Goal: Communication & Community: Answer question/provide support

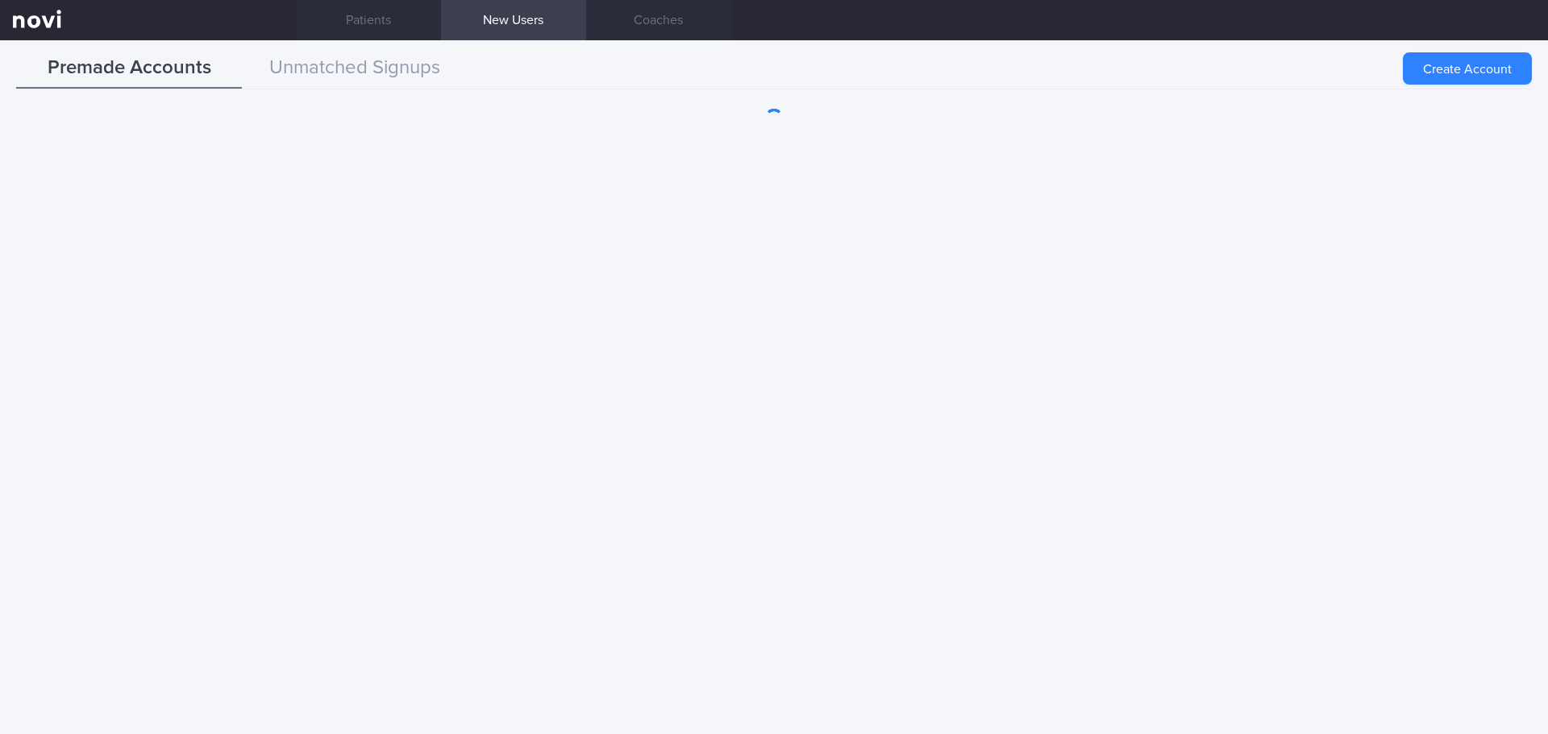
scroll to position [484, 0]
click at [345, 64] on button "Unmatched Signups" at bounding box center [355, 68] width 226 height 40
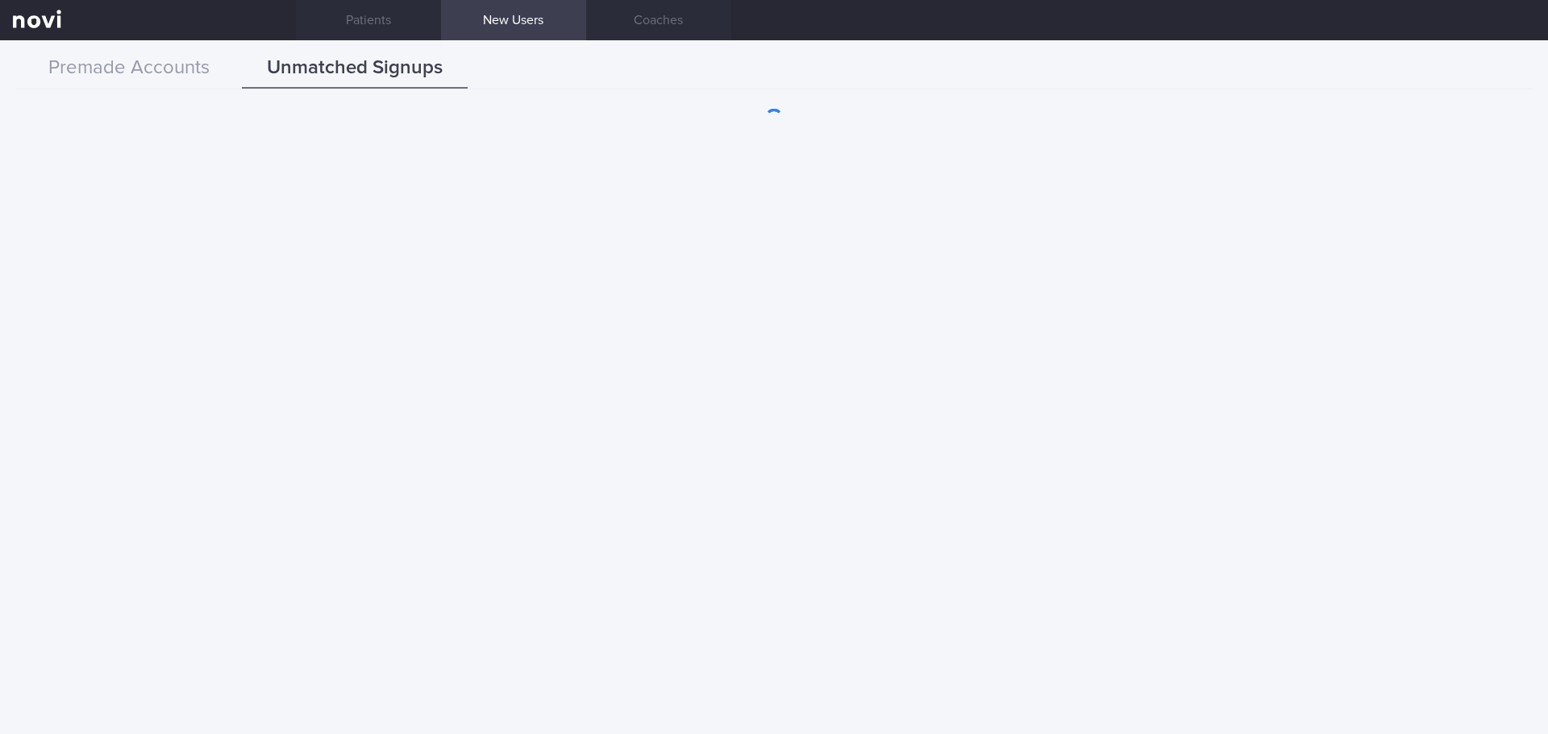
click at [571, 69] on div "Premade Accounts Unmatched Signups" at bounding box center [773, 68] width 1515 height 41
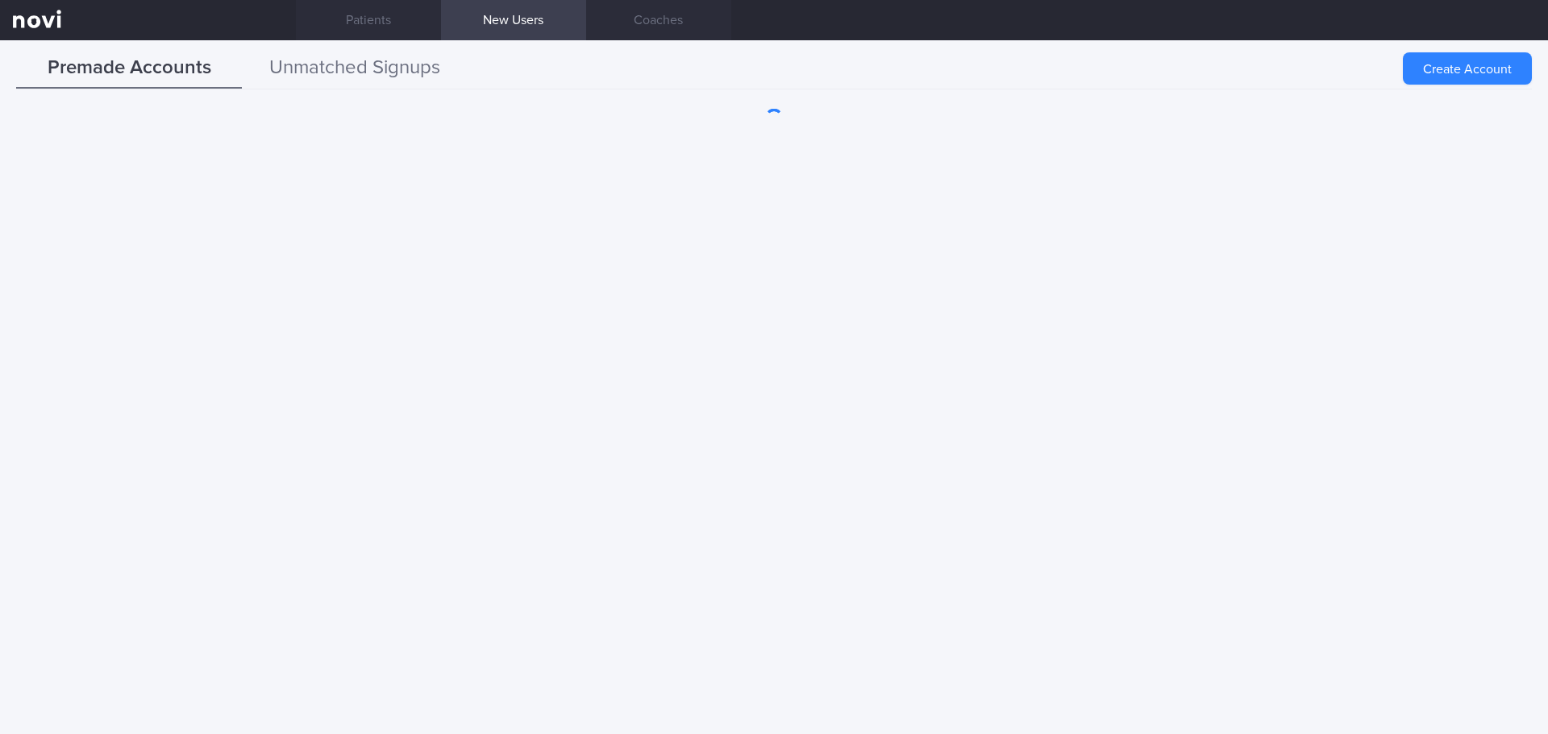
click at [416, 73] on button "Unmatched Signups" at bounding box center [355, 68] width 226 height 40
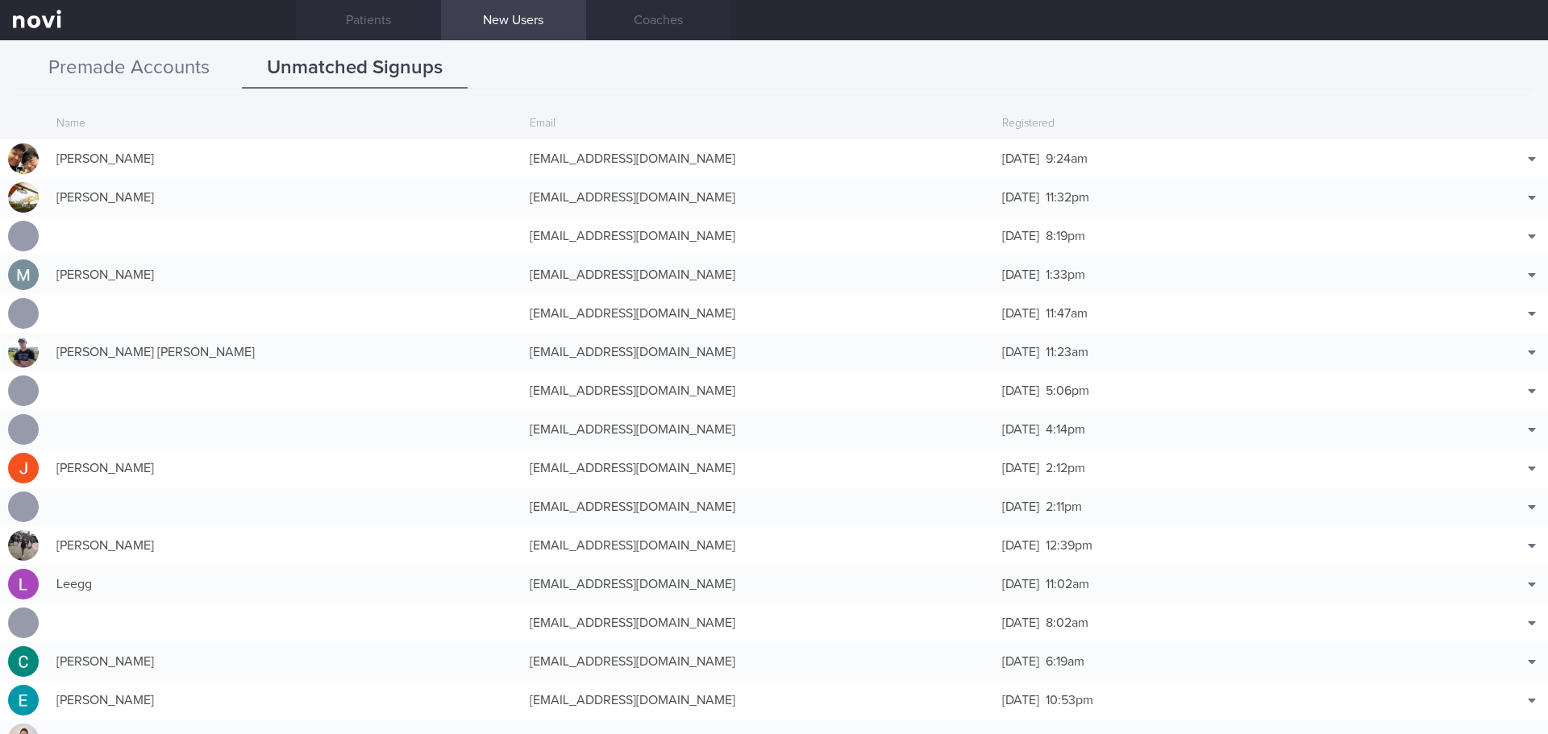
click at [196, 63] on button "Premade Accounts" at bounding box center [129, 68] width 226 height 40
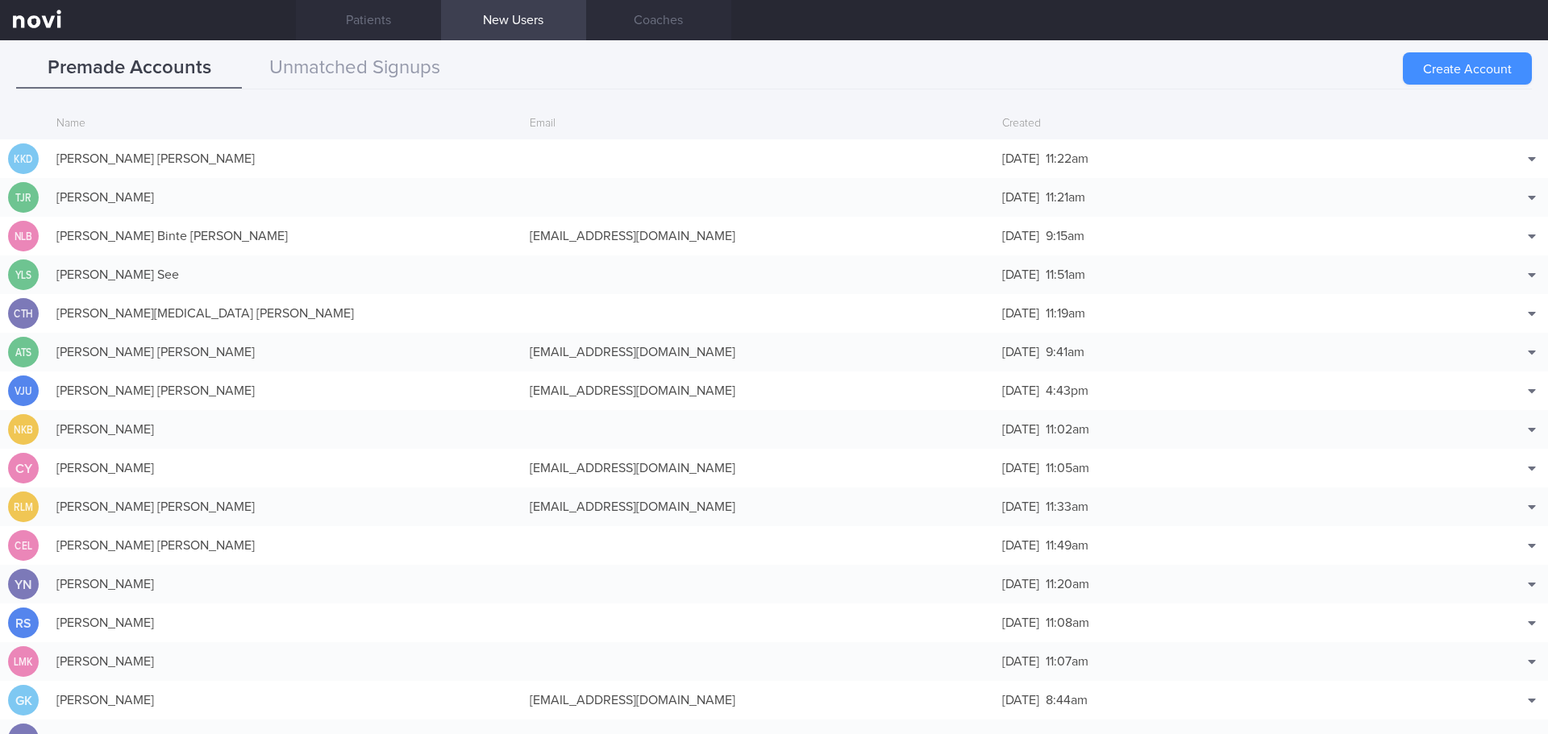
click at [1421, 73] on button "Create Account" at bounding box center [1466, 68] width 129 height 32
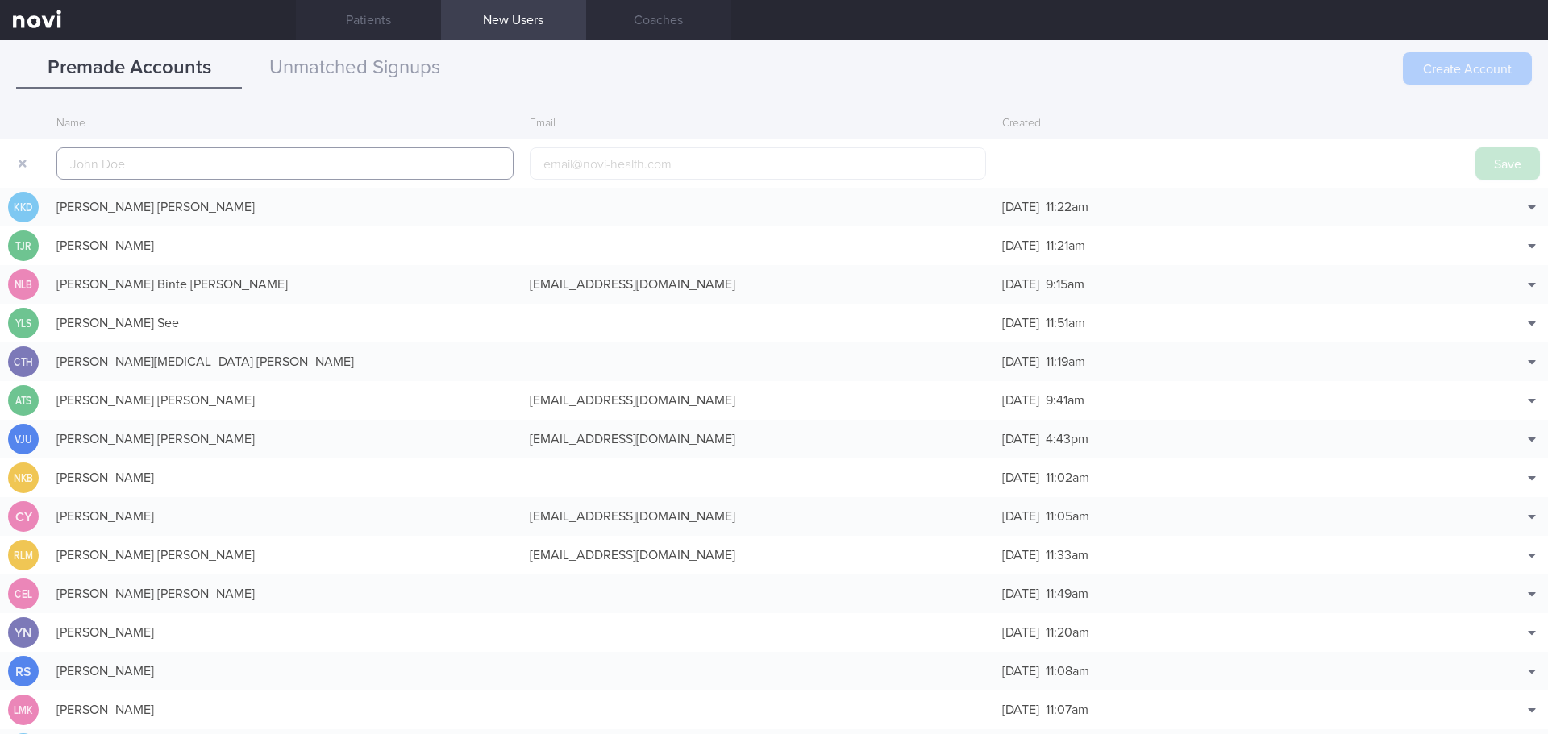
scroll to position [39, 0]
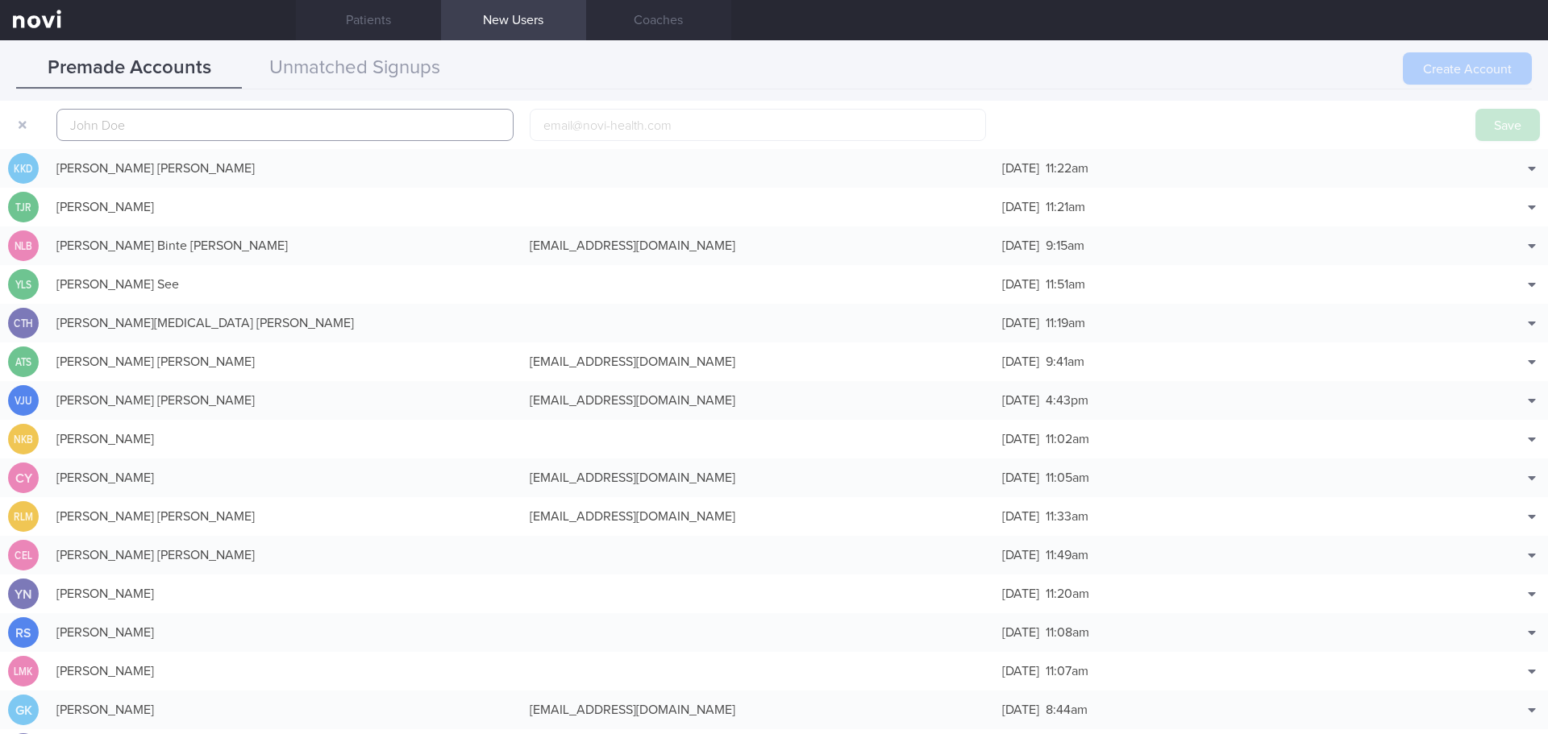
click at [188, 127] on input "text" at bounding box center [284, 125] width 457 height 32
paste input "WONG HON WAN"
type input "WONG HON WAN"
click at [1510, 127] on button "Save" at bounding box center [1507, 125] width 64 height 32
click at [339, 66] on button "Unmatched Signups" at bounding box center [355, 68] width 226 height 40
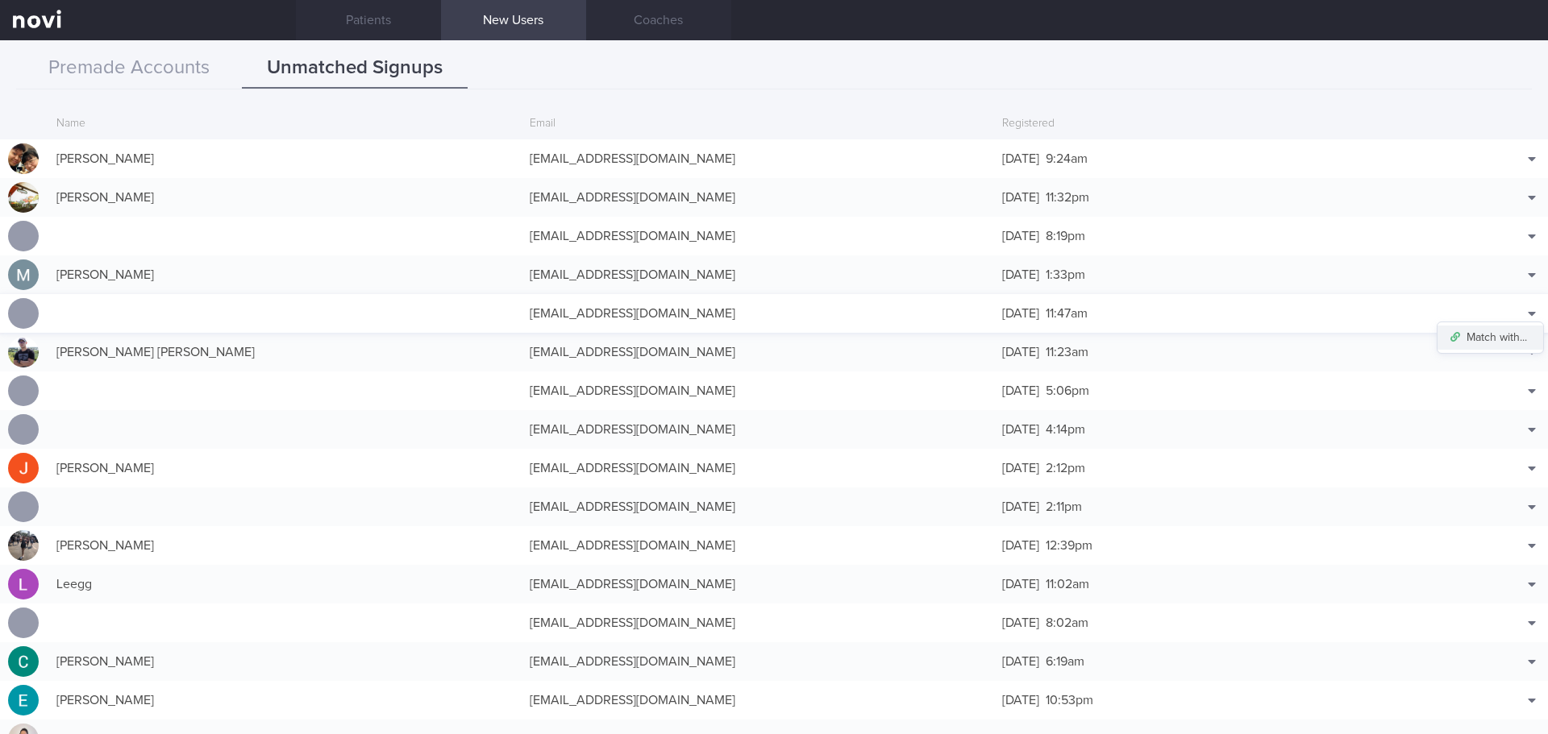
click at [1496, 334] on button "Match with..." at bounding box center [1490, 338] width 106 height 24
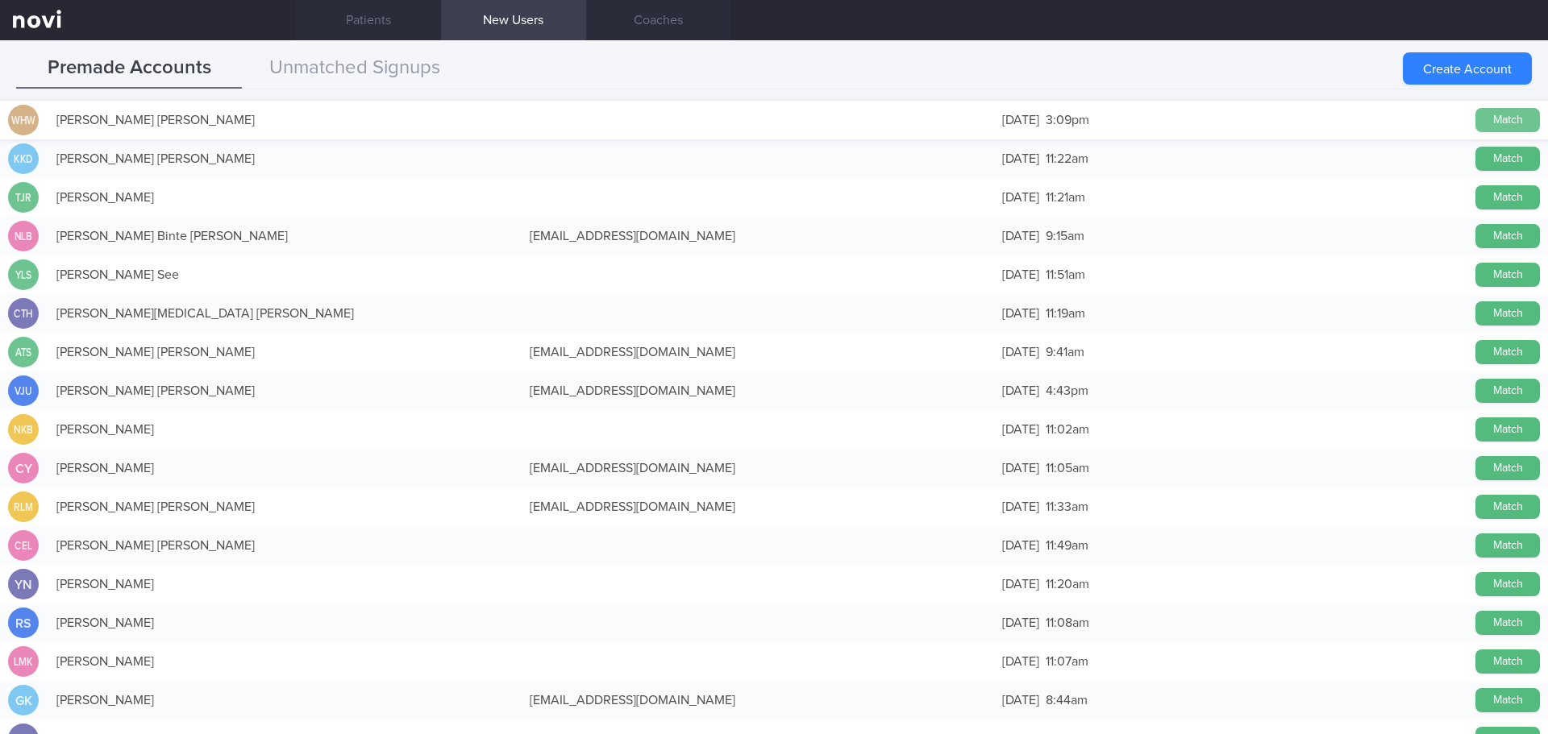
click at [1477, 122] on button "Match" at bounding box center [1507, 120] width 64 height 24
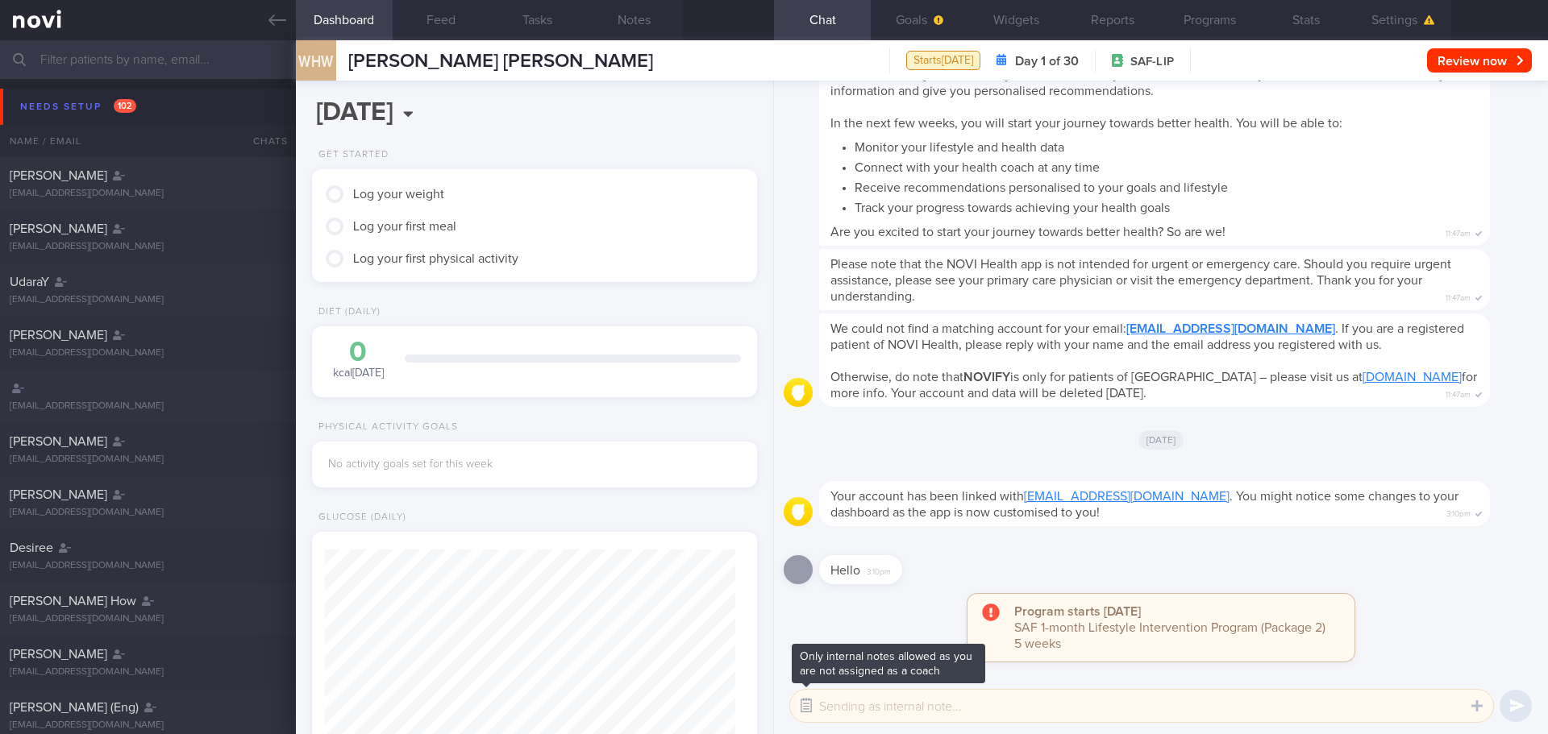
click at [811, 697] on button "button" at bounding box center [806, 706] width 29 height 29
drag, startPoint x: 1431, startPoint y: 8, endPoint x: 1433, endPoint y: 20, distance: 12.3
click at [1431, 8] on button "Settings" at bounding box center [1402, 20] width 97 height 40
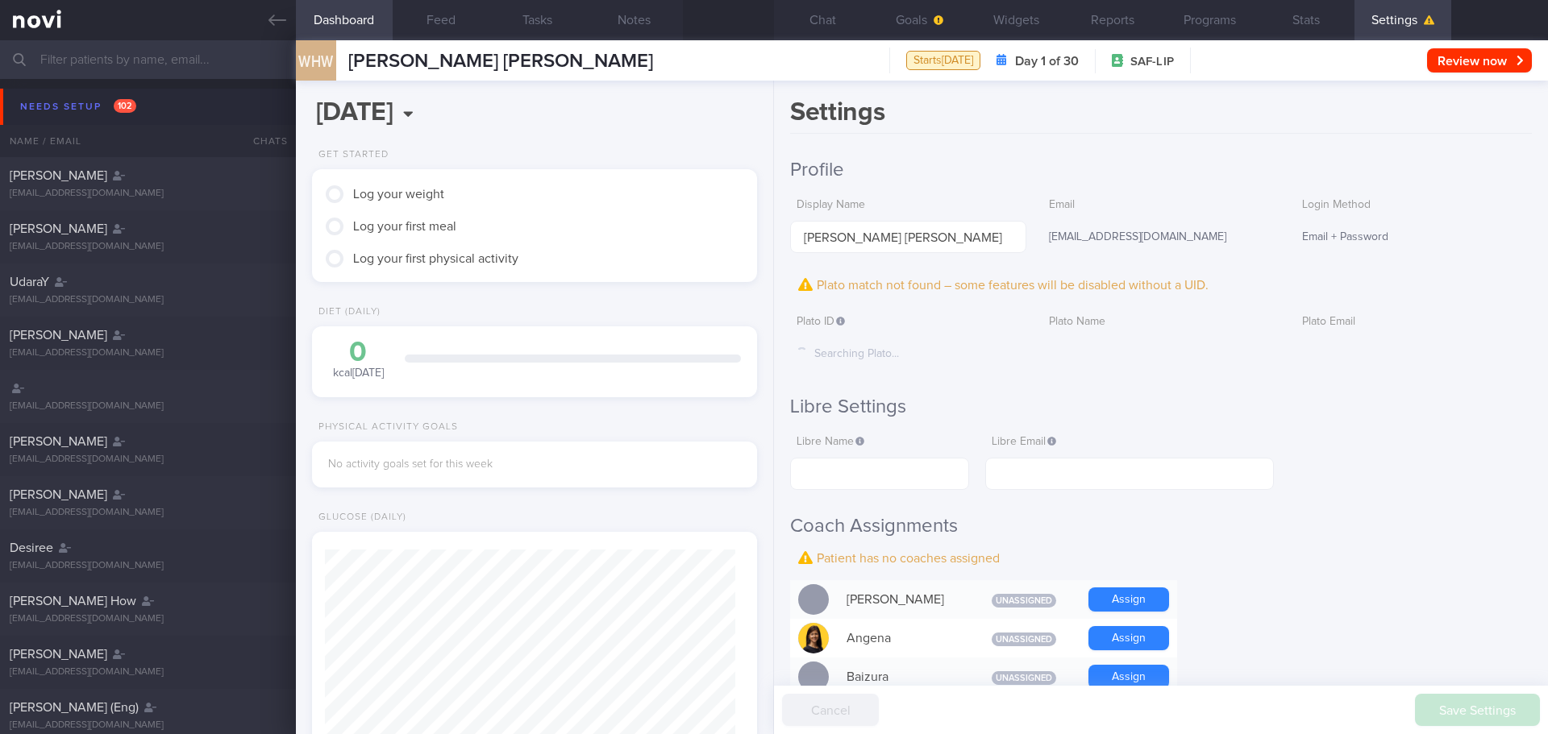
click at [1347, 397] on h2 "Libre Settings" at bounding box center [1161, 407] width 742 height 24
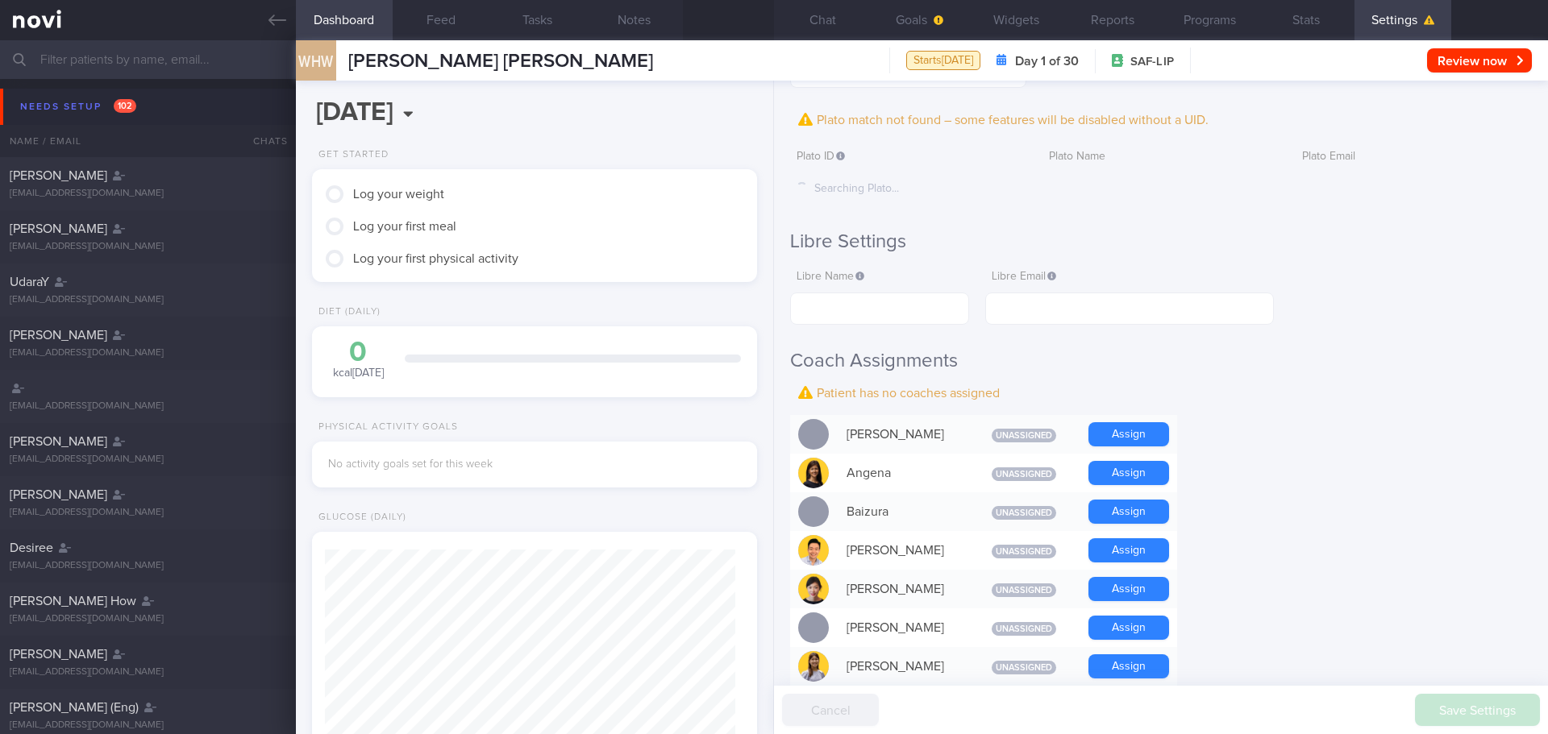
scroll to position [403, 0]
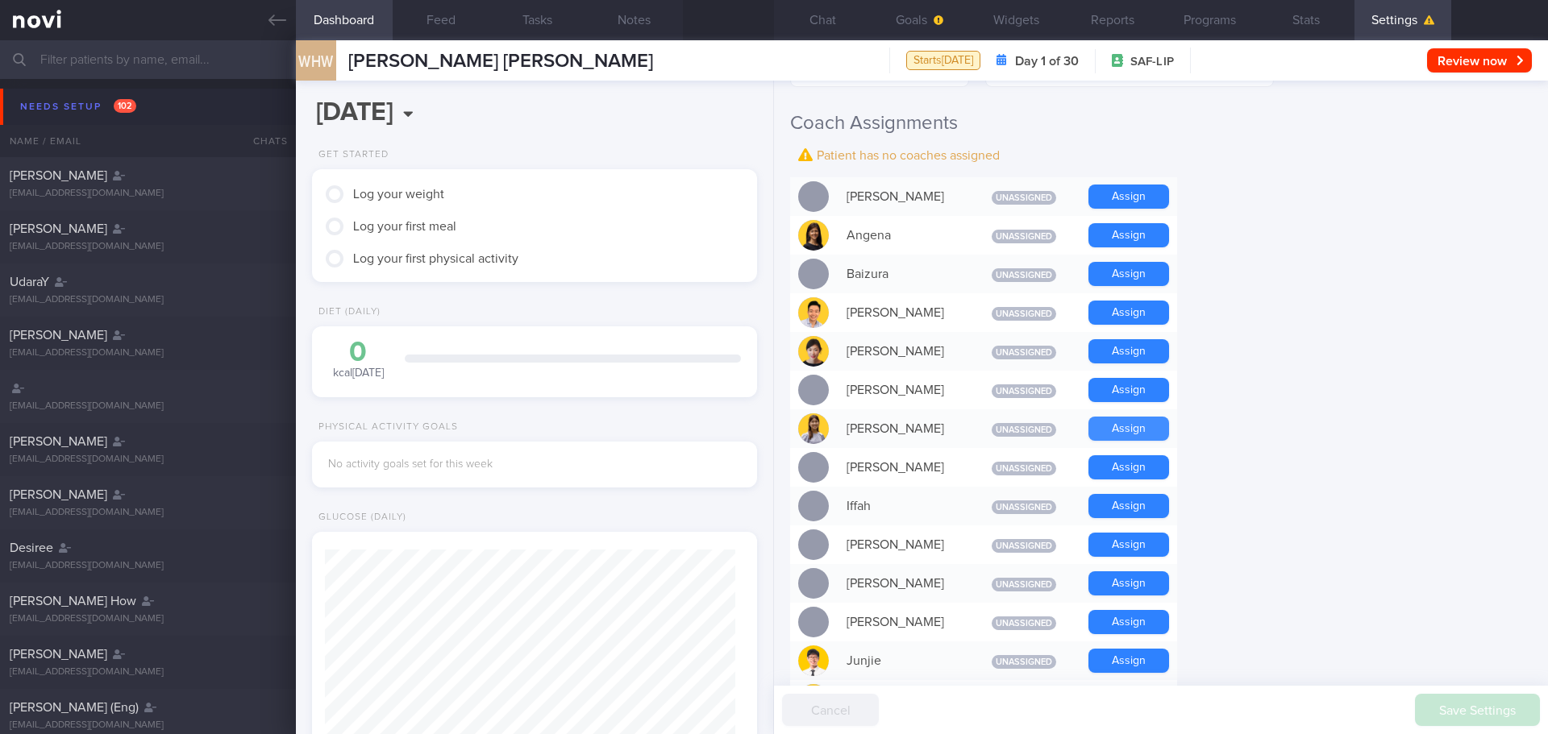
click at [1112, 418] on button "Assign" at bounding box center [1128, 429] width 81 height 24
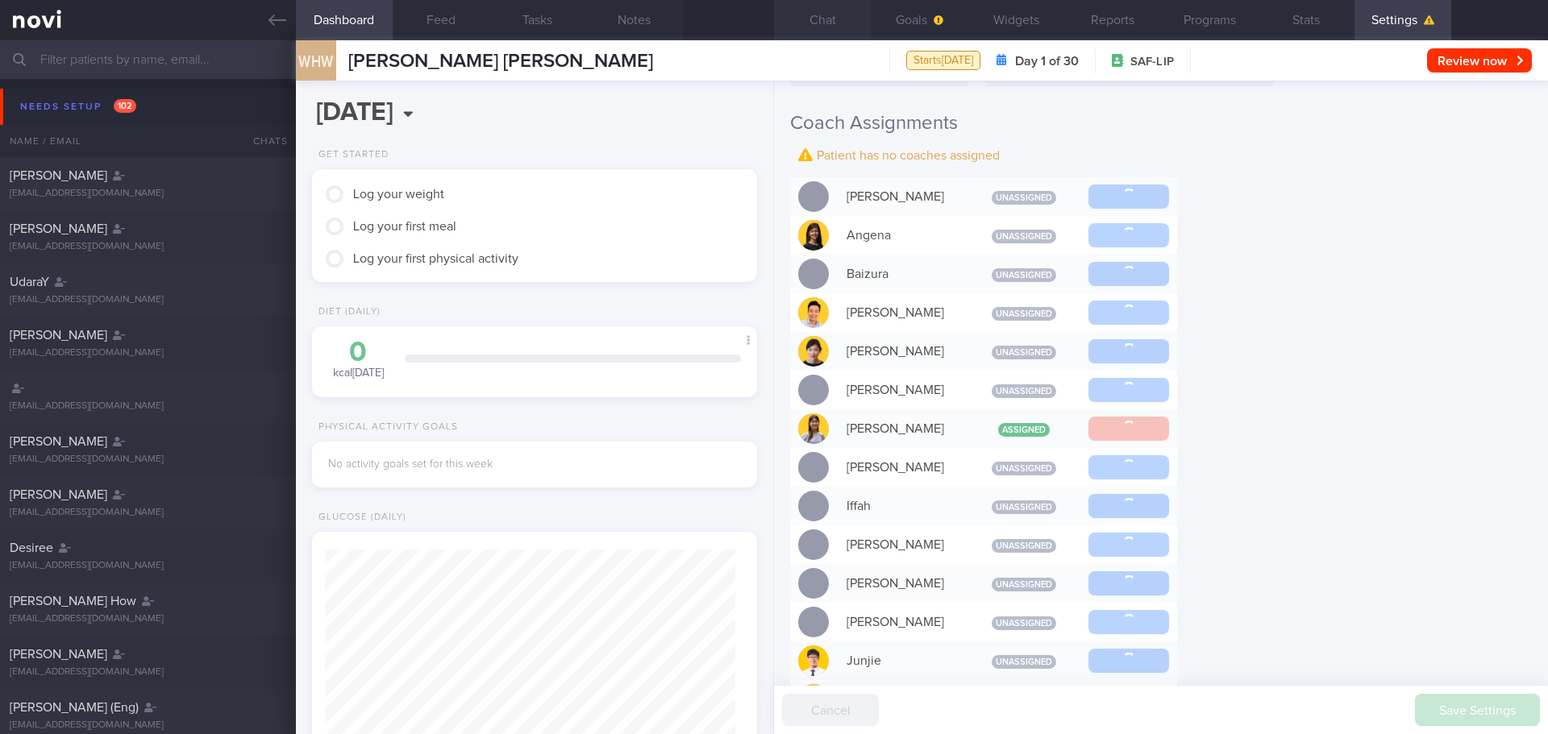
click at [821, 31] on button "Chat" at bounding box center [822, 20] width 97 height 40
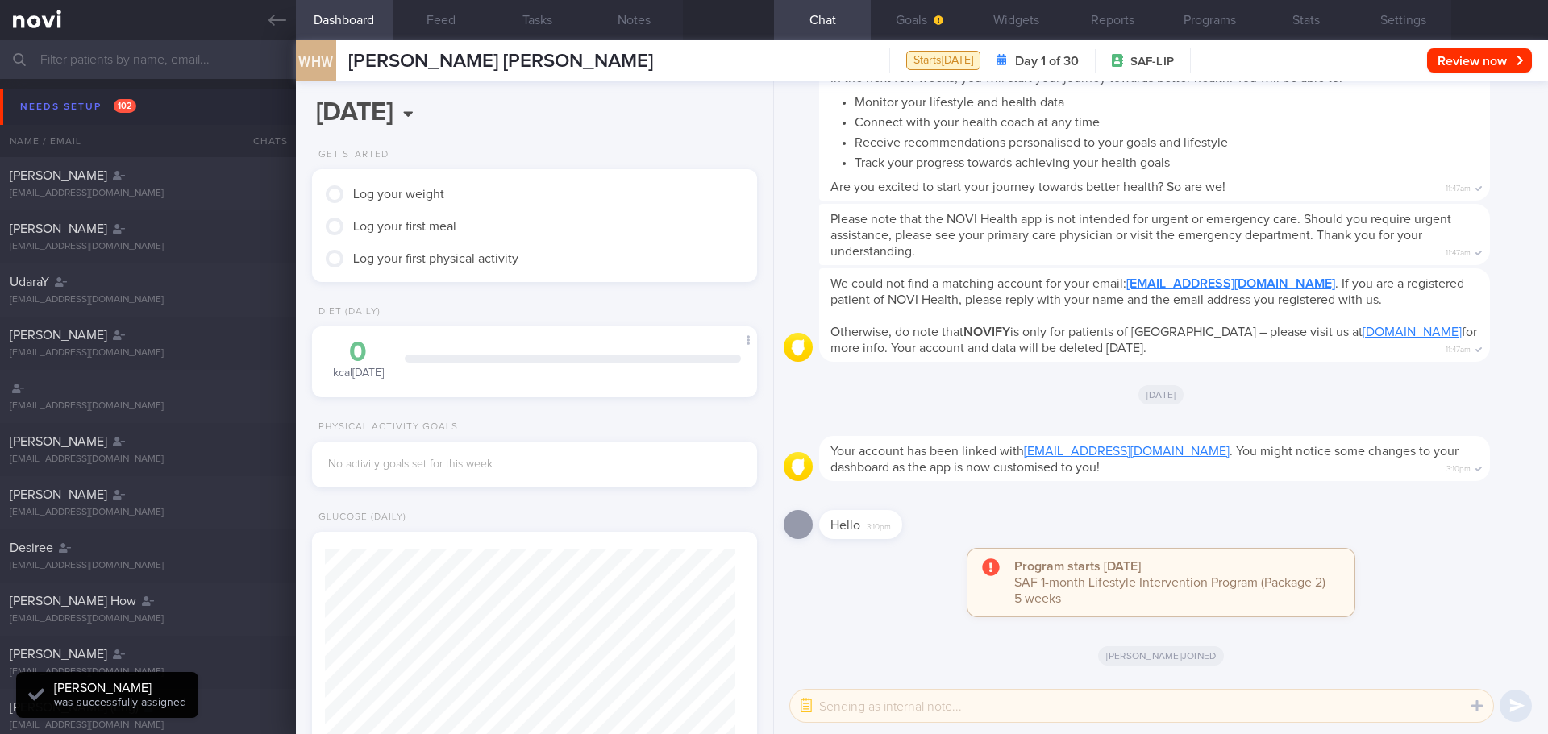
scroll to position [205, 411]
click at [798, 706] on button "button" at bounding box center [806, 706] width 29 height 29
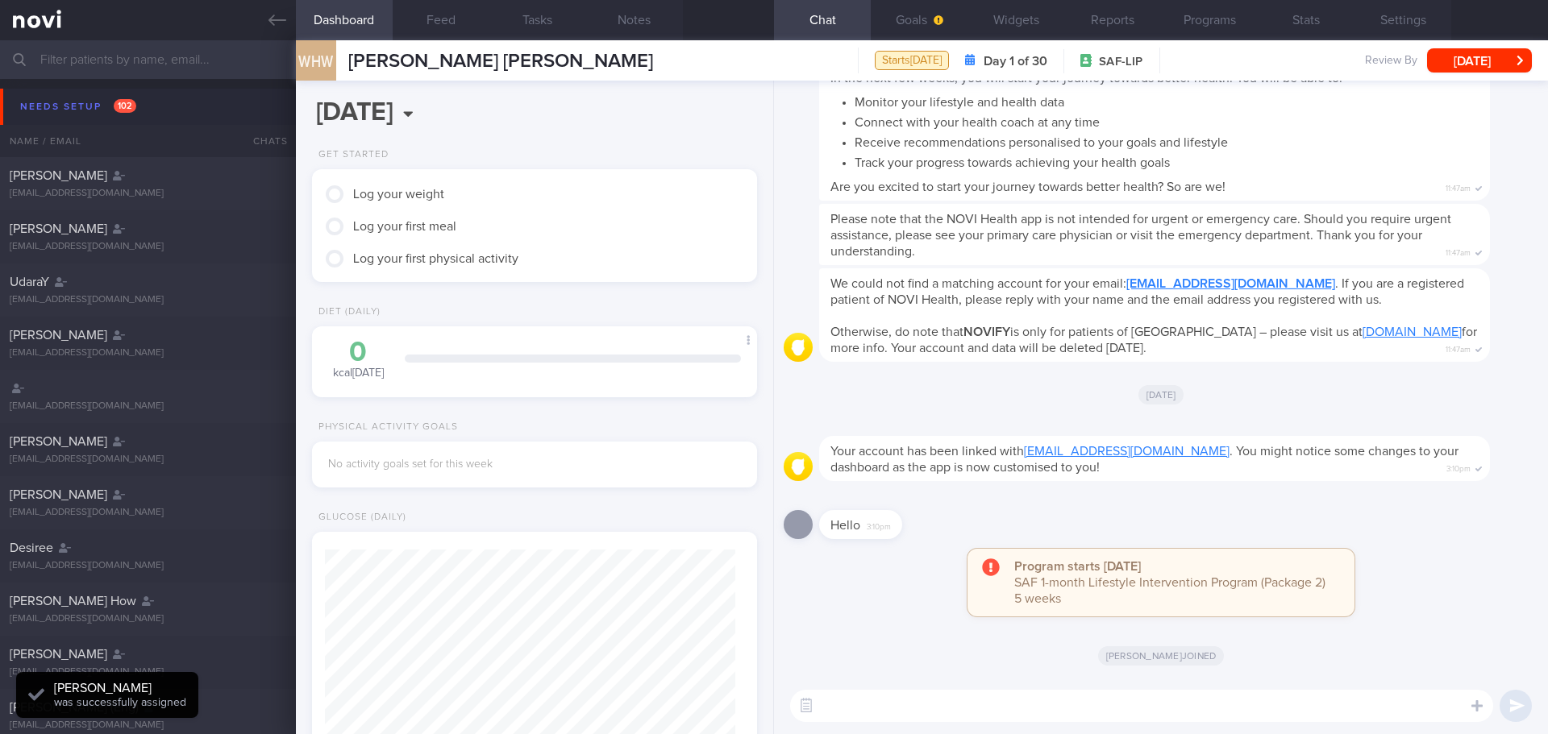
click at [854, 706] on textarea at bounding box center [1141, 706] width 703 height 32
type textarea "Hi"
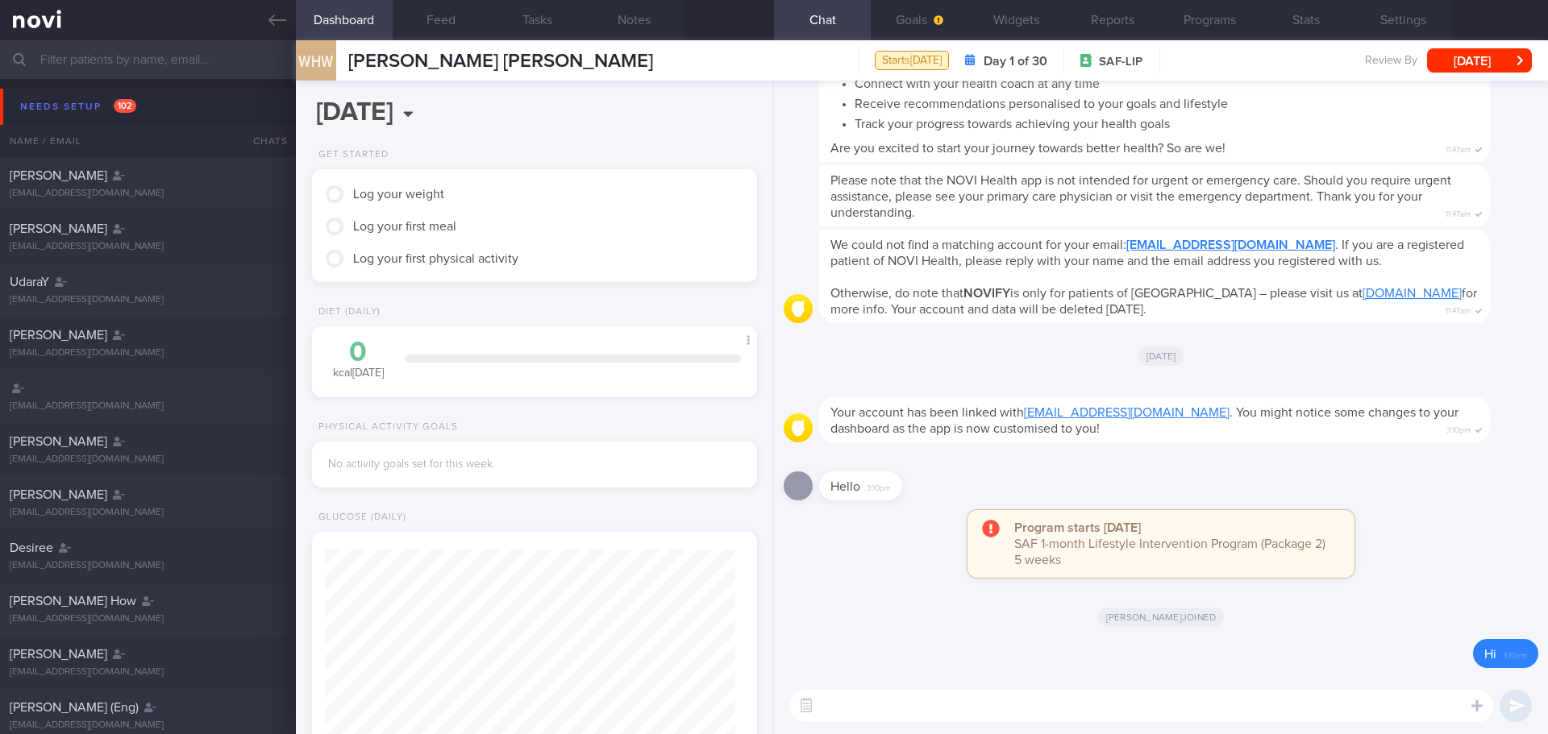
click at [1435, 544] on div "Program starts today SAF 1-month Lifestyle Intervention Program (Package 2) 5 w…" at bounding box center [1160, 552] width 754 height 84
click at [1421, 575] on div "Program starts today SAF 1-month Lifestyle Intervention Program (Package 2) 5 w…" at bounding box center [1160, 552] width 754 height 84
click at [1505, 181] on div "Please note that the NOVI Health app is not intended for urgent or emergency ca…" at bounding box center [1178, 195] width 719 height 61
click at [1218, 705] on textarea at bounding box center [1141, 706] width 703 height 32
click at [1294, 609] on div "Elizabeth joined" at bounding box center [1160, 616] width 754 height 45
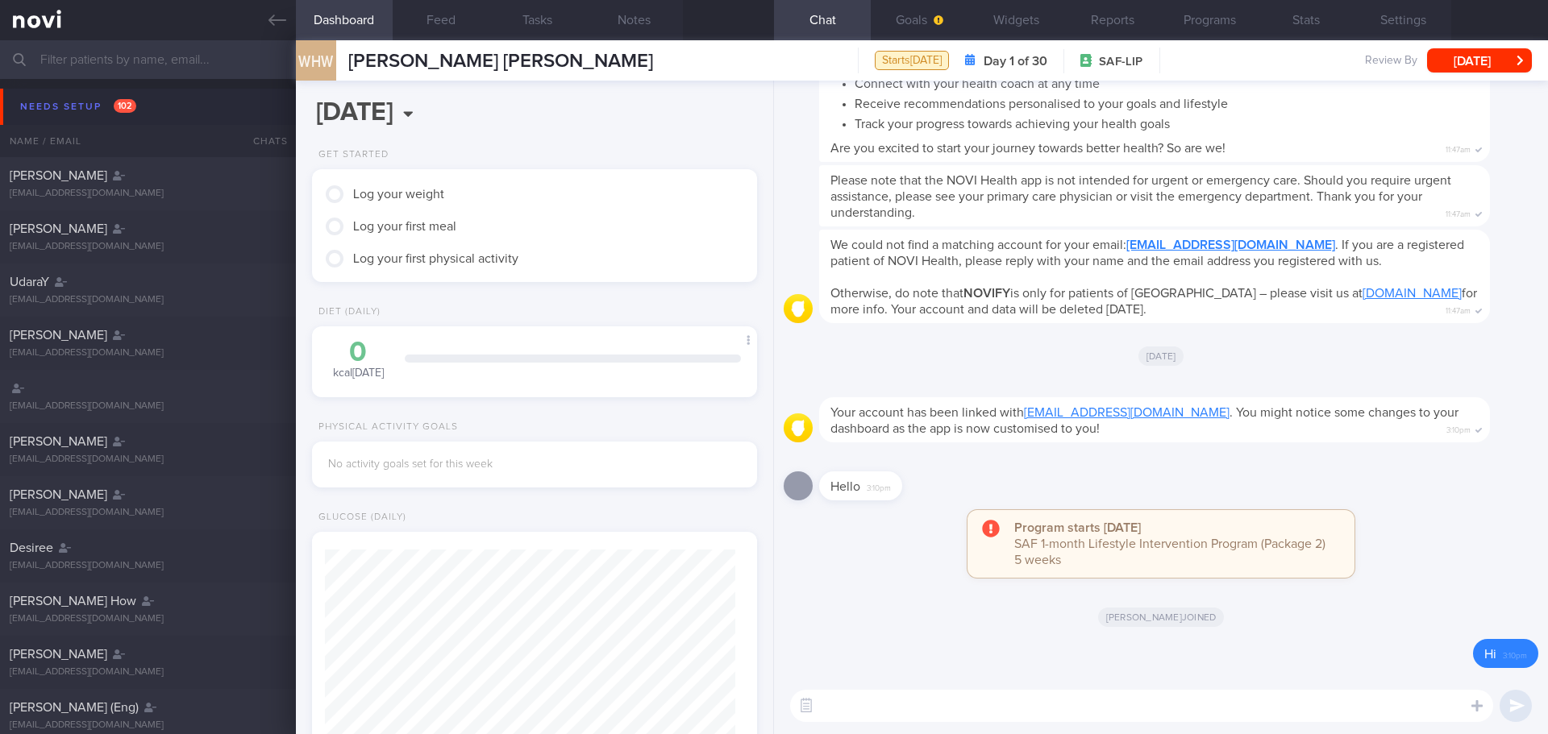
click at [1449, 489] on div "Hello 3:10pm" at bounding box center [1160, 481] width 754 height 58
click at [1068, 463] on div "Hello 3:10pm" at bounding box center [1160, 481] width 754 height 58
click at [160, 45] on input "text" at bounding box center [774, 59] width 1548 height 39
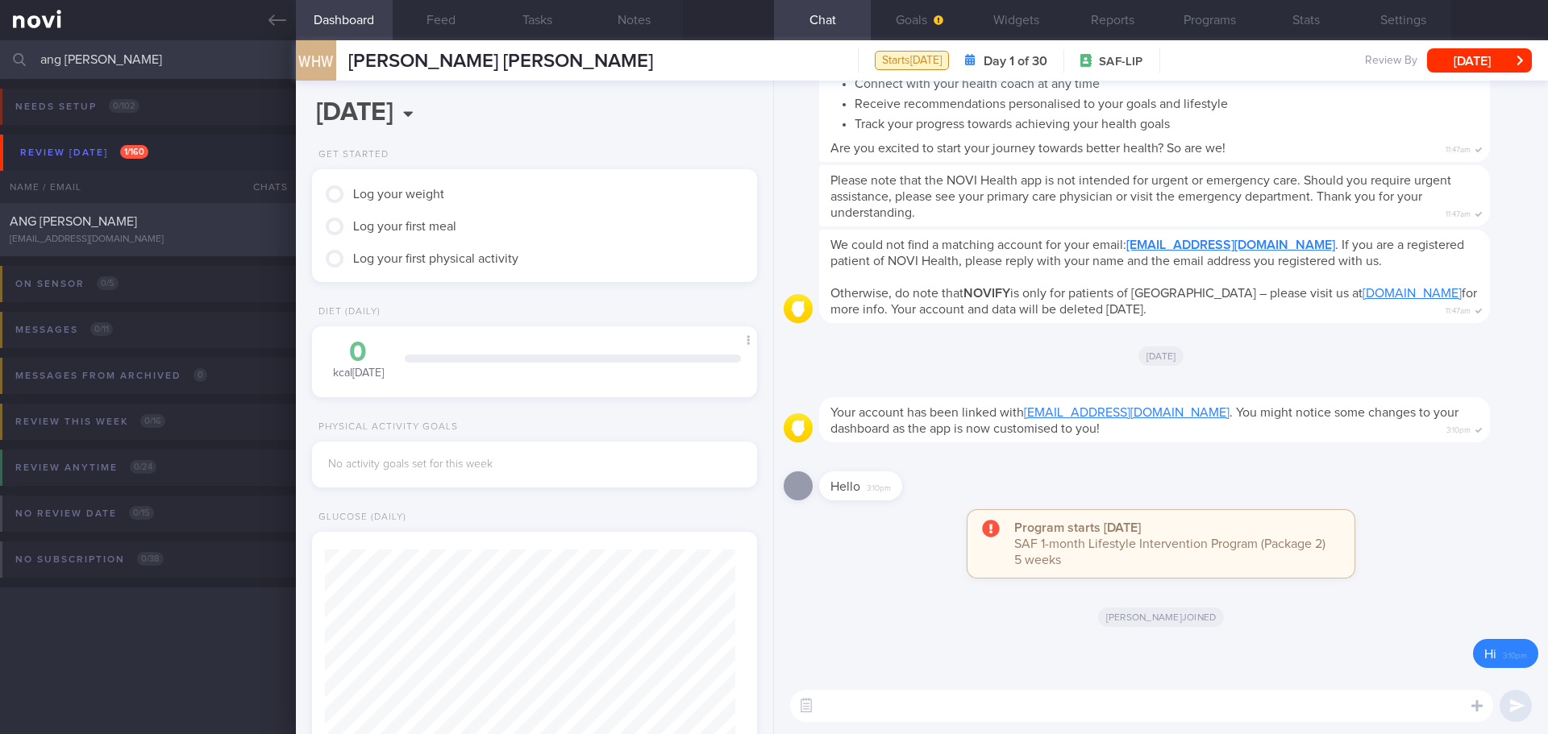
type input "ang ming jie"
click at [105, 237] on div "mingjie_ang@hotmail.com" at bounding box center [148, 240] width 276 height 12
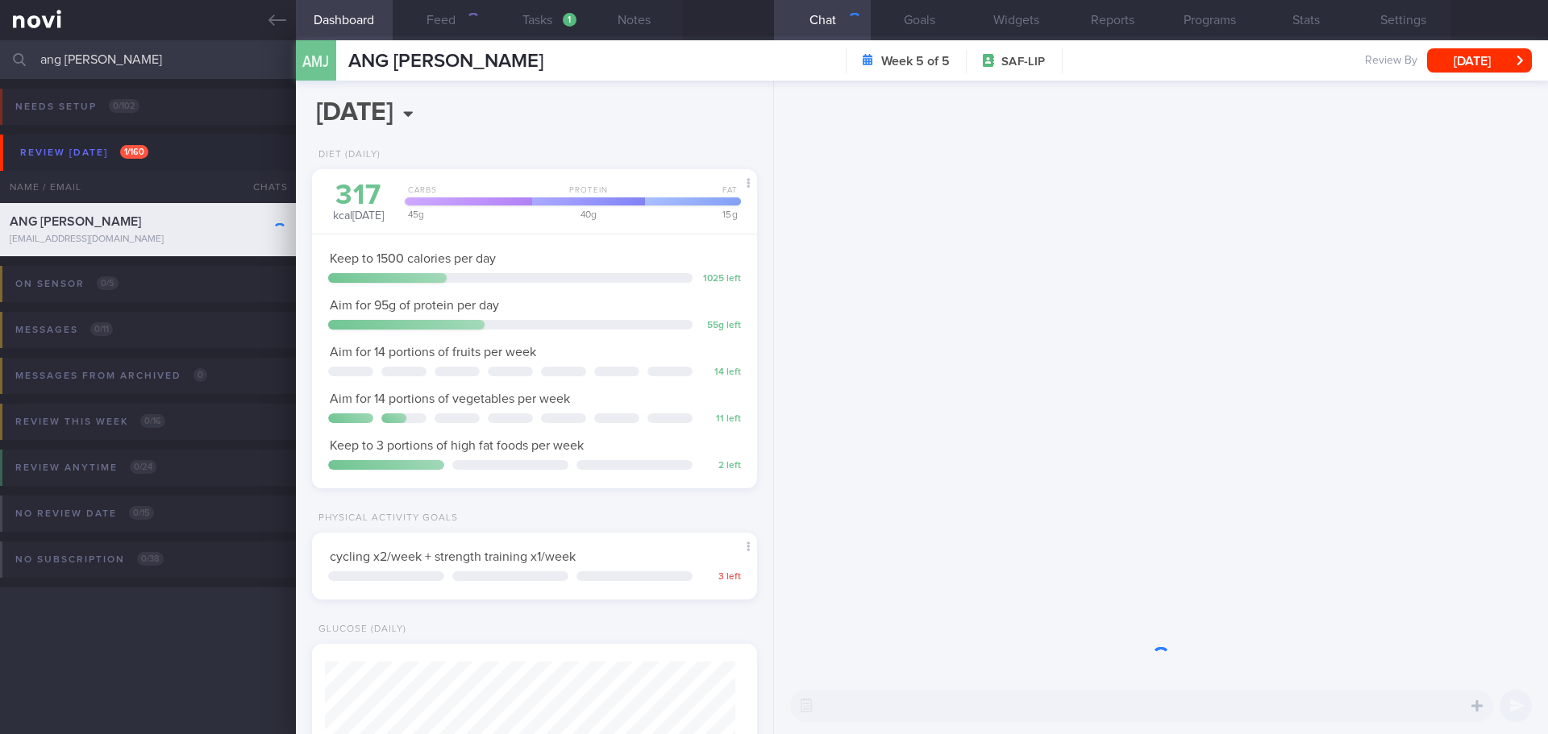
scroll to position [205, 411]
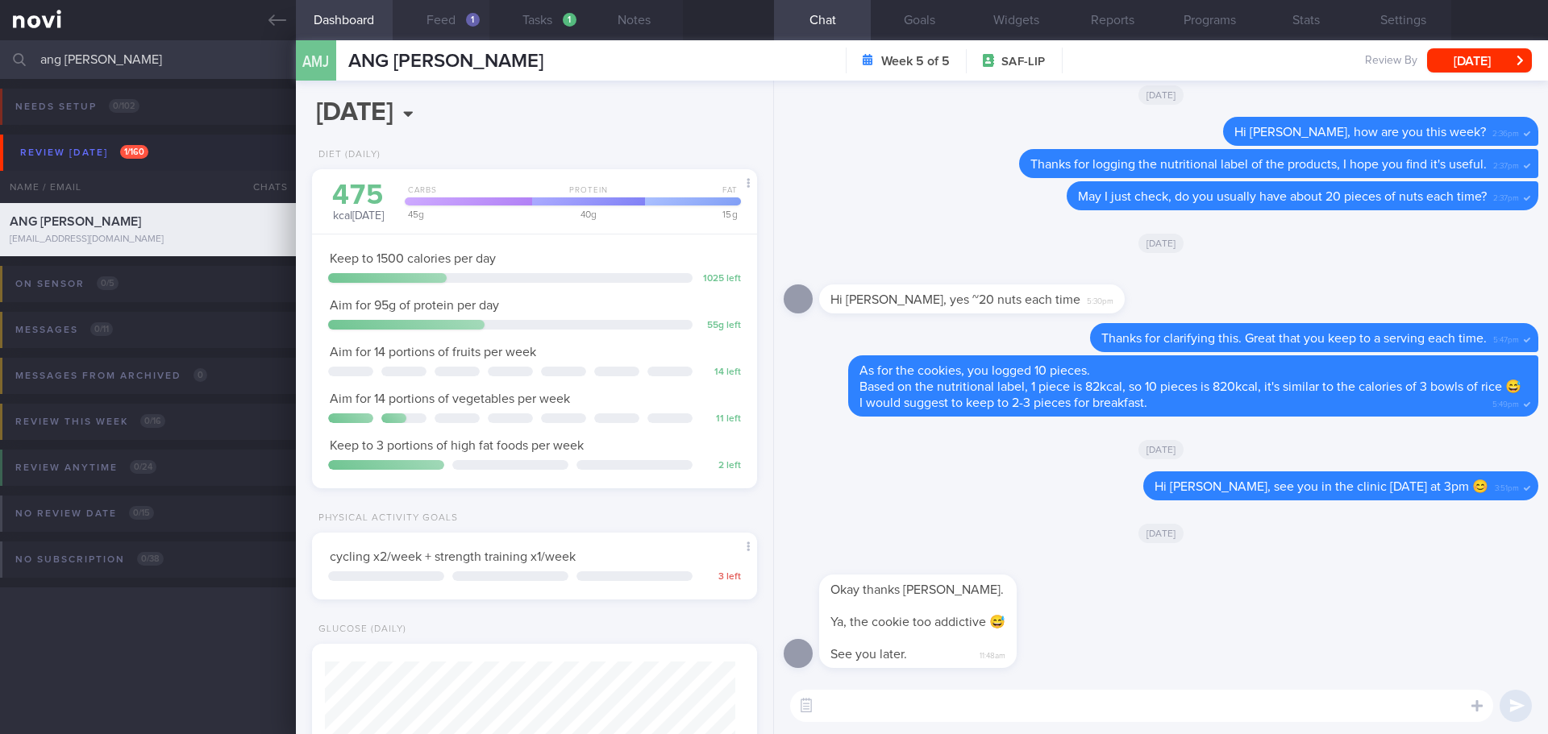
click at [462, 6] on button "Feed 1" at bounding box center [441, 20] width 97 height 40
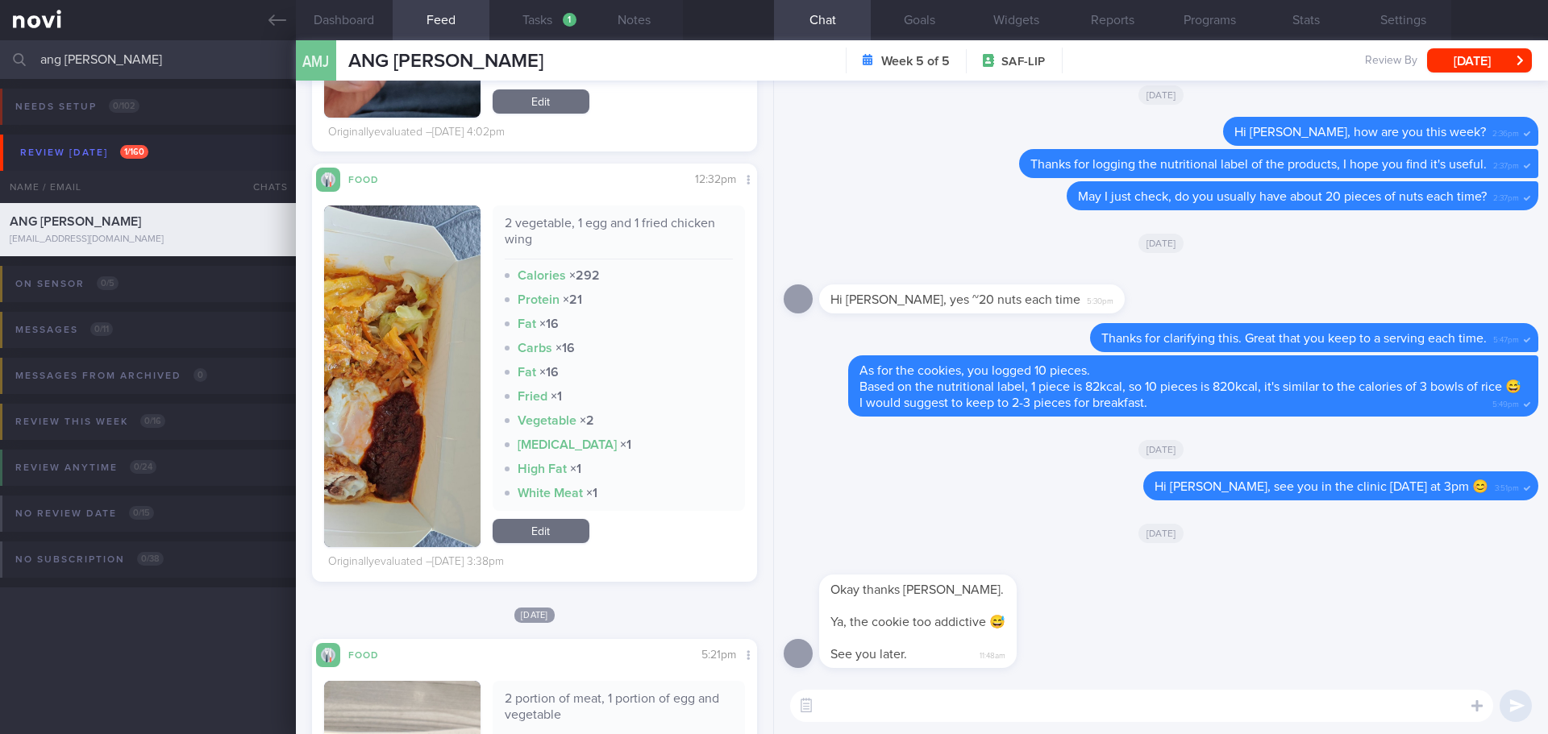
scroll to position [4997, 0]
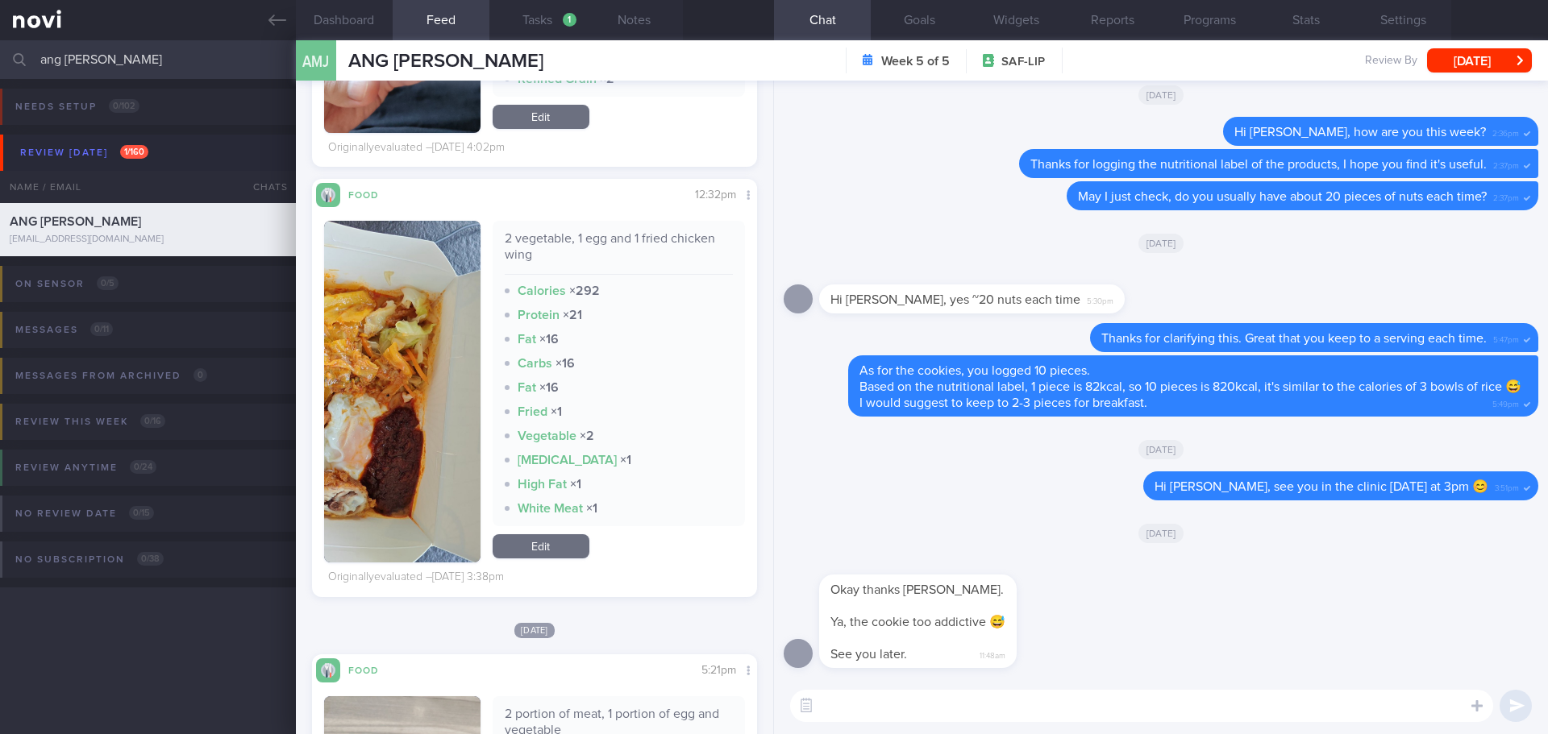
click at [401, 405] on button "button" at bounding box center [402, 392] width 156 height 342
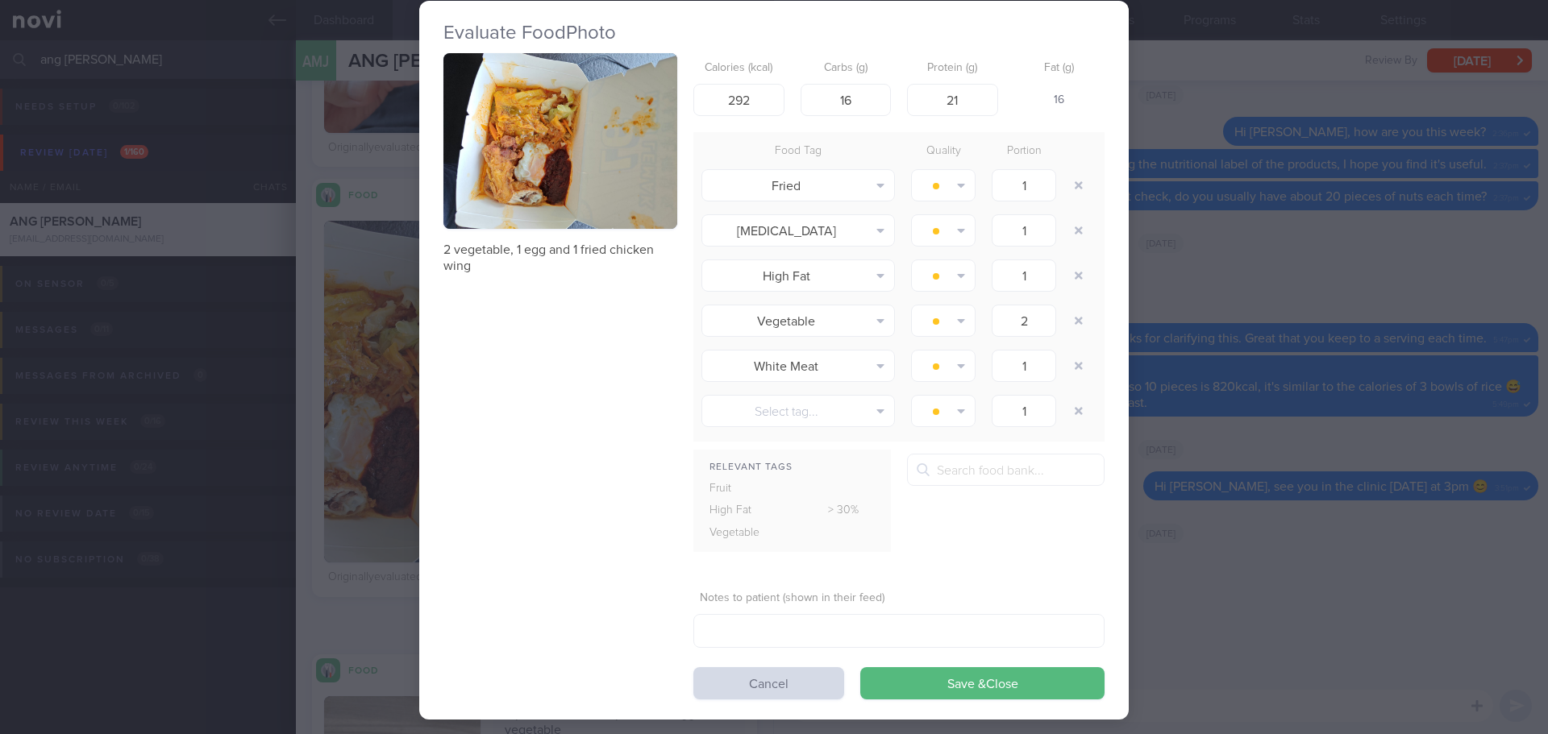
scroll to position [49, 0]
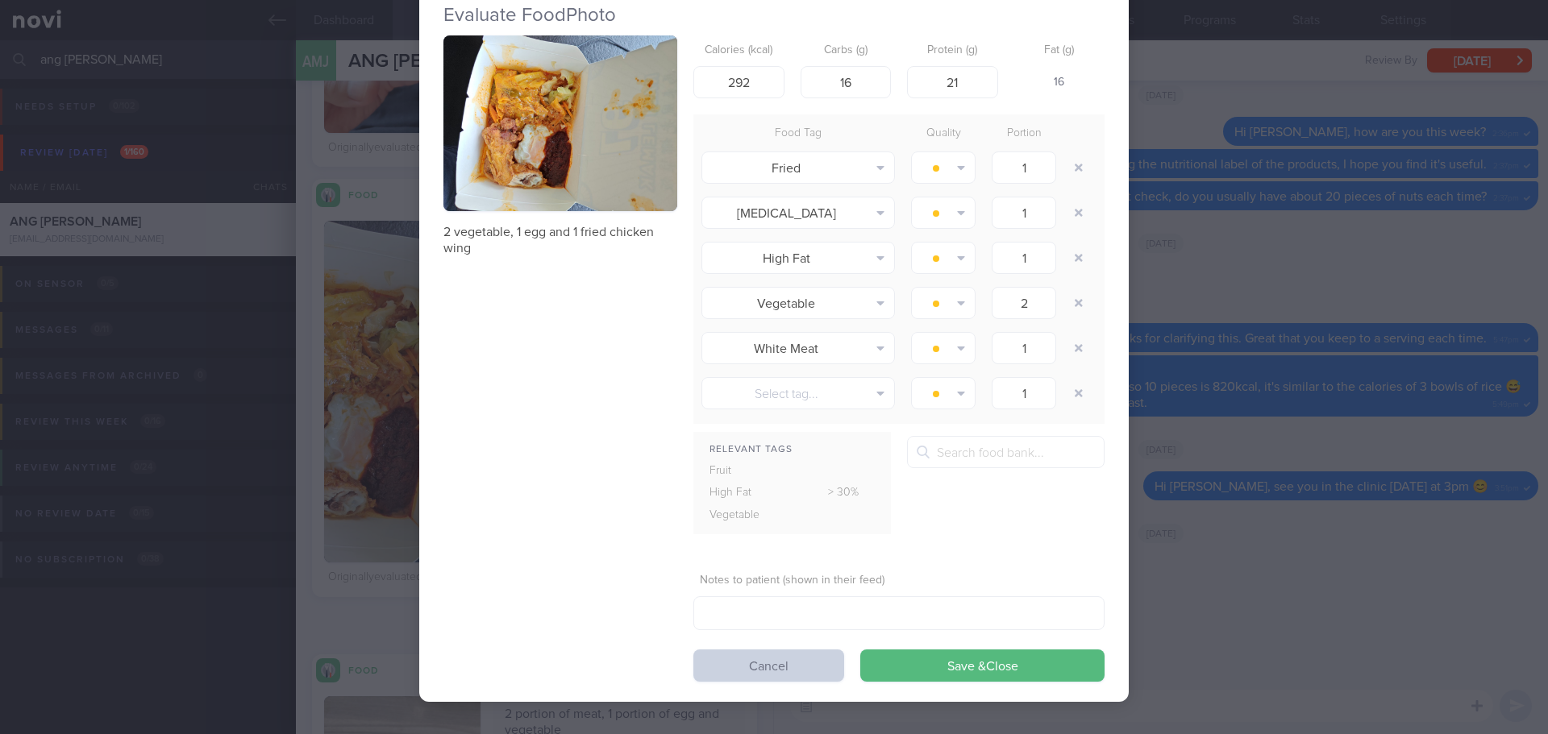
click at [744, 666] on button "Cancel" at bounding box center [768, 666] width 151 height 32
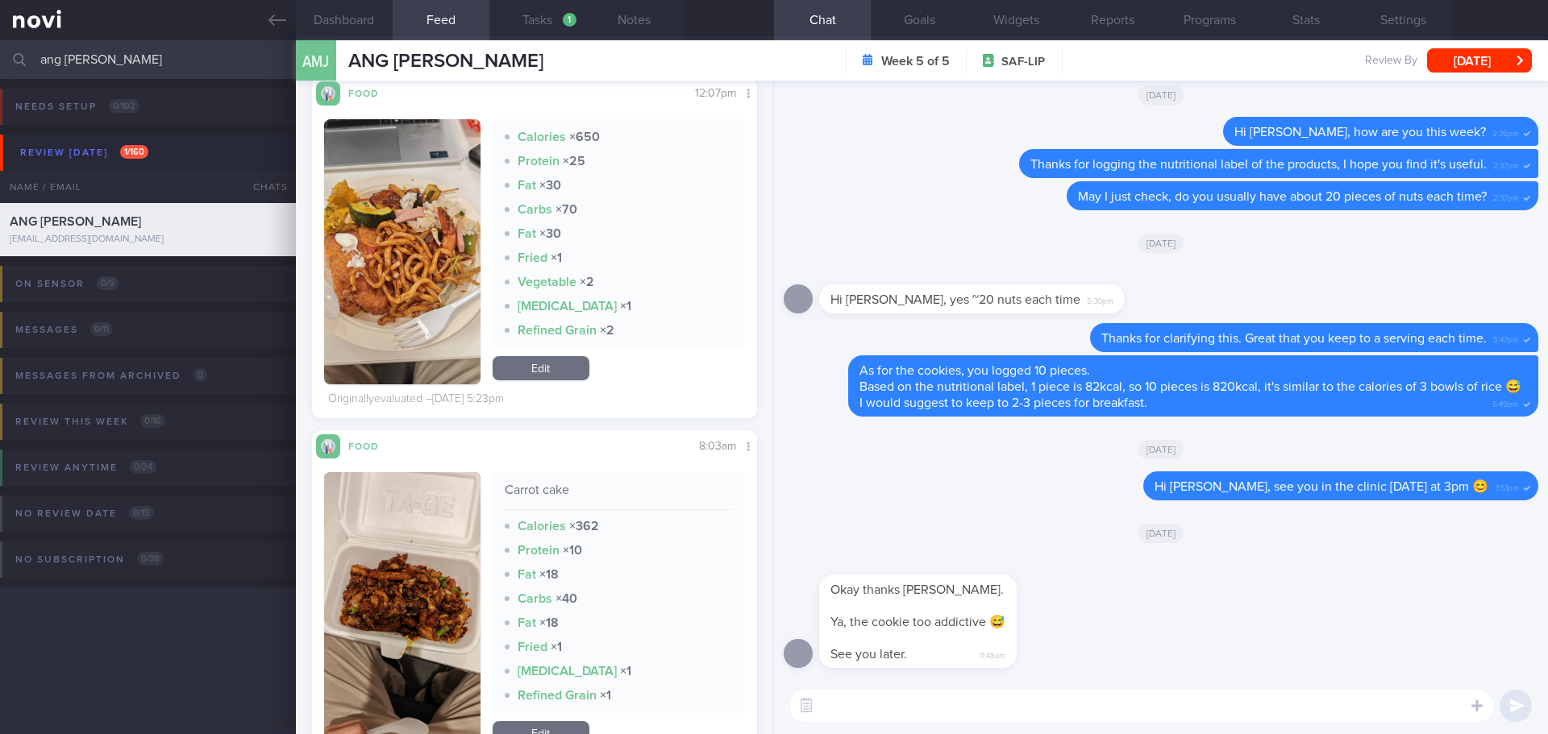
scroll to position [6529, 0]
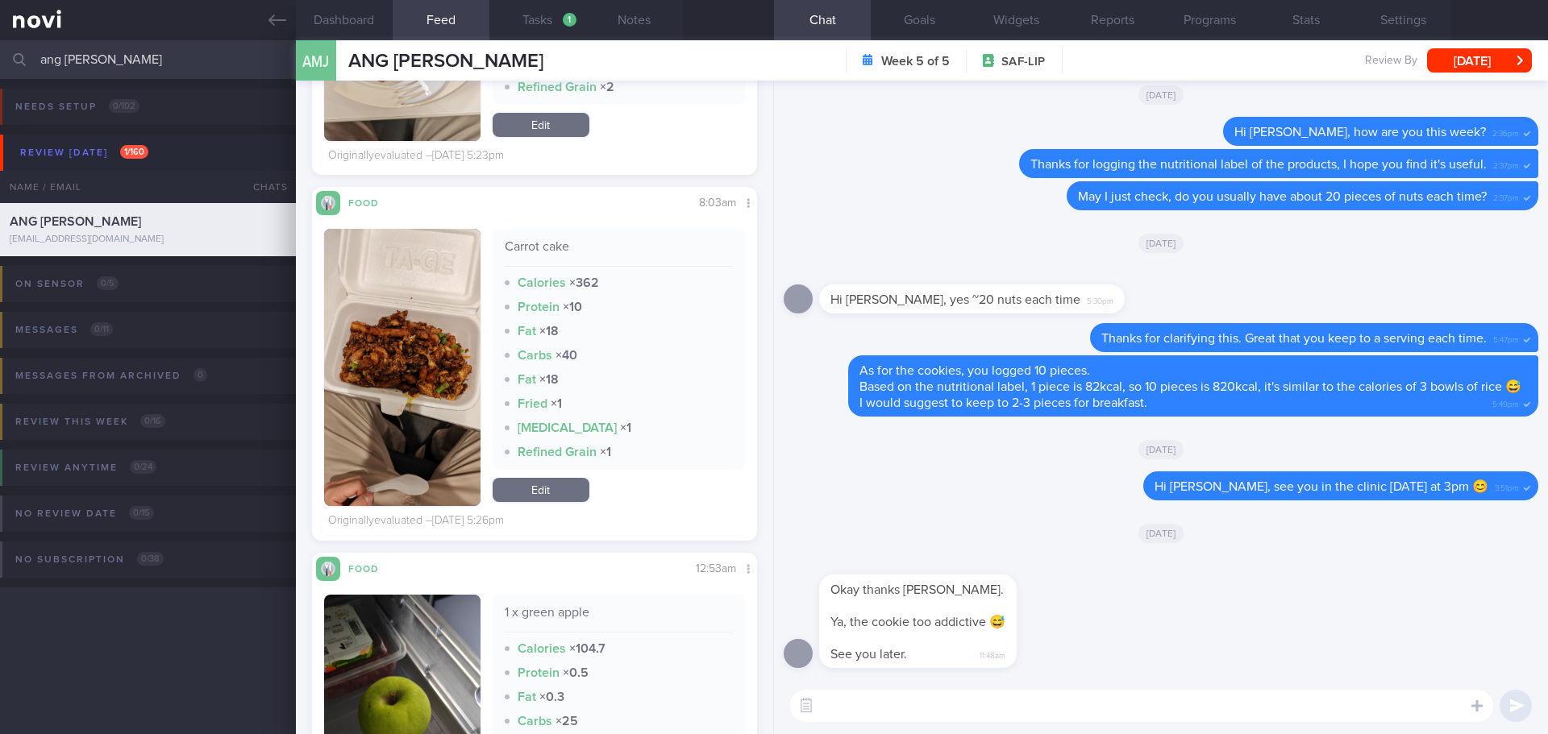
click at [450, 372] on button "button" at bounding box center [402, 367] width 156 height 277
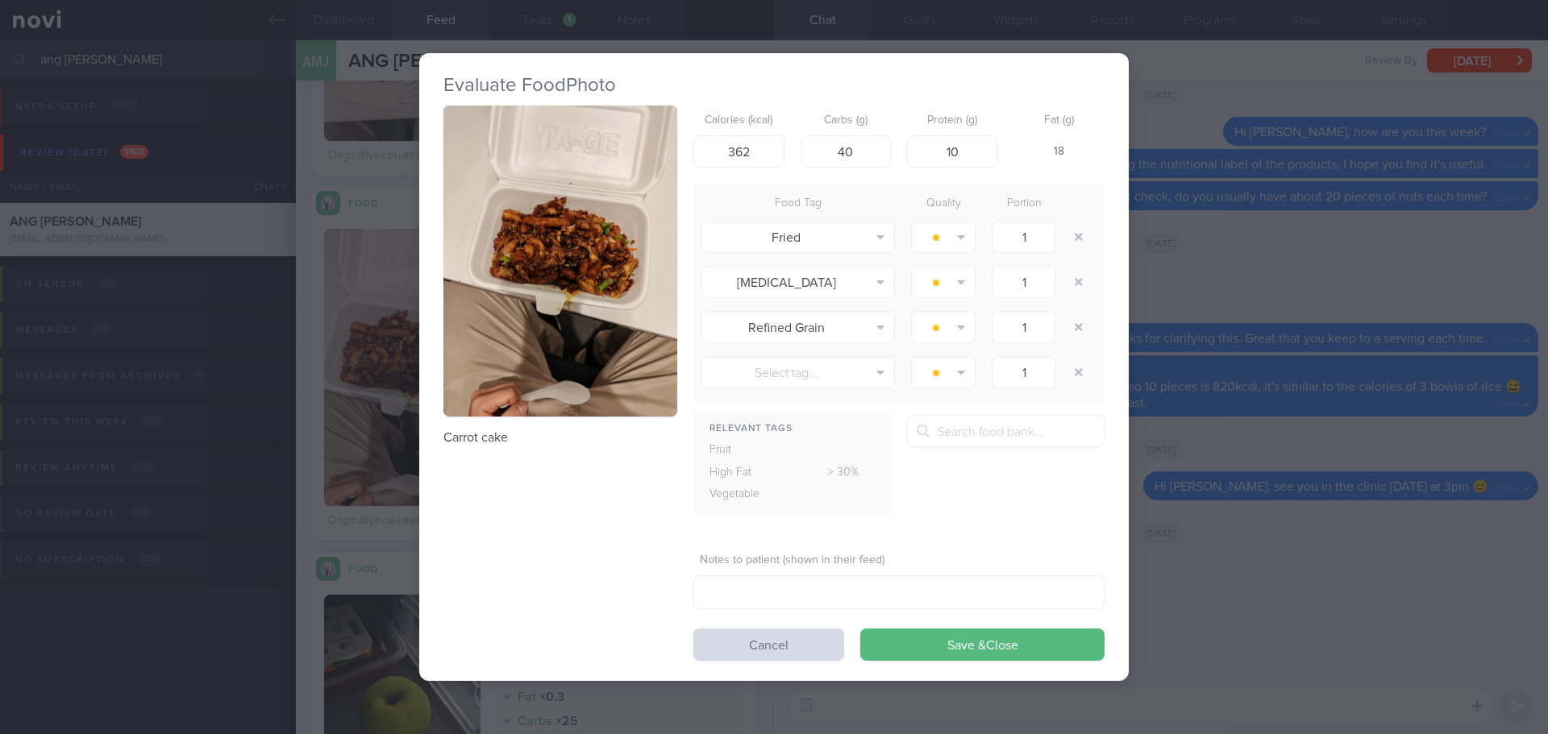
click at [1184, 206] on div "Evaluate Food Photo Carrot cake Calories (kcal) 362 Carbs (g) 40 Protein (g) 10…" at bounding box center [774, 367] width 1548 height 734
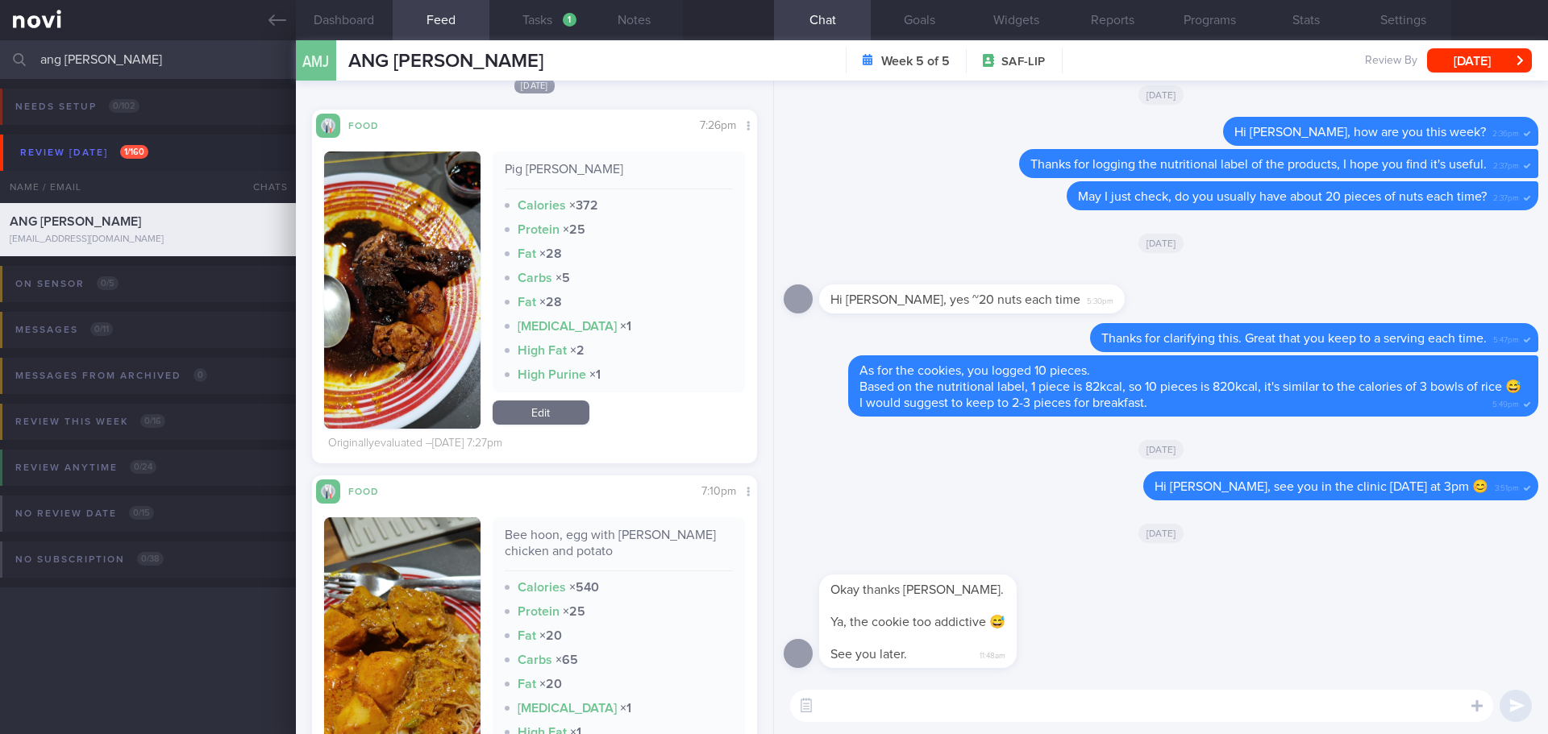
scroll to position [9833, 0]
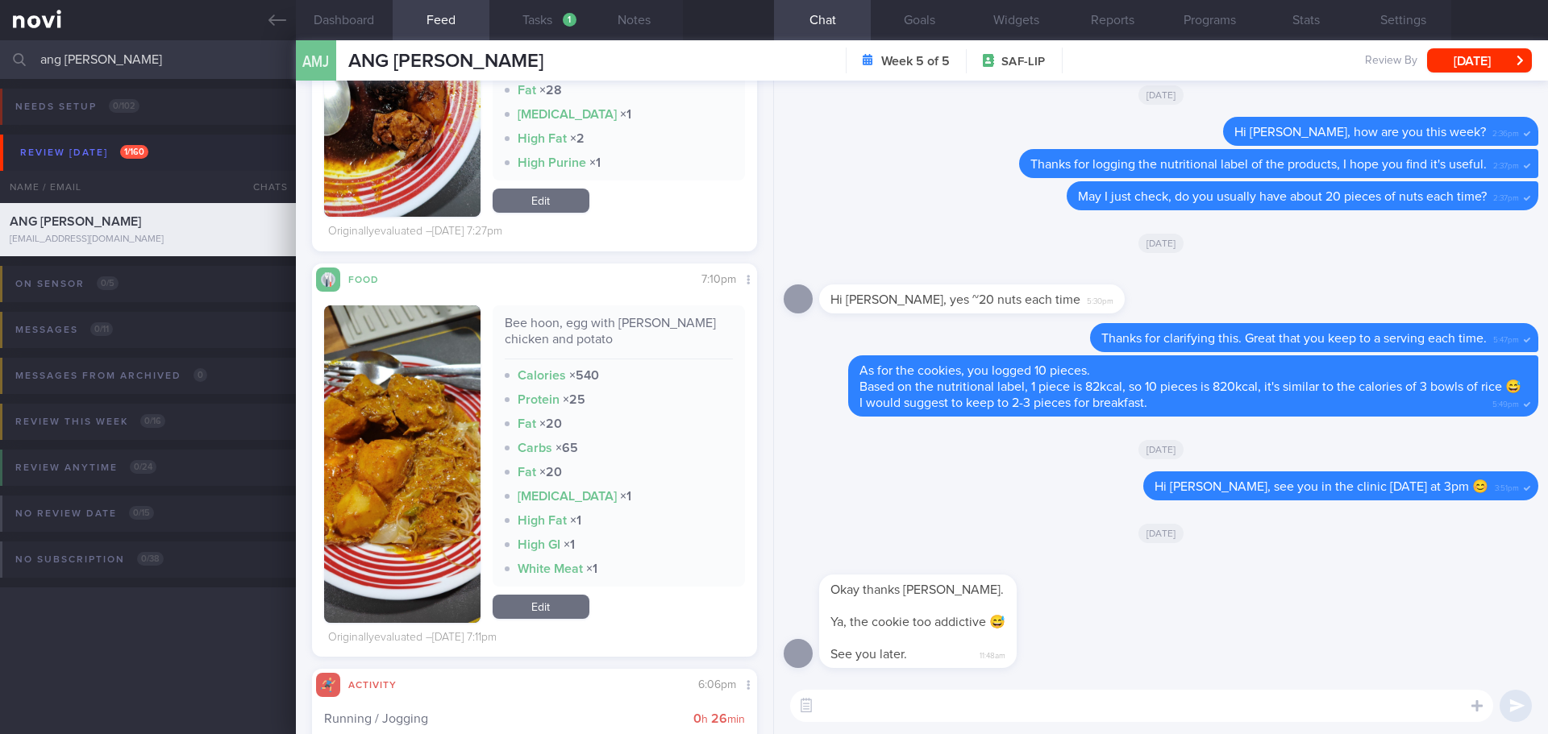
click at [412, 470] on button "button" at bounding box center [402, 464] width 156 height 318
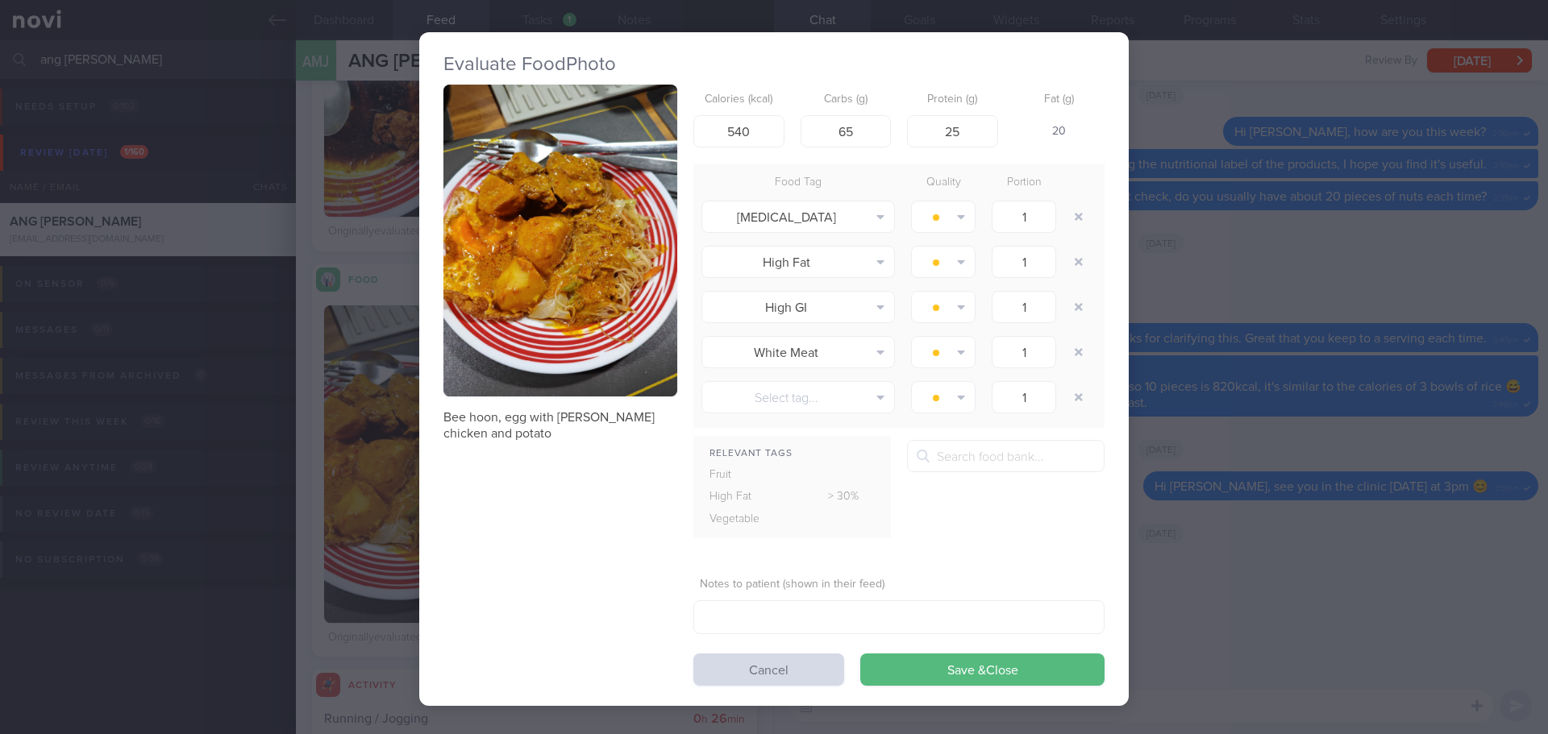
click at [1190, 463] on div "Evaluate Food Photo Bee hoon, egg with curry chicken and potato Calories (kcal)…" at bounding box center [774, 367] width 1548 height 734
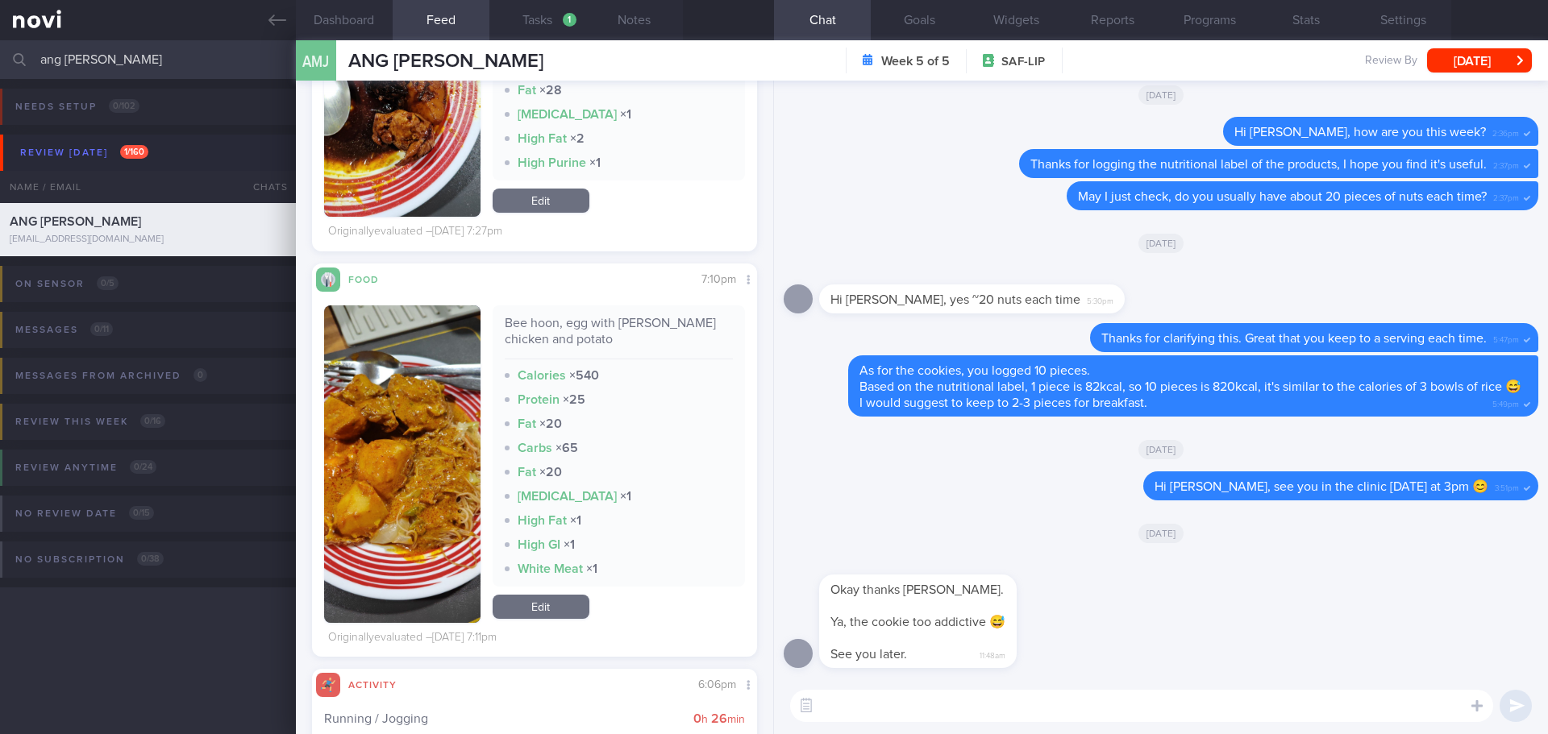
click at [372, 447] on button "button" at bounding box center [402, 464] width 156 height 318
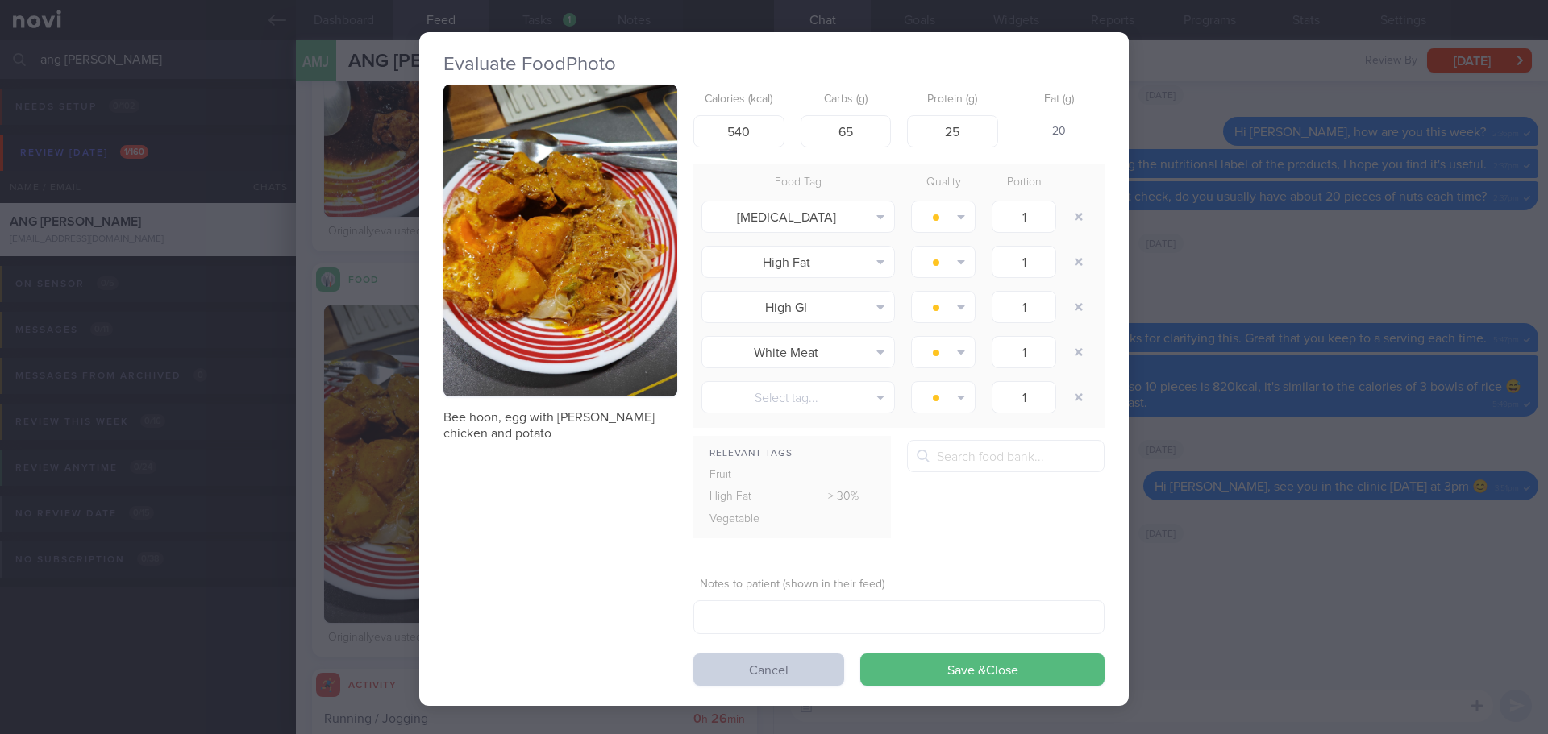
click at [721, 660] on button "Cancel" at bounding box center [768, 670] width 151 height 32
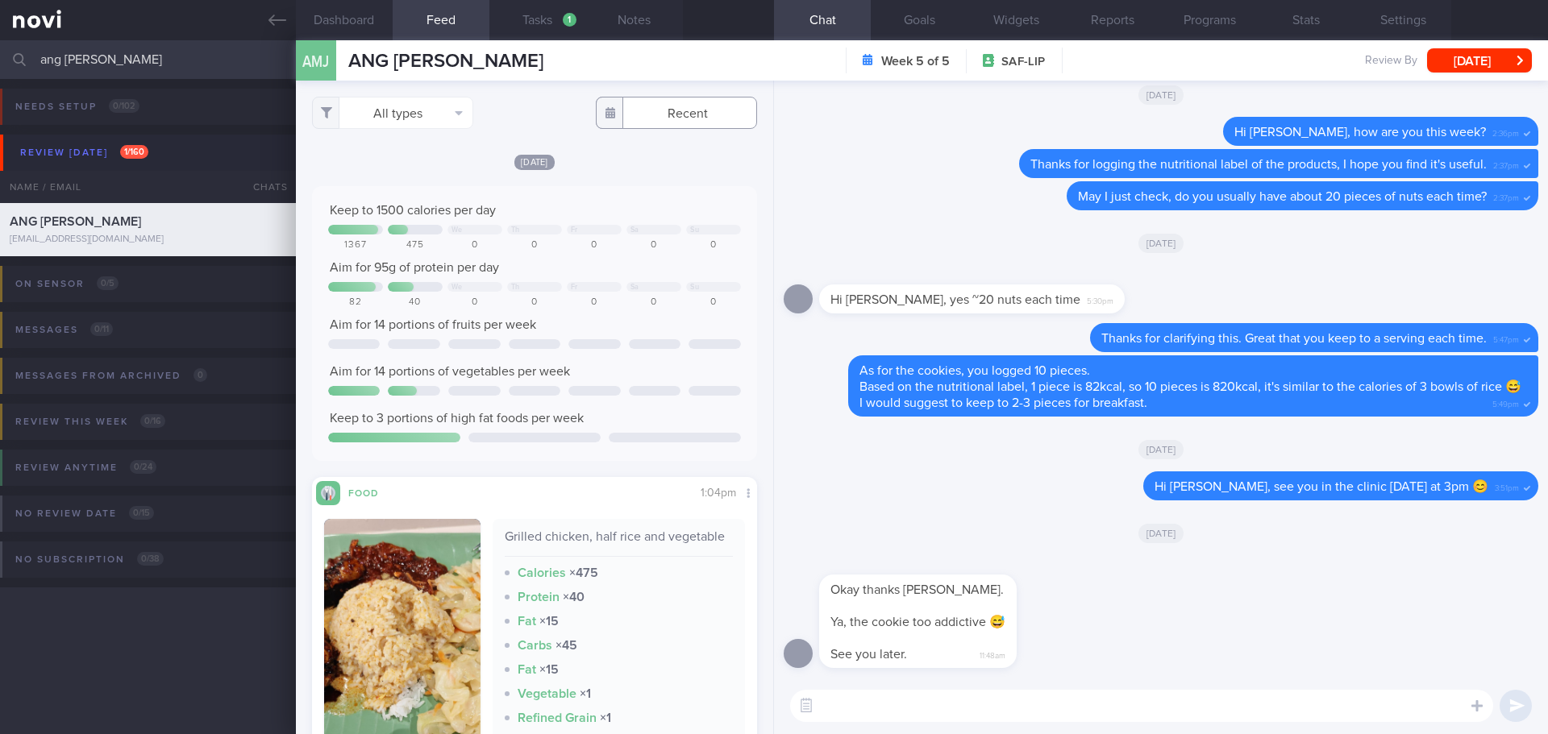
click at [638, 118] on input "text" at bounding box center [676, 113] width 161 height 32
click at [513, 148] on icon at bounding box center [510, 145] width 11 height 11
select select "7"
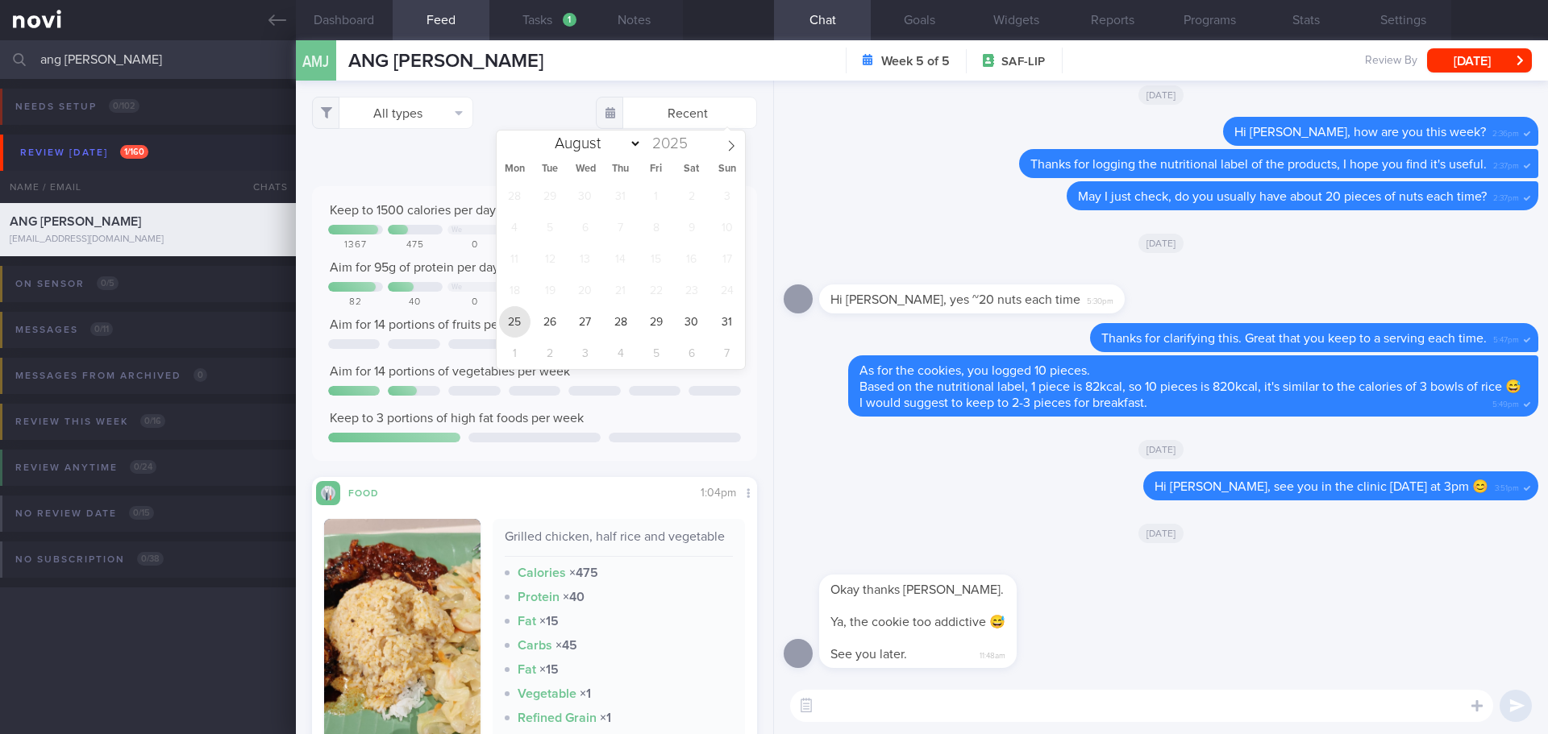
click at [518, 324] on span "25" at bounding box center [514, 321] width 31 height 31
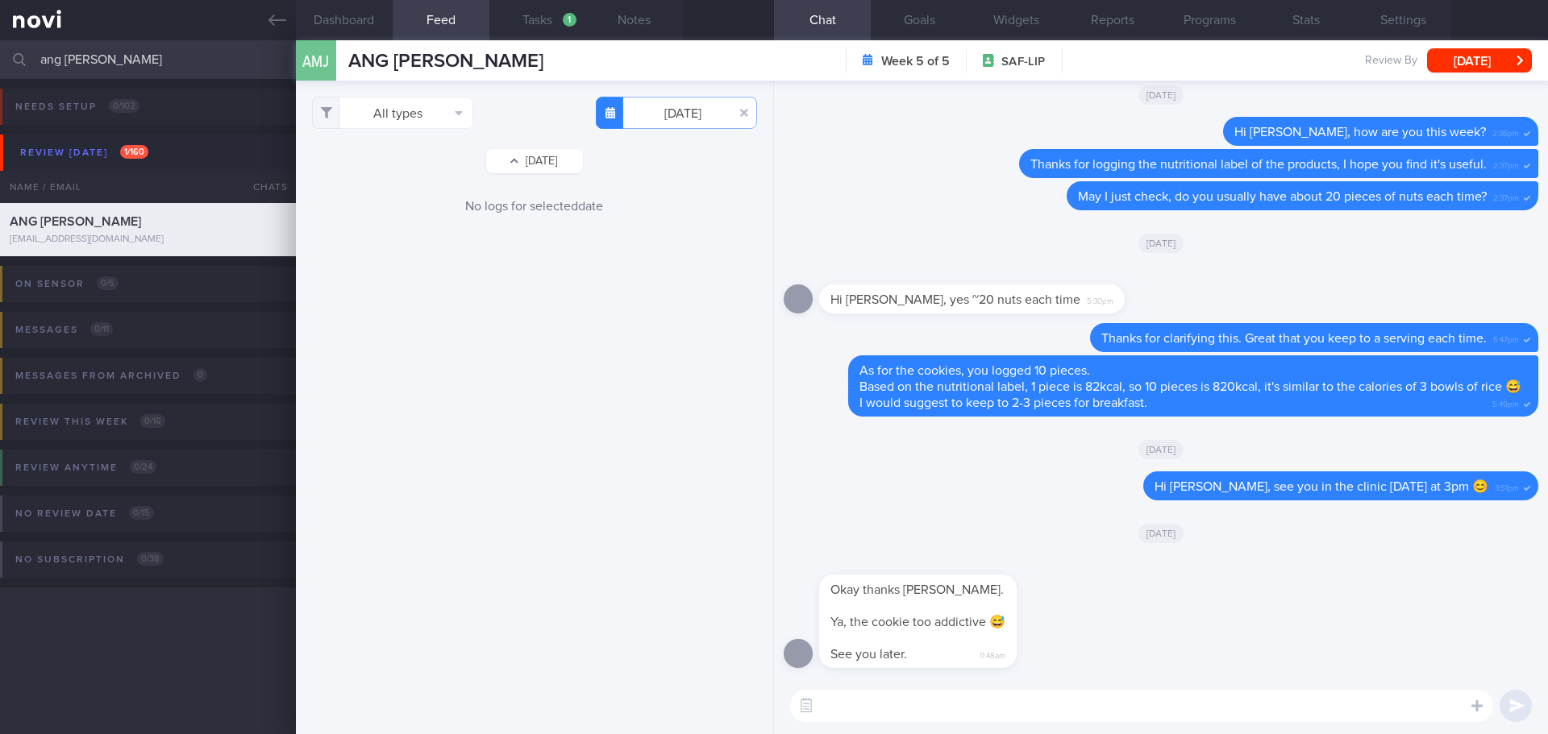
click at [551, 168] on button "[DATE]" at bounding box center [534, 161] width 97 height 24
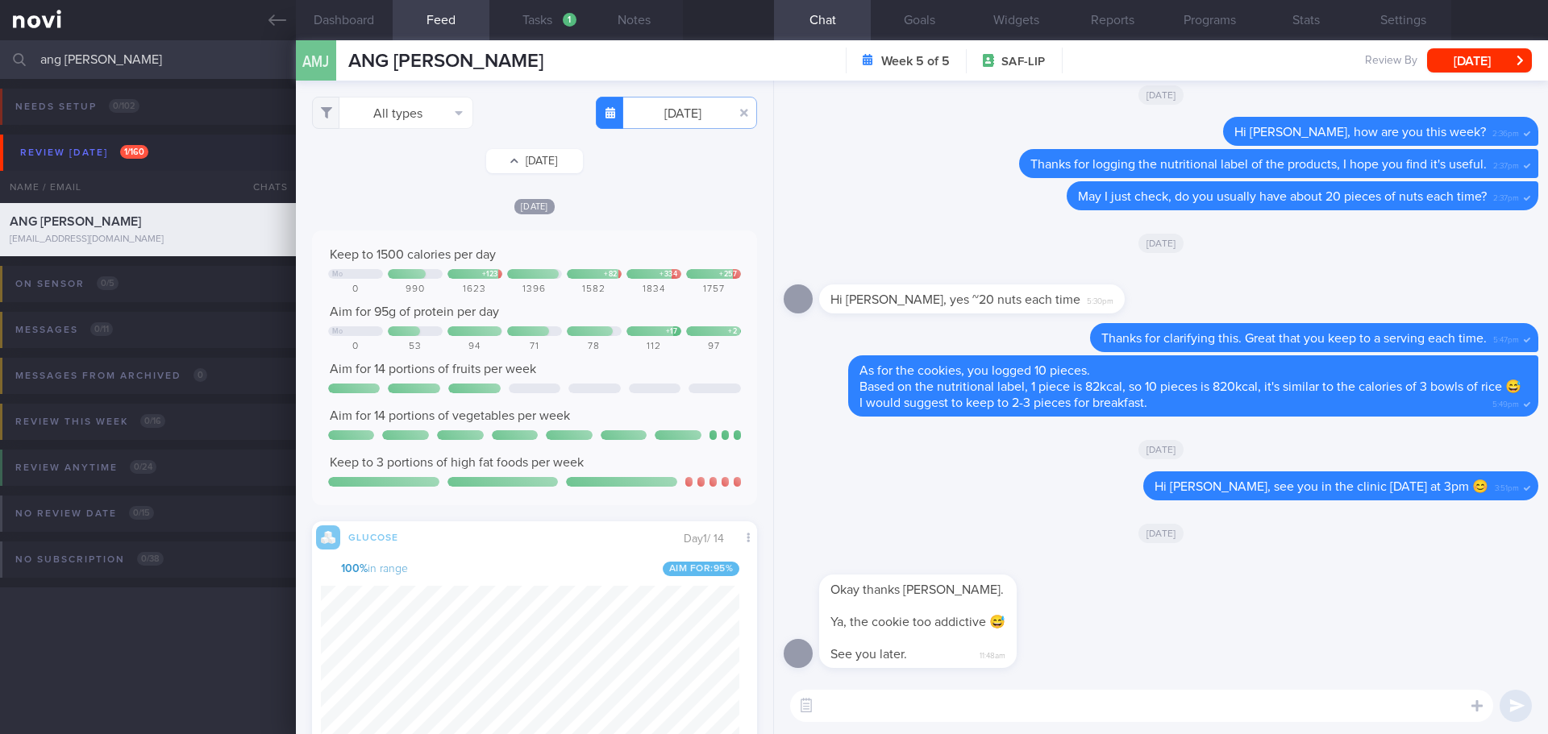
click at [551, 161] on button "[DATE]" at bounding box center [534, 161] width 97 height 24
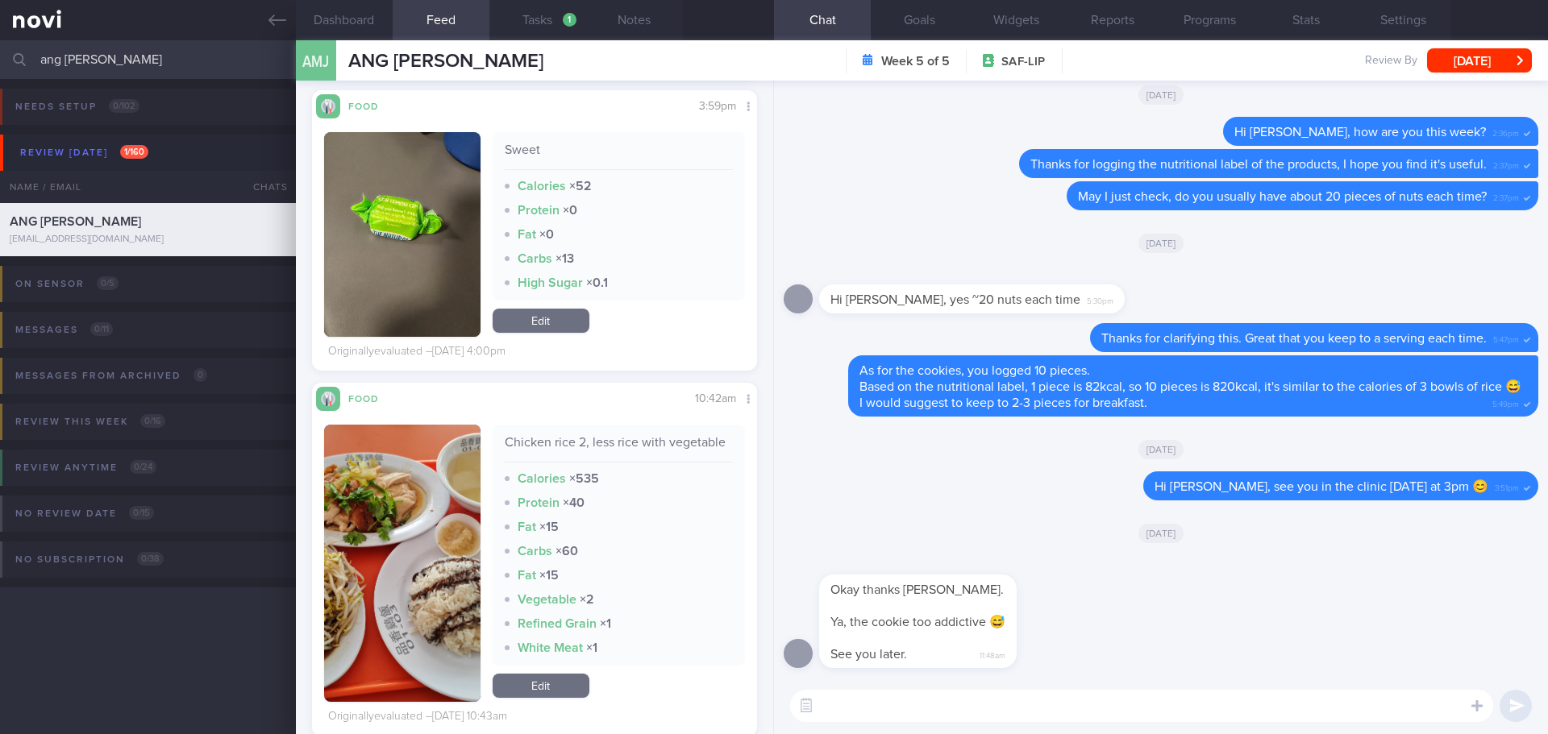
scroll to position [1768, 0]
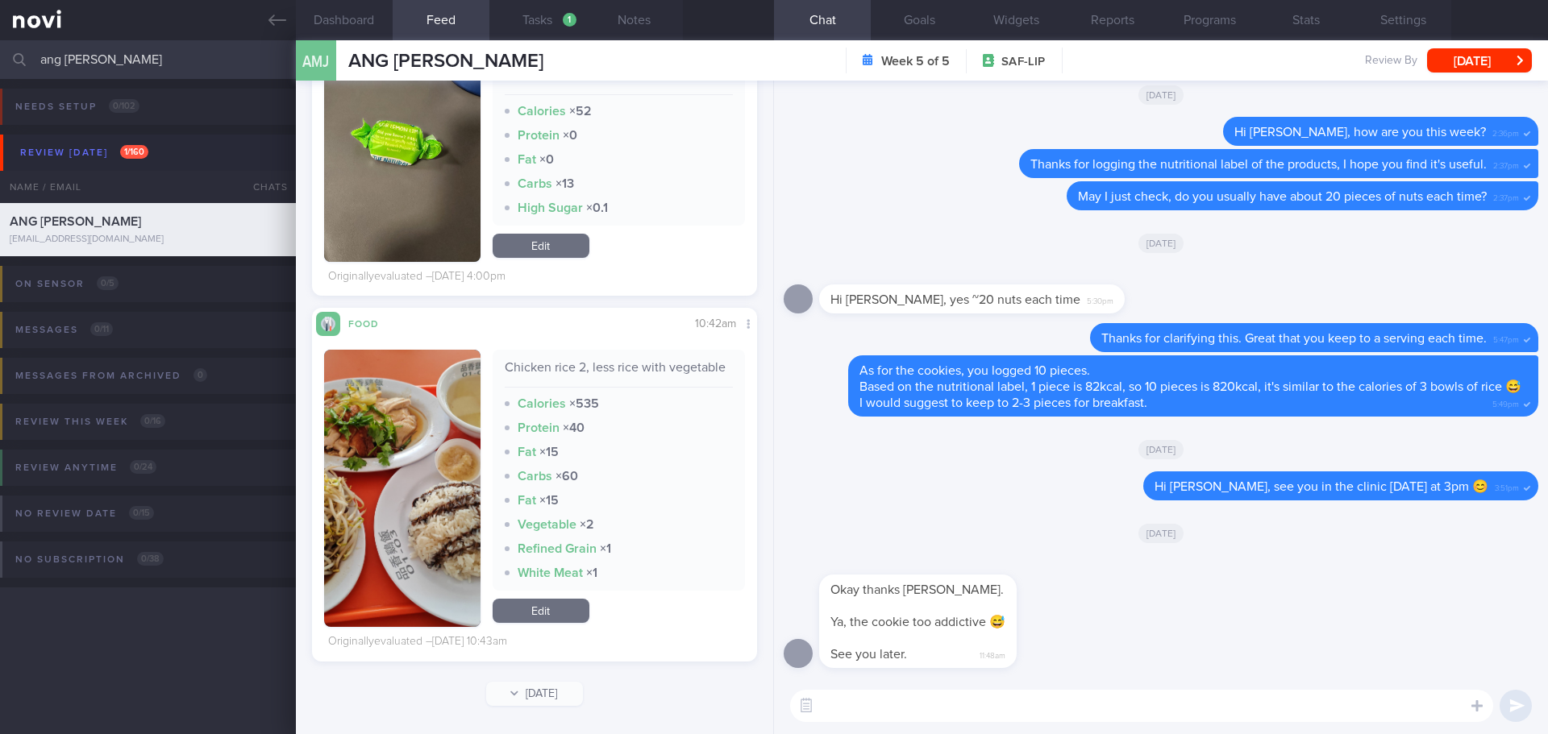
click at [410, 414] on button "button" at bounding box center [402, 488] width 156 height 277
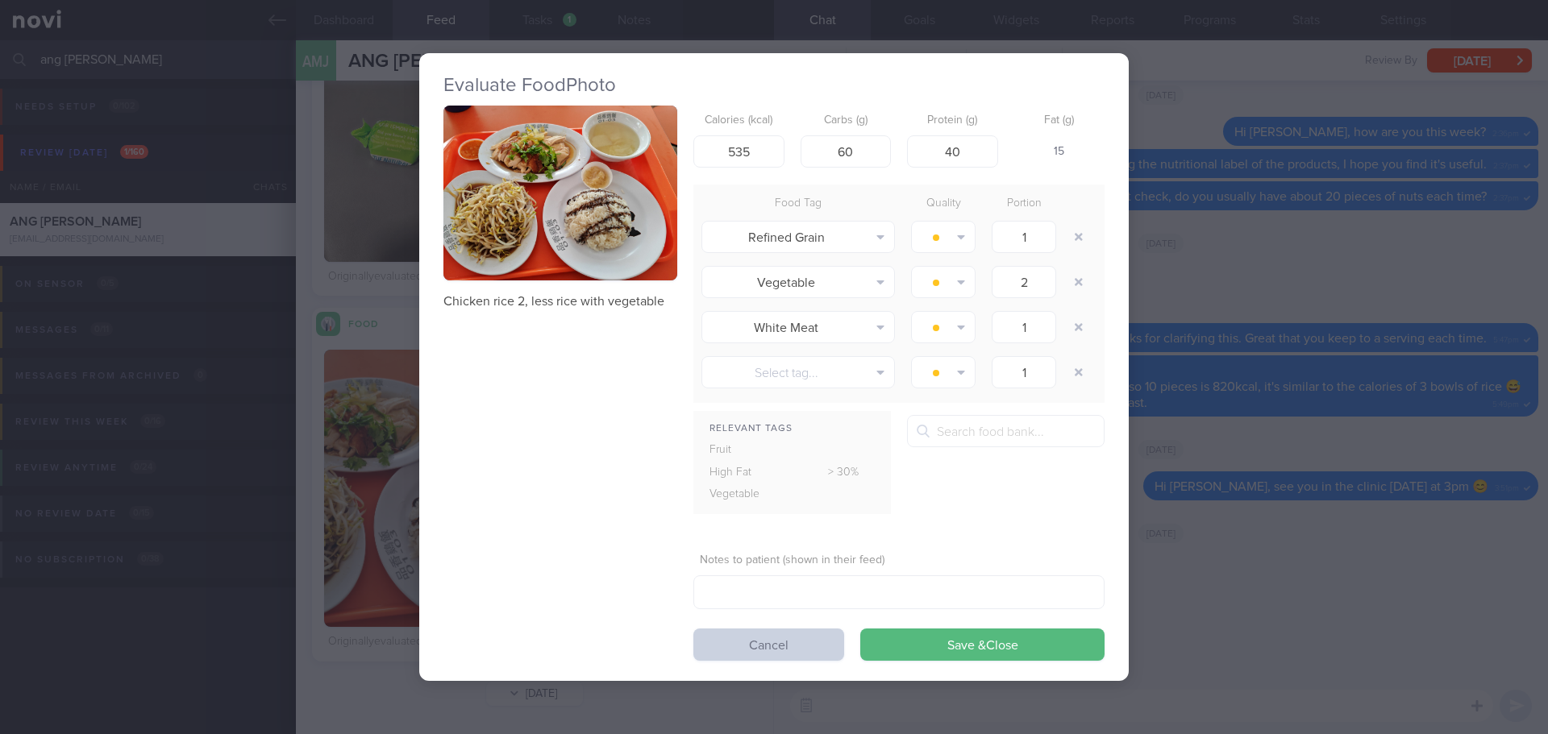
click at [768, 648] on button "Cancel" at bounding box center [768, 645] width 151 height 32
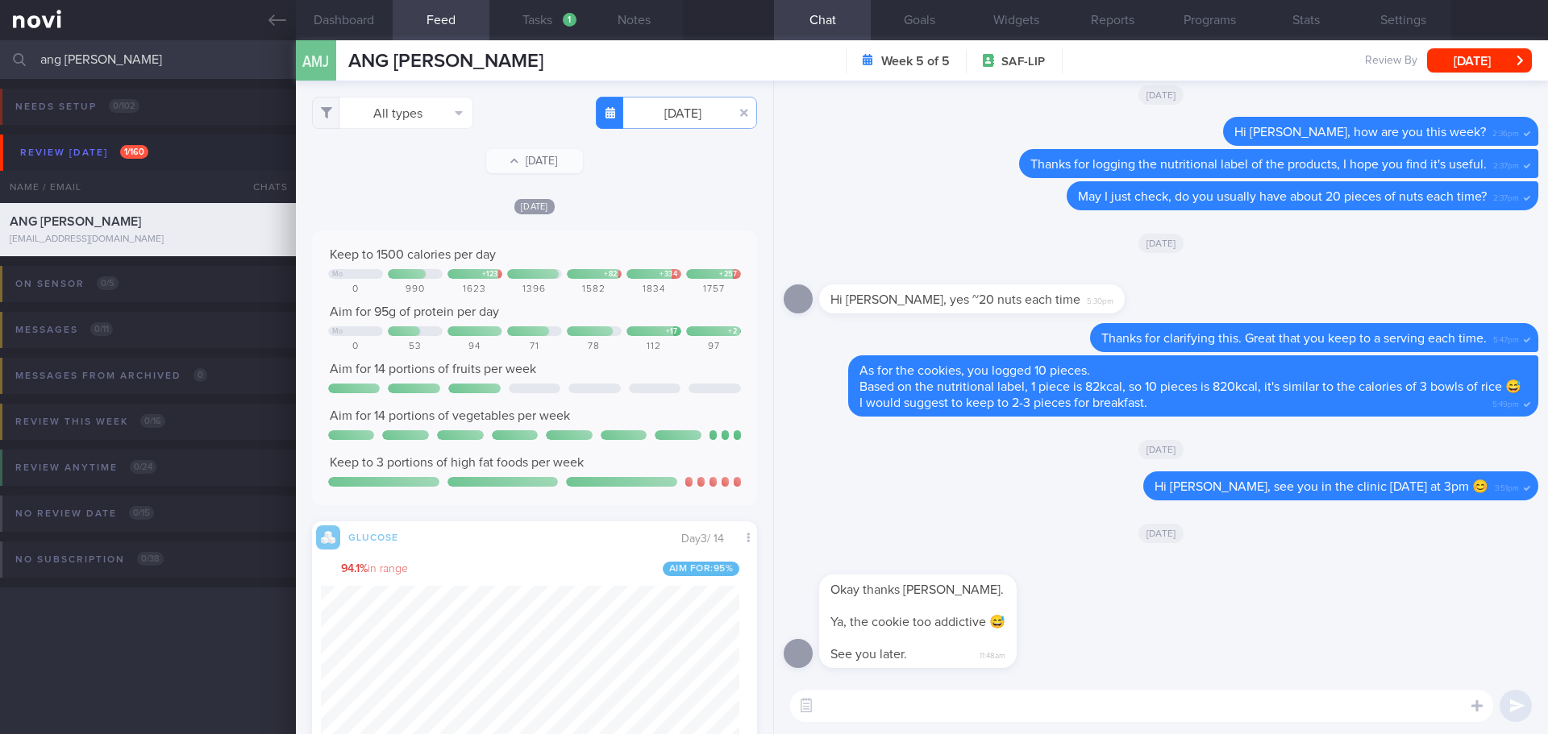
click at [540, 148] on div "All types Food Activity Glucose Weight Medicine Blood Pressure CGM Install Thu,…" at bounding box center [534, 408] width 477 height 654
click at [540, 159] on button "[DATE]" at bounding box center [534, 161] width 97 height 24
click at [529, 163] on button "Sat, 30 Aug" at bounding box center [534, 161] width 97 height 24
drag, startPoint x: 509, startPoint y: 151, endPoint x: 501, endPoint y: 162, distance: 13.9
click at [509, 151] on button "Sun, 31 Aug" at bounding box center [534, 161] width 97 height 24
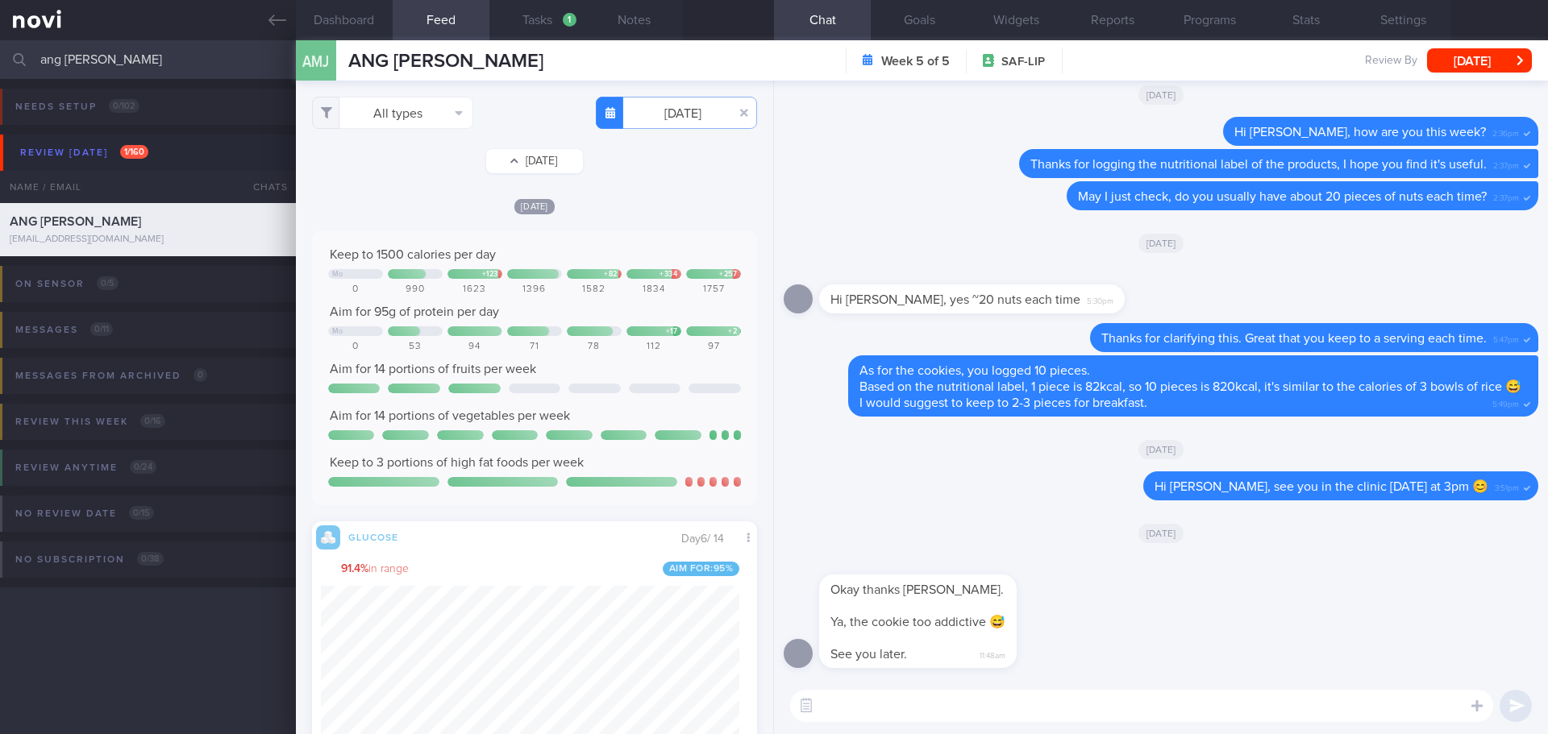
click at [547, 158] on button "Mon, 1 Sep" at bounding box center [534, 161] width 97 height 24
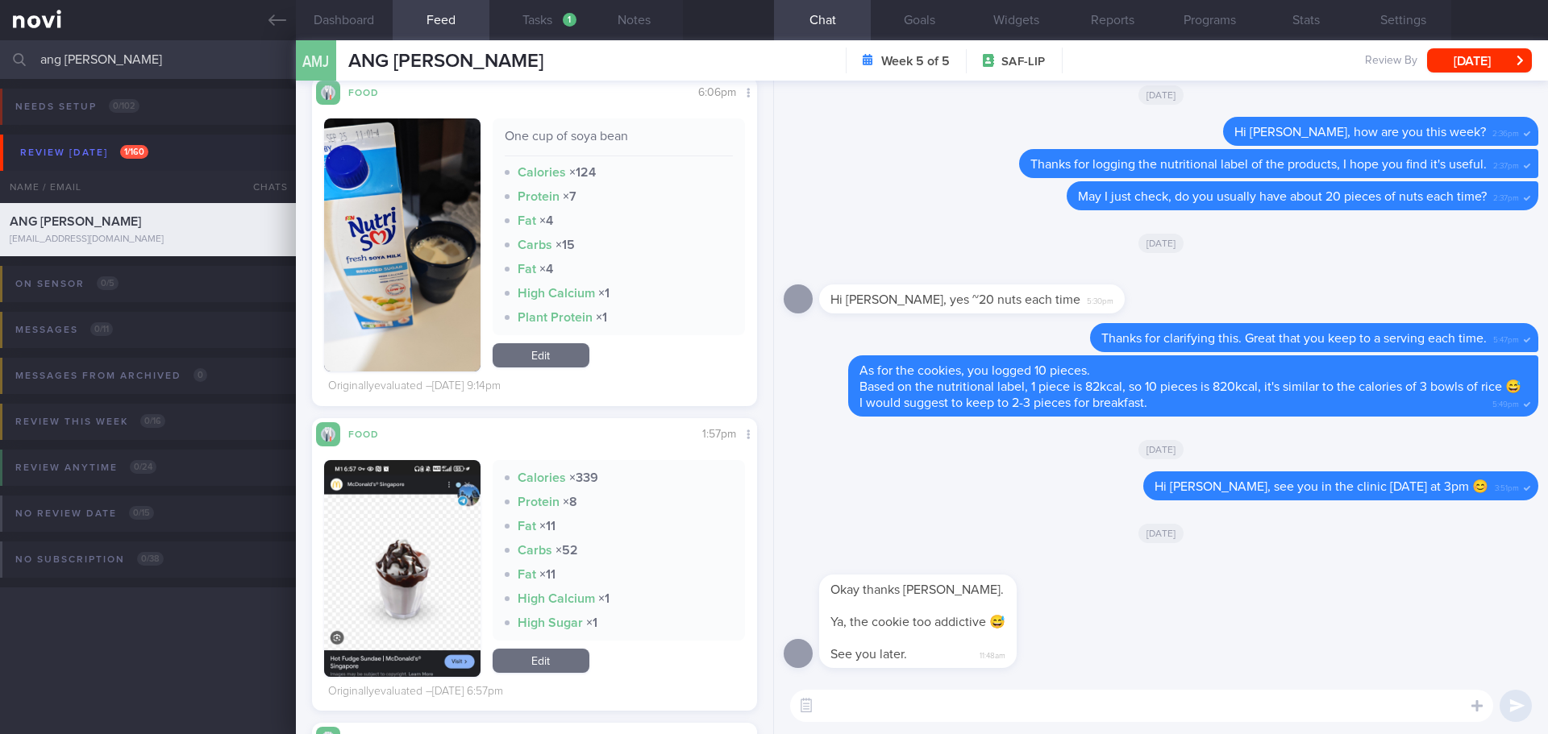
click at [676, 313] on div "Plant Protein × 1" at bounding box center [619, 318] width 229 height 16
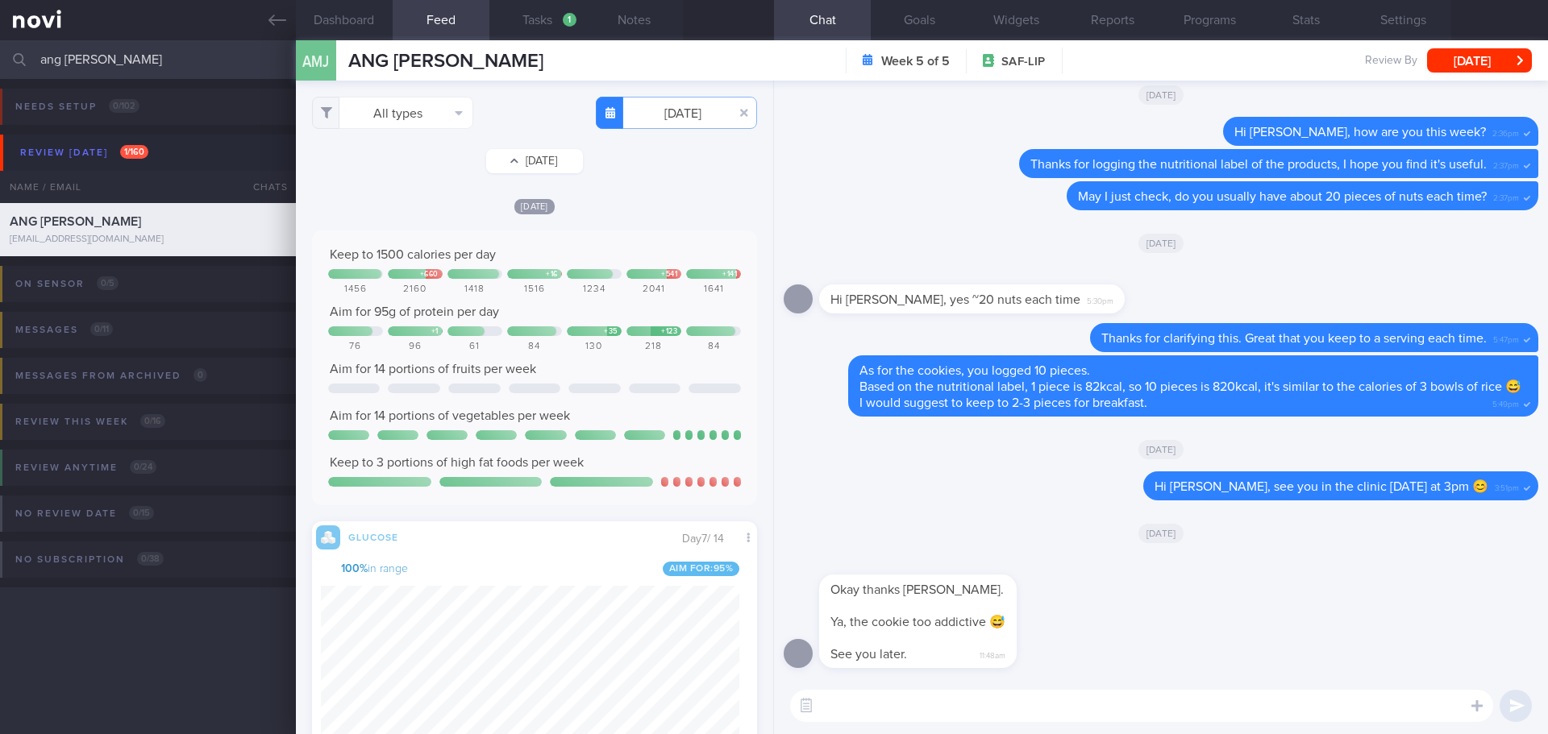
click at [541, 158] on button "[DATE]" at bounding box center [534, 161] width 97 height 24
click at [550, 162] on button "[DATE]" at bounding box center [534, 161] width 97 height 24
click at [554, 163] on button "[DATE]" at bounding box center [534, 161] width 97 height 24
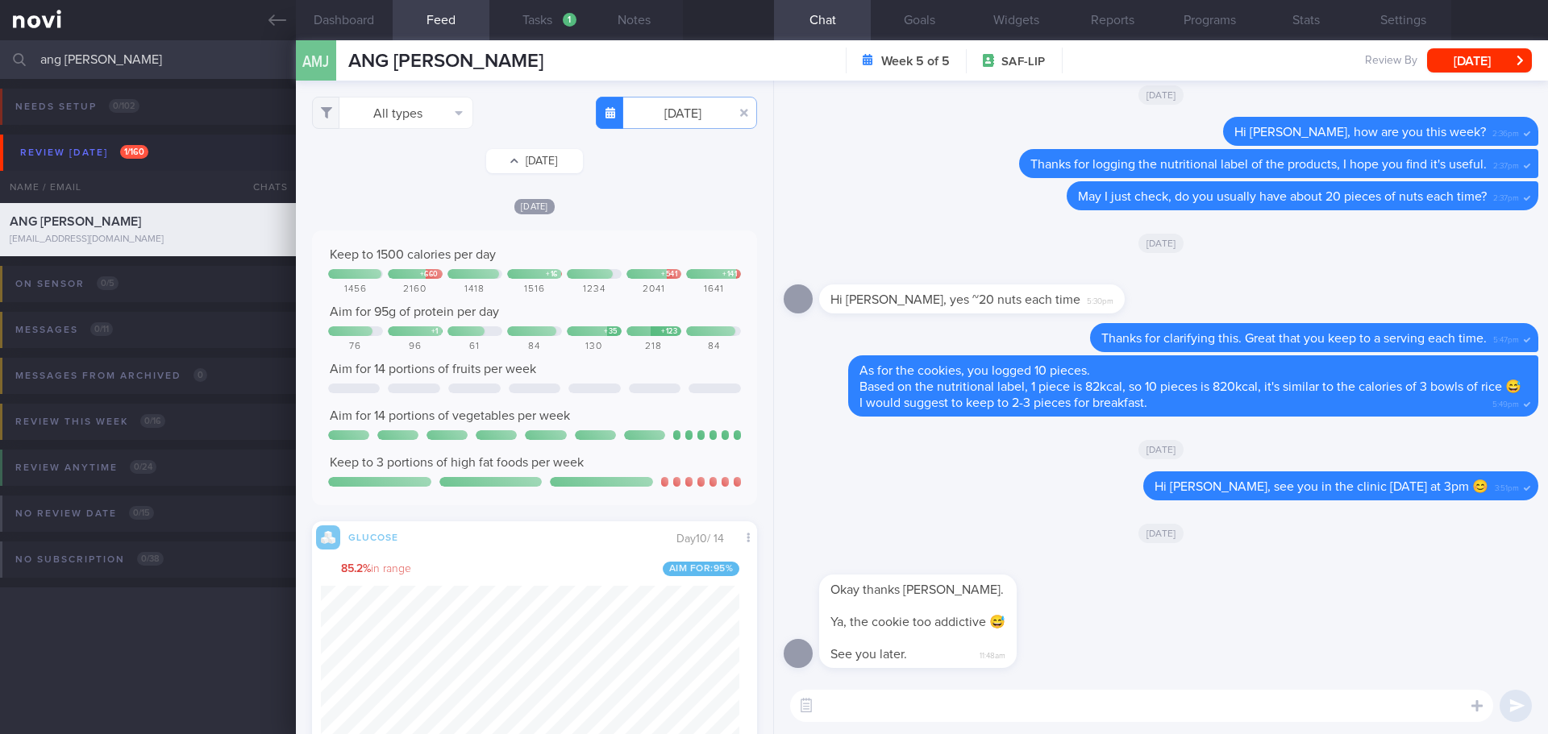
click at [539, 160] on button "[DATE]" at bounding box center [534, 161] width 97 height 24
click at [512, 159] on button "Sat, 6 Sep" at bounding box center [534, 161] width 97 height 24
click at [535, 167] on button "Sun, 7 Sep" at bounding box center [534, 161] width 97 height 24
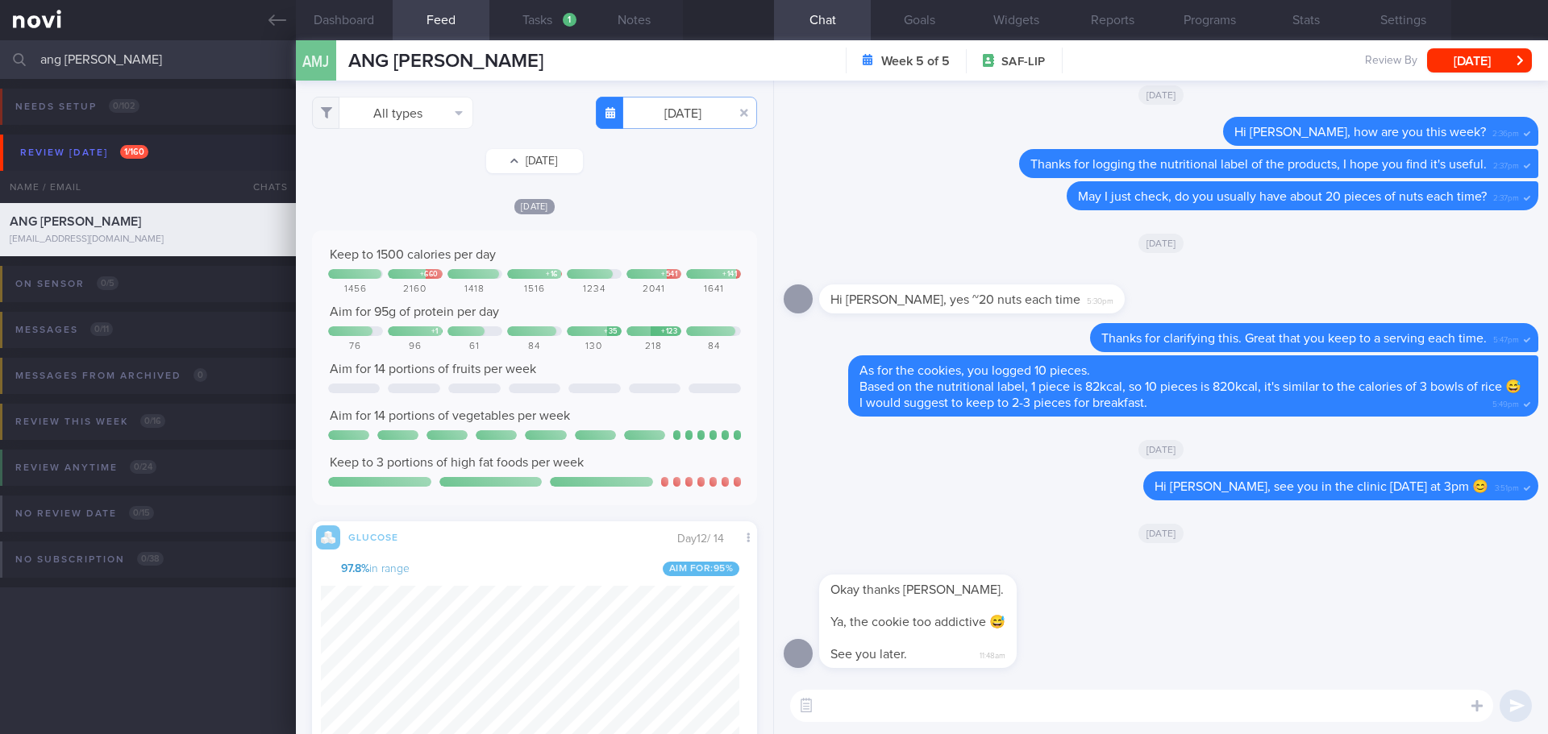
type input "2025-09-07"
click at [734, 116] on button "button" at bounding box center [743, 112] width 29 height 29
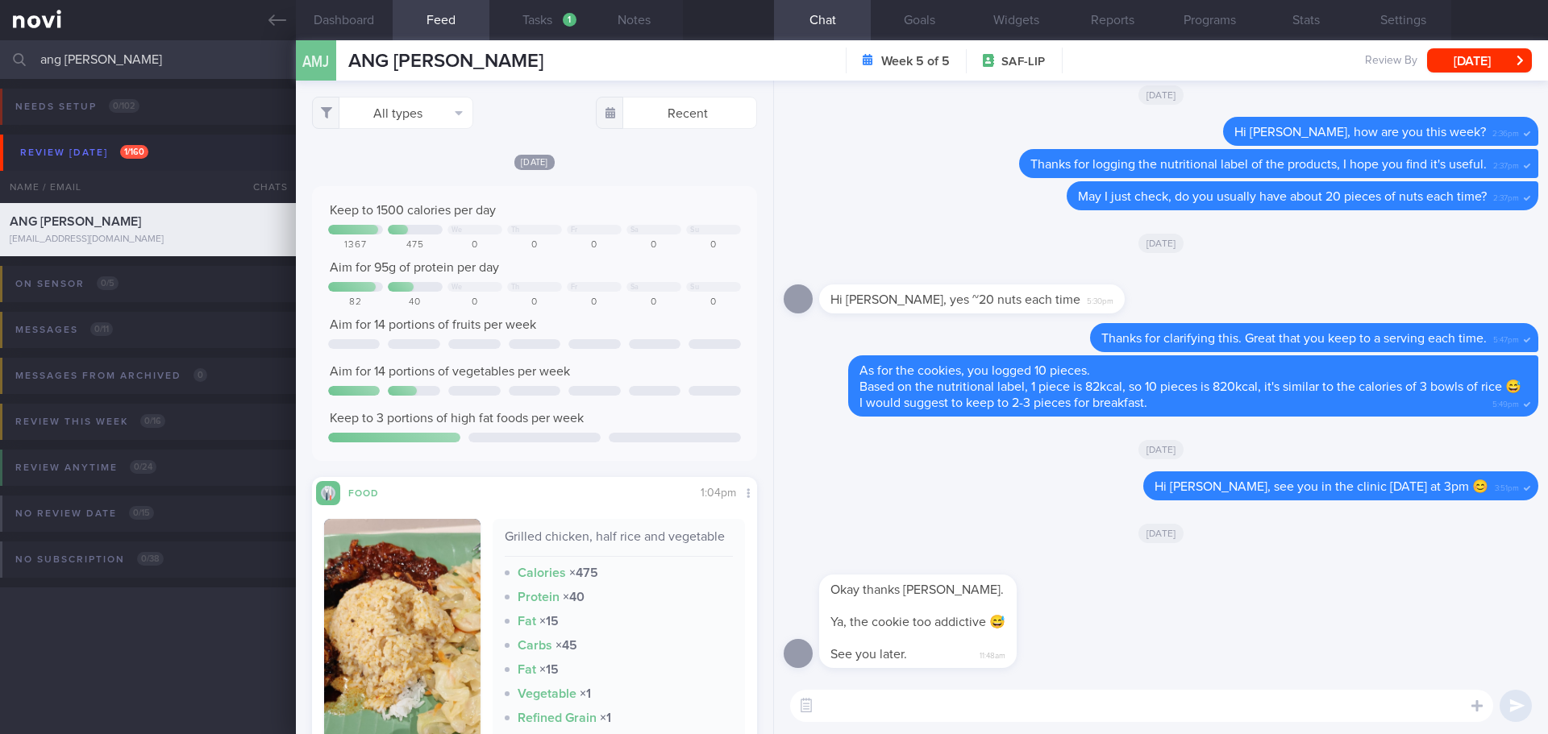
scroll to position [205, 411]
click at [681, 143] on div "All types Food Activity Glucose Weight Medicine Blood Pressure CGM Install Rece…" at bounding box center [534, 408] width 477 height 654
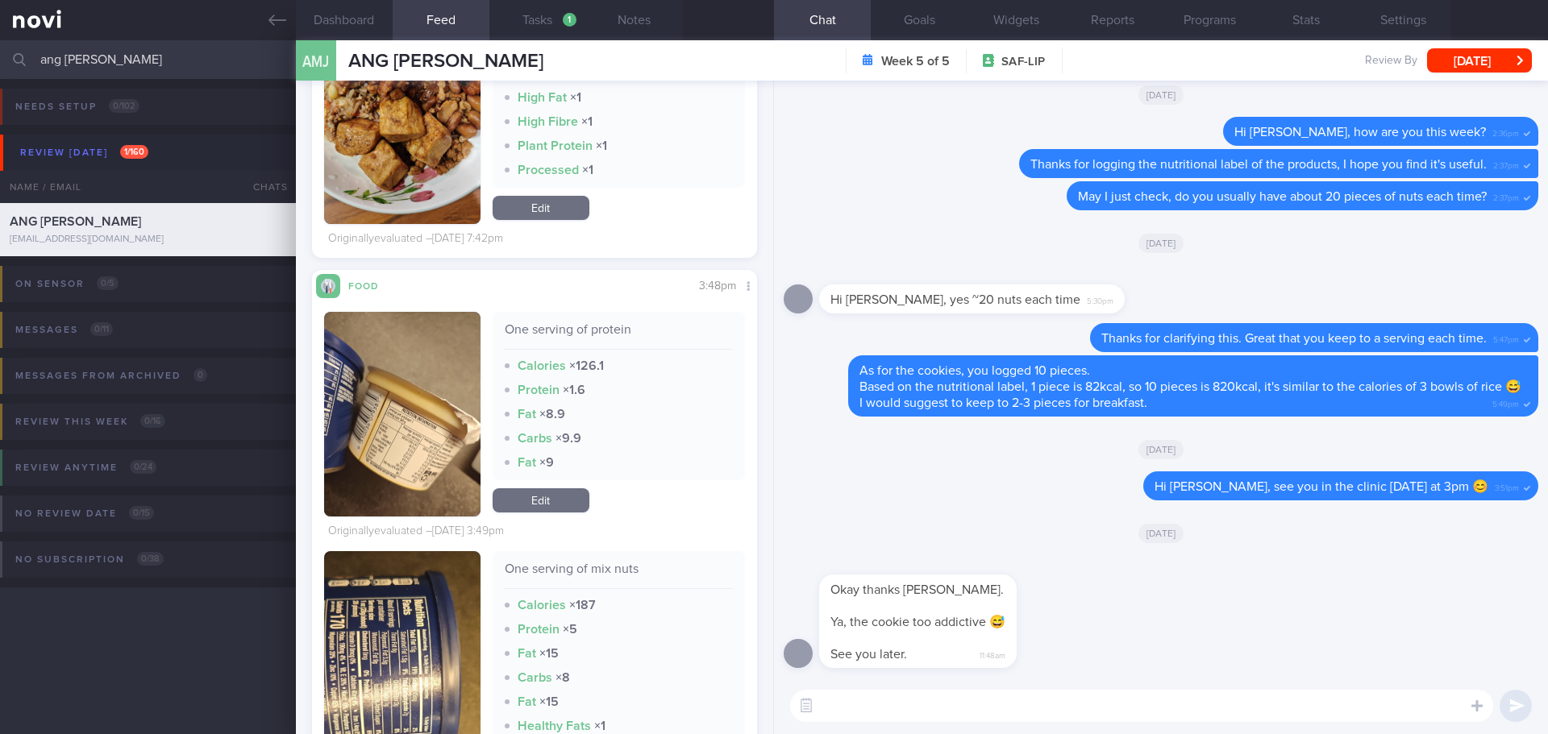
scroll to position [16443, 0]
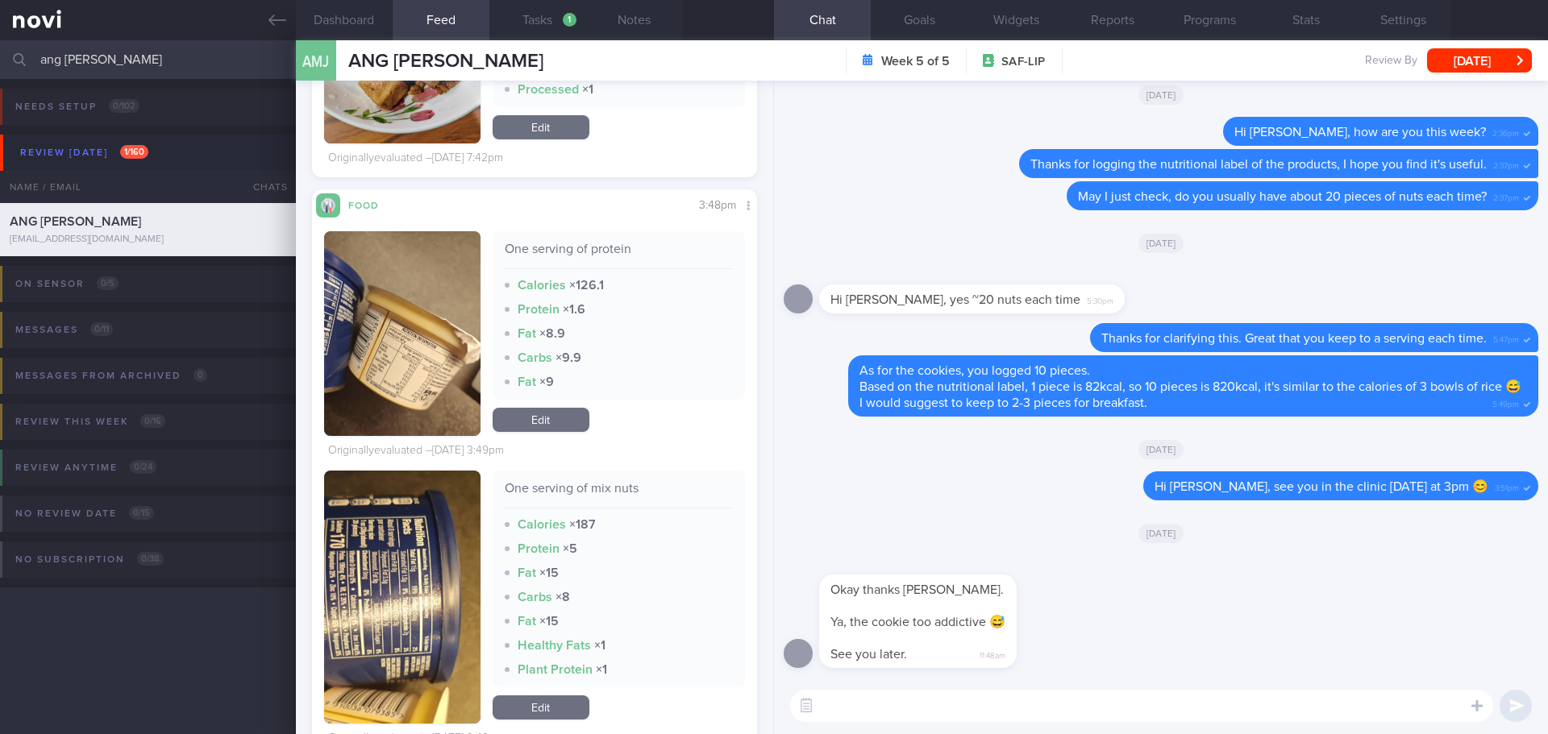
drag, startPoint x: 422, startPoint y: 304, endPoint x: 432, endPoint y: 302, distance: 9.8
click at [422, 304] on button "button" at bounding box center [402, 333] width 156 height 205
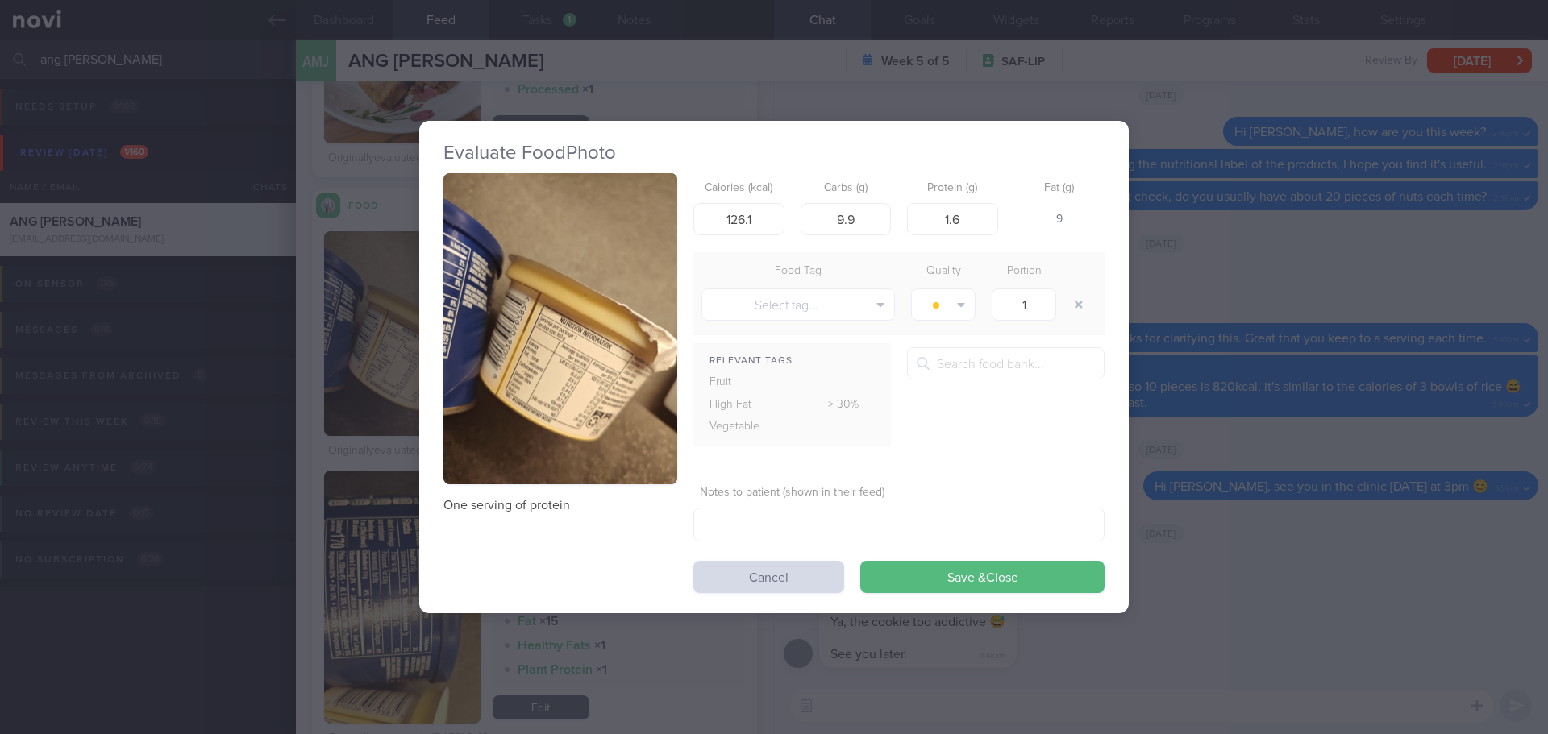
click at [543, 278] on button "button" at bounding box center [560, 329] width 234 height 312
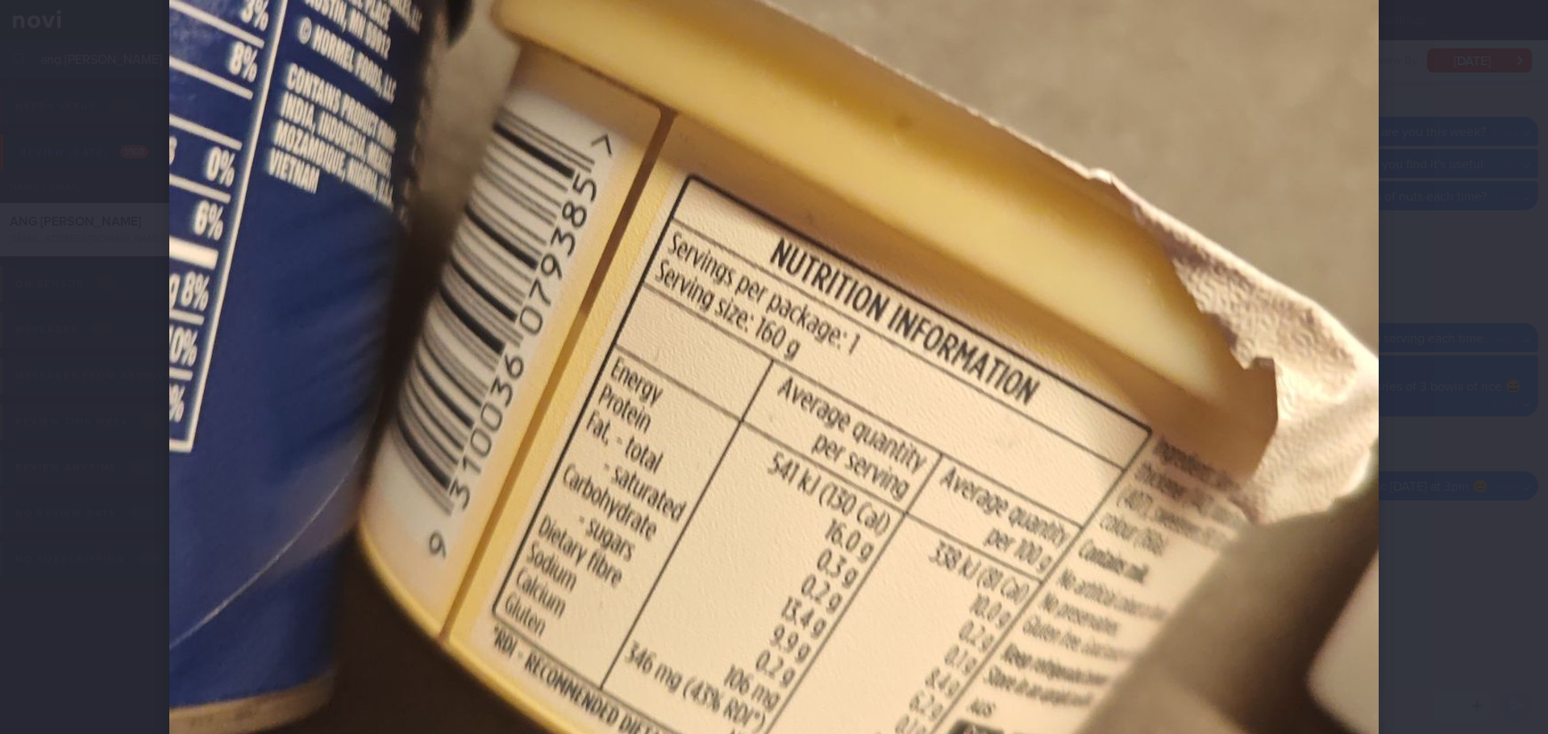
scroll to position [806, 0]
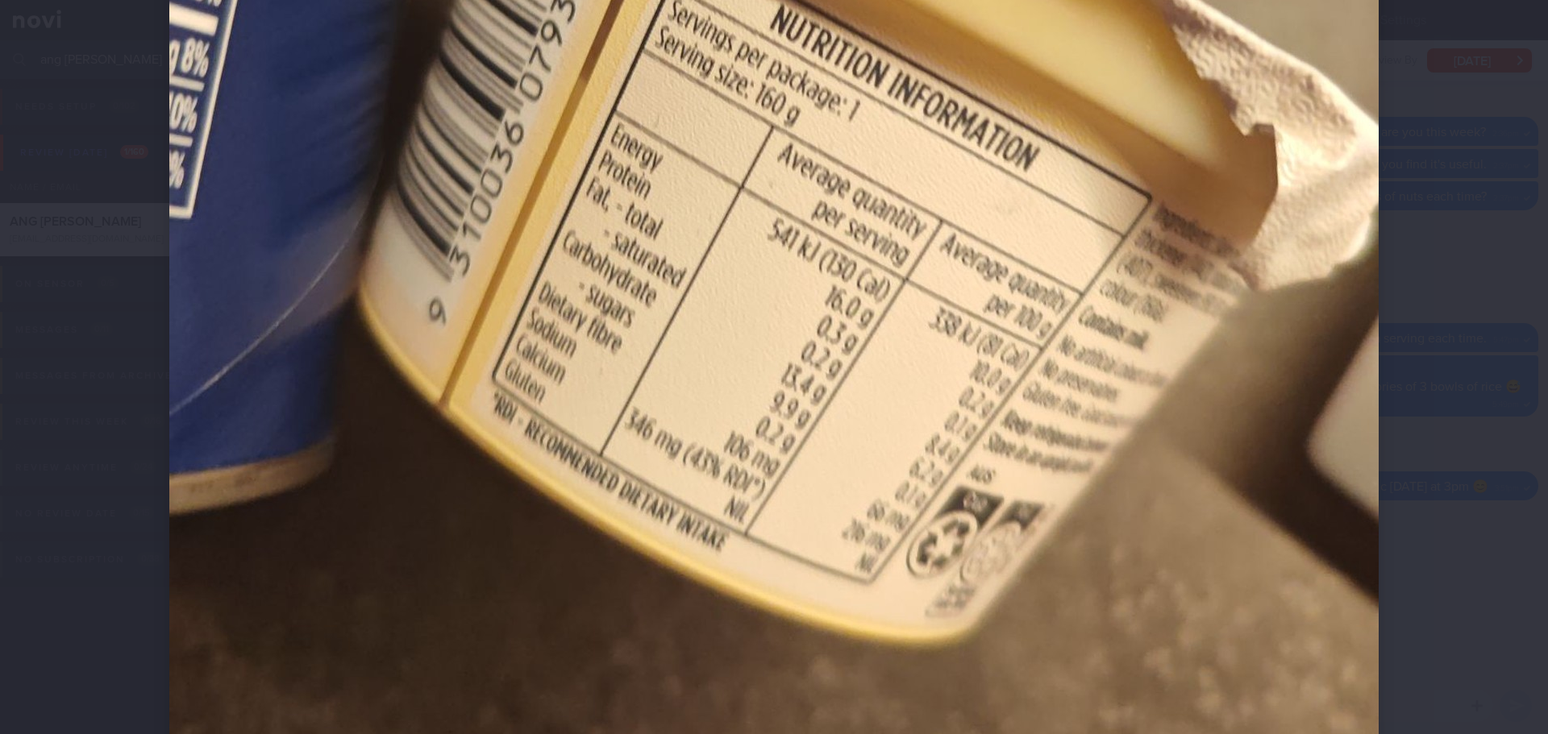
click at [1413, 288] on div at bounding box center [774, 64] width 1338 height 1741
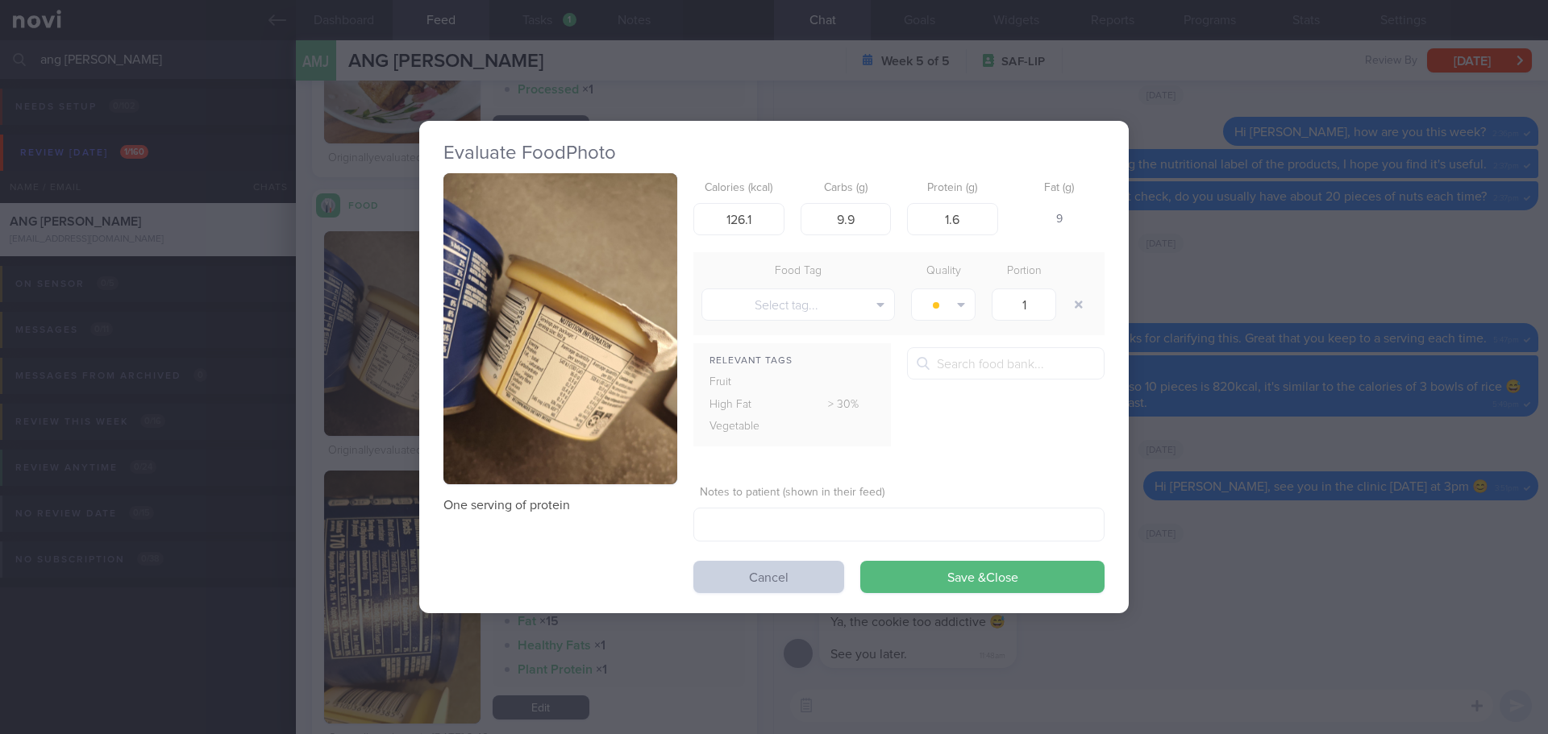
click at [774, 576] on button "Cancel" at bounding box center [768, 577] width 151 height 32
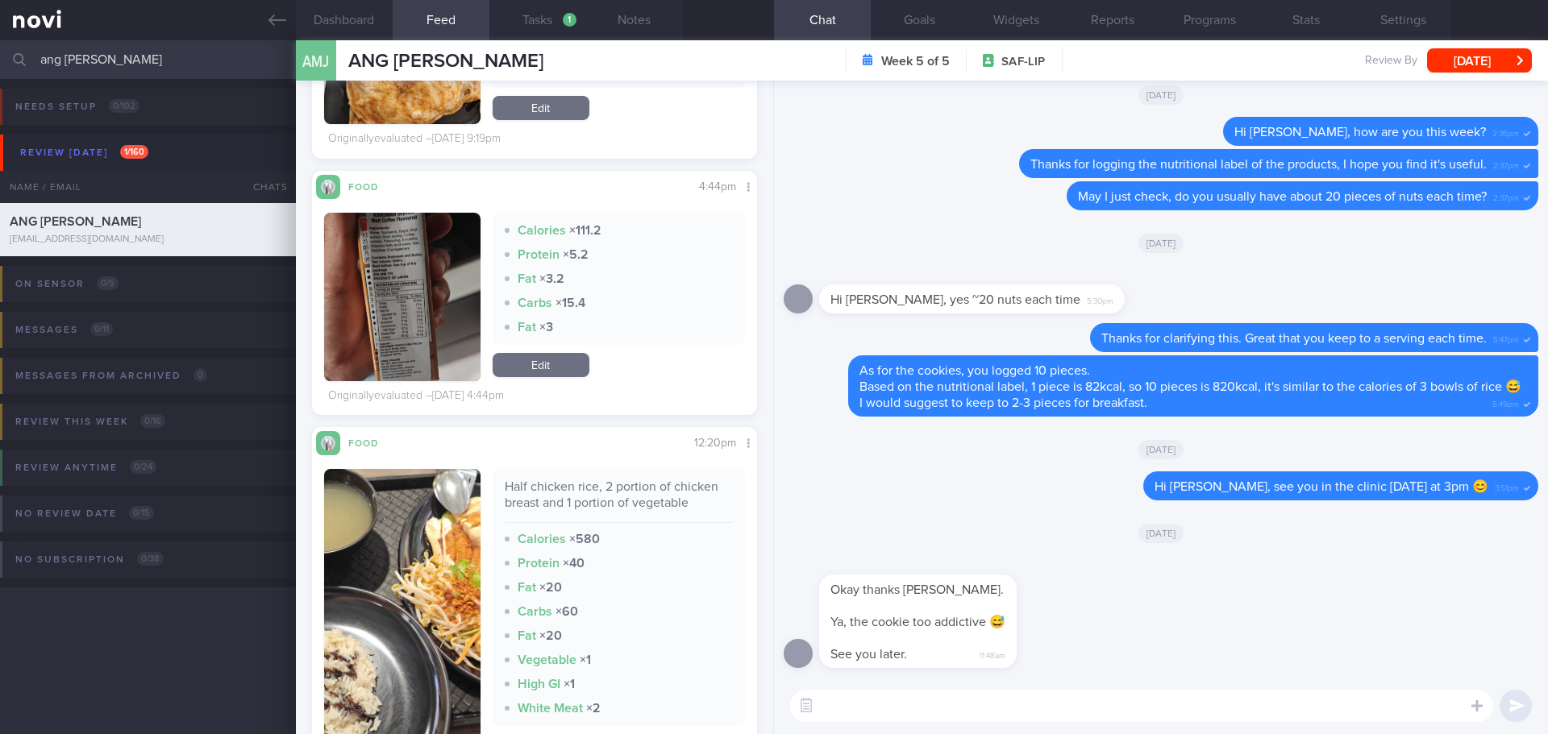
scroll to position [18377, 0]
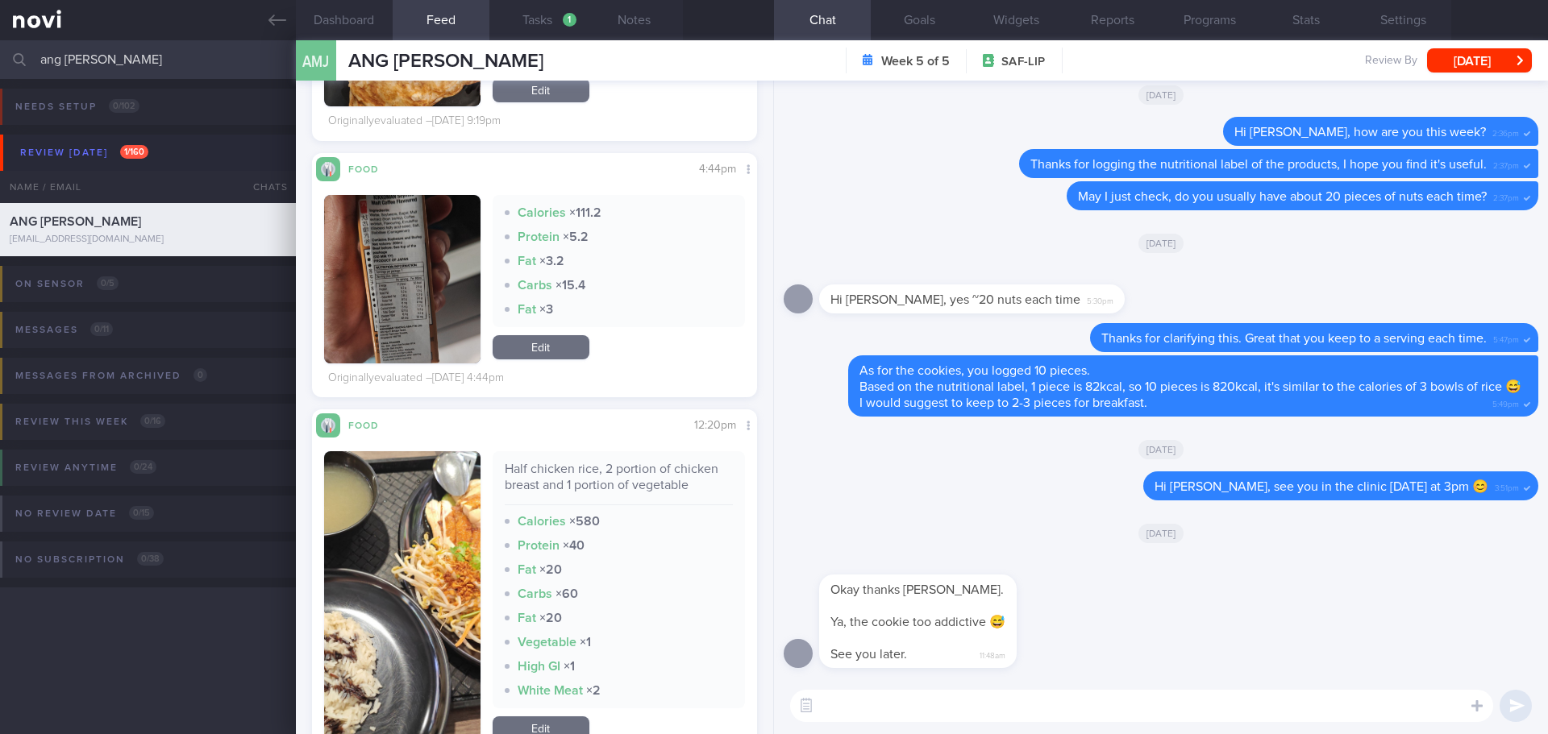
click at [339, 248] on button "button" at bounding box center [402, 279] width 156 height 168
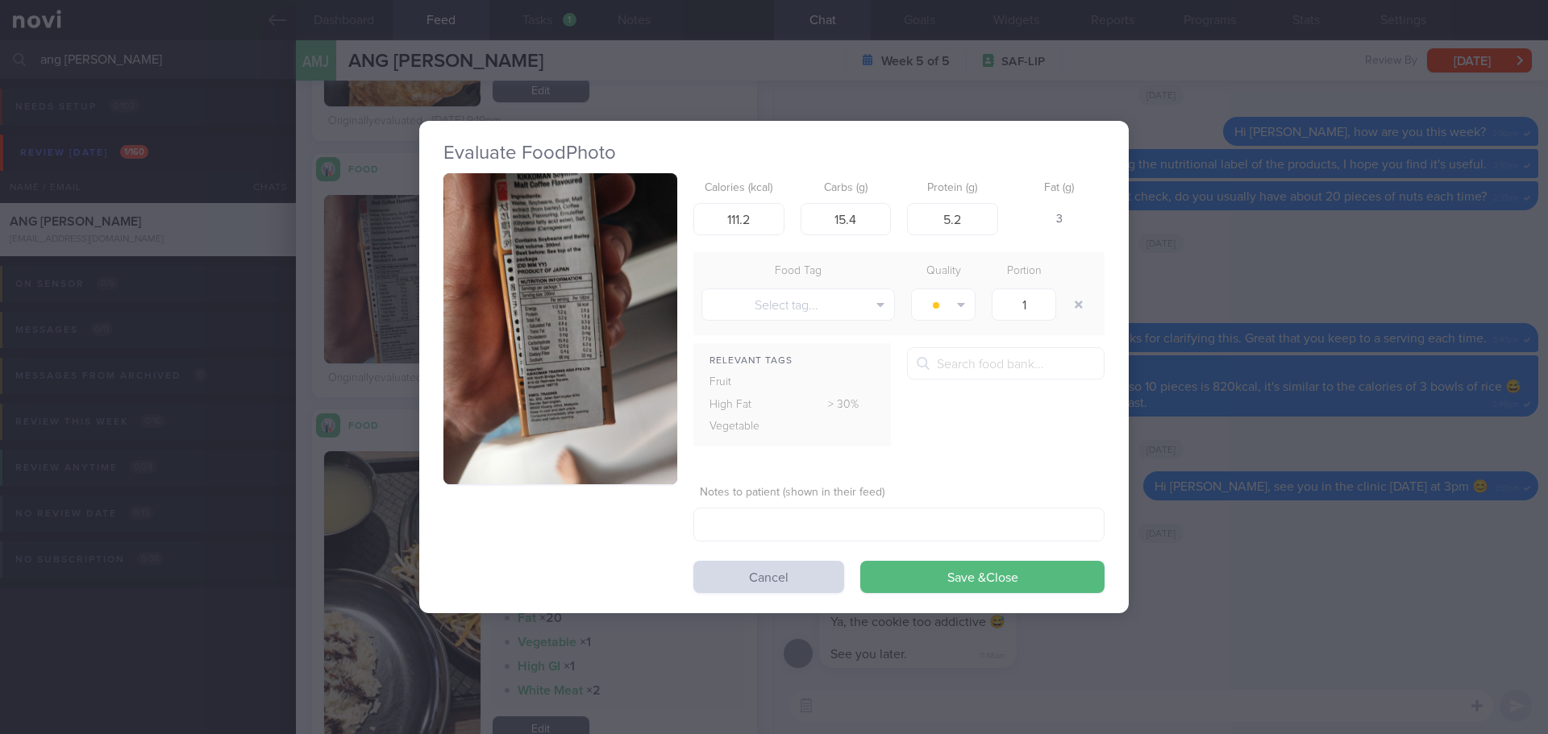
click at [492, 297] on button "button" at bounding box center [560, 329] width 234 height 312
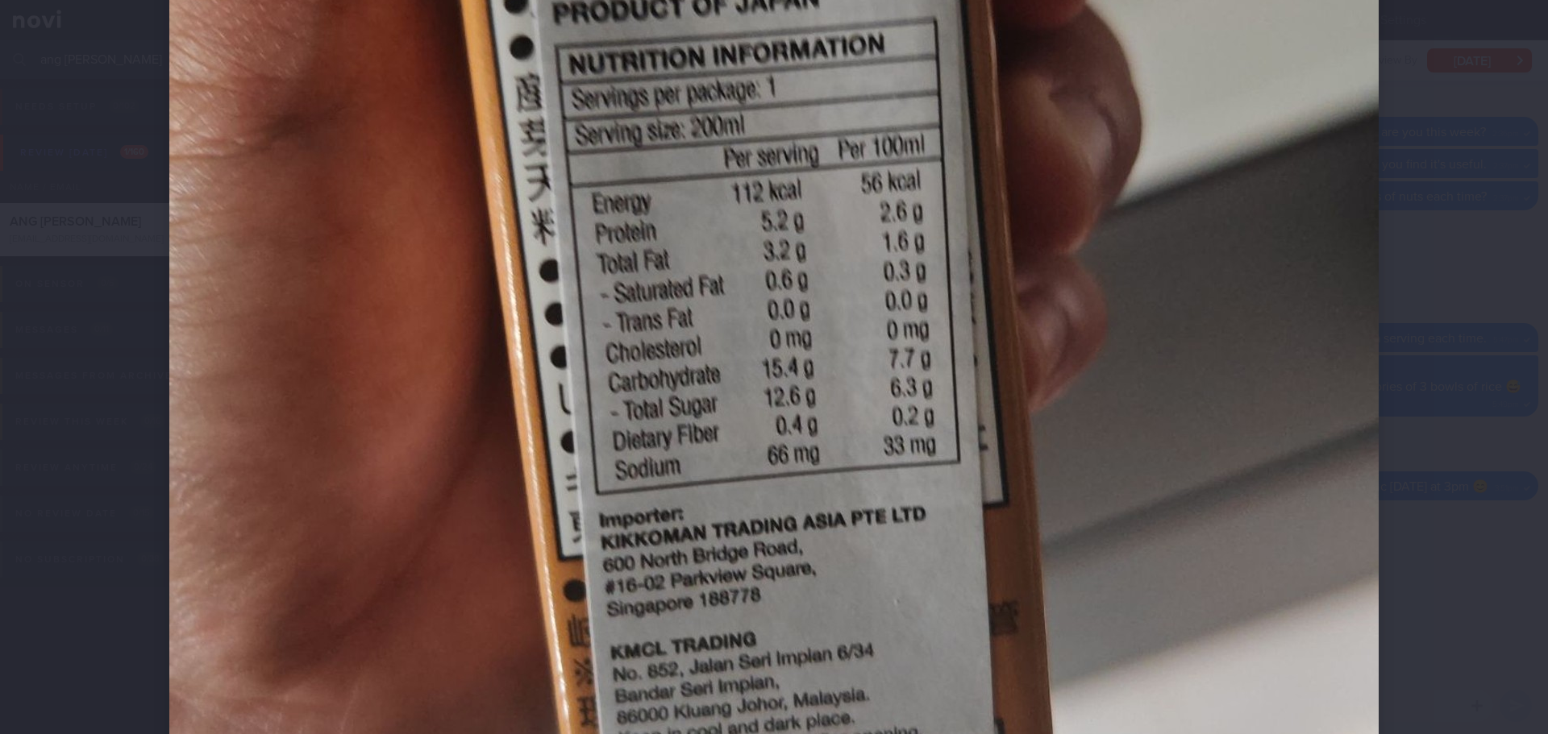
scroll to position [564, 0]
click at [1461, 313] on div at bounding box center [774, 367] width 1548 height 734
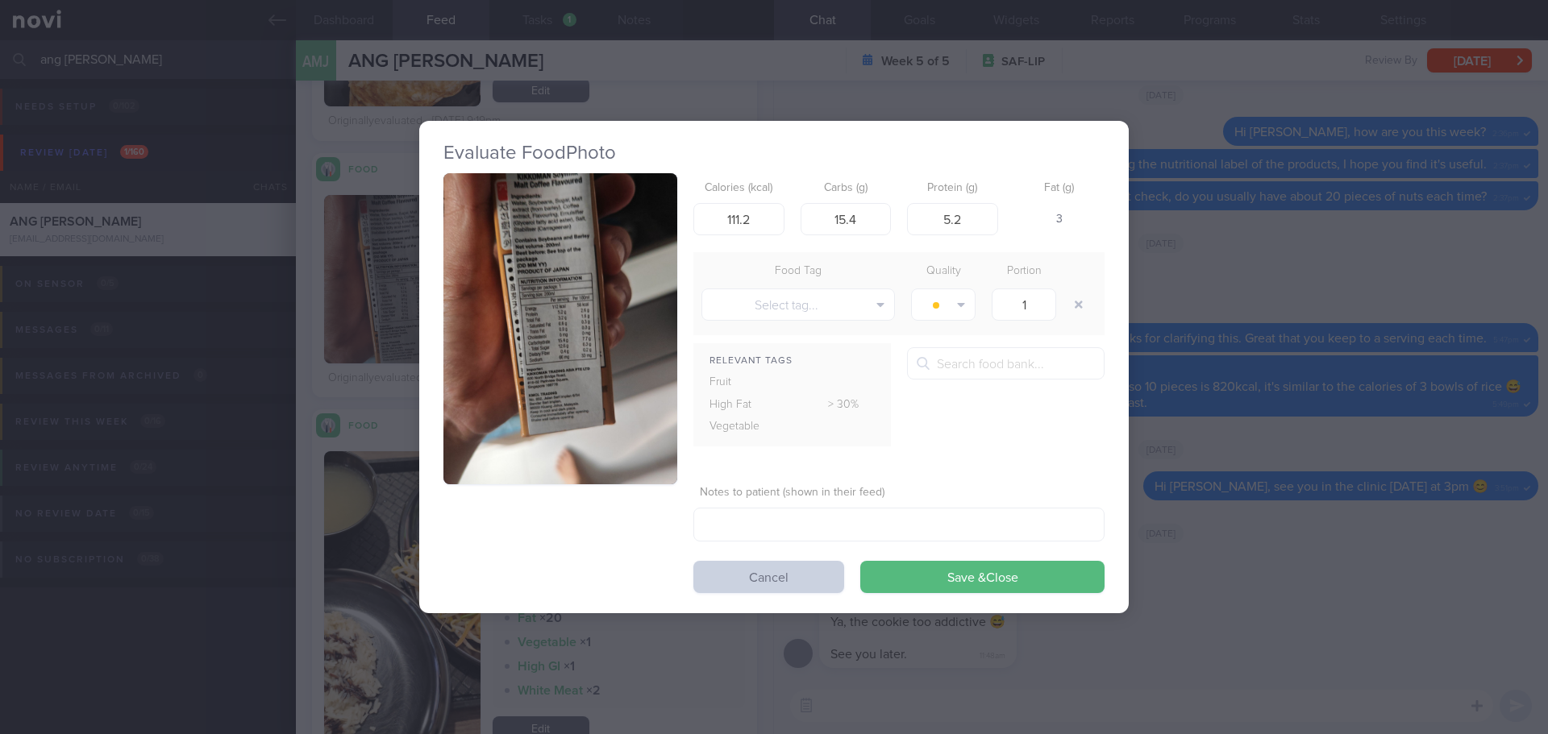
click at [740, 588] on button "Cancel" at bounding box center [768, 577] width 151 height 32
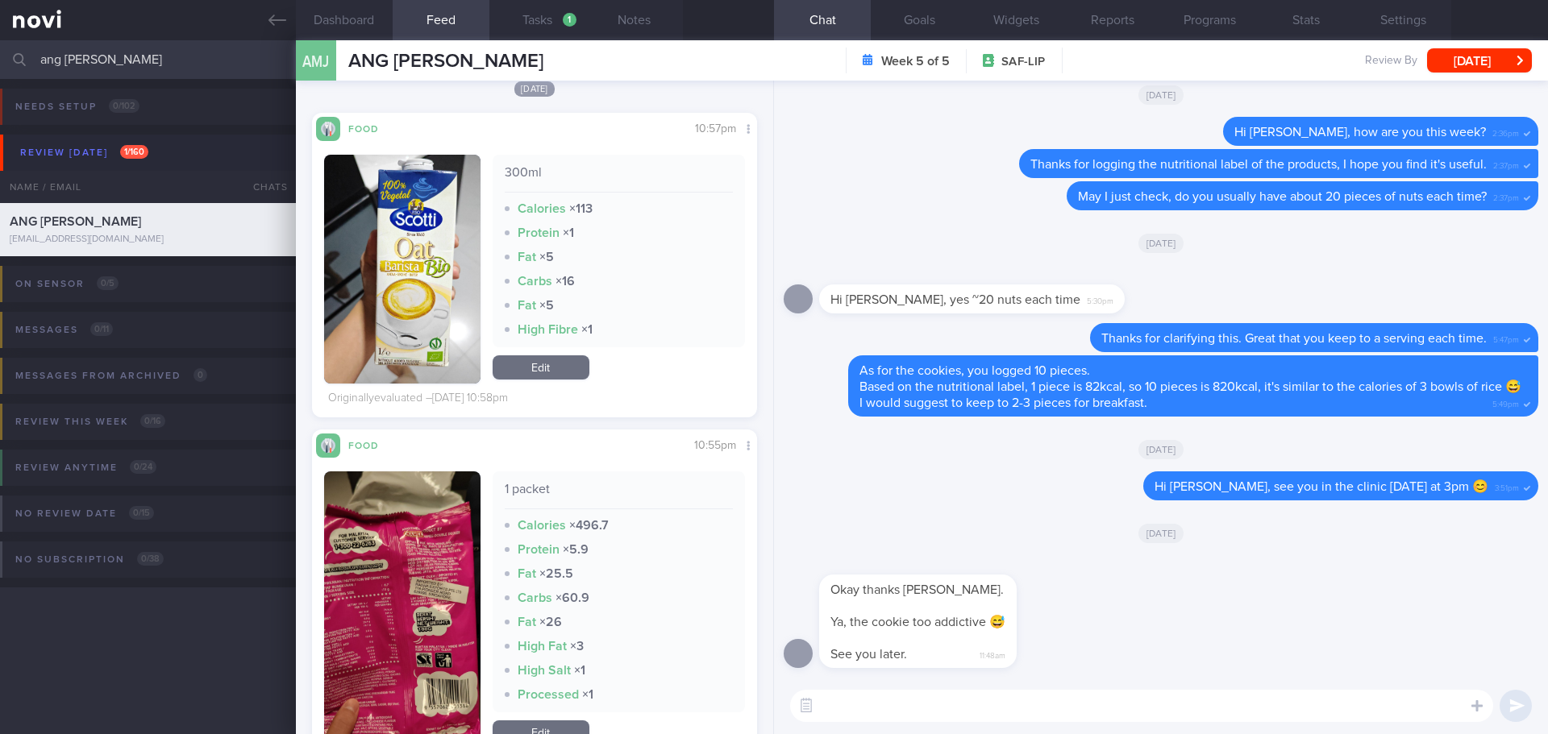
scroll to position [19598, 0]
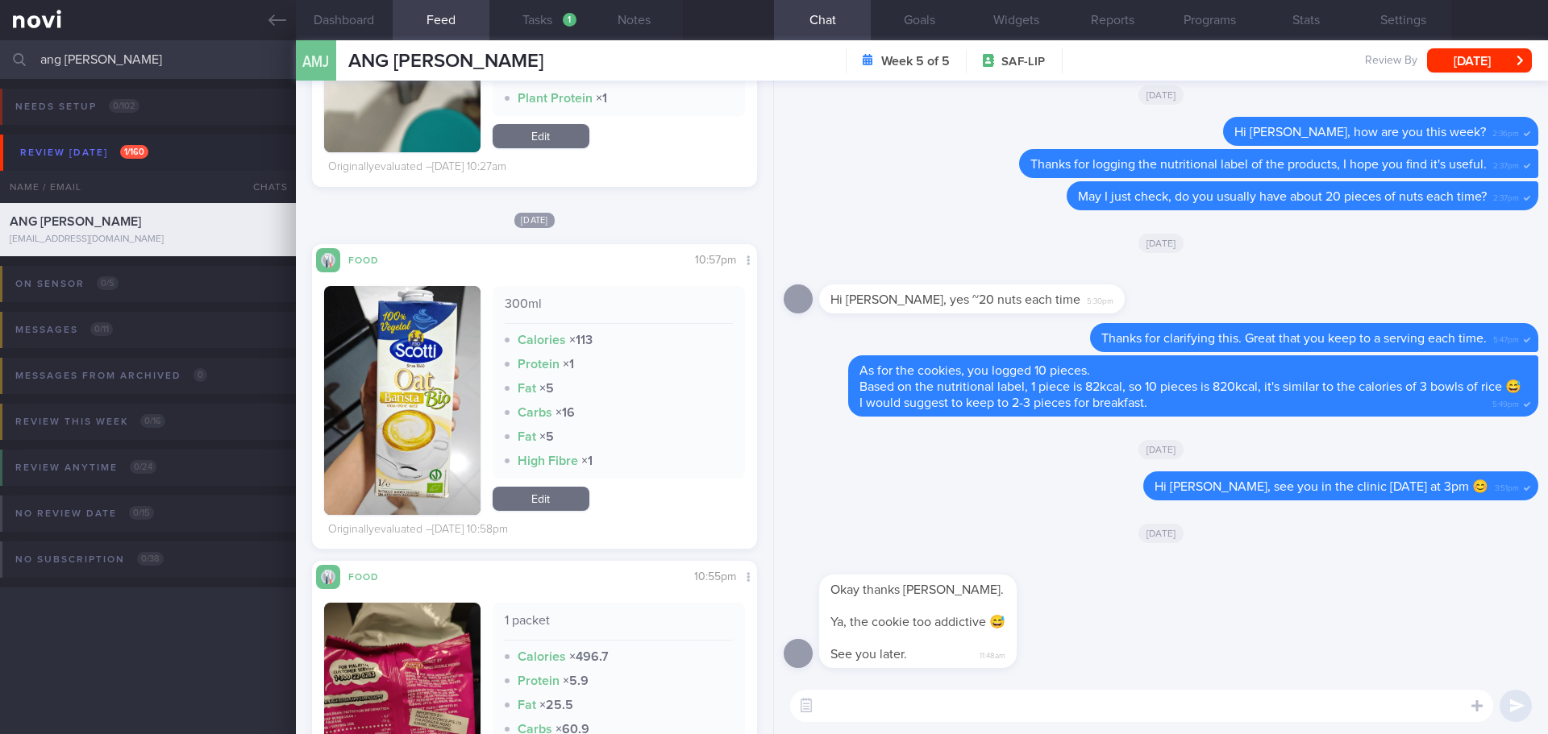
drag, startPoint x: 392, startPoint y: 360, endPoint x: 385, endPoint y: 368, distance: 9.7
click at [392, 359] on button "button" at bounding box center [402, 400] width 156 height 229
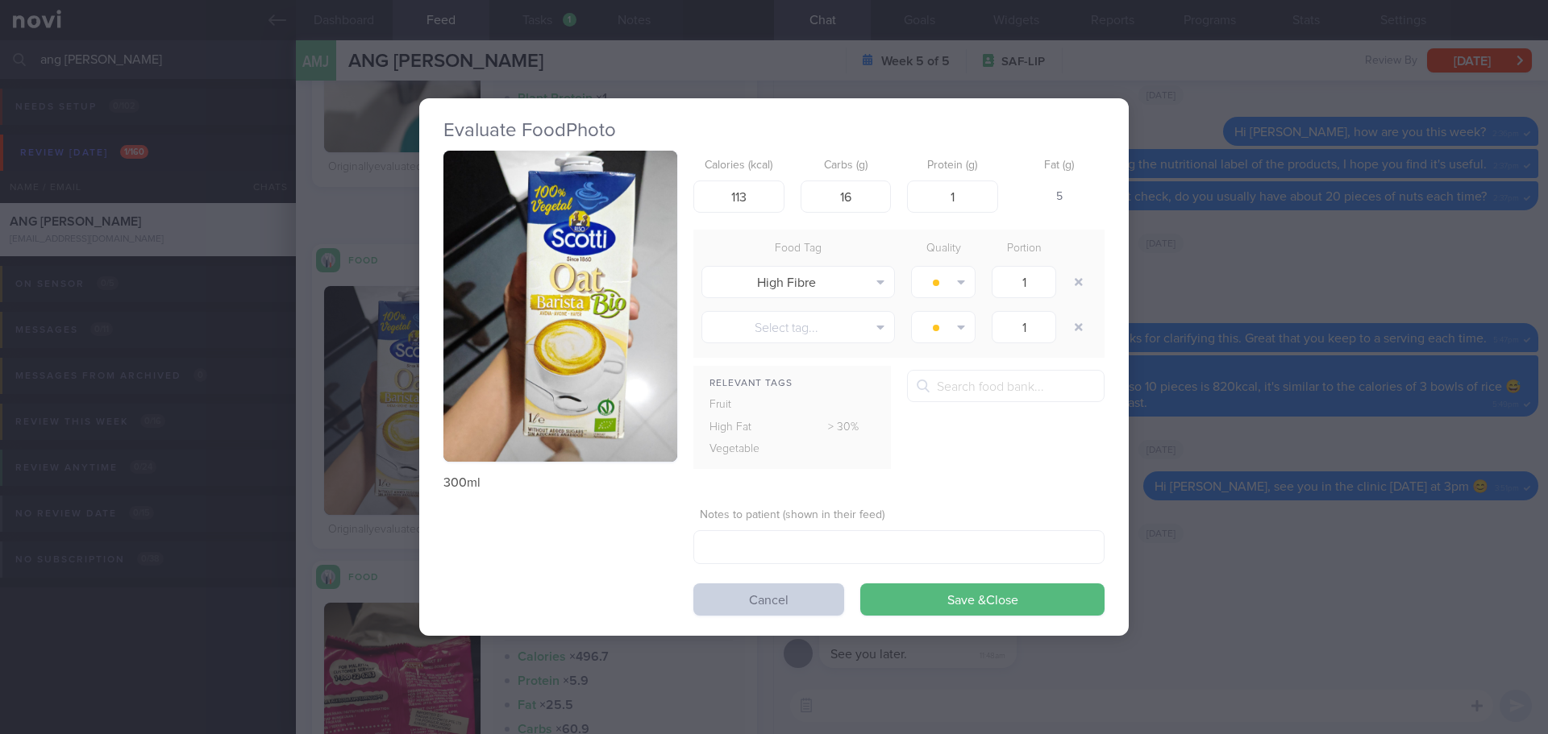
click at [786, 592] on button "Cancel" at bounding box center [768, 600] width 151 height 32
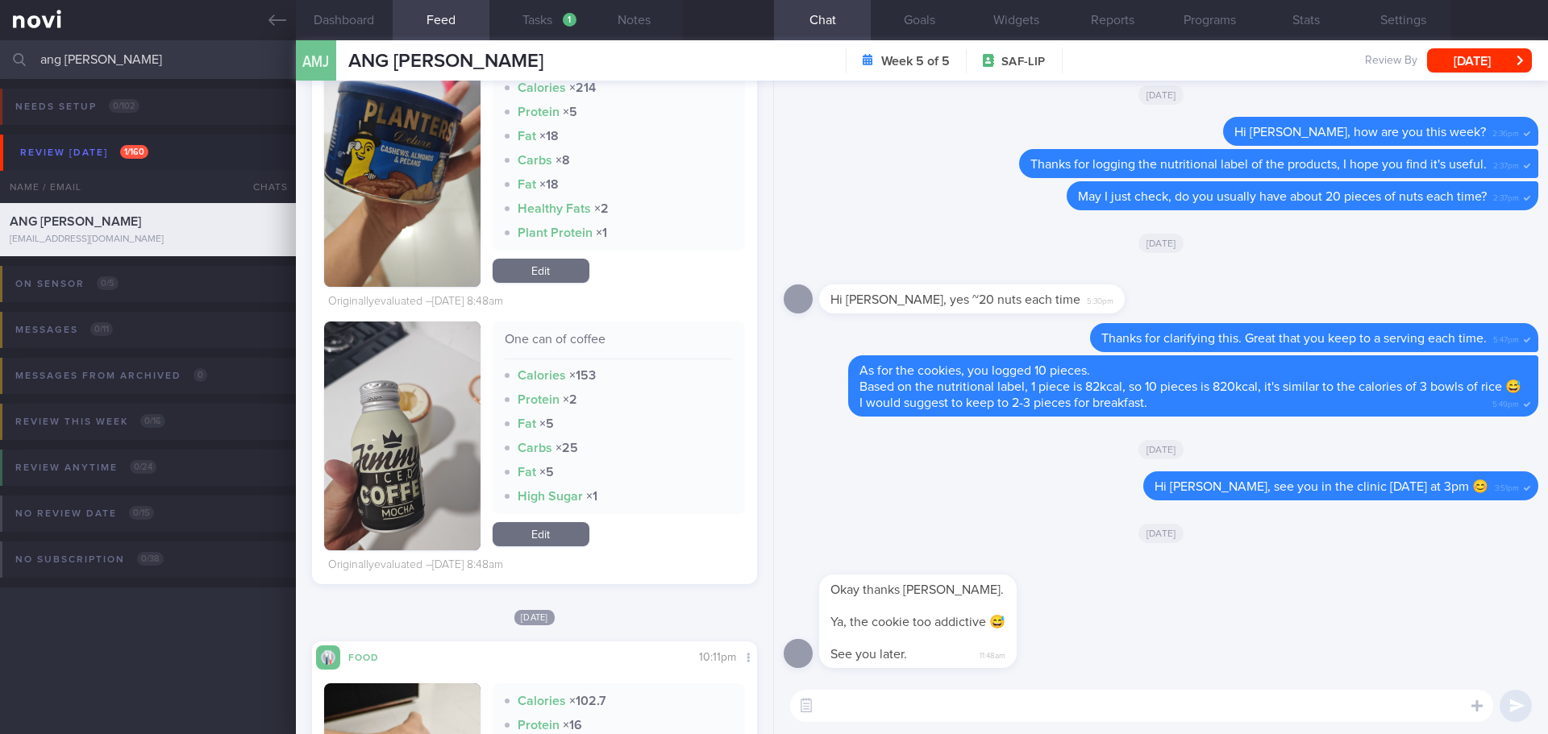
scroll to position [22016, 0]
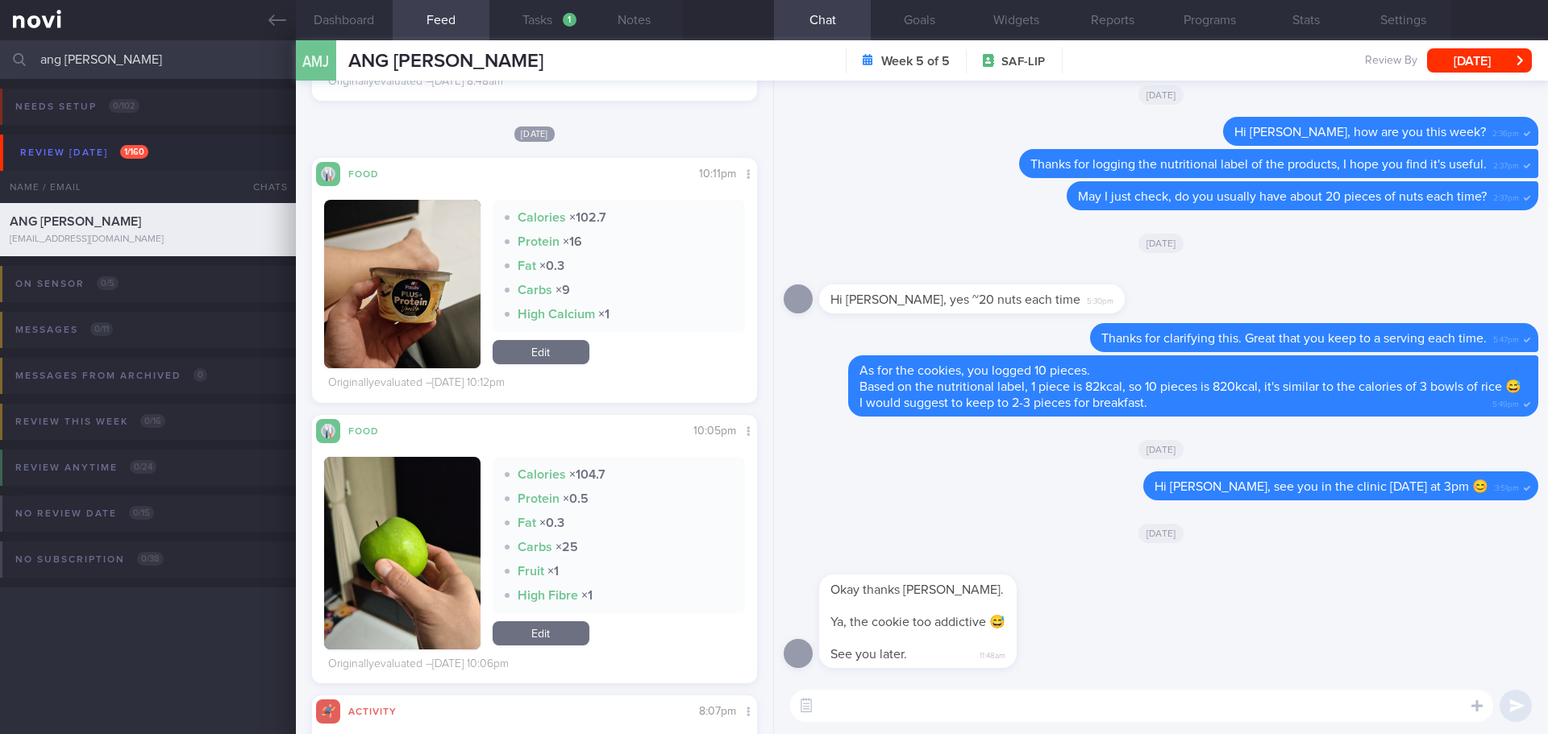
click at [1155, 593] on div "Okay thanks Elizabeth. Ya, the cookie too addictive 😅 See you later. 11:48am" at bounding box center [1160, 616] width 754 height 123
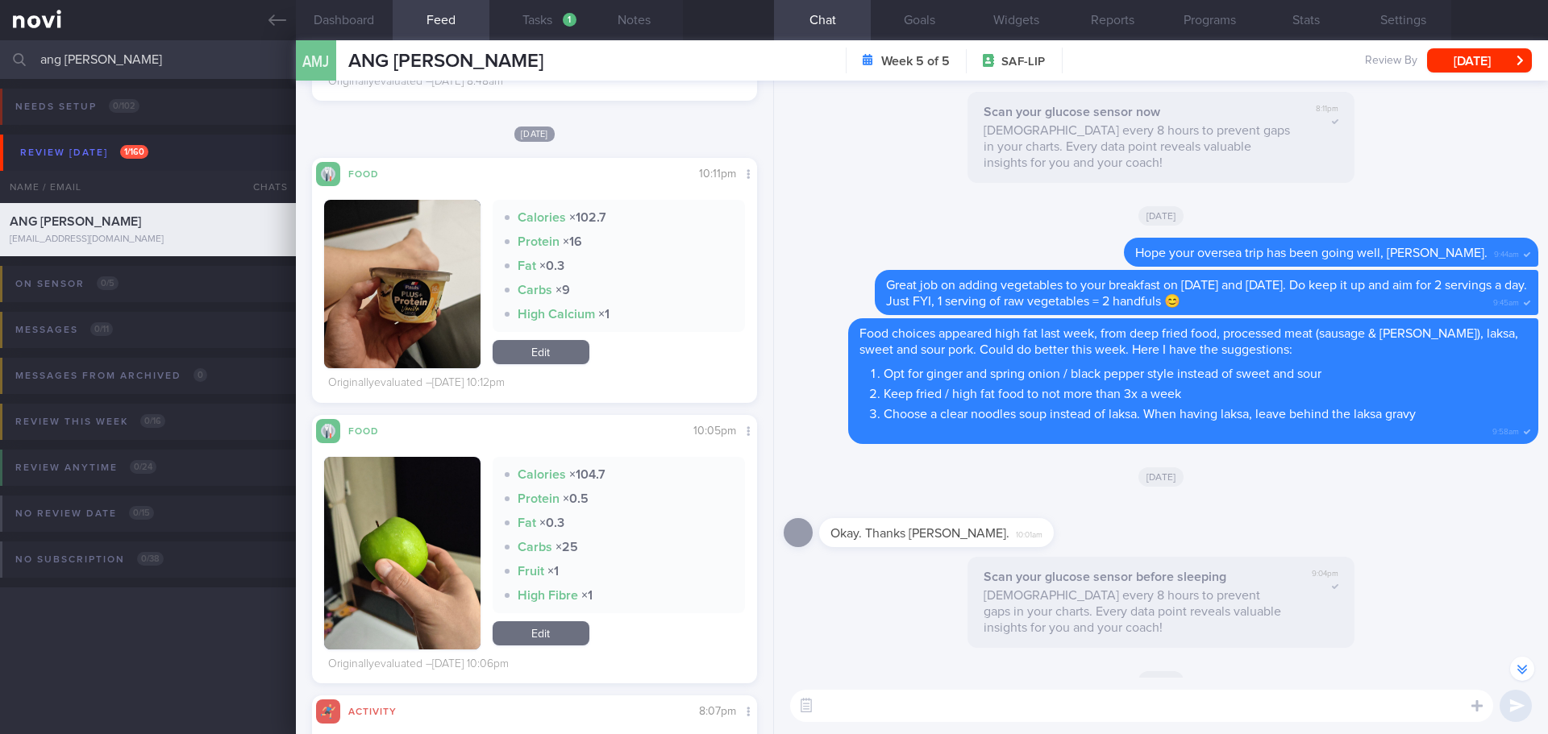
scroll to position [-806, 0]
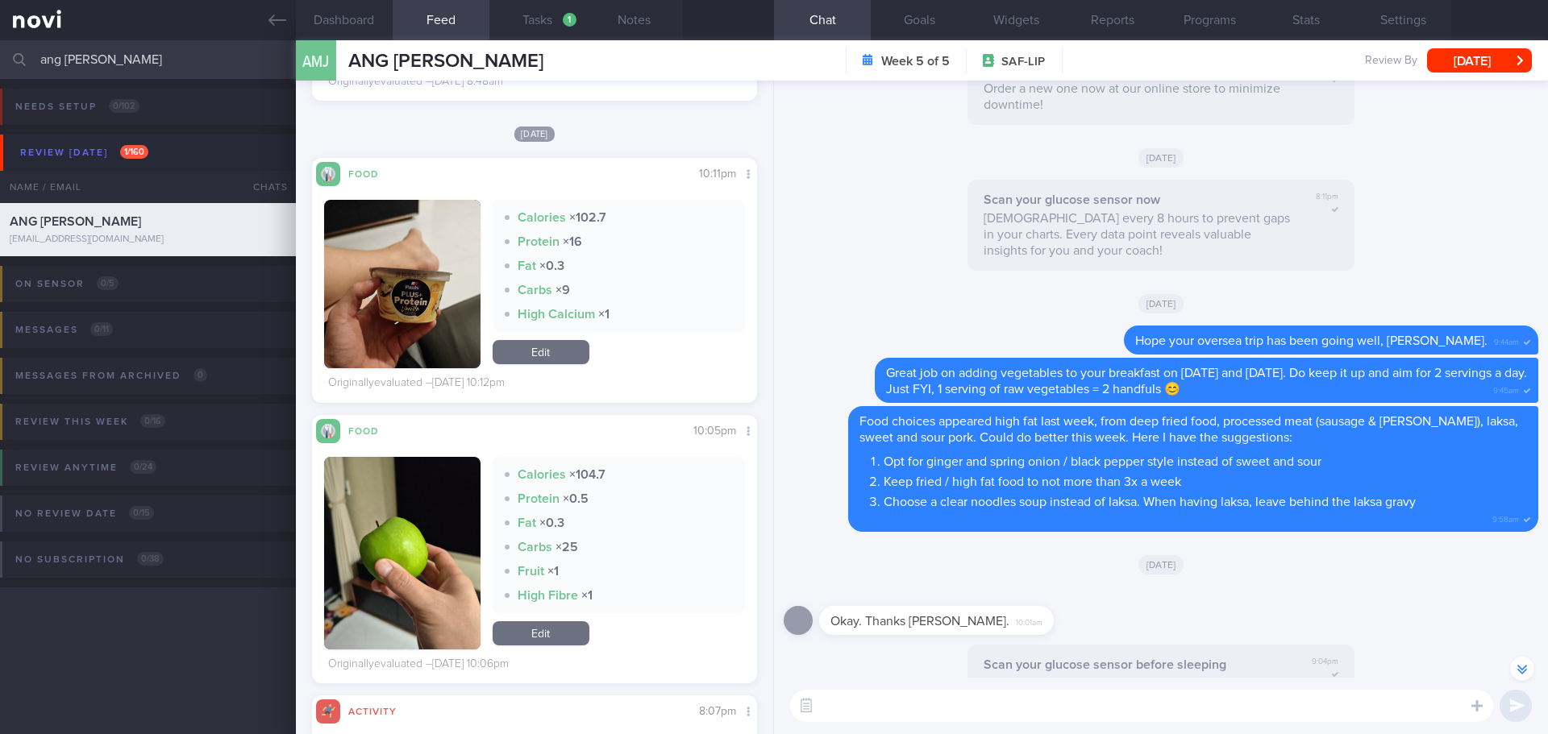
click at [1155, 593] on div "Okay. Thanks Elizabeth. 10:01am" at bounding box center [1160, 616] width 754 height 58
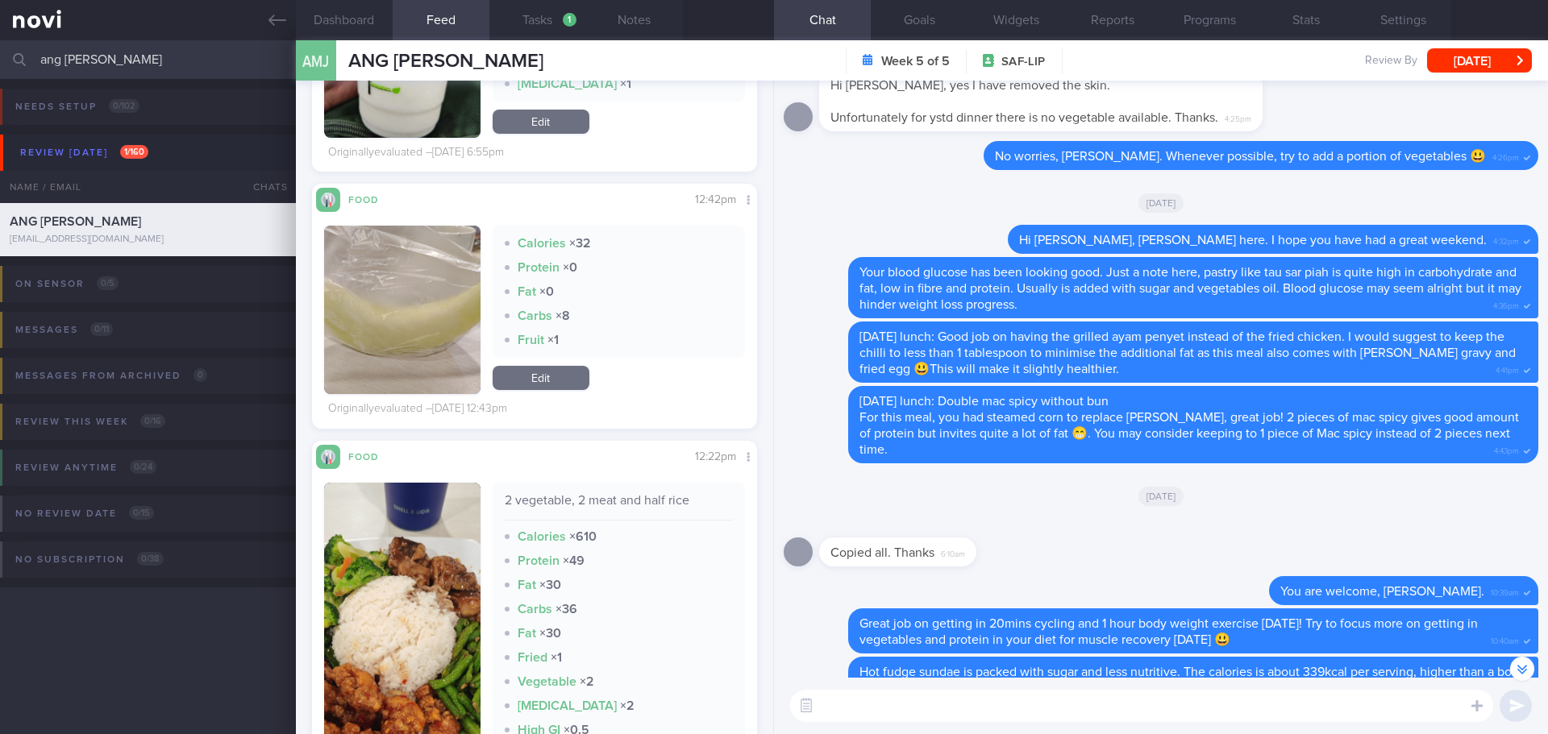
scroll to position [21130, 0]
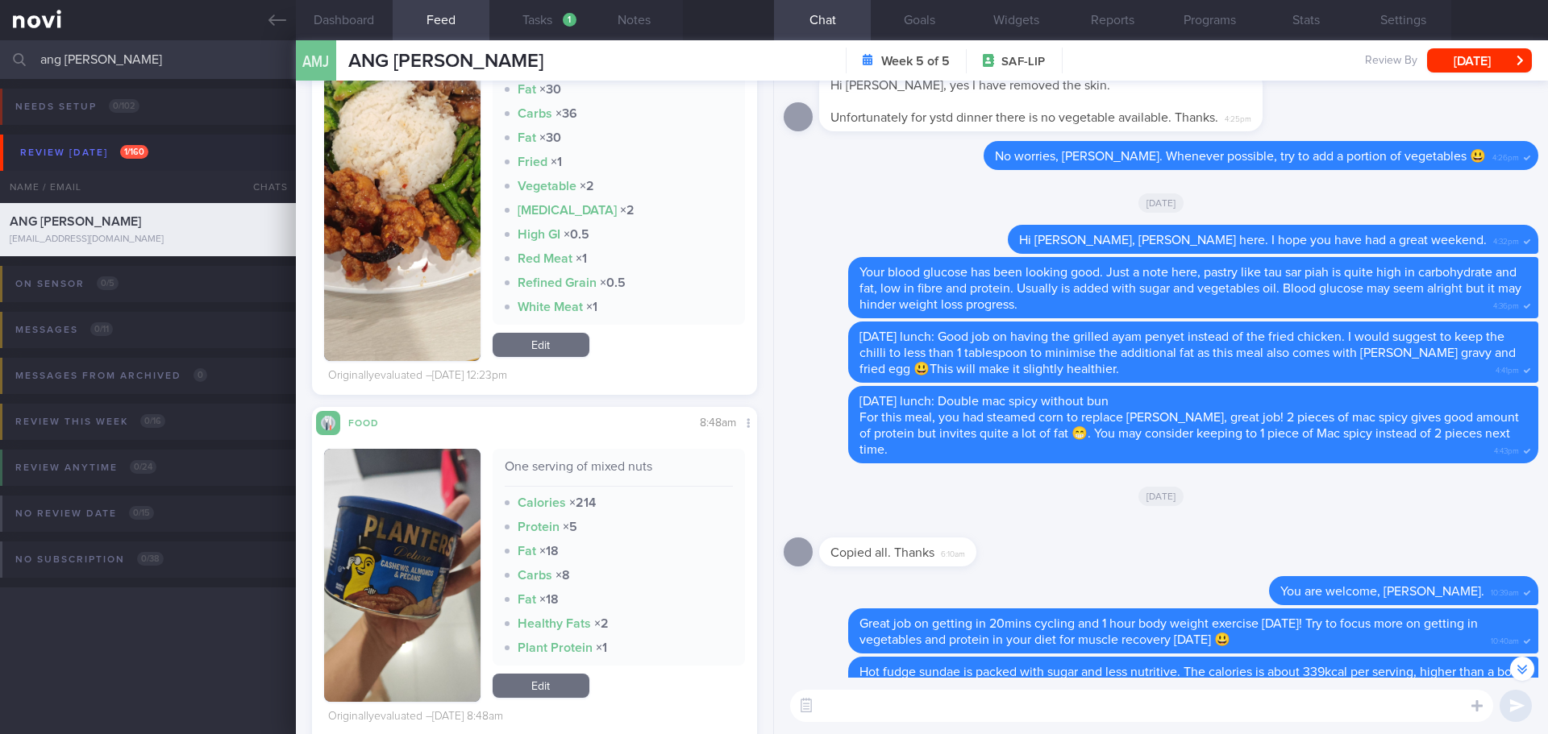
click at [1266, 542] on div "Copied all. Thanks 6:10am" at bounding box center [1160, 547] width 754 height 58
click at [1386, 538] on div "Copied all. Thanks 6:10am" at bounding box center [1160, 547] width 754 height 58
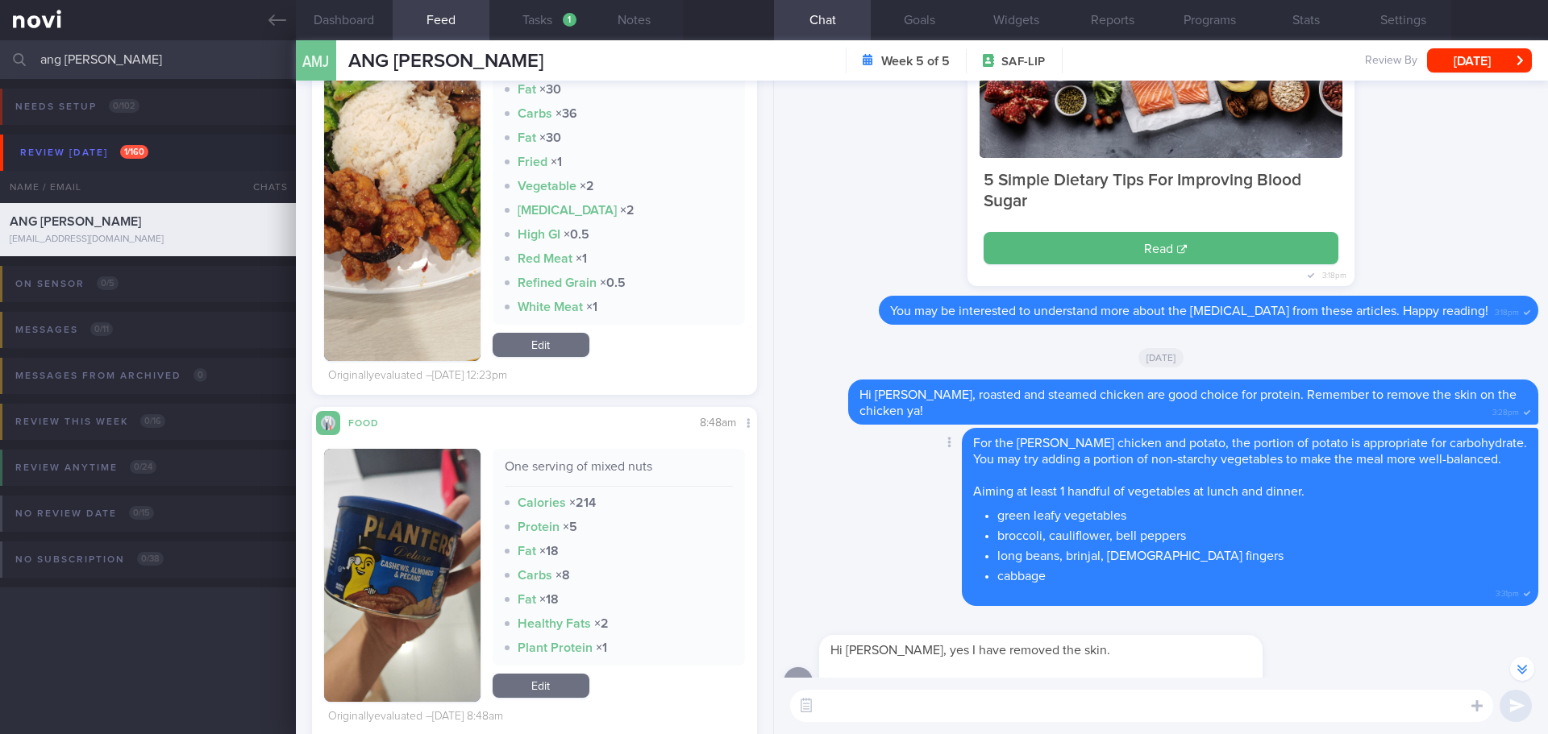
scroll to position [-3305, 0]
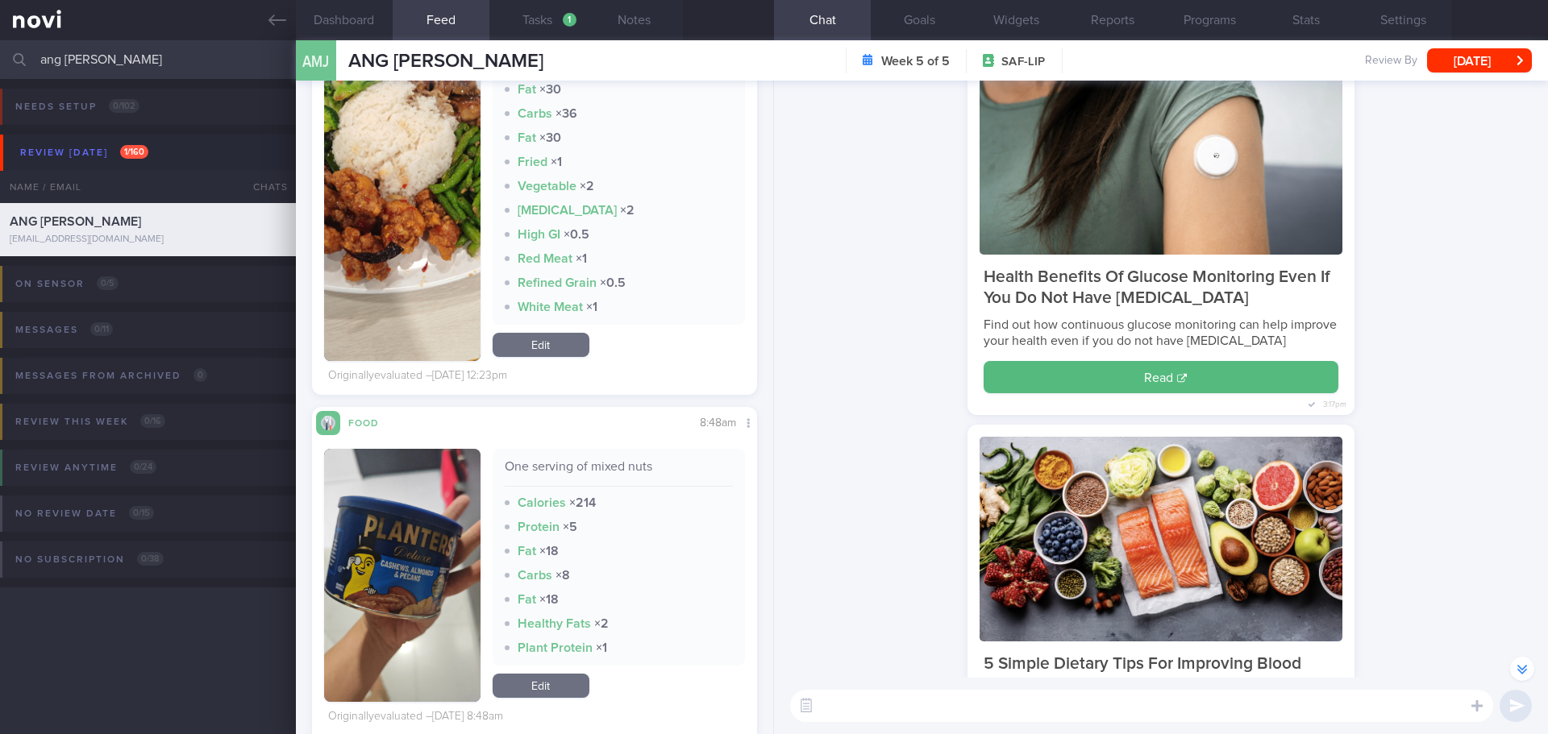
click at [901, 198] on div "Health Benefits Of Glucose Monitoring Even If You Do Not Have Diabetes Find out…" at bounding box center [1160, 232] width 754 height 387
click at [1185, 23] on button "Programs" at bounding box center [1209, 20] width 97 height 40
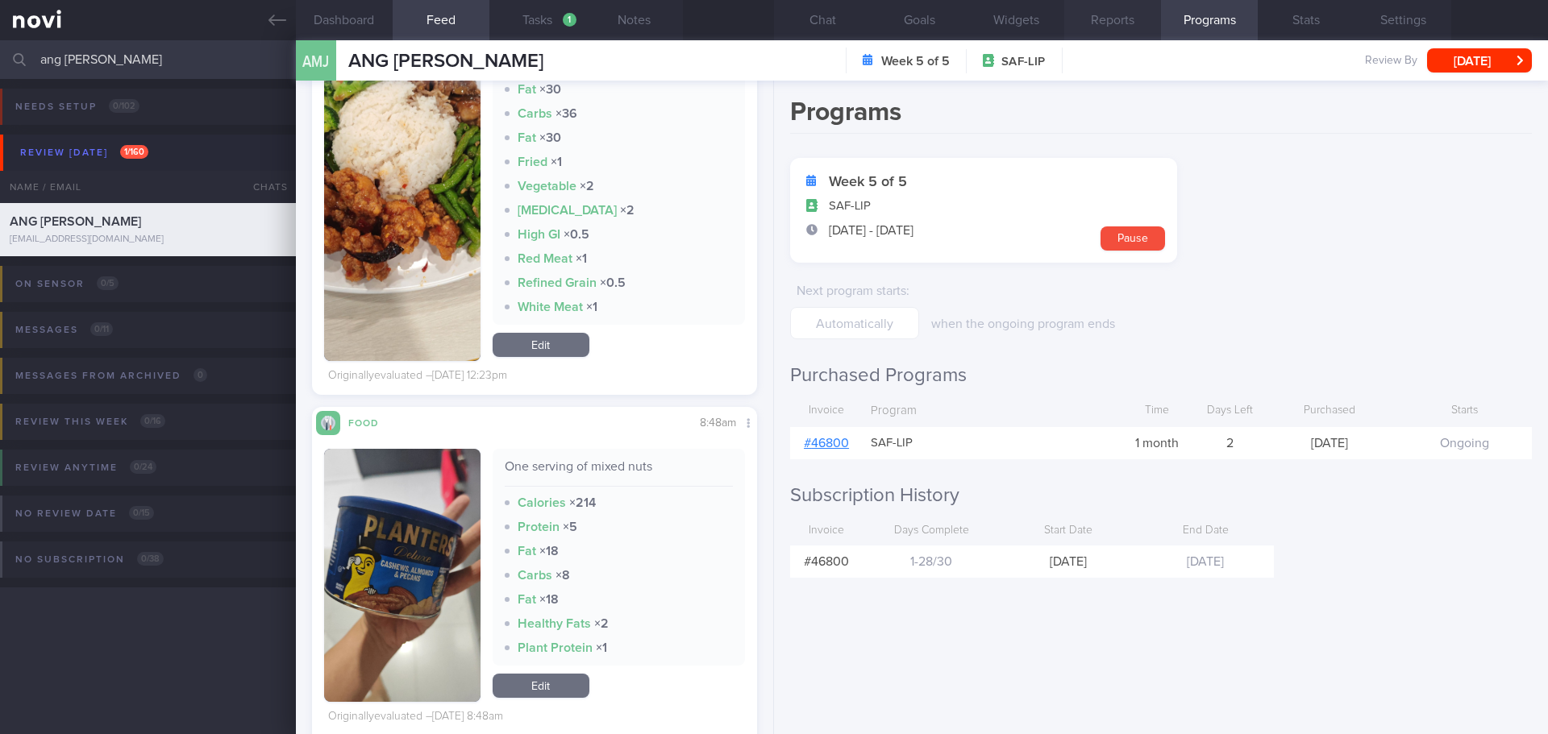
click at [1127, 34] on button "Reports" at bounding box center [1112, 20] width 97 height 40
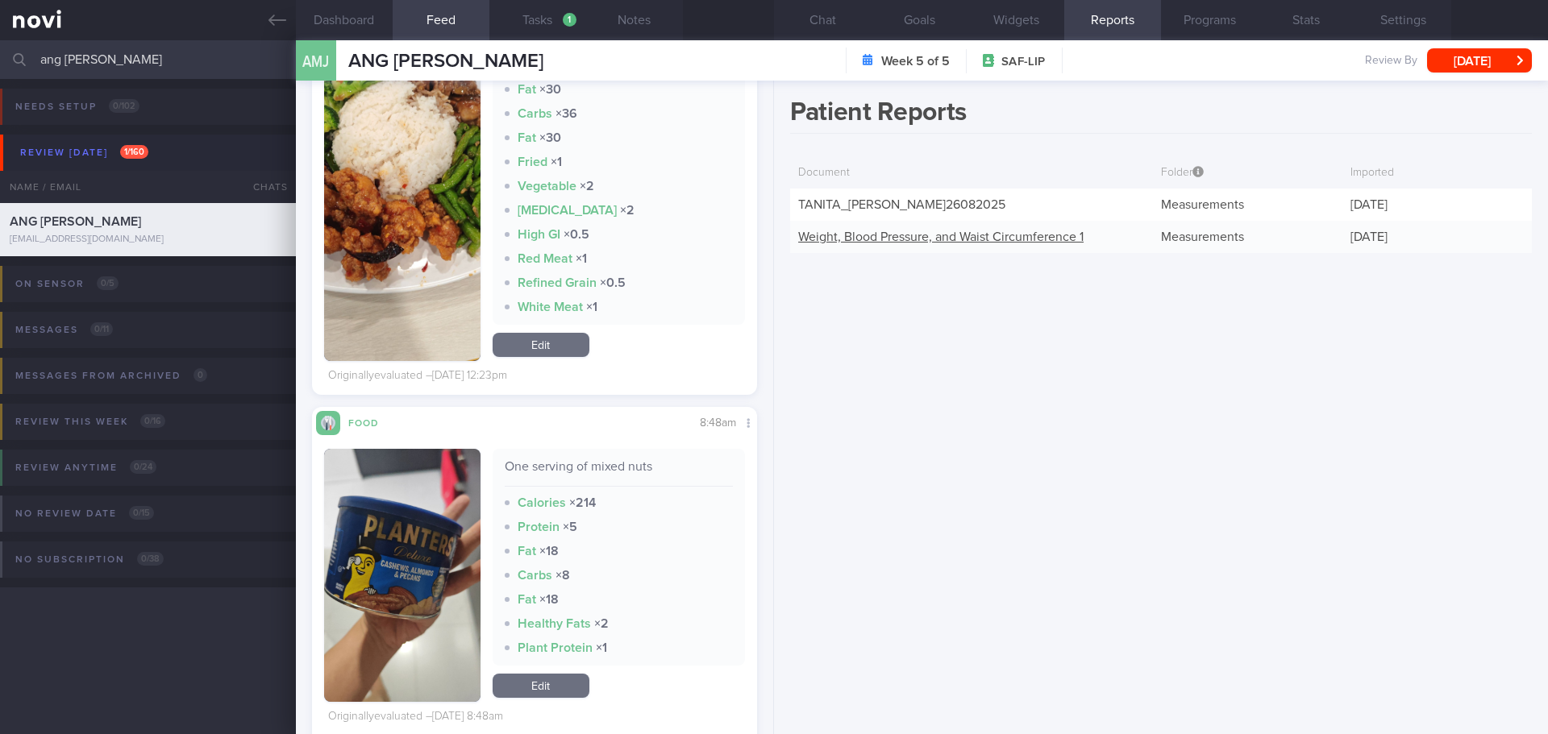
click at [879, 239] on link "Weight, Blood Pressure, and Waist Circumference 1" at bounding box center [940, 237] width 285 height 13
click at [888, 421] on div "Patient Reports Document Folder Imported TANITA_ ANG MING JIE_ 26082025 Measure…" at bounding box center [1161, 408] width 774 height 654
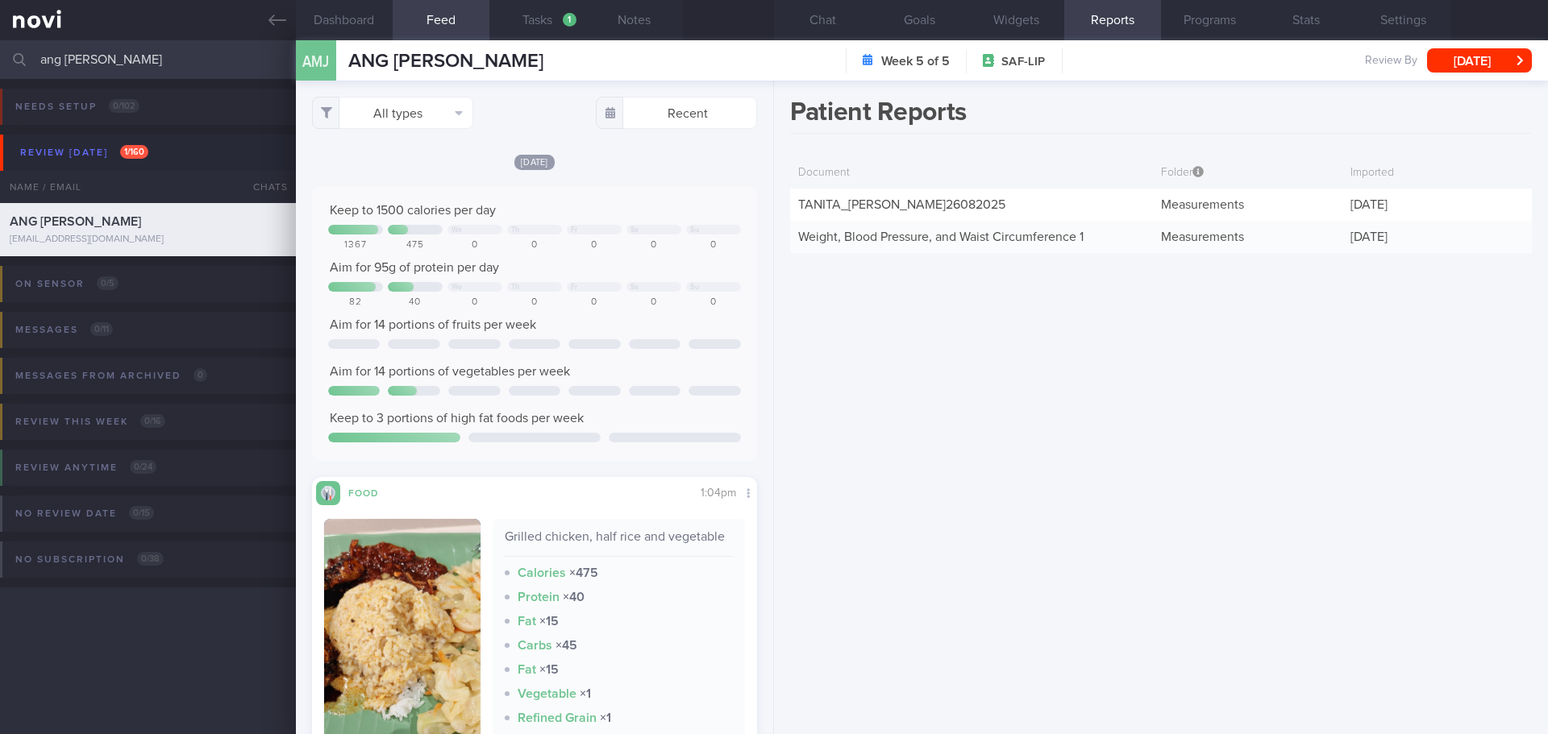
click at [1194, 521] on div "Patient Reports Document Folder Imported TANITA_ ANG MING JIE_ 26082025 Measure…" at bounding box center [1161, 408] width 774 height 654
click at [1182, 26] on button "Programs" at bounding box center [1209, 20] width 97 height 40
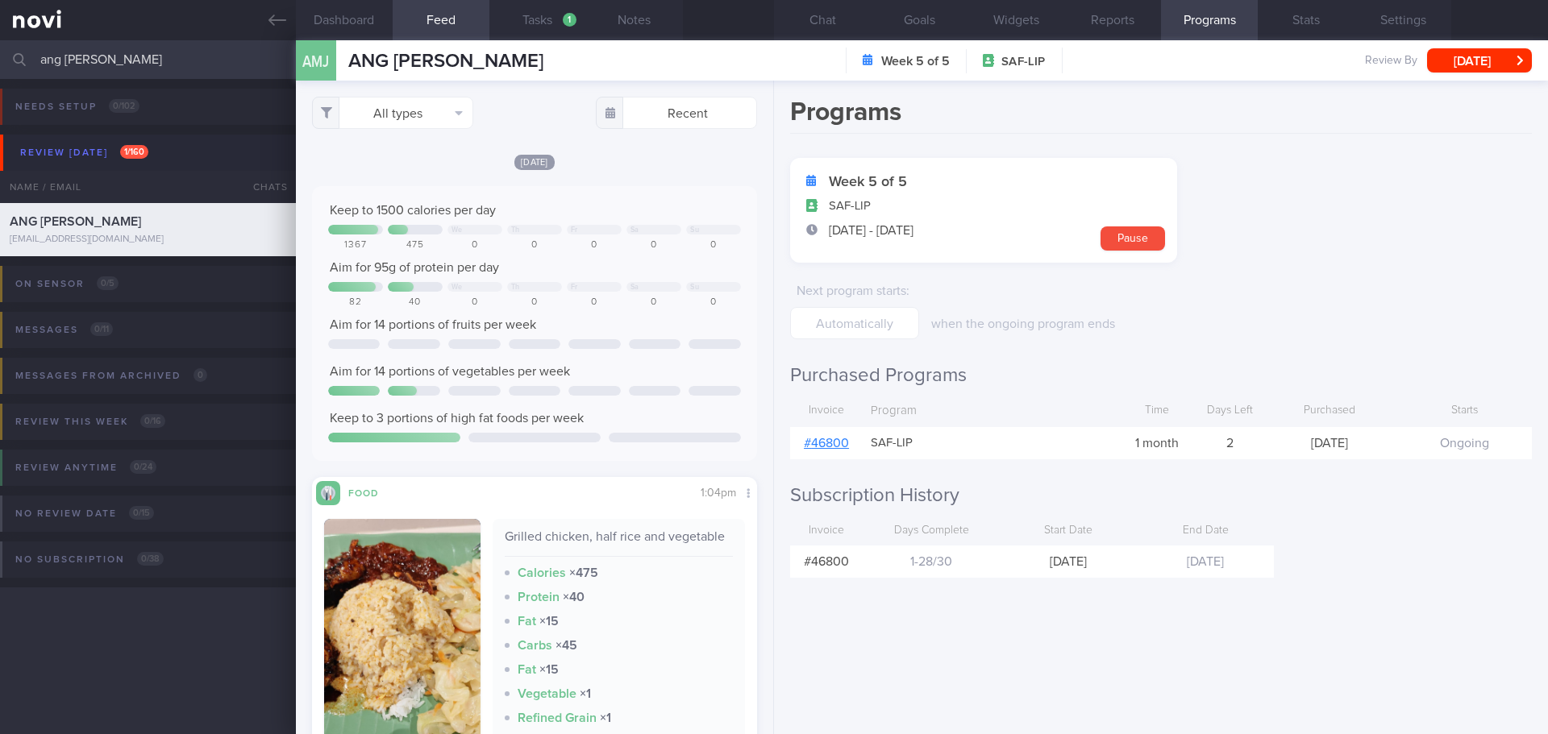
click at [1298, 566] on div "Programs Week 5 of 5 SAF-LIP 26 Aug - 24 Sep Pause Next program starts : when t…" at bounding box center [1161, 408] width 774 height 654
click at [1304, 563] on div "Programs Week 5 of 5 SAF-LIP 26 Aug - 24 Sep Pause Next program starts : when t…" at bounding box center [1161, 408] width 774 height 654
click at [838, 14] on button "Chat" at bounding box center [822, 20] width 97 height 40
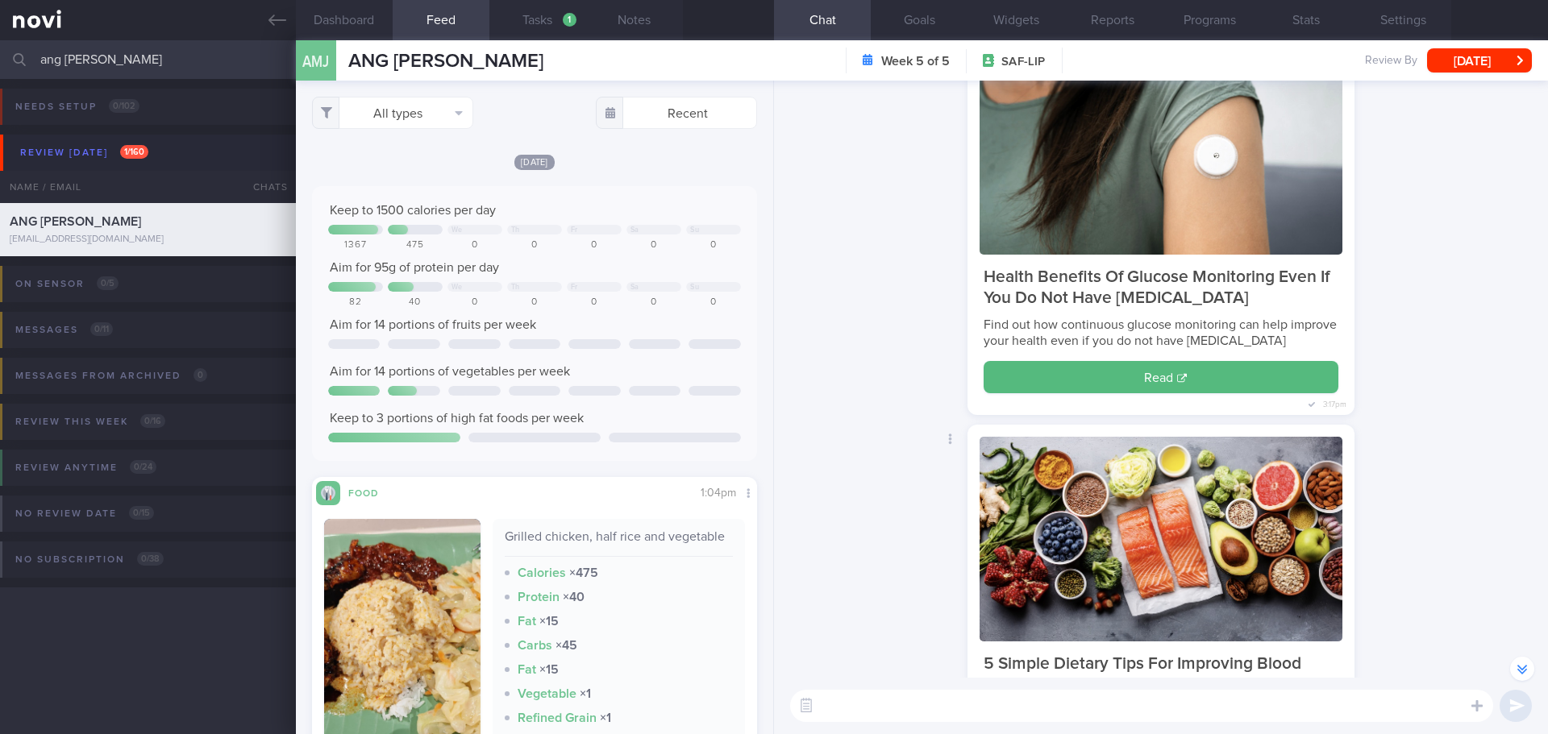
click at [1467, 430] on div "5 Simple Dietary Tips For Improving Blood Sugar Read 3:18pm Delete" at bounding box center [1160, 602] width 754 height 355
click at [838, 596] on div "5 Simple Dietary Tips For Improving Blood Sugar Read 3:18pm Delete" at bounding box center [1160, 602] width 754 height 355
click at [834, 495] on div "5 Simple Dietary Tips For Improving Blood Sugar Read 3:18pm Delete" at bounding box center [1160, 602] width 754 height 355
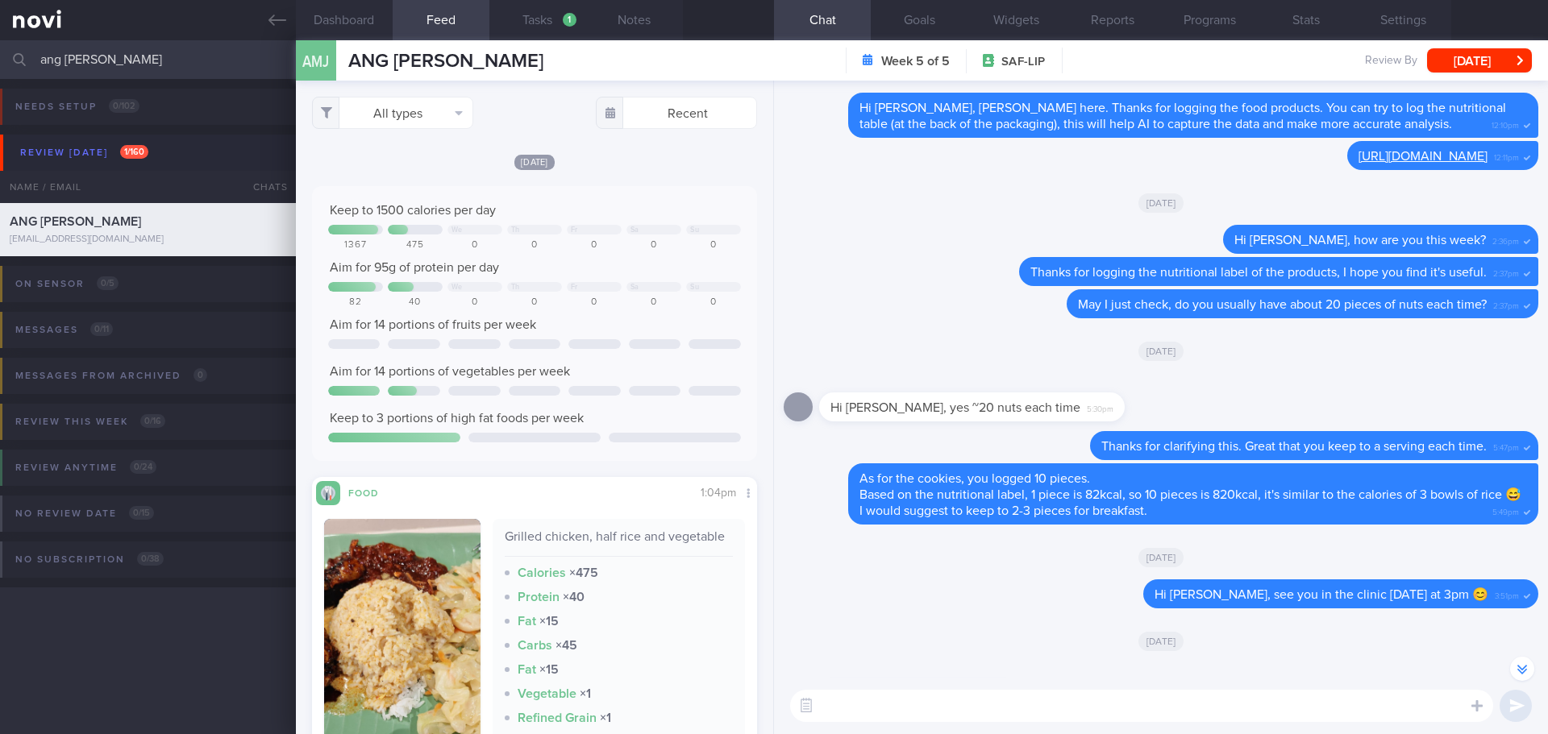
scroll to position [1, 0]
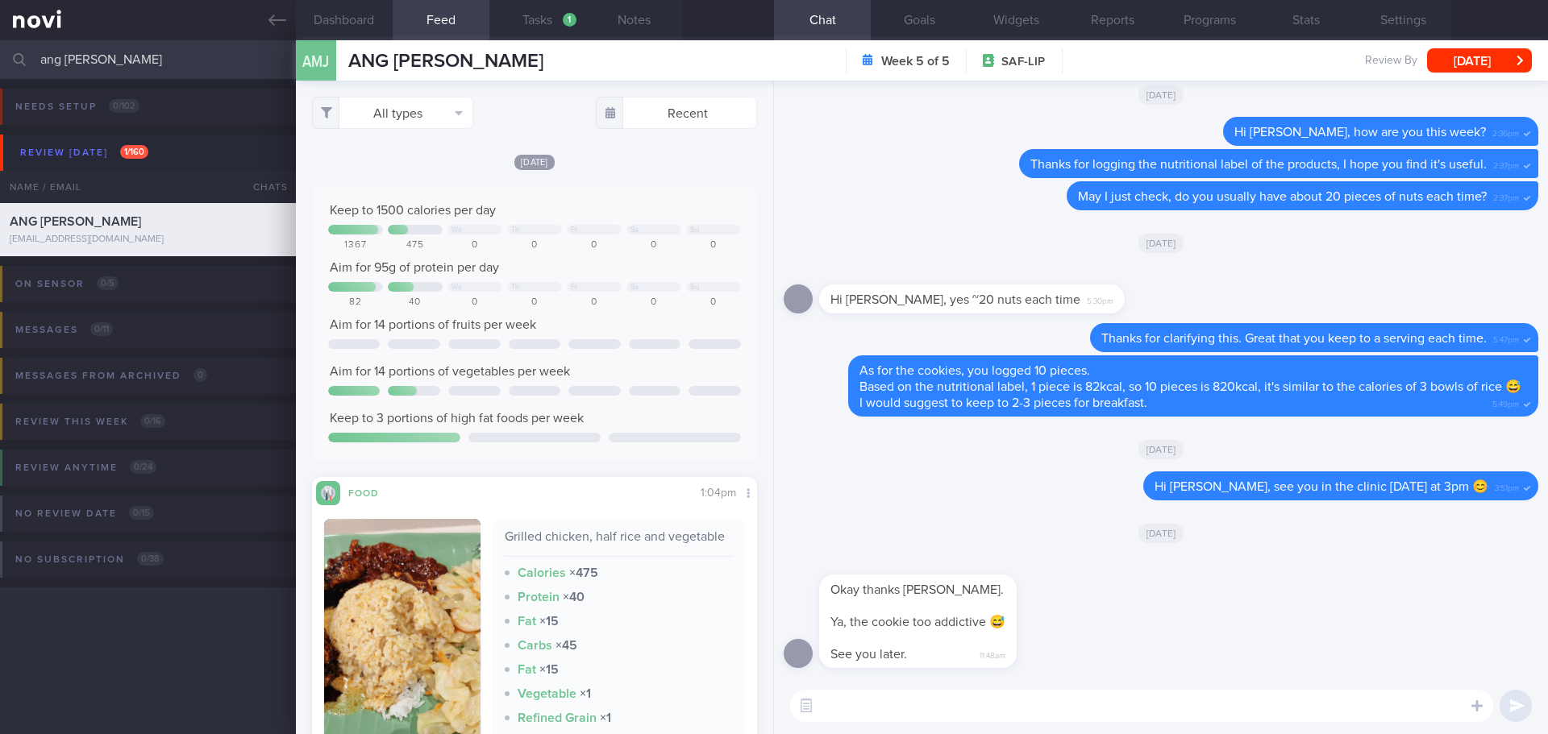
drag, startPoint x: 179, startPoint y: 72, endPoint x: -367, endPoint y: 68, distance: 545.7
click at [0, 68] on html "You are offline! Some functionality will be unavailable Patients New Users Coac…" at bounding box center [774, 367] width 1548 height 734
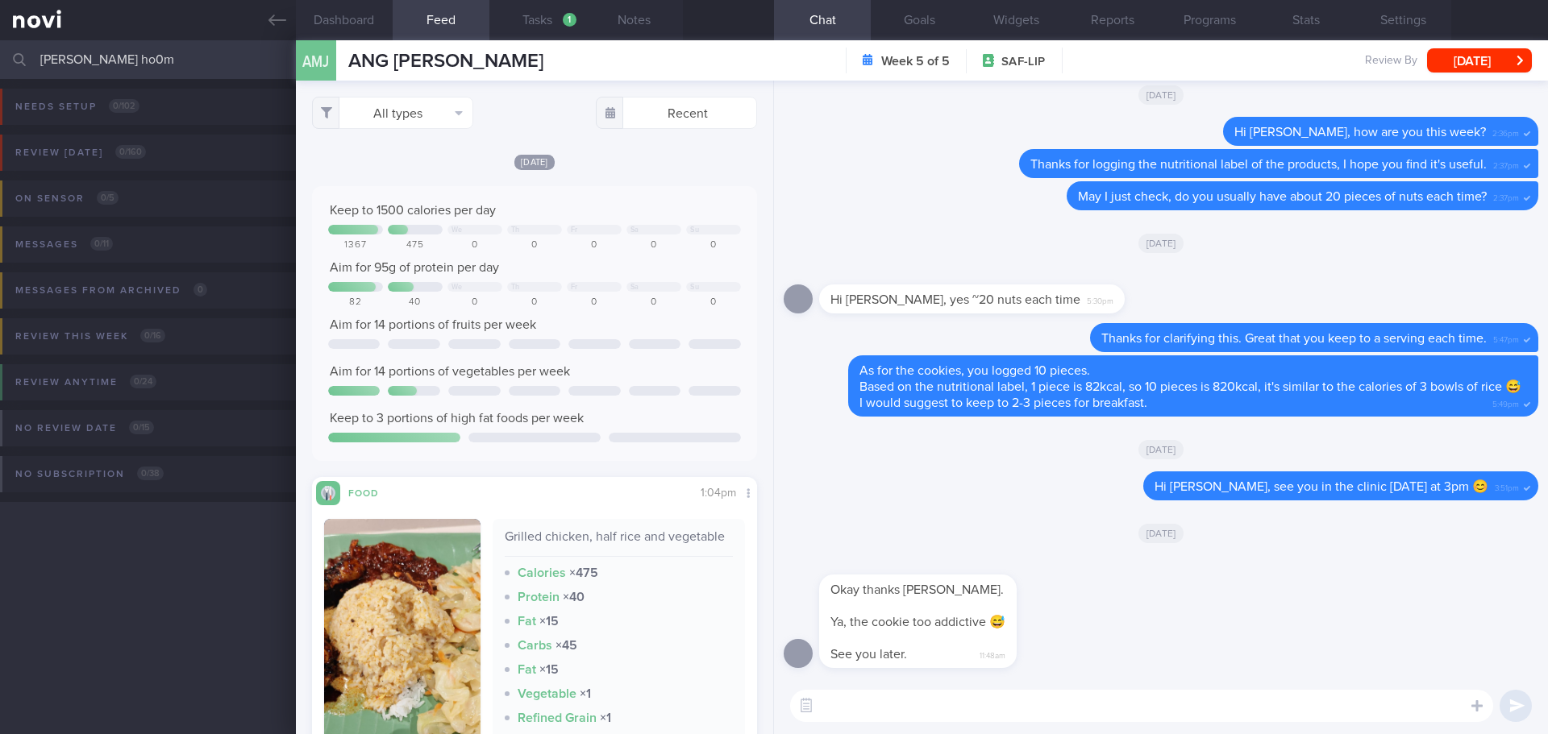
click at [150, 559] on div "Needs setup 0 / 102 Name / Email Chats Setup tasks needed Review today 0 / 160 …" at bounding box center [774, 406] width 1548 height 655
click at [172, 56] on input "wong ho0m" at bounding box center [774, 59] width 1548 height 39
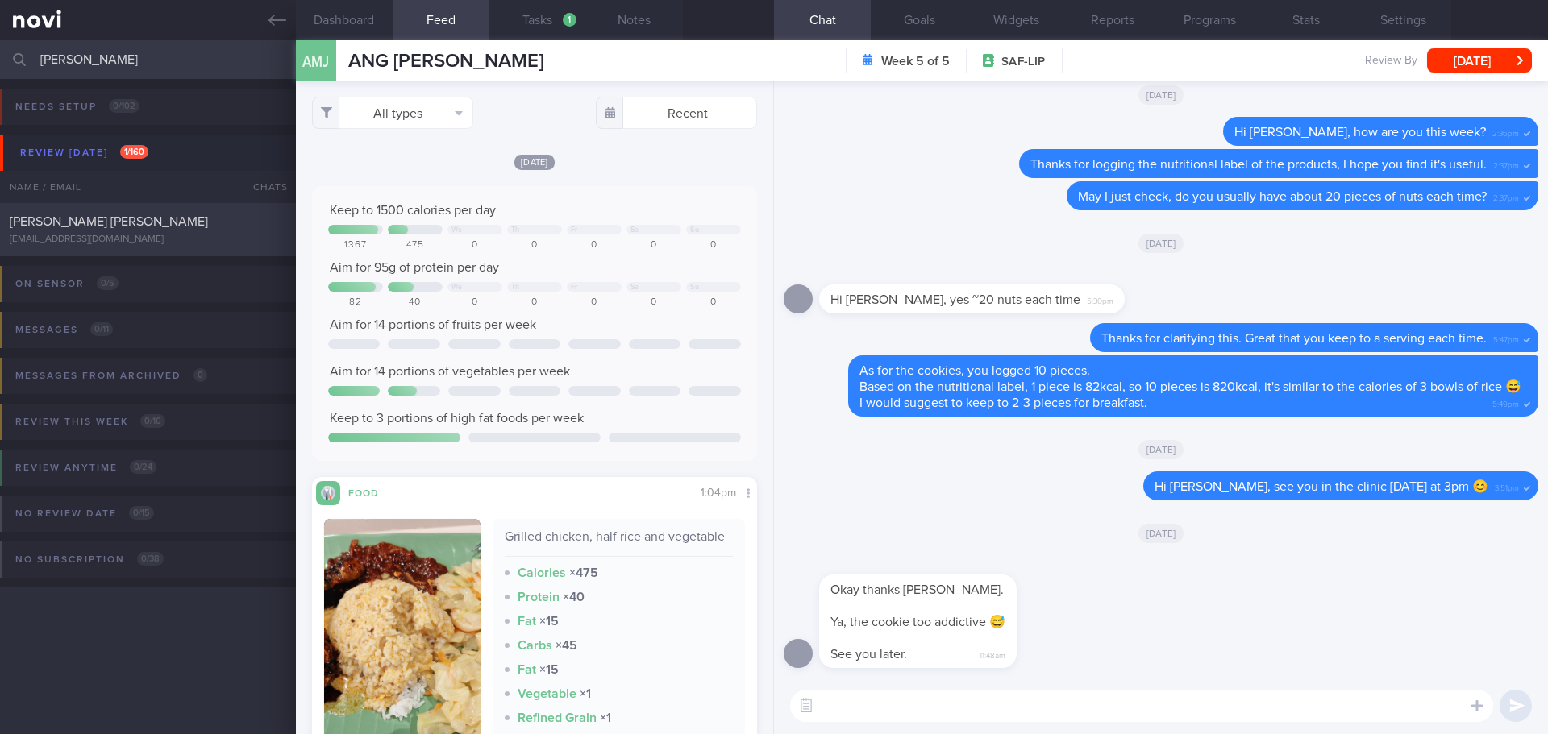
type input "wong hon"
click at [139, 245] on div "[EMAIL_ADDRESS][DOMAIN_NAME]" at bounding box center [148, 240] width 276 height 12
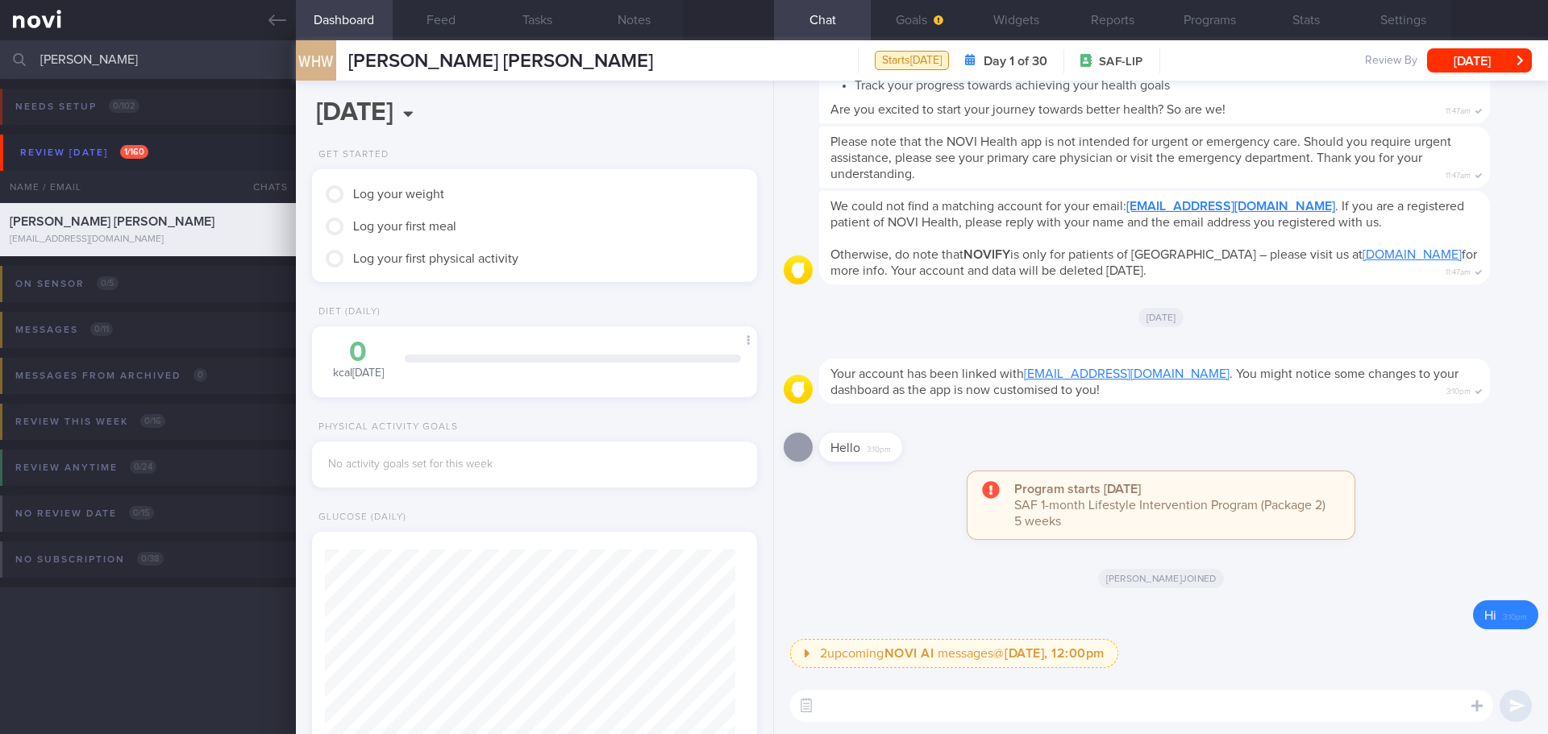
scroll to position [205, 411]
click at [1398, 587] on div "Elizabeth joined" at bounding box center [1160, 577] width 754 height 45
click at [937, 26] on span "button" at bounding box center [936, 20] width 13 height 13
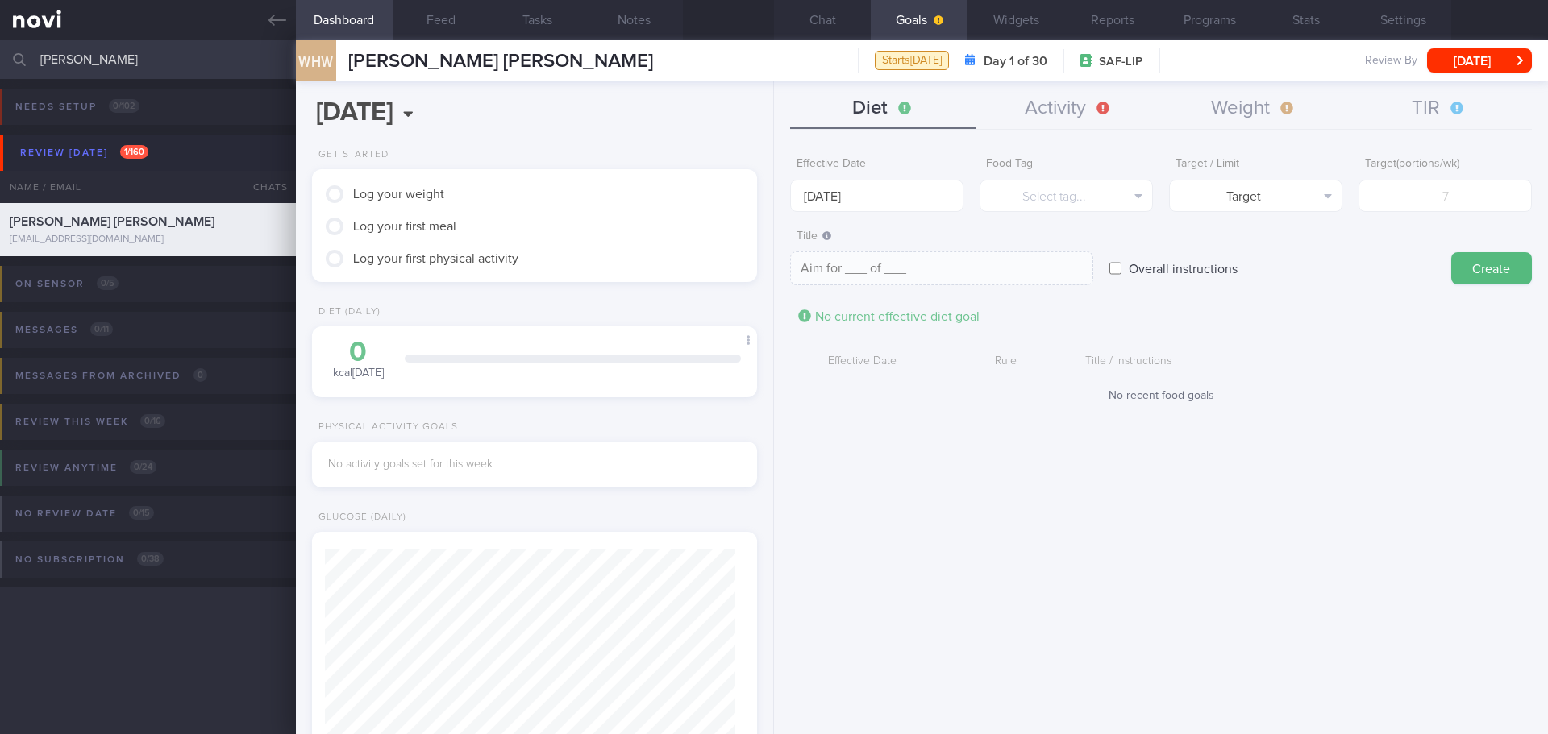
click at [1014, 457] on div "Effective Date 29 Sep 2025 Food Tag Select tag... Select tag... Calories Carbs …" at bounding box center [1161, 435] width 774 height 597
click at [835, 17] on button "Chat" at bounding box center [822, 20] width 97 height 40
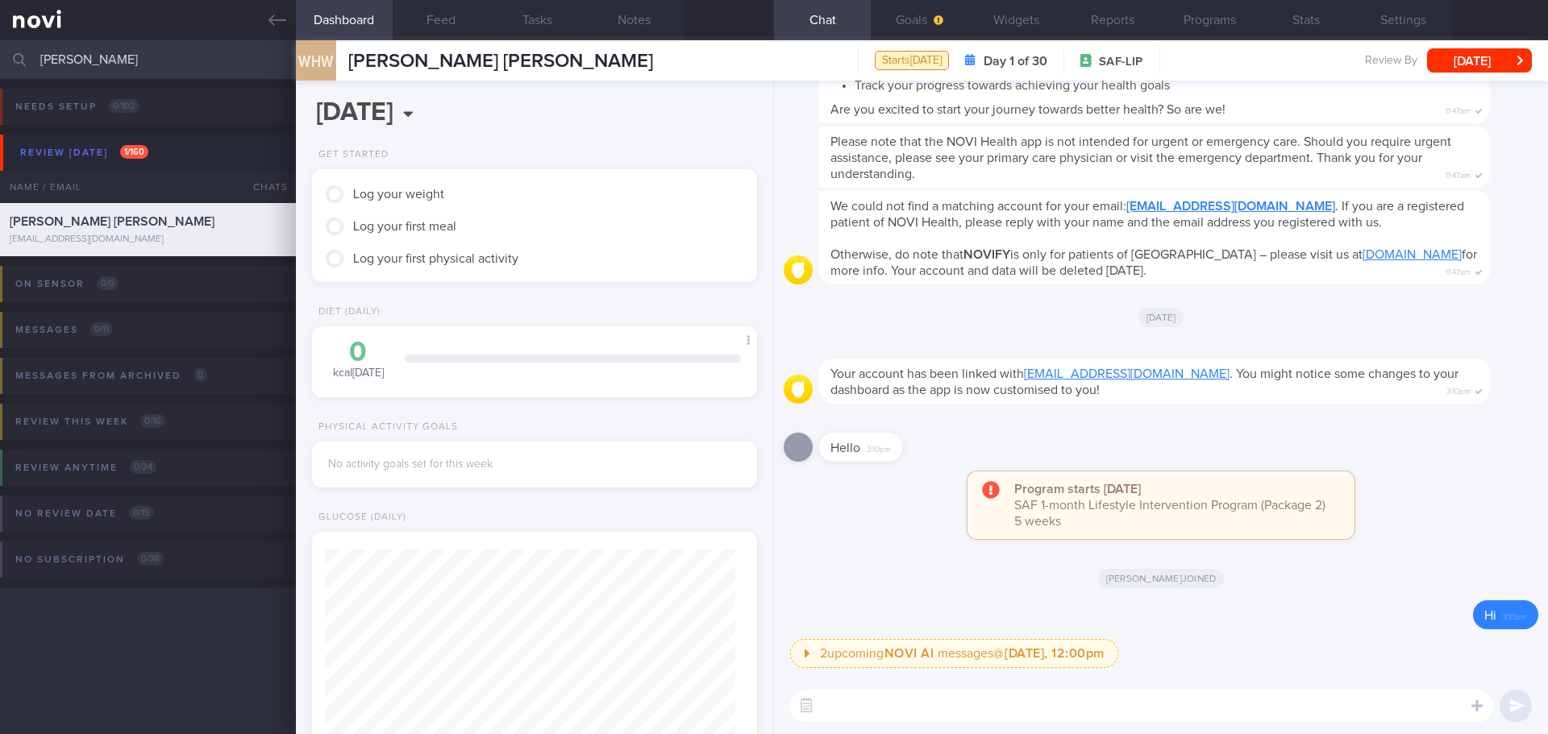
drag, startPoint x: 1022, startPoint y: 716, endPoint x: 1033, endPoint y: 701, distance: 17.9
click at [1022, 716] on textarea at bounding box center [1141, 706] width 703 height 32
paste textarea "https://www.healthhub.sg/programmes/nutrition-hub/eat-less"
type textarea "https://www.healthhub.sg/programmes/nutrition-hub/eat-less"
drag, startPoint x: 1405, startPoint y: 32, endPoint x: 1383, endPoint y: 48, distance: 26.6
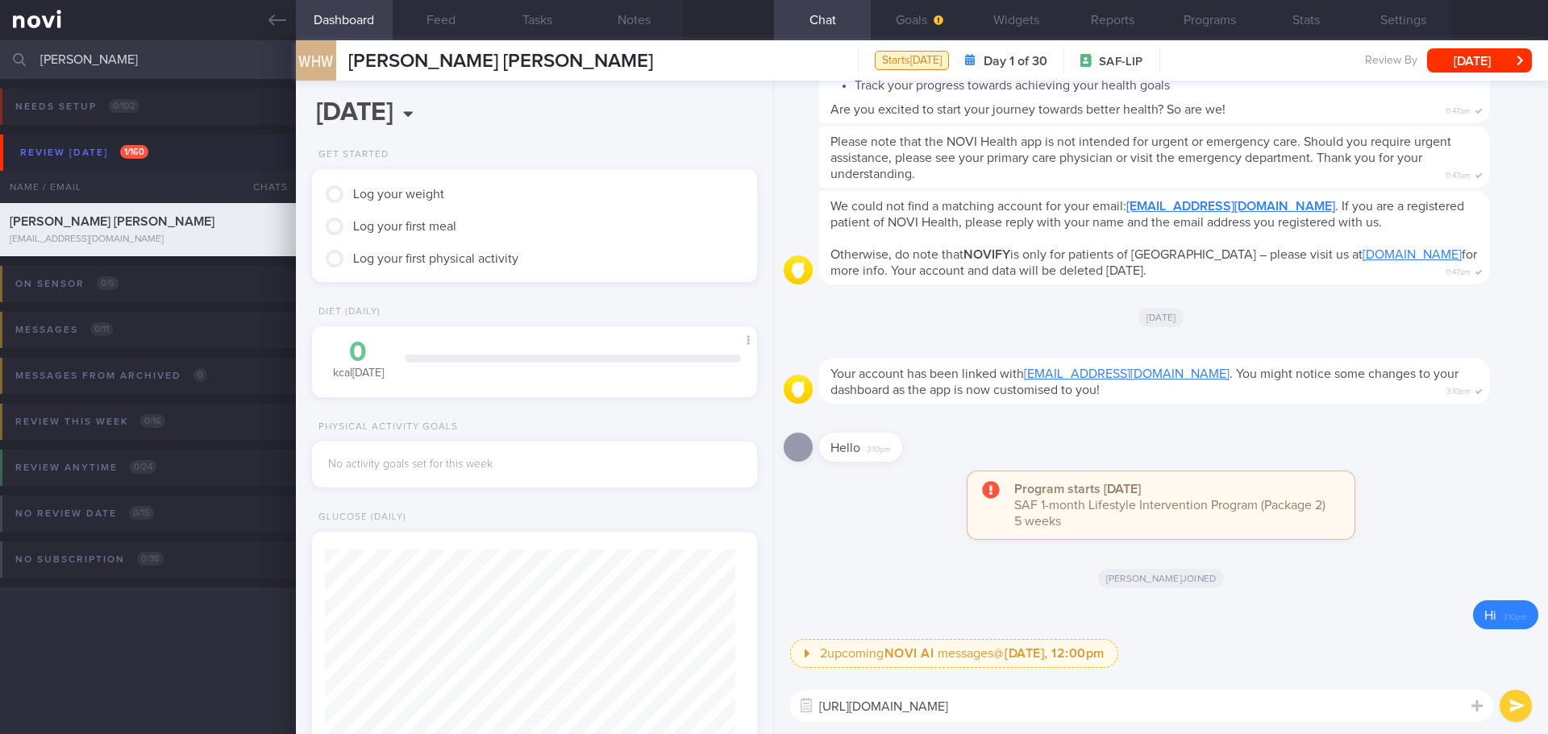
click at [1405, 31] on button "Settings" at bounding box center [1402, 20] width 97 height 40
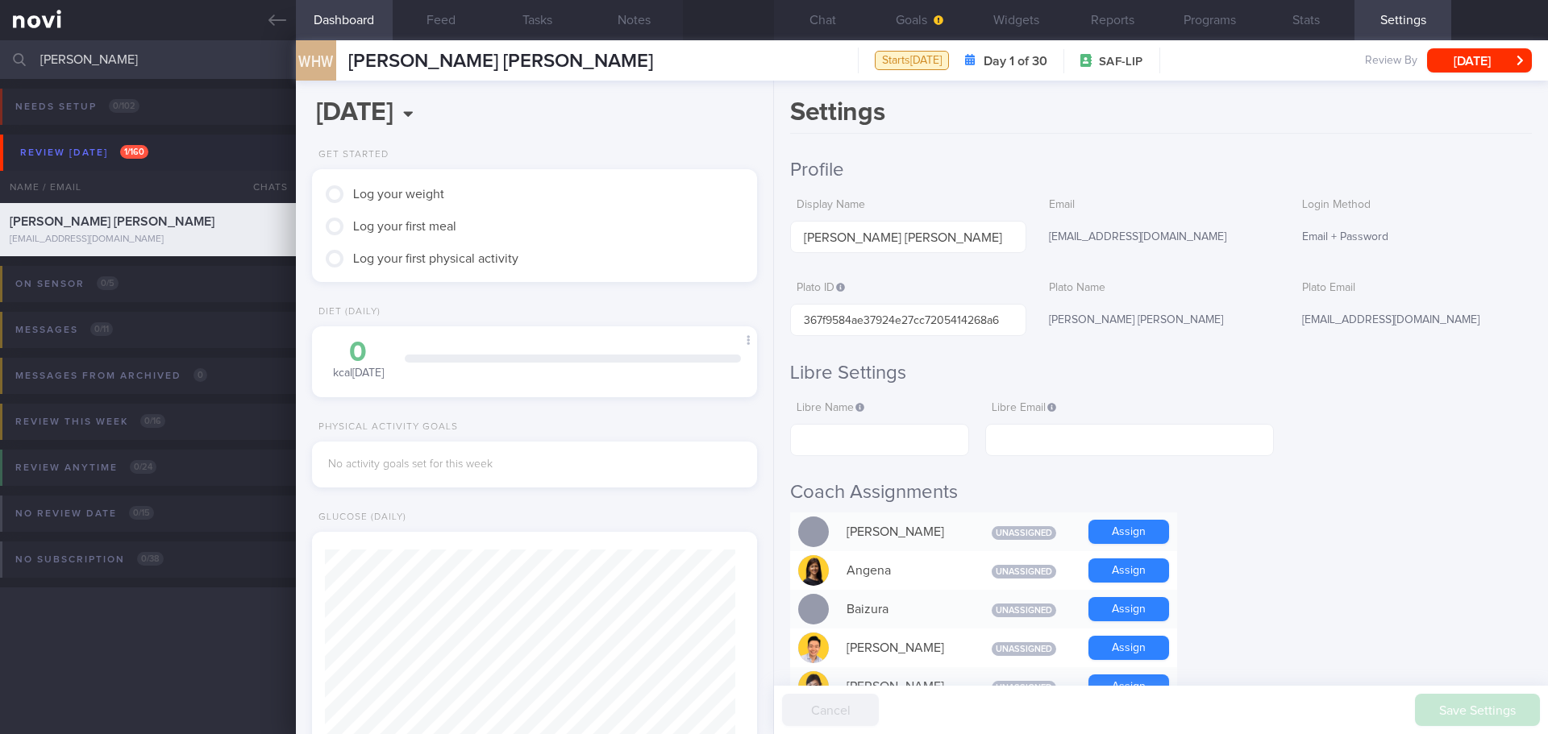
click at [1263, 110] on h1 "Settings" at bounding box center [1161, 115] width 742 height 37
click at [1052, 23] on button "Widgets" at bounding box center [1015, 20] width 97 height 40
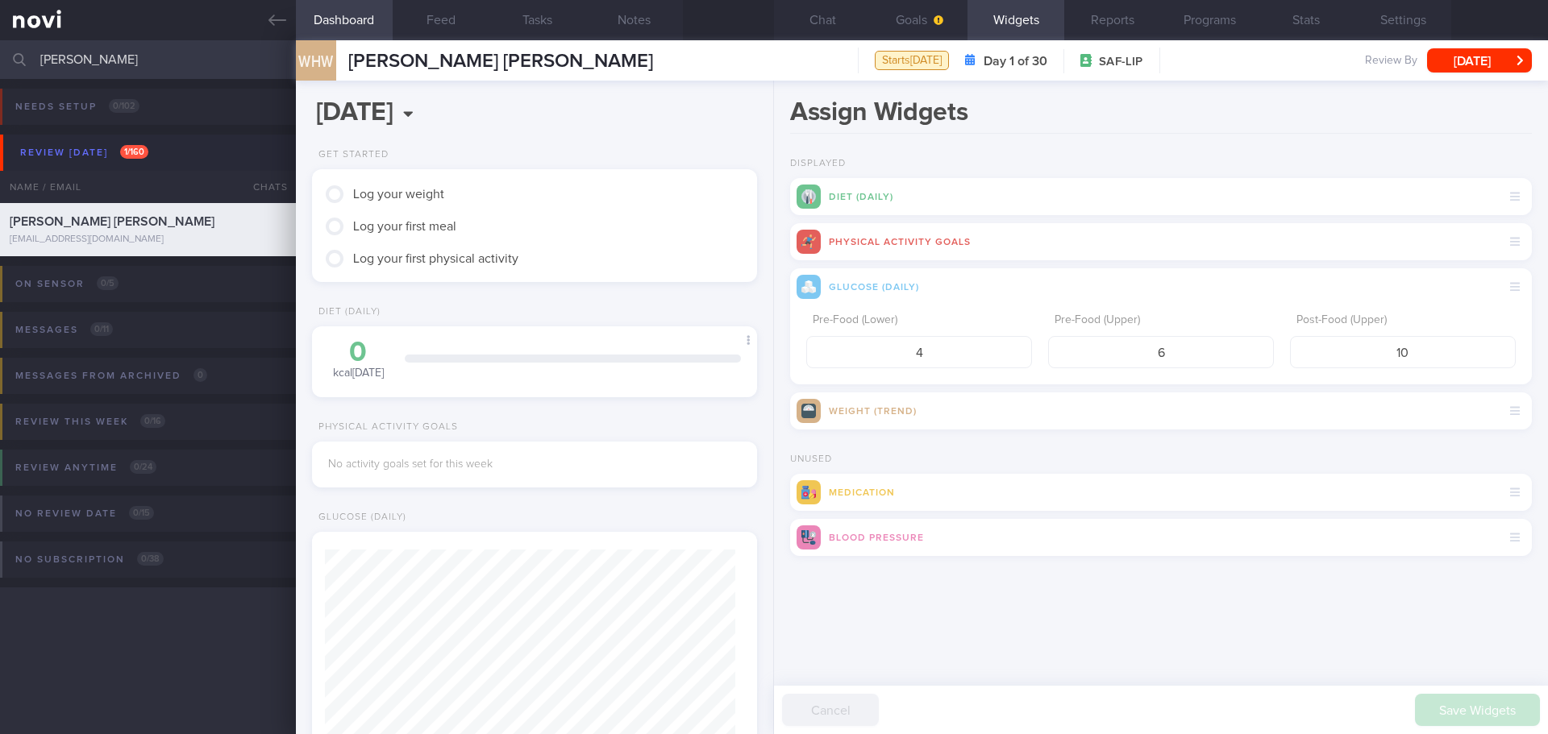
click at [1353, 148] on div "Assign Widgets Displayed Diet (Daily) Physical Activity Goals Glucose (Daily) P…" at bounding box center [1161, 408] width 774 height 654
drag, startPoint x: 986, startPoint y: 344, endPoint x: 846, endPoint y: 361, distance: 140.5
click at [846, 361] on input "4" at bounding box center [919, 352] width 226 height 32
type input "3.9"
drag, startPoint x: 1190, startPoint y: 351, endPoint x: 1090, endPoint y: 357, distance: 100.2
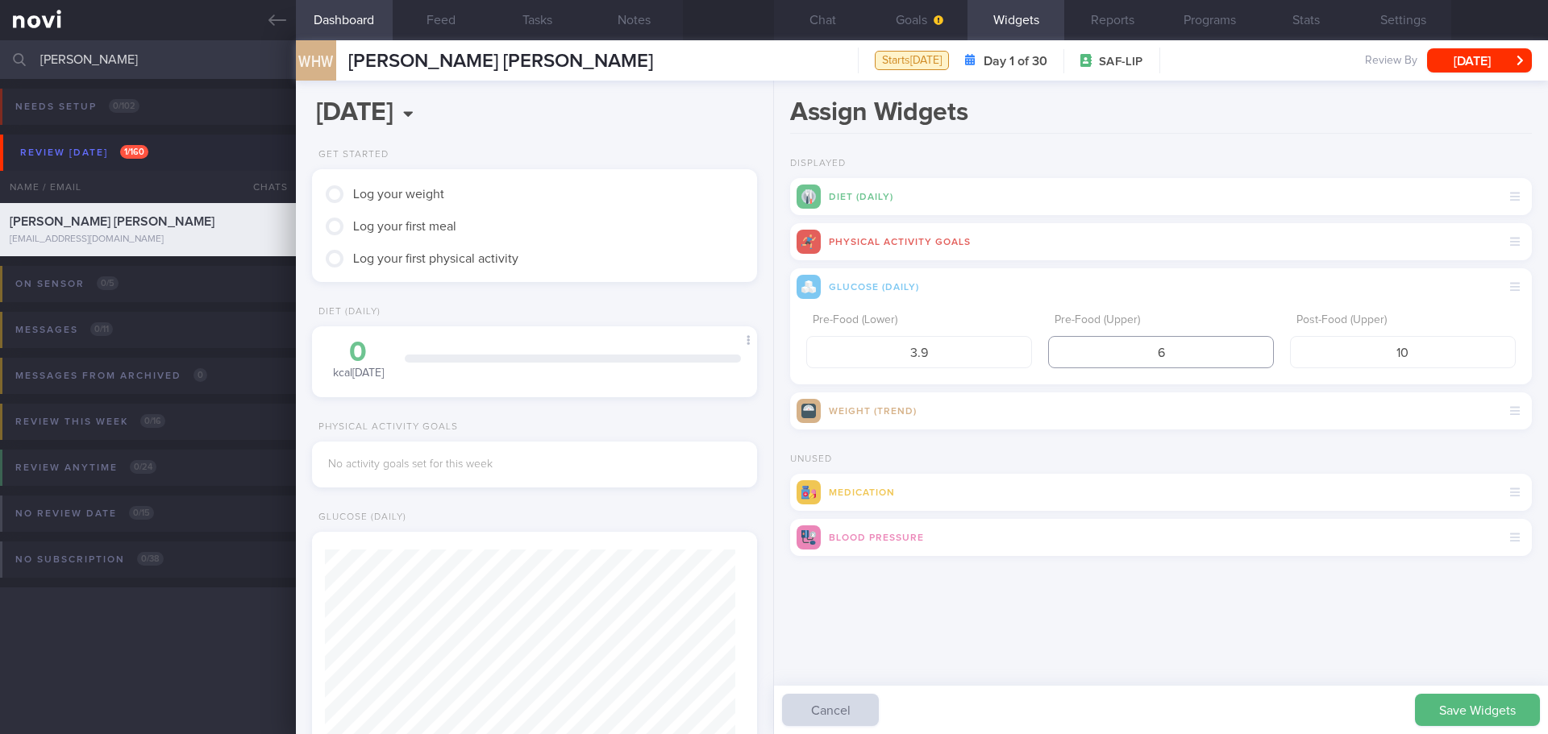
click at [1090, 357] on input "6" at bounding box center [1161, 352] width 226 height 32
type input "5"
drag, startPoint x: 1461, startPoint y: 361, endPoint x: 1203, endPoint y: 360, distance: 257.9
click at [1203, 360] on div "Pre-Food (Lower) 3.9 Pre-Food (Upper) 5 Post-Food (Upper) 10" at bounding box center [1160, 336] width 709 height 63
type input "7.8"
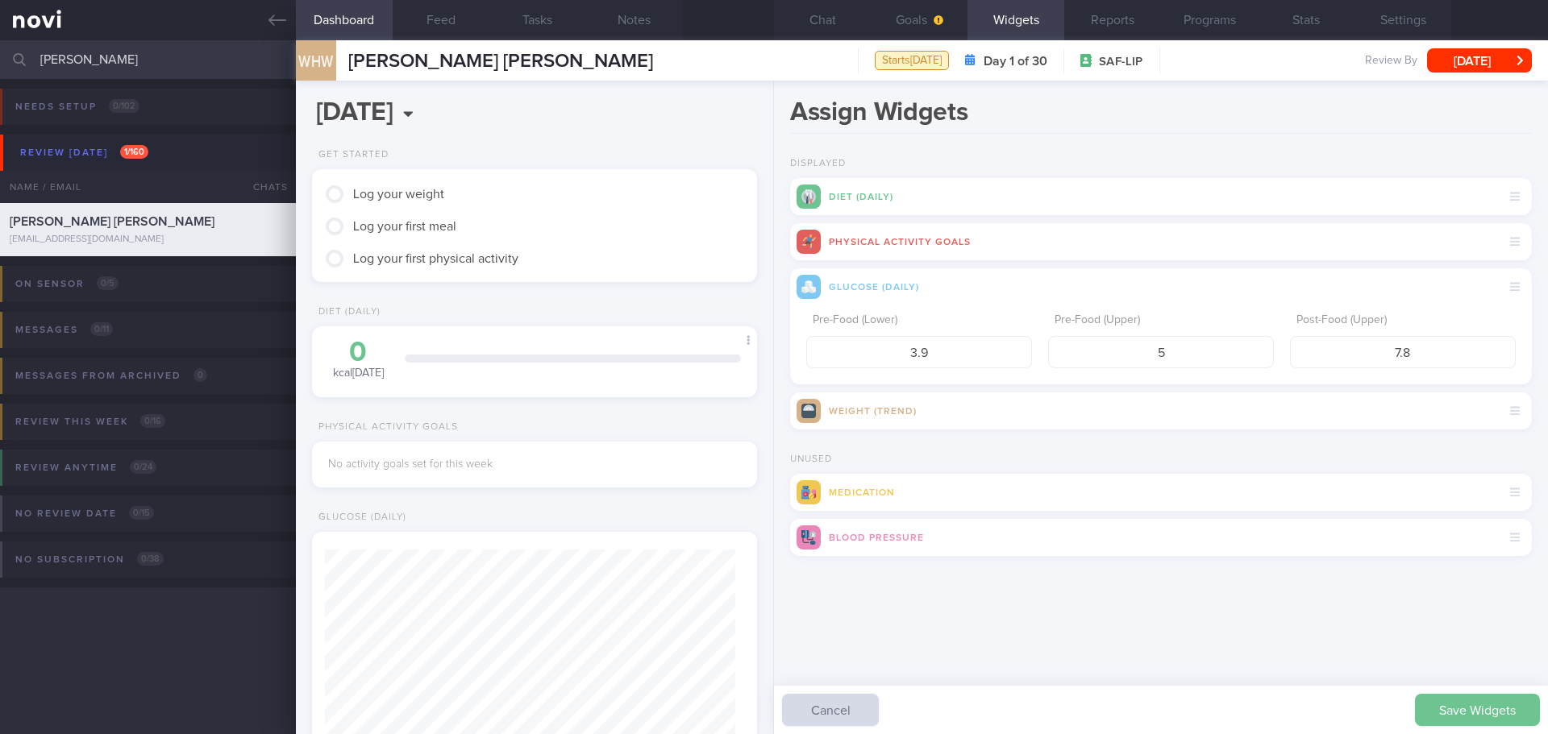
click at [1499, 721] on button "Save Widgets" at bounding box center [1477, 710] width 125 height 32
click at [1174, 628] on div "Saving... Cancel" at bounding box center [1161, 604] width 742 height 48
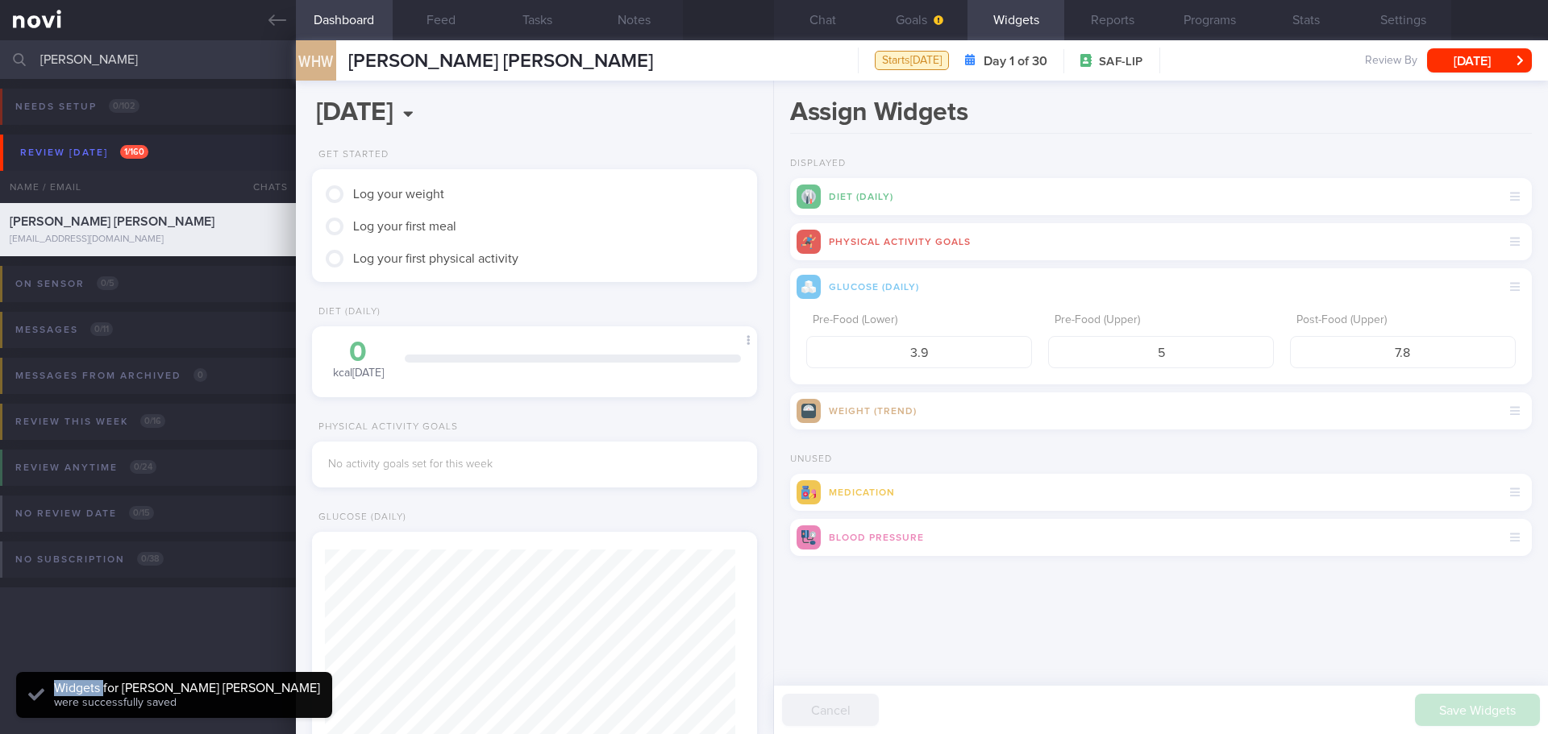
click at [1174, 628] on div "Save Widgets Cancel" at bounding box center [1161, 604] width 742 height 48
click at [1111, 114] on h1 "Assign Widgets" at bounding box center [1161, 115] width 742 height 37
click at [1109, 28] on button "Reports" at bounding box center [1112, 20] width 97 height 40
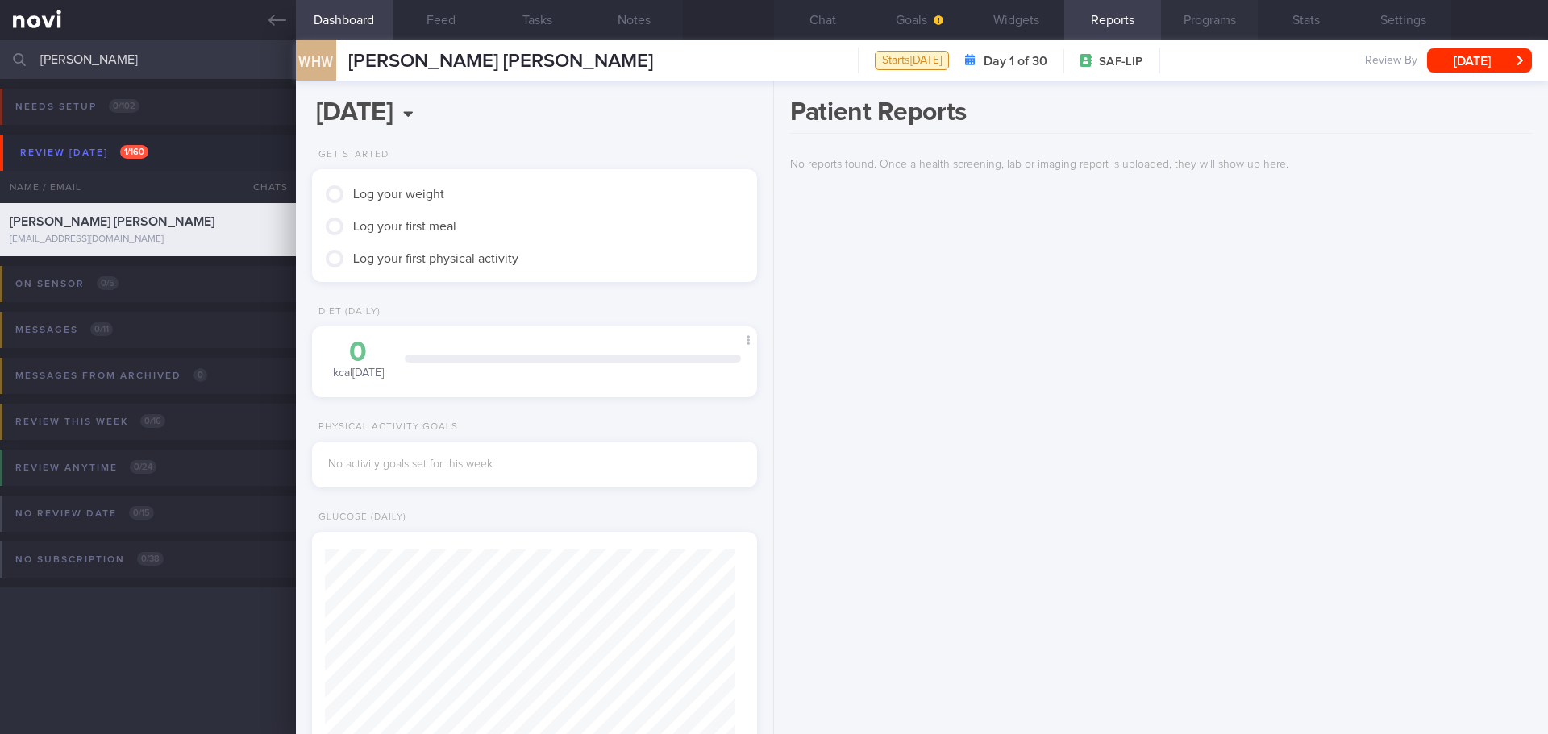
click at [1243, 15] on button "Programs" at bounding box center [1209, 20] width 97 height 40
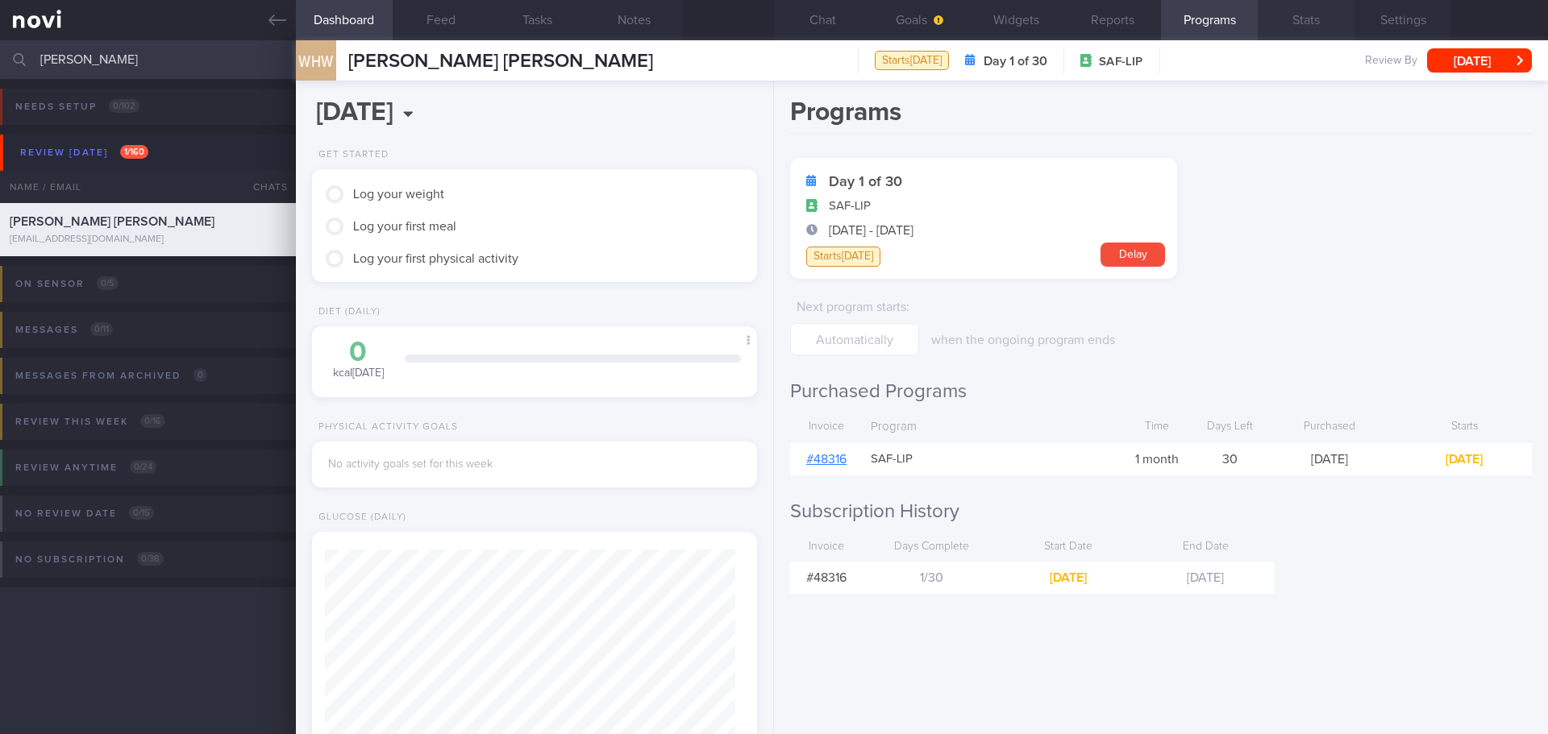
click at [1334, 27] on button "Stats" at bounding box center [1305, 20] width 97 height 40
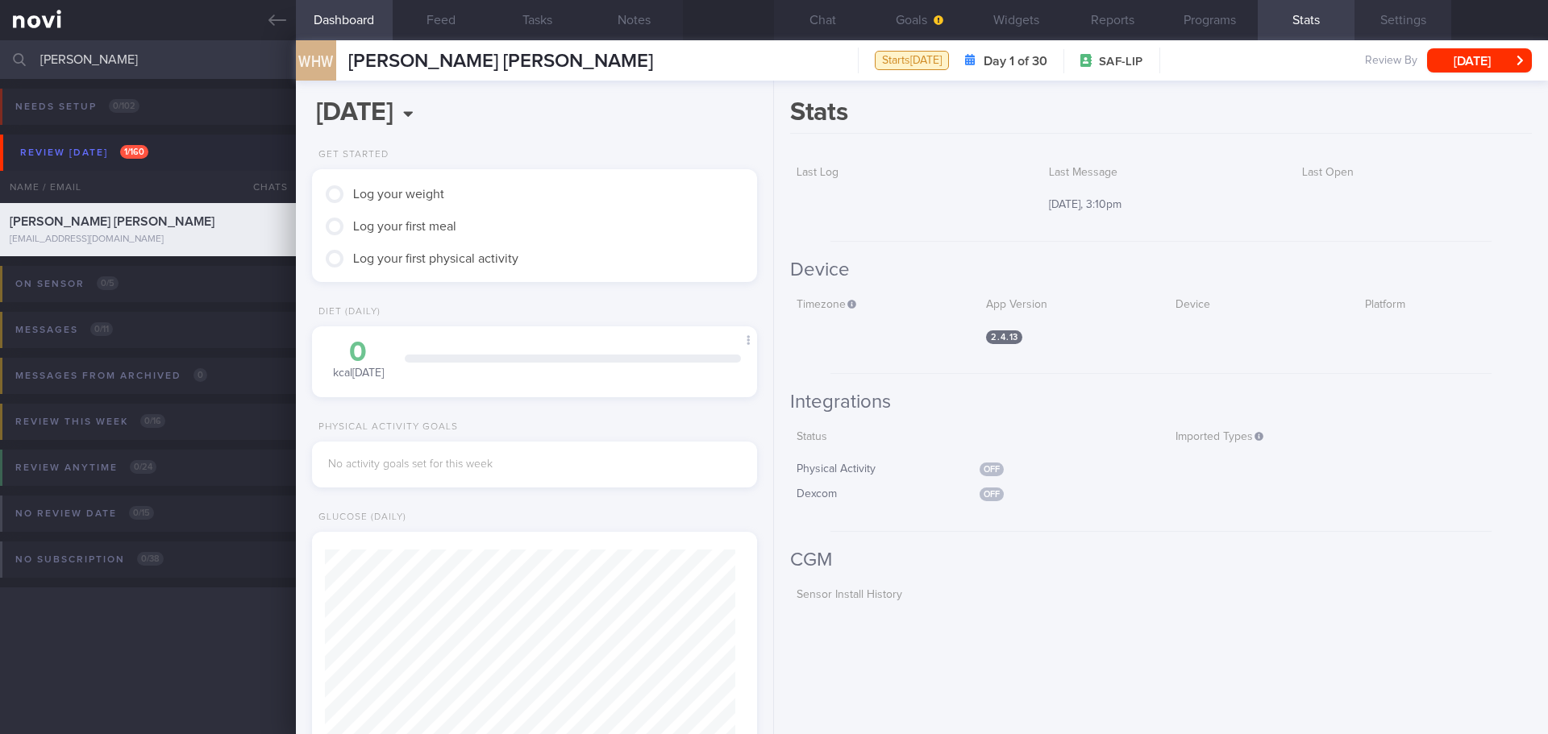
click at [1399, 27] on button "Settings" at bounding box center [1402, 20] width 97 height 40
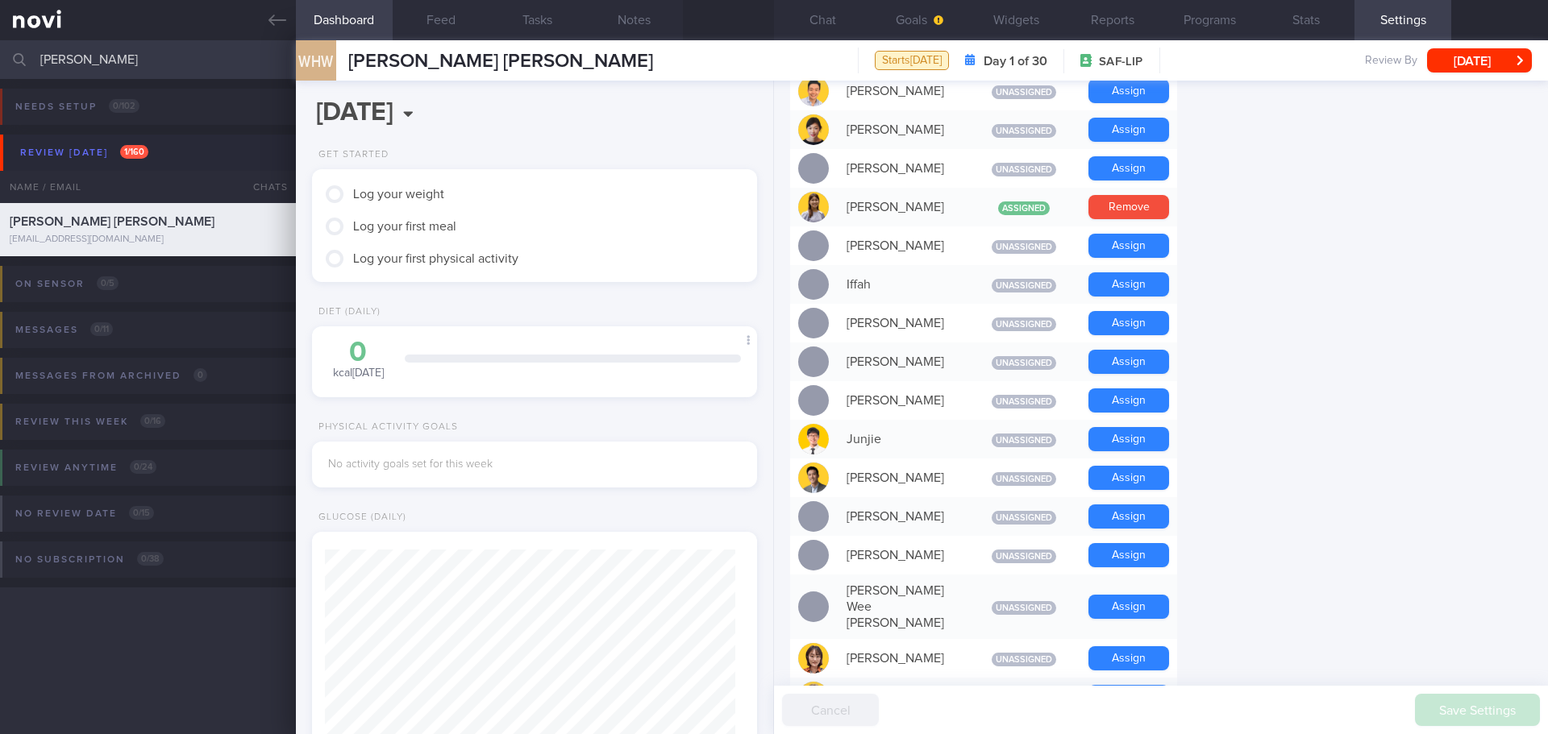
scroll to position [806, 0]
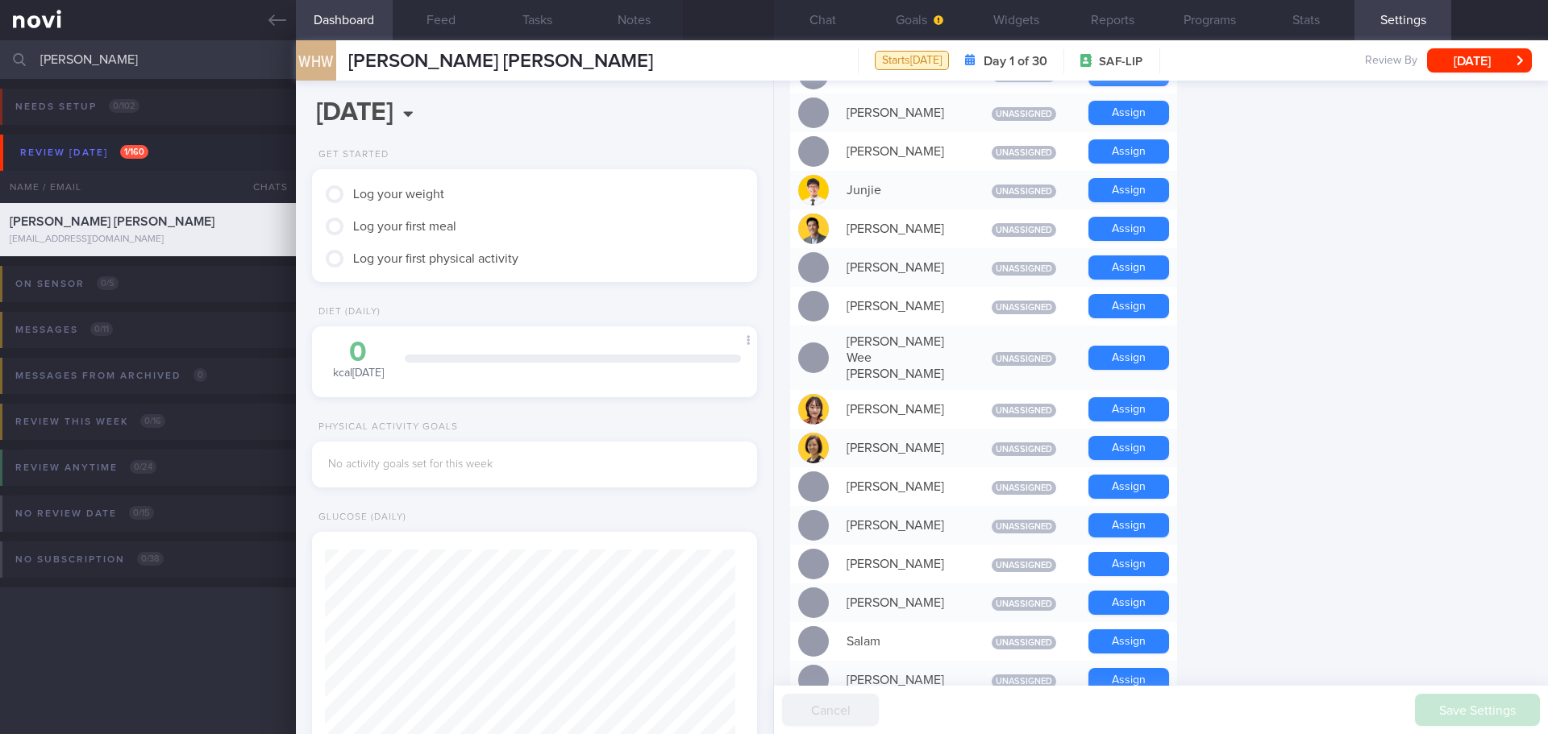
click at [1307, 302] on form "Profile Display Name WONG HON WAN Email wonghw121165@gmail.com Login Method Ema…" at bounding box center [1161, 314] width 742 height 1924
click at [1096, 230] on button "Assign" at bounding box center [1128, 229] width 81 height 24
click at [1269, 275] on form "Profile Display Name WONG HON WAN Email wonghw121165@gmail.com Login Method Ema…" at bounding box center [1161, 314] width 742 height 1924
click at [1269, 279] on form "Profile Display Name WONG HON WAN Email wonghw121165@gmail.com Login Method Ema…" at bounding box center [1161, 314] width 742 height 1924
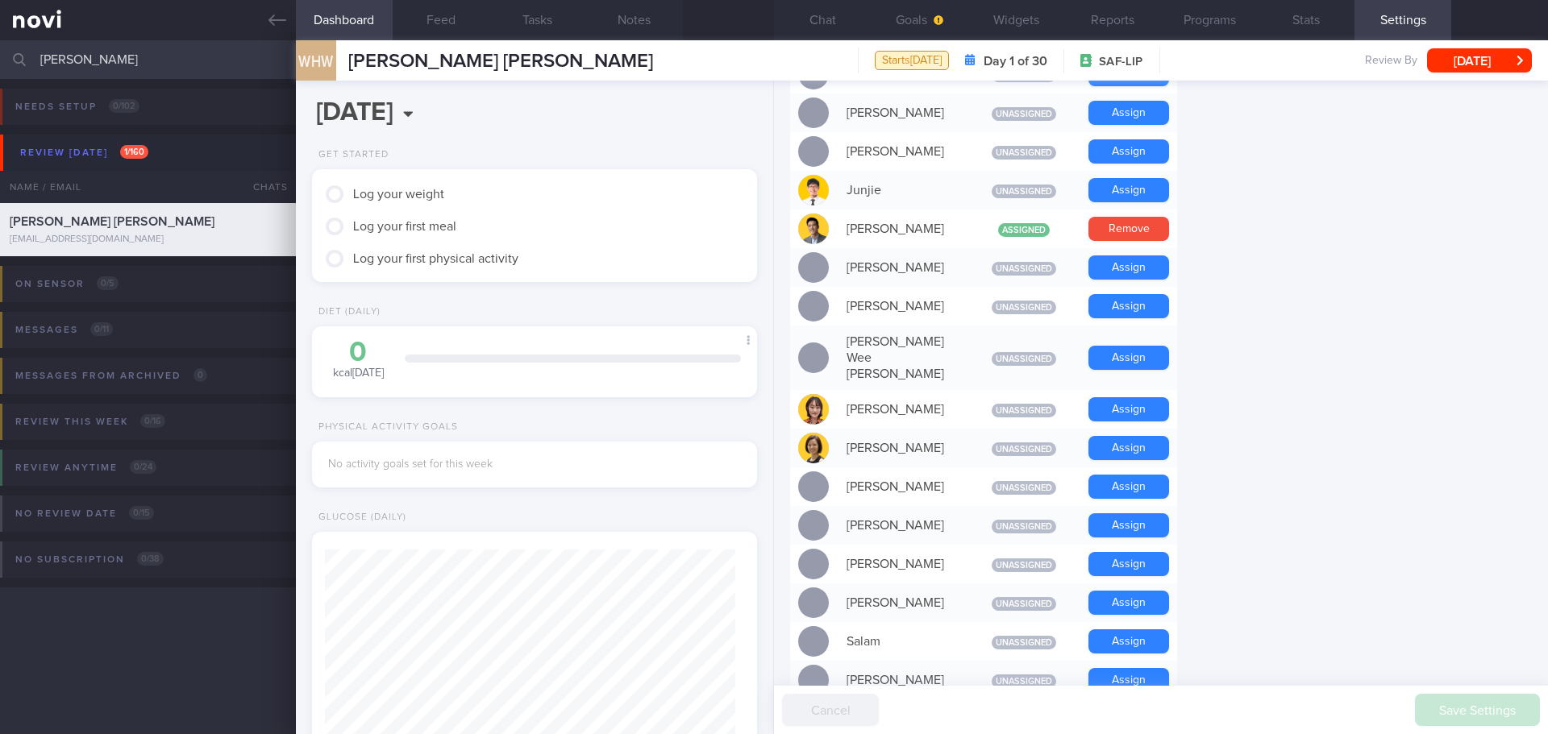
click at [1414, 258] on form "Profile Display Name WONG HON WAN Email wonghw121165@gmail.com Login Method Ema…" at bounding box center [1161, 314] width 742 height 1924
click at [1413, 259] on form "Profile Display Name WONG HON WAN Email wonghw121165@gmail.com Login Method Ema…" at bounding box center [1161, 314] width 742 height 1924
click at [931, 23] on span "button" at bounding box center [936, 20] width 13 height 13
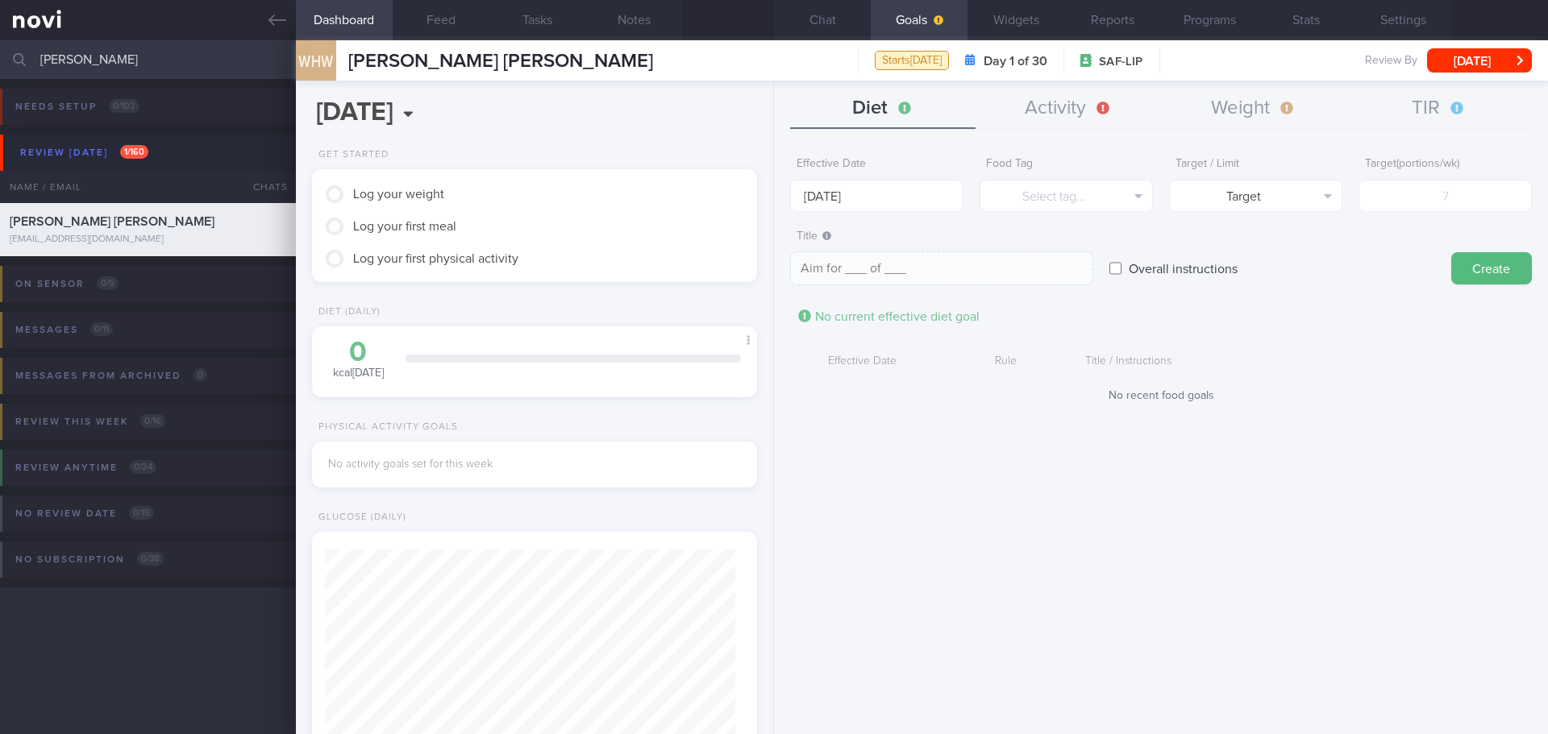
click at [1303, 381] on div "Effective Date Rule Title / Instructions No recent food goals" at bounding box center [1161, 375] width 742 height 56
click at [1336, 362] on div "Title / Instructions" at bounding box center [1276, 362] width 398 height 31
click at [1431, 103] on button "TIR" at bounding box center [1438, 109] width 185 height 40
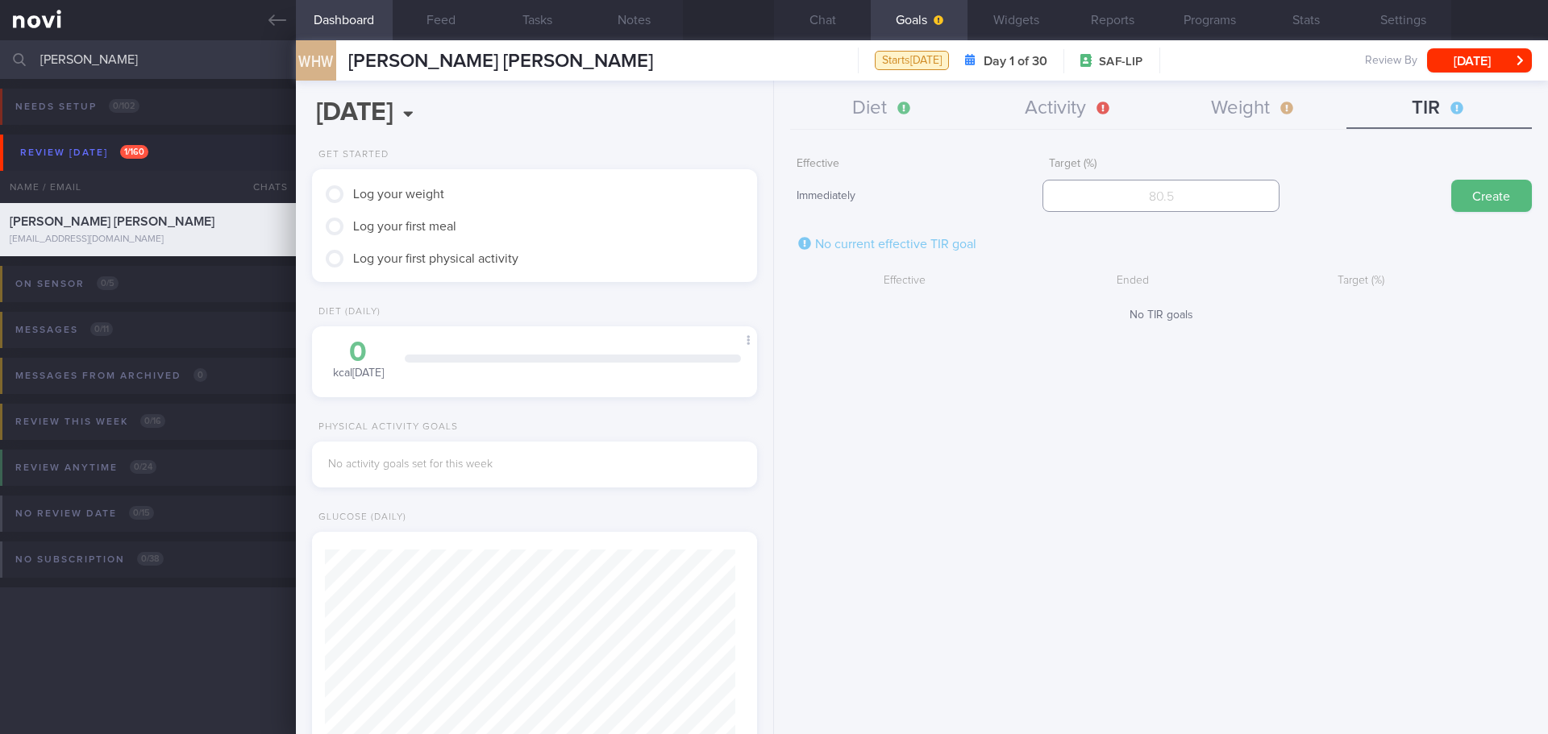
click at [1180, 209] on input "number" at bounding box center [1160, 196] width 236 height 32
type input "95"
click at [1494, 191] on button "Create" at bounding box center [1491, 196] width 81 height 32
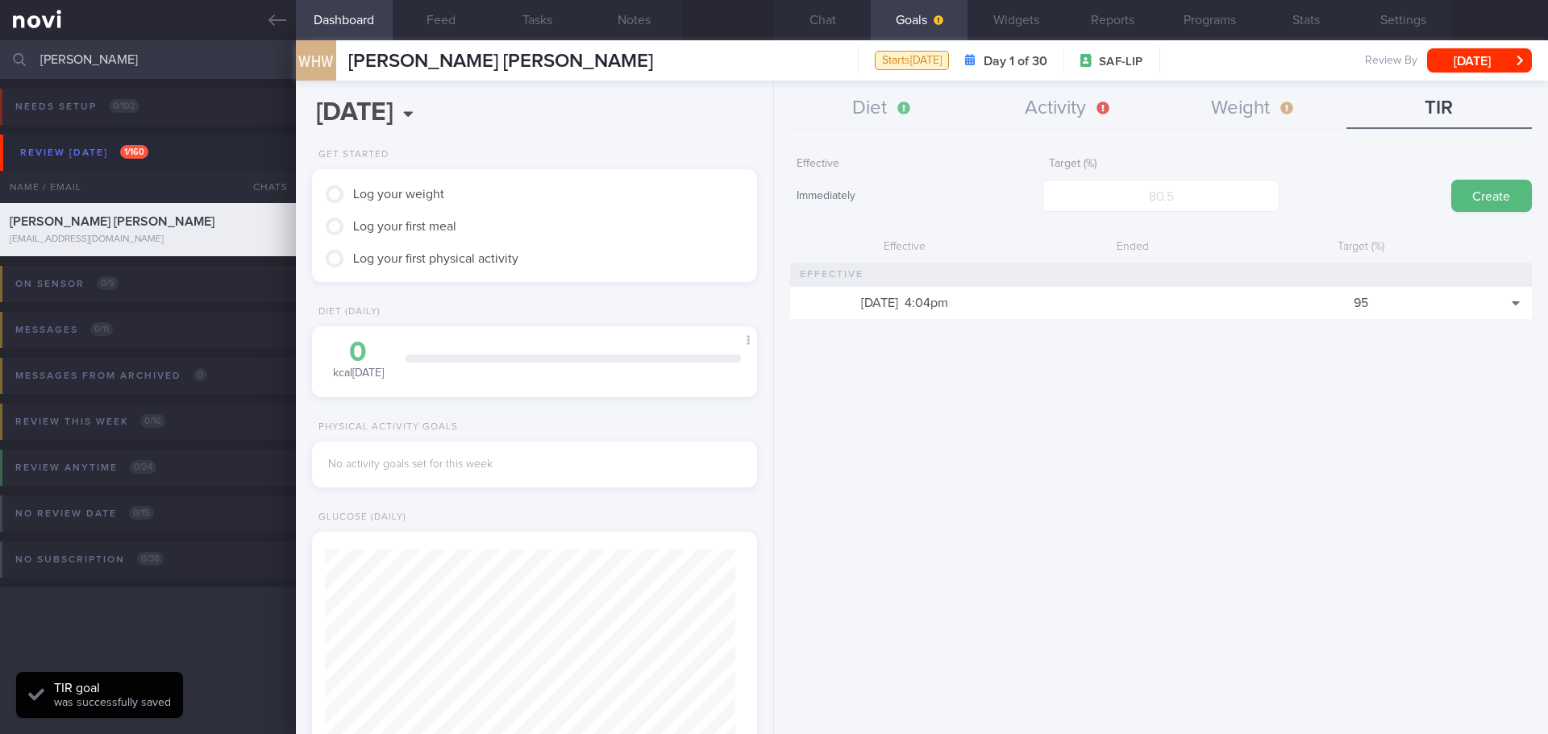
drag, startPoint x: 1465, startPoint y: 371, endPoint x: 774, endPoint y: 9, distance: 779.8
click at [1465, 370] on div "Effective Immediately Target (%) Create Effective Ended Target (%) 23 Sep 2025 …" at bounding box center [1161, 435] width 774 height 597
click at [817, 19] on button "Chat" at bounding box center [822, 20] width 97 height 40
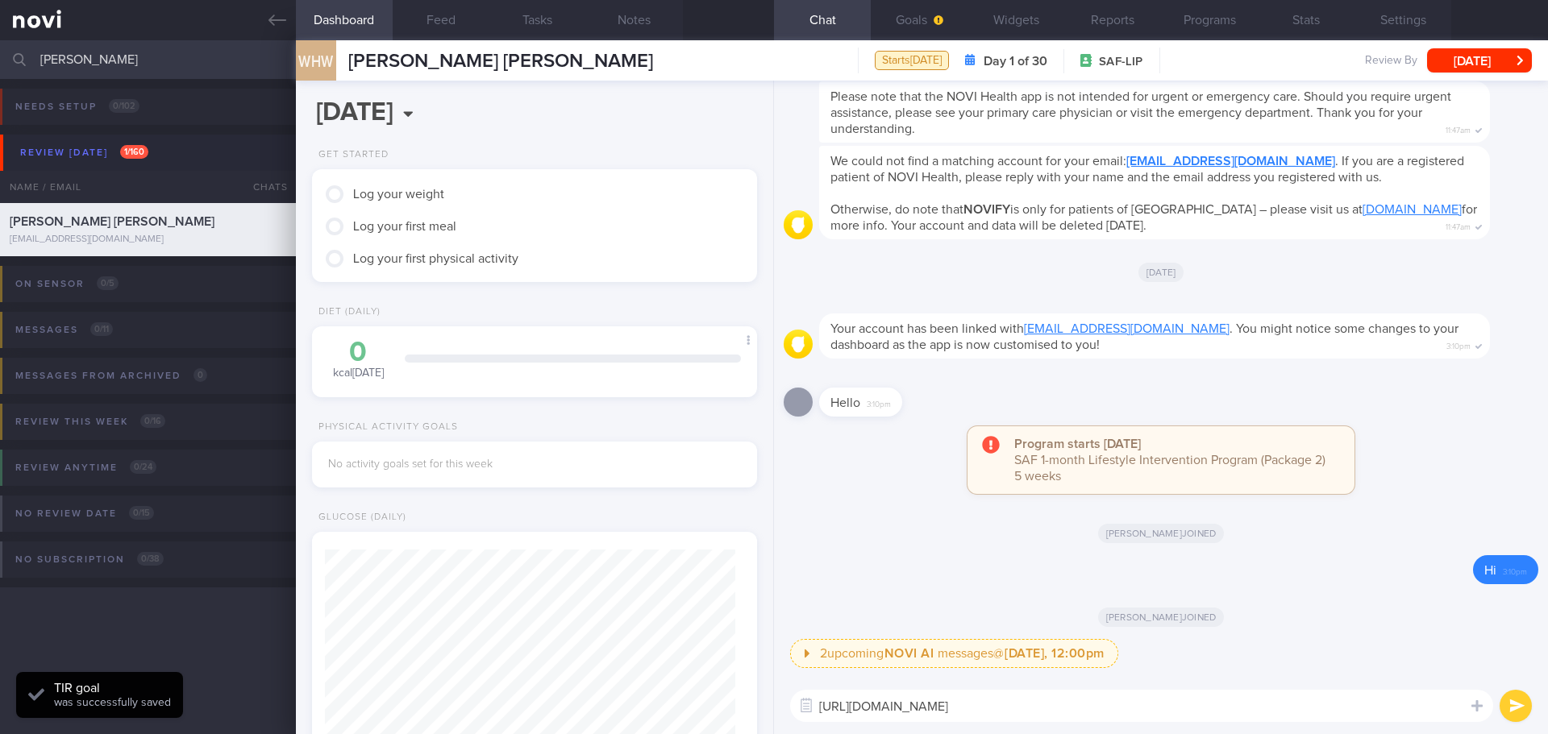
click at [1222, 700] on textarea "https://www.healthhub.sg/programmes/nutrition-hub/eat-less" at bounding box center [1141, 706] width 703 height 32
click at [1523, 705] on button "submit" at bounding box center [1515, 706] width 32 height 32
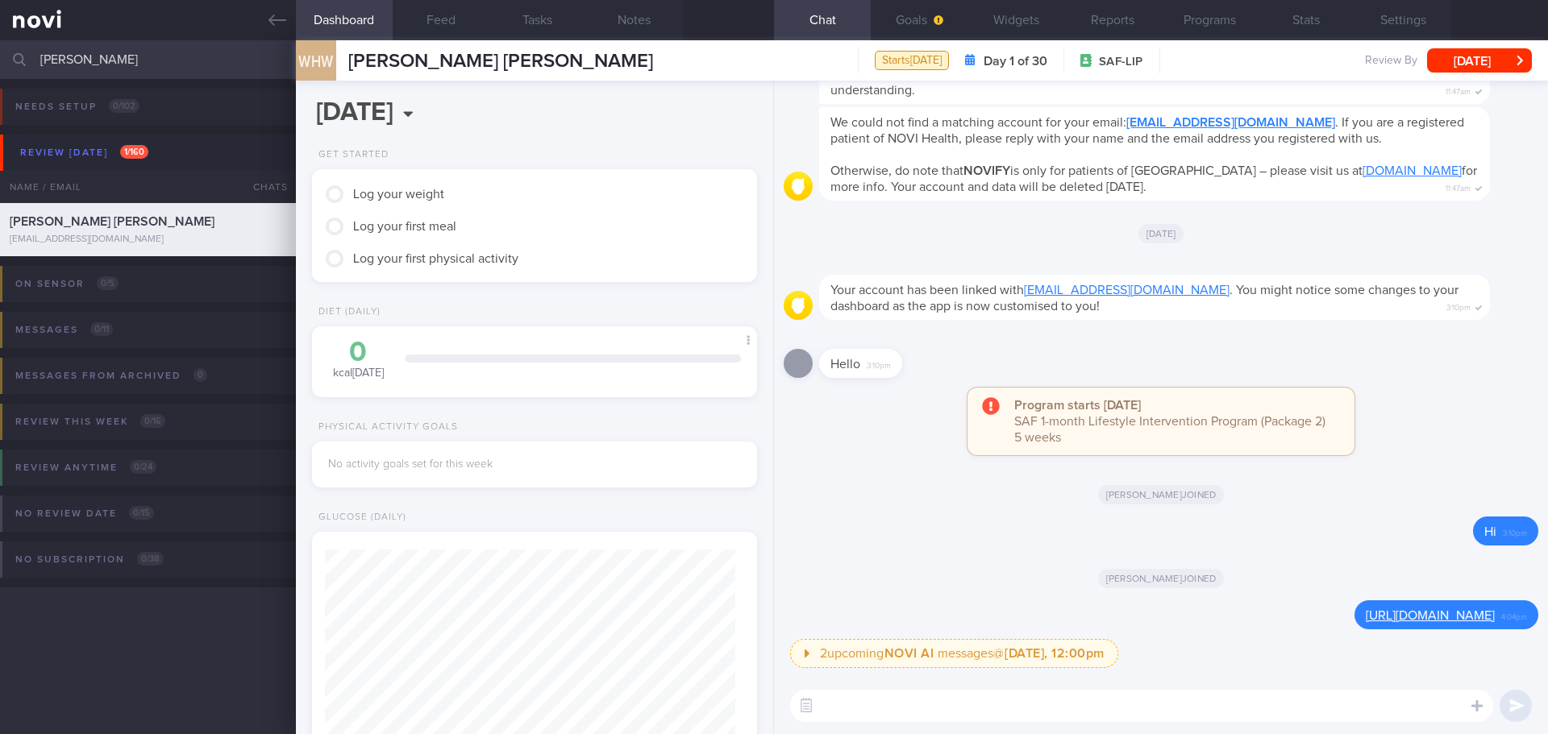
click at [856, 713] on textarea at bounding box center [1141, 706] width 703 height 32
paste textarea "https://www.healthhub.sg/programmes/nutrition-hub/tools-and-resources#sodium-ca…"
type textarea "https://www.healthhub.sg/programmes/nutrition-hub/tools-and-resources#sodium-ca…"
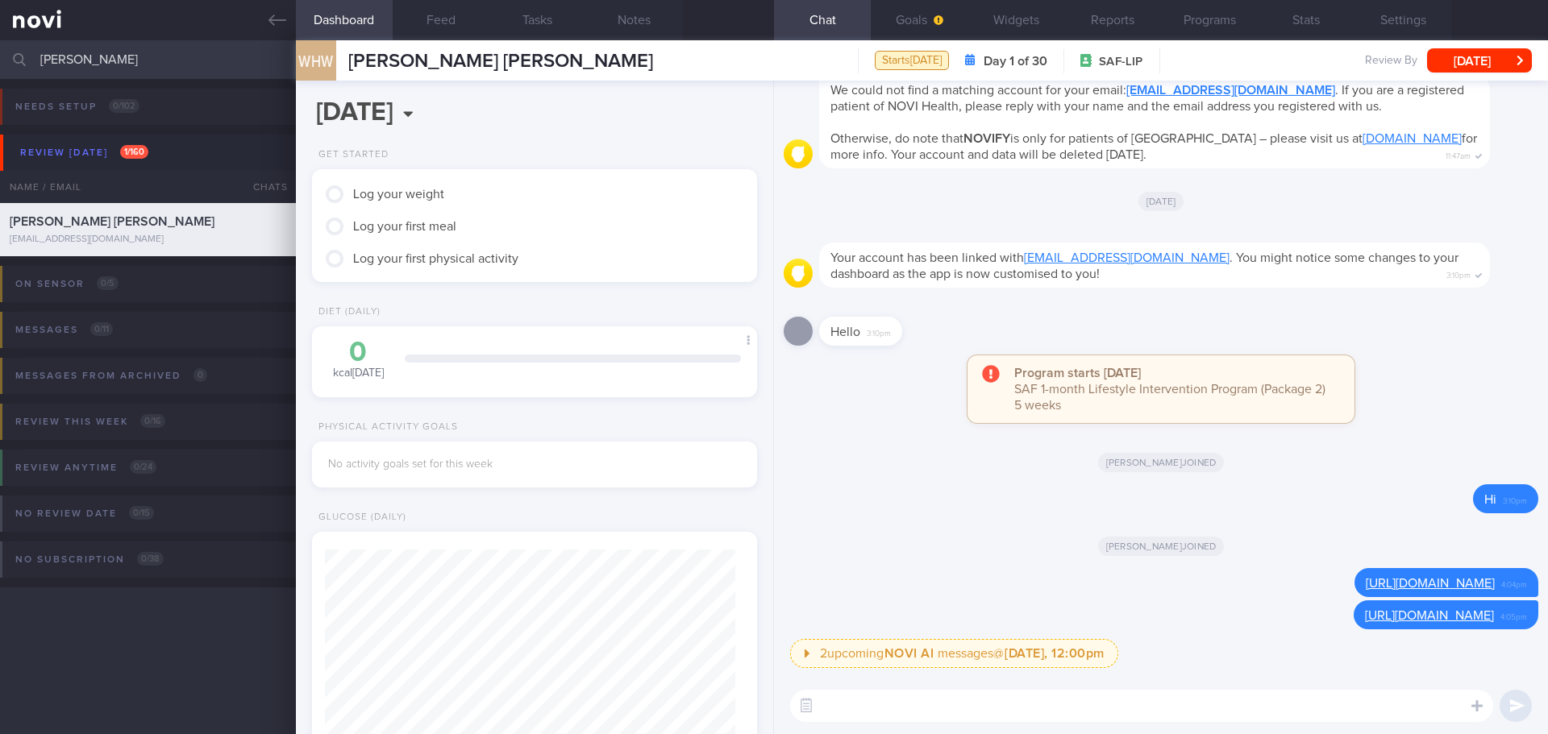
click at [260, 17] on link at bounding box center [148, 20] width 296 height 40
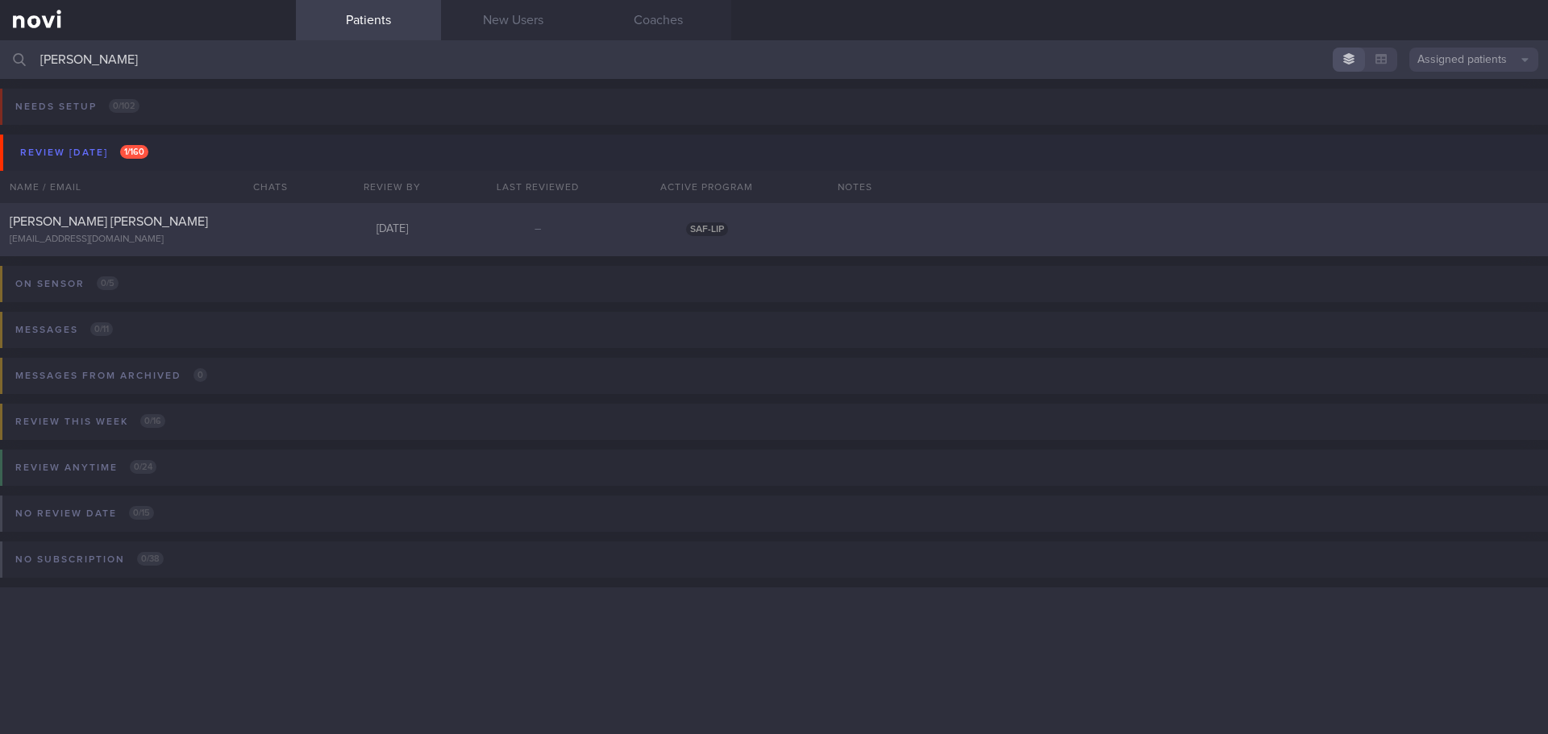
click at [122, 222] on div "WONG HON WAN" at bounding box center [146, 222] width 272 height 16
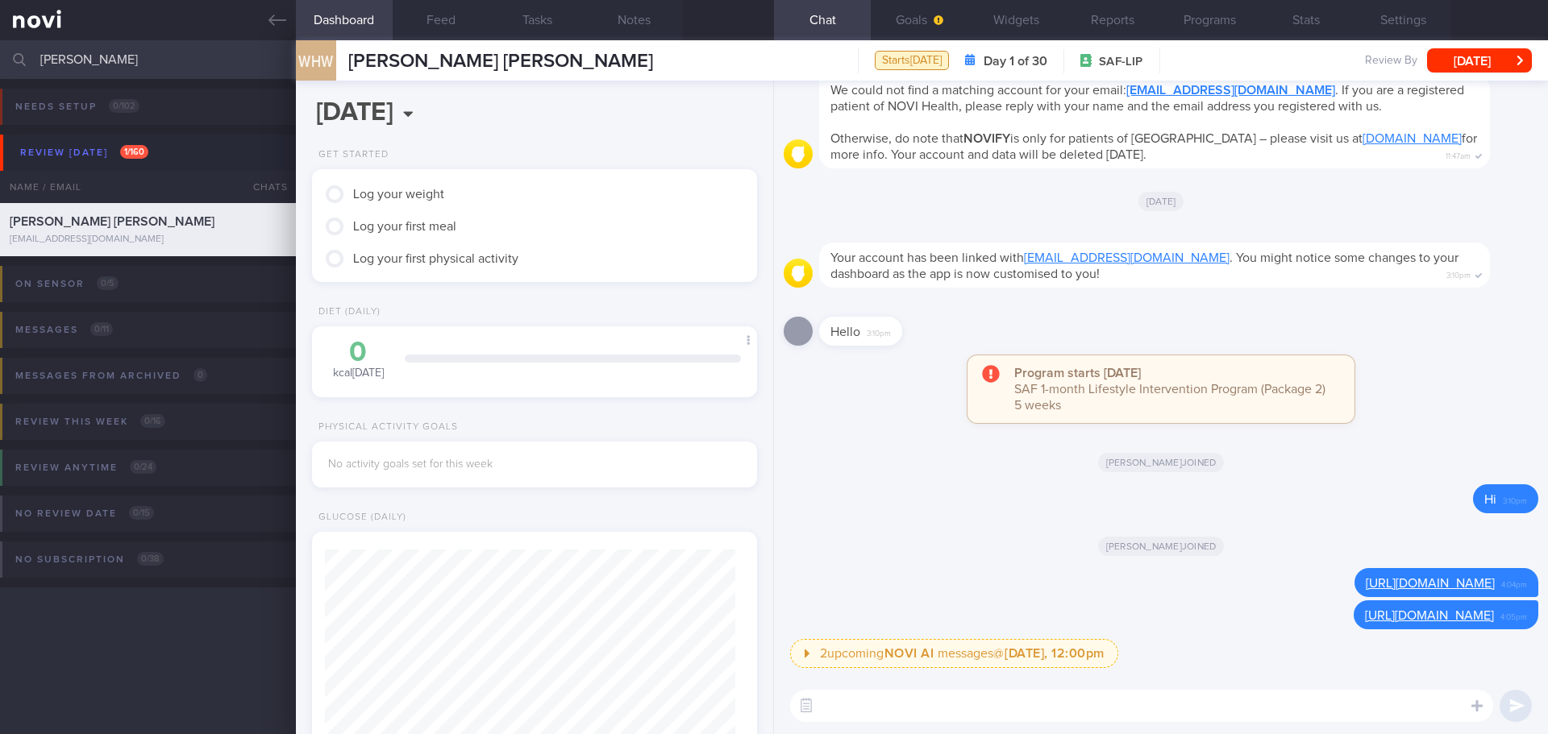
scroll to position [205, 411]
click at [883, 701] on textarea at bounding box center [1141, 706] width 703 height 32
paste textarea "https://coldstorage.com.sg/en/p/Goodsalt%20Lower%20In%20Sodium%20350G/i/1016452…"
type textarea "https://coldstorage.com.sg/en/p/Goodsalt%20Lower%20In%20Sodium%20350G/i/1016452…"
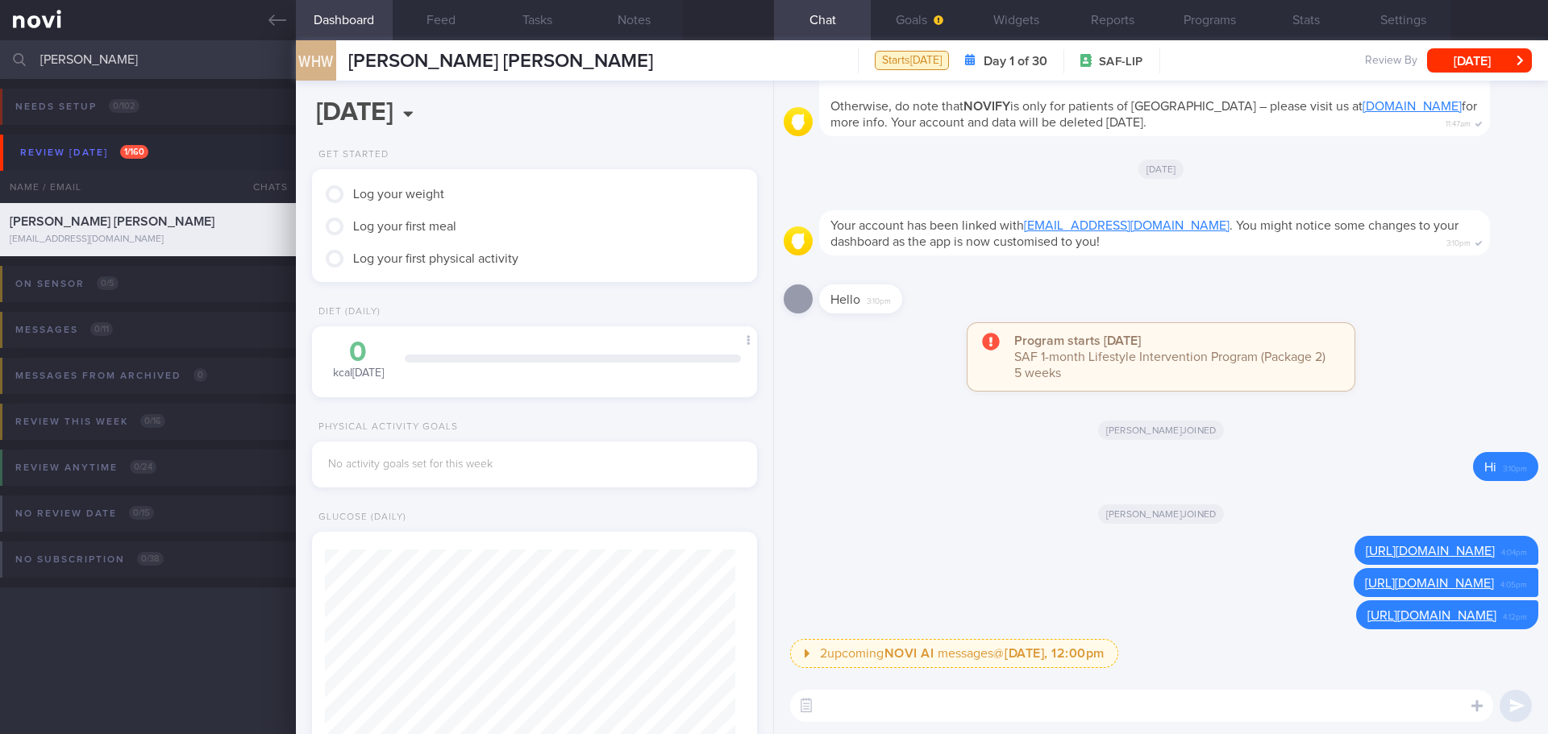
drag, startPoint x: 108, startPoint y: 58, endPoint x: -23, endPoint y: 74, distance: 131.6
click at [0, 74] on html "You are offline! Some functionality will be unavailable Patients New Users Coac…" at bounding box center [774, 367] width 1548 height 734
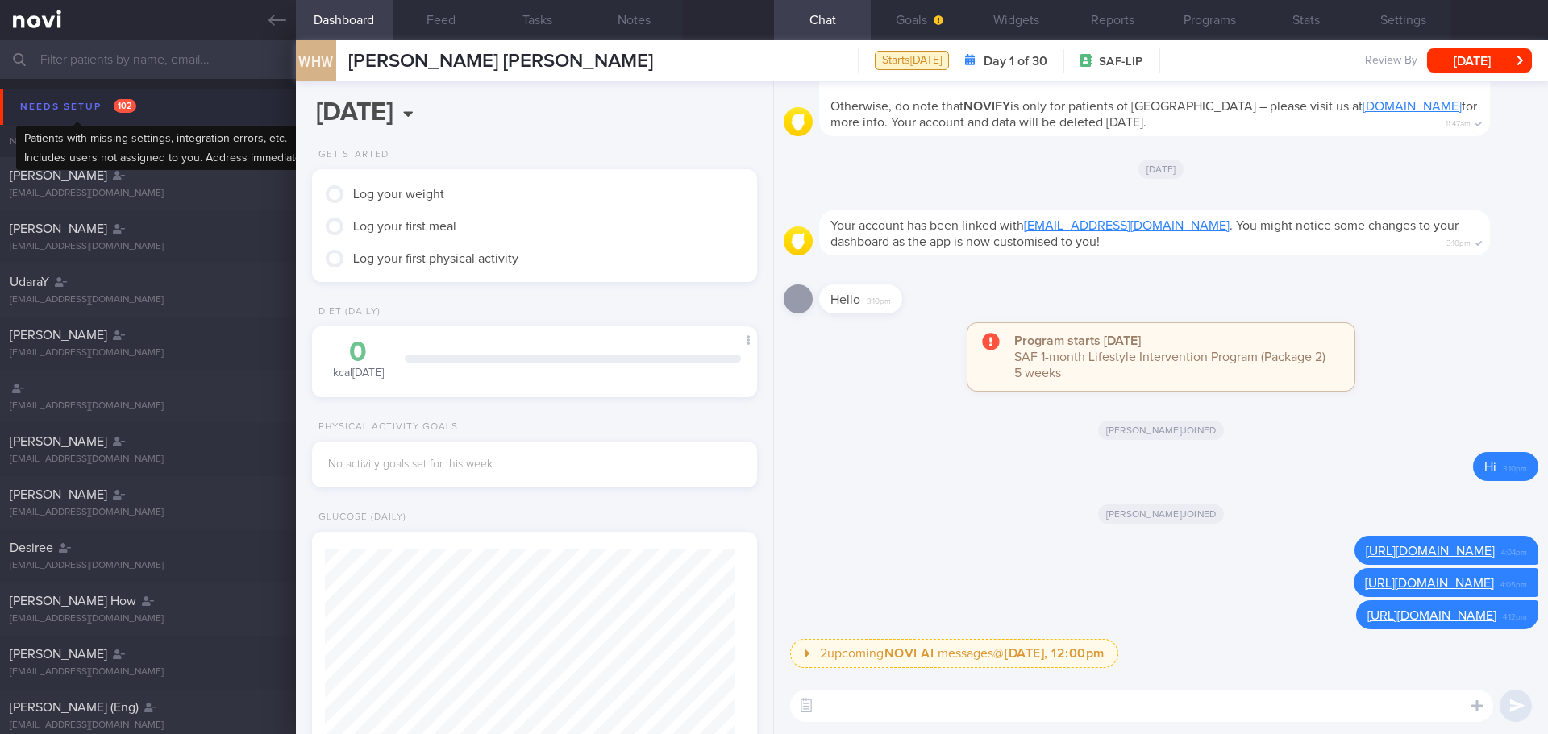
click at [91, 102] on div "Needs setup 102" at bounding box center [78, 107] width 124 height 22
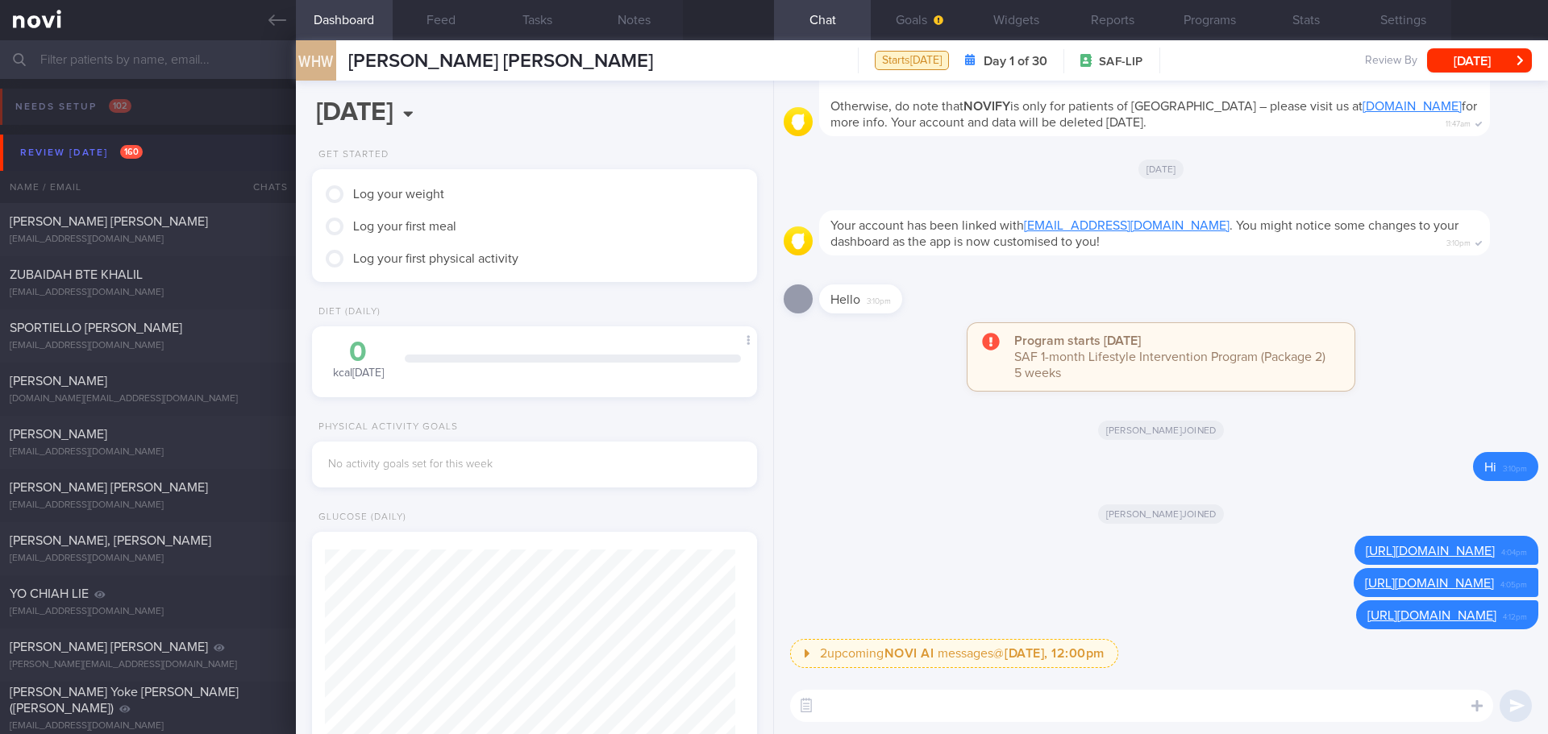
click at [61, 140] on button "Review today 160" at bounding box center [776, 153] width 1552 height 36
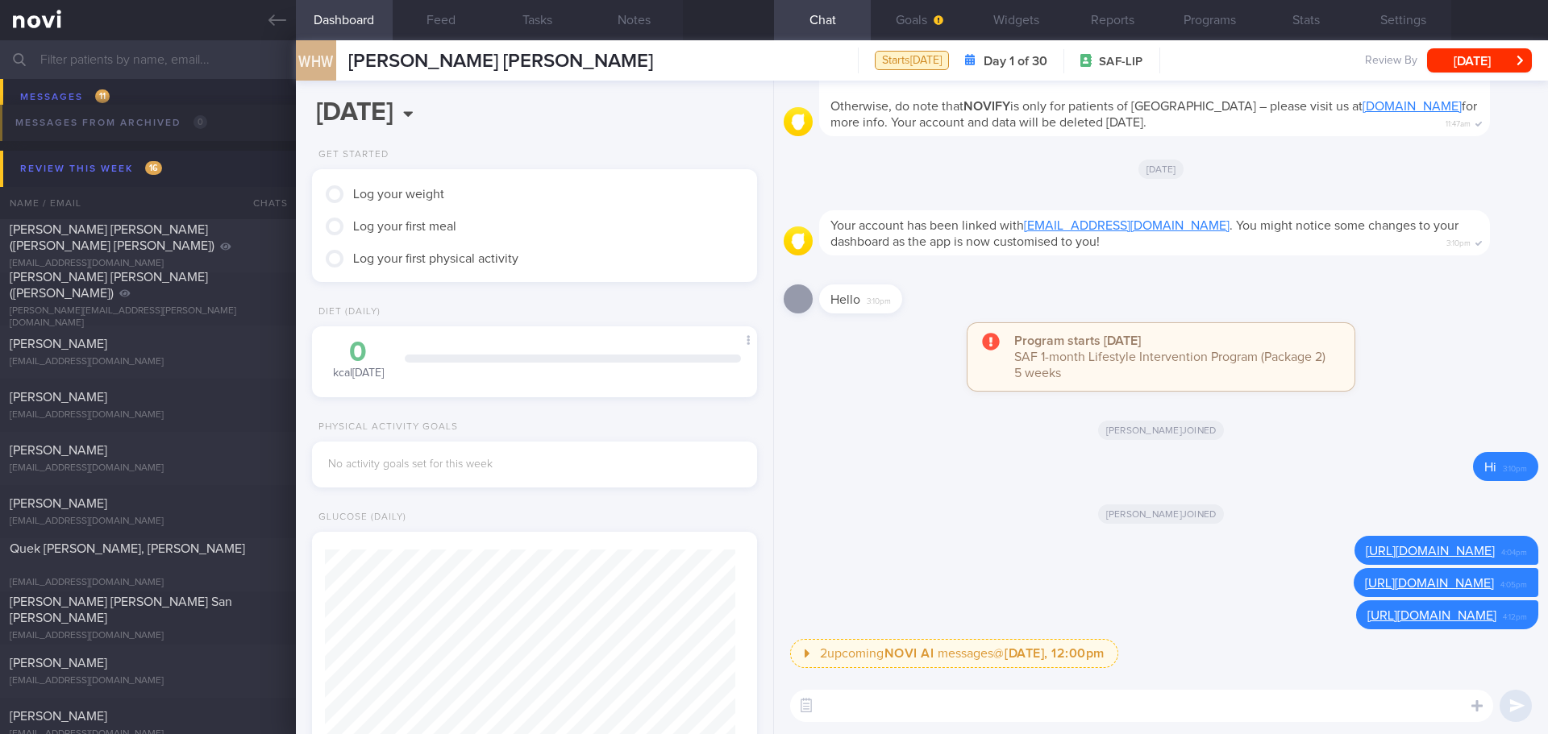
scroll to position [725, 0]
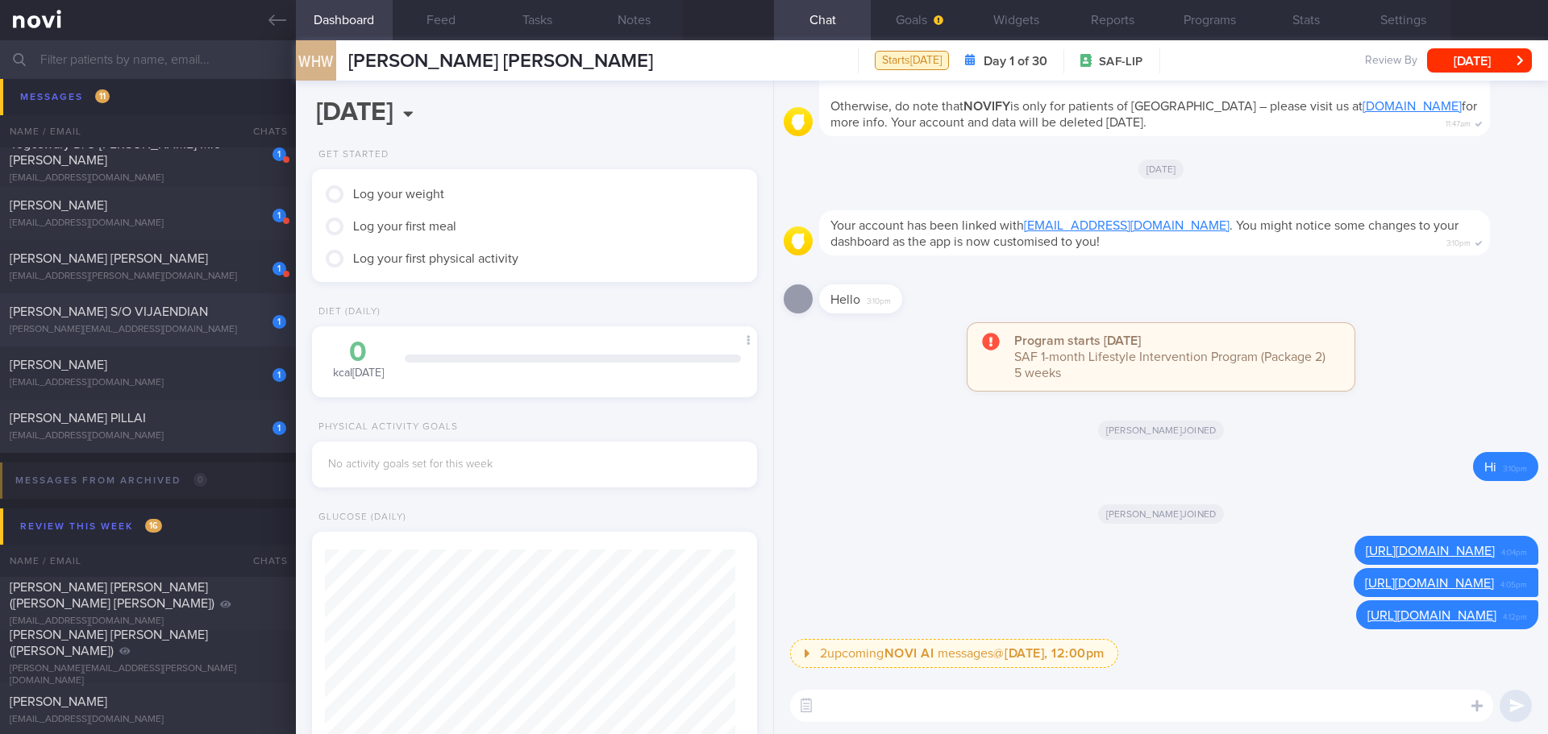
click at [177, 326] on div "kurumbian@gmail.com" at bounding box center [148, 330] width 276 height 12
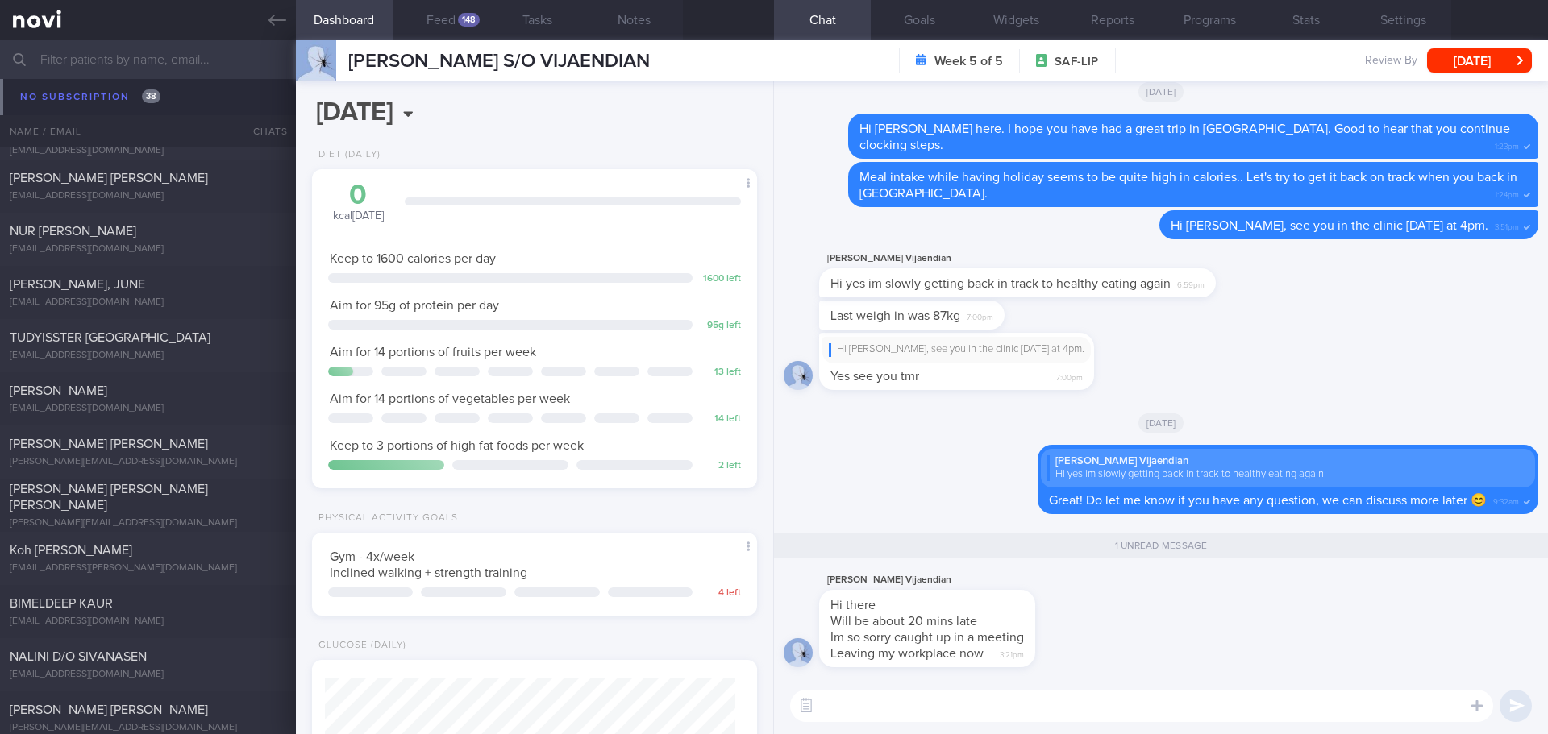
scroll to position [5159, 0]
click at [911, 712] on textarea at bounding box center [1141, 706] width 703 height 32
type textarea "Hi Kurumbian, thanks for the heads up."
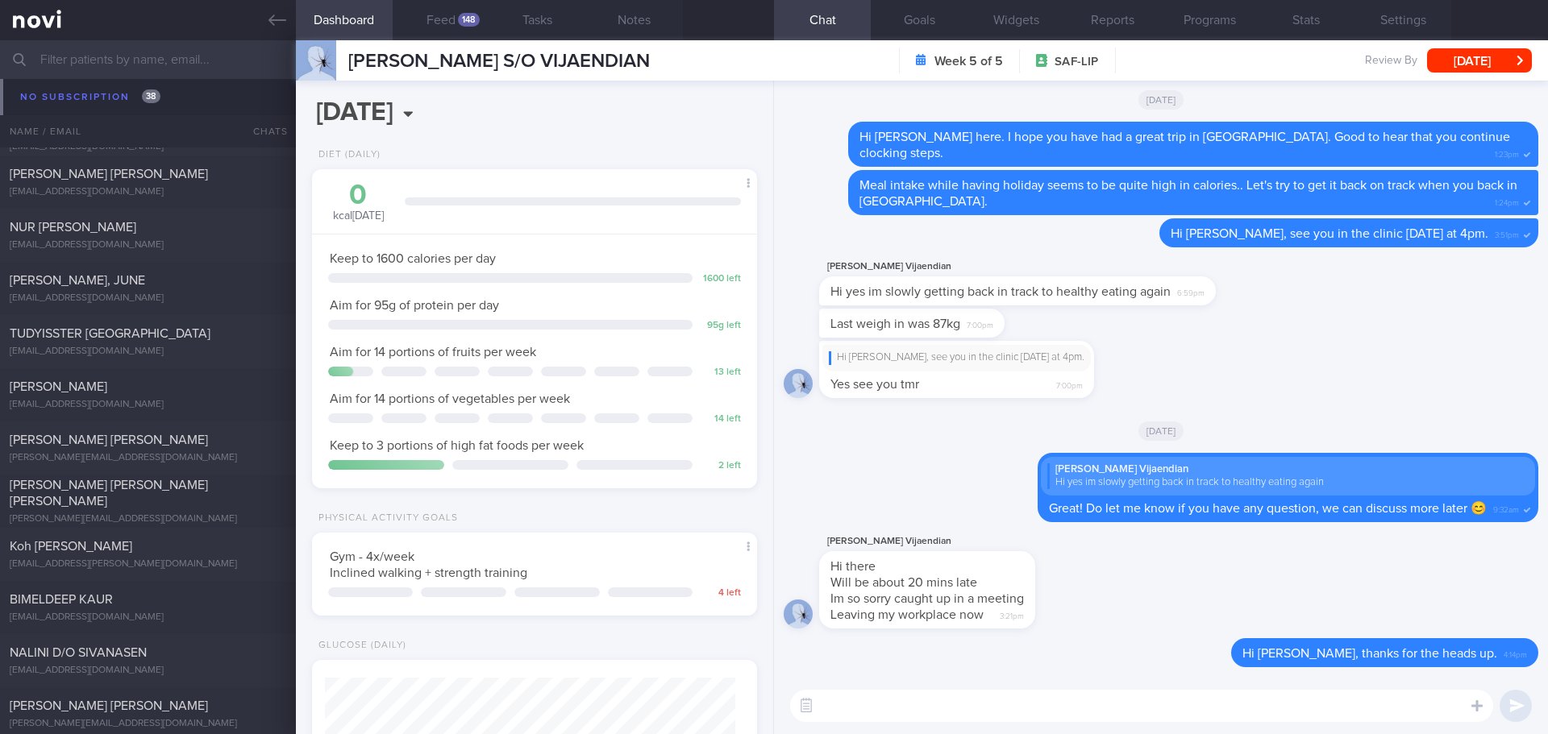
scroll to position [0, 0]
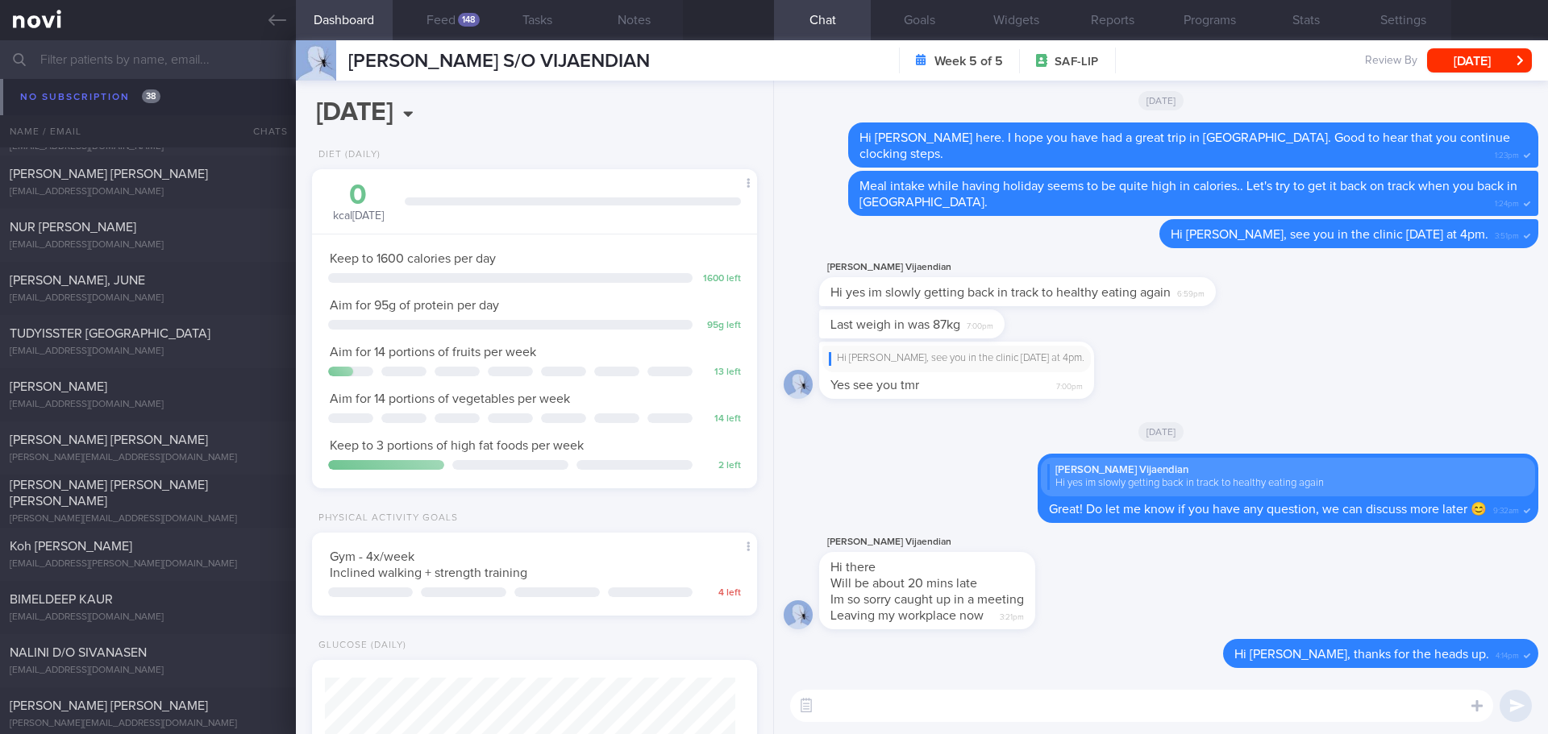
drag, startPoint x: 263, startPoint y: 17, endPoint x: 875, endPoint y: 81, distance: 615.9
click at [264, 17] on link at bounding box center [148, 20] width 296 height 40
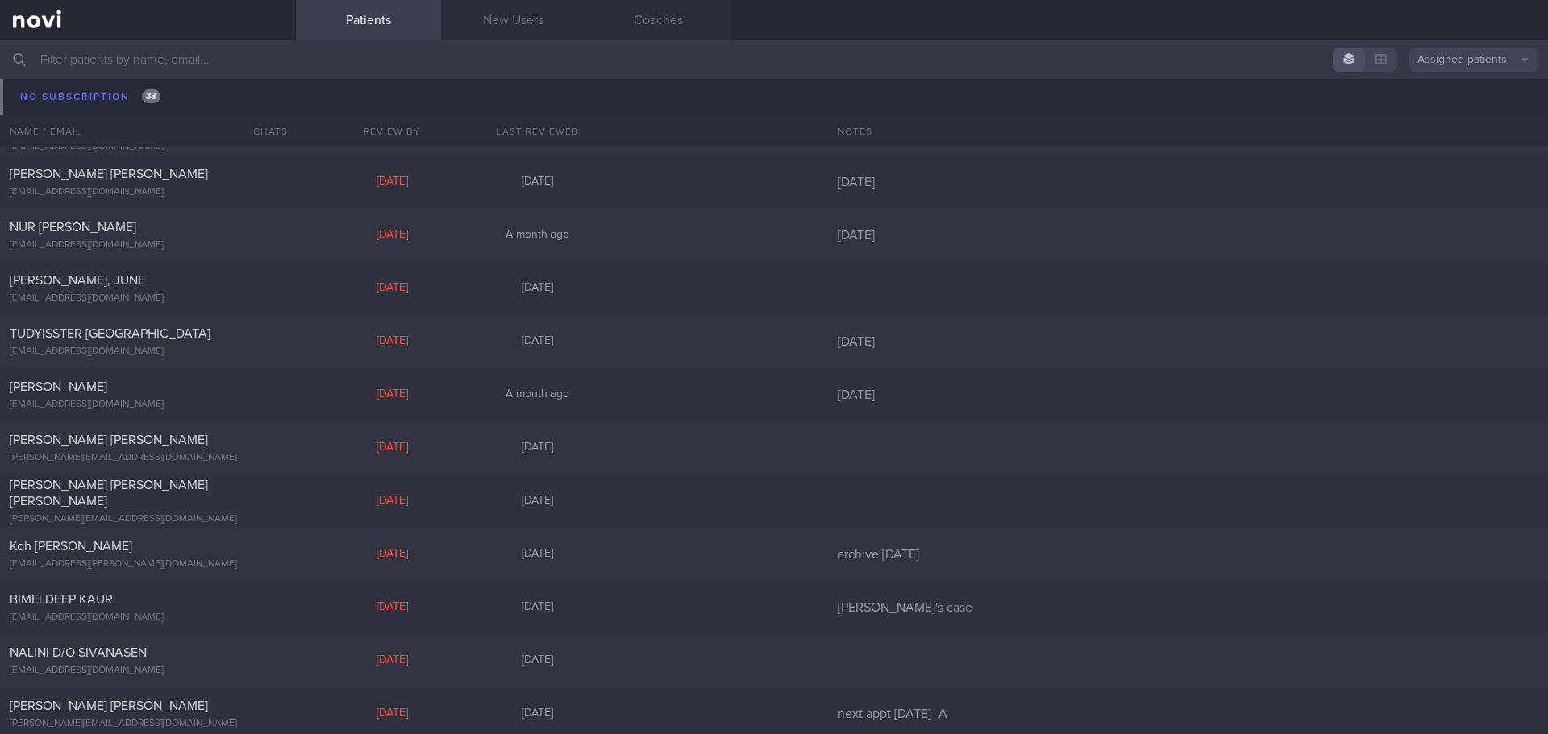
click at [52, 96] on div "FAZILLAH BINTE ABDUL GAFFA email.faz@gmail.com Thu, 4 Sep A month ago check appt" at bounding box center [774, 75] width 1548 height 53
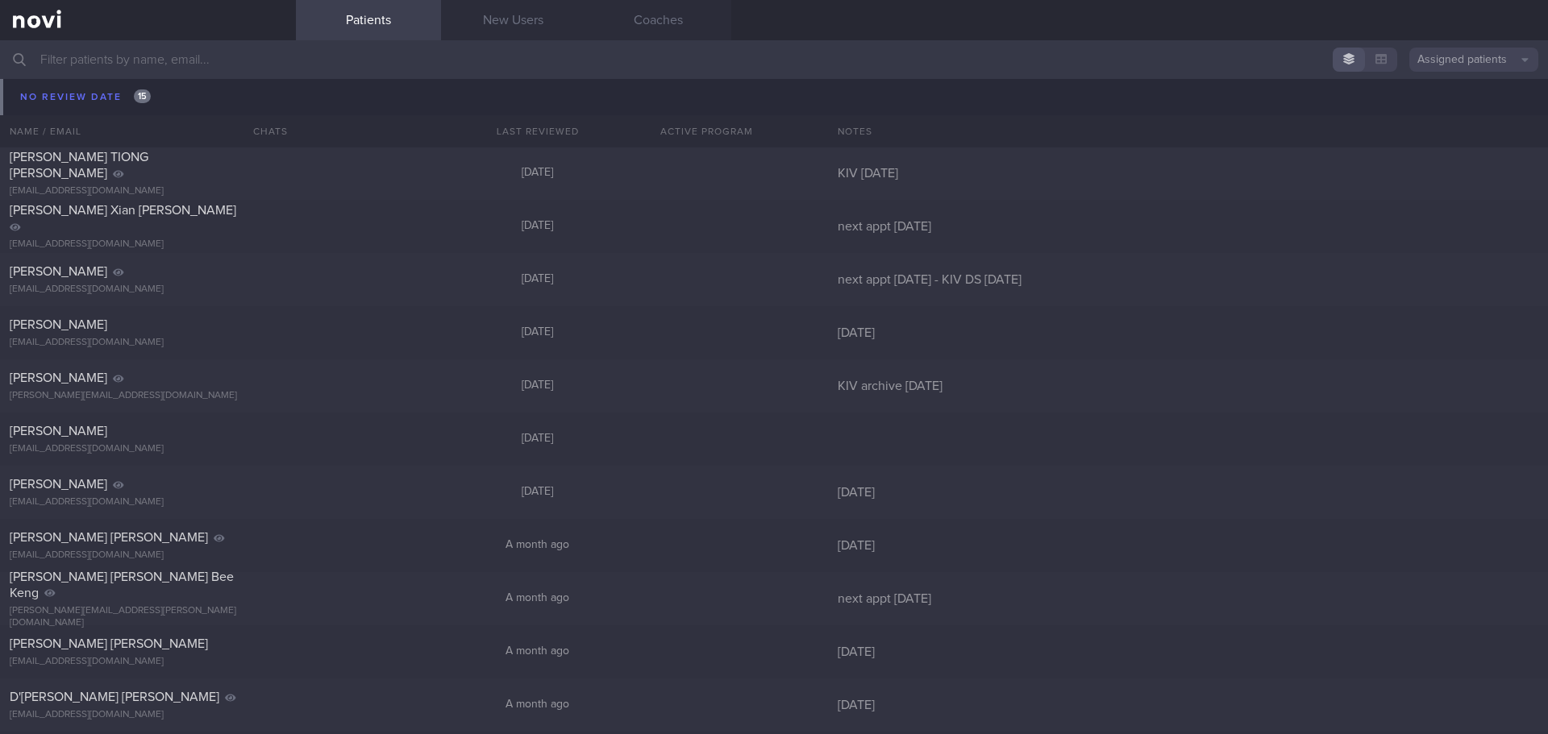
scroll to position [3869, 0]
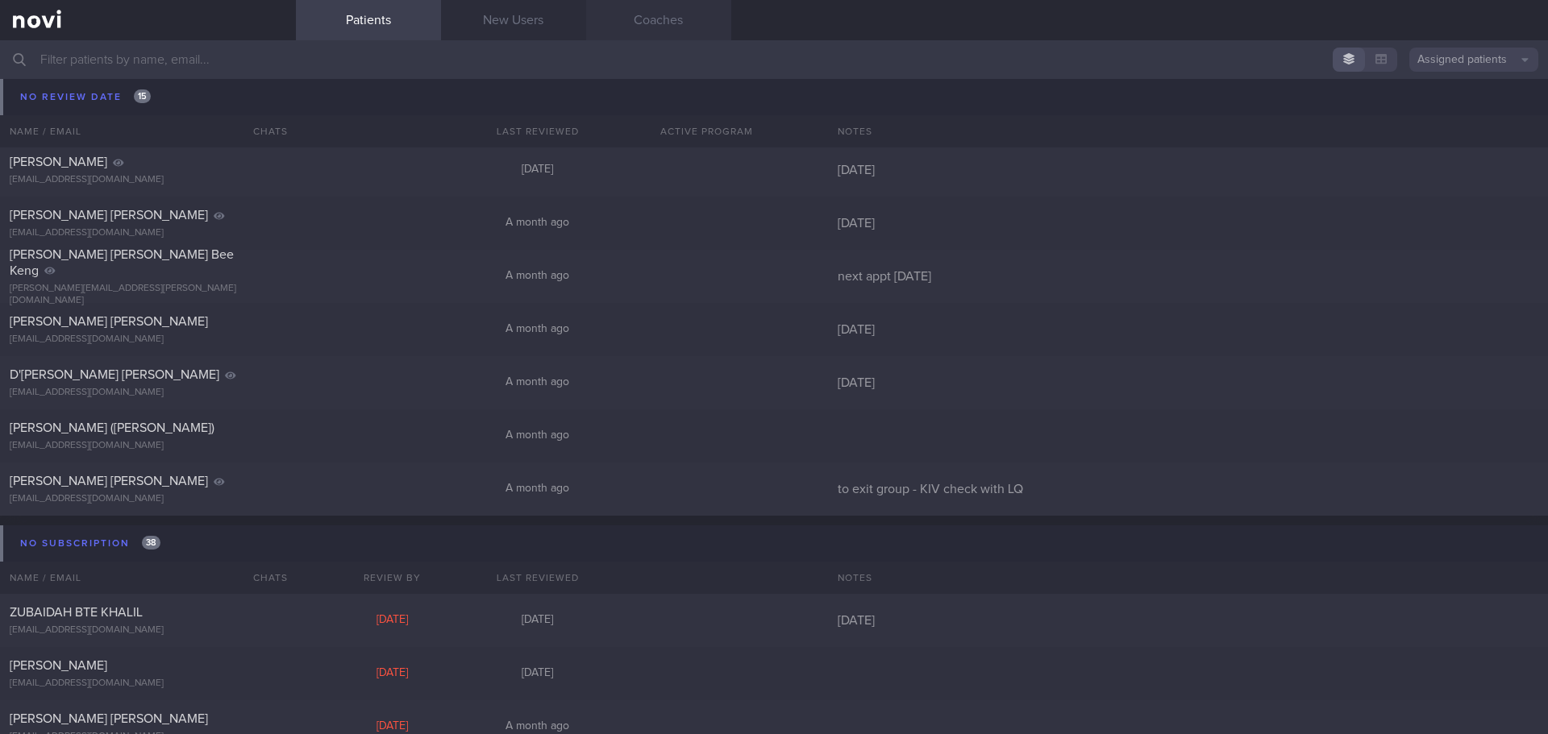
click at [662, 23] on link "Coaches" at bounding box center [658, 20] width 145 height 40
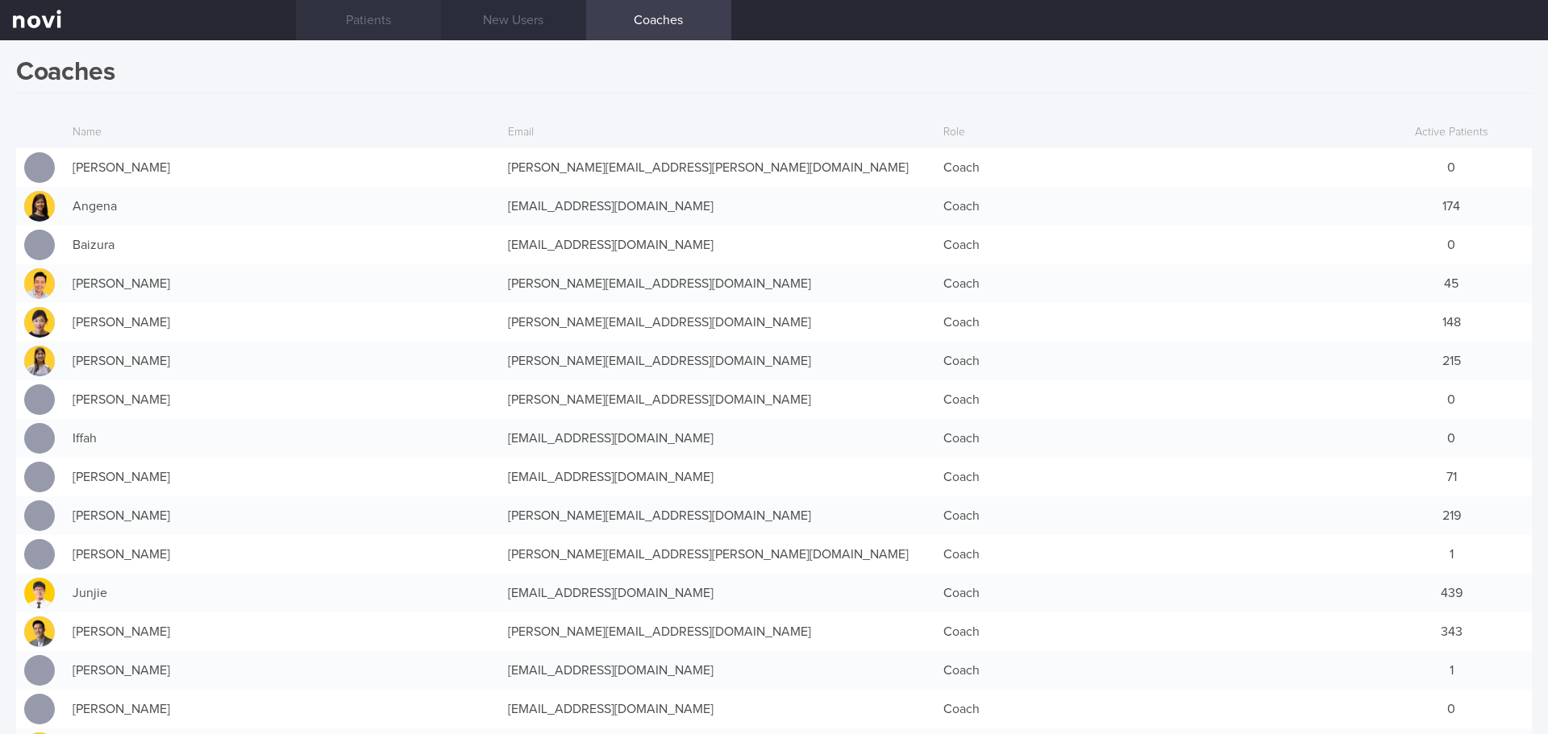
click at [389, 27] on link "Patients" at bounding box center [368, 20] width 145 height 40
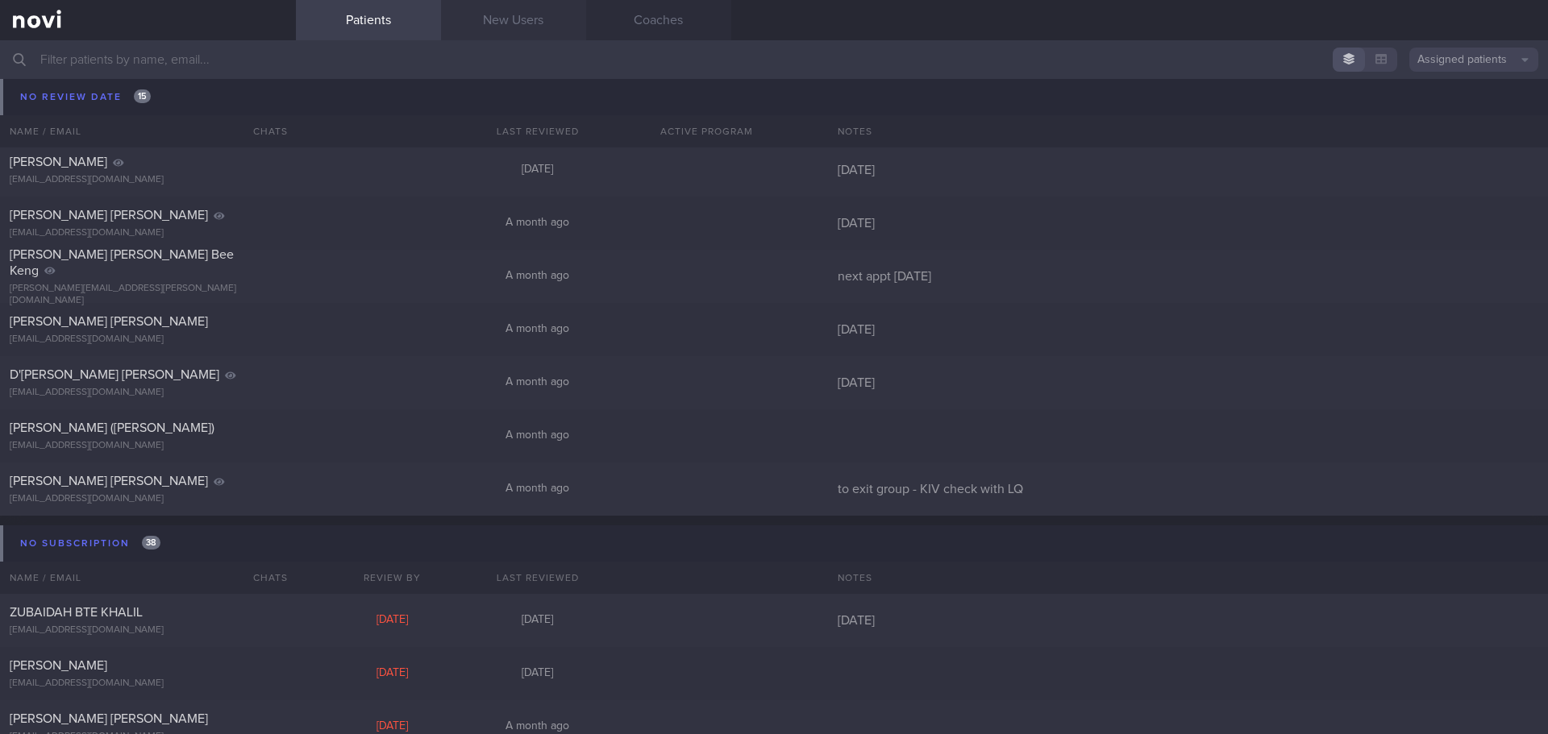
click at [529, 25] on link "New Users" at bounding box center [513, 20] width 145 height 40
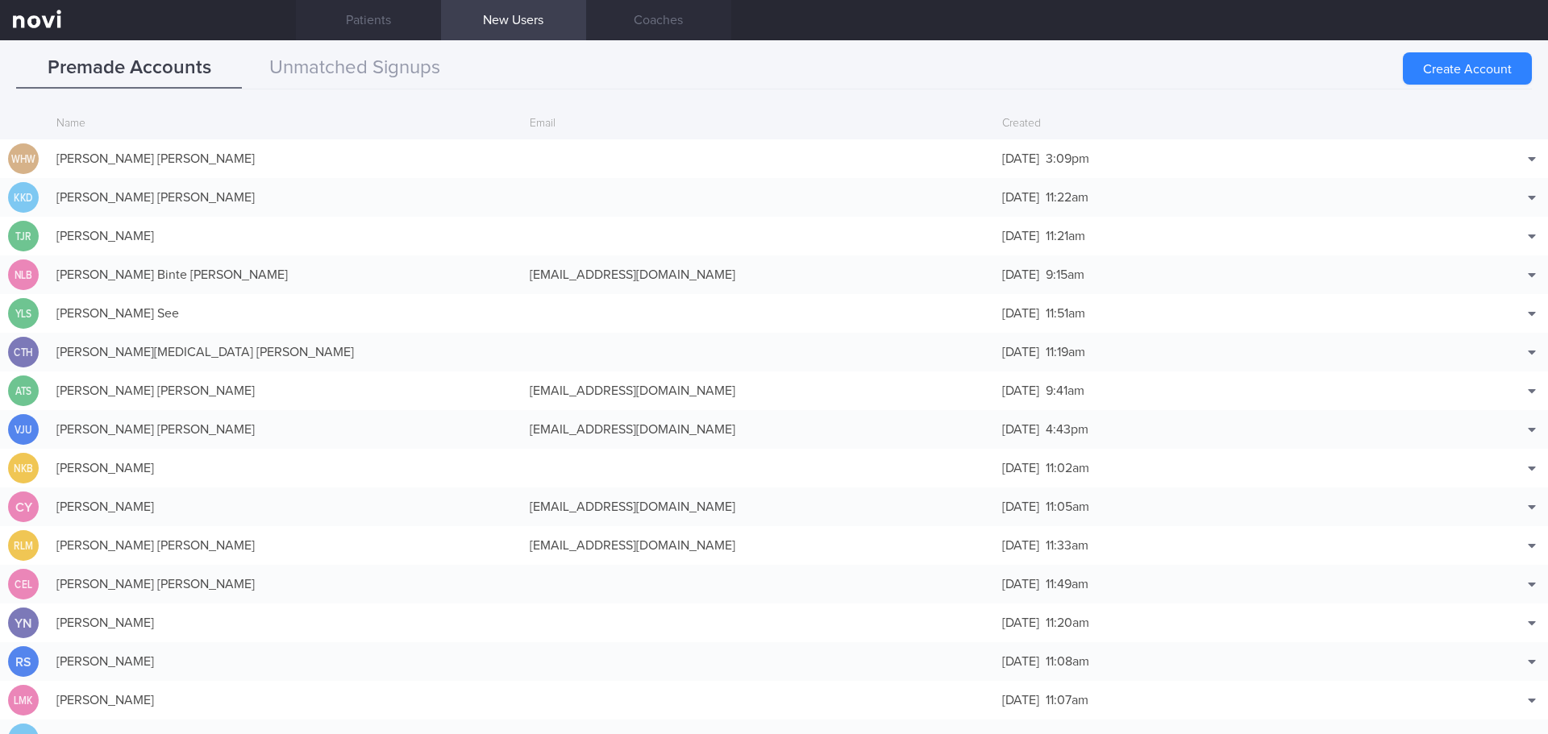
drag, startPoint x: 1452, startPoint y: 73, endPoint x: 1298, endPoint y: 116, distance: 159.8
click at [1452, 73] on button "Create Account" at bounding box center [1466, 68] width 129 height 32
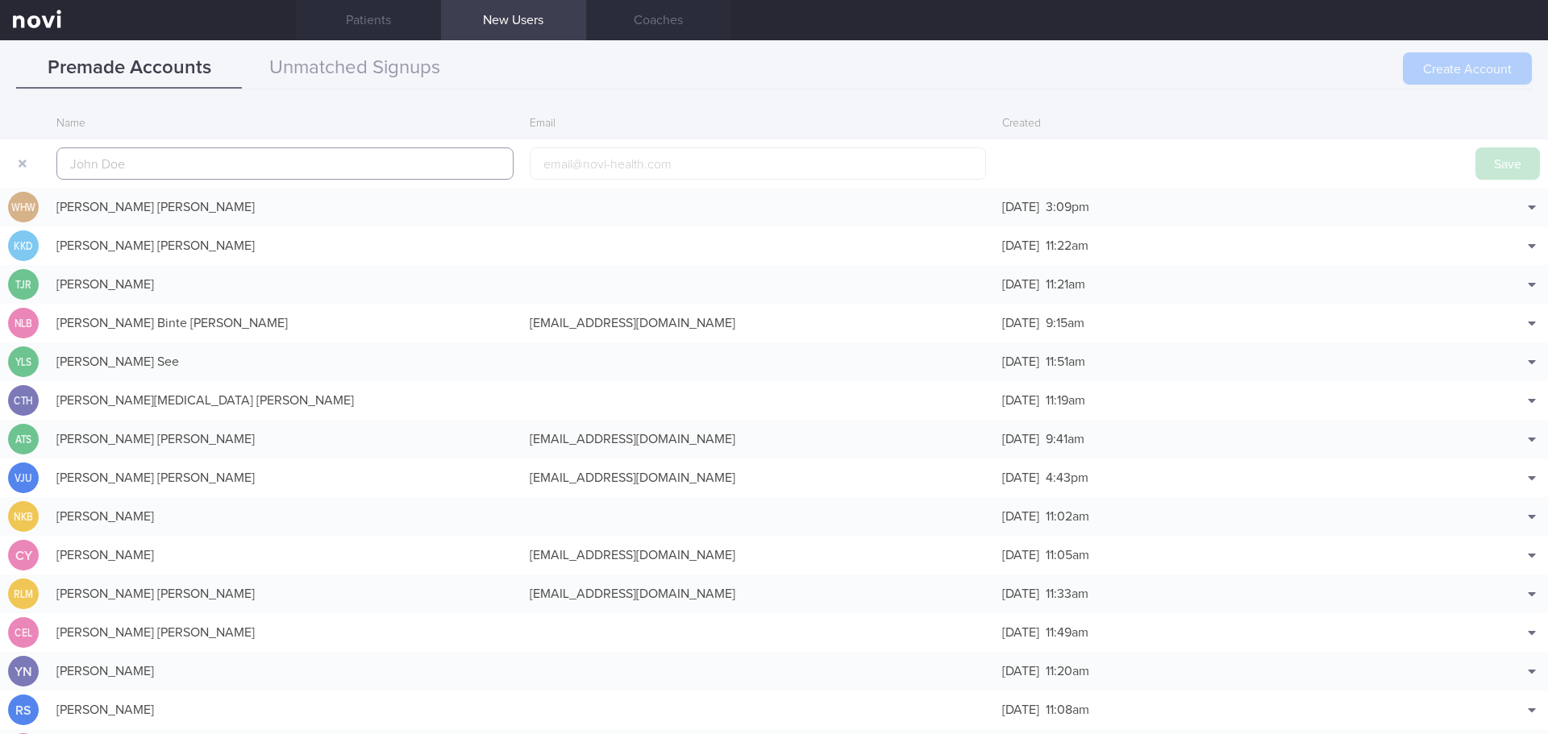
click at [243, 148] on input "text" at bounding box center [284, 164] width 457 height 32
click at [239, 148] on input "text" at bounding box center [284, 164] width 457 height 32
paste input "SUNDARESWARAN S/O SATHAPPAH"
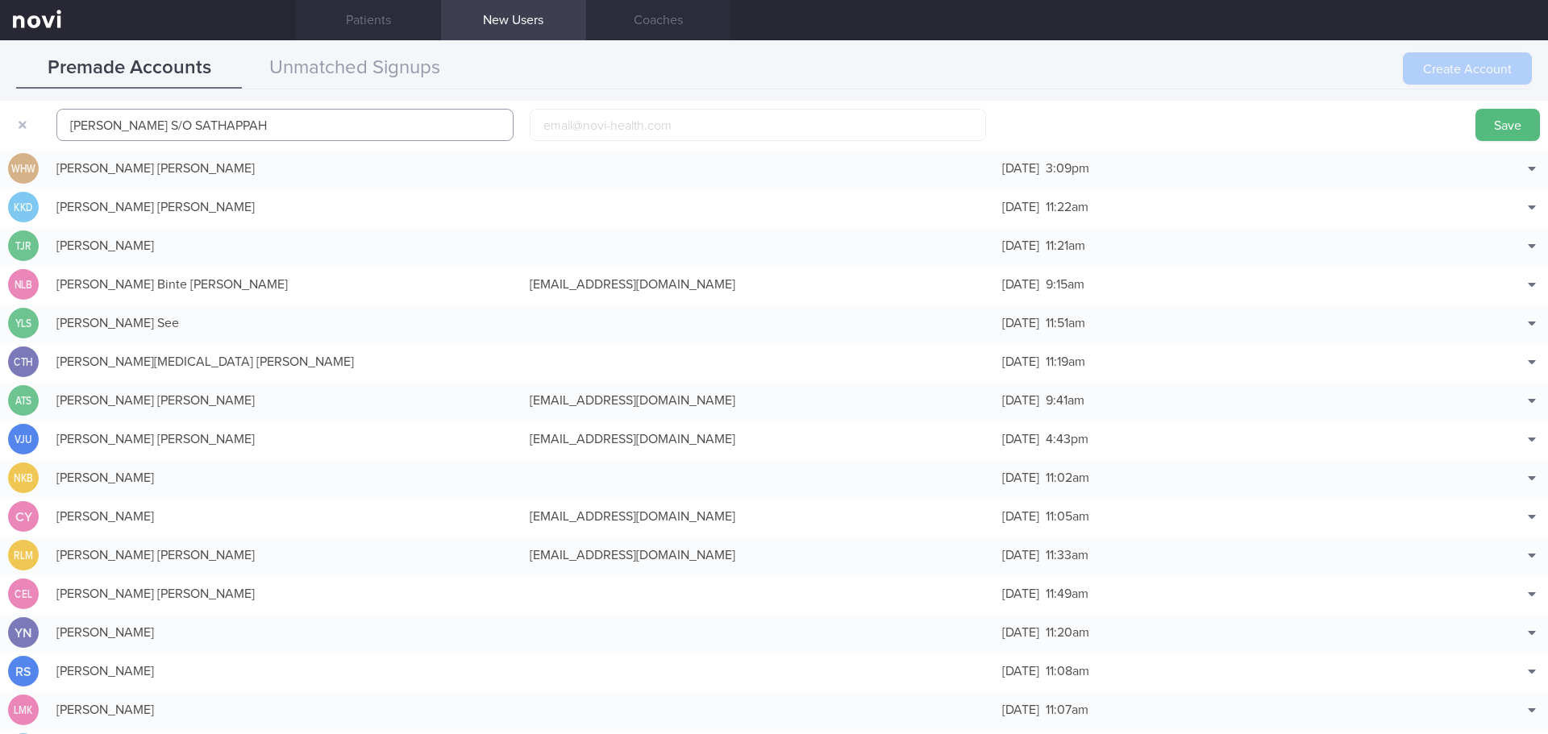
scroll to position [39, 0]
type input "SUNDARESWARAN S/O SATHAPPAH"
click at [1475, 122] on button "Save" at bounding box center [1507, 125] width 64 height 32
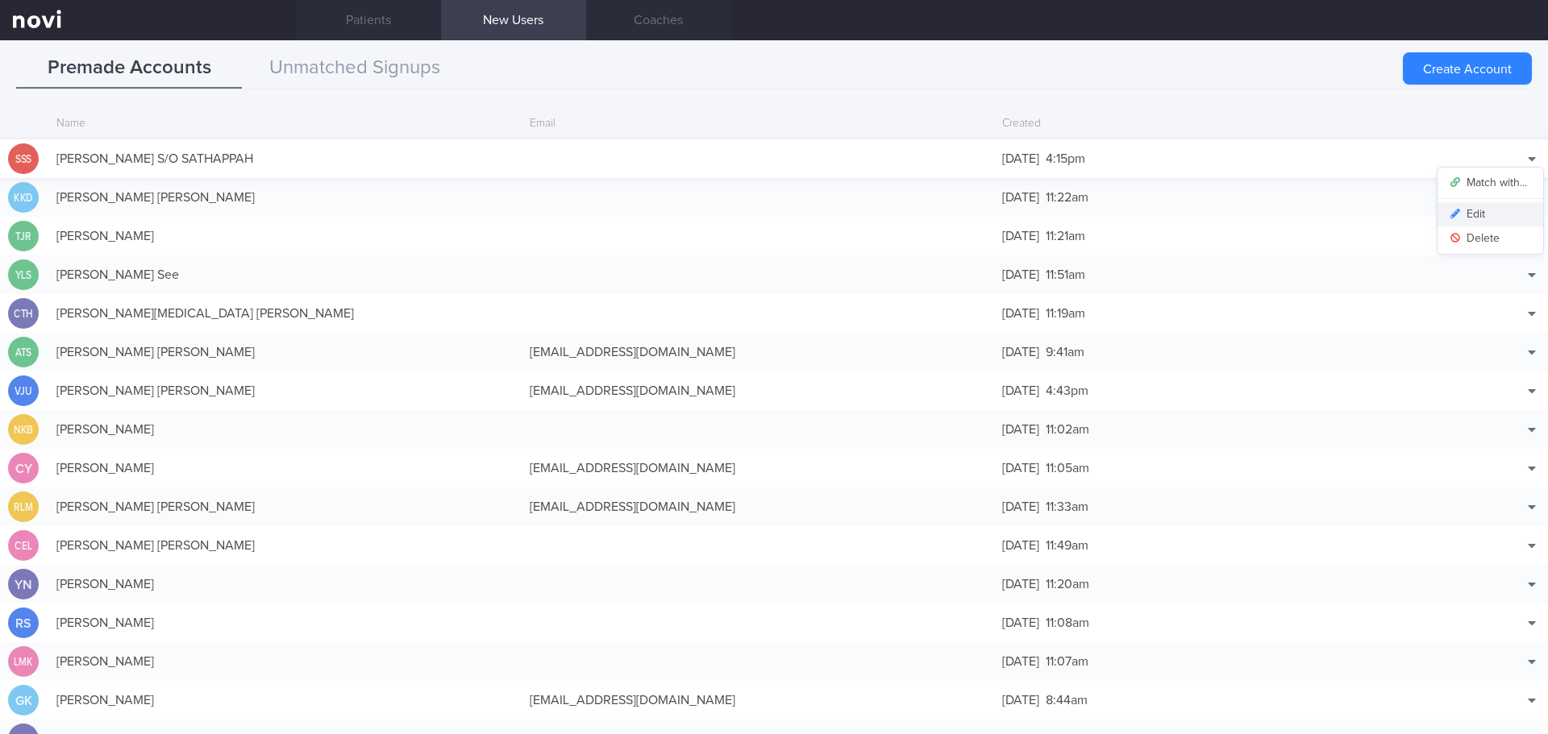
click at [1486, 206] on button "Edit" at bounding box center [1490, 214] width 106 height 24
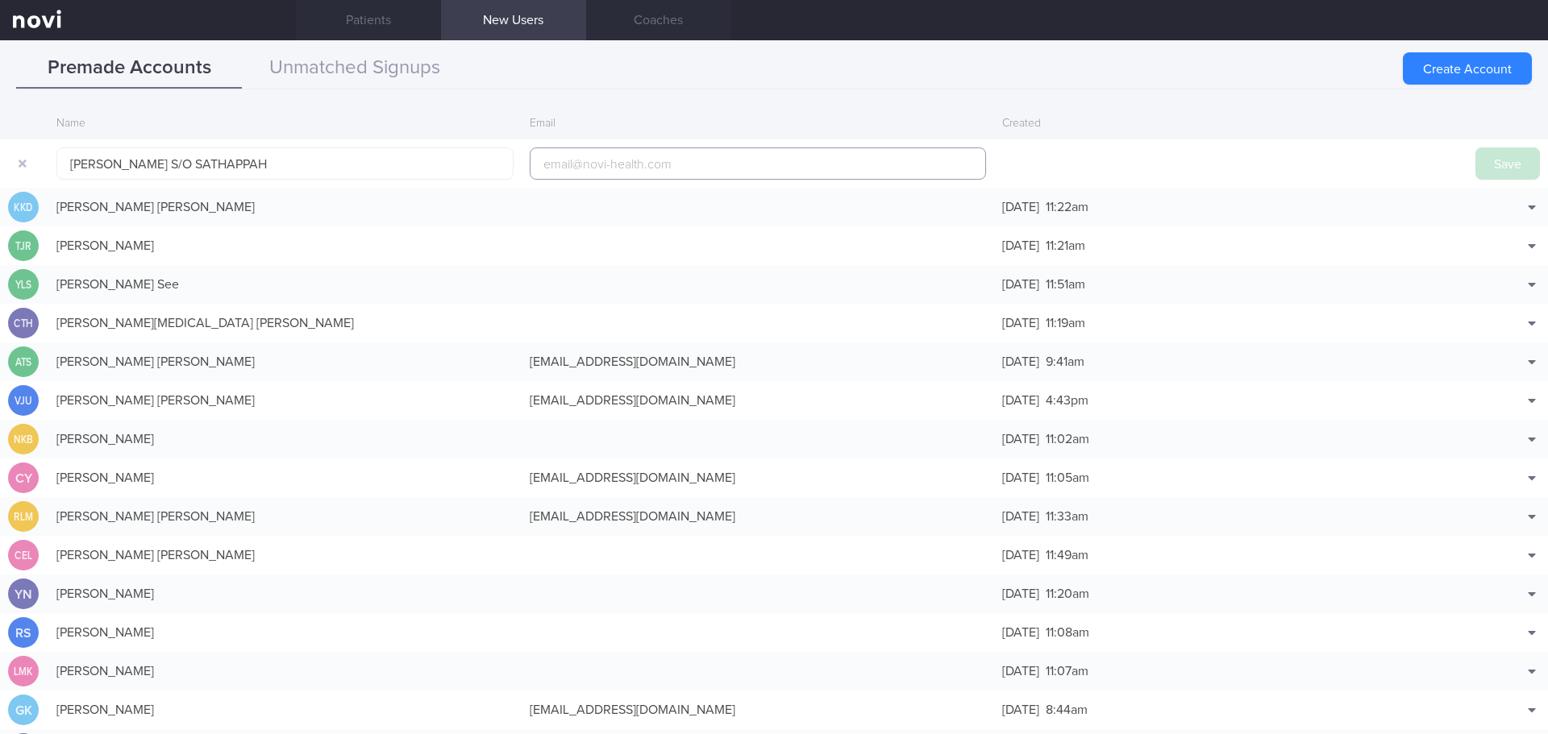
click at [692, 156] on input "email" at bounding box center [758, 164] width 457 height 32
paste input "[EMAIL_ADDRESS][DOMAIN_NAME]"
click at [618, 165] on input "Sunnyboi9523@gmail.com" at bounding box center [758, 164] width 457 height 32
type input "Sunnyboi95231@gmail.com"
click at [1475, 168] on button "Save" at bounding box center [1507, 164] width 64 height 32
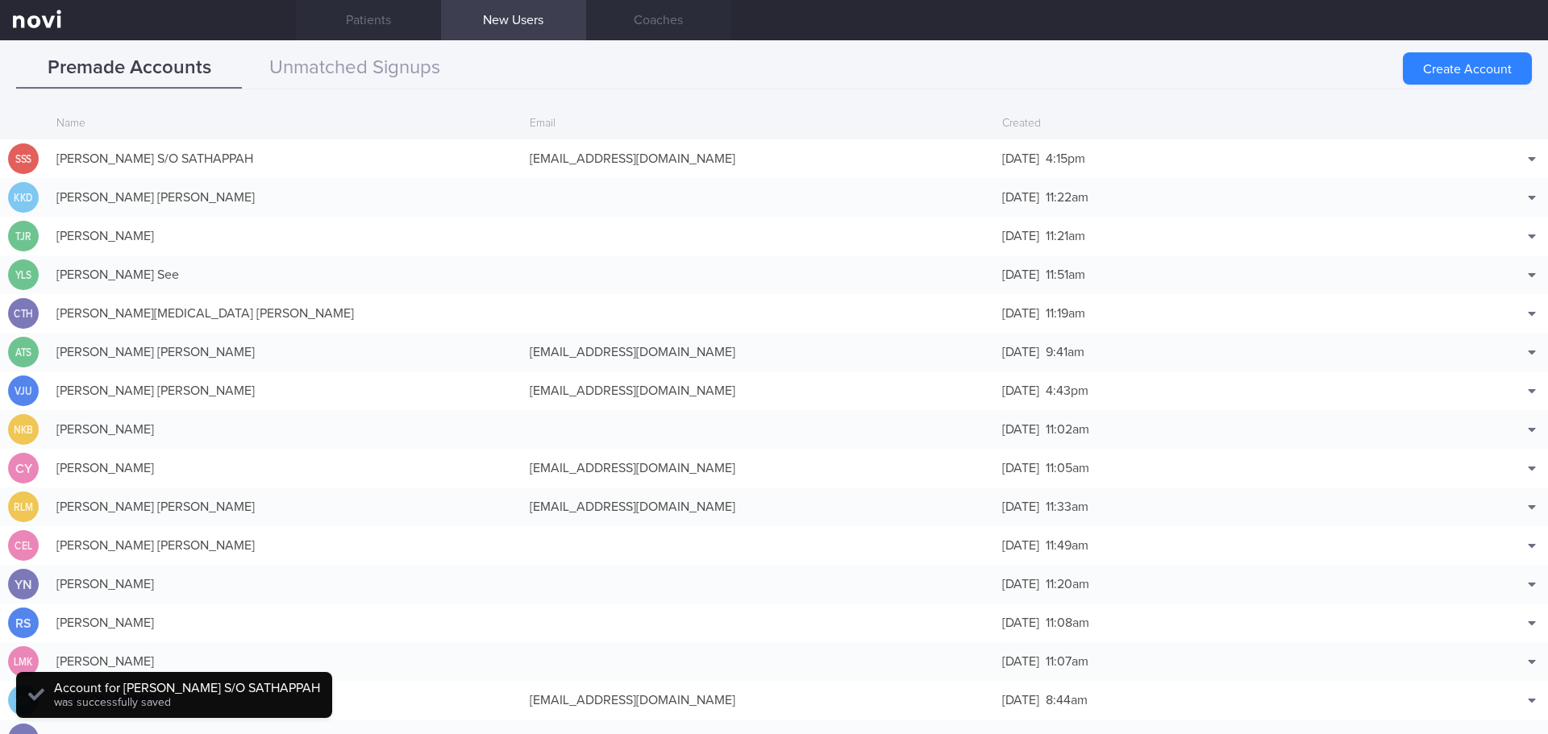
drag, startPoint x: 724, startPoint y: 89, endPoint x: 579, endPoint y: 90, distance: 145.1
click at [724, 89] on div "Premade Accounts Unmatched Signups Create Account Name Email Created SSS SUNDAR…" at bounding box center [774, 387] width 1548 height 694
click at [402, 64] on button "Unmatched Signups" at bounding box center [355, 68] width 226 height 40
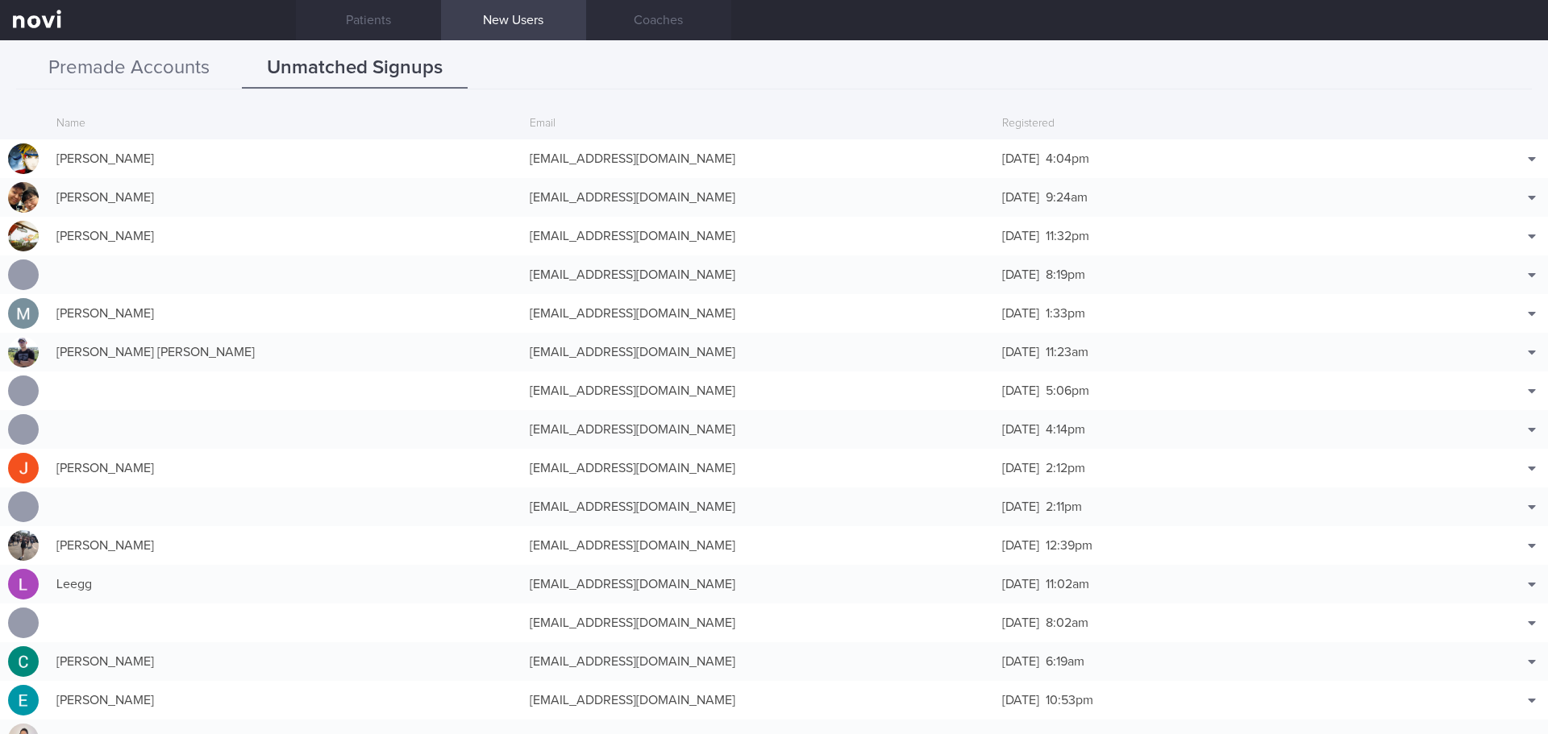
click at [166, 63] on button "Premade Accounts" at bounding box center [129, 68] width 226 height 40
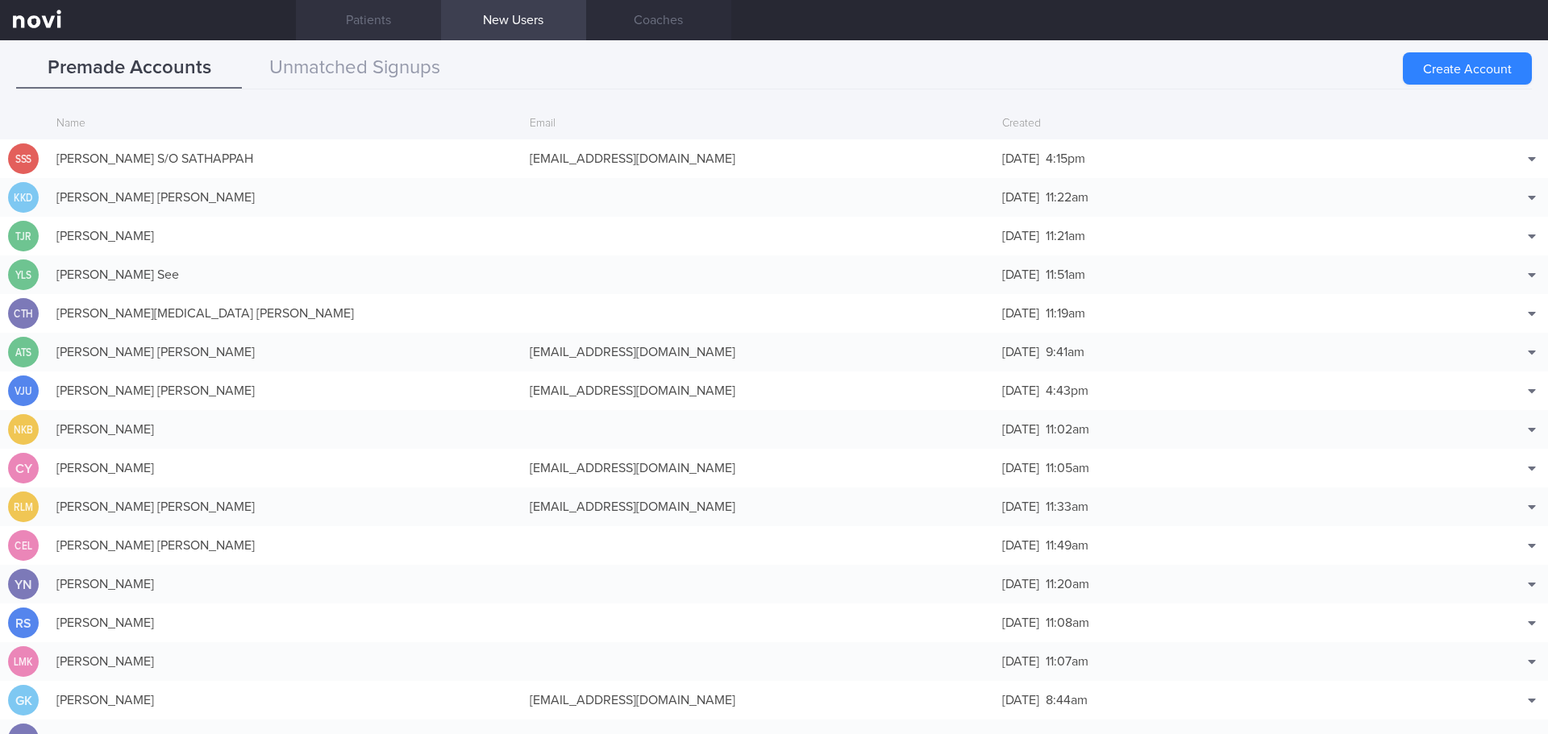
click at [356, 20] on link "Patients" at bounding box center [368, 20] width 145 height 40
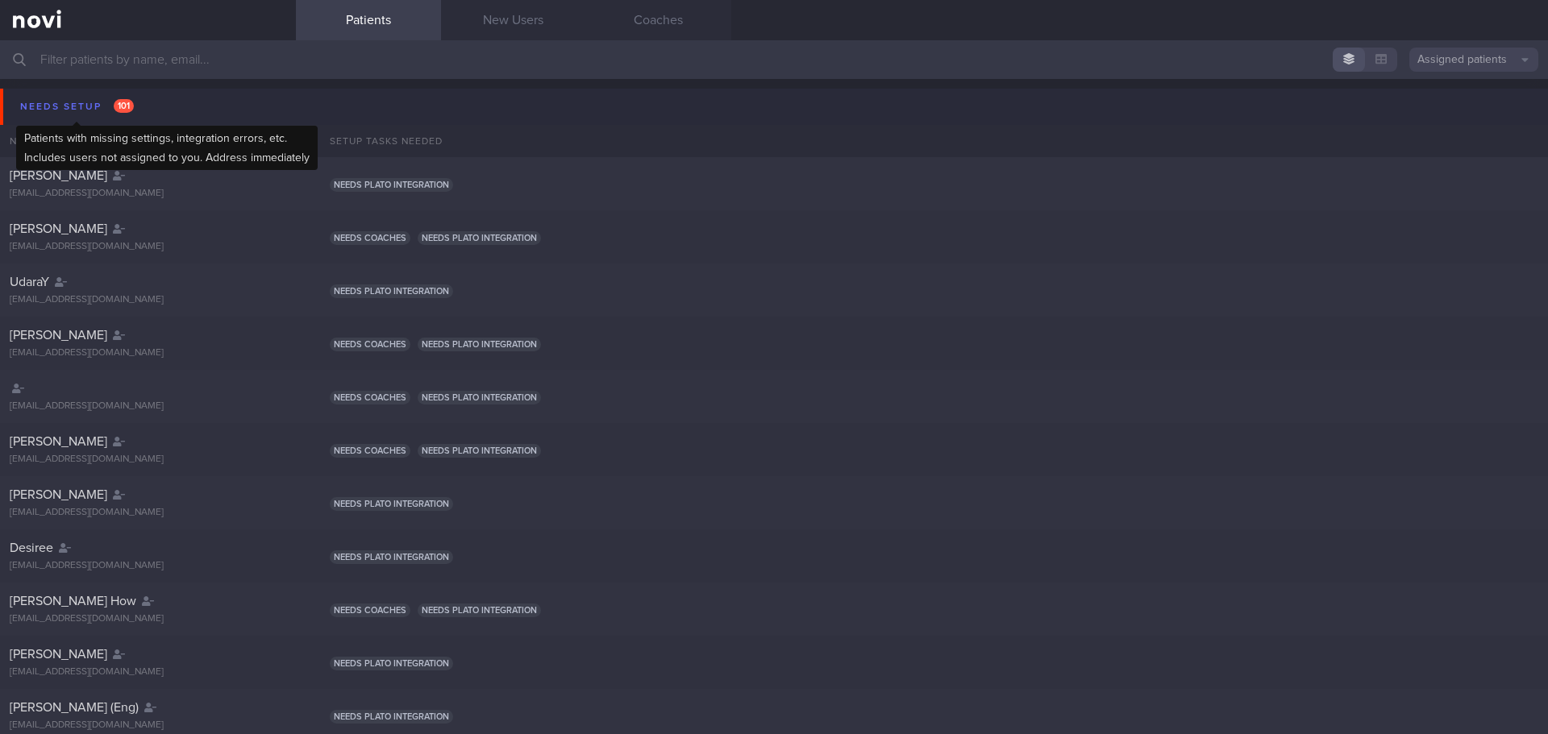
click at [78, 104] on div "Needs setup 101" at bounding box center [77, 107] width 122 height 22
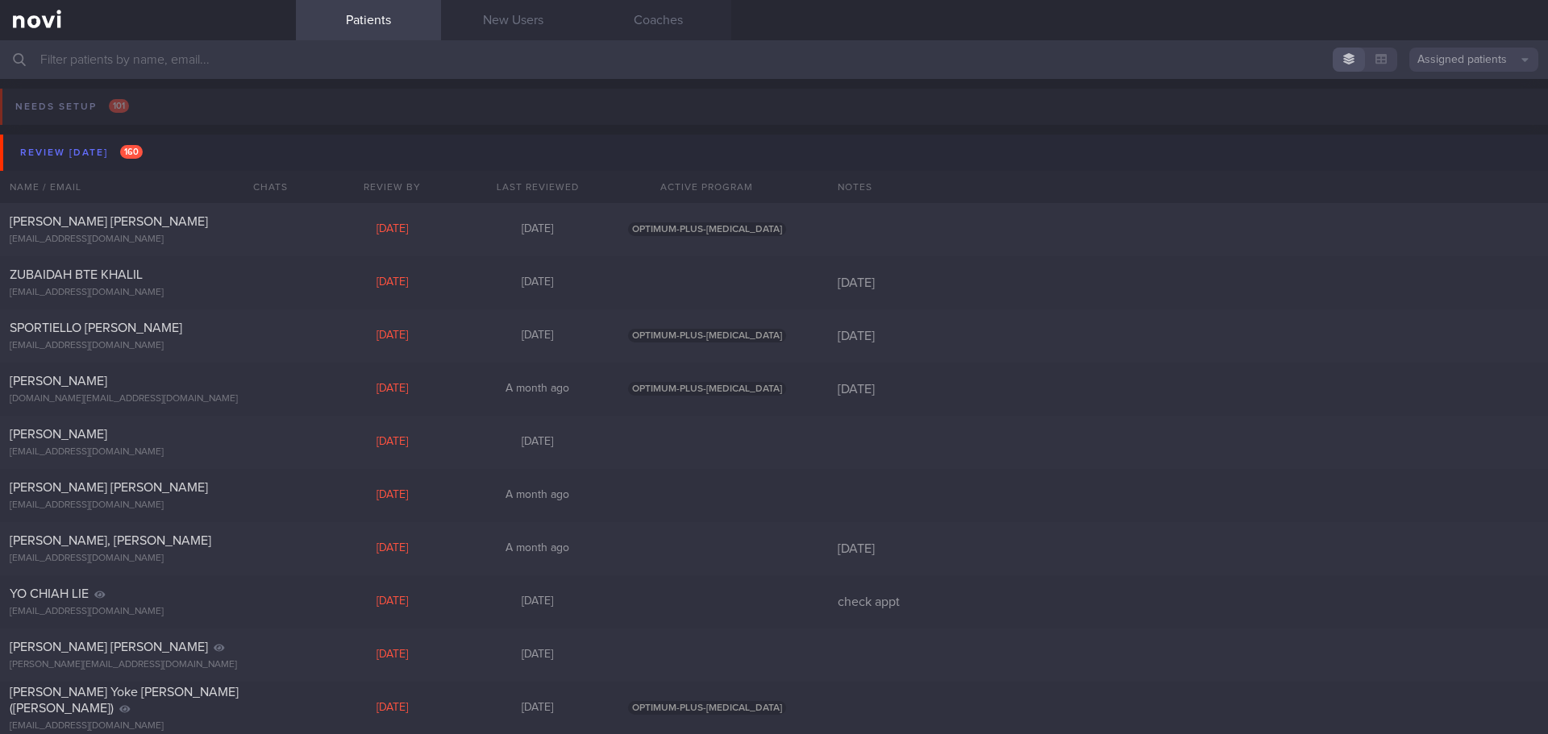
click at [127, 56] on input "text" at bounding box center [774, 59] width 1548 height 39
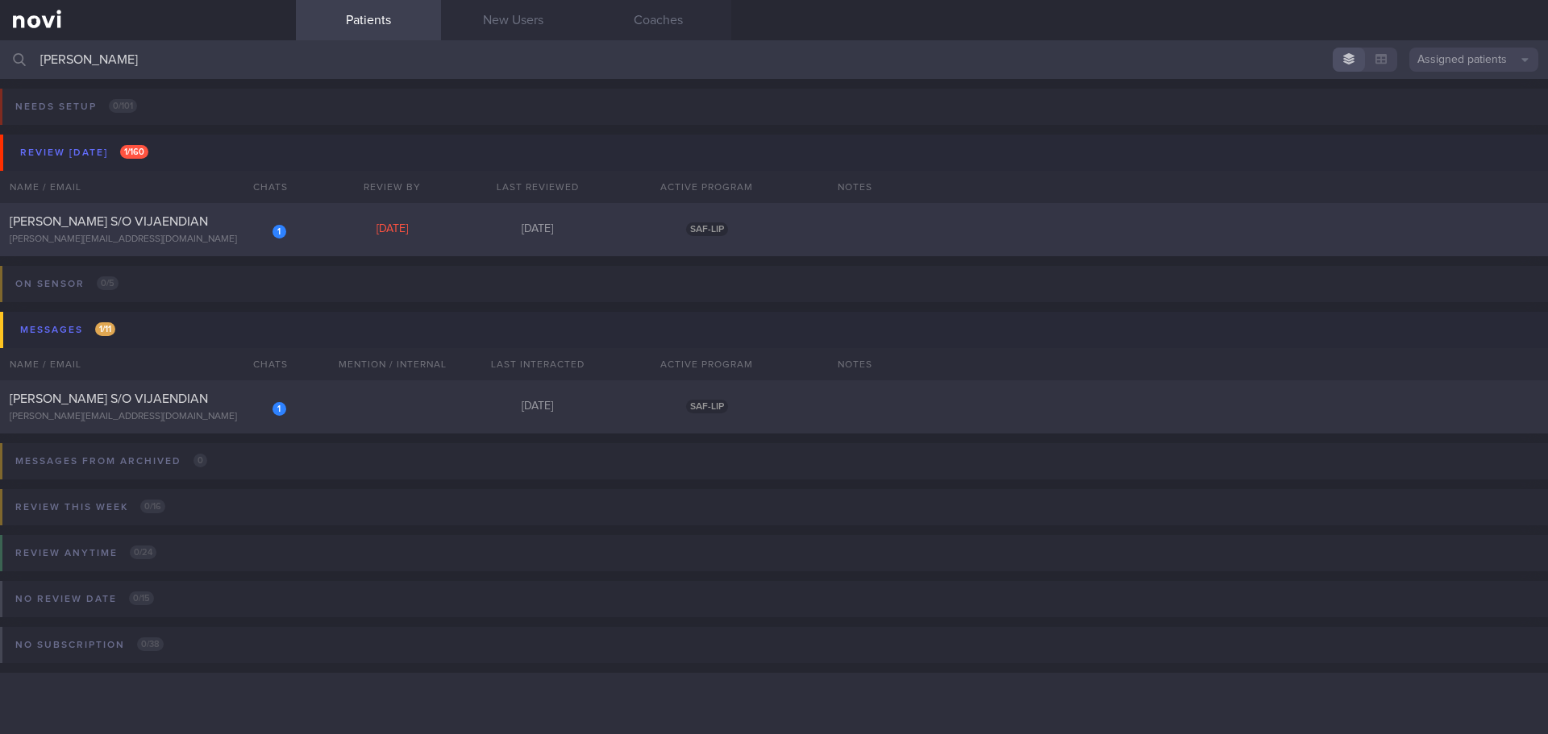
type input "kurumbian"
click at [192, 227] on div "KURUMBIAN S/O VIJAENDIAN" at bounding box center [146, 222] width 272 height 16
select select "8"
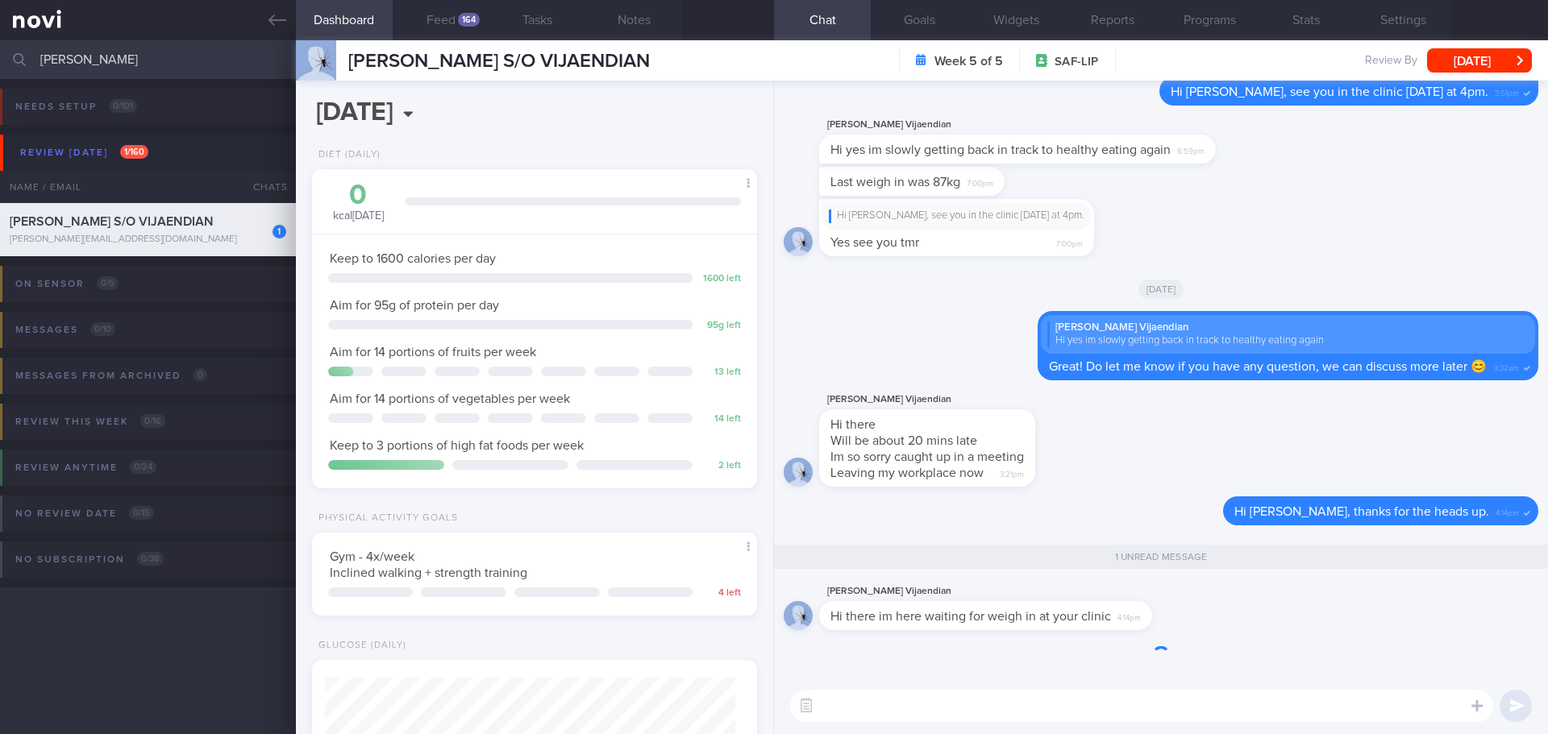
scroll to position [205, 411]
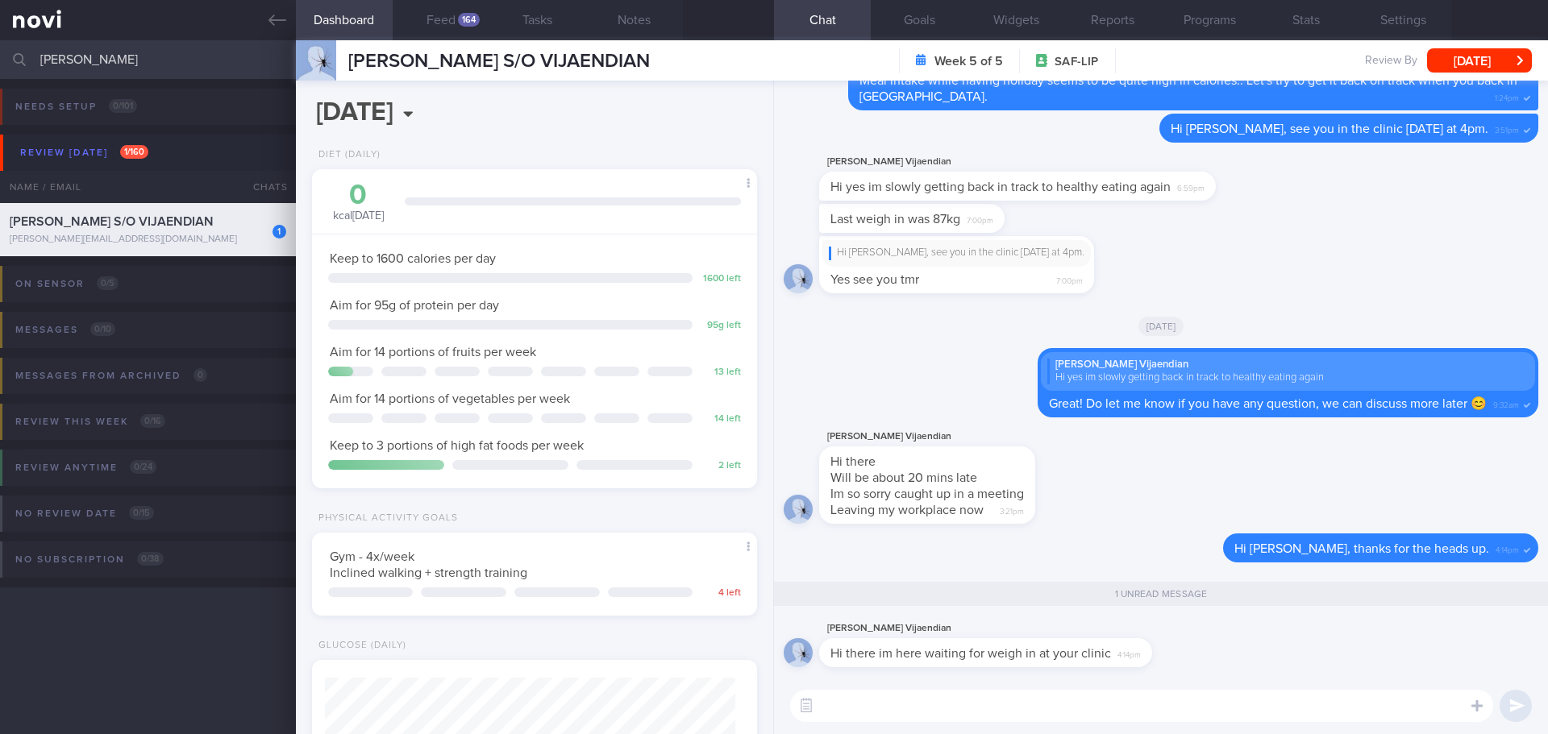
click at [1123, 514] on div "Kurumbian Vijaendian Hi there Will be about 20 mins late Im so sorry caught up …" at bounding box center [1160, 480] width 754 height 106
click at [612, 23] on button "Notes" at bounding box center [634, 20] width 97 height 40
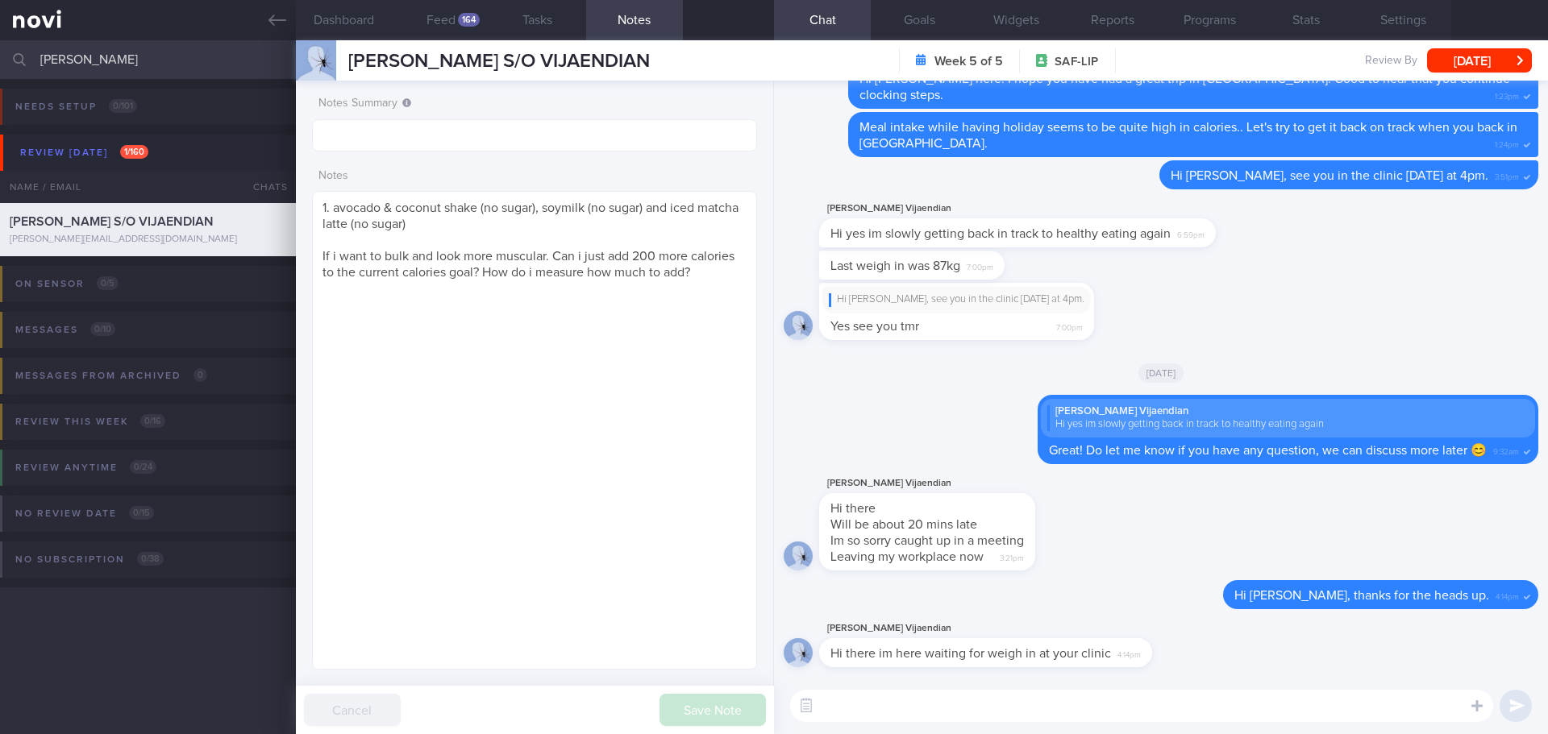
click at [612, 157] on form "Notes Summary Notes 1. avocado & coconut shake (no sugar), soymilk (no sugar) a…" at bounding box center [534, 379] width 445 height 581
click at [514, 19] on button "Tasks" at bounding box center [537, 20] width 97 height 40
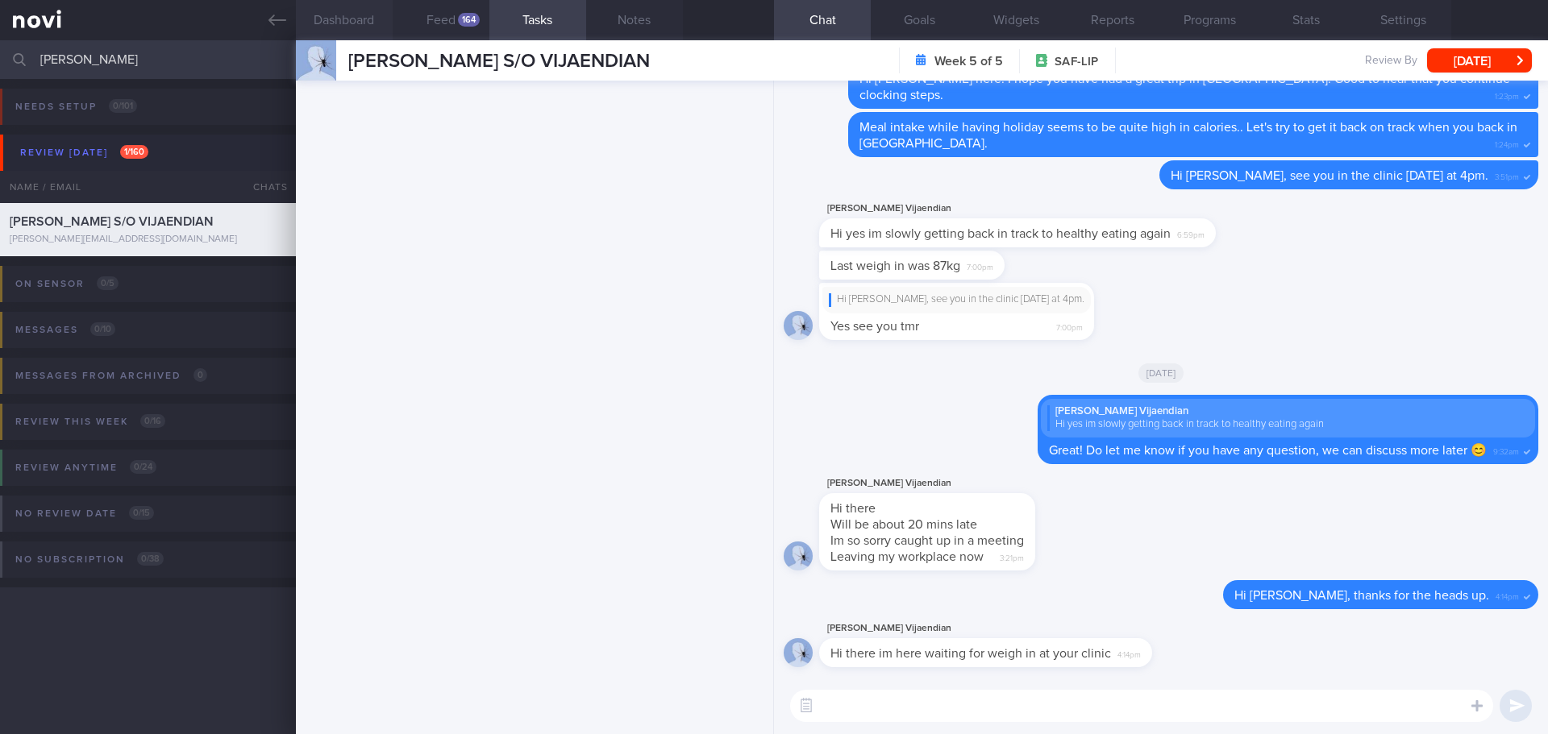
click at [363, 15] on button "Dashboard" at bounding box center [344, 20] width 97 height 40
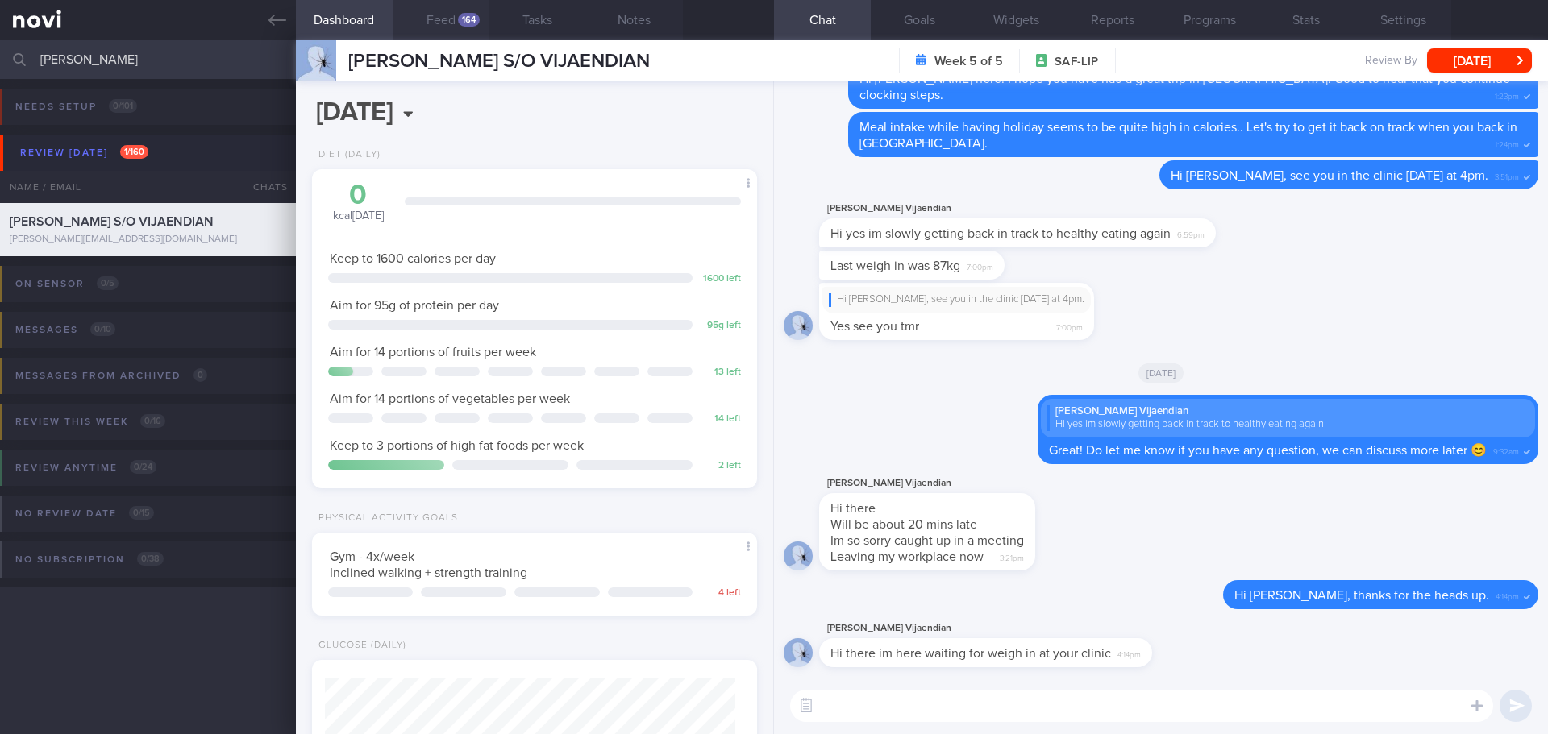
click at [458, 18] on div "164" at bounding box center [469, 20] width 22 height 14
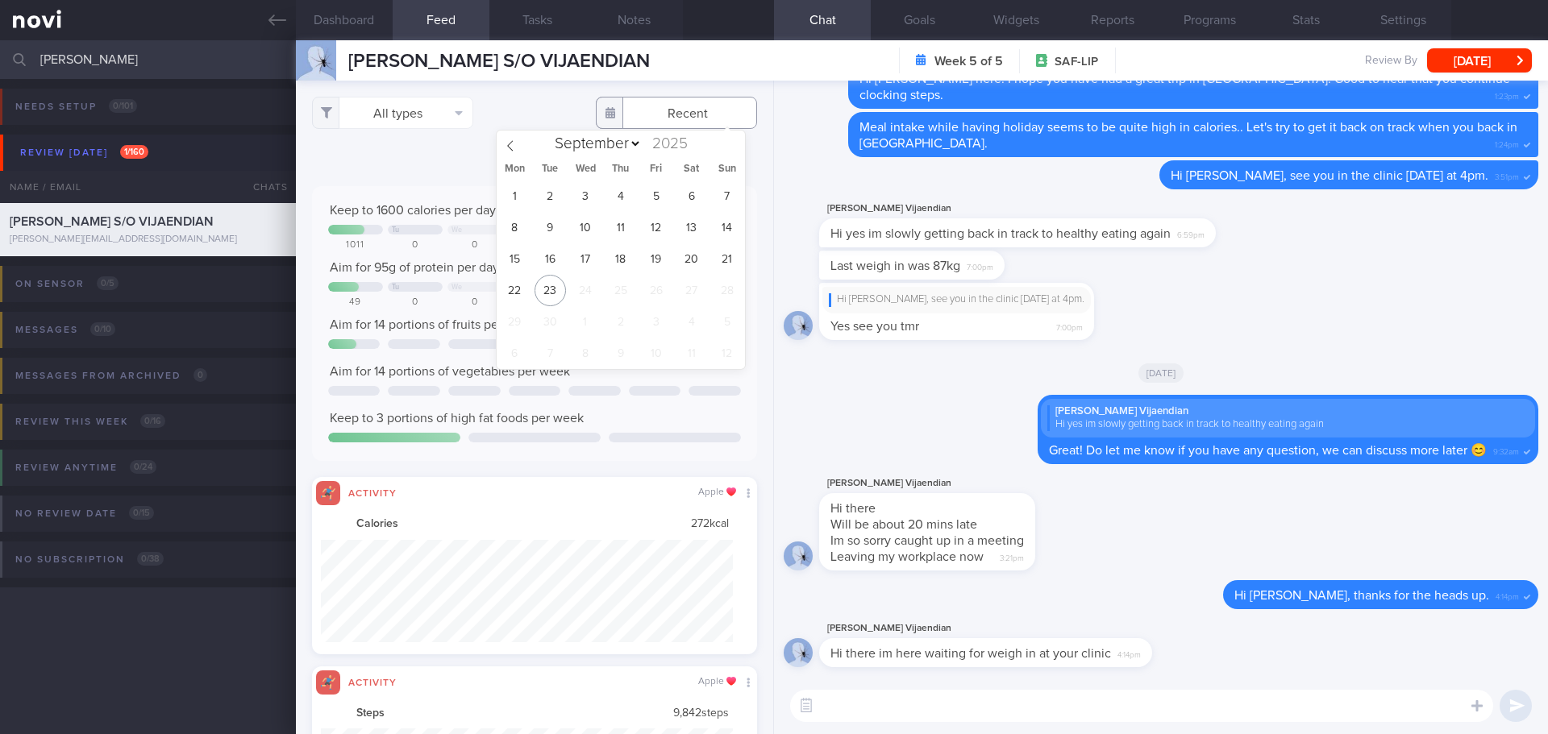
click at [650, 118] on input "text" at bounding box center [676, 113] width 161 height 32
click at [515, 234] on span "8" at bounding box center [514, 227] width 31 height 31
type input "2025-09-08"
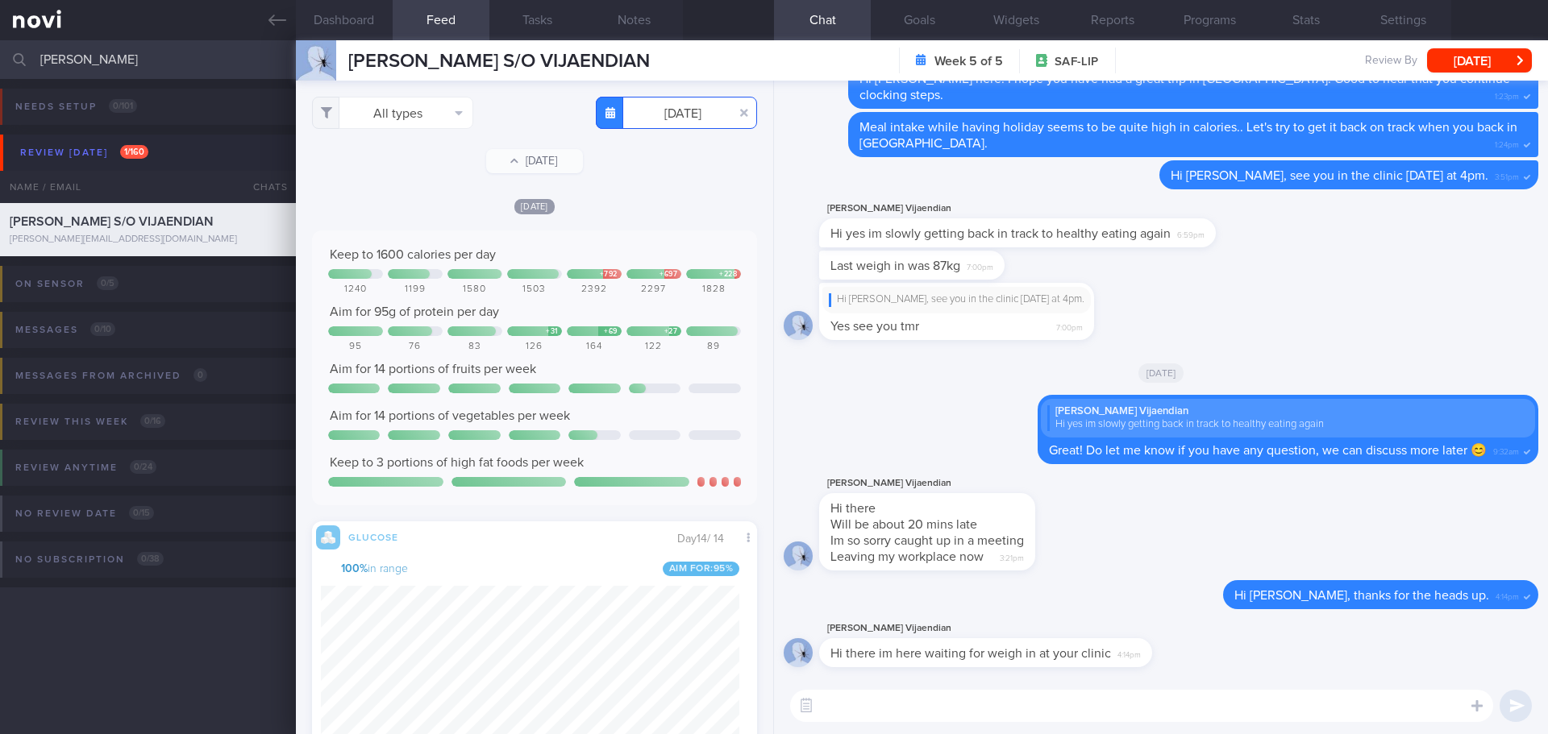
scroll to position [102, 413]
click at [455, 106] on button "All types" at bounding box center [392, 113] width 161 height 32
click at [421, 168] on button "Activity" at bounding box center [393, 168] width 160 height 24
checkbox input "false"
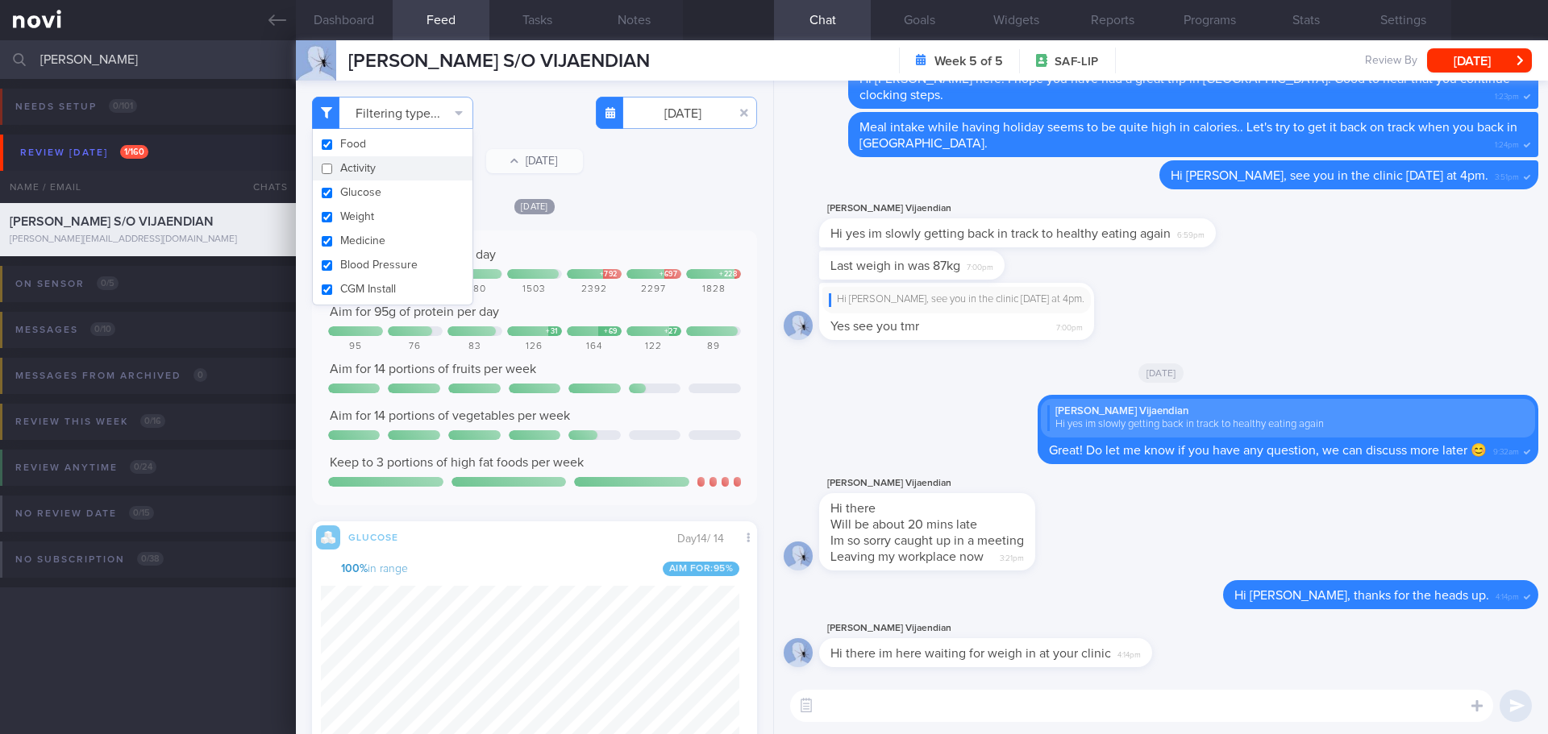
click at [658, 206] on div "Mon, 8 Sep" at bounding box center [534, 205] width 445 height 17
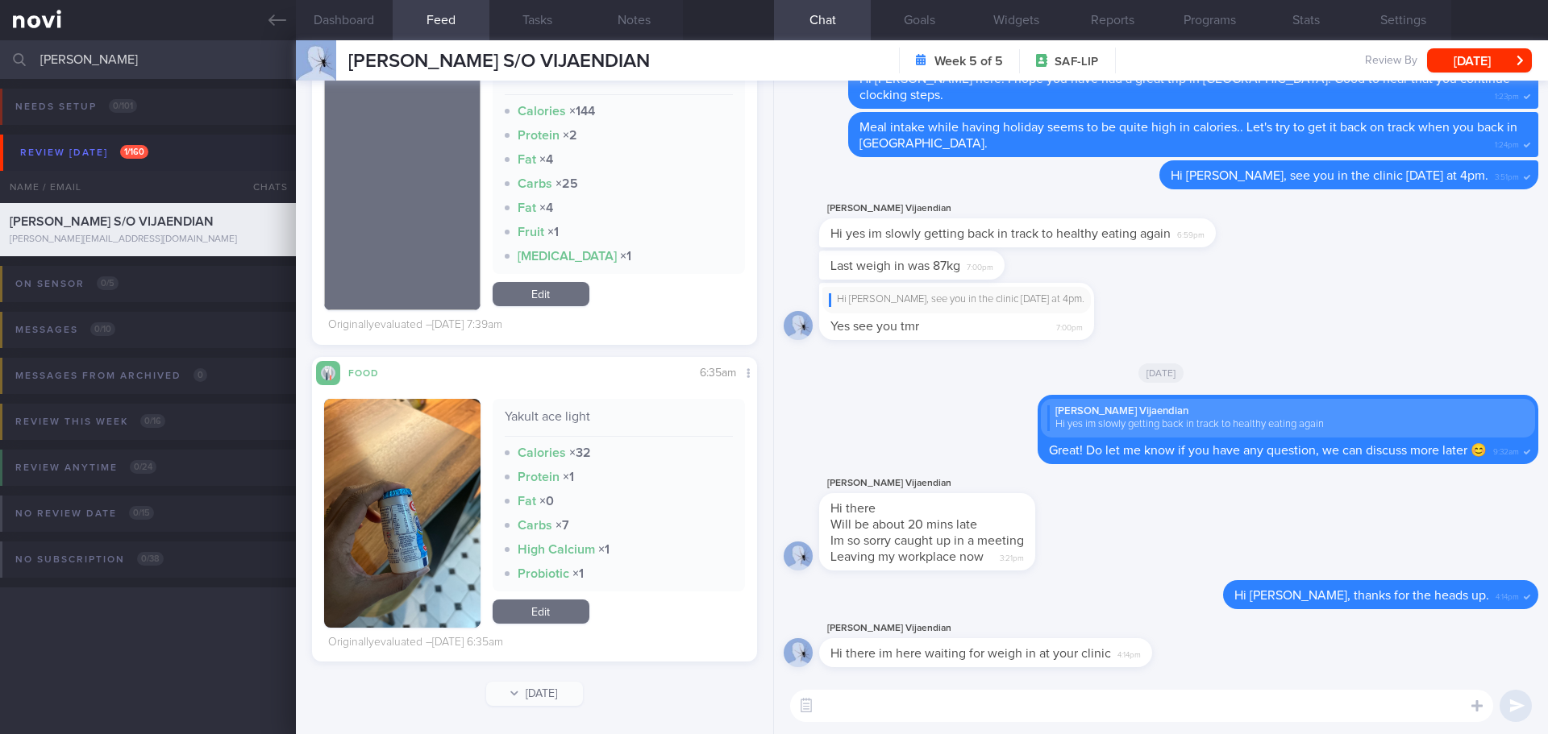
click at [536, 703] on button "Sun, 7 Sep" at bounding box center [534, 694] width 97 height 24
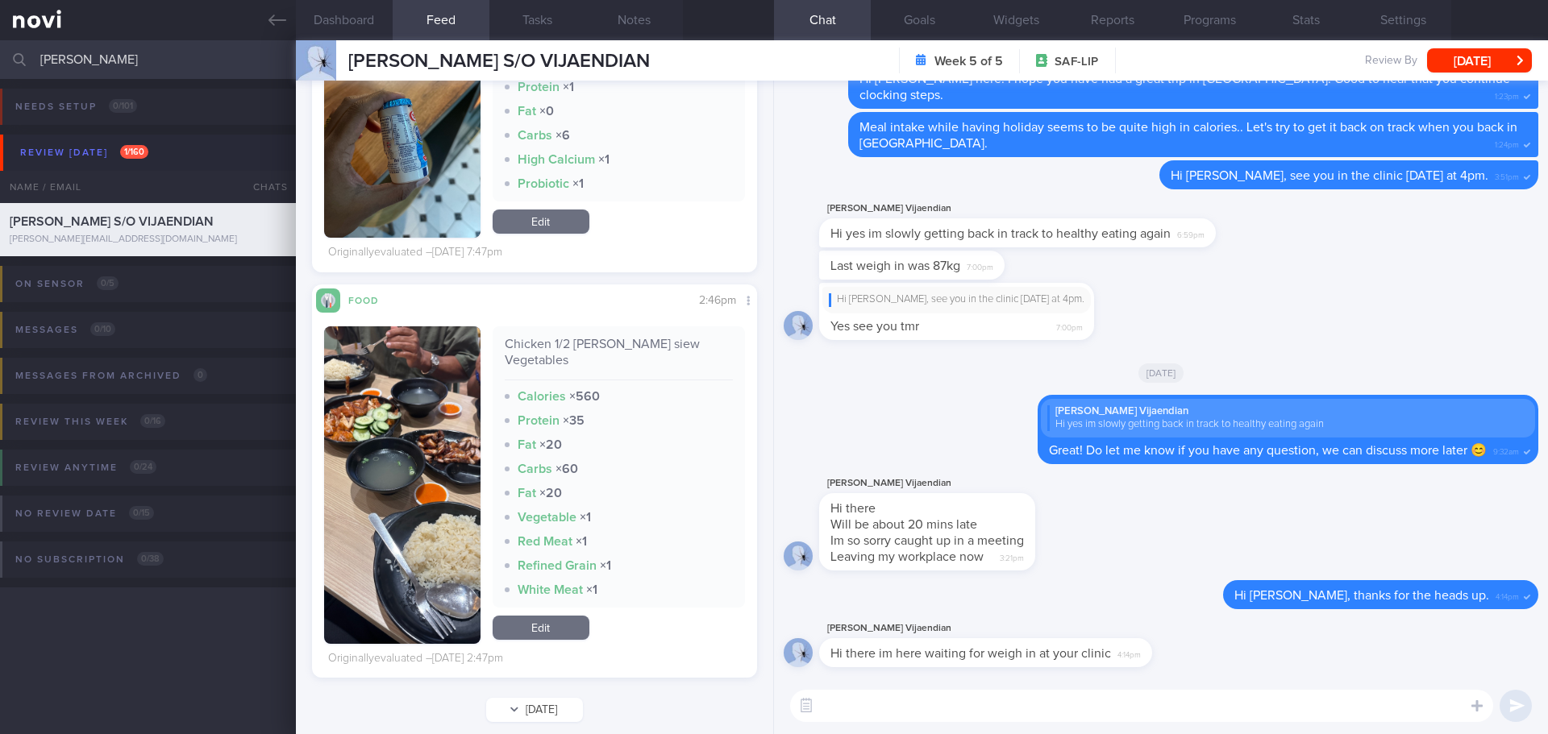
click at [548, 698] on button "Sat, 6 Sep" at bounding box center [534, 710] width 97 height 24
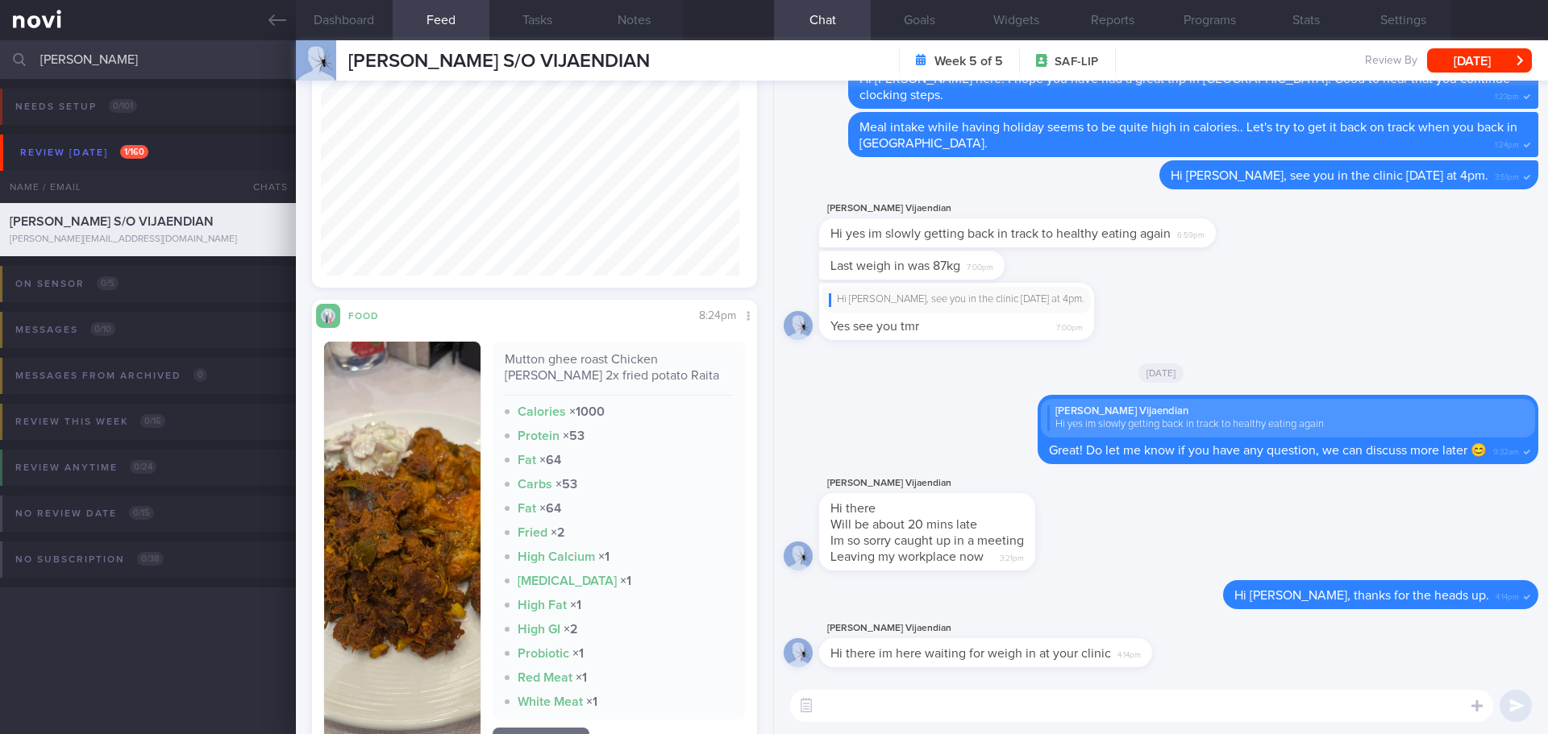
click at [398, 544] on button "button" at bounding box center [402, 549] width 156 height 414
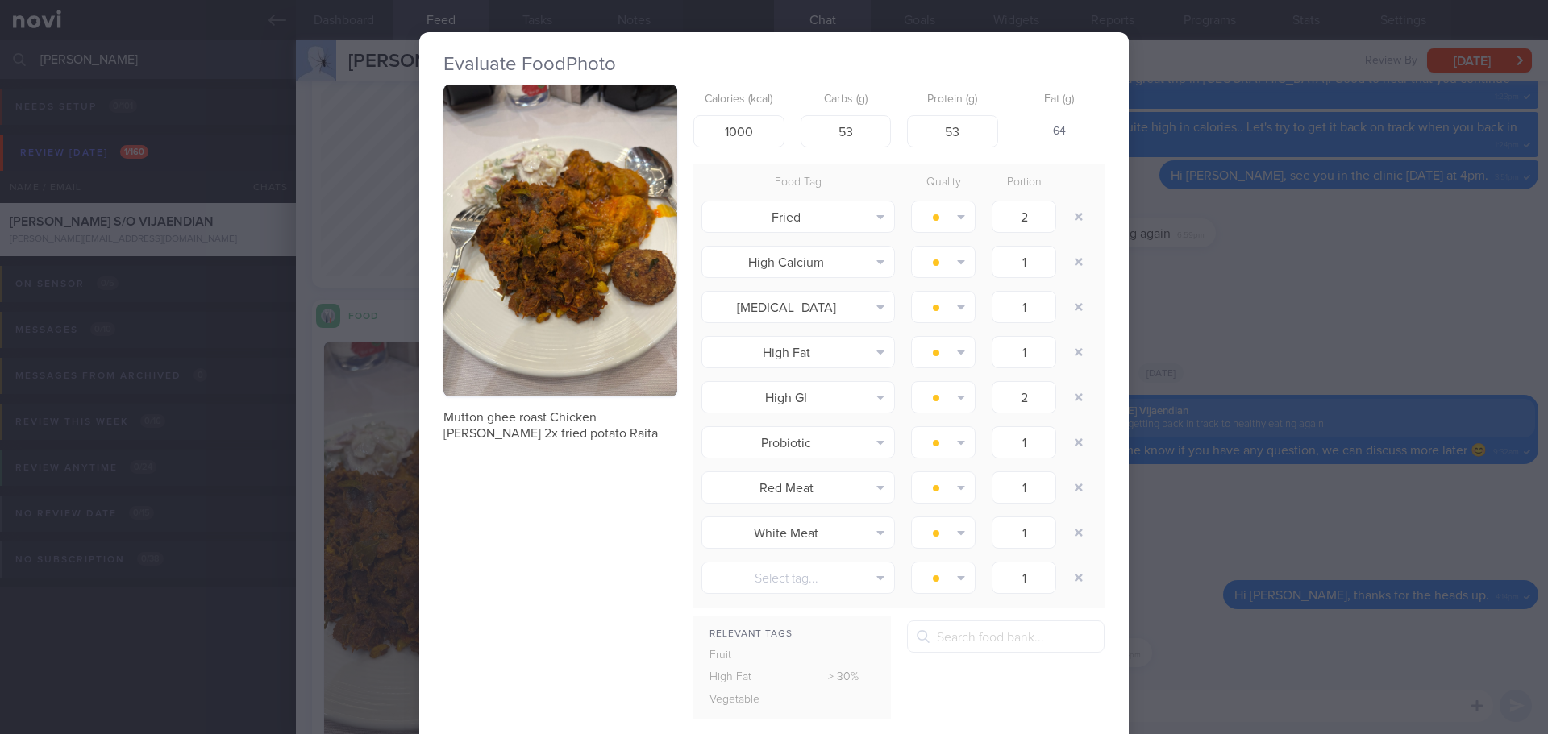
click at [1174, 320] on div "Evaluate Food Photo Mutton ghee roast Chicken curry 2x fried potato Raita Calor…" at bounding box center [774, 367] width 1548 height 734
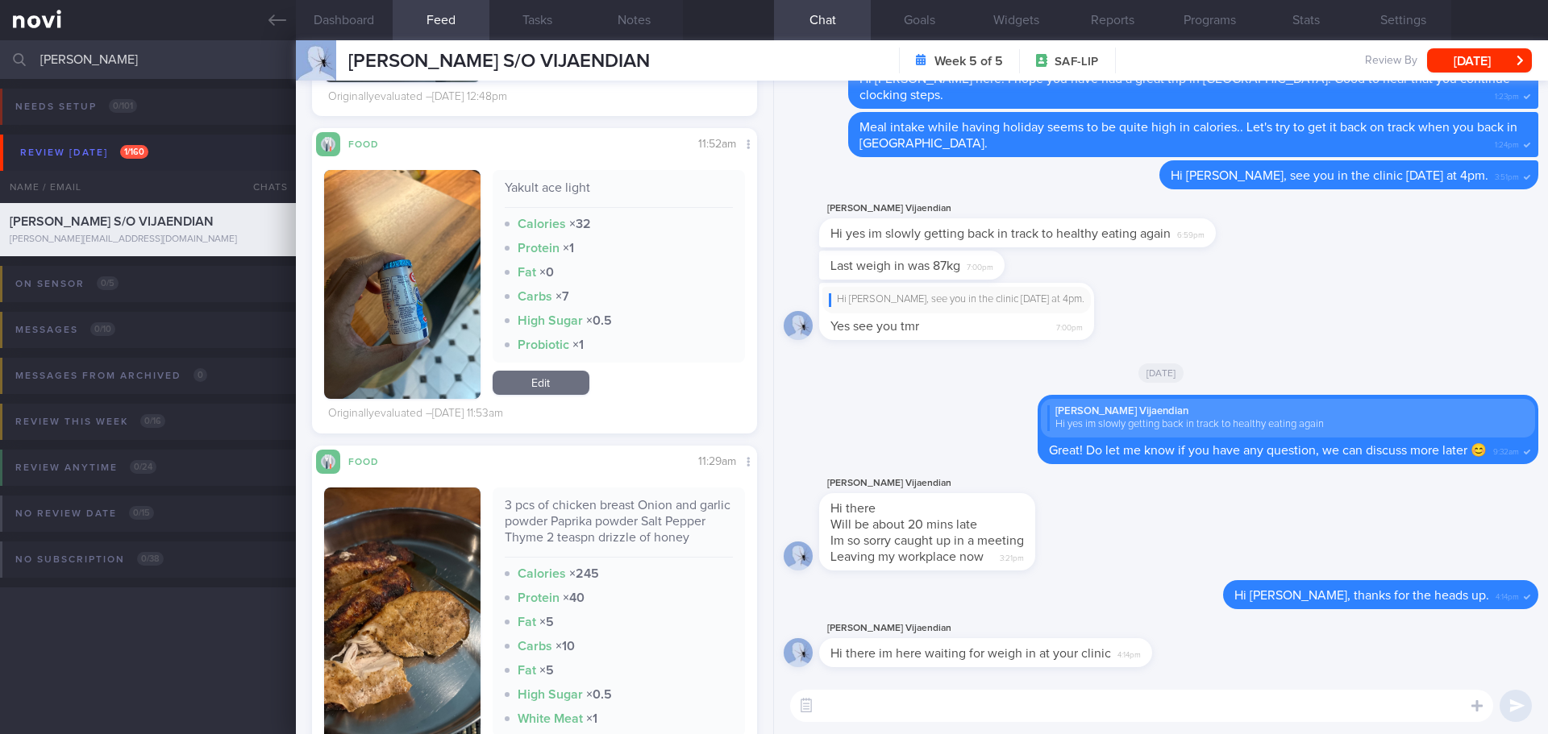
click at [420, 597] on button "button" at bounding box center [402, 630] width 156 height 285
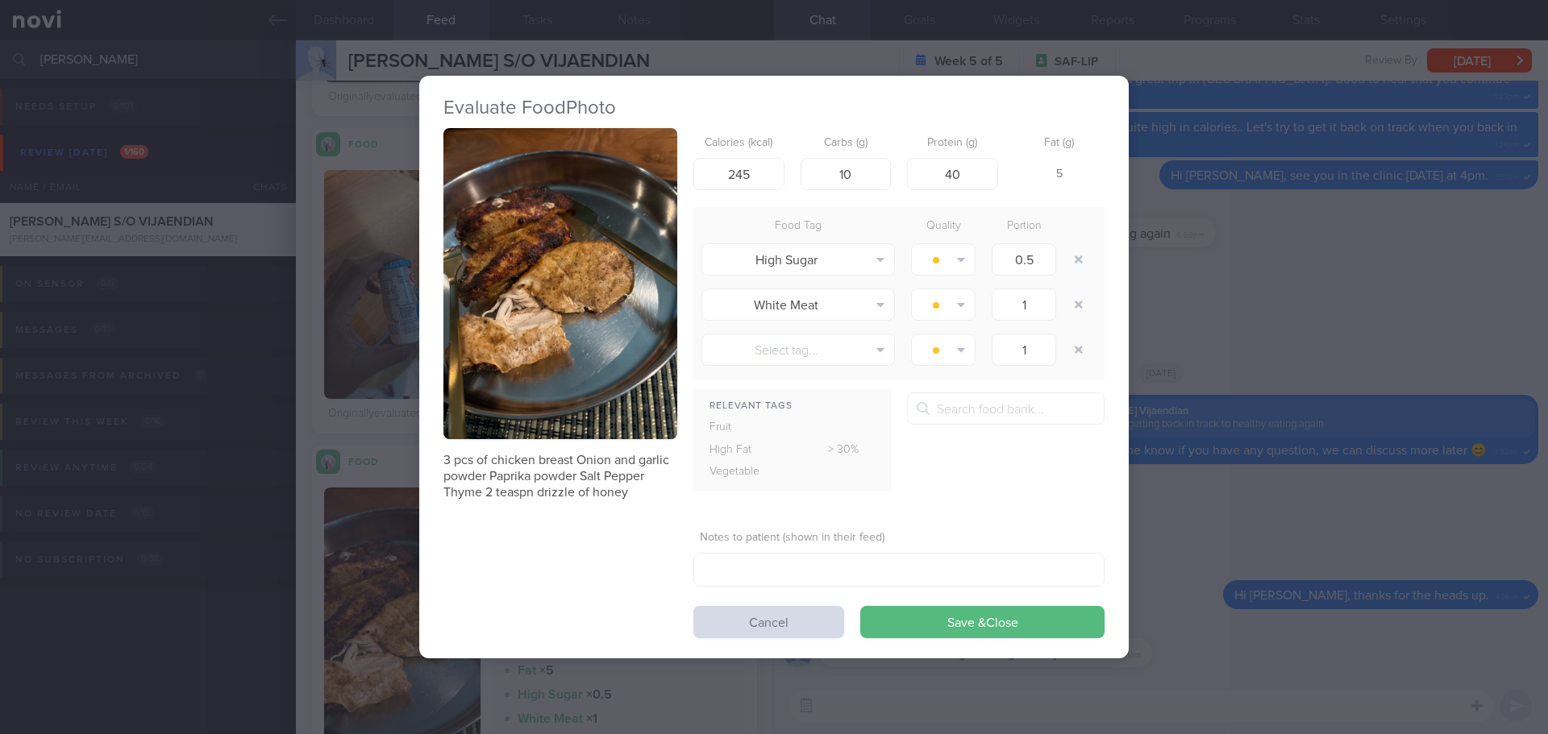
click at [1228, 232] on div "Evaluate Food Photo 3 pcs of chicken breast Onion and garlic powder Paprika pow…" at bounding box center [774, 367] width 1548 height 734
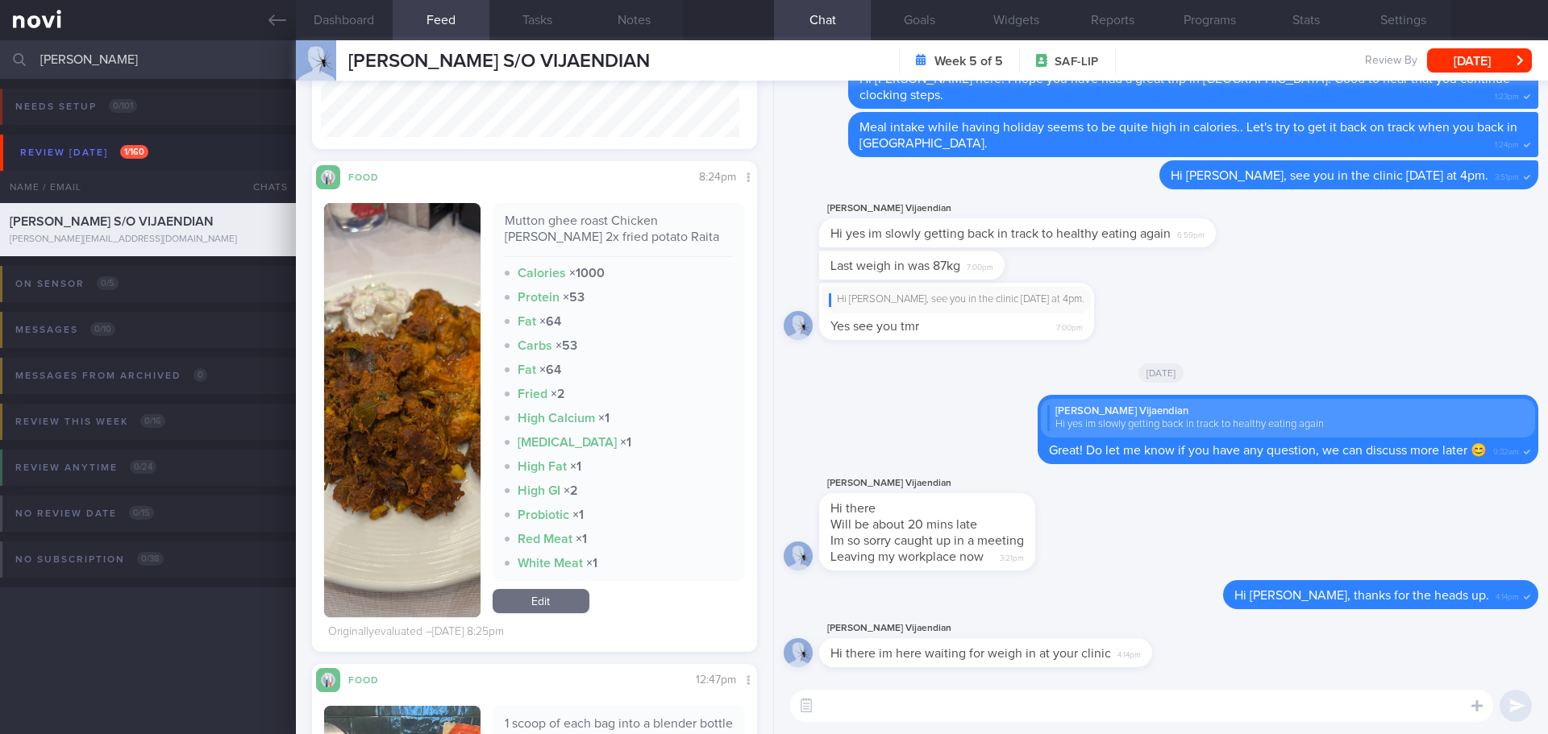
scroll to position [438, 0]
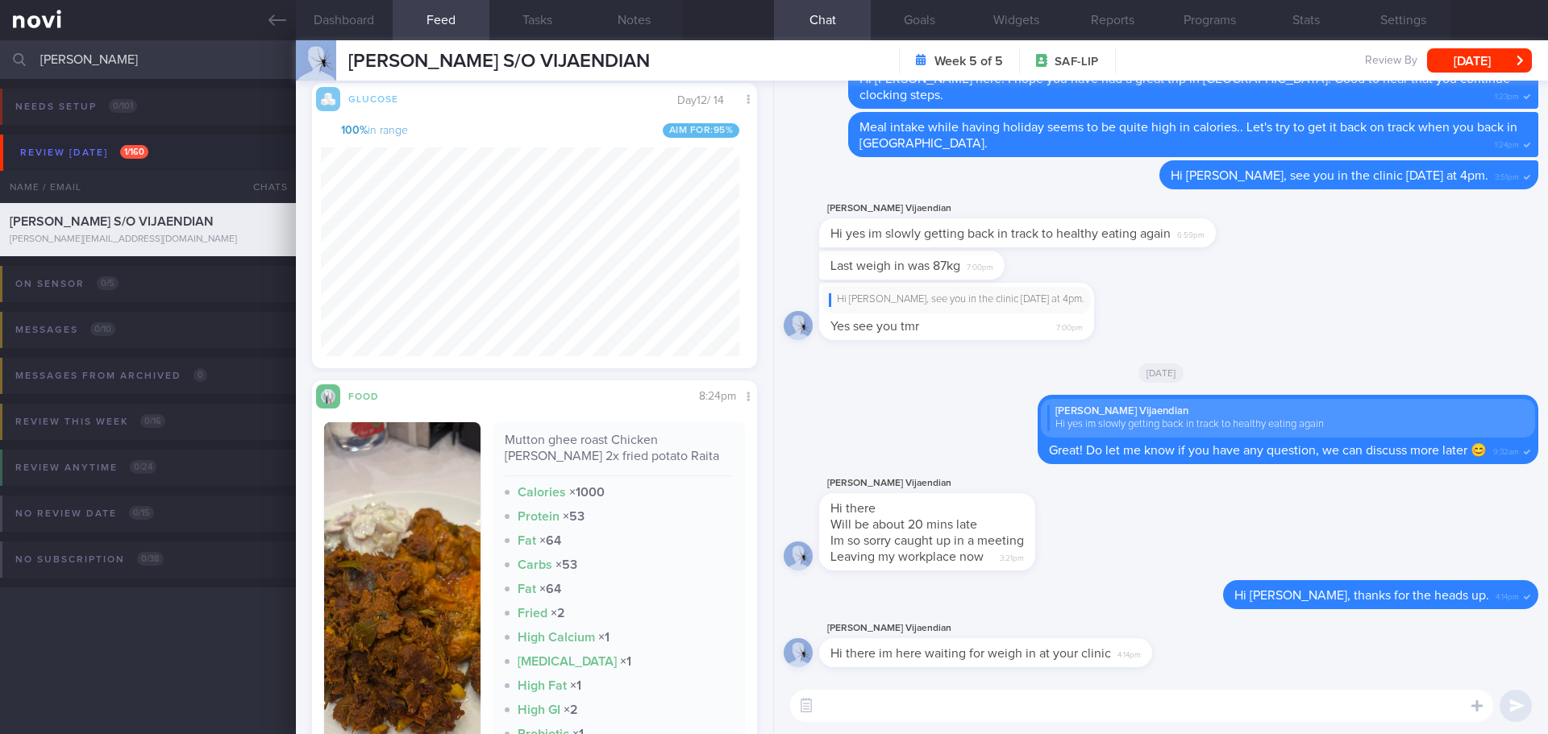
click at [427, 517] on img "button" at bounding box center [402, 629] width 156 height 414
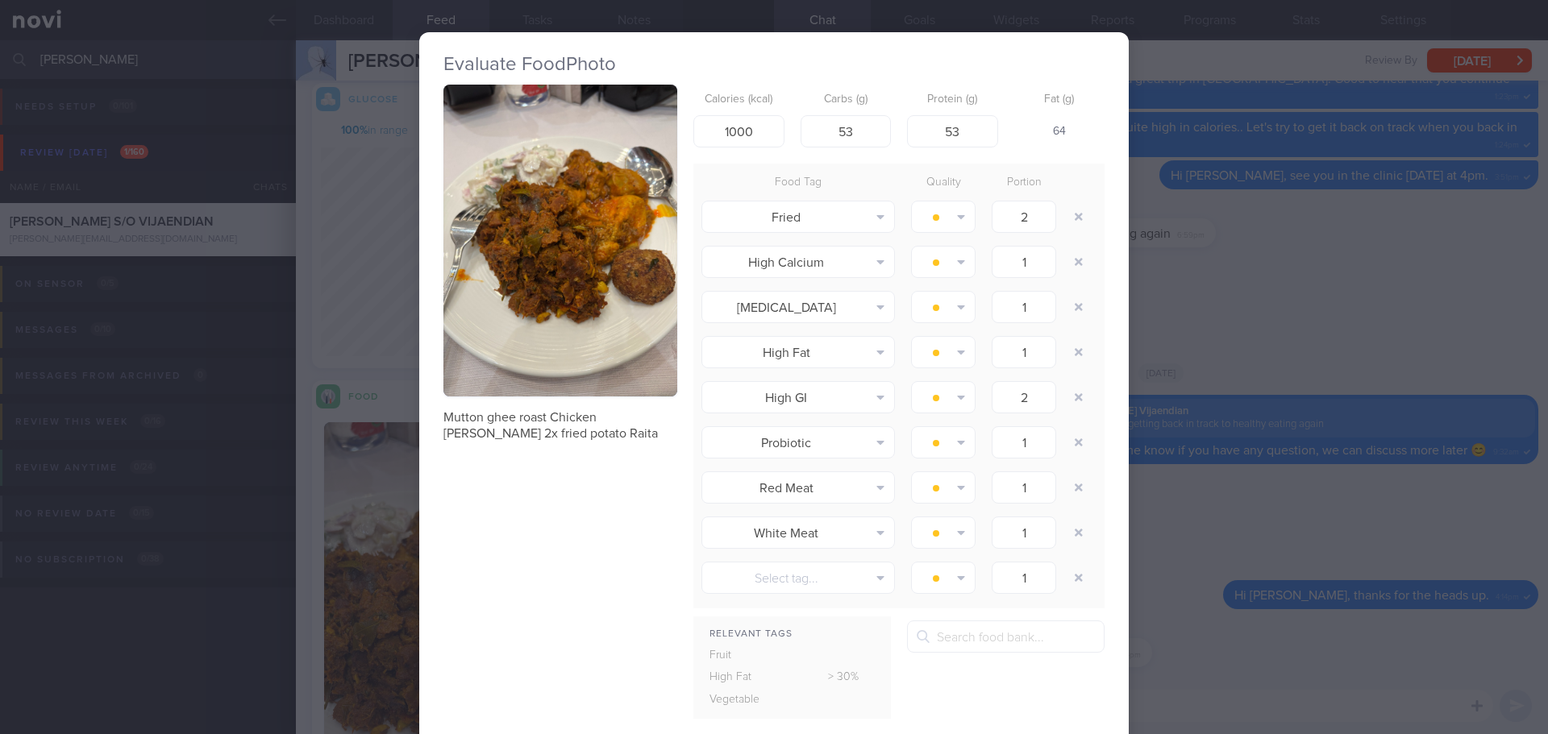
click at [1249, 251] on div "Evaluate Food Photo Mutton ghee roast Chicken curry 2x fried potato Raita Calor…" at bounding box center [774, 367] width 1548 height 734
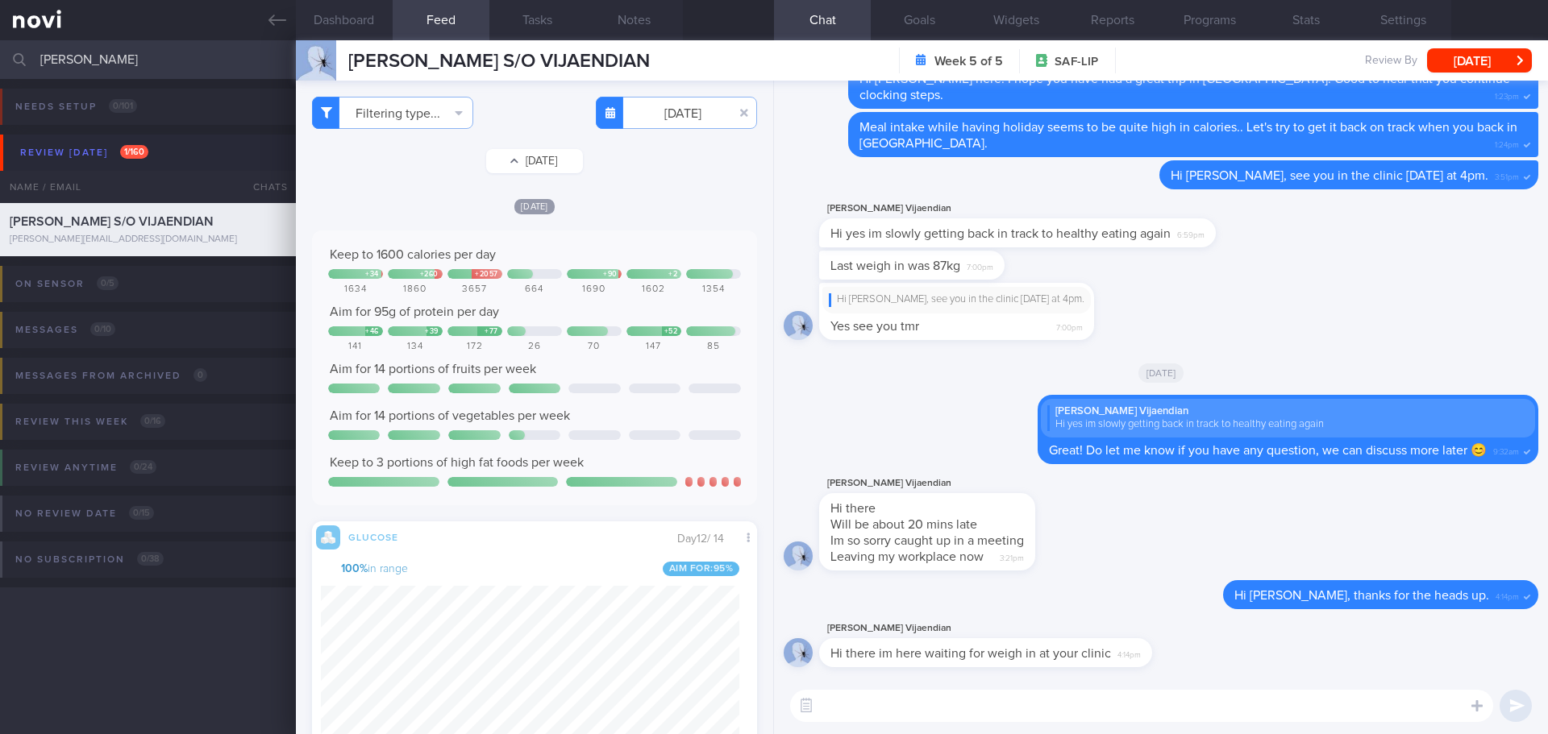
click at [547, 163] on button "Sun, 7 Sep" at bounding box center [534, 161] width 97 height 24
click at [547, 163] on button "Mon, 8 Sep" at bounding box center [534, 161] width 97 height 24
click at [547, 163] on button "Tue, 9 Sep" at bounding box center [534, 161] width 97 height 24
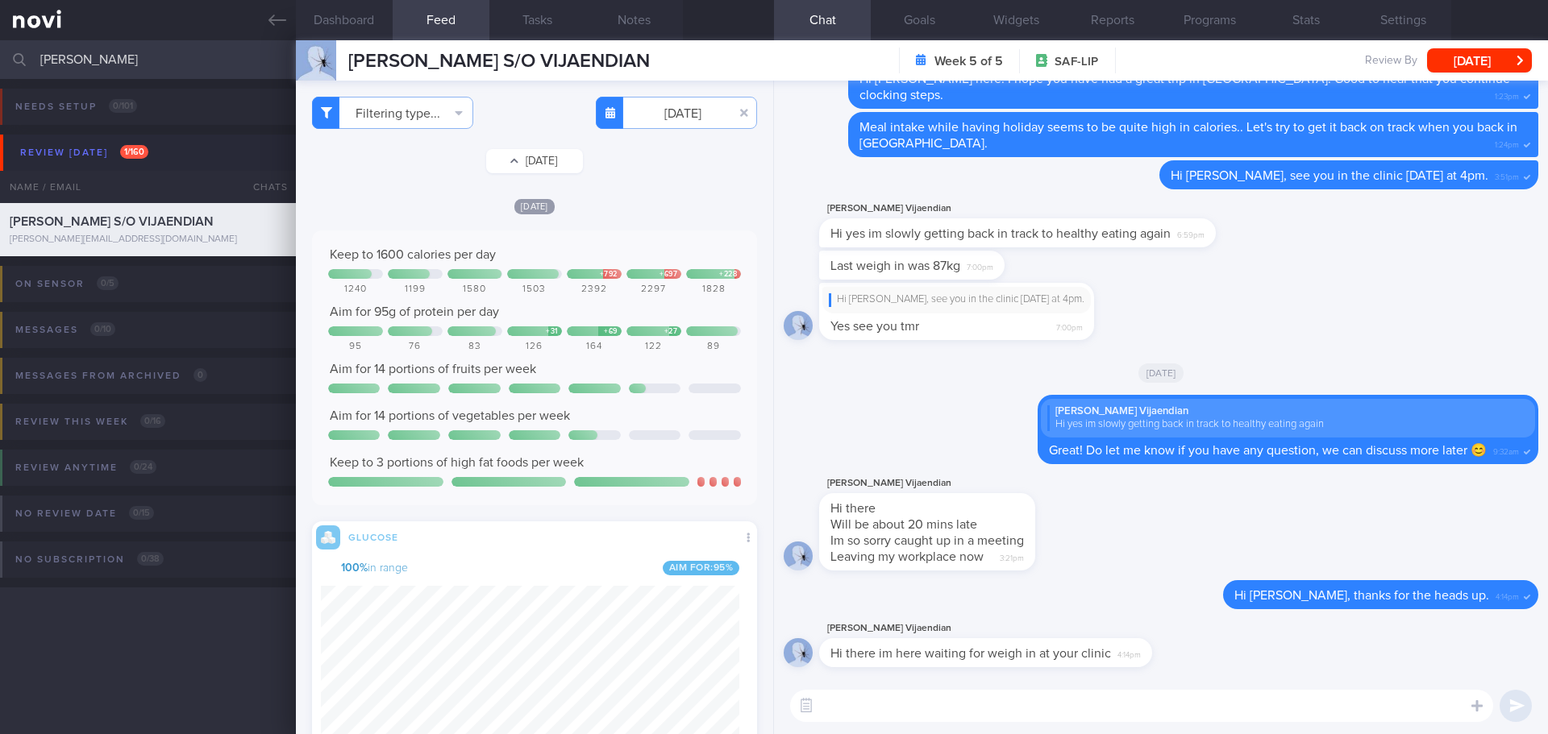
scroll to position [263, 419]
click at [547, 163] on button "Wed, 10 Sep" at bounding box center [534, 161] width 97 height 24
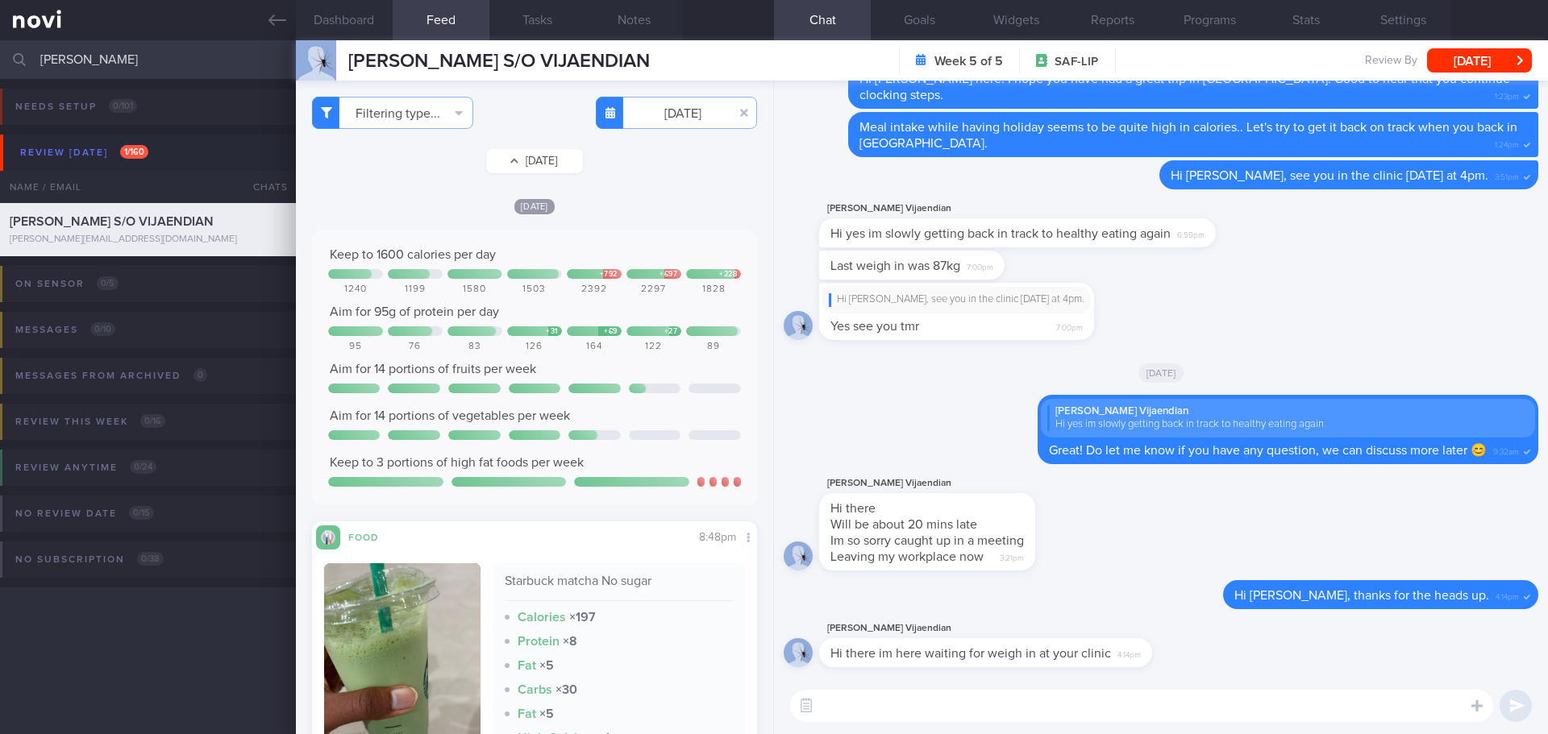
click at [545, 167] on button "Thu, 11 Sep" at bounding box center [534, 161] width 97 height 24
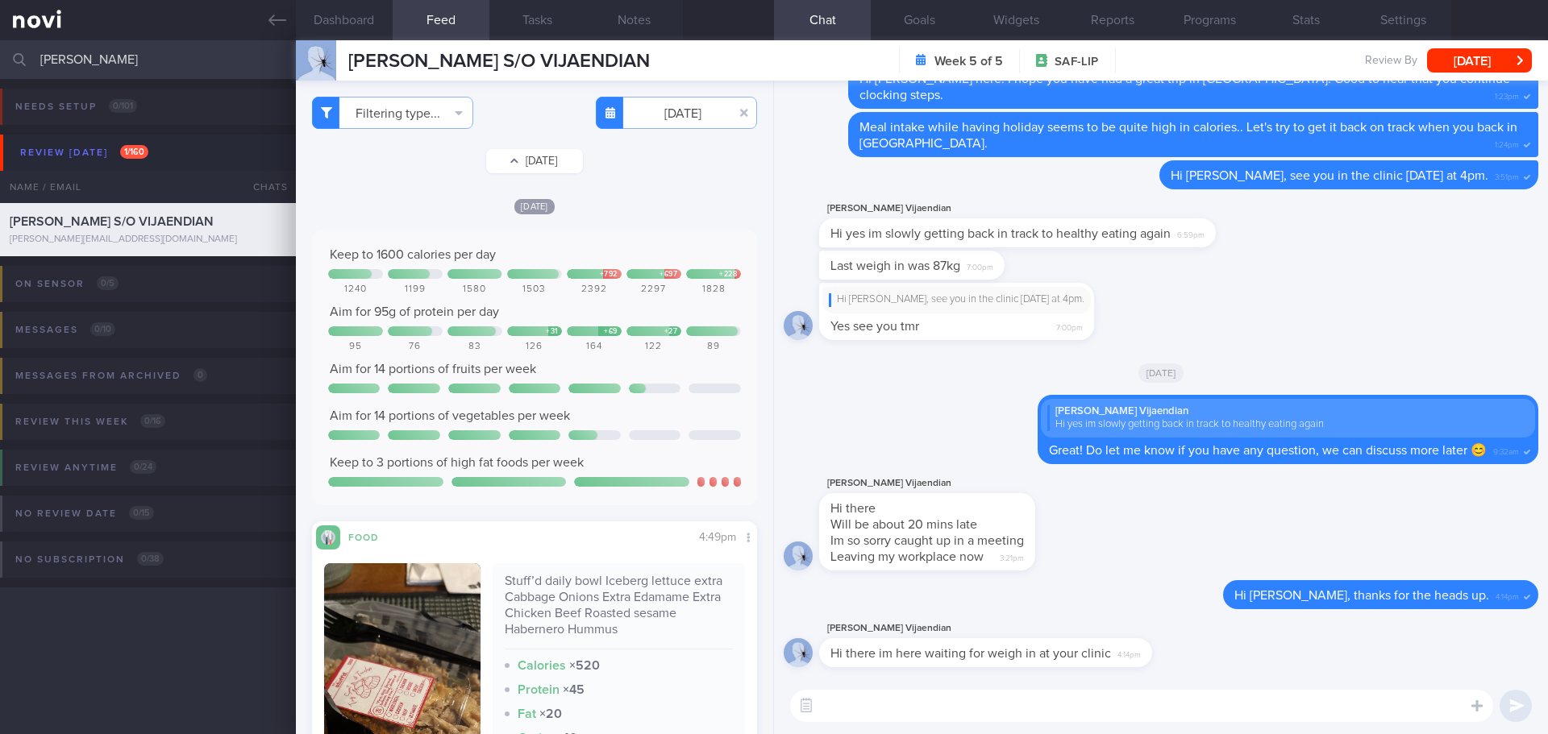
click at [520, 152] on button "Fri, 12 Sep" at bounding box center [534, 161] width 97 height 24
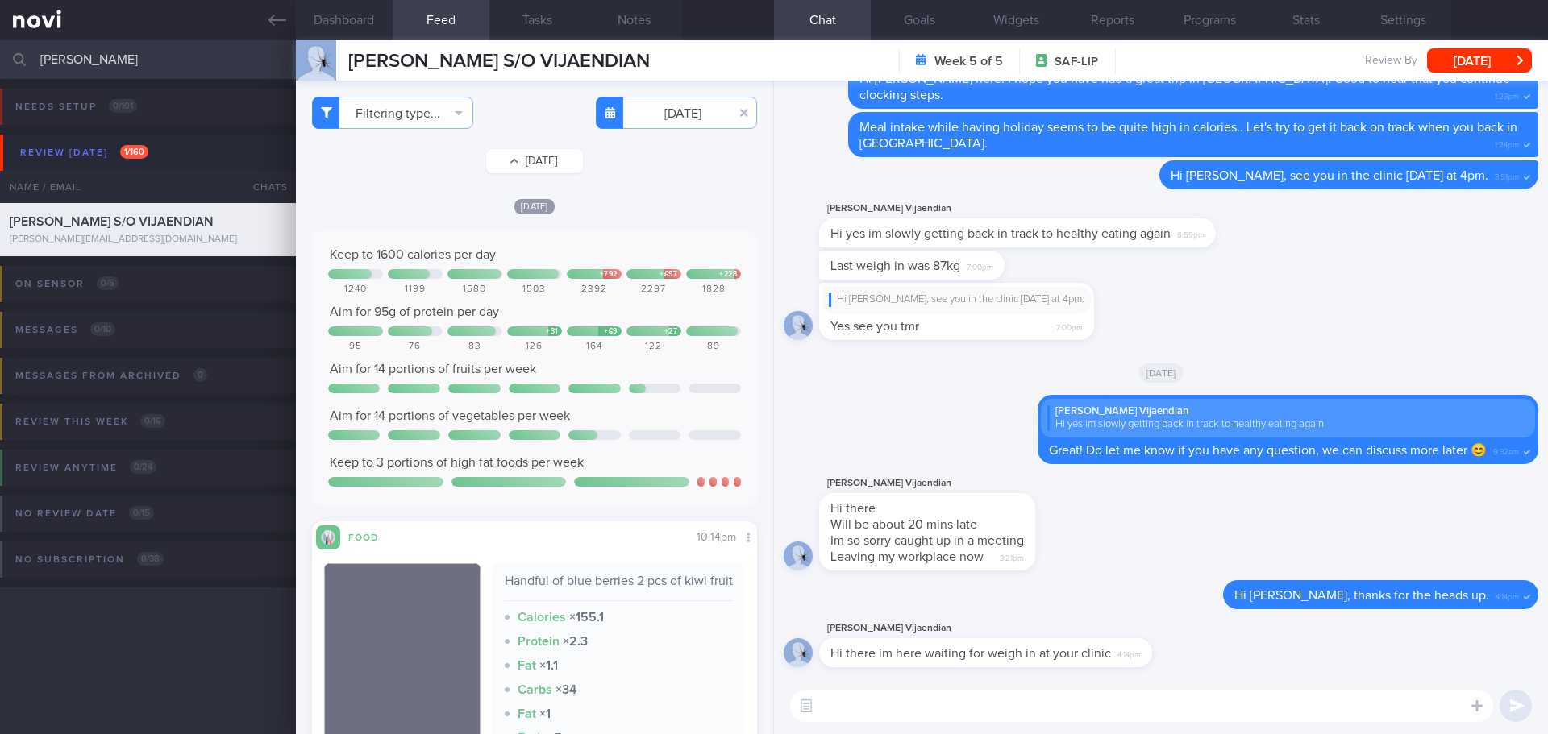
click at [527, 156] on button "Sat, 13 Sep" at bounding box center [534, 161] width 97 height 24
type input "2025-09-13"
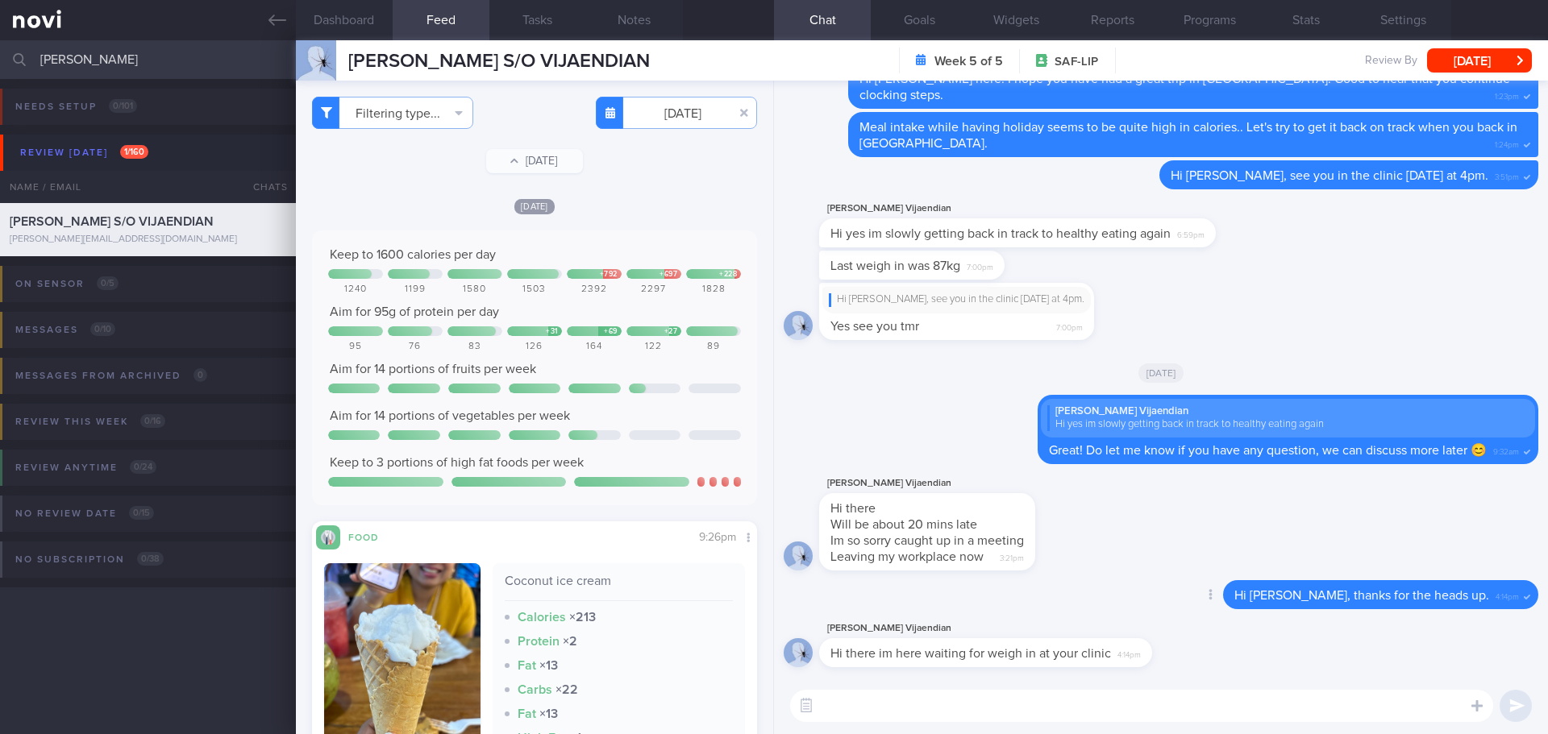
click at [1072, 592] on div "Delete Hi Kurumbian, thanks for the heads up. 4:14pm" at bounding box center [1160, 599] width 754 height 39
click at [1149, 591] on div "Delete Hi Kurumbian, thanks for the heads up. 4:14pm" at bounding box center [1160, 599] width 754 height 39
click at [667, 370] on div "Aim for 14 portions of fruits per week" at bounding box center [534, 369] width 413 height 16
click at [931, 359] on div "[DATE]" at bounding box center [1160, 372] width 754 height 45
click at [1295, 303] on div "Hi Kurumbian, see you in the clinic tomorrow at 4pm. Yes see you tmr 7:00pm" at bounding box center [1160, 316] width 754 height 66
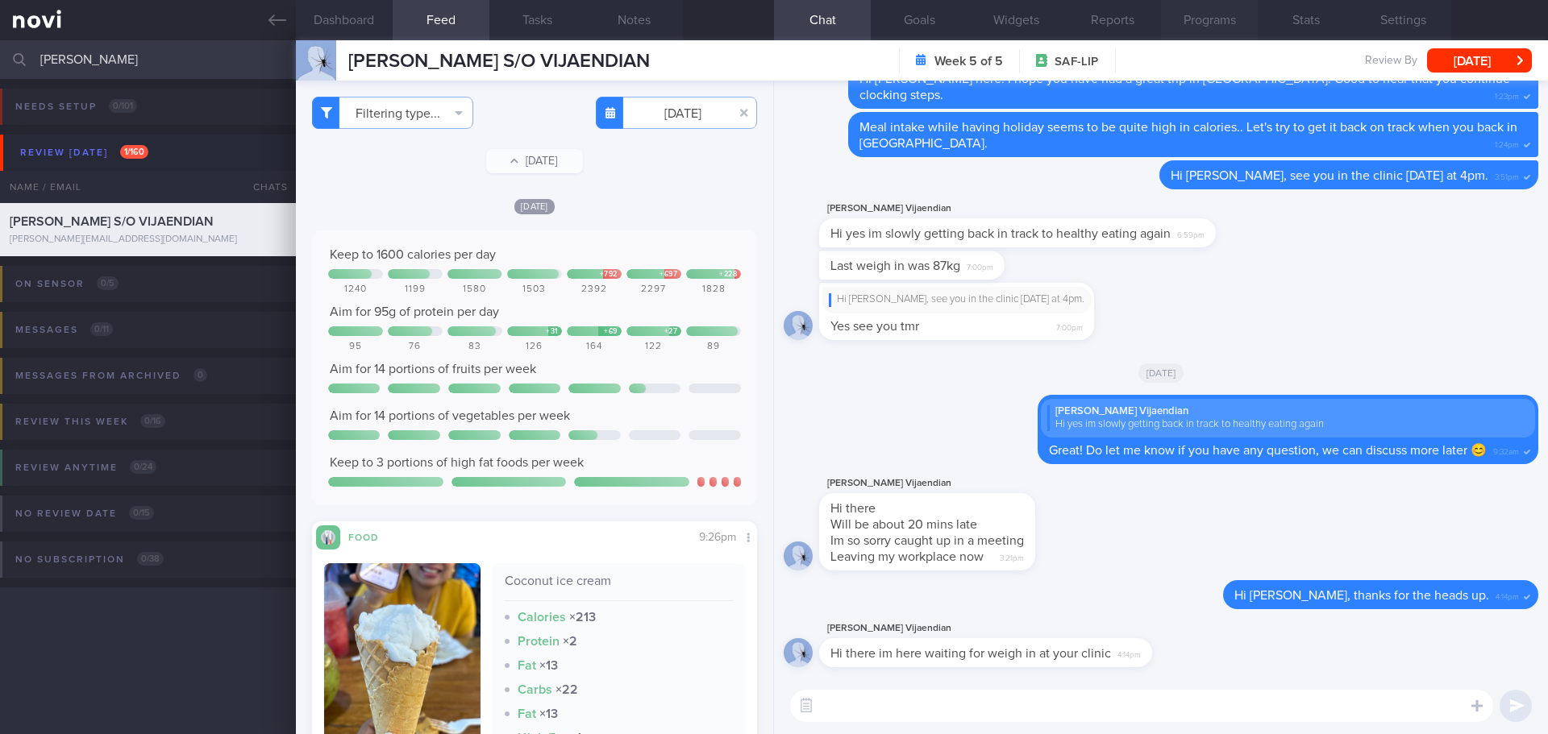
click at [1204, 15] on button "Programs" at bounding box center [1209, 20] width 97 height 40
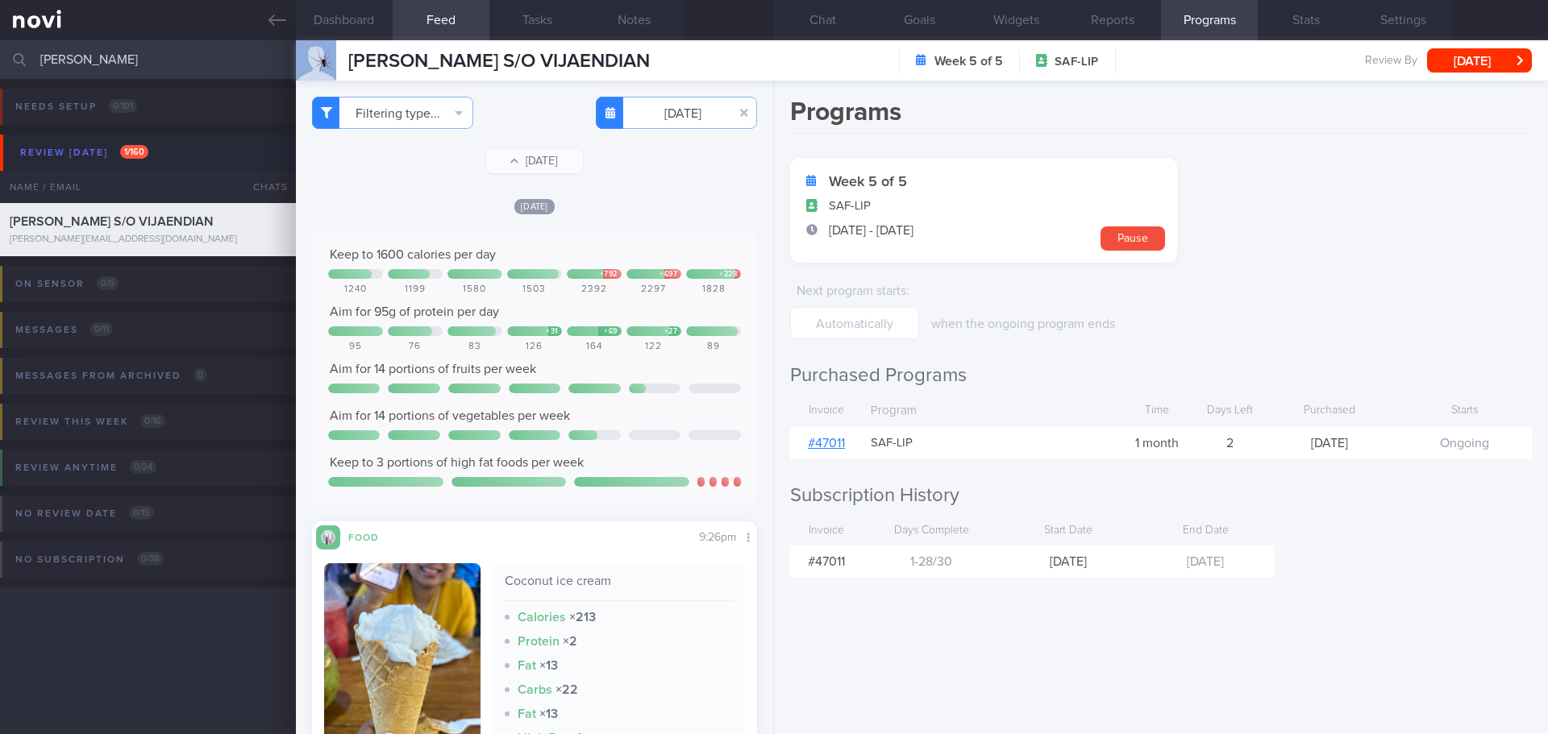
click at [1232, 591] on div "Programs Week 5 of 5 SAF-LIP 26 Aug - 24 Sep Pause Next program starts : when t…" at bounding box center [1161, 408] width 774 height 654
click at [1322, 524] on div "Programs Week 5 of 5 SAF-LIP 26 Aug - 24 Sep Pause Next program starts : when t…" at bounding box center [1161, 408] width 774 height 654
click at [856, 14] on button "Chat" at bounding box center [822, 20] width 97 height 40
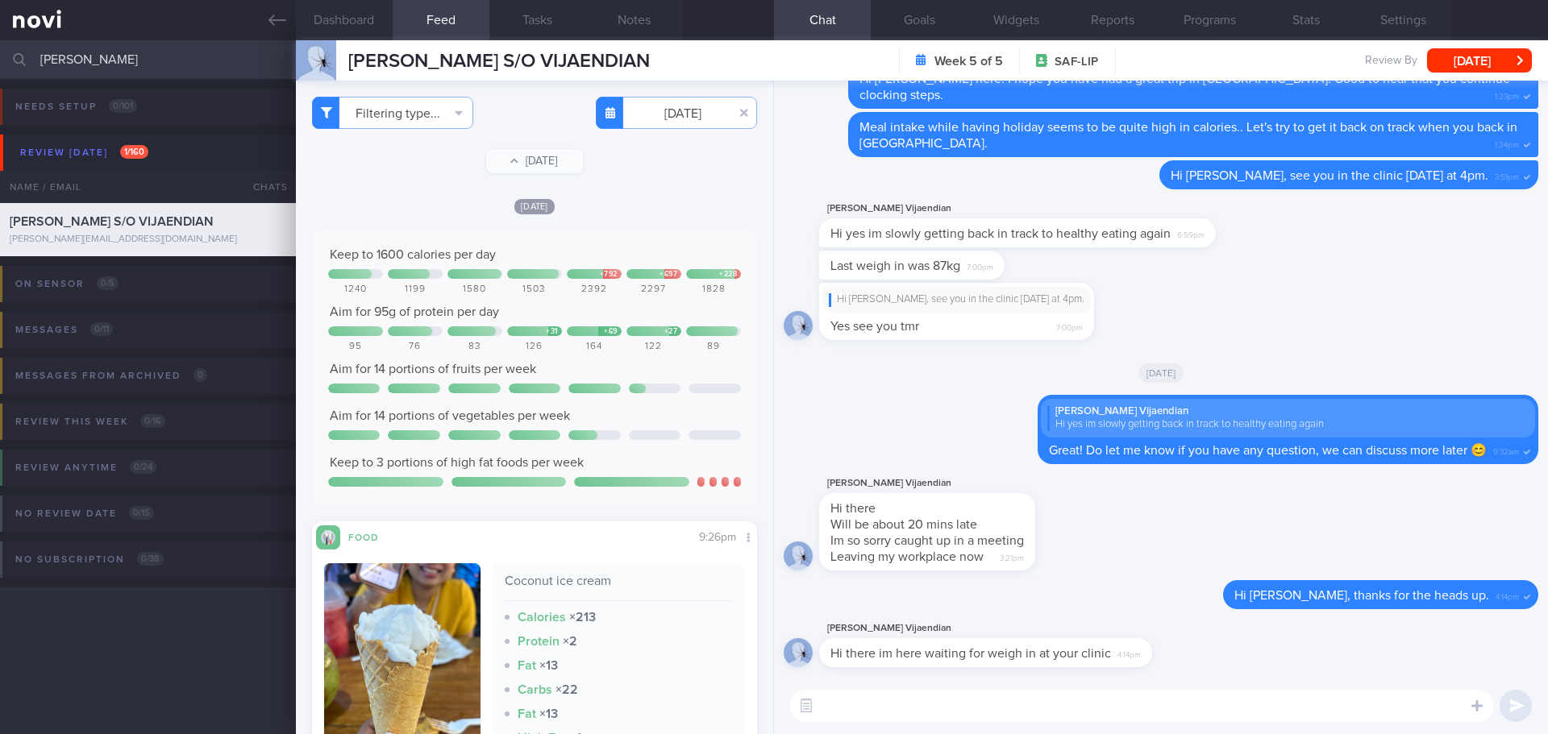
click at [1400, 332] on div "Hi Kurumbian, see you in the clinic tomorrow at 4pm. Yes see you tmr 7:00pm" at bounding box center [1160, 316] width 754 height 66
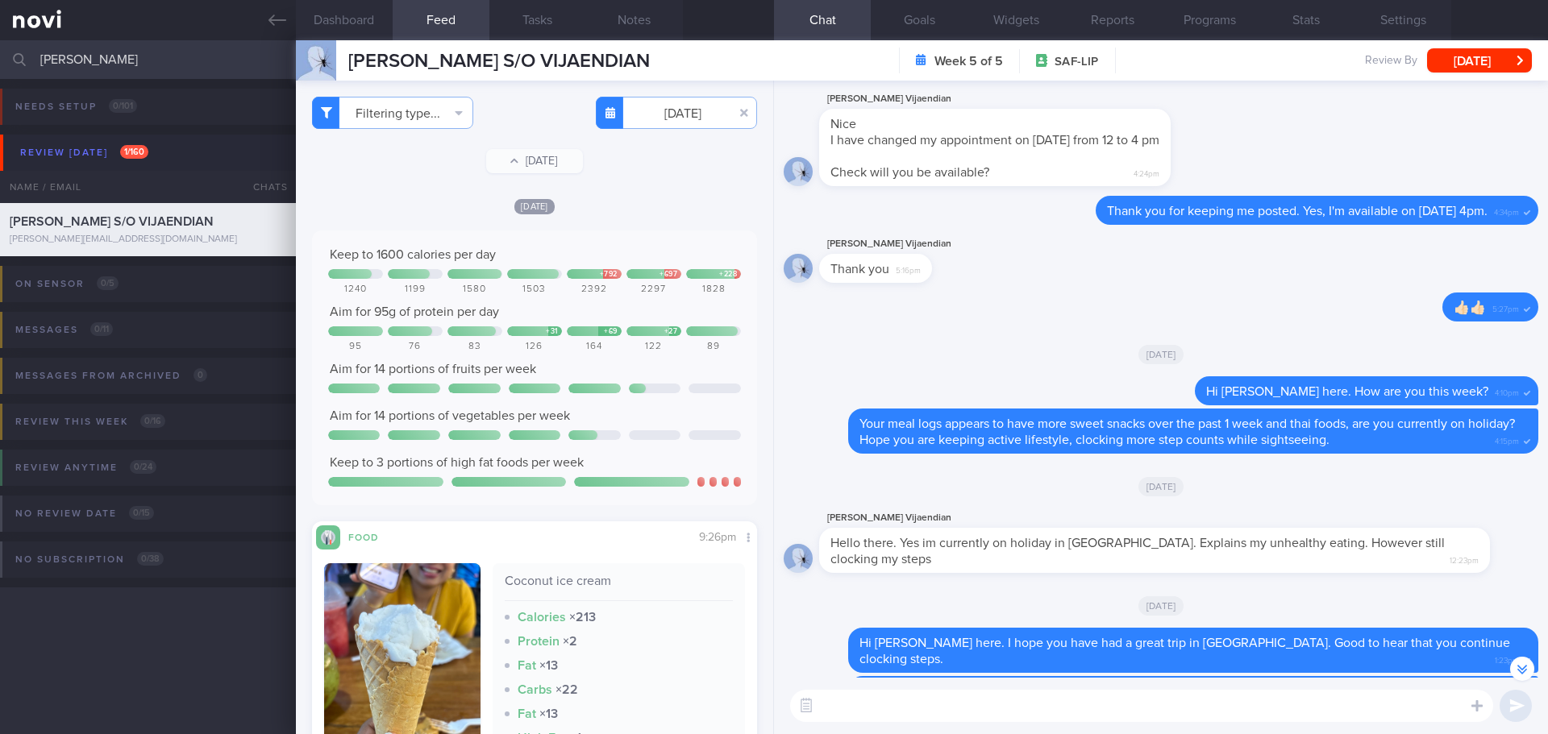
scroll to position [-1047, 0]
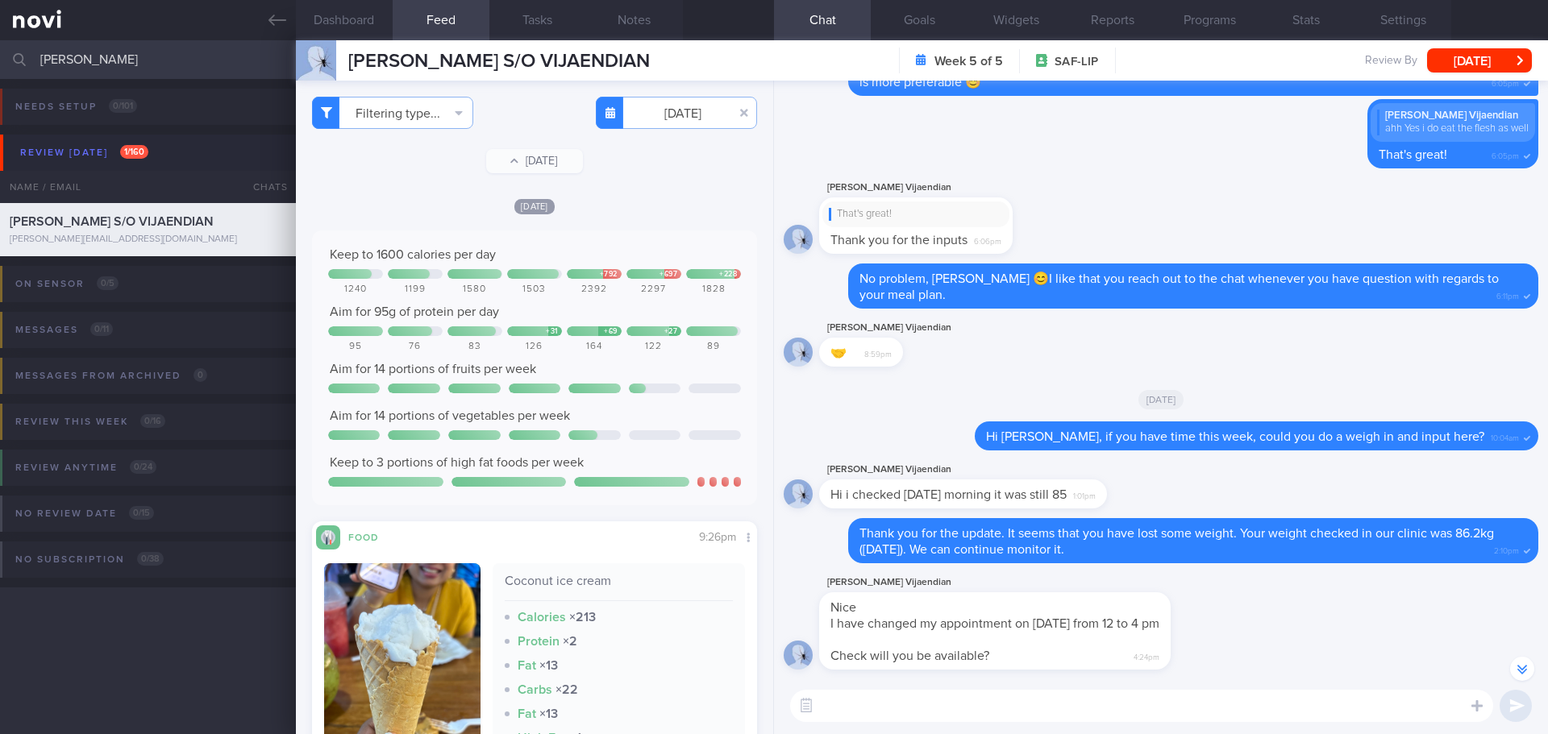
click at [1386, 353] on div "Kurumbian Vijaendian 🤝 8:59pm" at bounding box center [1160, 347] width 754 height 58
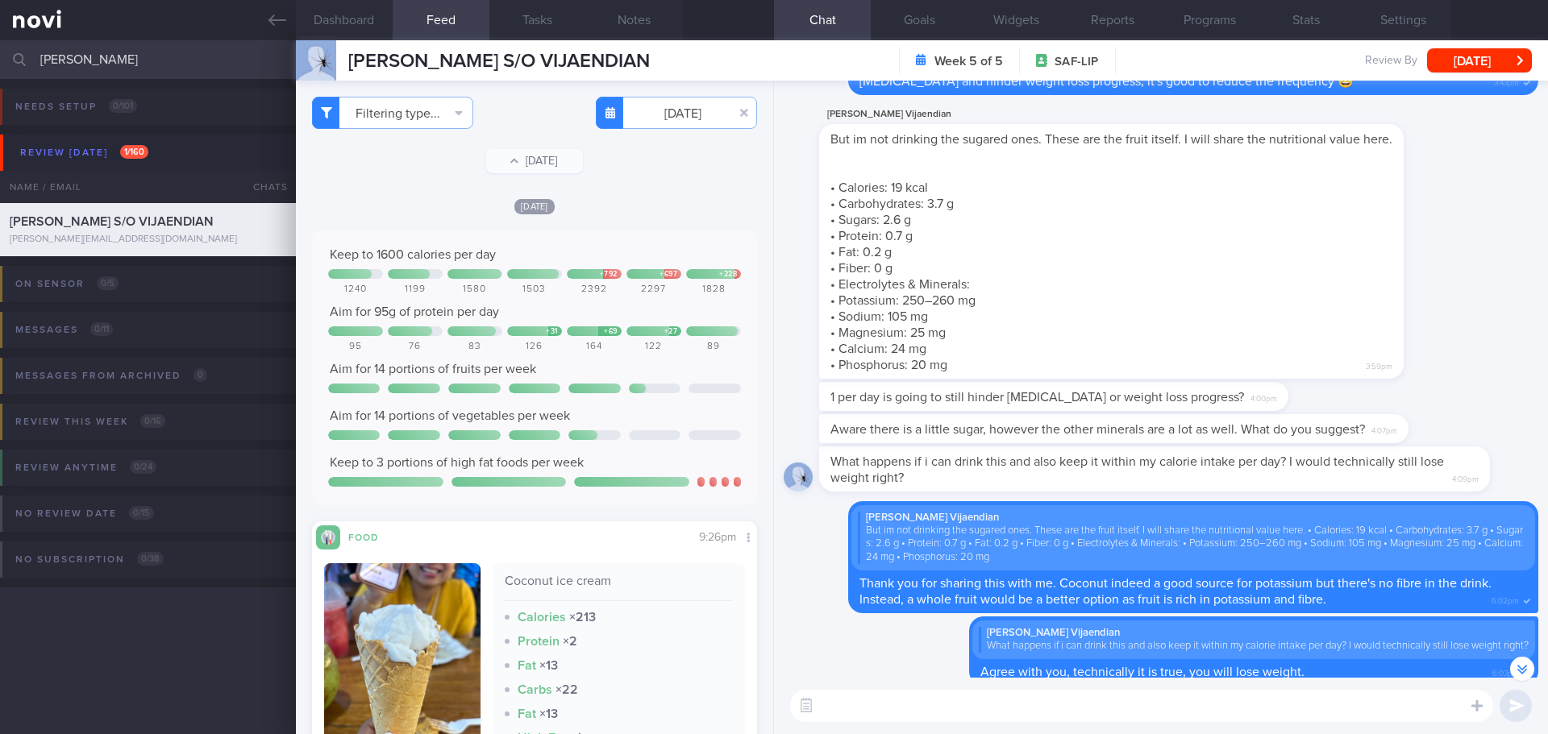
scroll to position [-1932, 0]
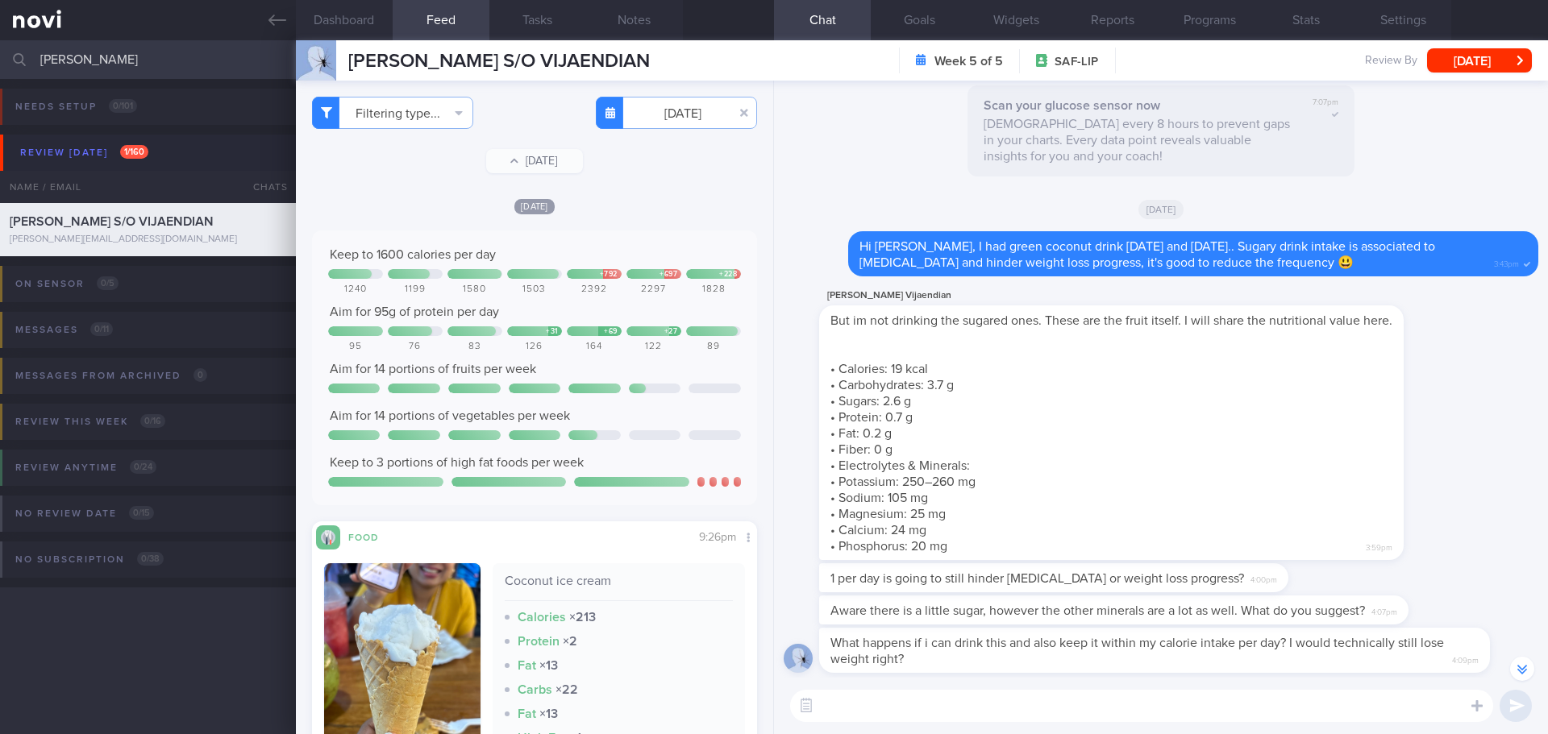
click at [1407, 376] on div "Kurumbian Vijaendian But im not drinking the sugared ones. These are the fruit …" at bounding box center [1135, 423] width 633 height 274
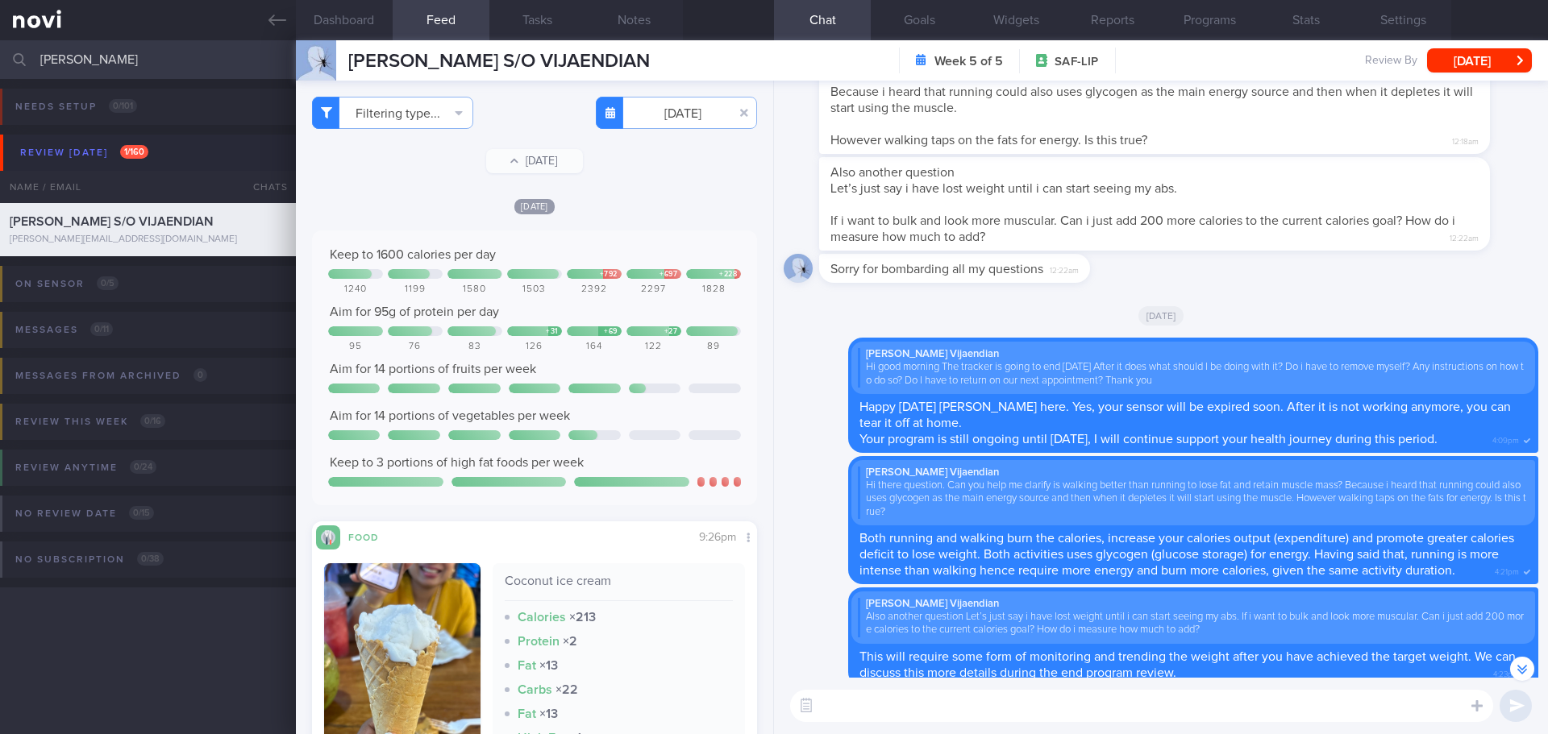
scroll to position [-3466, 0]
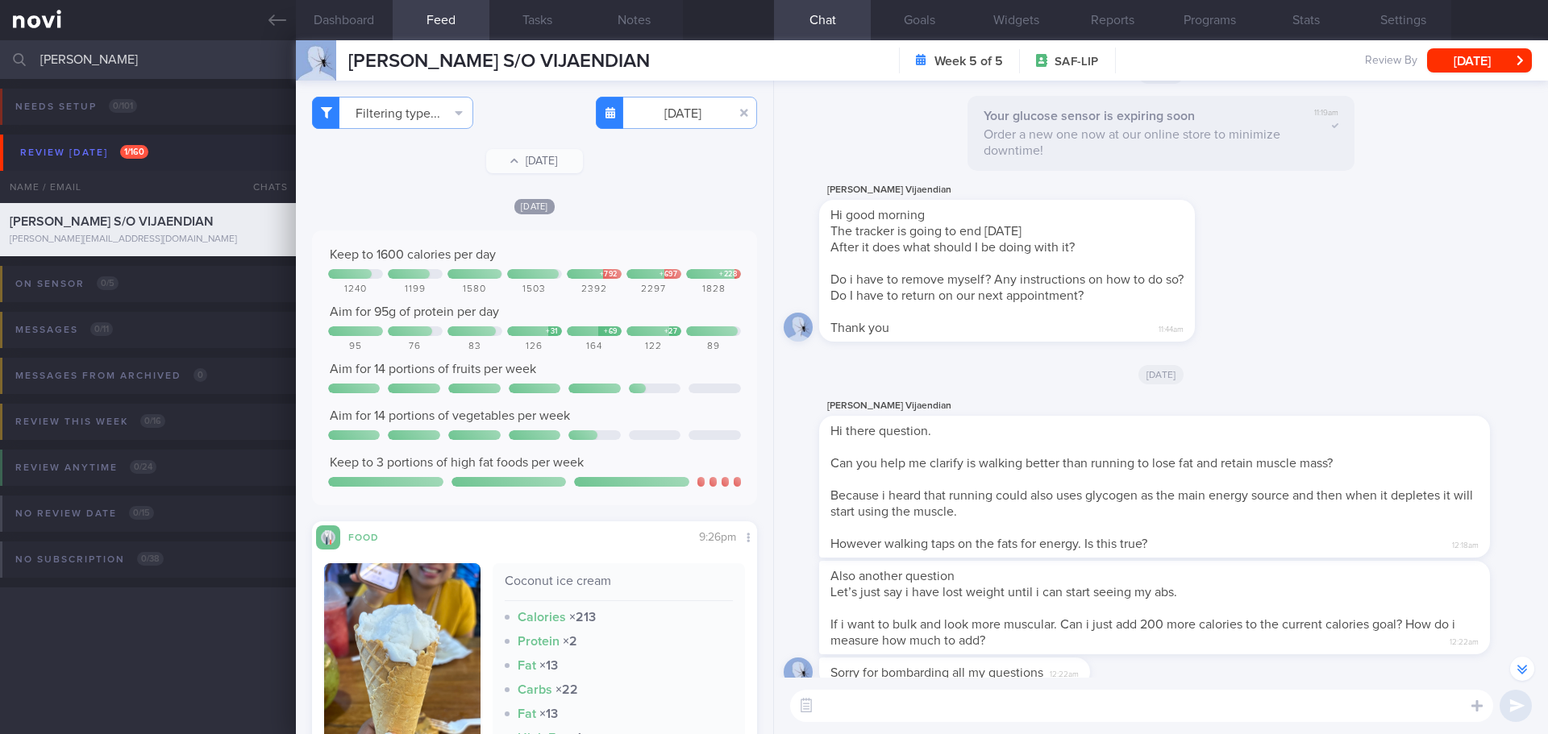
click at [1433, 243] on div "Kurumbian Vijaendian Hi good morning The tracker is going to end in 3 days Afte…" at bounding box center [1160, 266] width 754 height 171
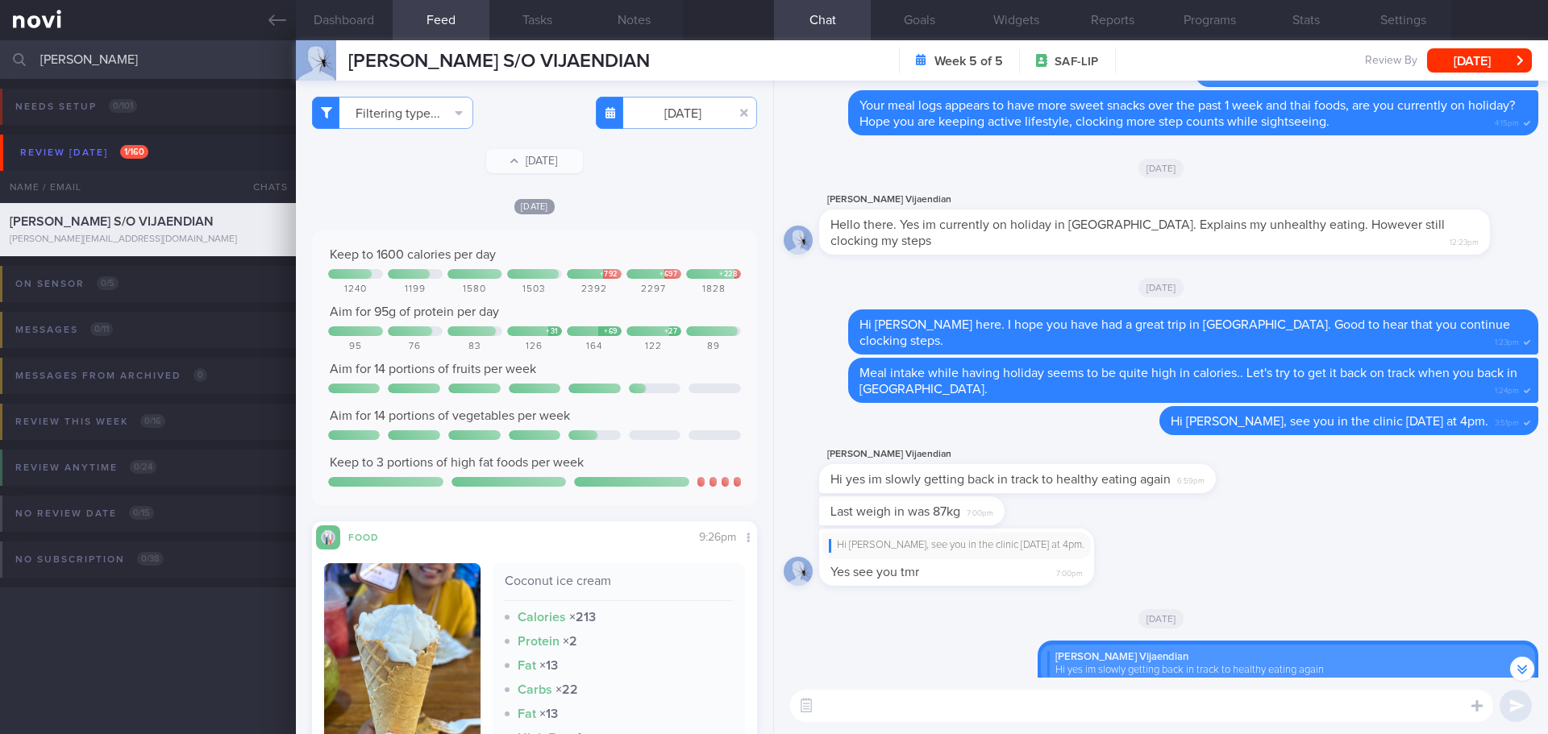
scroll to position [1, 0]
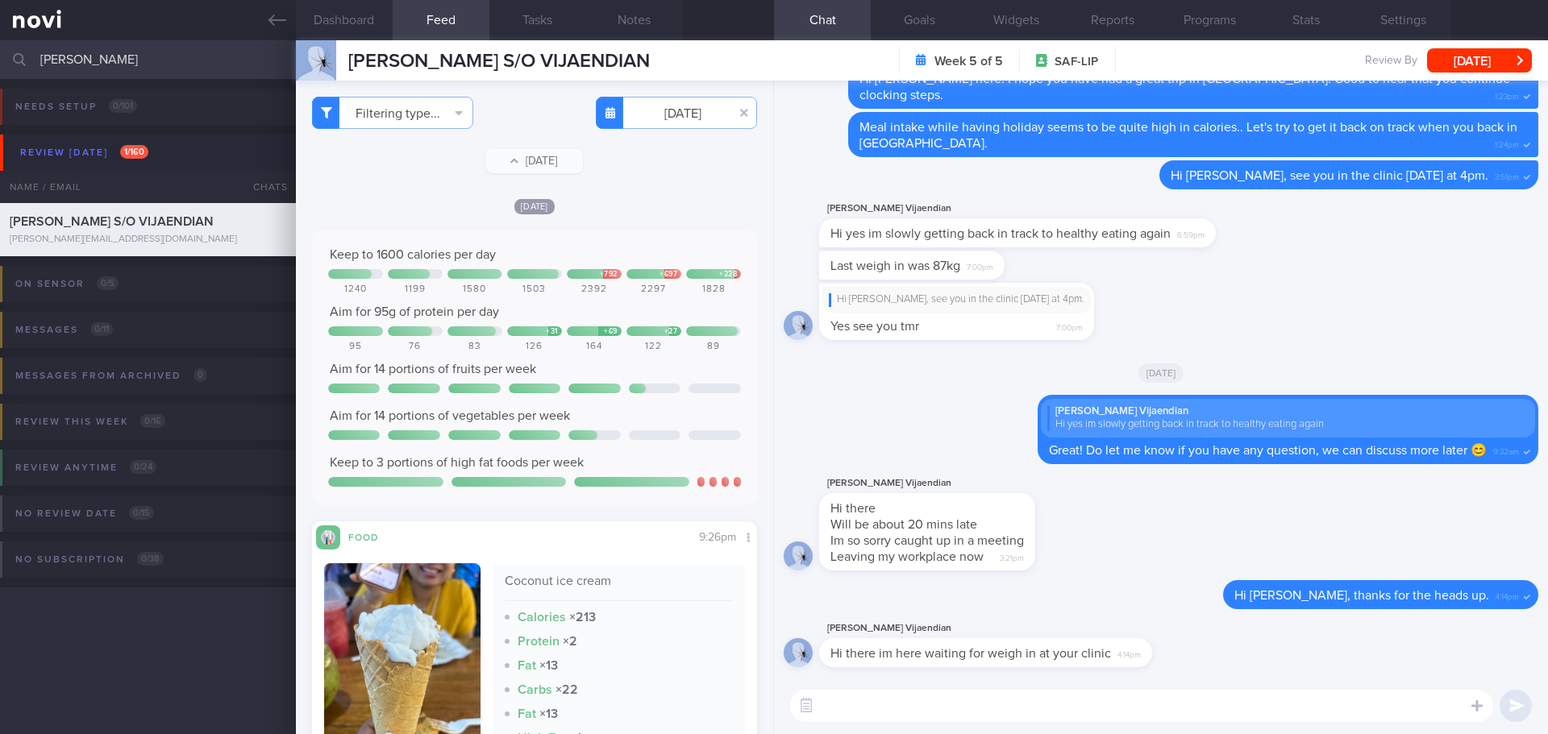
click at [1401, 310] on div "Hi Kurumbian, see you in the clinic tomorrow at 4pm. Yes see you tmr 7:00pm" at bounding box center [1160, 316] width 754 height 66
click at [1424, 304] on div "Hi Kurumbian, see you in the clinic tomorrow at 4pm. Yes see you tmr 7:00pm" at bounding box center [1160, 316] width 754 height 66
click at [1423, 304] on div "Hi Kurumbian, see you in the clinic tomorrow at 4pm. Yes see you tmr 7:00pm" at bounding box center [1160, 316] width 754 height 66
click at [1365, 338] on div "Hi Kurumbian, see you in the clinic tomorrow at 4pm. Yes see you tmr 7:00pm" at bounding box center [1160, 316] width 754 height 66
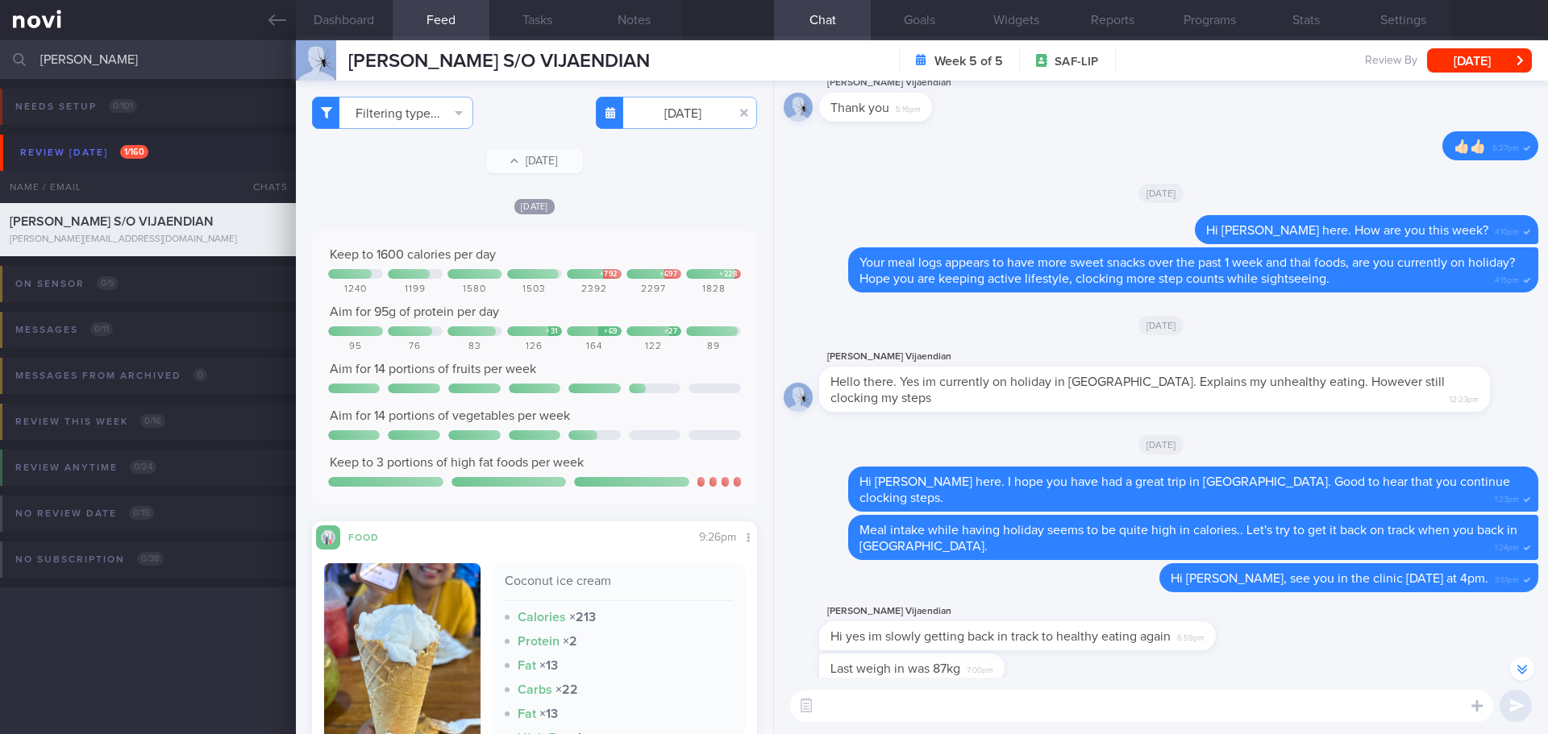
scroll to position [-805, 0]
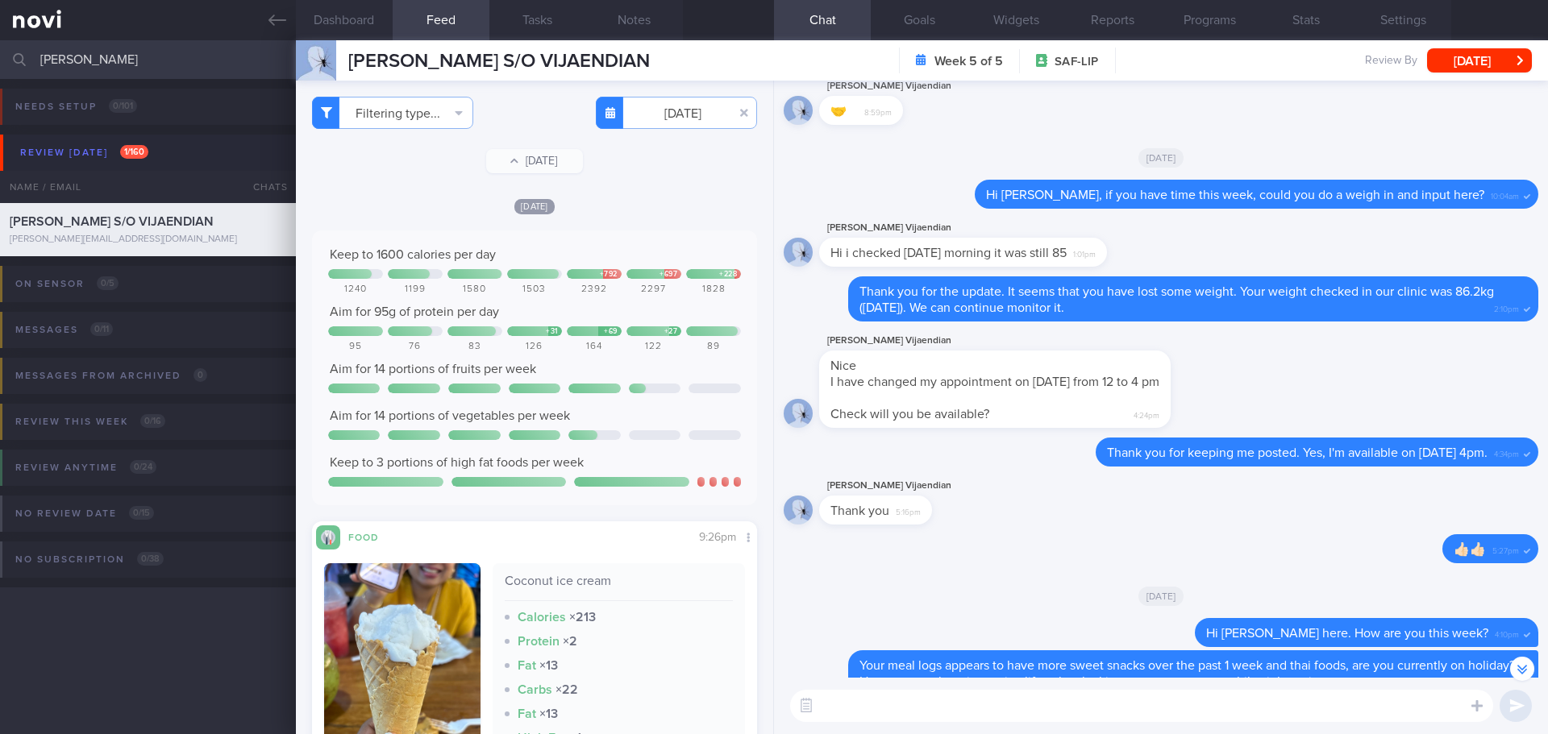
click at [1338, 332] on div "Kurumbian Vijaendian Nice I have changed my appointment on 23 sep from 12 to 4 …" at bounding box center [1160, 384] width 754 height 106
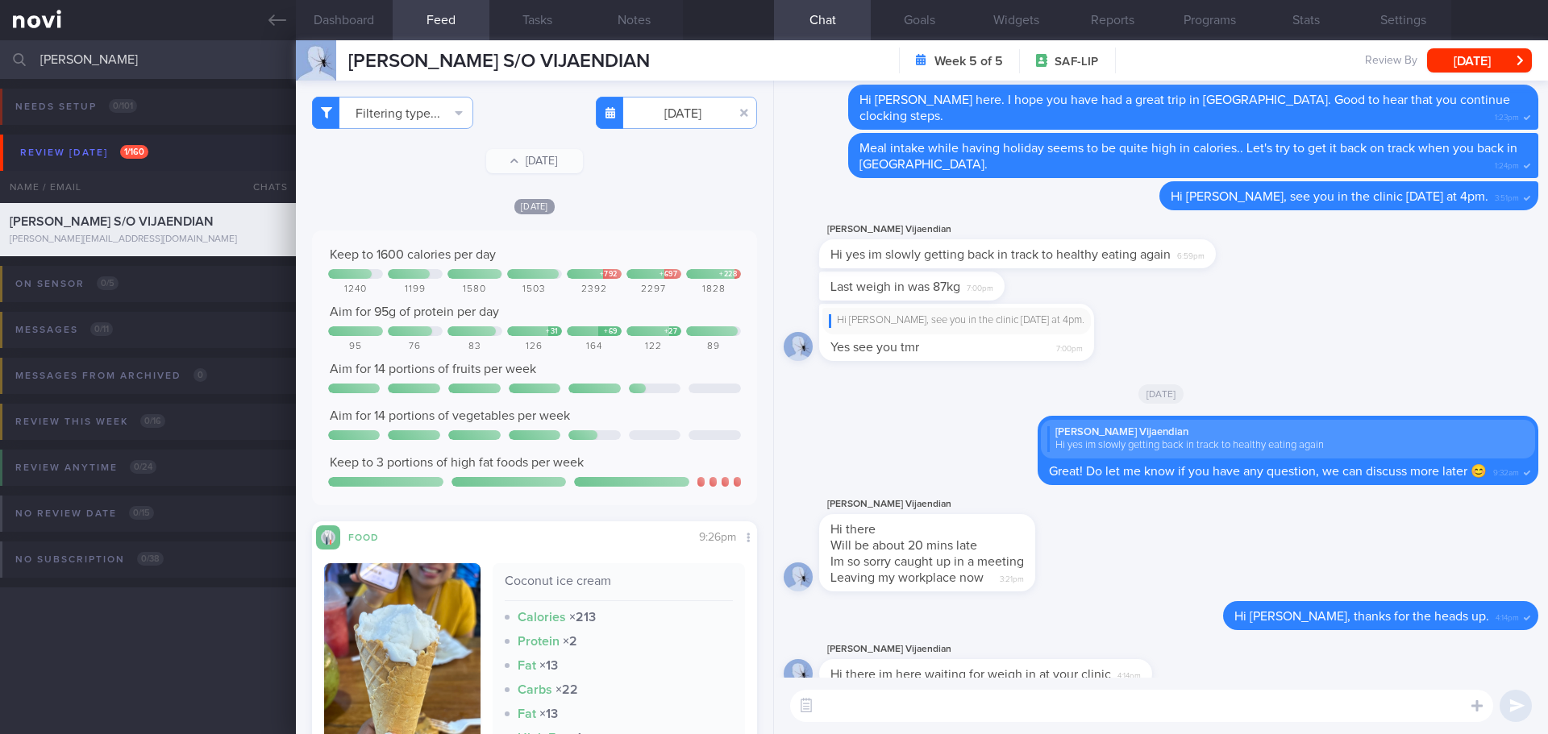
scroll to position [1, 0]
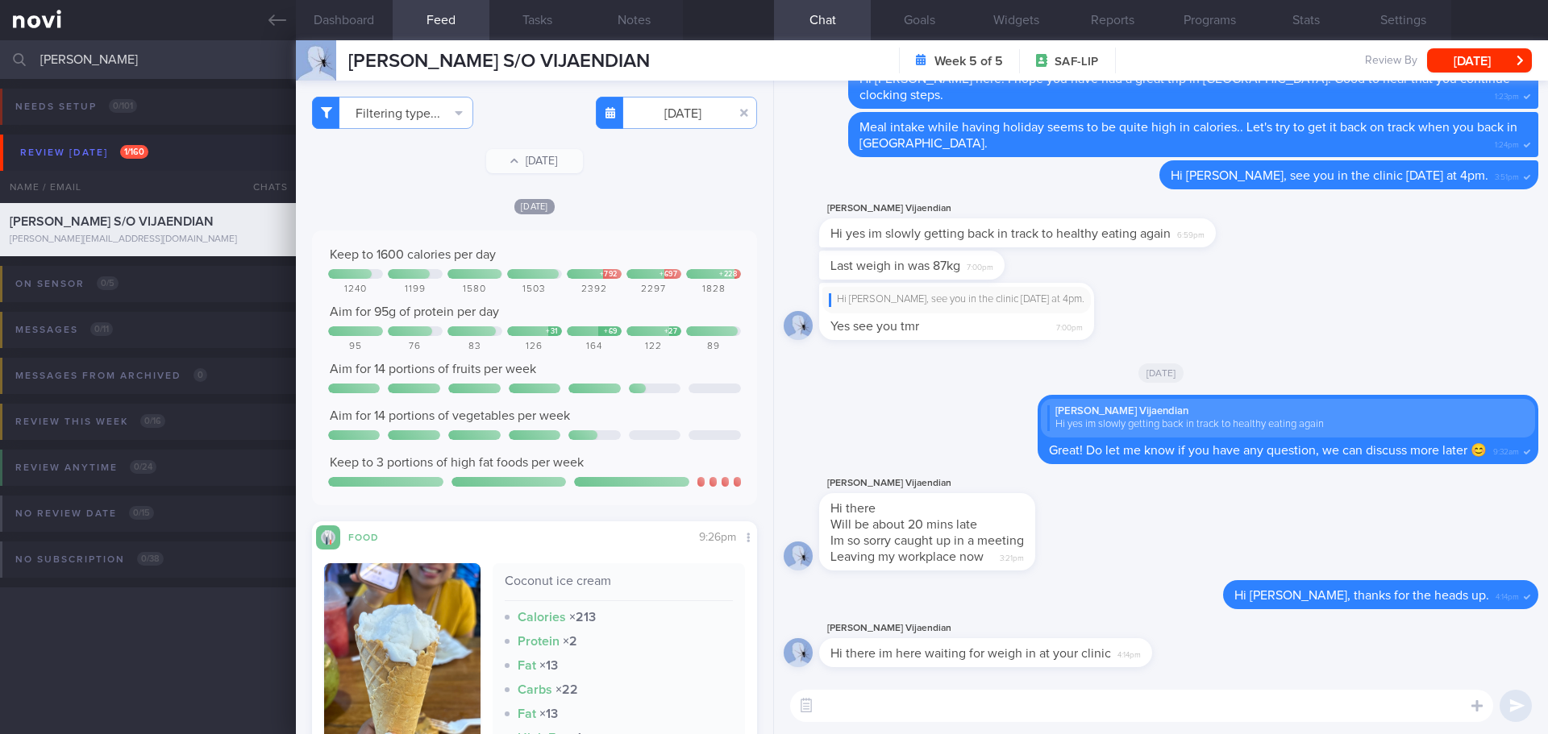
click at [1338, 319] on div "Hi Kurumbian, see you in the clinic tomorrow at 4pm. Yes see you tmr 7:00pm" at bounding box center [1160, 316] width 754 height 66
click at [272, 18] on icon at bounding box center [277, 20] width 18 height 11
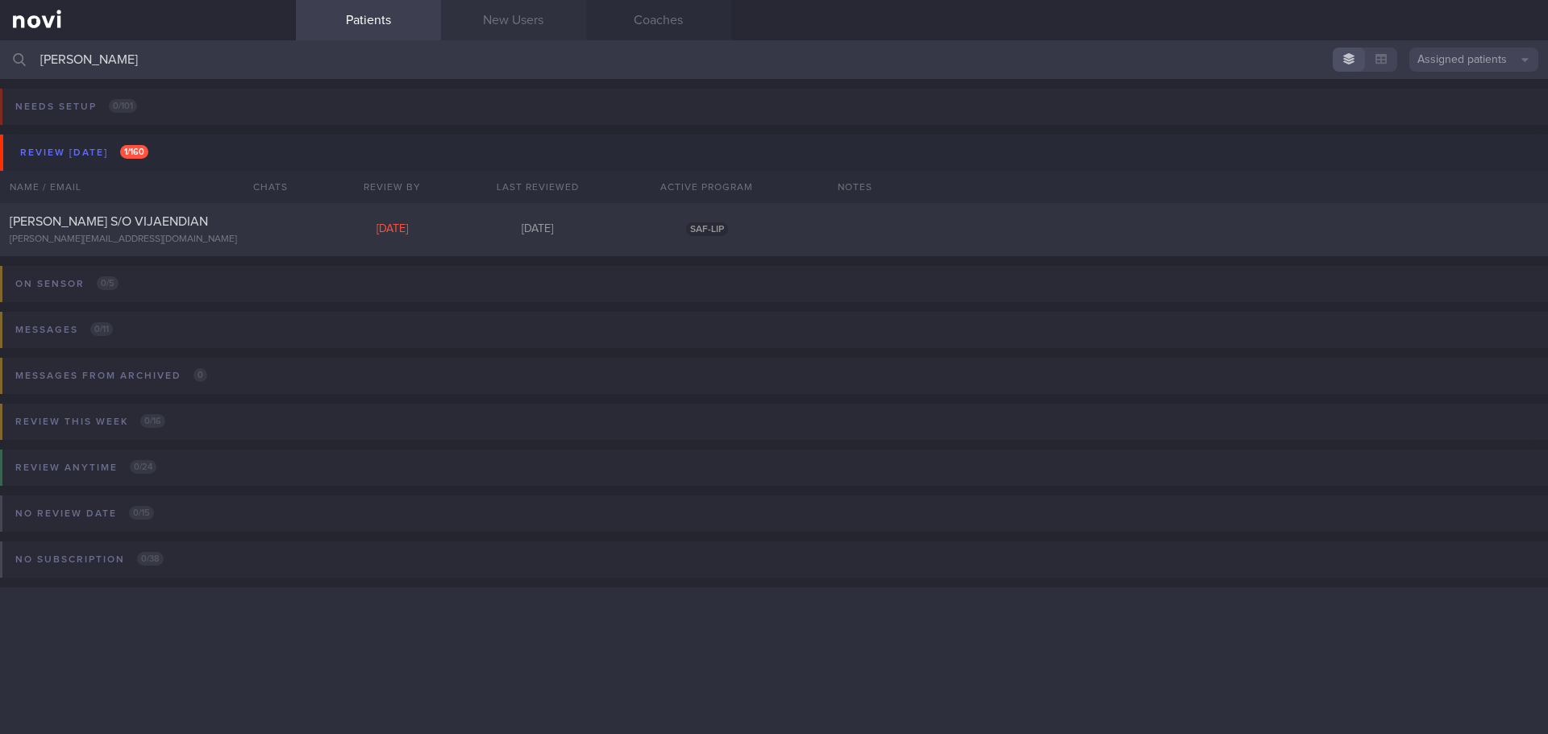
drag, startPoint x: 509, startPoint y: 11, endPoint x: 513, endPoint y: 20, distance: 9.7
click at [509, 12] on link "New Users" at bounding box center [513, 20] width 145 height 40
click at [513, 20] on link "New Users" at bounding box center [513, 20] width 145 height 40
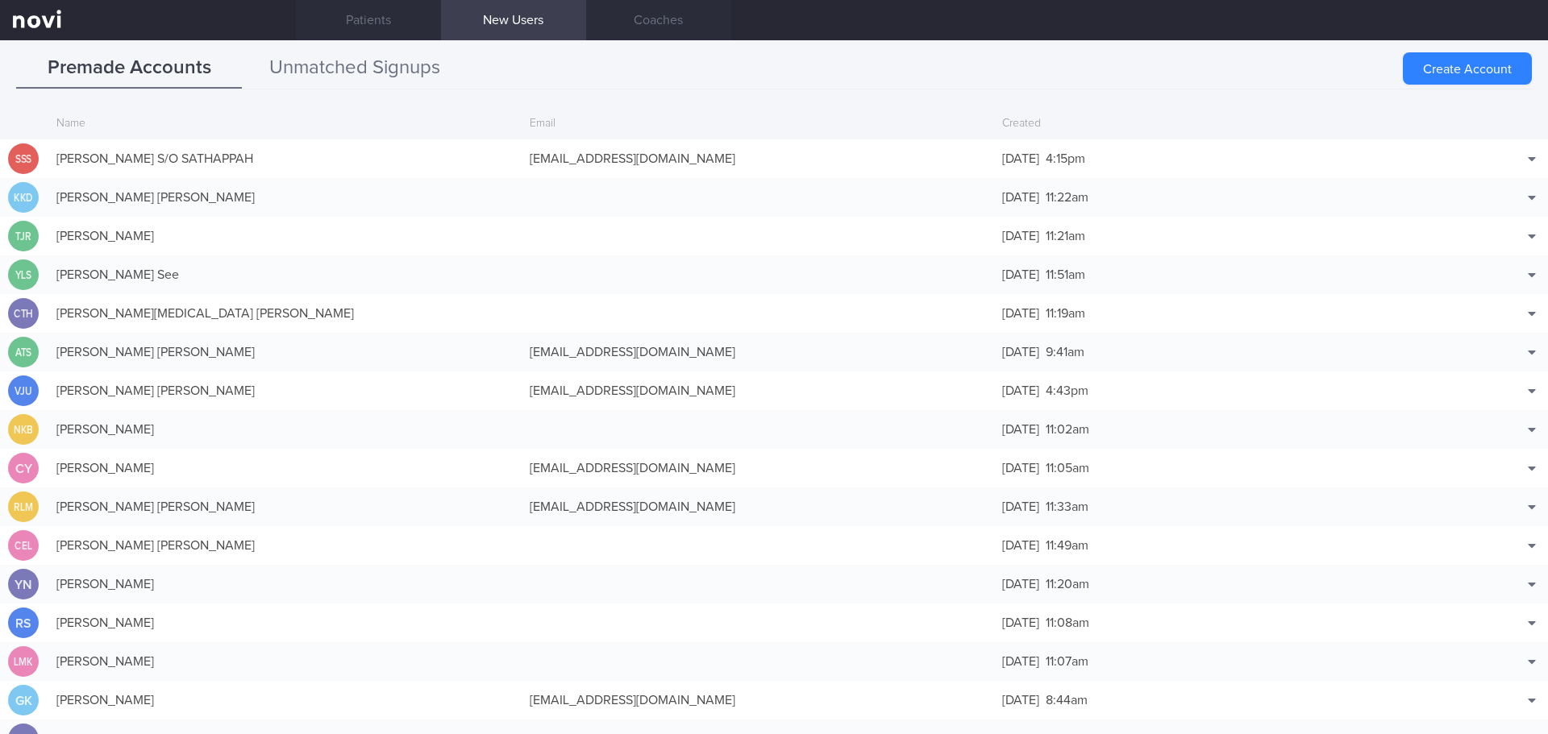
click at [321, 66] on button "Unmatched Signups" at bounding box center [355, 68] width 226 height 40
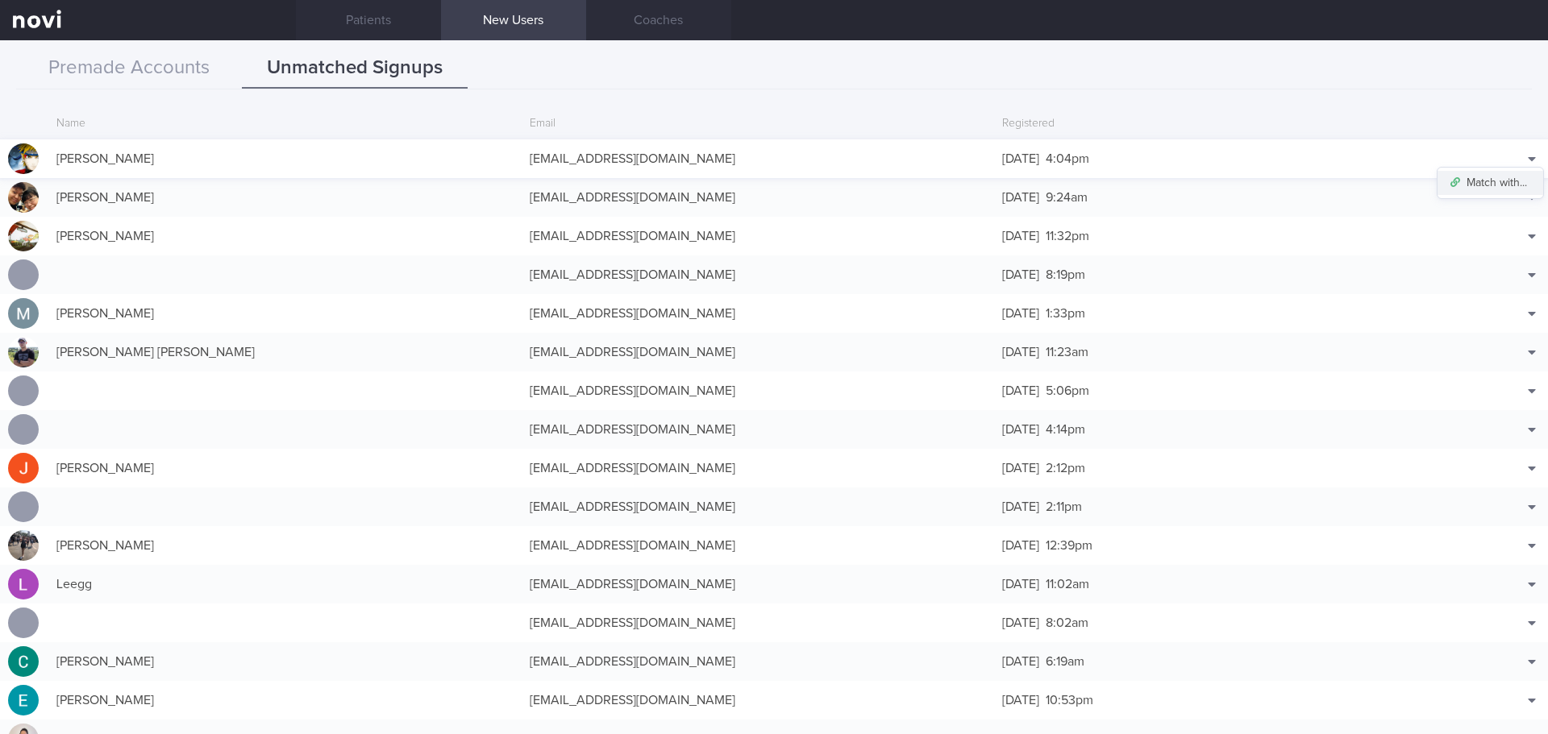
click at [1492, 180] on button "Match with..." at bounding box center [1490, 183] width 106 height 24
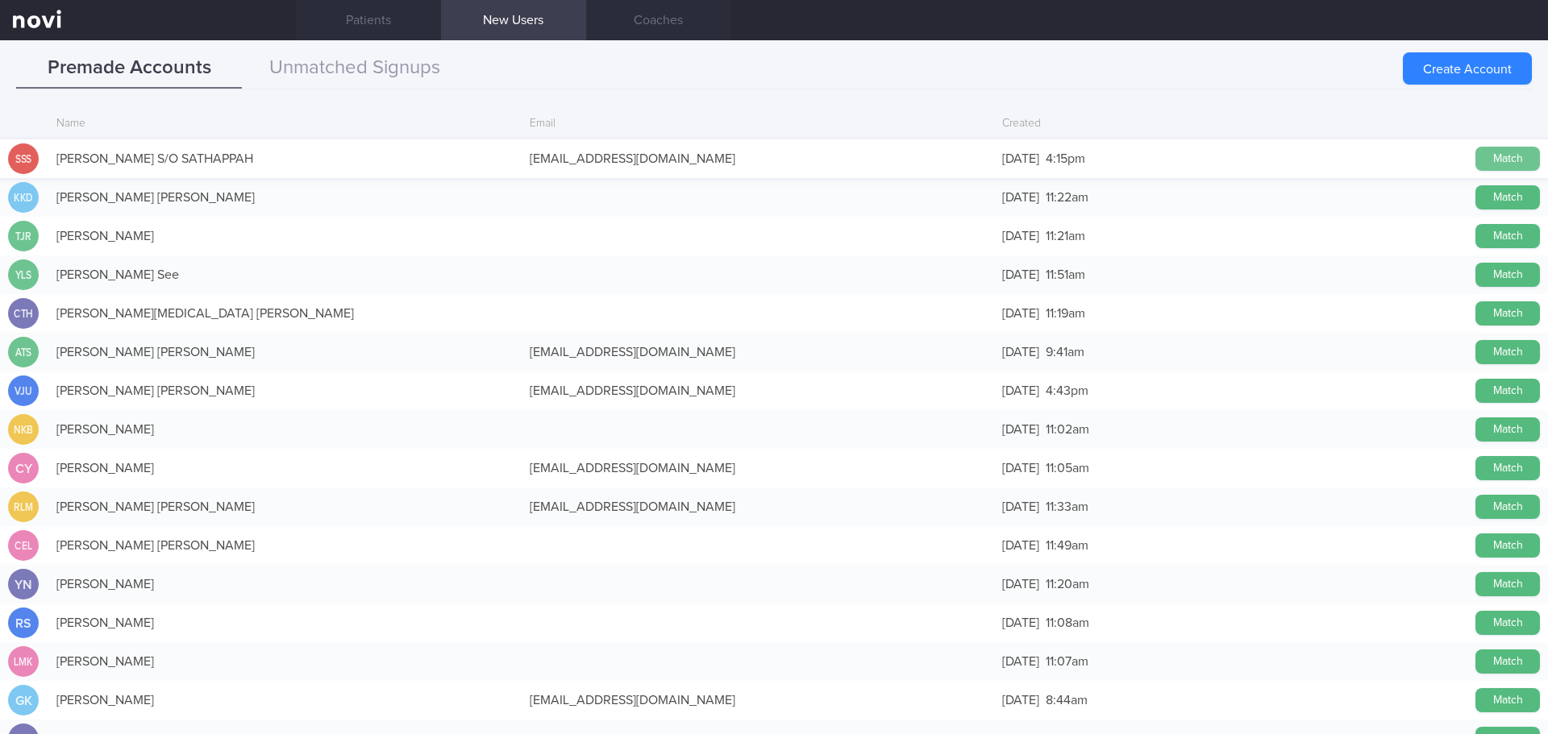
click at [1475, 158] on button "Match" at bounding box center [1507, 159] width 64 height 24
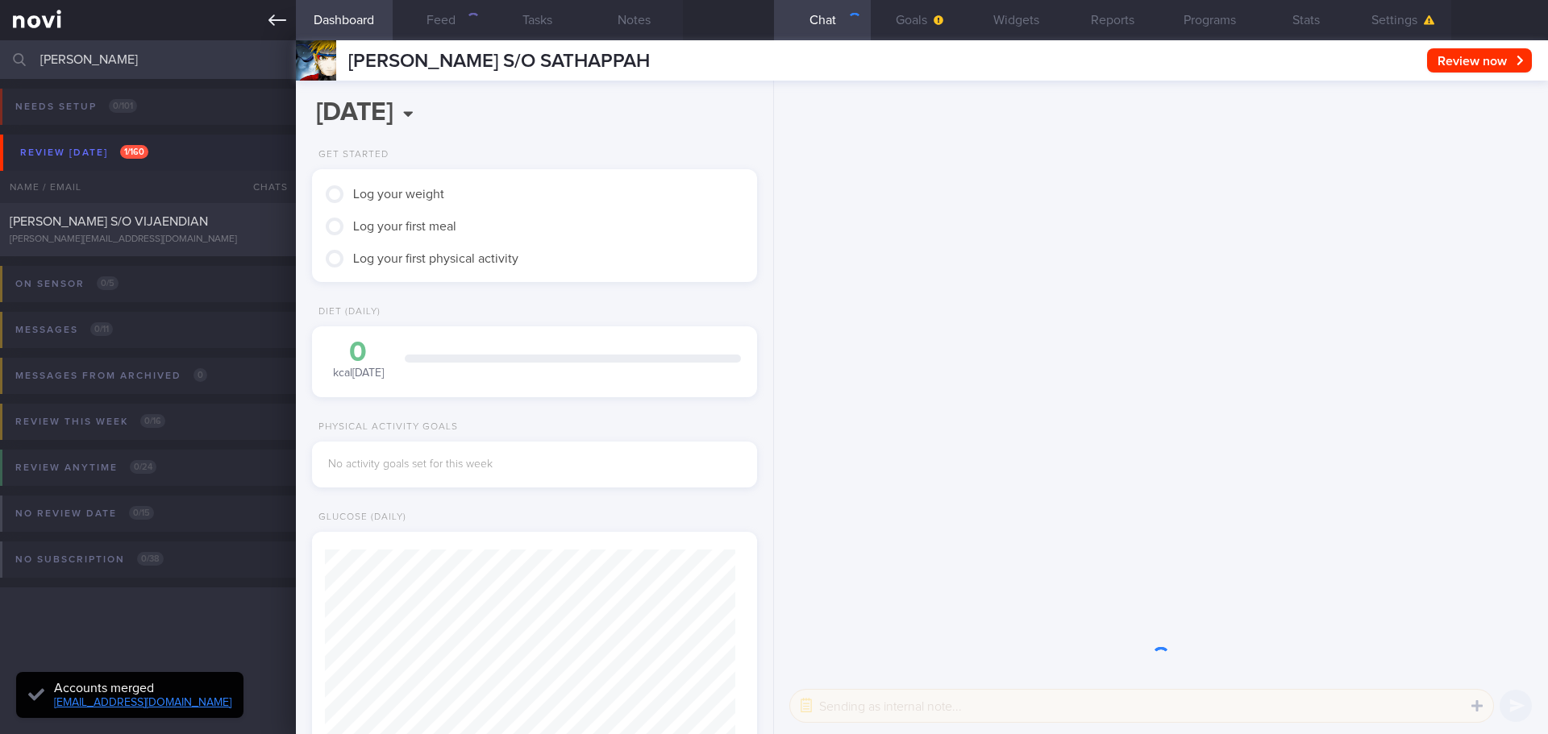
scroll to position [205, 411]
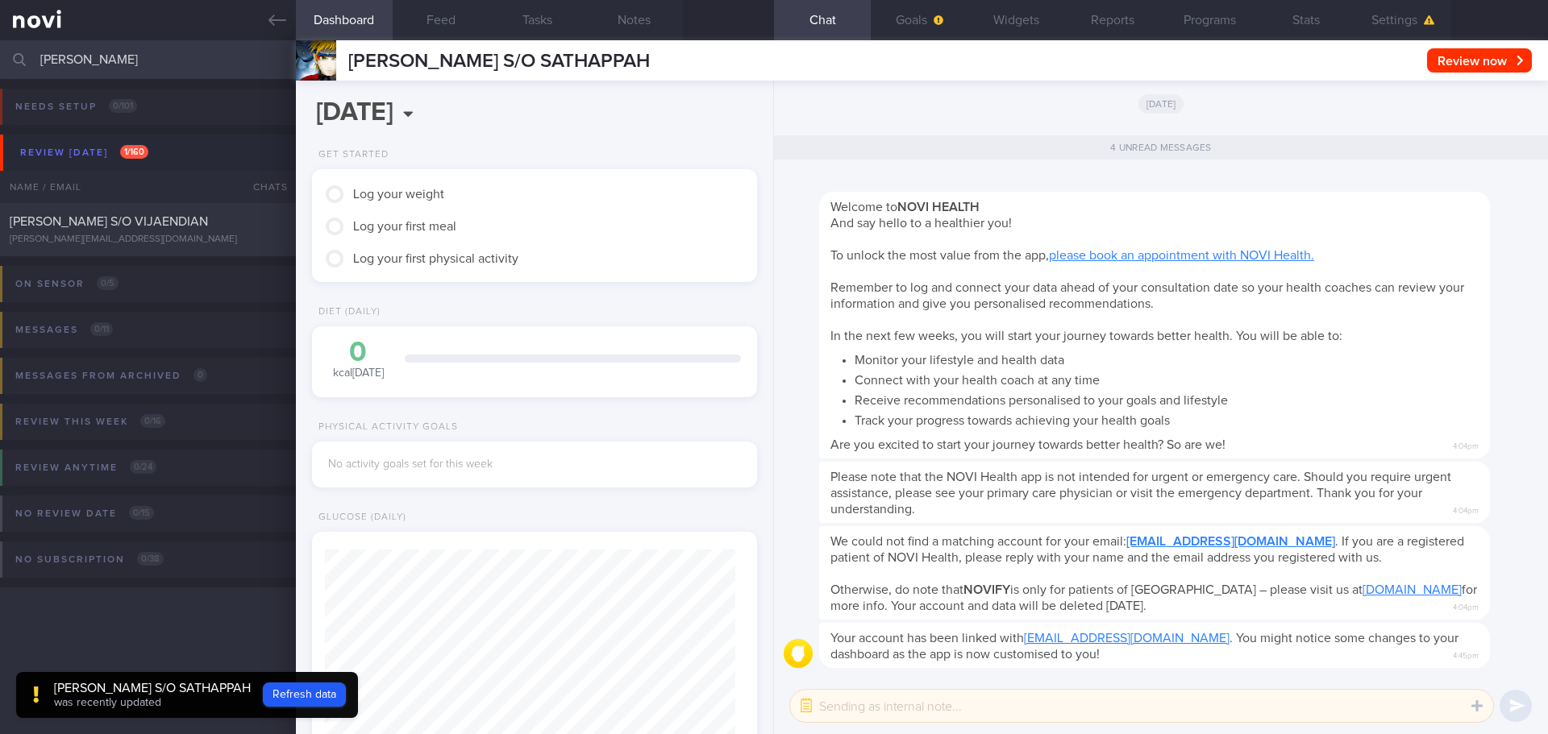
drag, startPoint x: 137, startPoint y: 62, endPoint x: -219, endPoint y: 115, distance: 360.2
click at [0, 115] on html "You are offline! Some functionality will be unavailable Patients New Users Coac…" at bounding box center [774, 367] width 1548 height 734
type input "d"
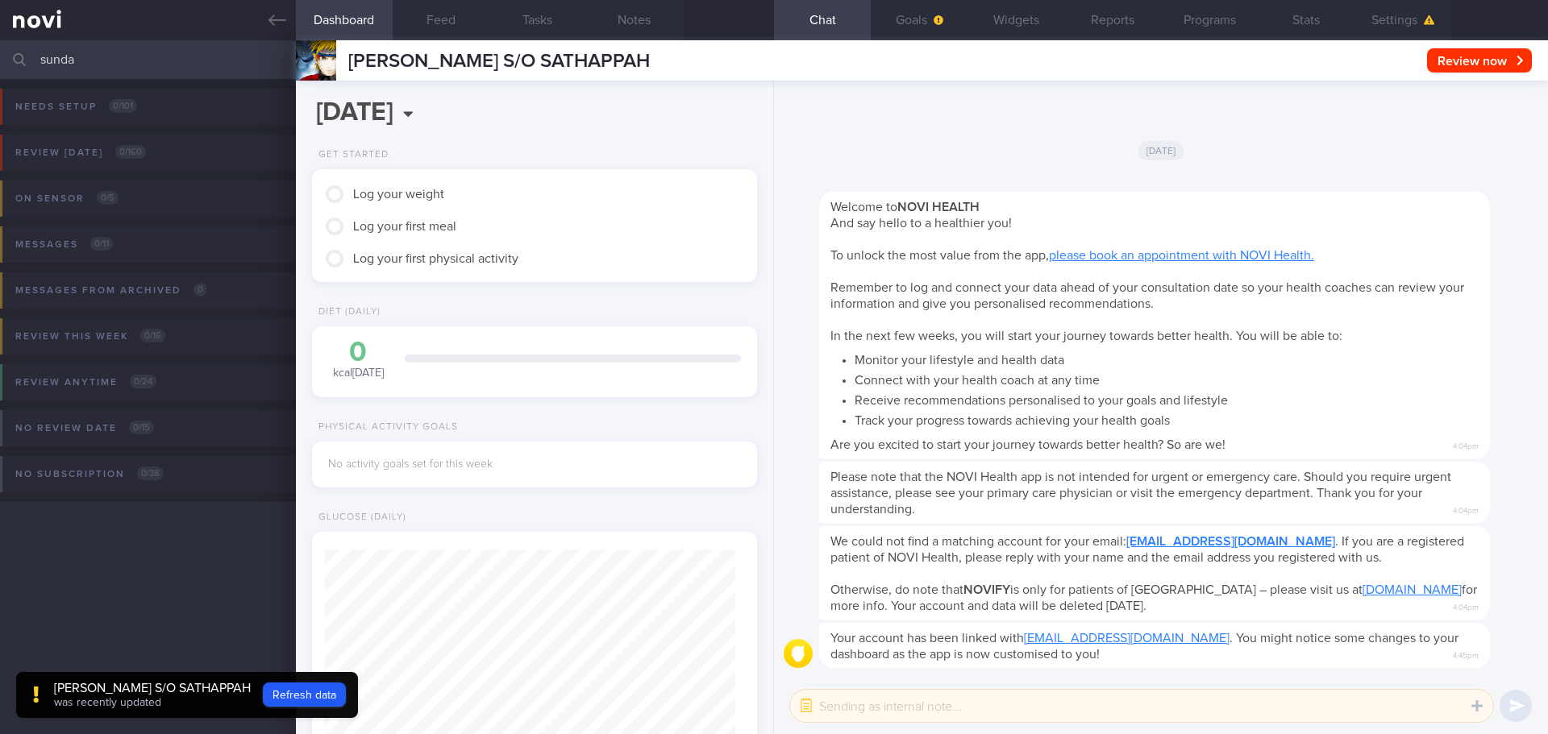
type input "sunda"
drag, startPoint x: 1390, startPoint y: 31, endPoint x: 1369, endPoint y: 34, distance: 20.3
click at [1390, 31] on button "Settings" at bounding box center [1402, 20] width 97 height 40
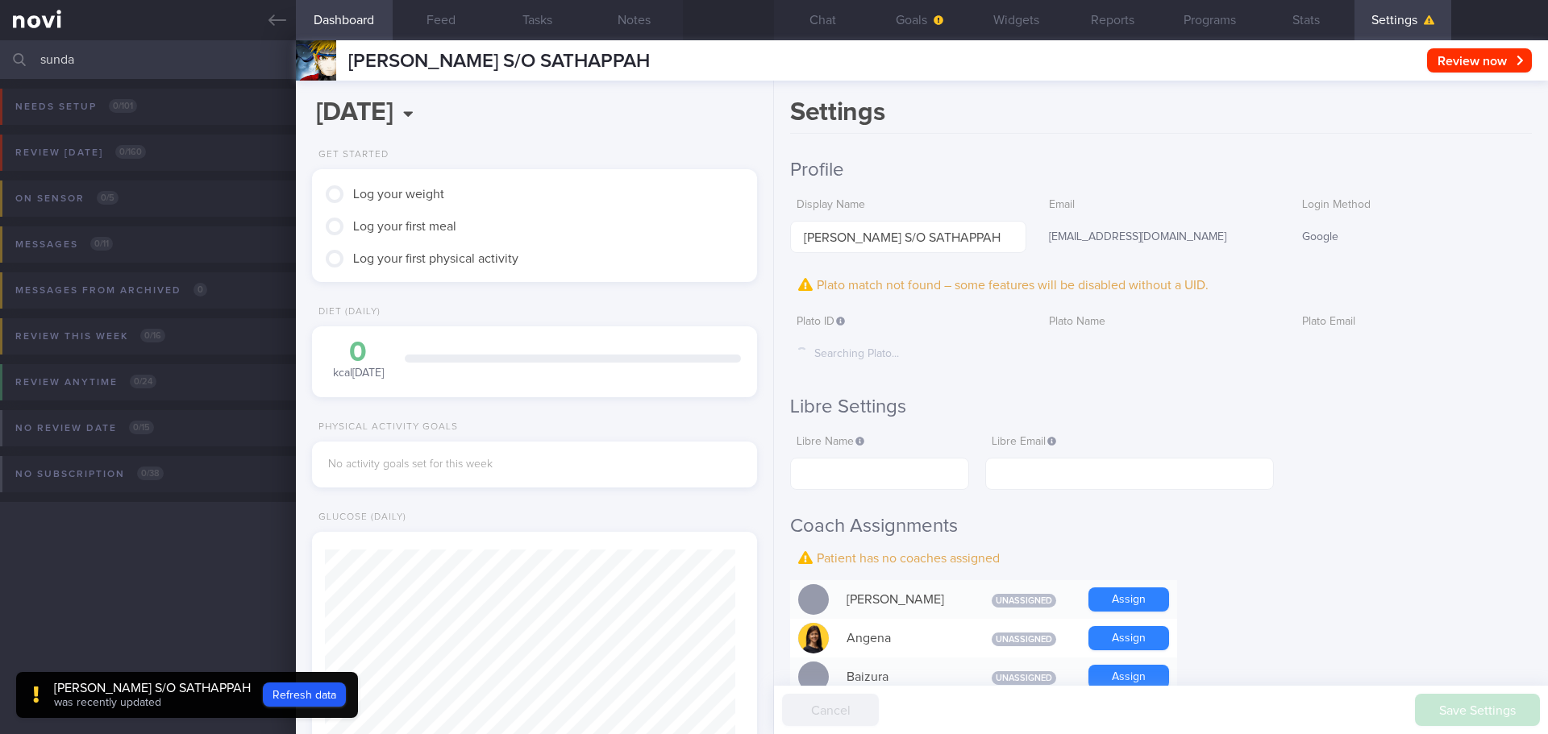
click at [1443, 322] on label "Plato Email" at bounding box center [1413, 322] width 223 height 15
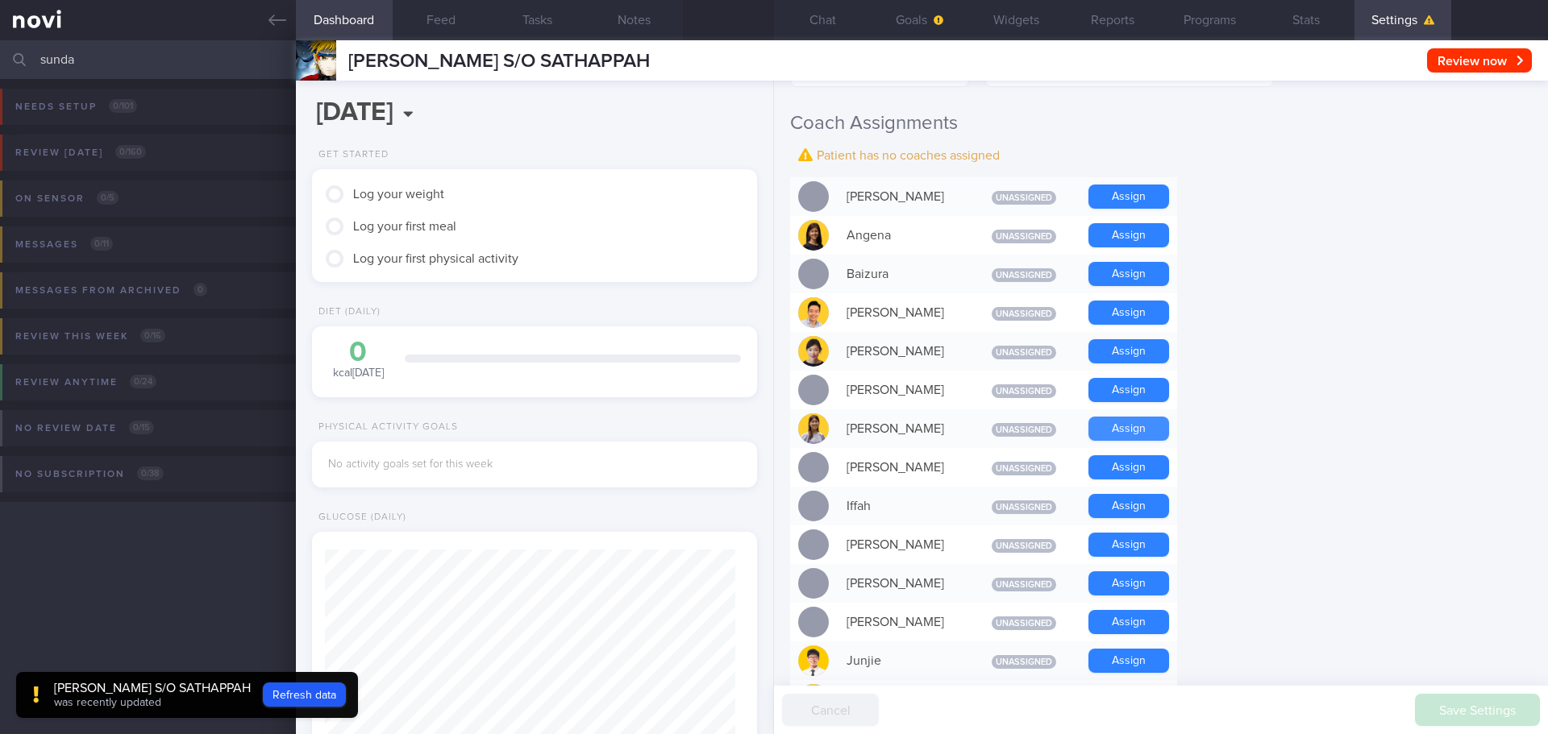
click at [1156, 434] on button "Assign" at bounding box center [1128, 429] width 81 height 24
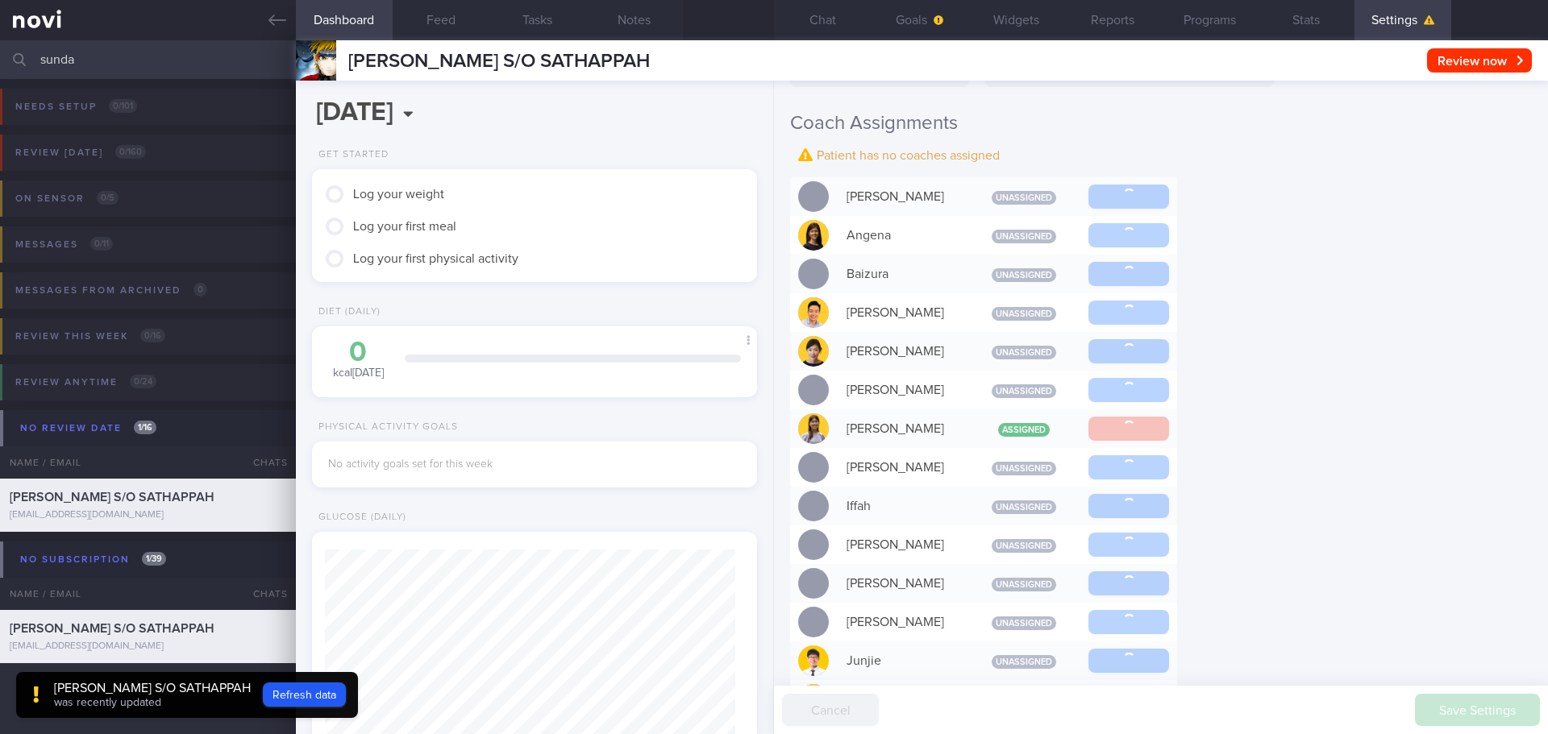
click at [1308, 410] on div "Settings Profile Display Name SUNDARESWARAN S/O SATHAPPAH Email sunnyboi9523@gm…" at bounding box center [1161, 408] width 774 height 654
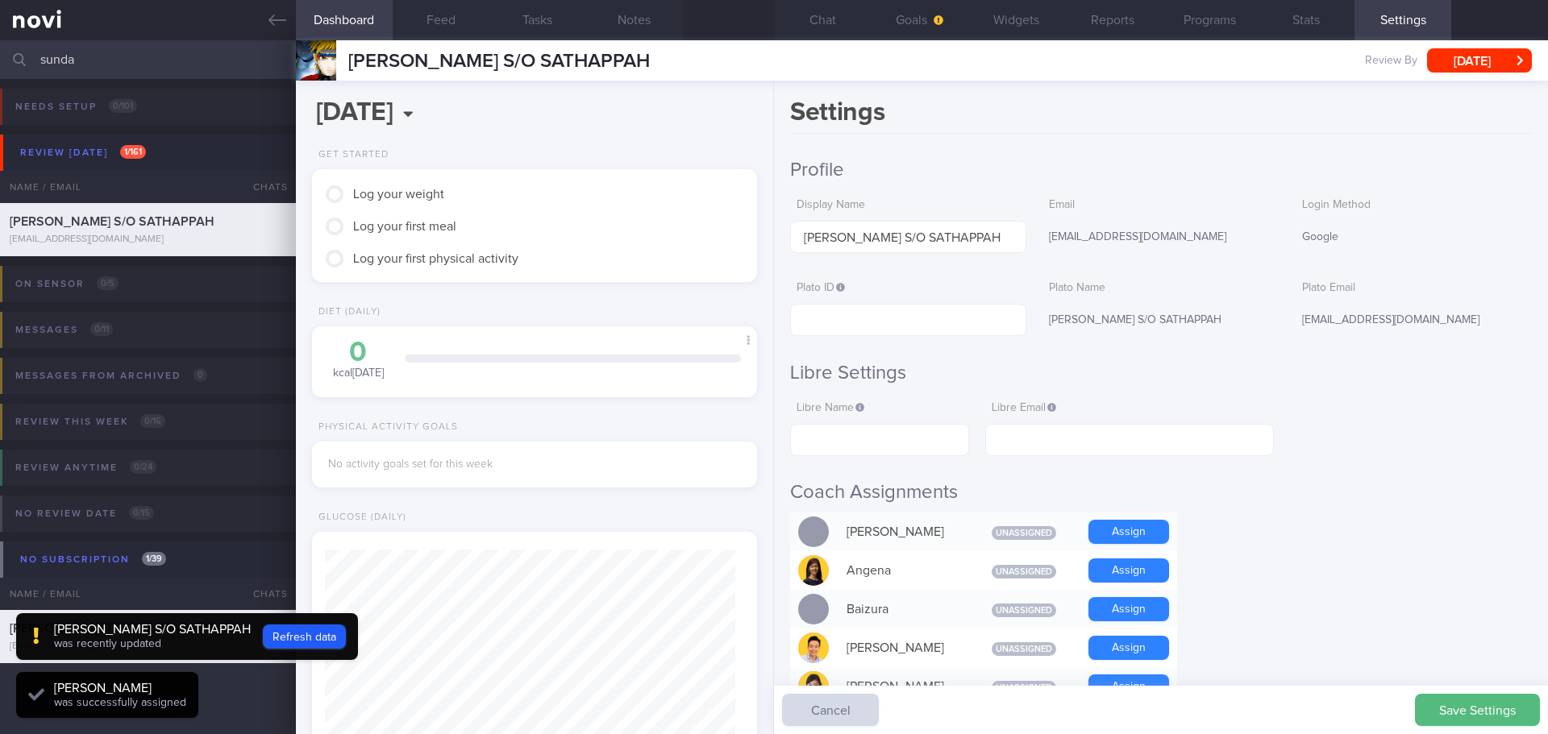
scroll to position [205, 411]
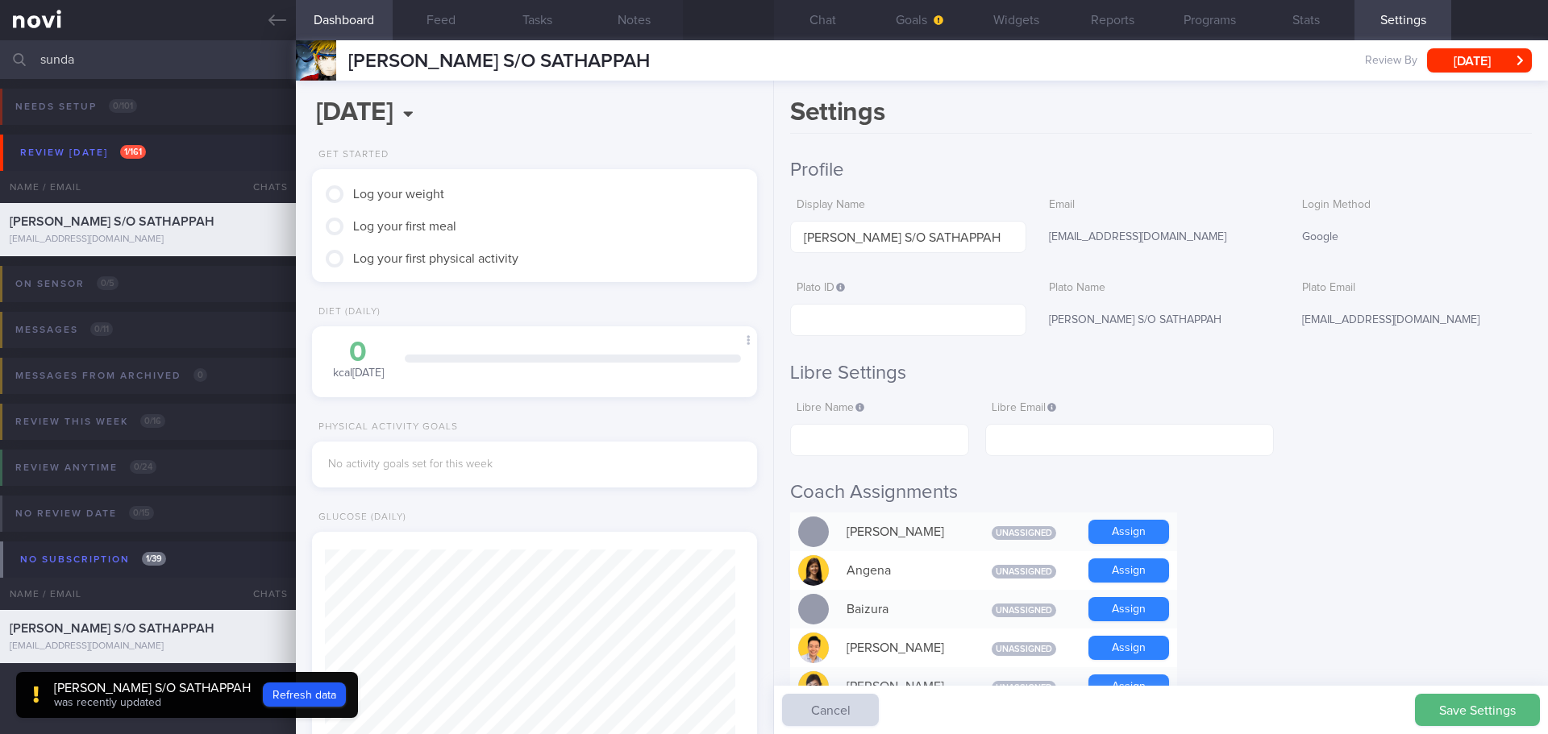
click at [1161, 334] on div "SUNDARESWARAN S/O SATHAPPAH" at bounding box center [1160, 321] width 236 height 34
click at [822, 31] on button "Chat" at bounding box center [822, 20] width 97 height 40
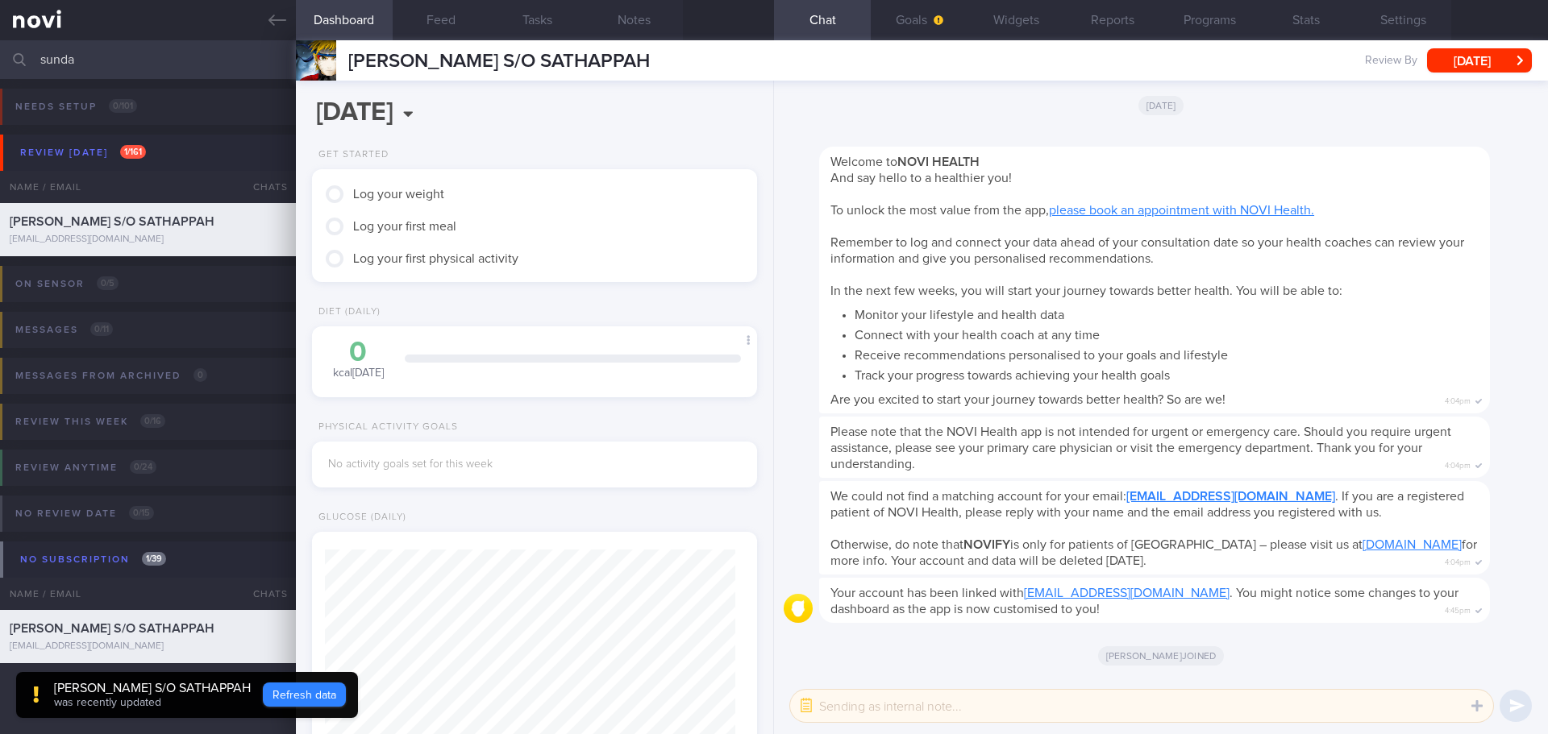
click at [311, 698] on button "Refresh data" at bounding box center [304, 695] width 83 height 24
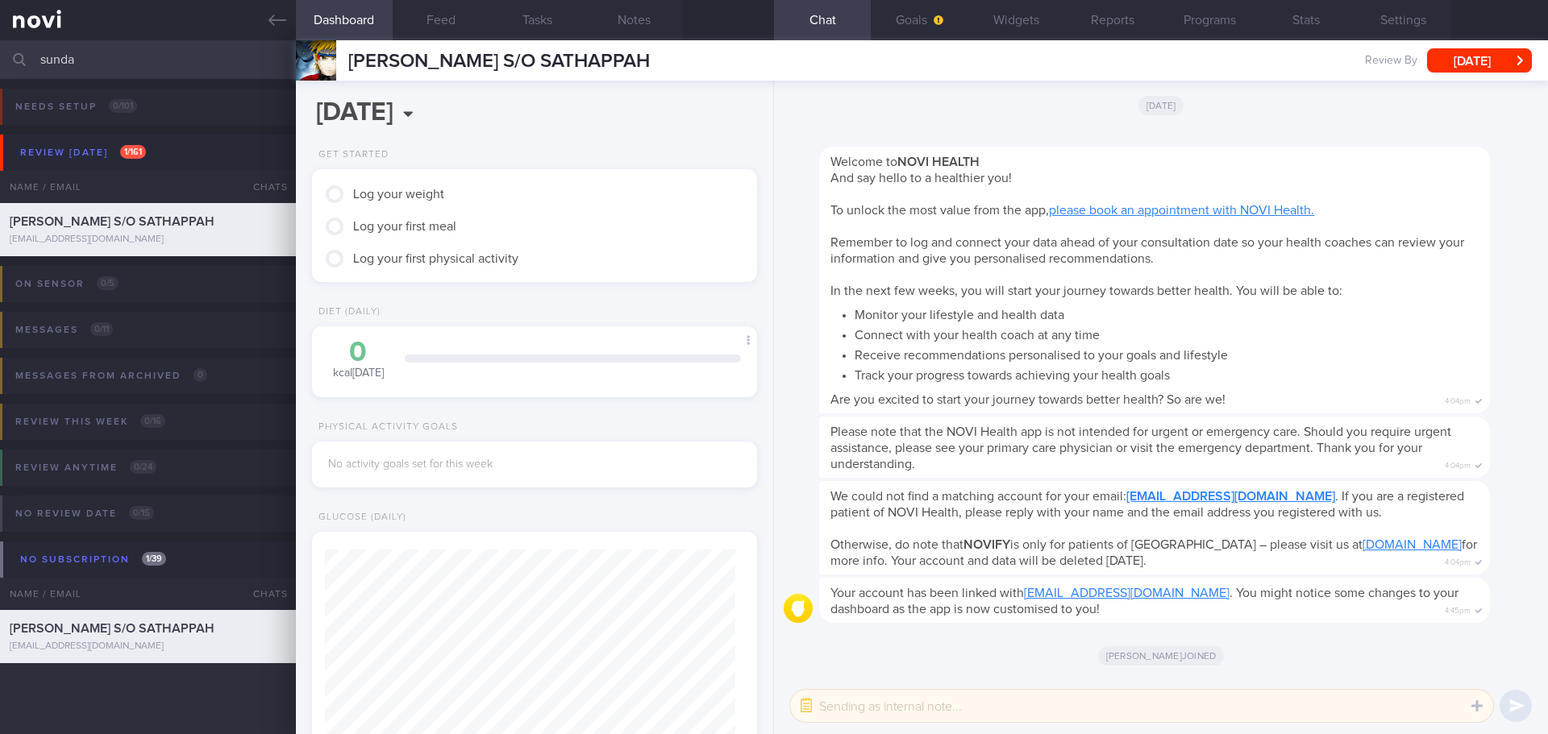
type input "4fac9e596186428598ab698320932a8f"
click at [1390, 18] on button "Settings" at bounding box center [1402, 20] width 97 height 40
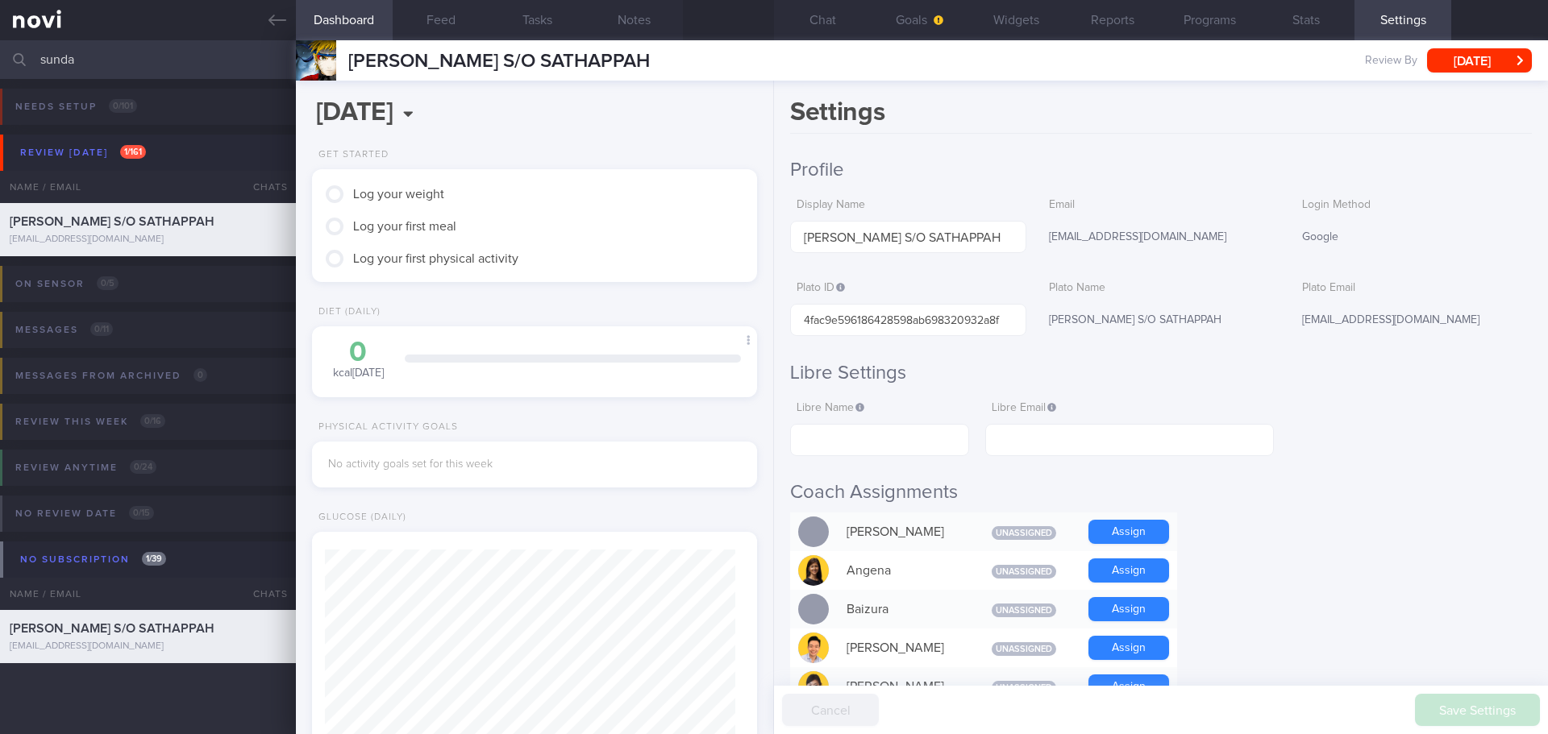
click at [1366, 376] on h2 "Libre Settings" at bounding box center [1161, 373] width 742 height 24
click at [1149, 435] on input "text" at bounding box center [1129, 440] width 289 height 32
paste input "Sunnyboi9523@gmail.com"
type input "Sunnyboi9523@gmail.com"
click at [891, 436] on input "text" at bounding box center [879, 440] width 179 height 32
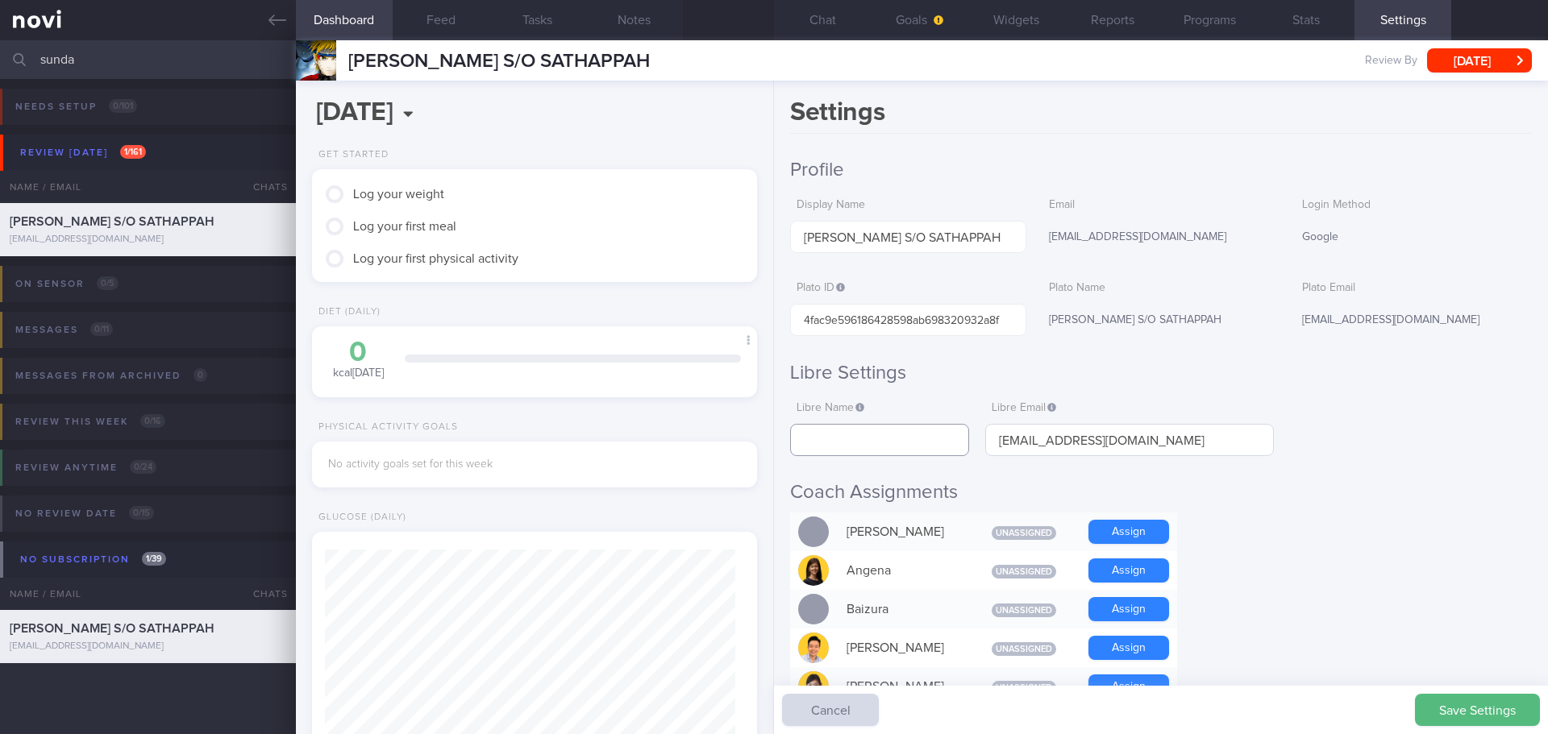
paste input "Sundar Eswaran"
type input "Sundar Eswaran"
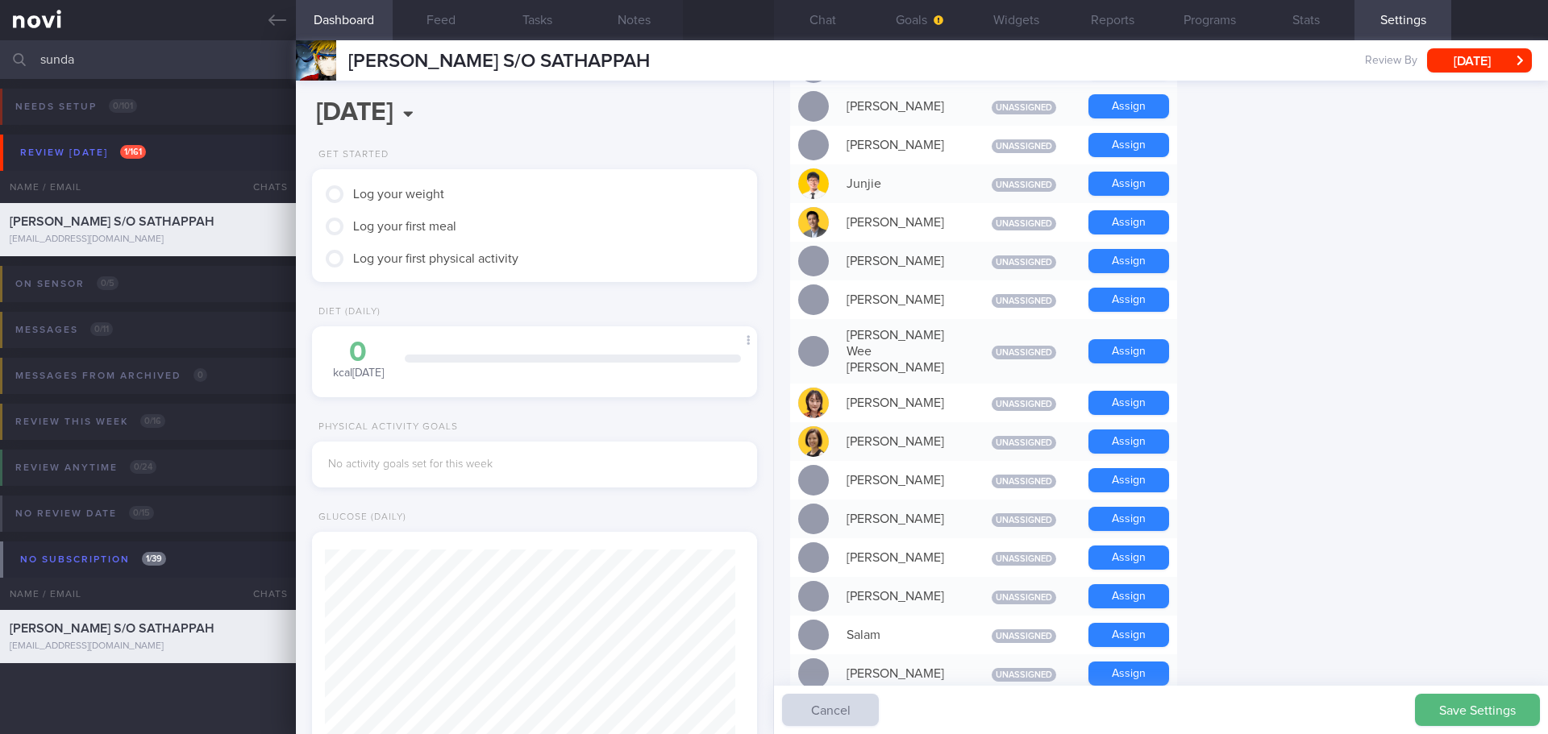
scroll to position [887, 0]
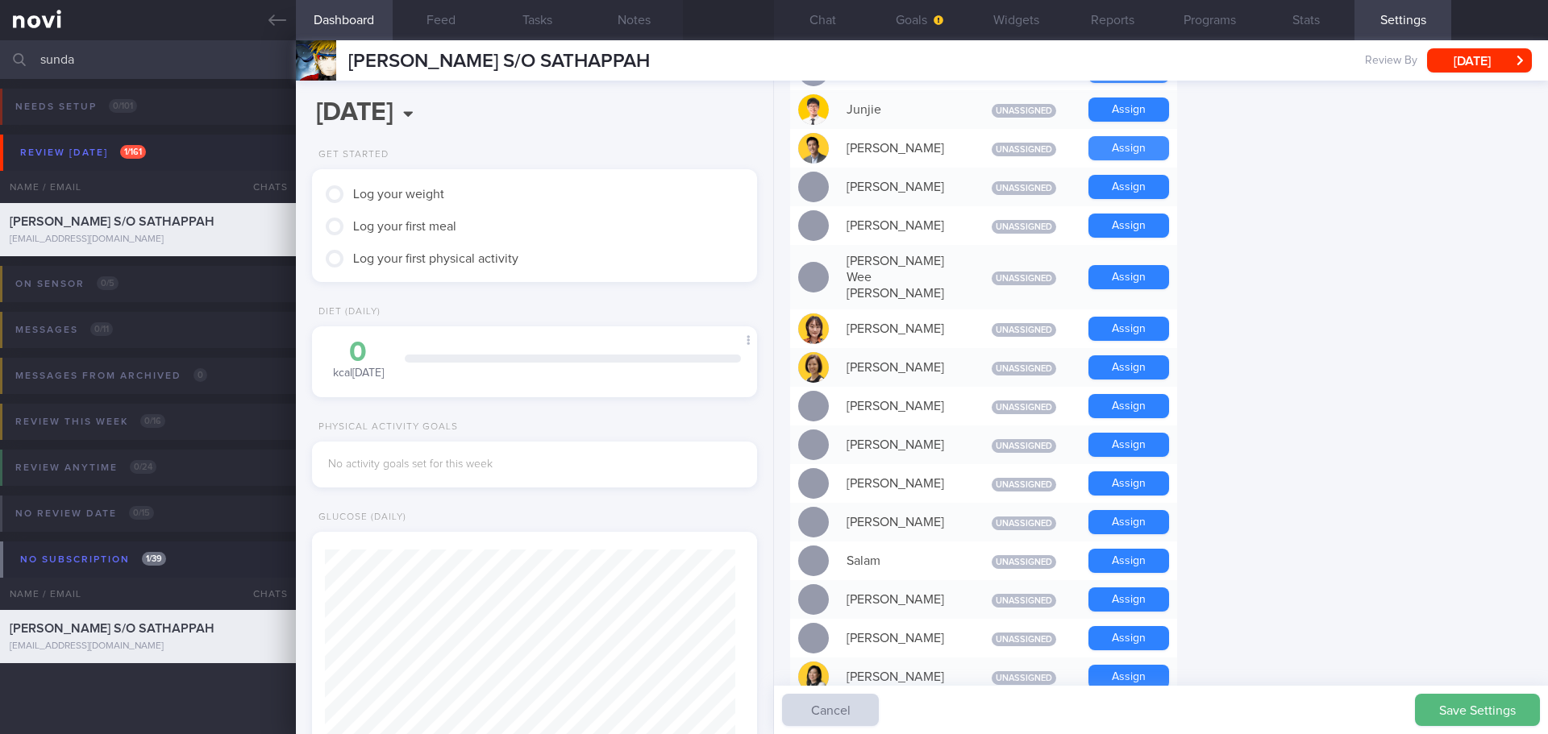
click at [1110, 148] on button "Assign" at bounding box center [1128, 148] width 81 height 24
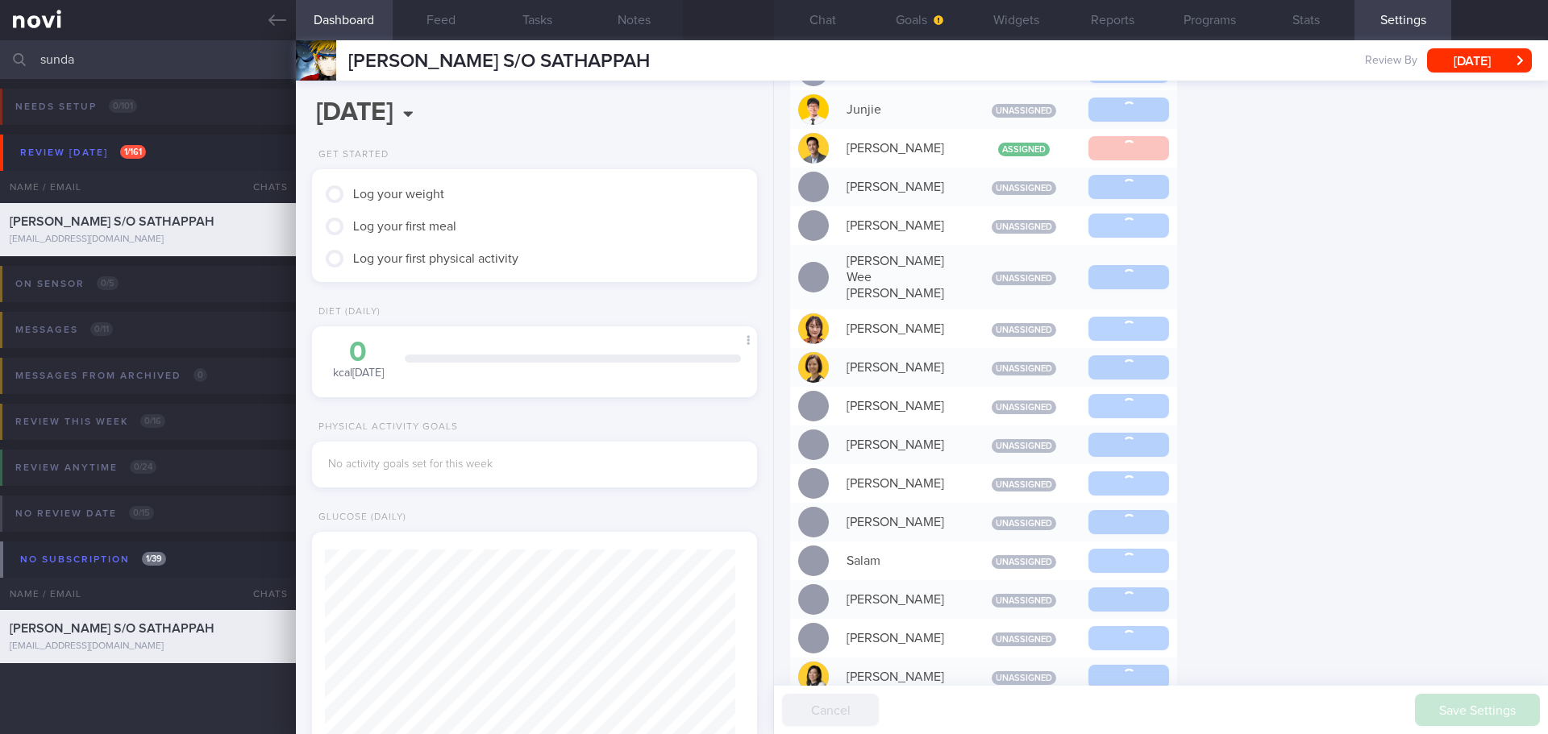
click at [1288, 259] on div "Settings Profile Display Name SUNDARESWARAN S/O SATHAPPAH Email sunnyboi9523@gm…" at bounding box center [1161, 408] width 774 height 654
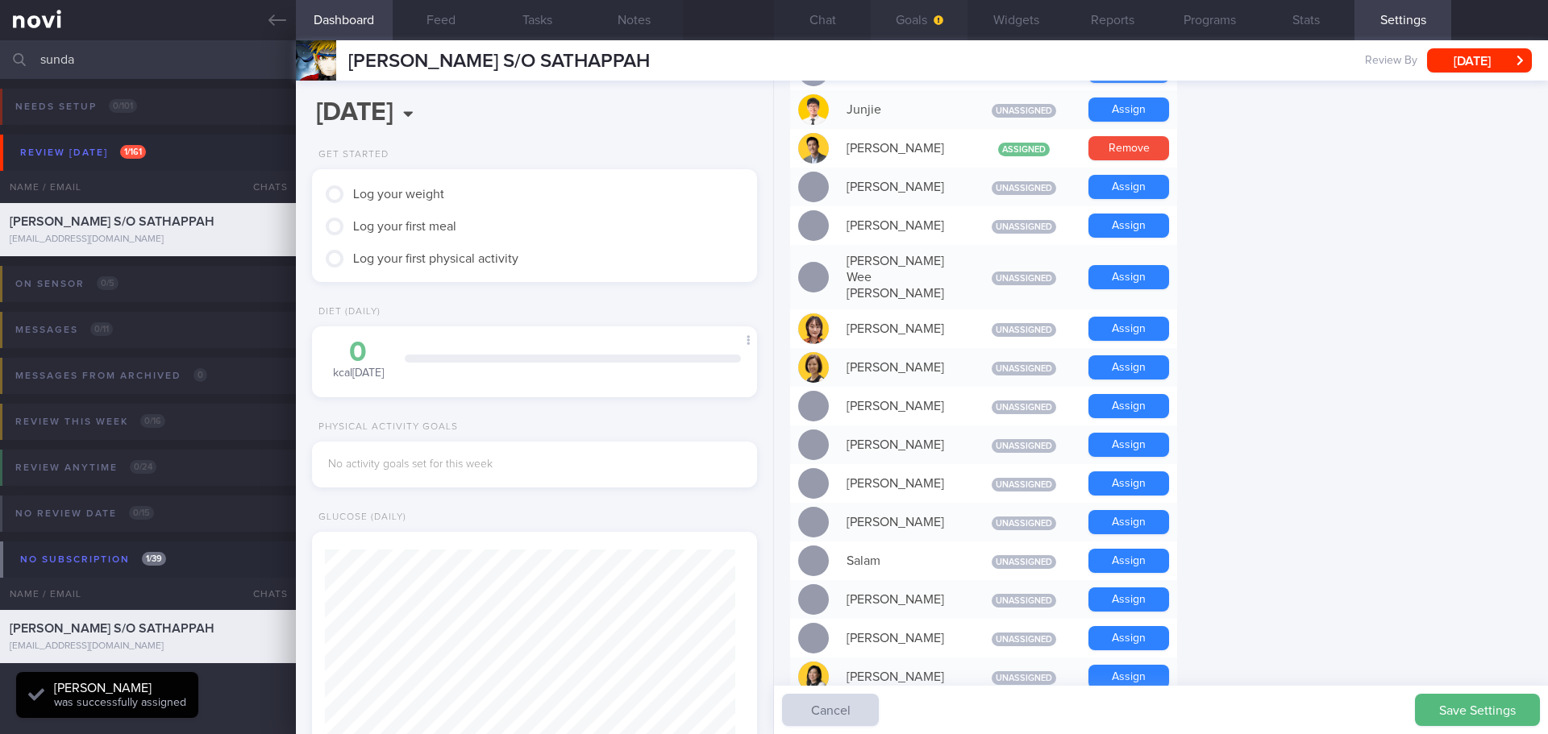
click at [893, 0] on button "Goals" at bounding box center [919, 20] width 97 height 40
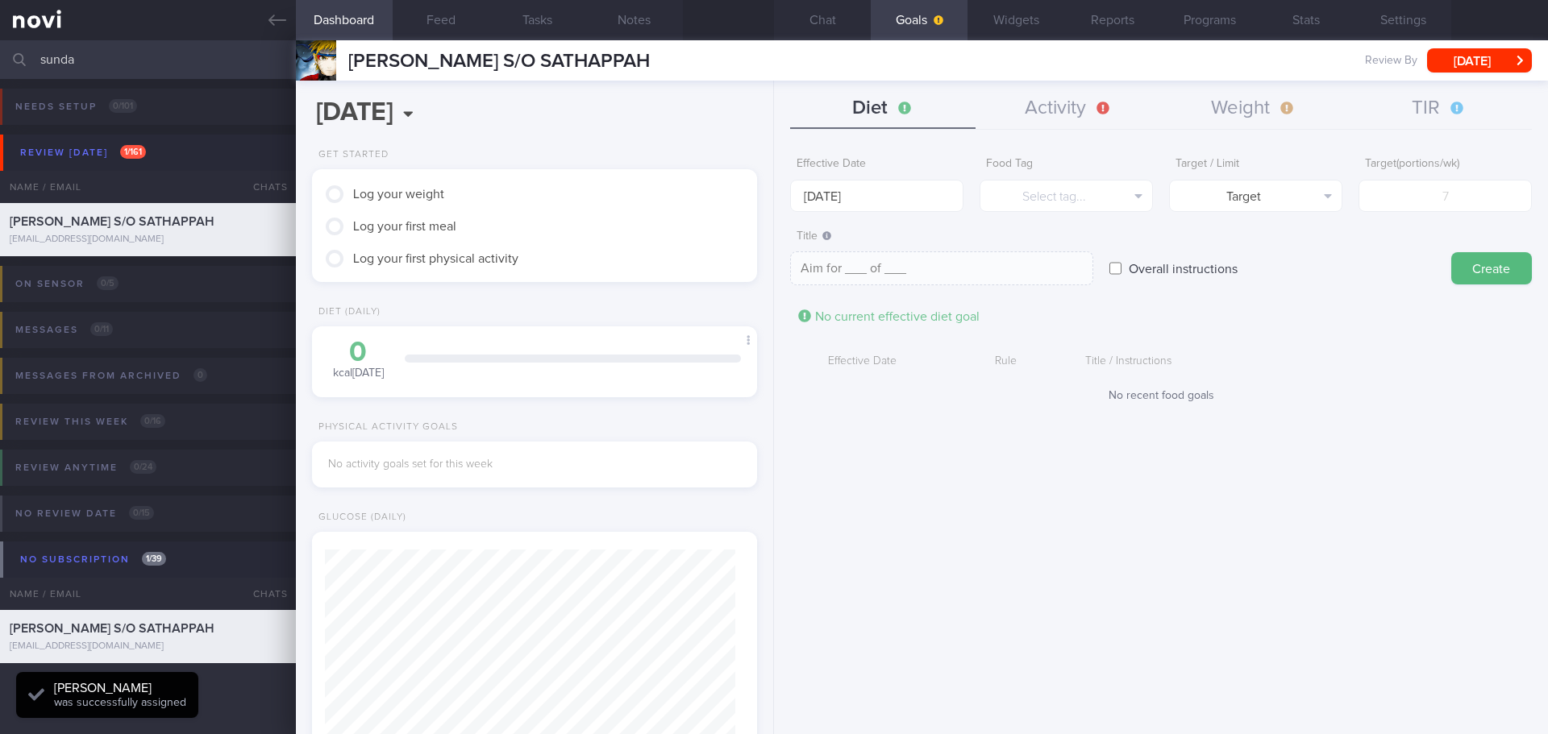
scroll to position [205, 411]
click at [1456, 119] on button "TIR" at bounding box center [1438, 109] width 185 height 40
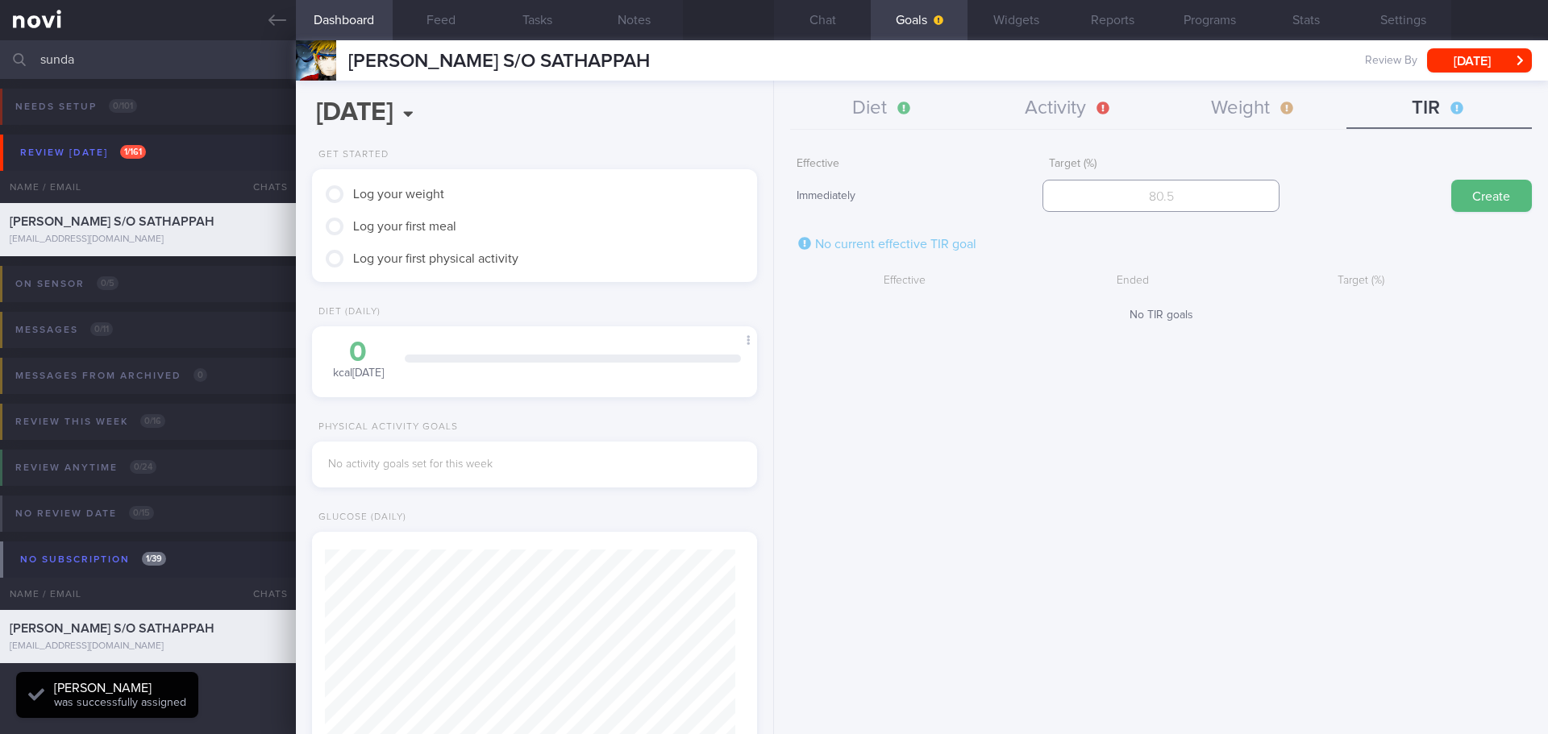
click at [1227, 189] on input "number" at bounding box center [1160, 196] width 236 height 32
type input "95"
click at [1485, 202] on button "Create" at bounding box center [1491, 196] width 81 height 32
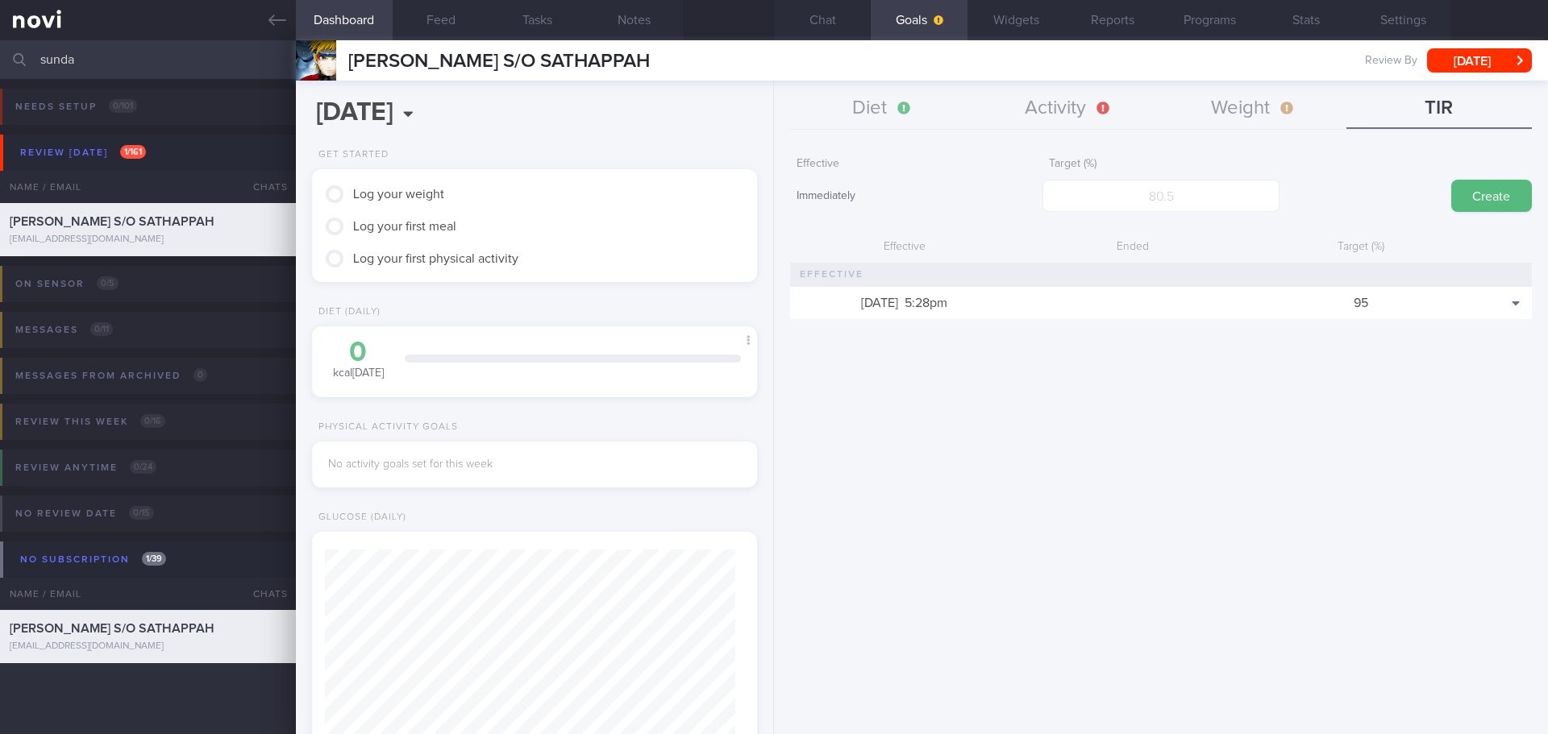
click at [1256, 506] on div "Effective Immediately Target (%) Create Effective Ended Target (%) 23 Sep 2025 …" at bounding box center [1161, 435] width 774 height 597
click at [1249, 511] on div "Effective Immediately Target (%) Create Effective Ended Target (%) 23 Sep 2025 …" at bounding box center [1161, 435] width 774 height 597
click at [822, 14] on button "Chat" at bounding box center [822, 20] width 97 height 40
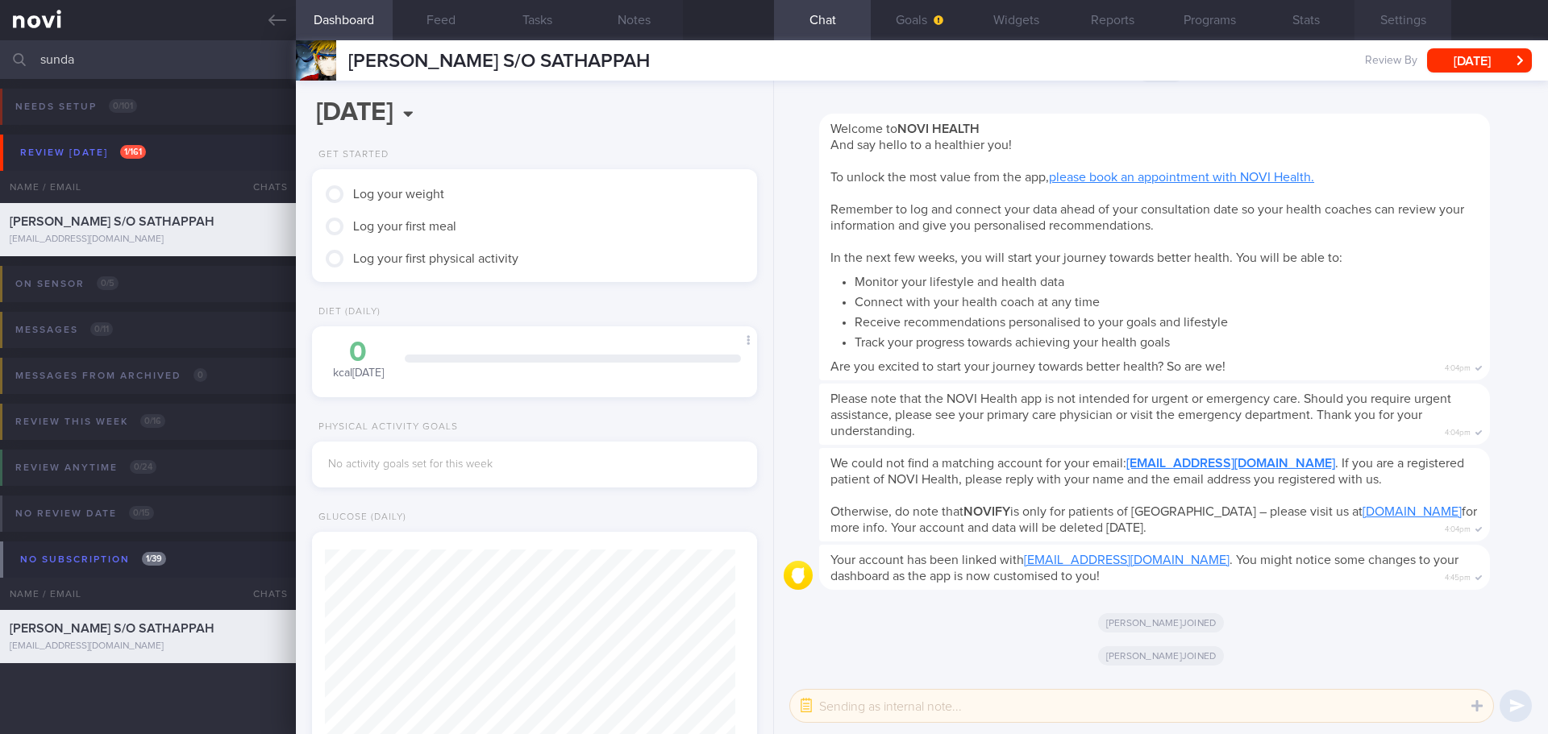
click at [1414, 24] on button "Settings" at bounding box center [1402, 20] width 97 height 40
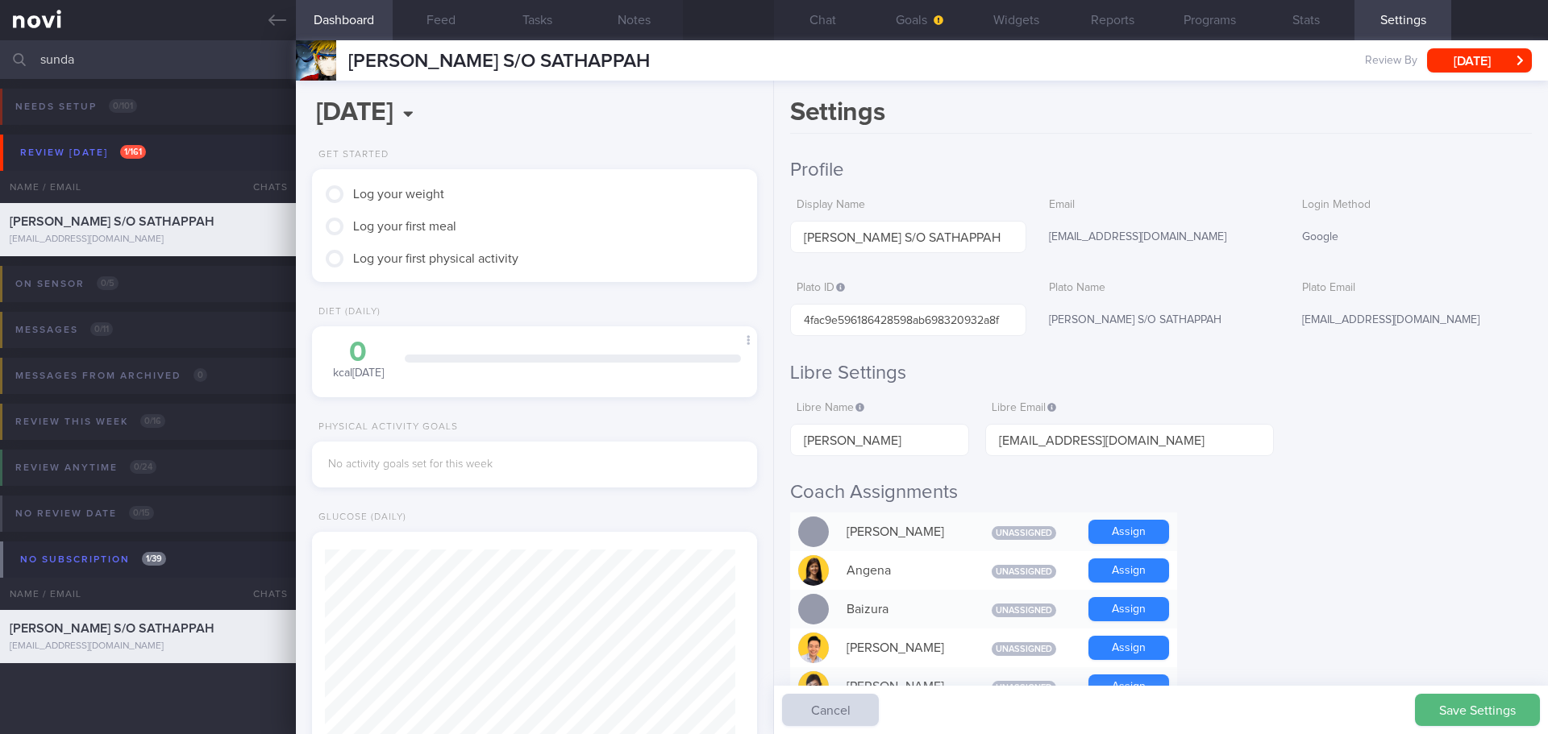
click at [1482, 713] on button "Save Settings" at bounding box center [1477, 710] width 125 height 32
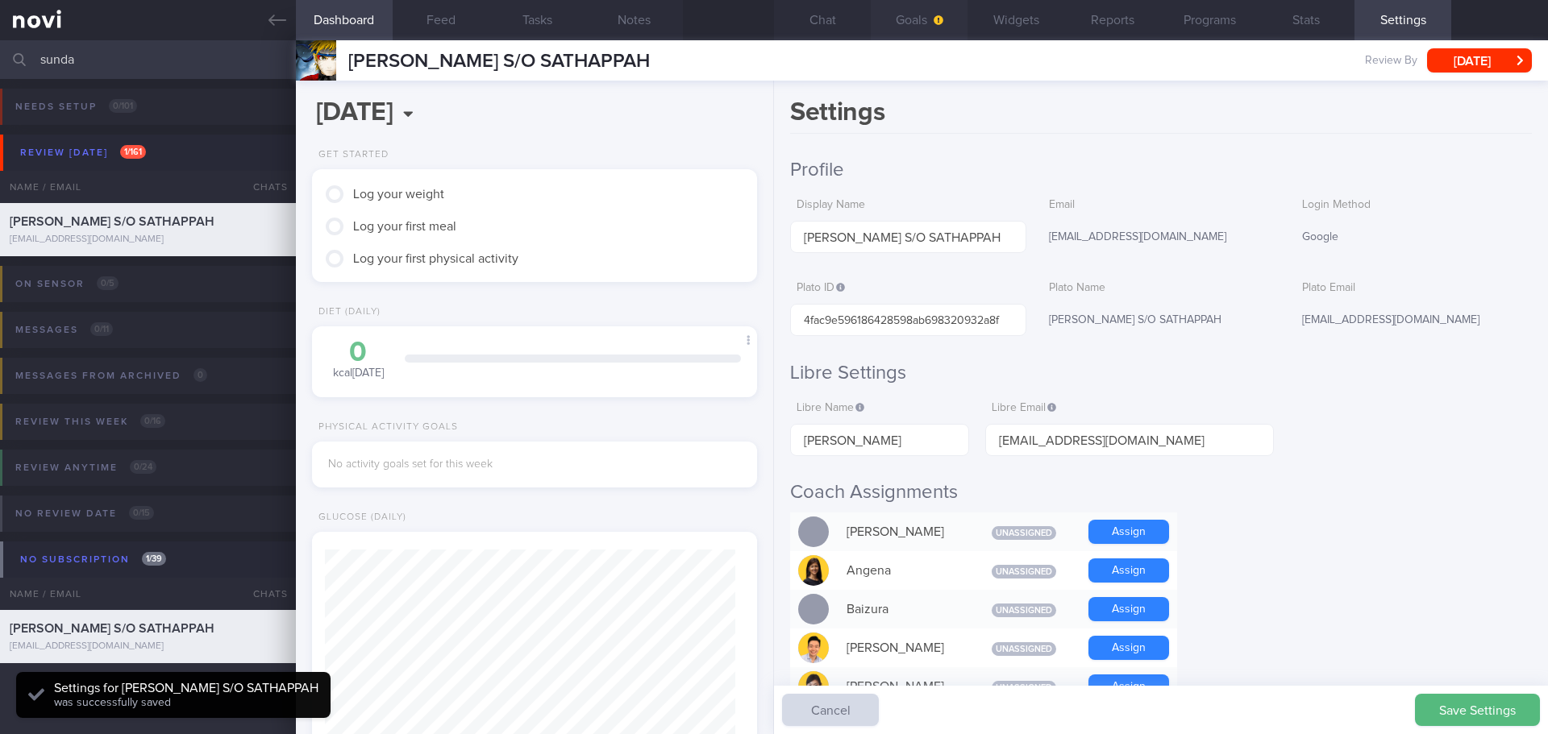
scroll to position [205, 411]
click at [937, 11] on button "Goals" at bounding box center [919, 20] width 97 height 40
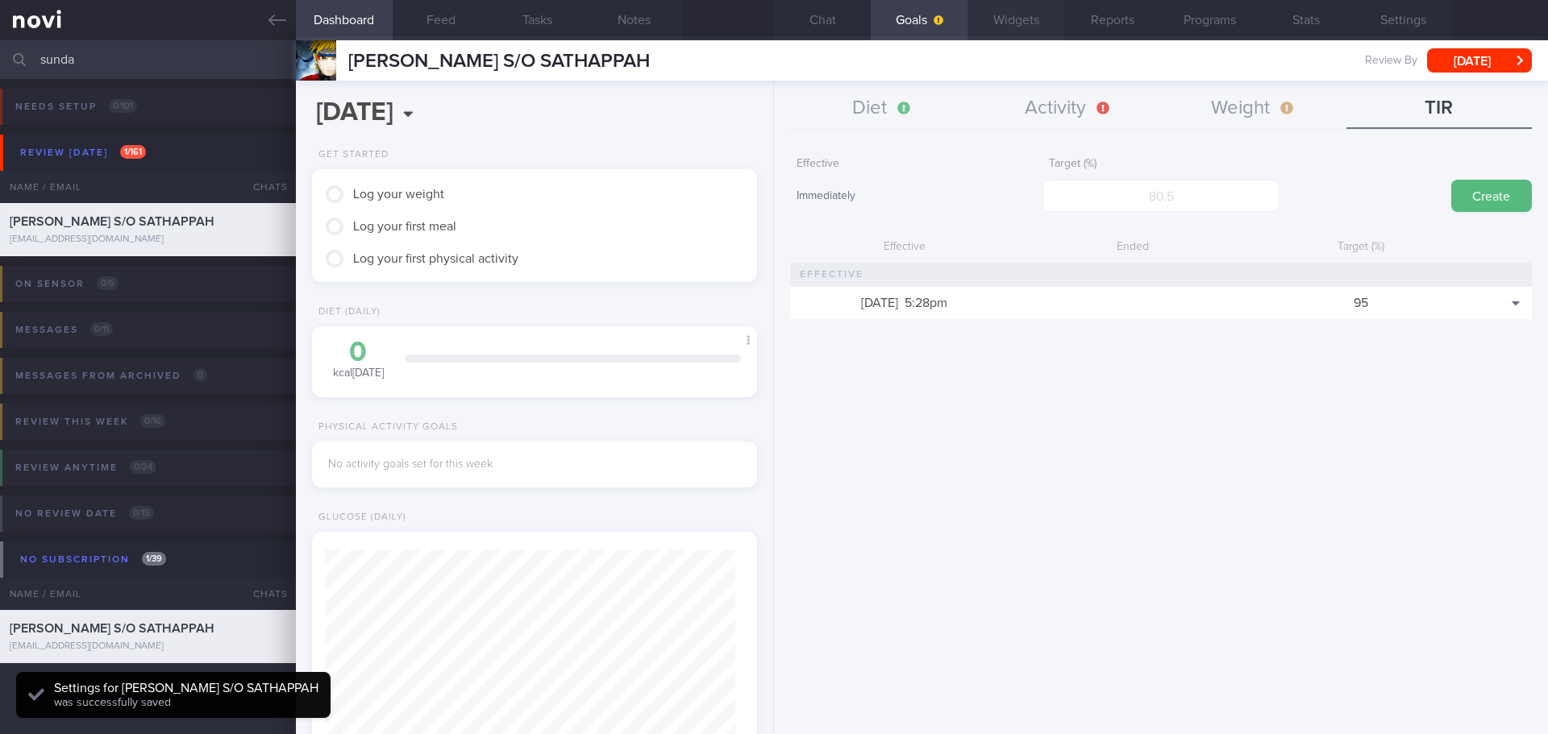
click at [1030, 15] on button "Widgets" at bounding box center [1015, 20] width 97 height 40
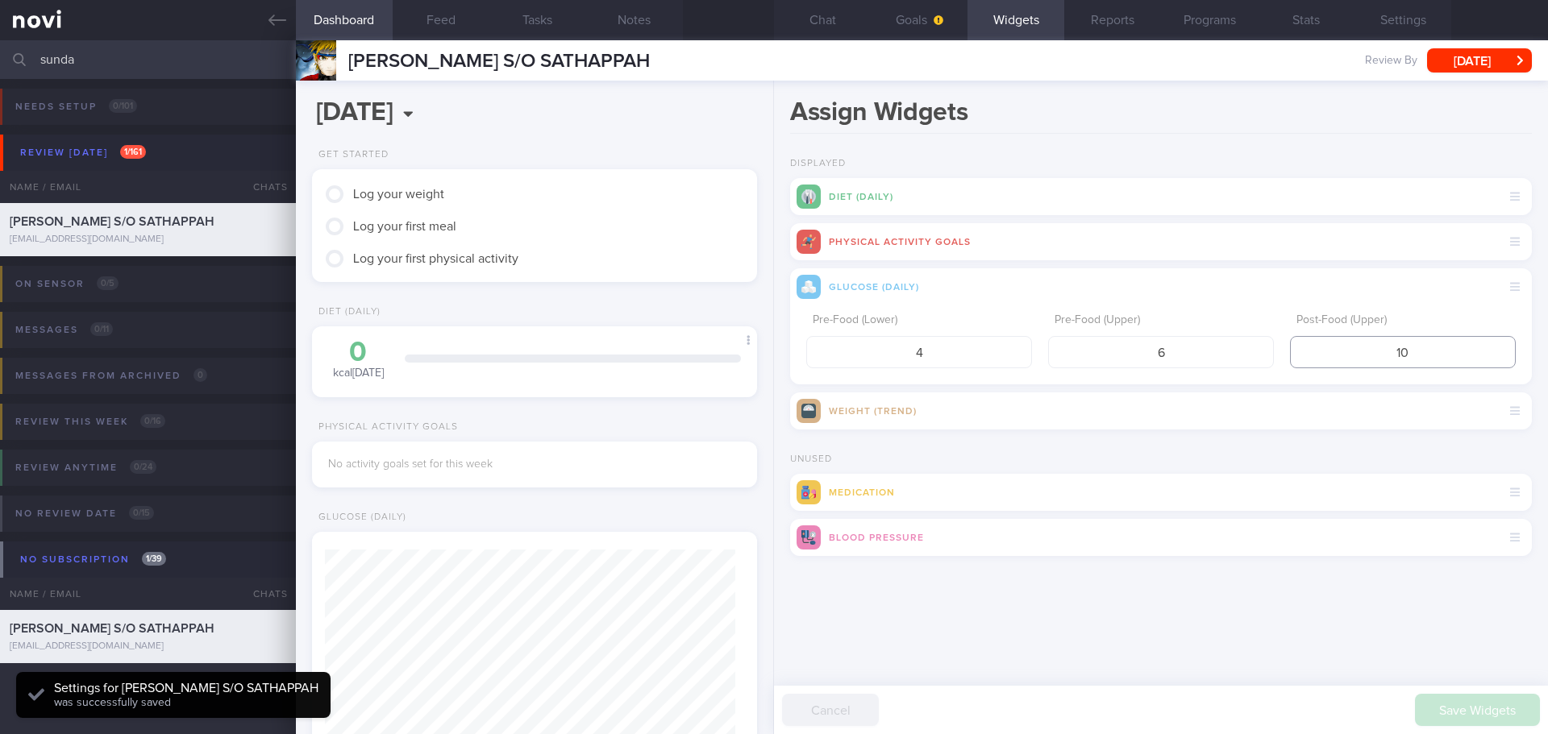
drag, startPoint x: 1427, startPoint y: 355, endPoint x: 1336, endPoint y: 361, distance: 92.1
click at [1340, 362] on input "10" at bounding box center [1403, 352] width 226 height 32
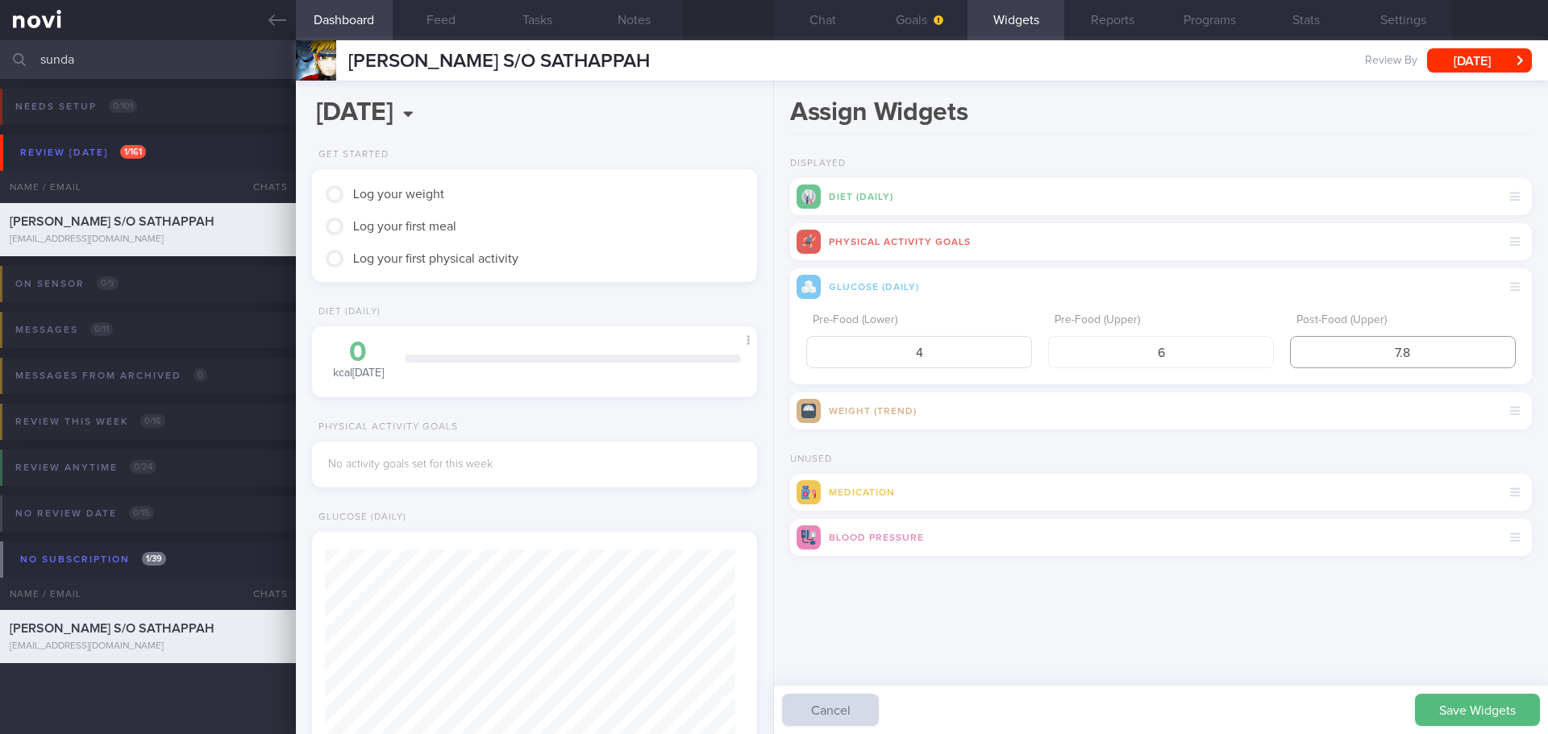
type input "7.8"
drag, startPoint x: 931, startPoint y: 338, endPoint x: 894, endPoint y: 347, distance: 38.1
click at [895, 347] on input "4" at bounding box center [919, 352] width 226 height 32
type input "3.9"
drag, startPoint x: 1182, startPoint y: 356, endPoint x: 1137, endPoint y: 365, distance: 46.0
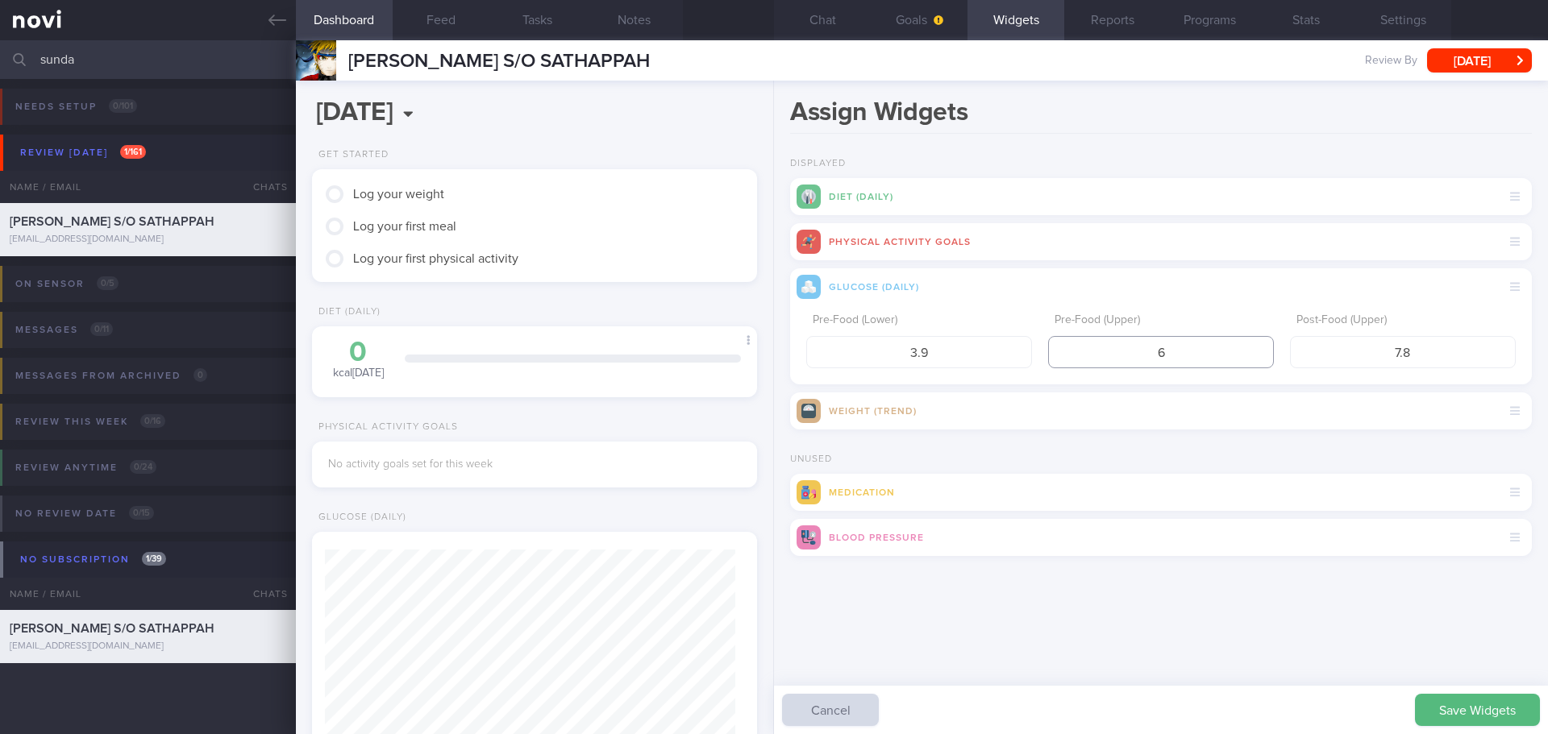
click at [1137, 365] on input "6" at bounding box center [1161, 352] width 226 height 32
type input "5"
click at [1483, 710] on button "Save Widgets" at bounding box center [1477, 710] width 125 height 32
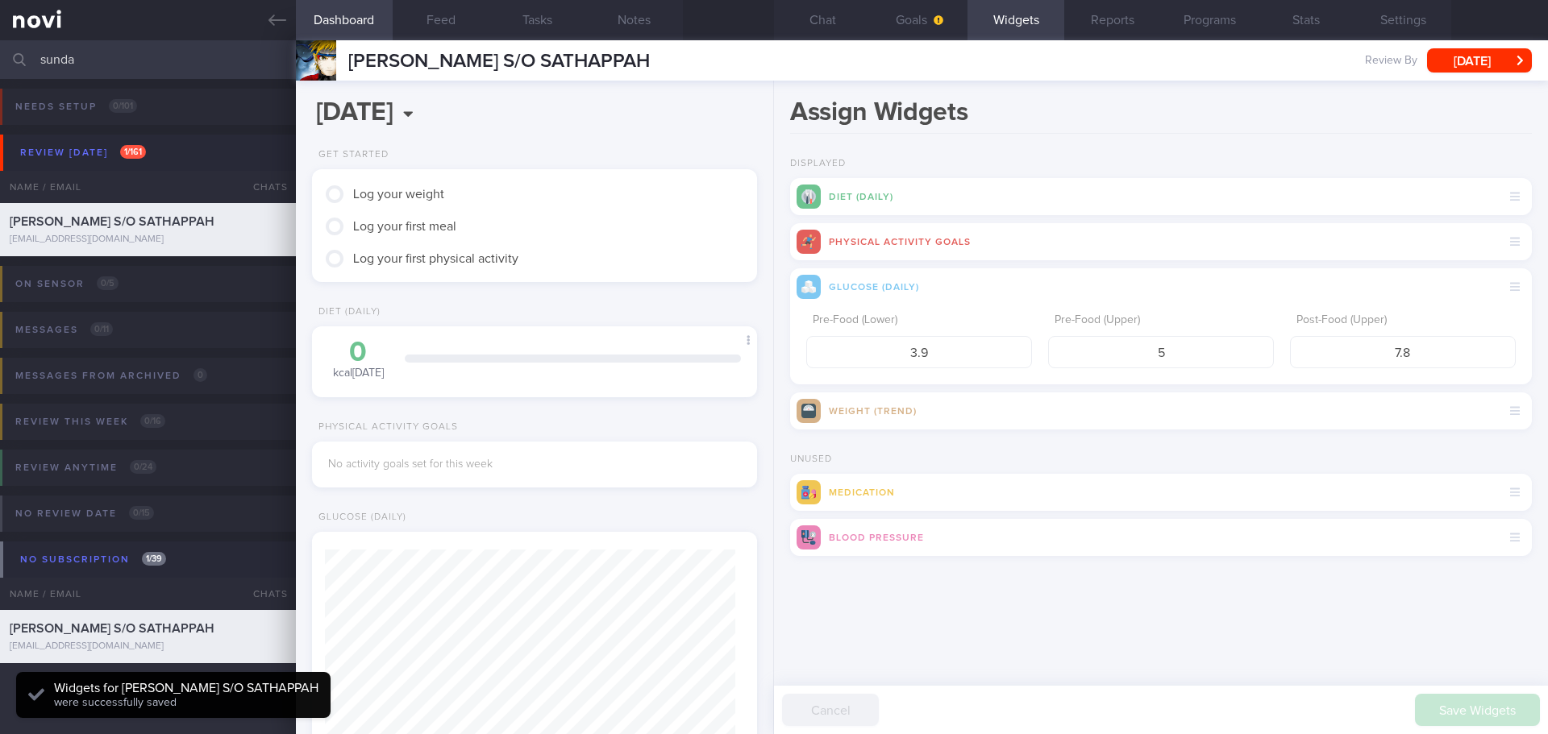
scroll to position [205, 411]
click at [1242, 614] on div "Save Widgets Cancel" at bounding box center [1161, 604] width 742 height 48
click at [1232, 597] on div "Save Widgets Cancel" at bounding box center [1161, 604] width 742 height 48
click at [916, 15] on button "Goals" at bounding box center [919, 20] width 97 height 40
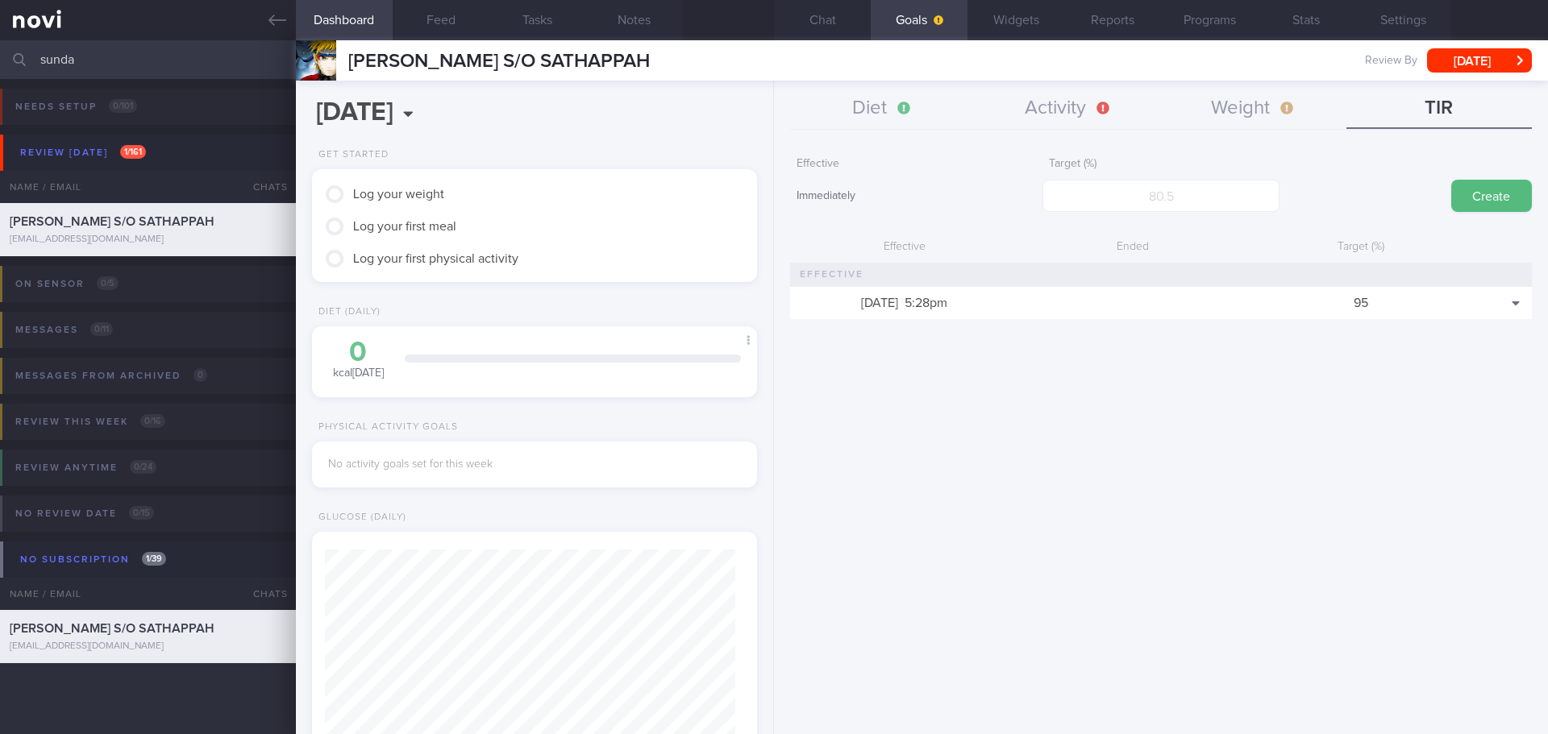
drag, startPoint x: 126, startPoint y: 49, endPoint x: -56, endPoint y: 78, distance: 184.5
click at [0, 78] on html "You are offline! Some functionality will be unavailable Patients New Users Coac…" at bounding box center [774, 367] width 1548 height 734
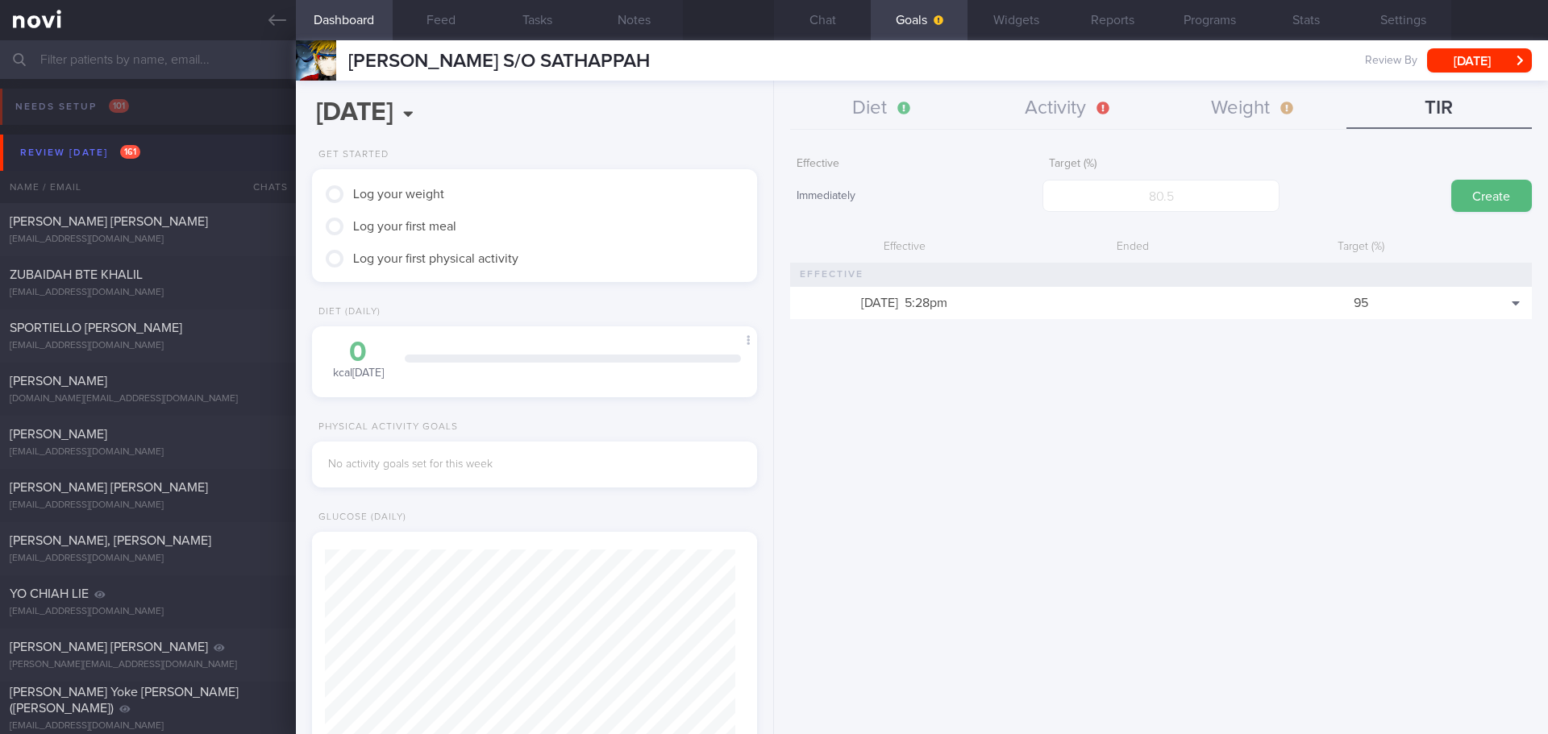
click at [158, 142] on button "Review today 161" at bounding box center [776, 153] width 1552 height 36
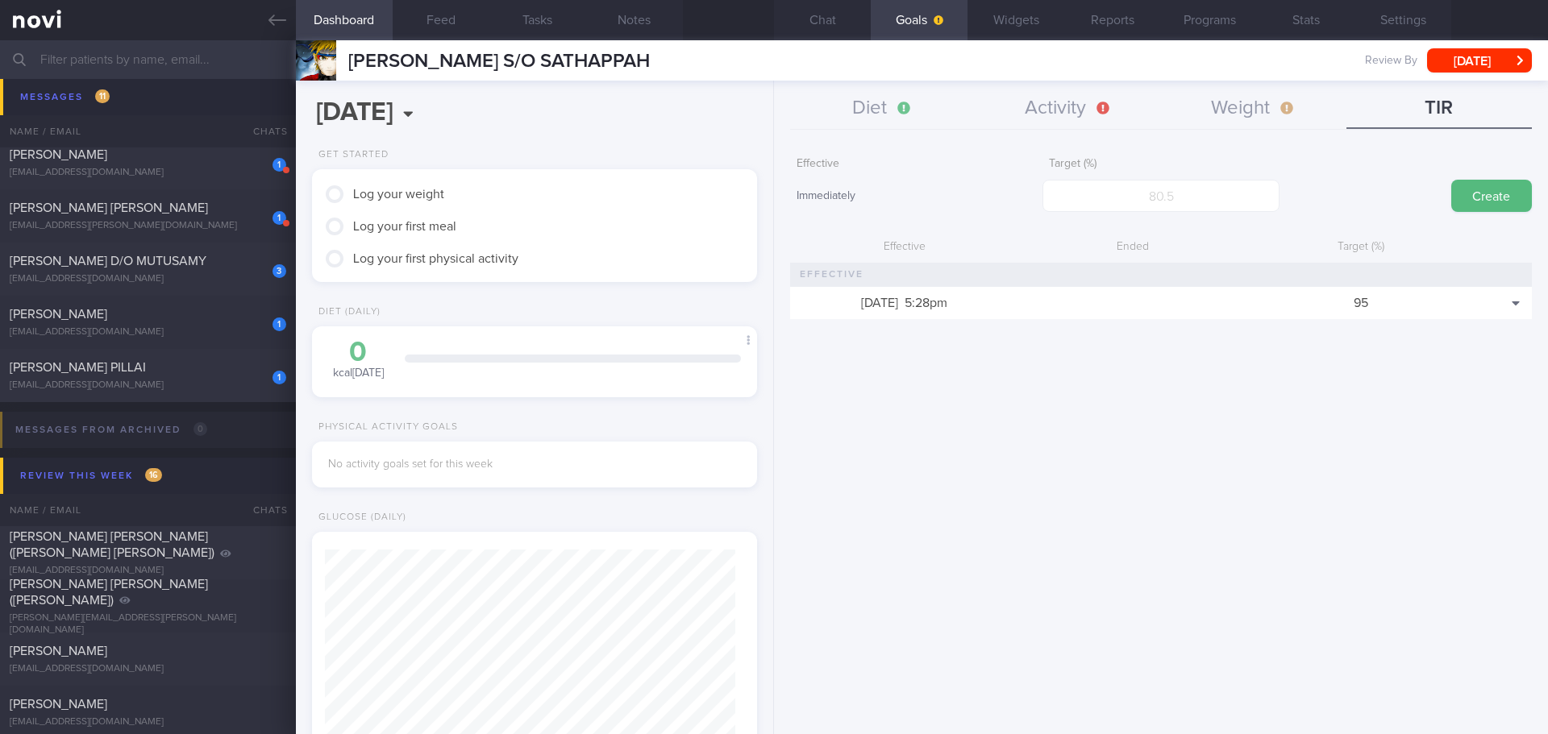
scroll to position [725, 0]
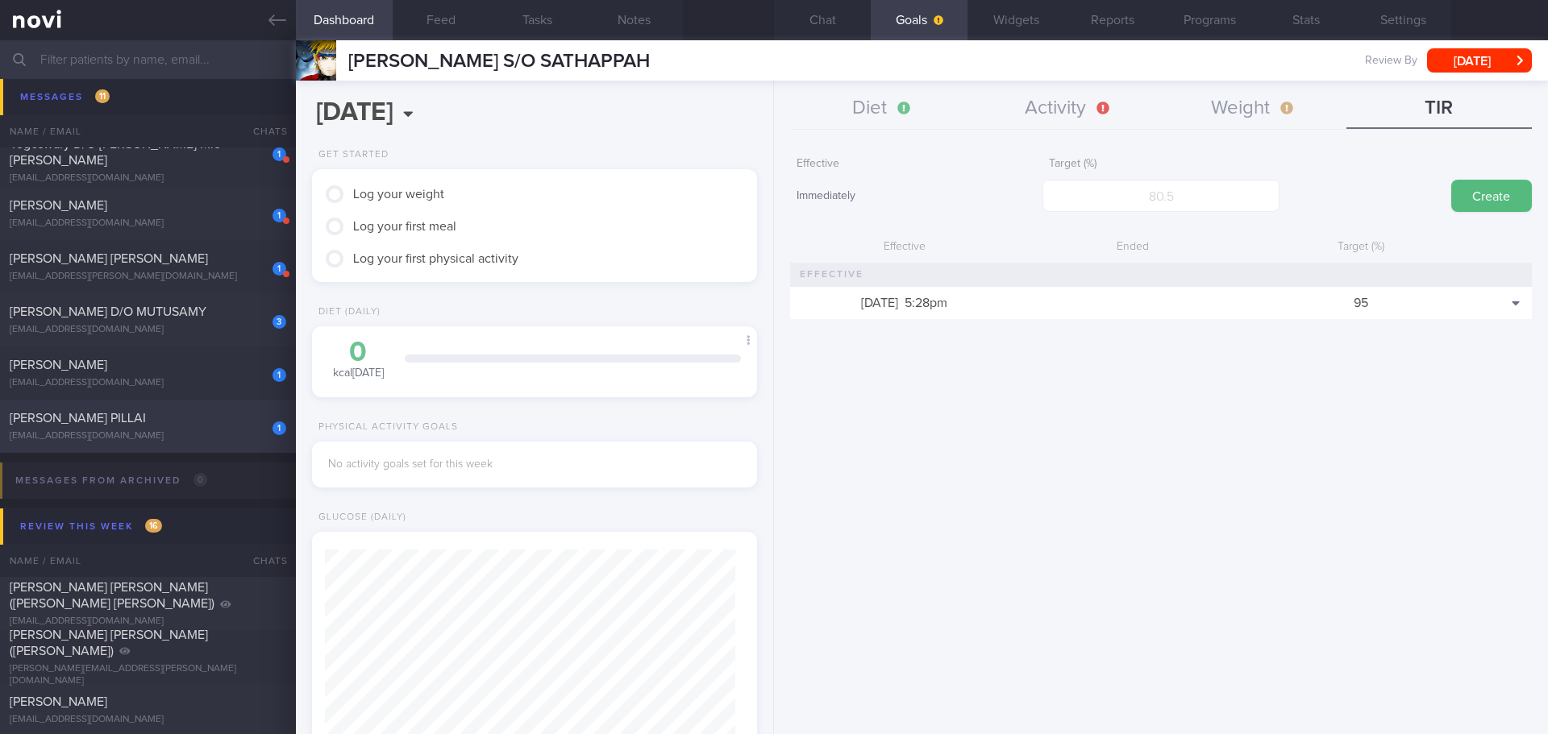
click at [142, 430] on div "1 ANITHA ASOKAN PILLAI anpiii369@gmail.com" at bounding box center [148, 426] width 296 height 32
type input "[DATE]"
select select "7"
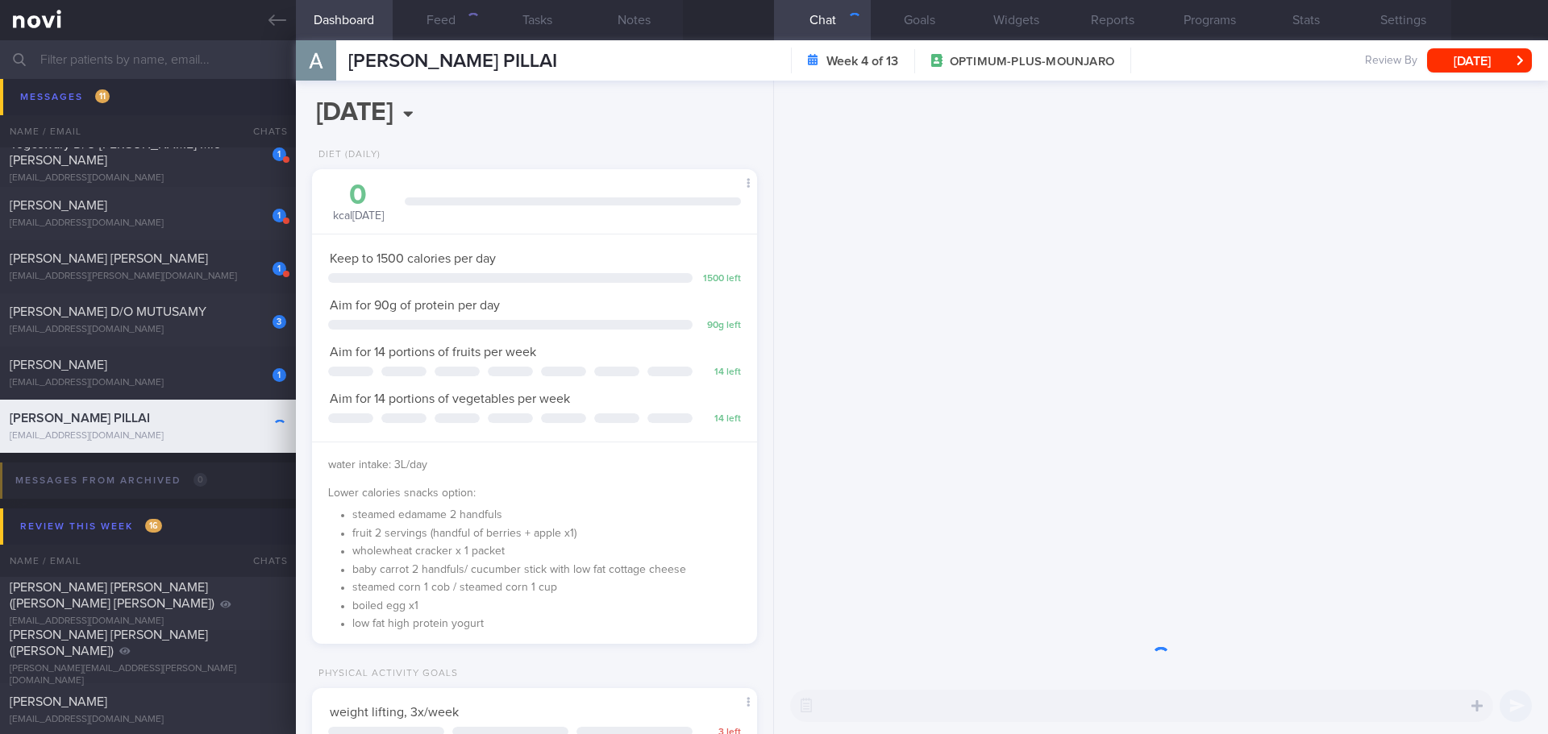
scroll to position [225, 405]
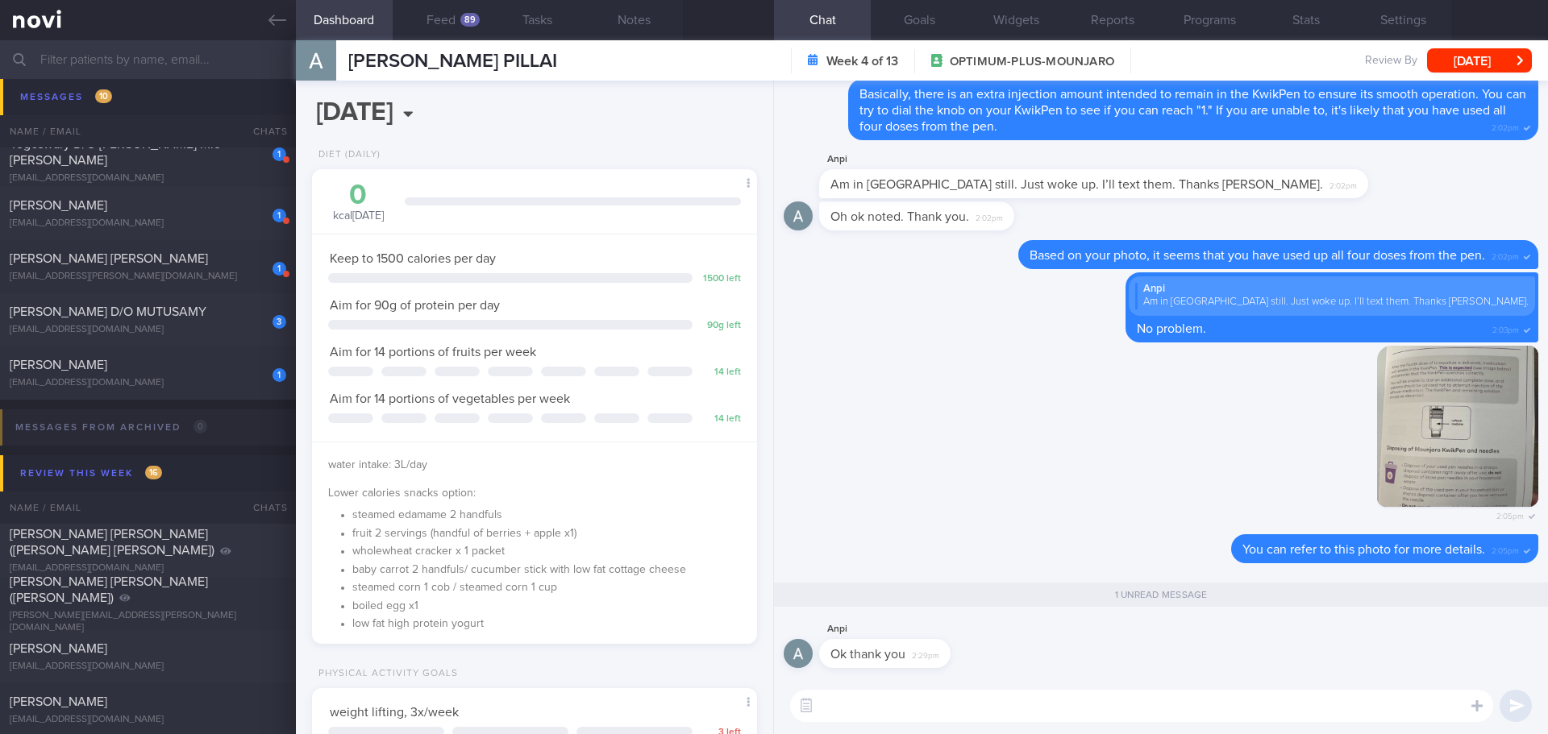
click at [987, 699] on textarea at bounding box center [1141, 706] width 703 height 32
click at [823, 703] on textarea "Do let us know if you have any questions, Ms Anitha." at bounding box center [1141, 706] width 703 height 32
type textarea "You are welcome! Do let us know if you have any questions, Ms Anitha."
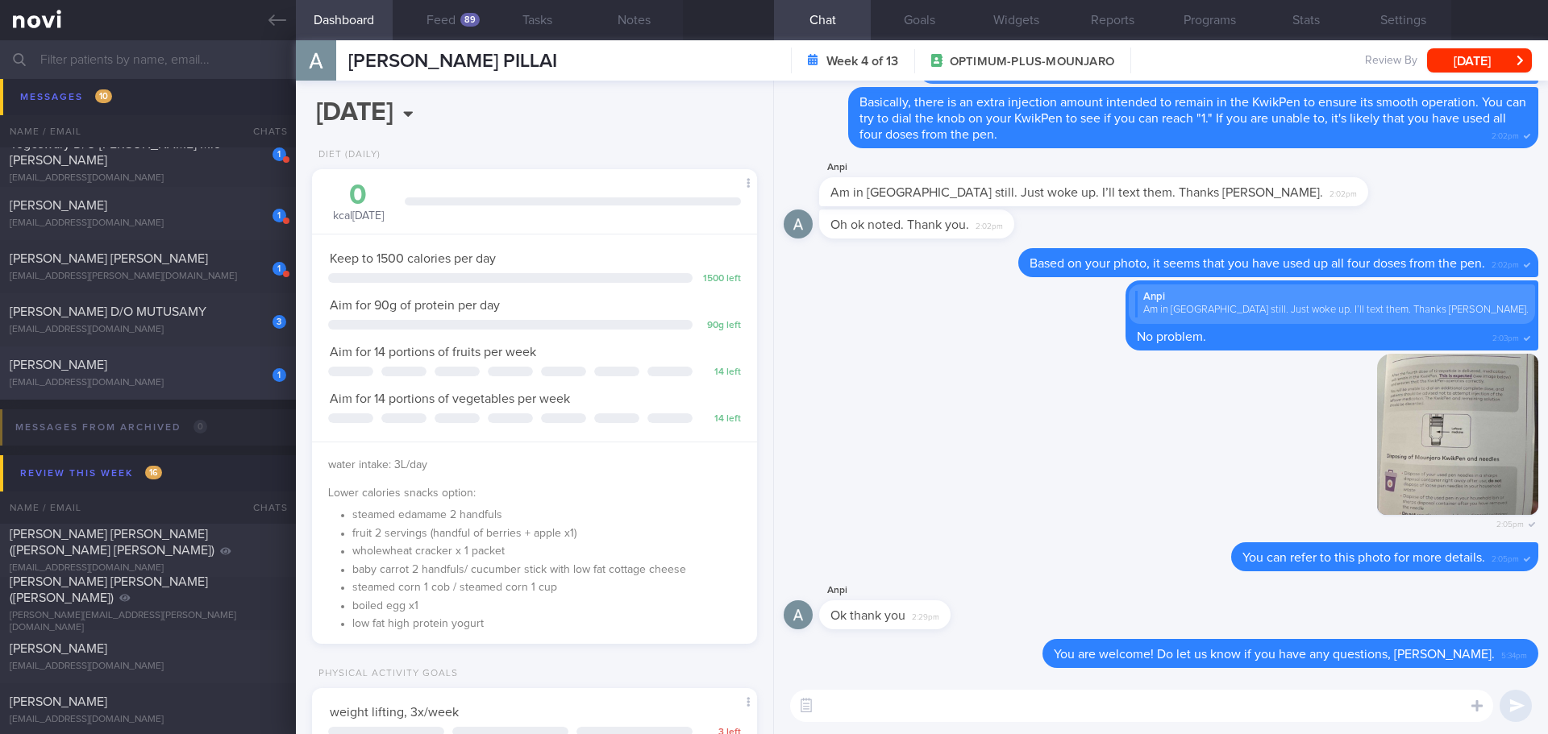
click at [214, 380] on div "[EMAIL_ADDRESS][DOMAIN_NAME]" at bounding box center [148, 383] width 276 height 12
select select "8"
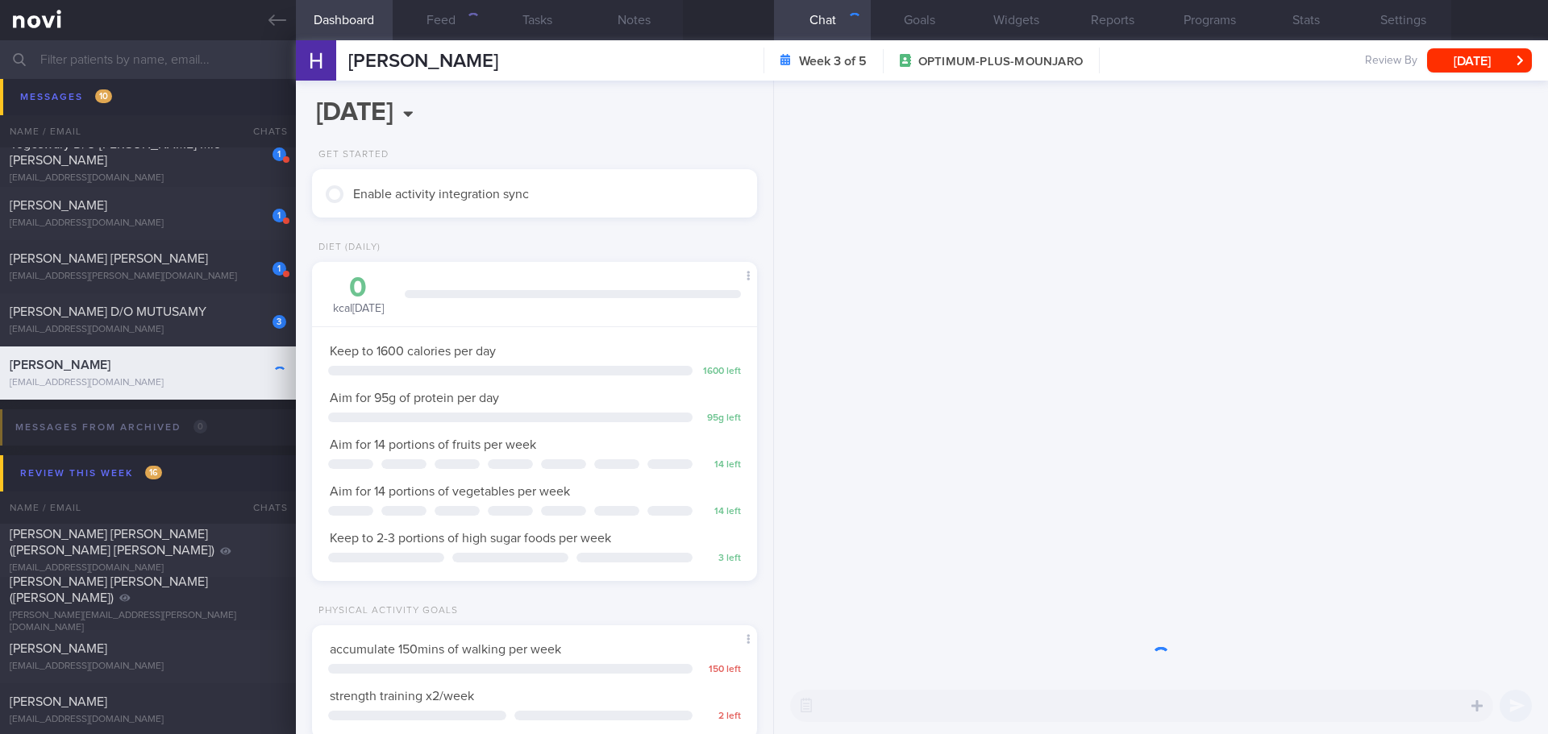
scroll to position [225, 405]
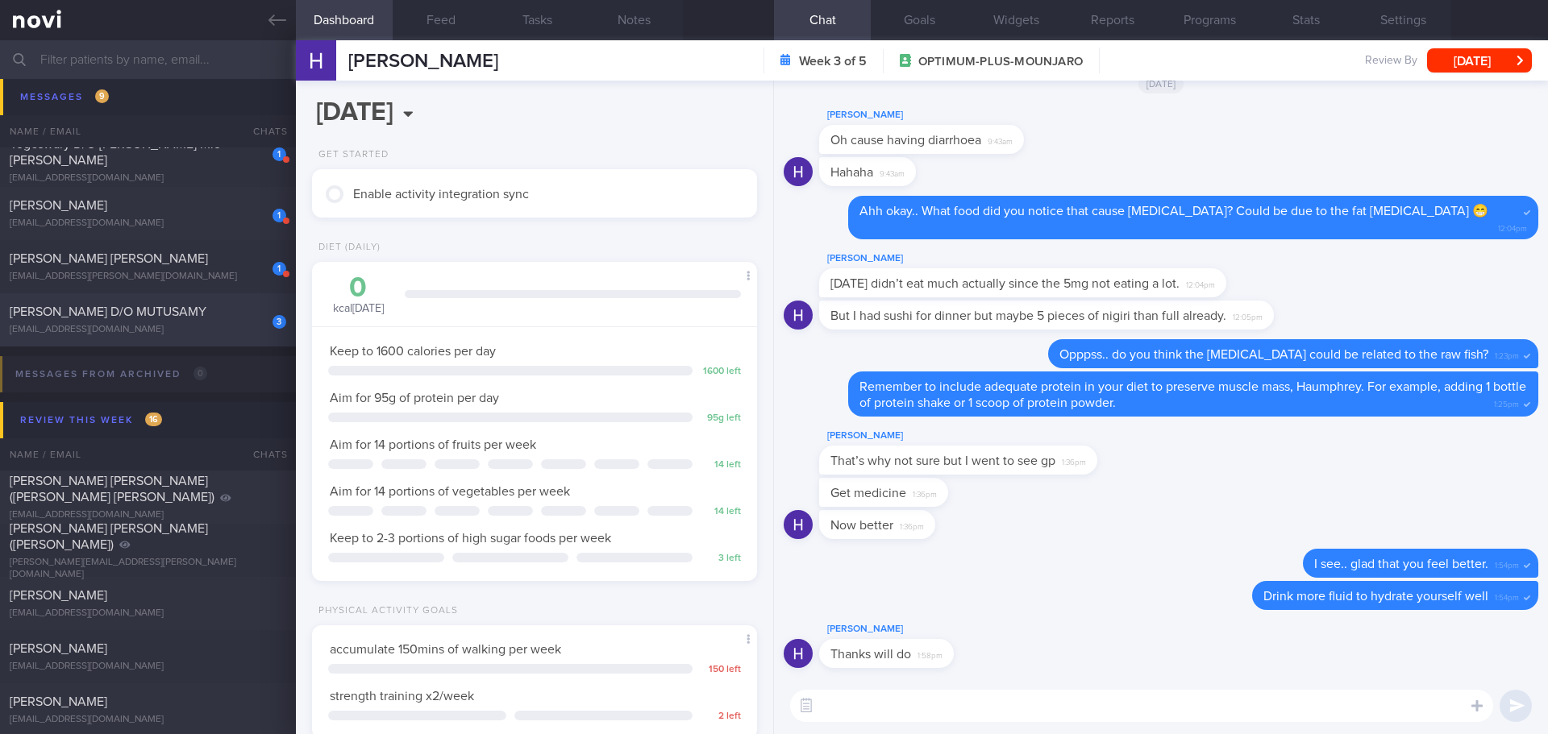
click at [178, 323] on div "3 KAVITHA D/O MUTUSAMY kavisharaj@yahoo.com.sg" at bounding box center [148, 320] width 296 height 32
type input "sharon's case - medium"
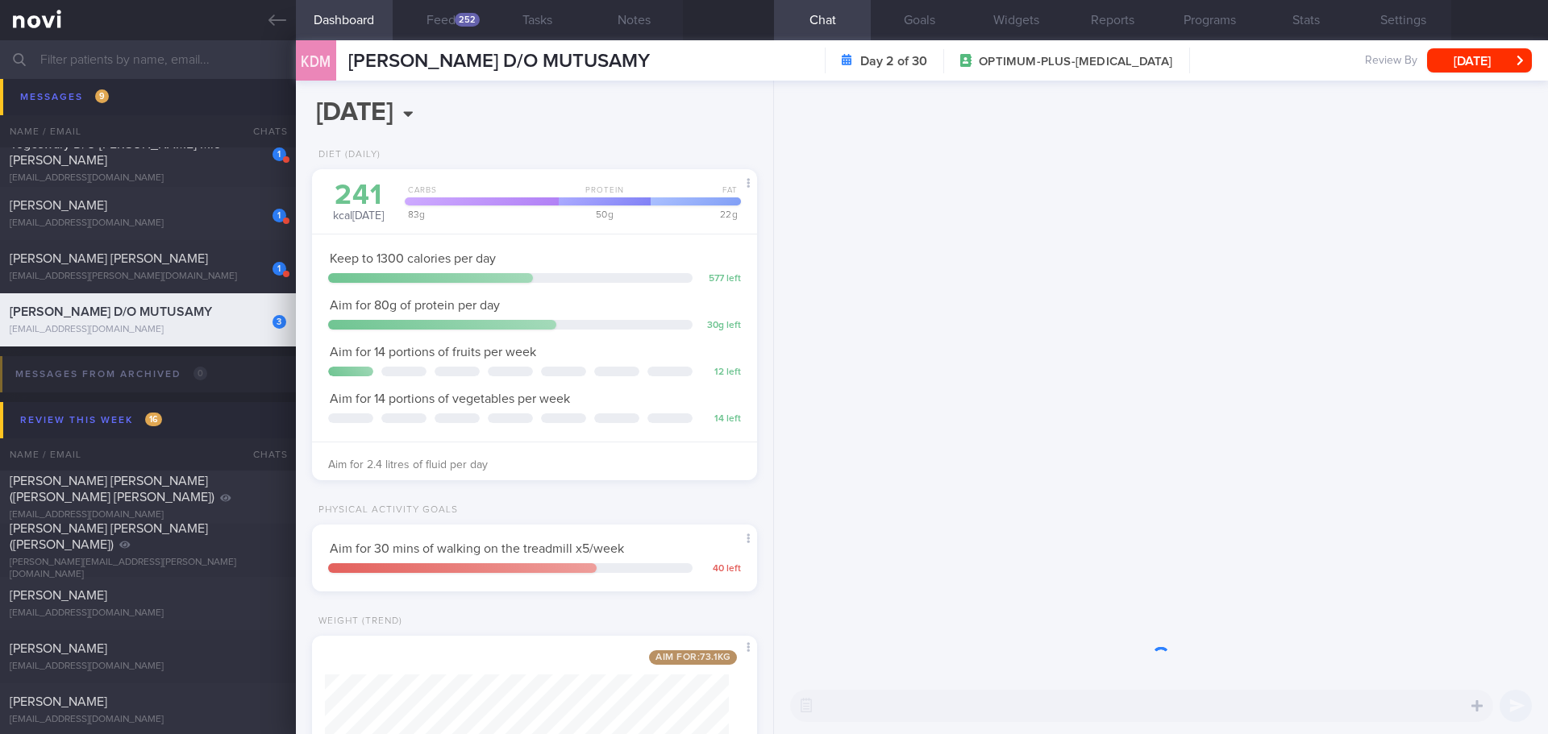
scroll to position [225, 405]
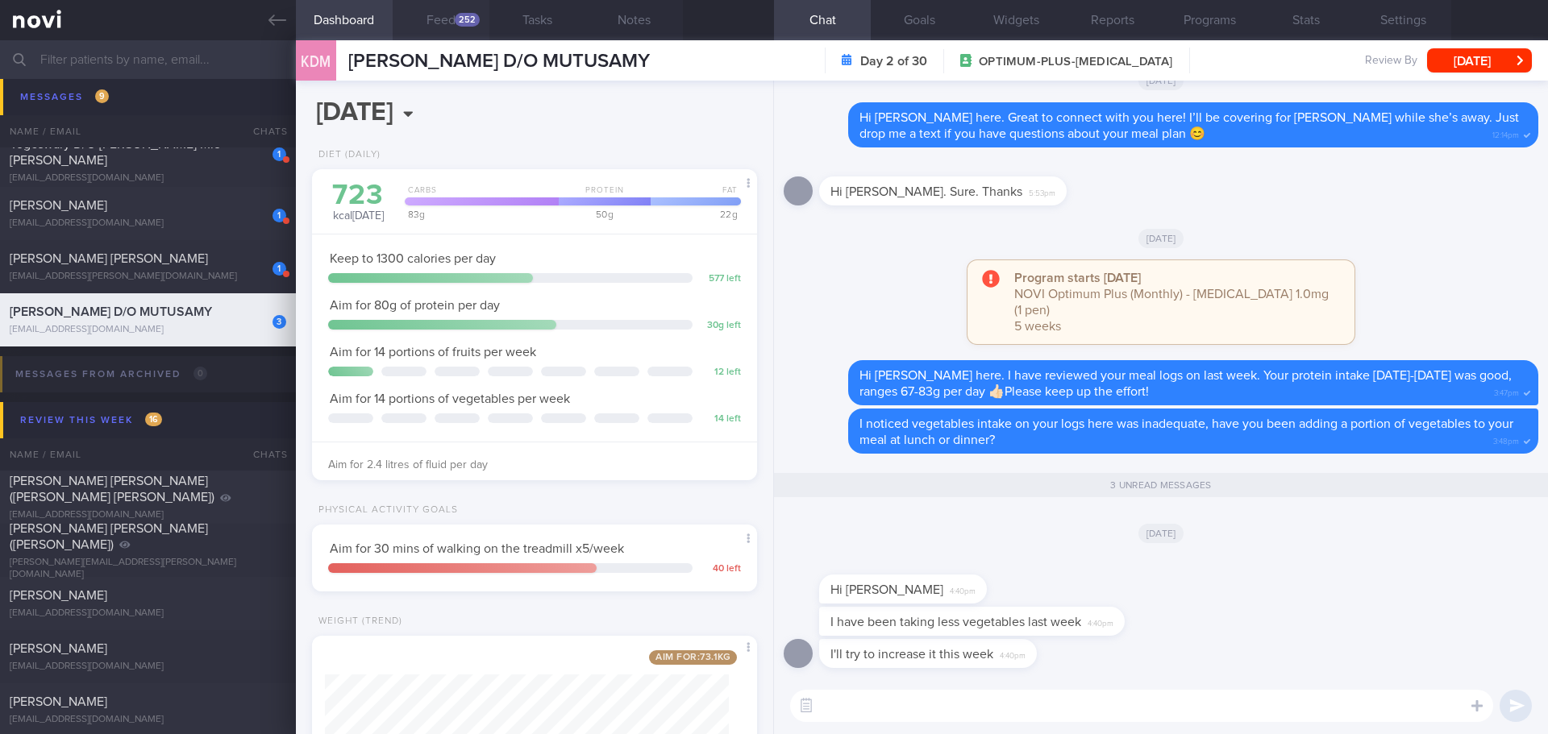
click at [470, 12] on button "Feed 252" at bounding box center [441, 20] width 97 height 40
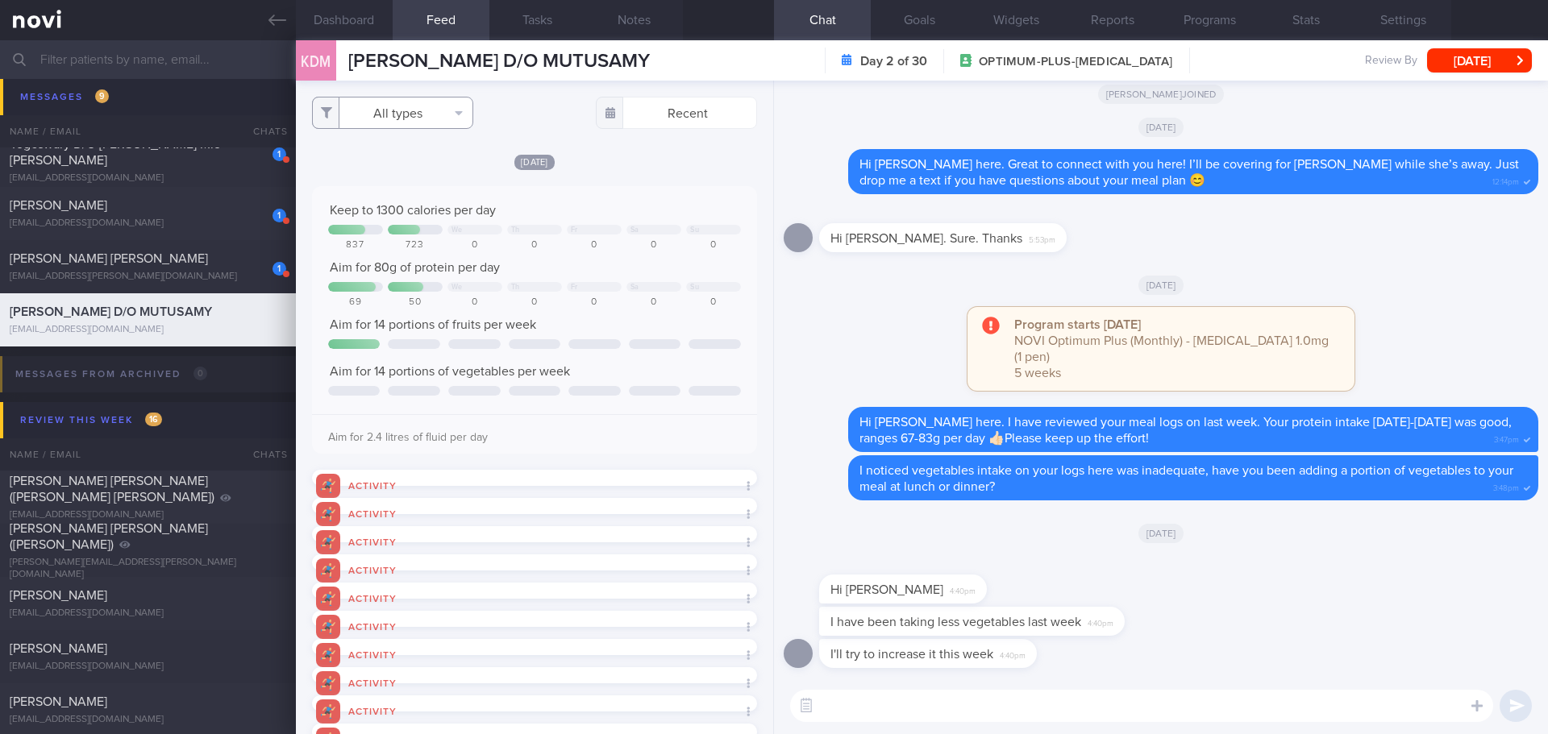
click at [393, 118] on button "All types" at bounding box center [392, 113] width 161 height 32
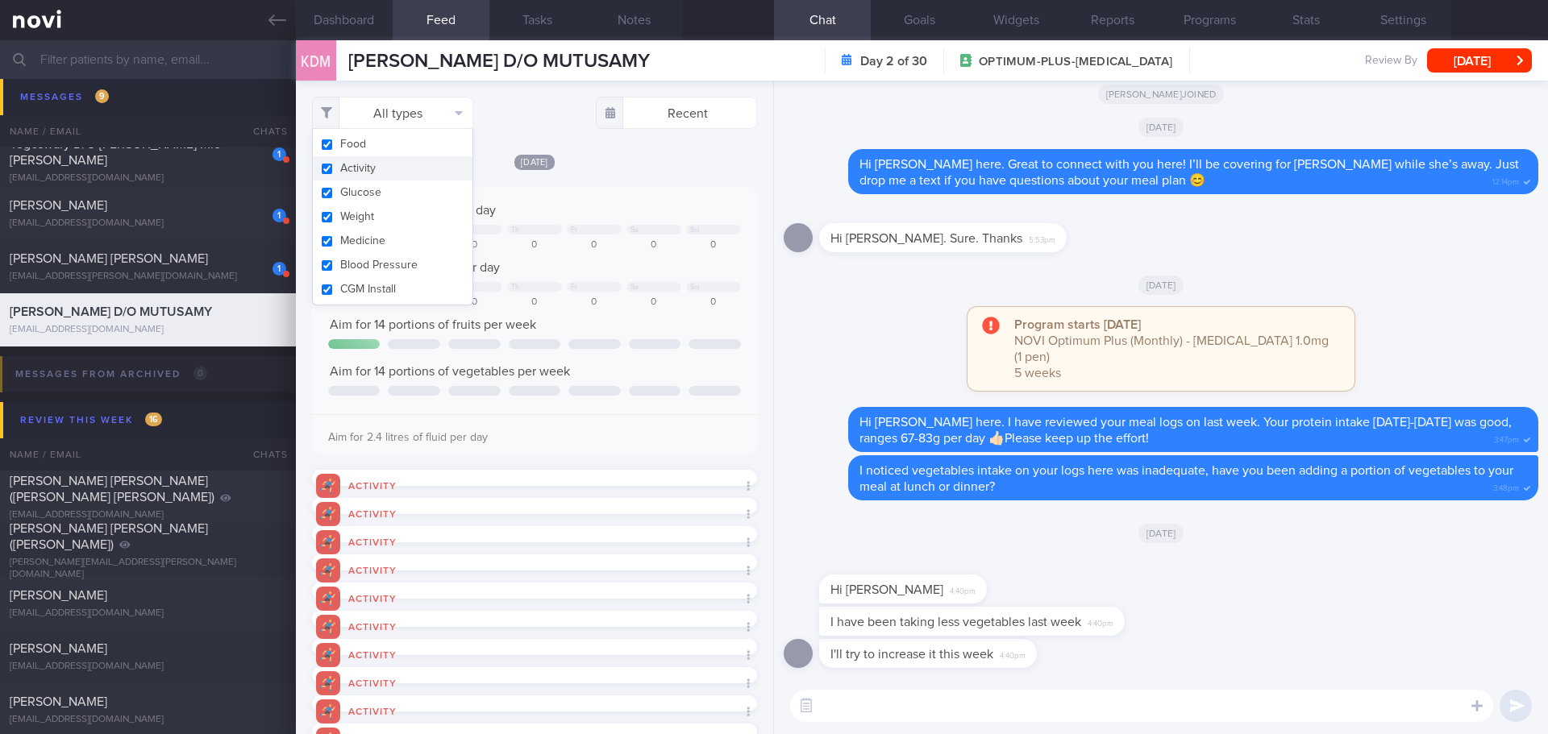
click at [382, 169] on button "Activity" at bounding box center [393, 168] width 160 height 24
checkbox input "false"
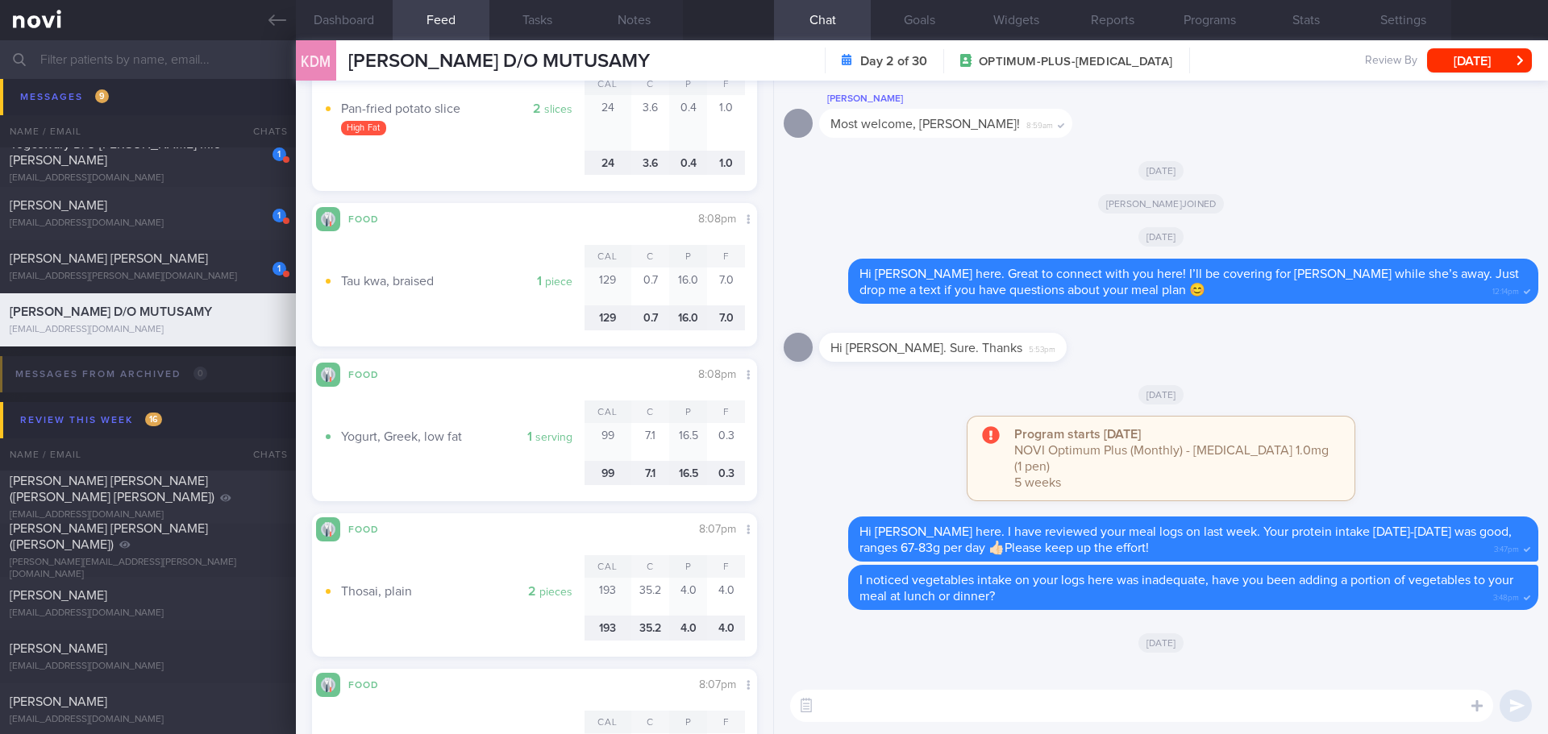
scroll to position [1, 0]
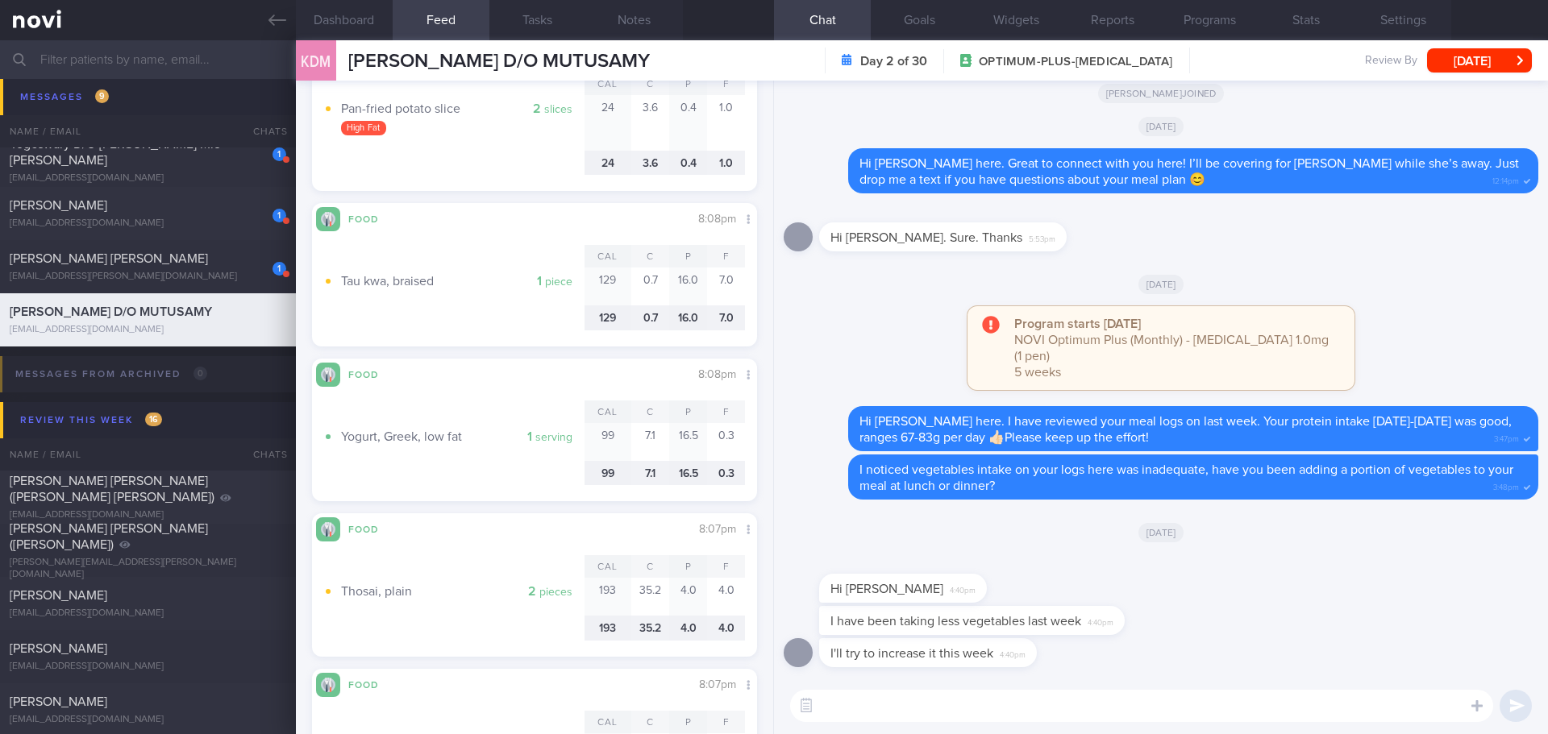
click at [1071, 715] on textarea at bounding box center [1141, 706] width 703 height 32
click at [1072, 714] on textarea at bounding box center [1141, 706] width 703 height 32
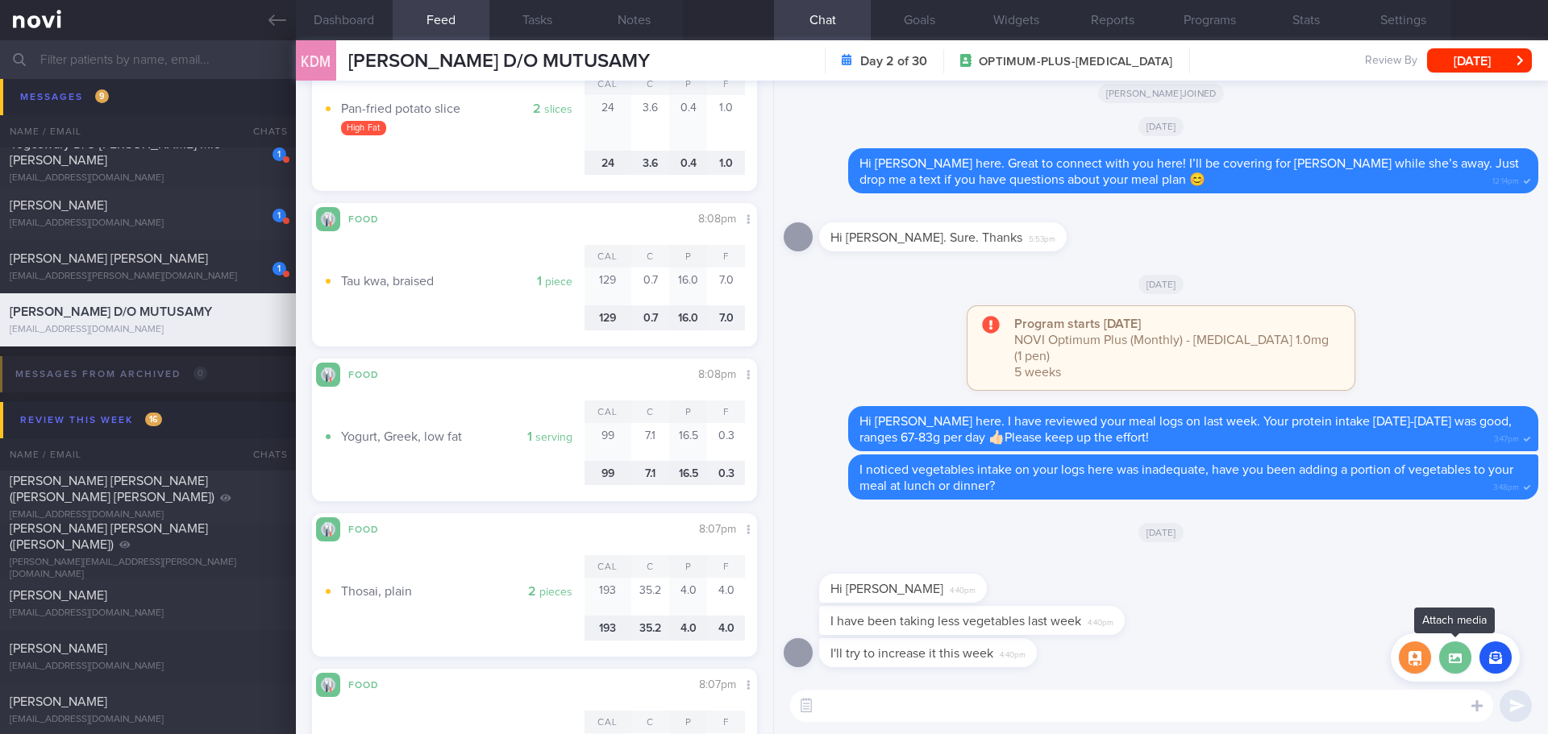
click at [1465, 659] on label at bounding box center [1455, 658] width 32 height 32
click at [0, 0] on input "file" at bounding box center [0, 0] width 0 height 0
click at [1501, 663] on button "button" at bounding box center [1495, 658] width 32 height 32
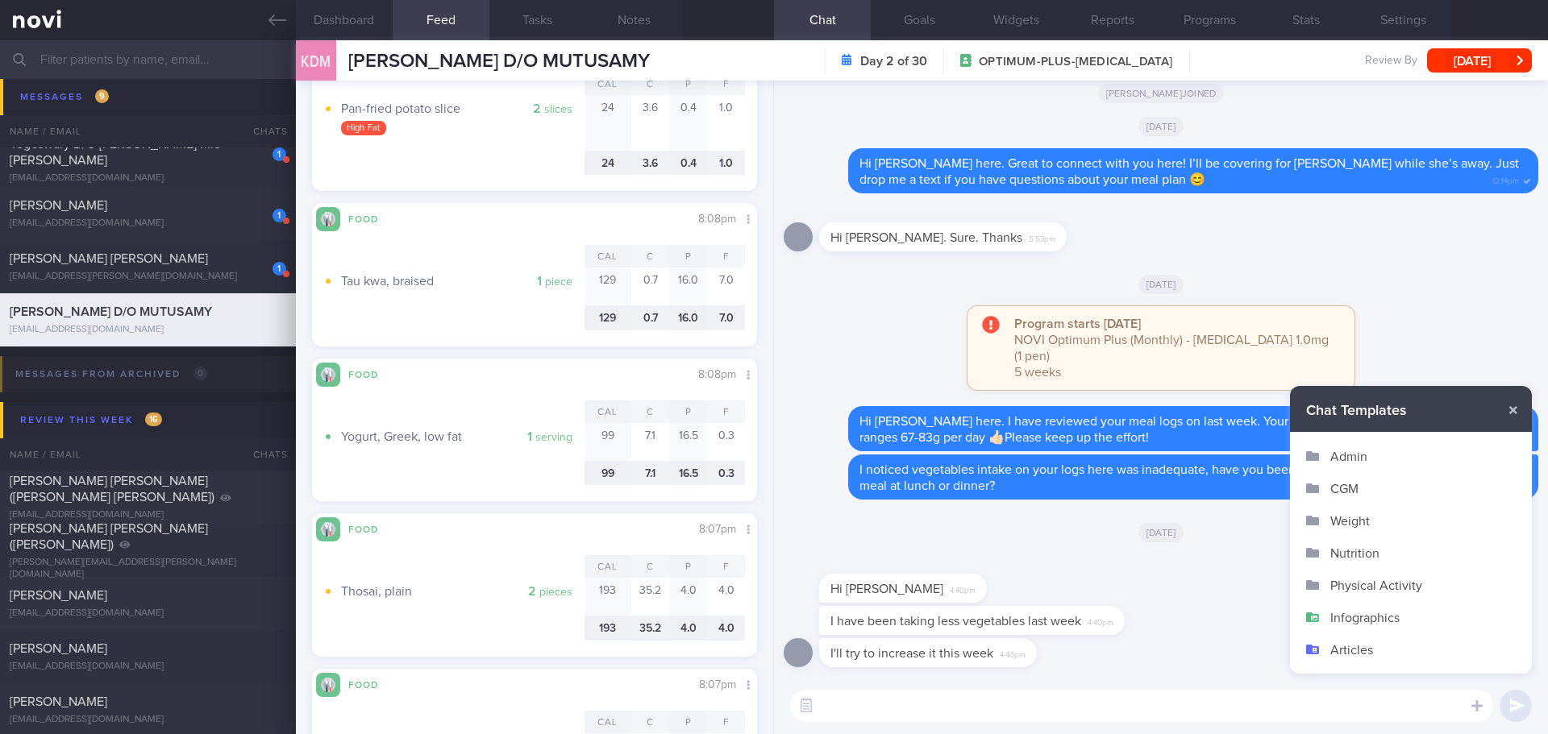
click at [1328, 648] on button "Articles" at bounding box center [1411, 650] width 242 height 32
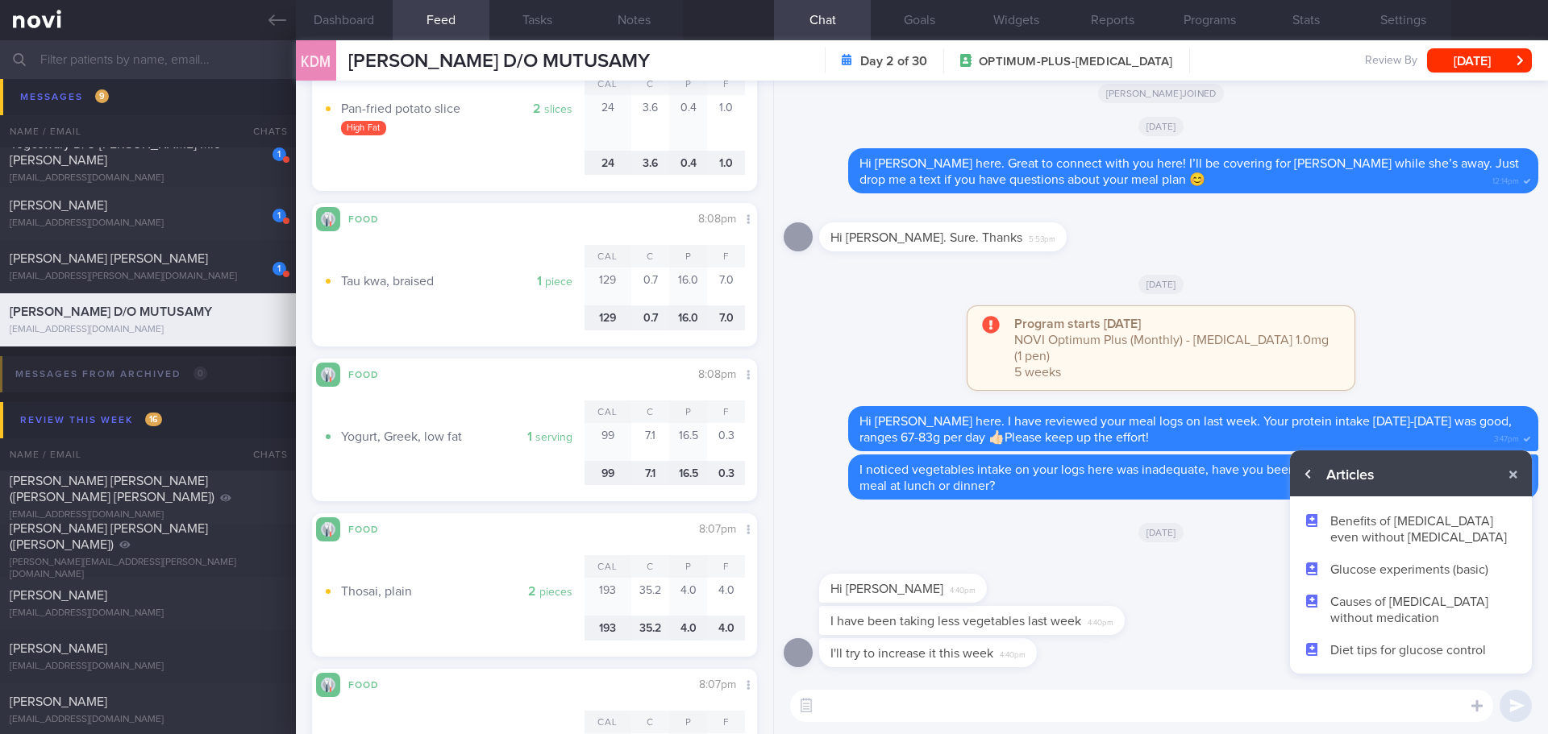
click at [1300, 467] on button "button" at bounding box center [1308, 474] width 29 height 29
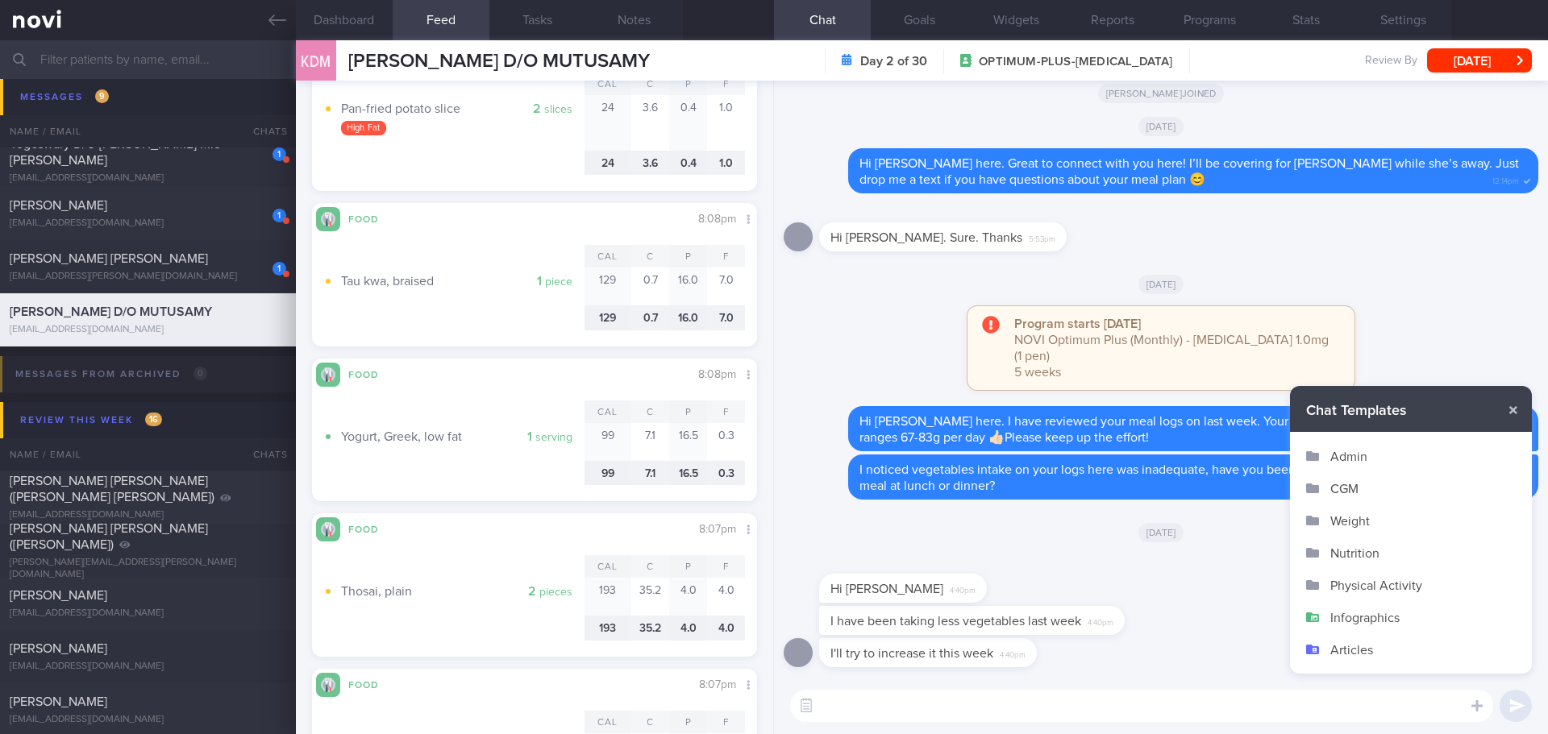
click at [1332, 613] on button "Infographics" at bounding box center [1411, 617] width 242 height 32
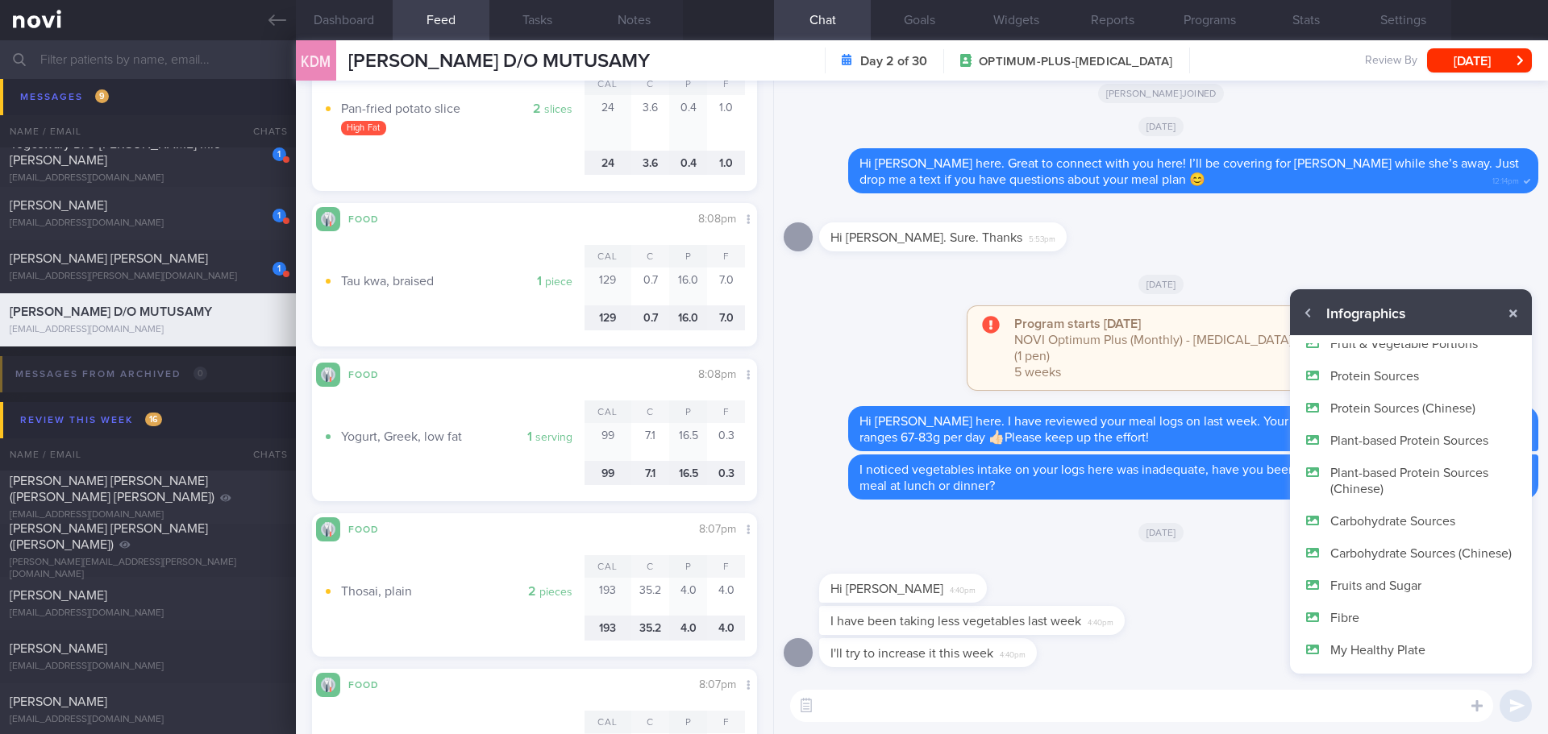
scroll to position [97, 0]
click at [1355, 619] on button "Fibre" at bounding box center [1411, 617] width 242 height 32
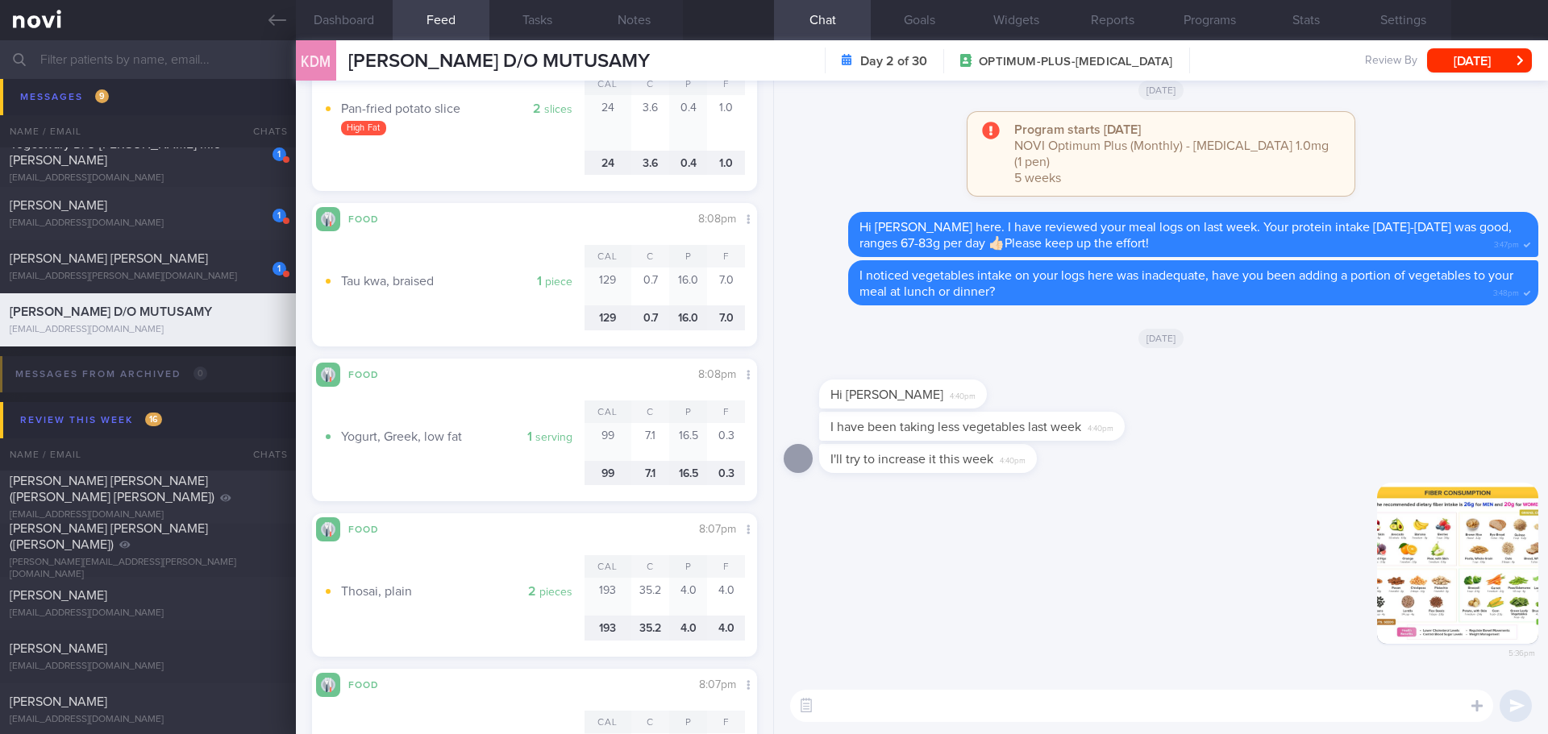
scroll to position [0, 0]
click at [1446, 555] on button "button" at bounding box center [1457, 563] width 161 height 161
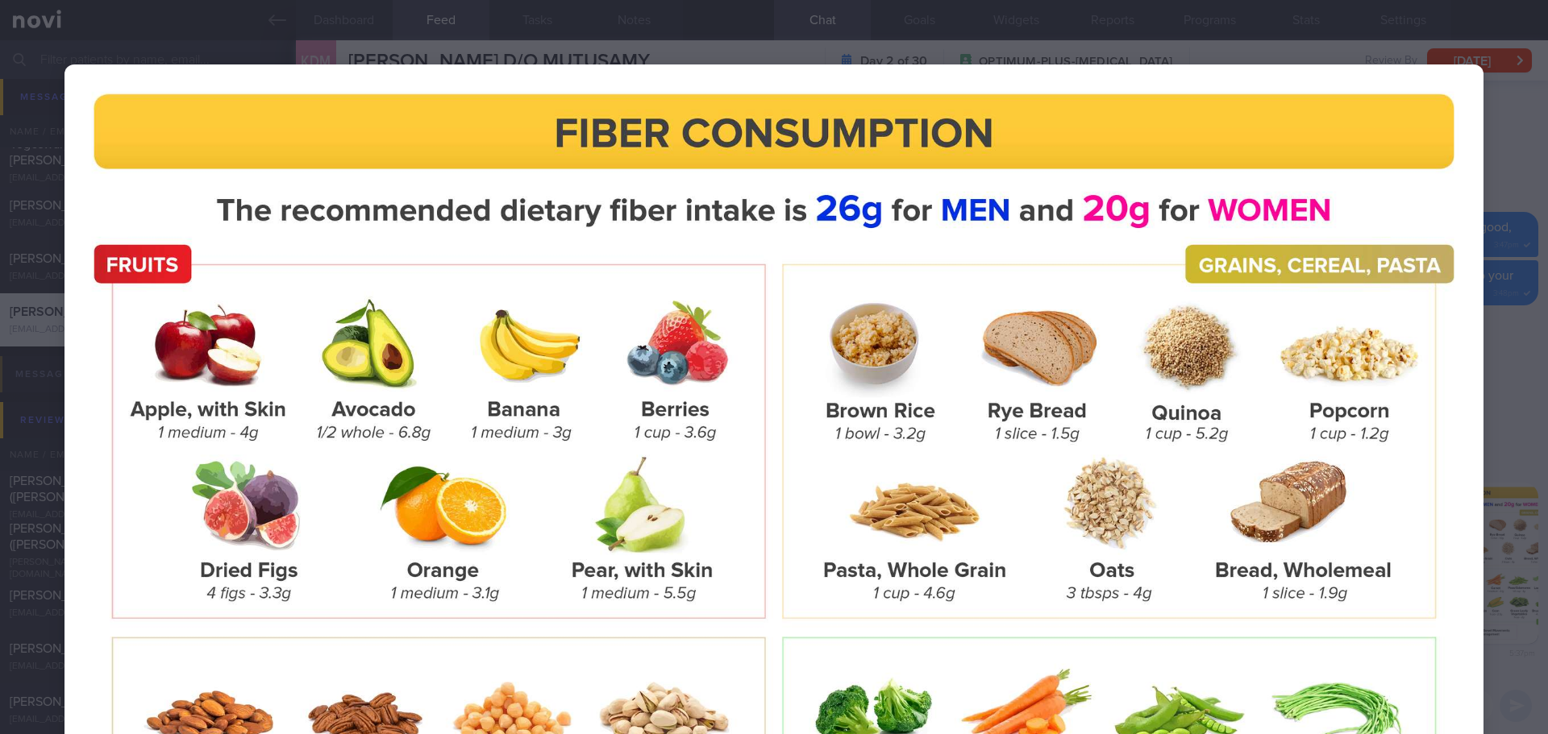
click at [1504, 332] on div at bounding box center [774, 601] width 1548 height 1202
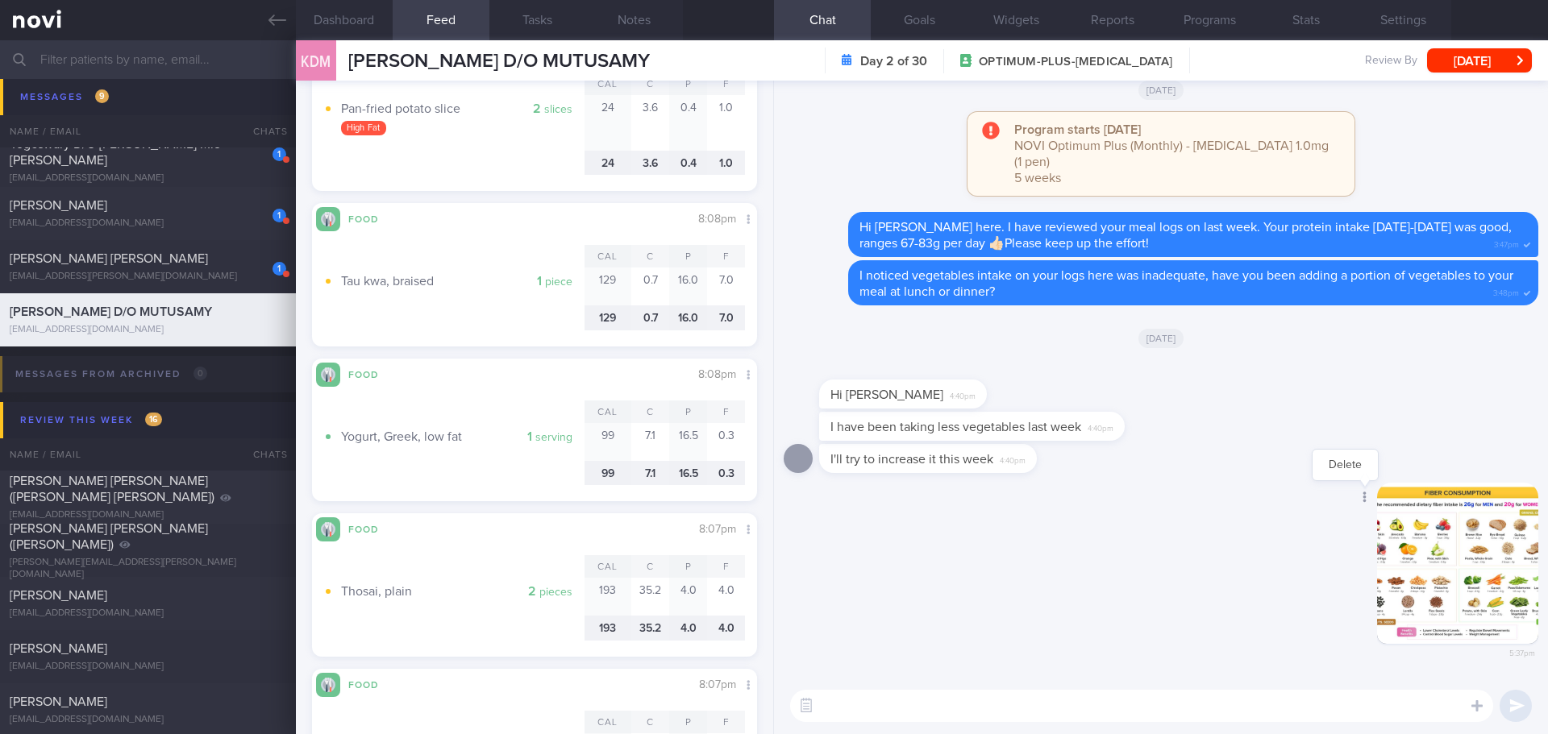
click at [1363, 498] on icon at bounding box center [1364, 497] width 3 height 11
click at [1340, 476] on button "Delete" at bounding box center [1344, 465] width 65 height 24
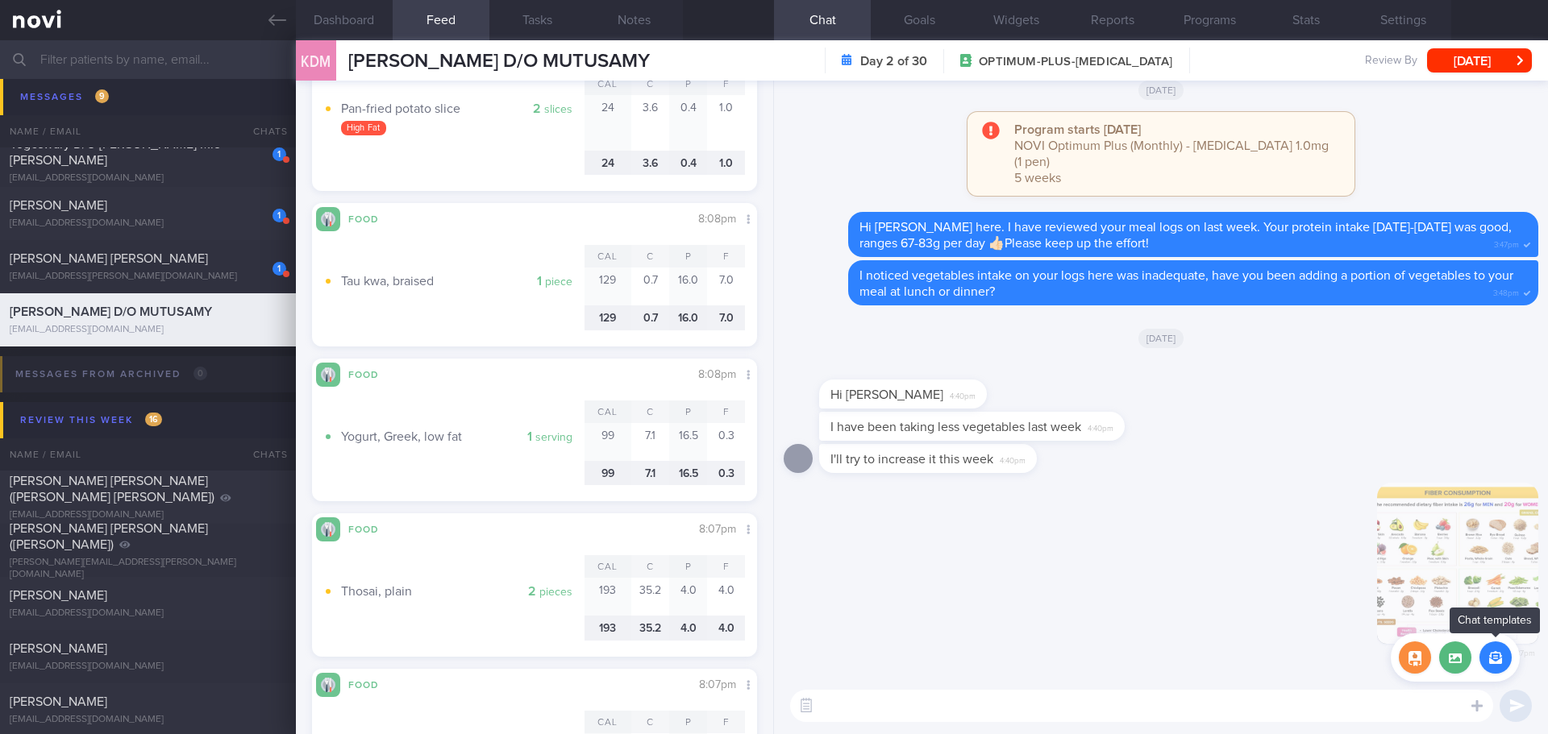
click at [1493, 656] on button "button" at bounding box center [1495, 658] width 32 height 32
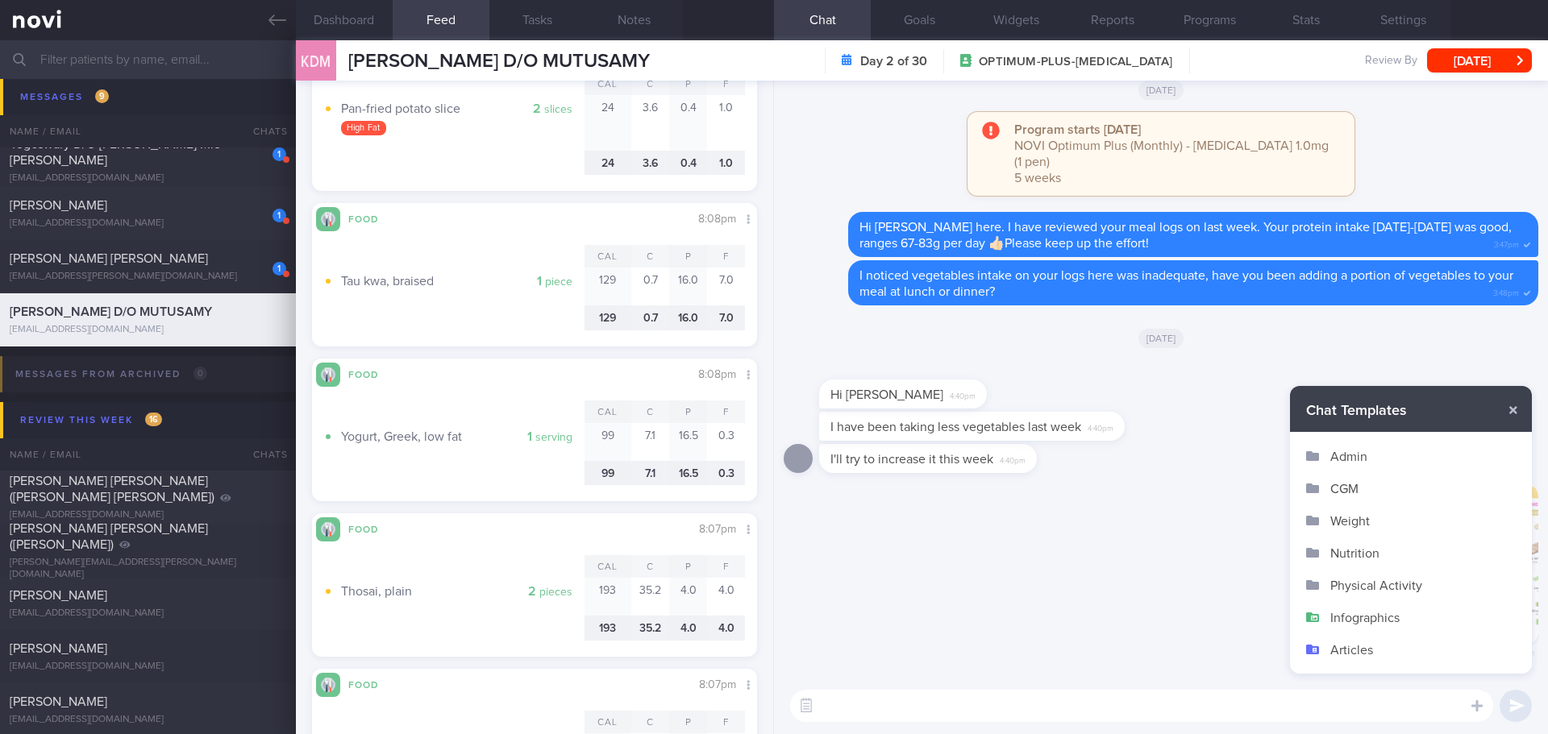
click at [1389, 623] on button "Infographics" at bounding box center [1411, 617] width 242 height 32
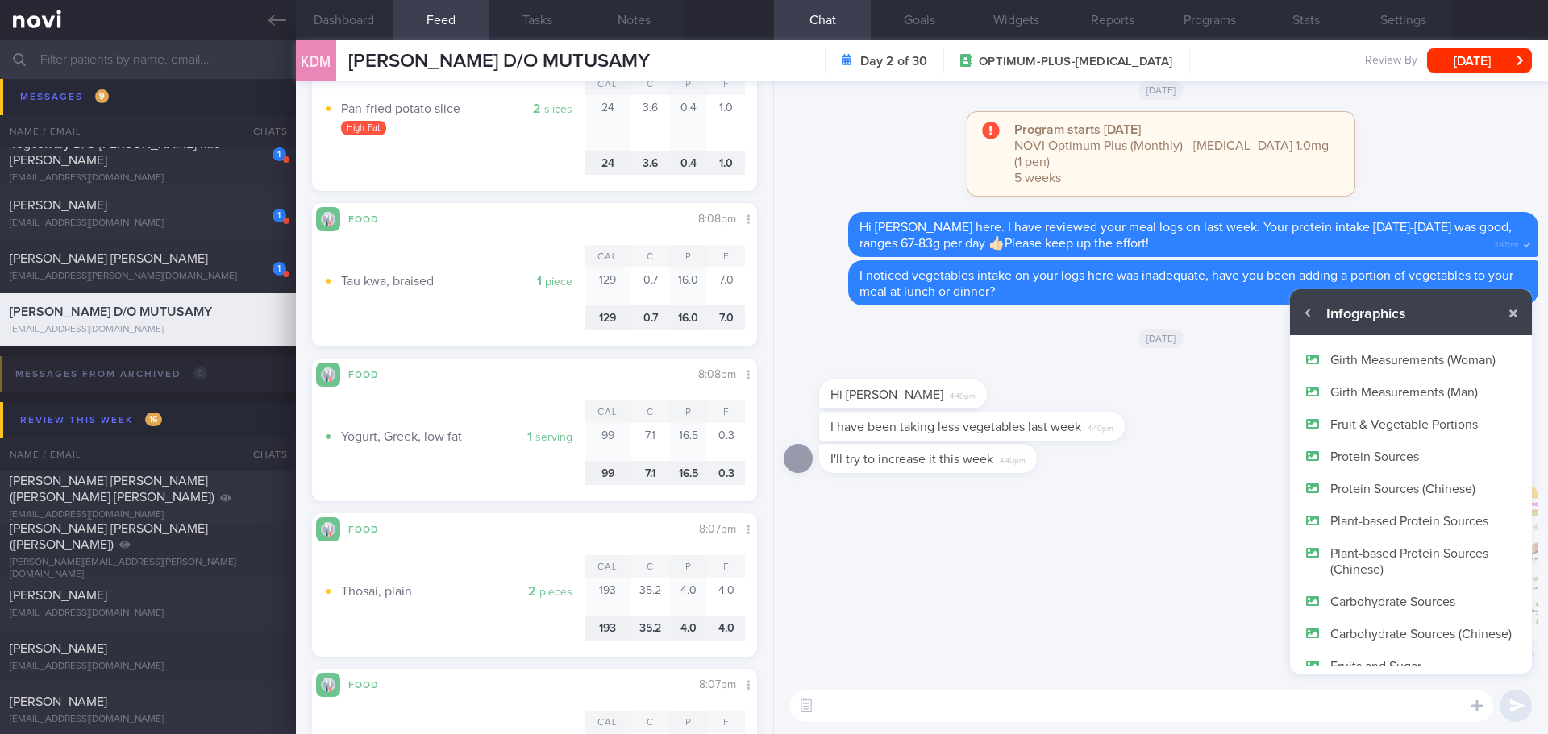
click at [1383, 422] on button "Fruit & Vegetable Portions" at bounding box center [1411, 424] width 242 height 32
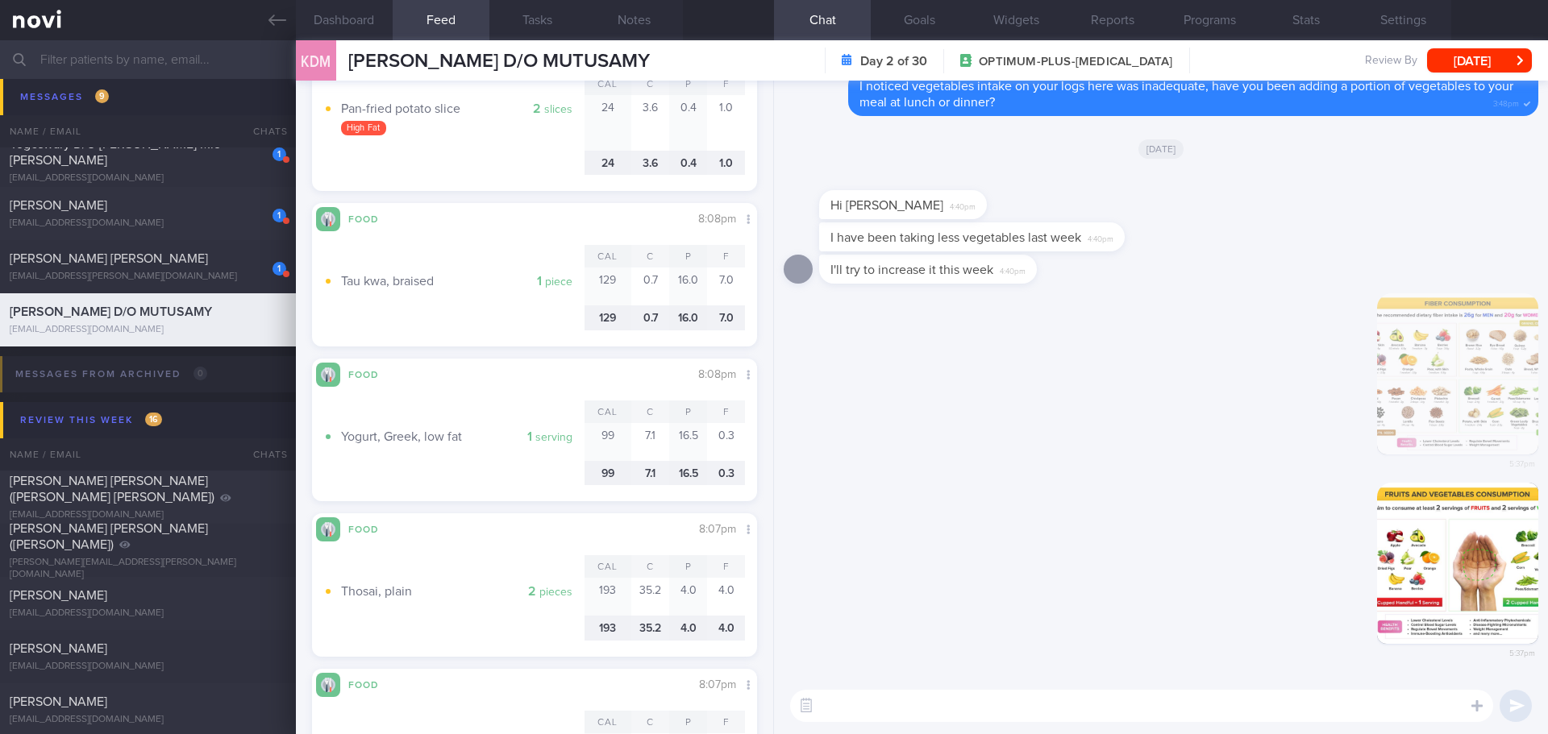
click at [1294, 711] on textarea at bounding box center [1141, 706] width 703 height 32
type textarea "N"
type textarea "M"
type textarea "I"
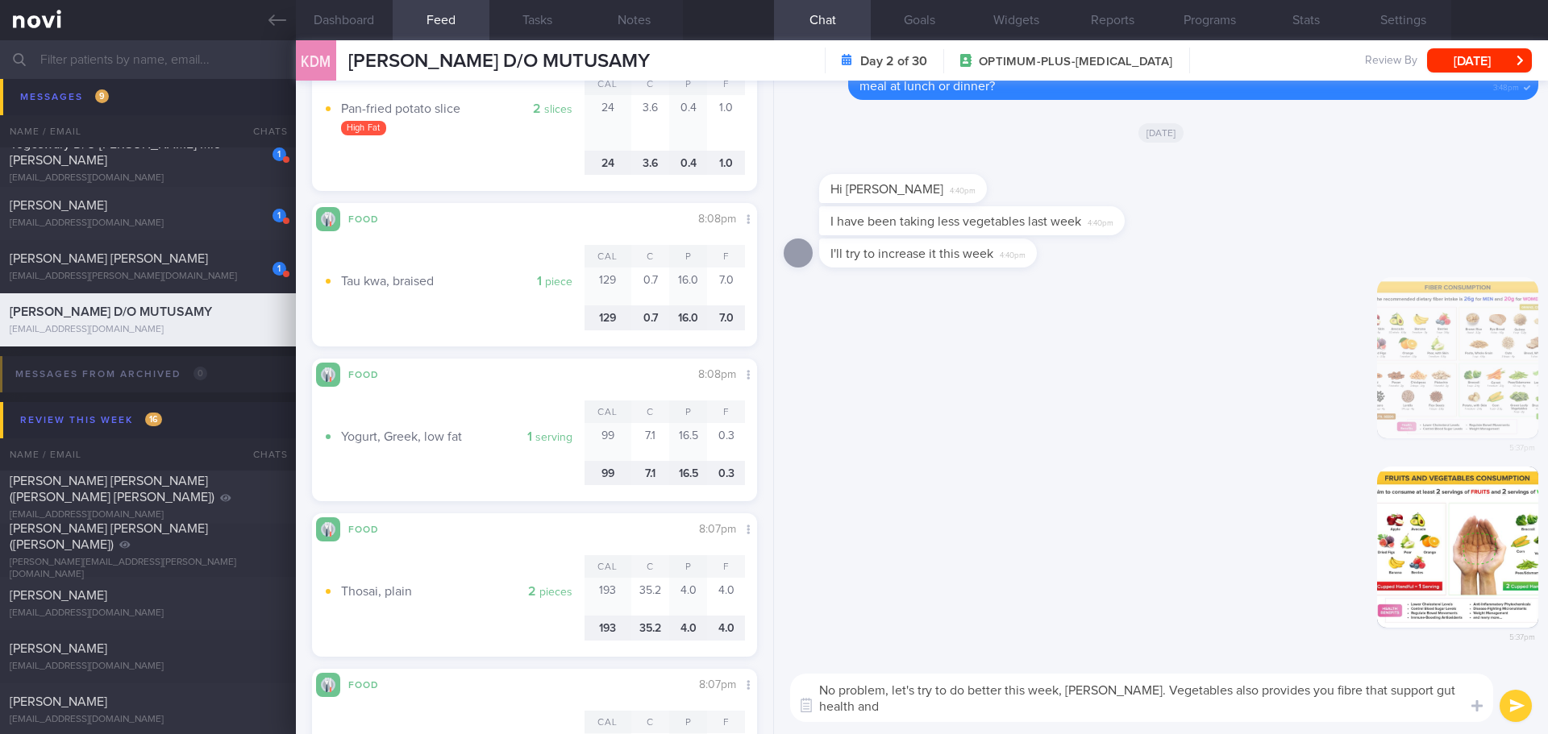
click at [1330, 691] on textarea "No problem, let's try to do better this week, Ms Kavitha. Vegetables also provi…" at bounding box center [1141, 698] width 703 height 48
click at [1008, 703] on textarea "No problem, let's try to do better this week, Ms Kavitha. Vegetables also provi…" at bounding box center [1141, 698] width 703 height 48
type textarea "No problem, let's try to do better this week, Ms Kavitha. Vegetables also provi…"
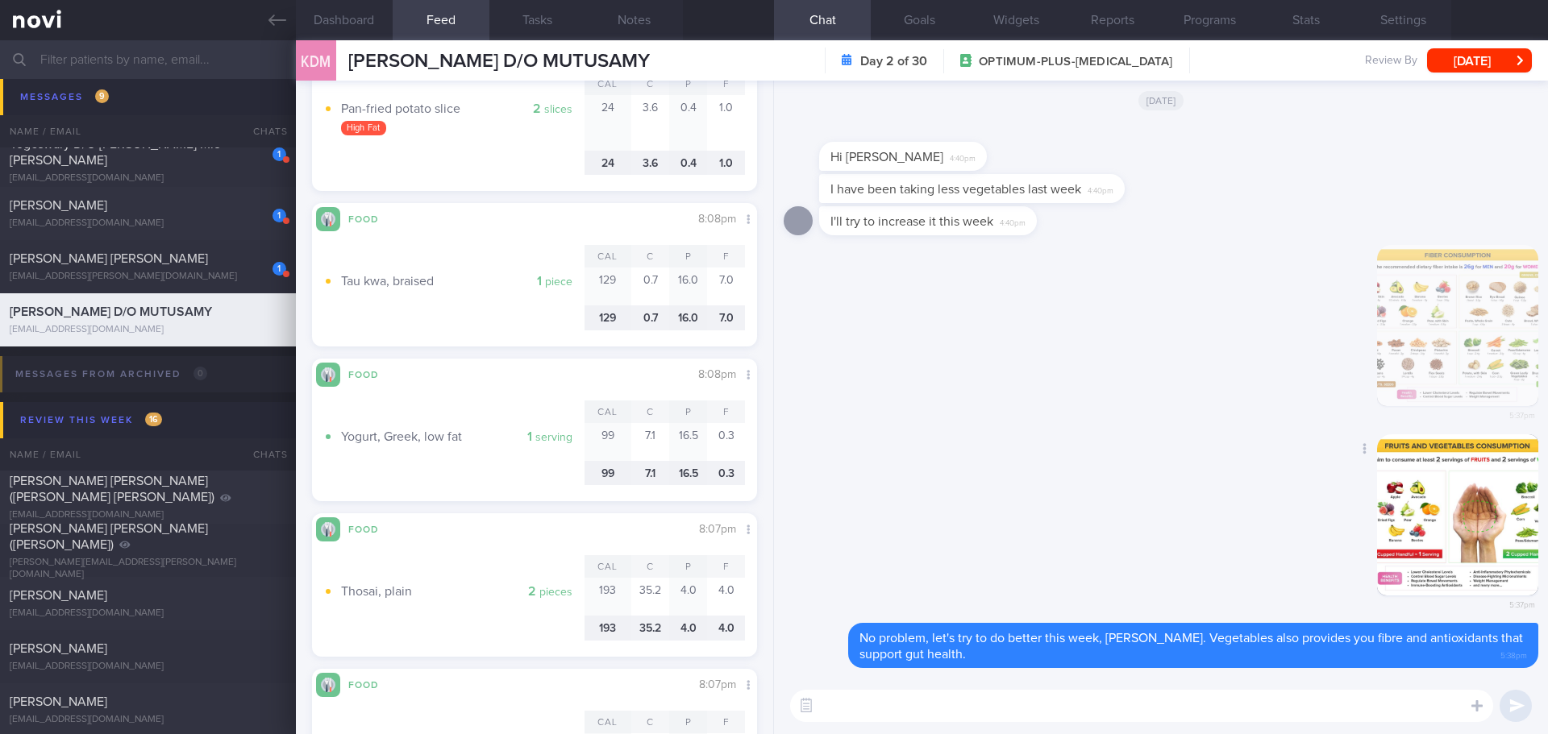
click at [1062, 542] on div "Delete 5:37pm" at bounding box center [1160, 528] width 754 height 189
click at [1060, 545] on div "Delete 5:37pm" at bounding box center [1160, 528] width 754 height 189
click at [991, 708] on textarea at bounding box center [1141, 706] width 703 height 32
type textarea "You can refer to the infographic here 🙂"
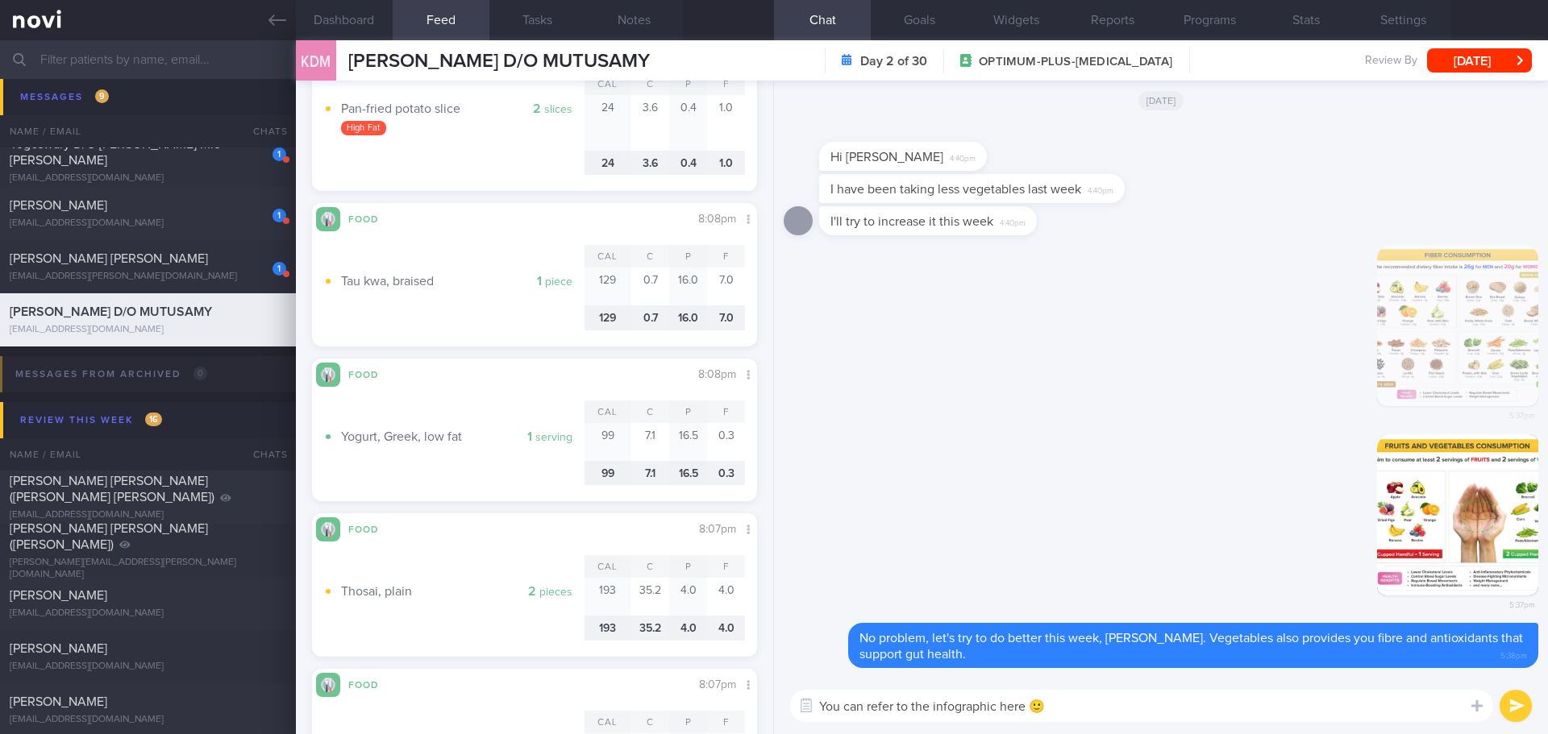
click at [1518, 713] on button "submit" at bounding box center [1515, 706] width 32 height 32
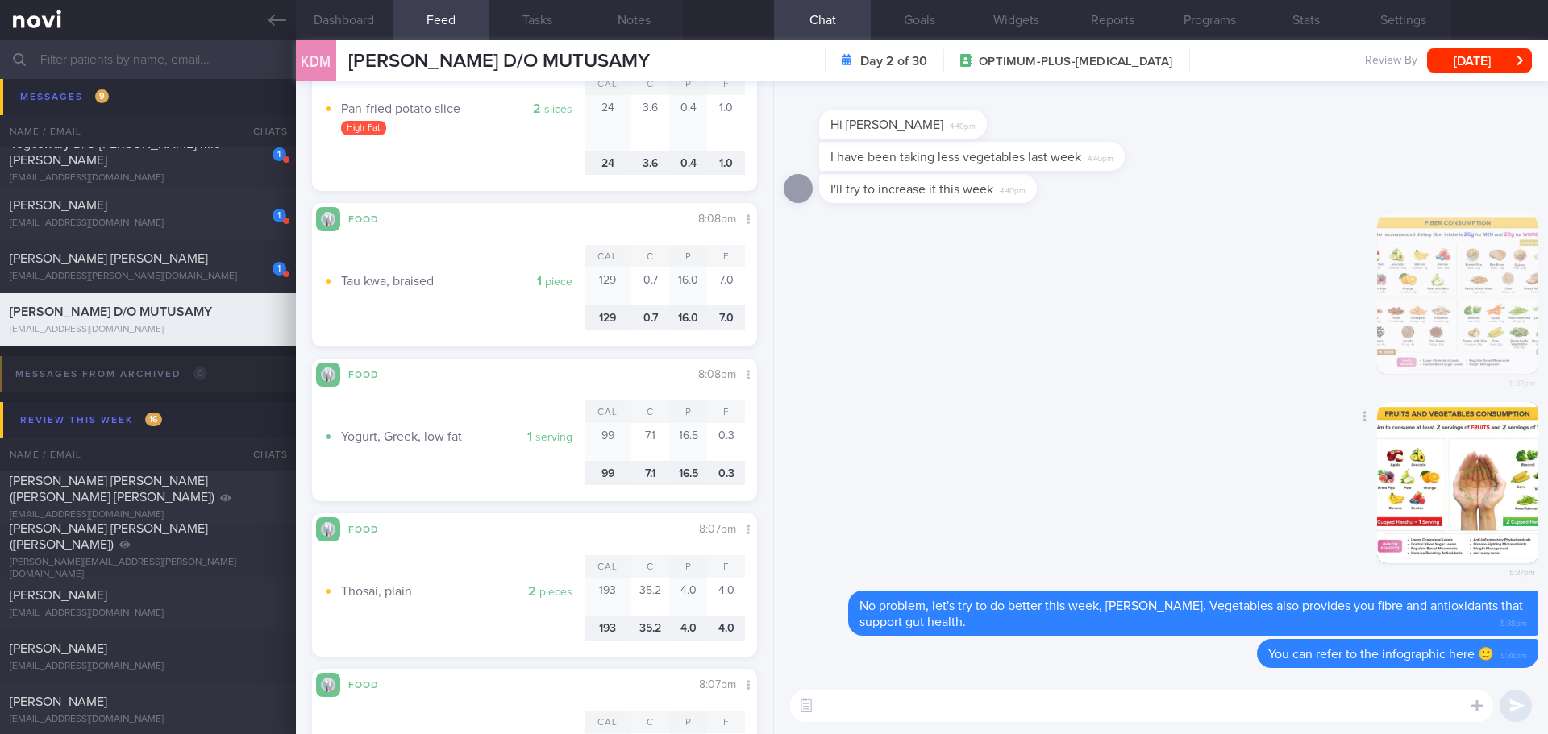
click at [1010, 467] on div "Delete 5:37pm" at bounding box center [1160, 496] width 754 height 189
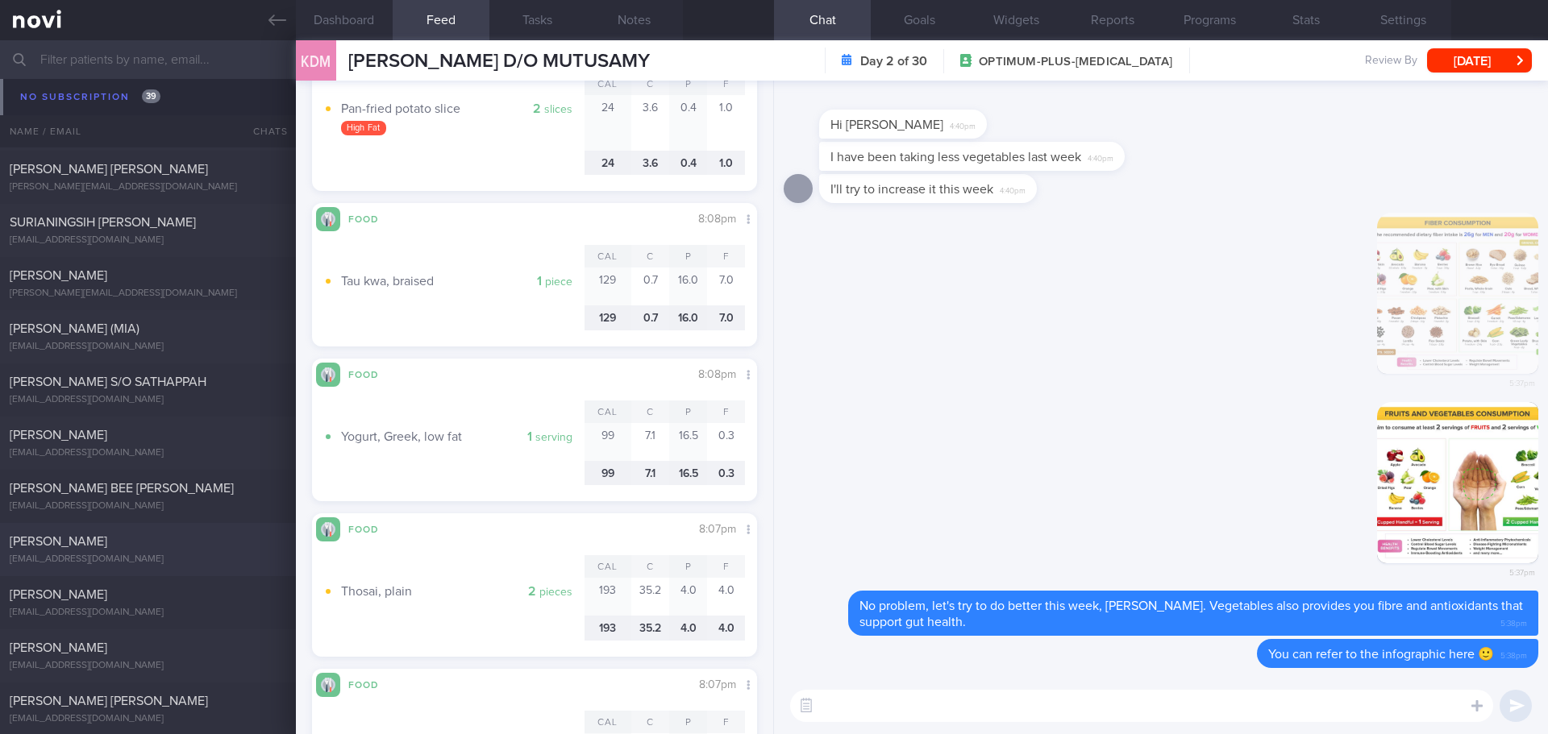
scroll to position [5750, 0]
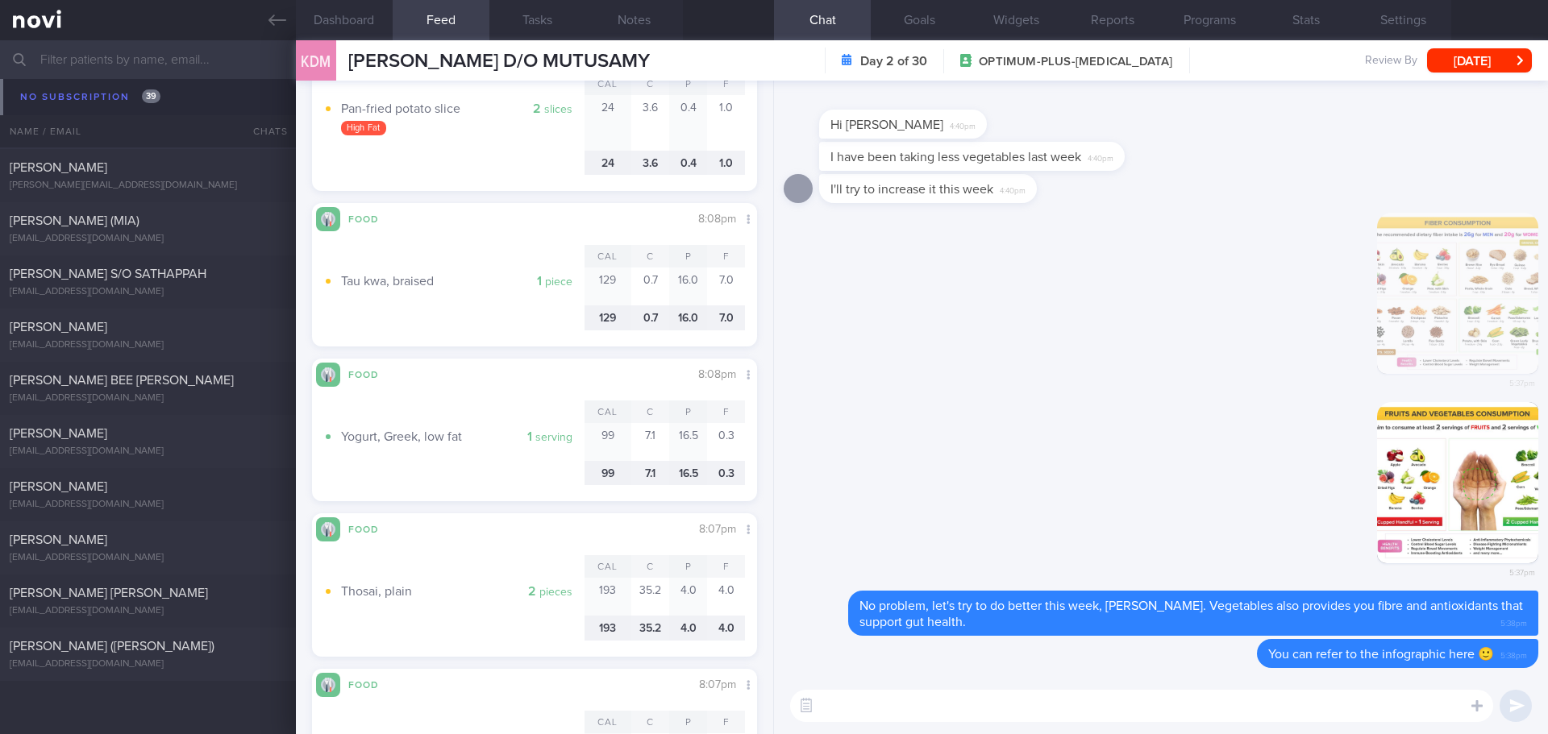
drag, startPoint x: 274, startPoint y: 24, endPoint x: 898, endPoint y: 97, distance: 628.1
click at [274, 24] on icon at bounding box center [277, 20] width 18 height 11
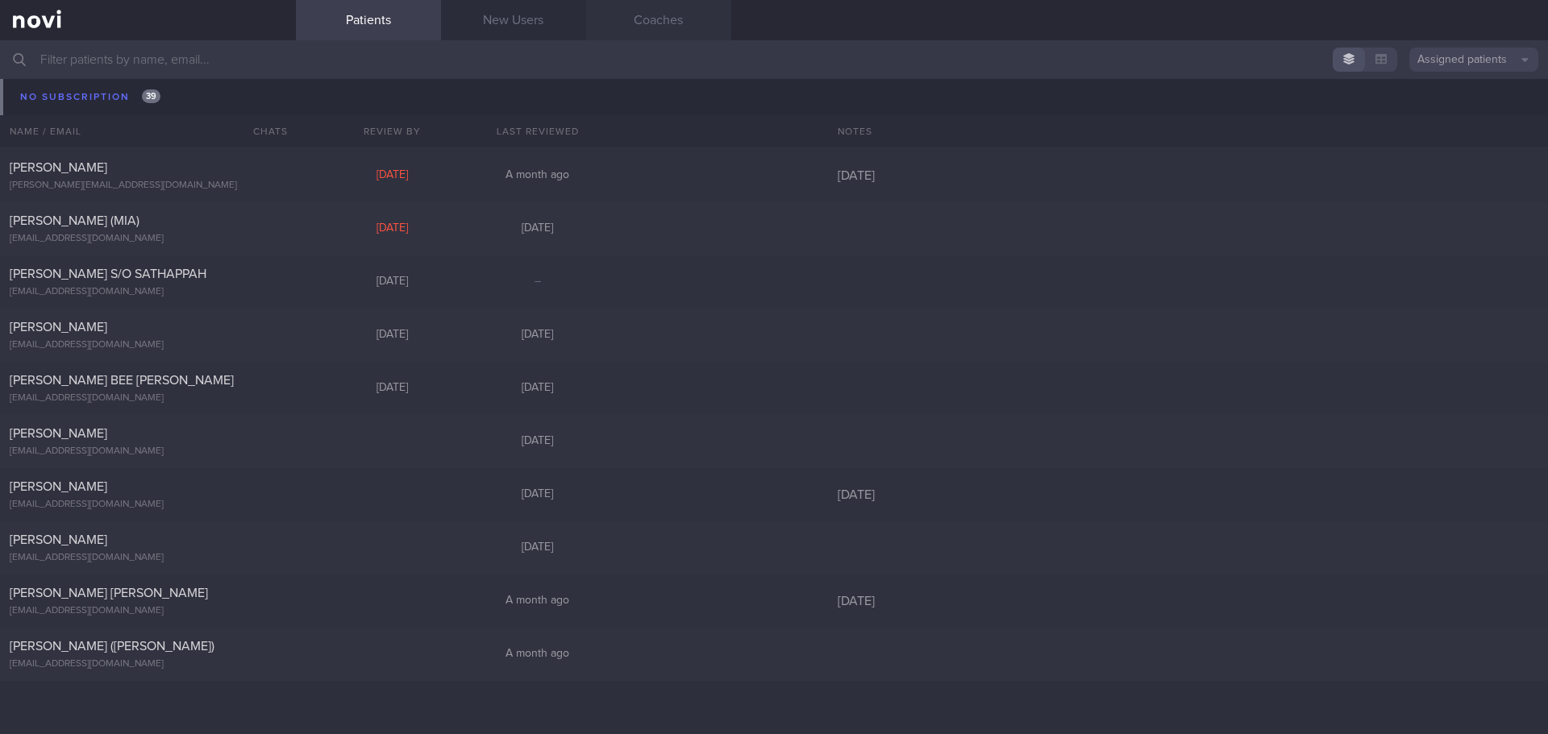
scroll to position [5186, 0]
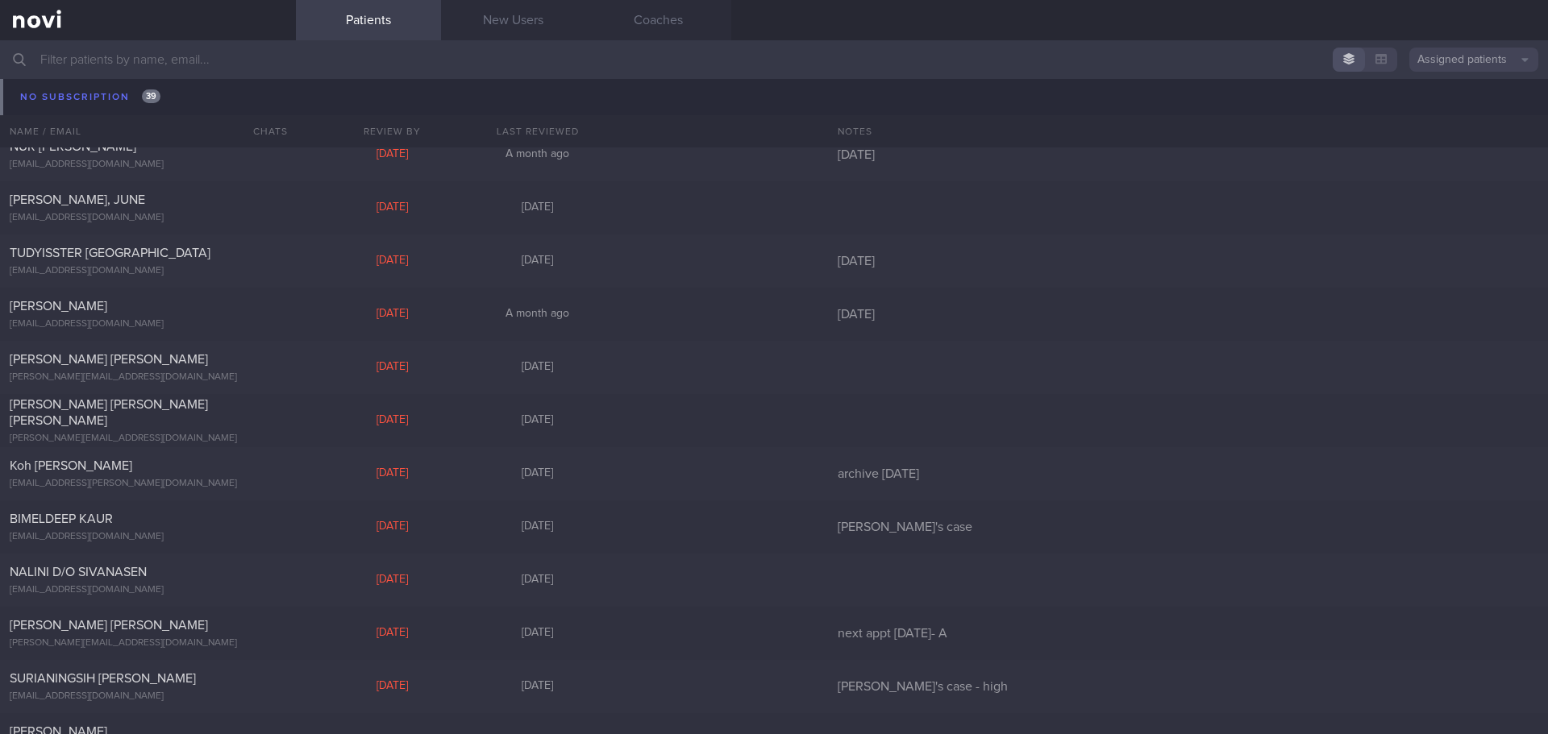
click at [135, 59] on input "text" at bounding box center [774, 59] width 1548 height 39
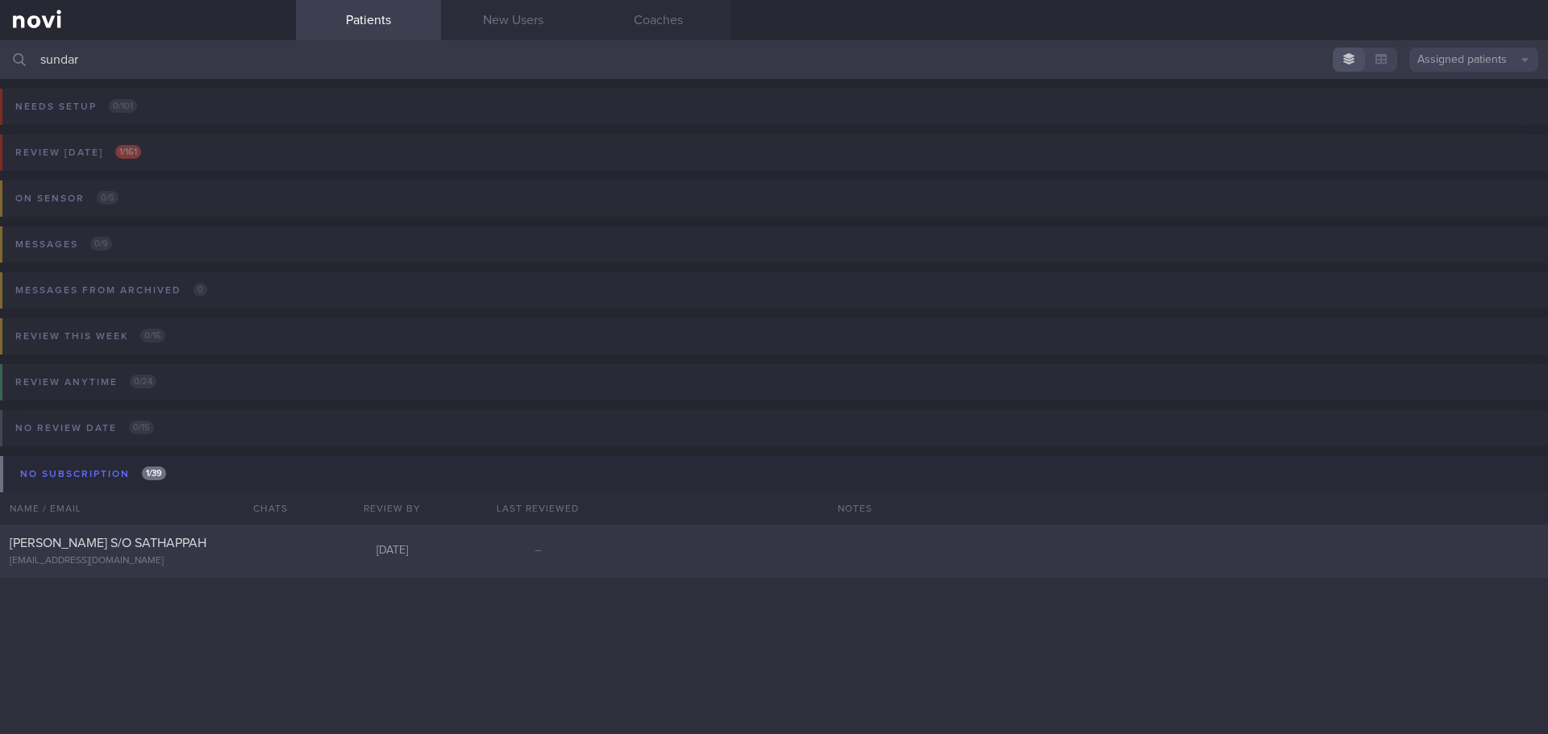
type input "sundar"
click at [206, 542] on span "SUNDARESWARAN S/O SATHAPPAH" at bounding box center [108, 543] width 197 height 13
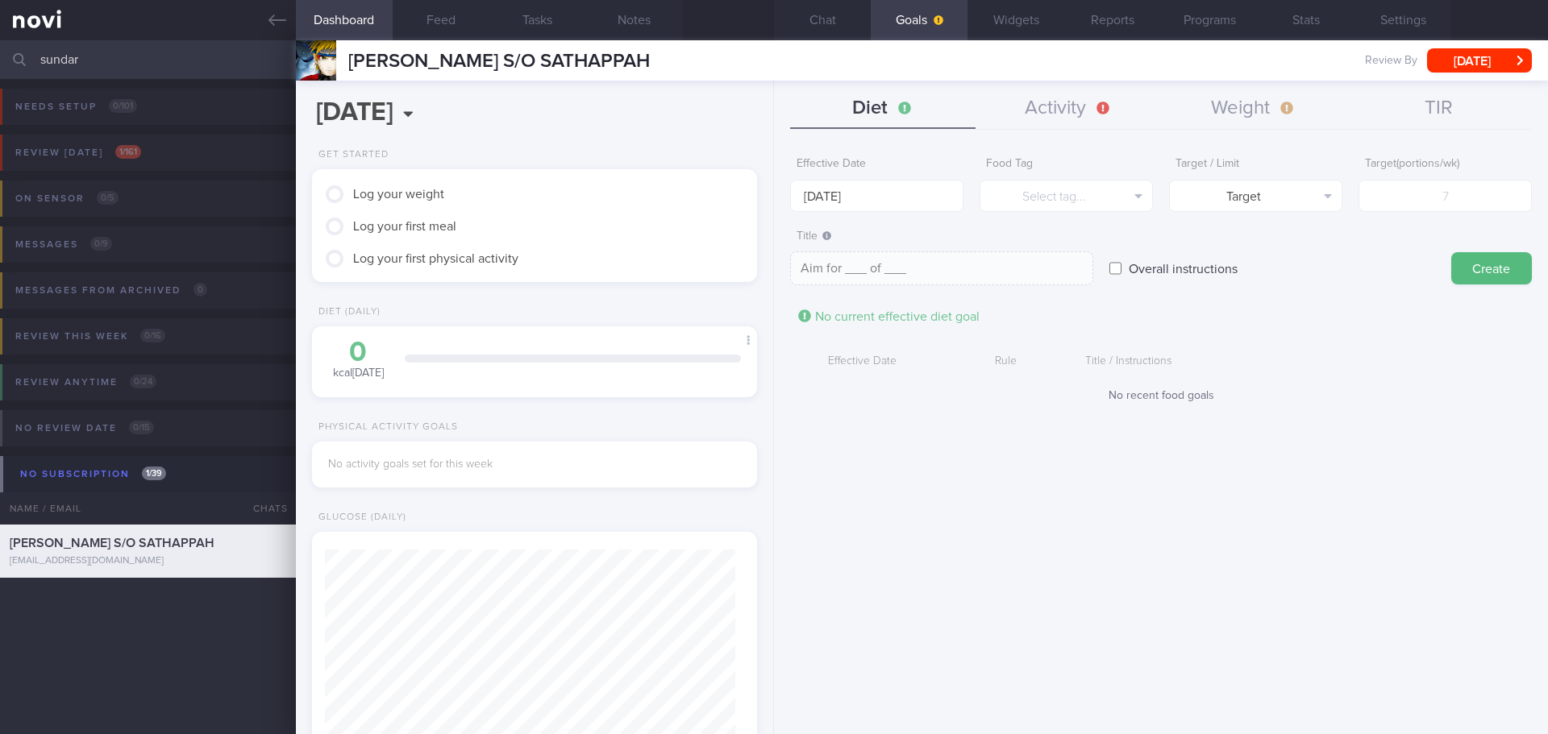
scroll to position [205, 411]
click at [1037, 521] on div "Effective Date 29 Sep 2025 Food Tag Select tag... Select tag... Calories Carbs …" at bounding box center [1161, 435] width 774 height 597
click at [1398, 427] on div "Effective Date 29 Sep 2025 Food Tag Select tag... Select tag... Calories Carbs …" at bounding box center [1161, 435] width 774 height 597
click at [1256, 94] on button "Weight" at bounding box center [1253, 109] width 185 height 40
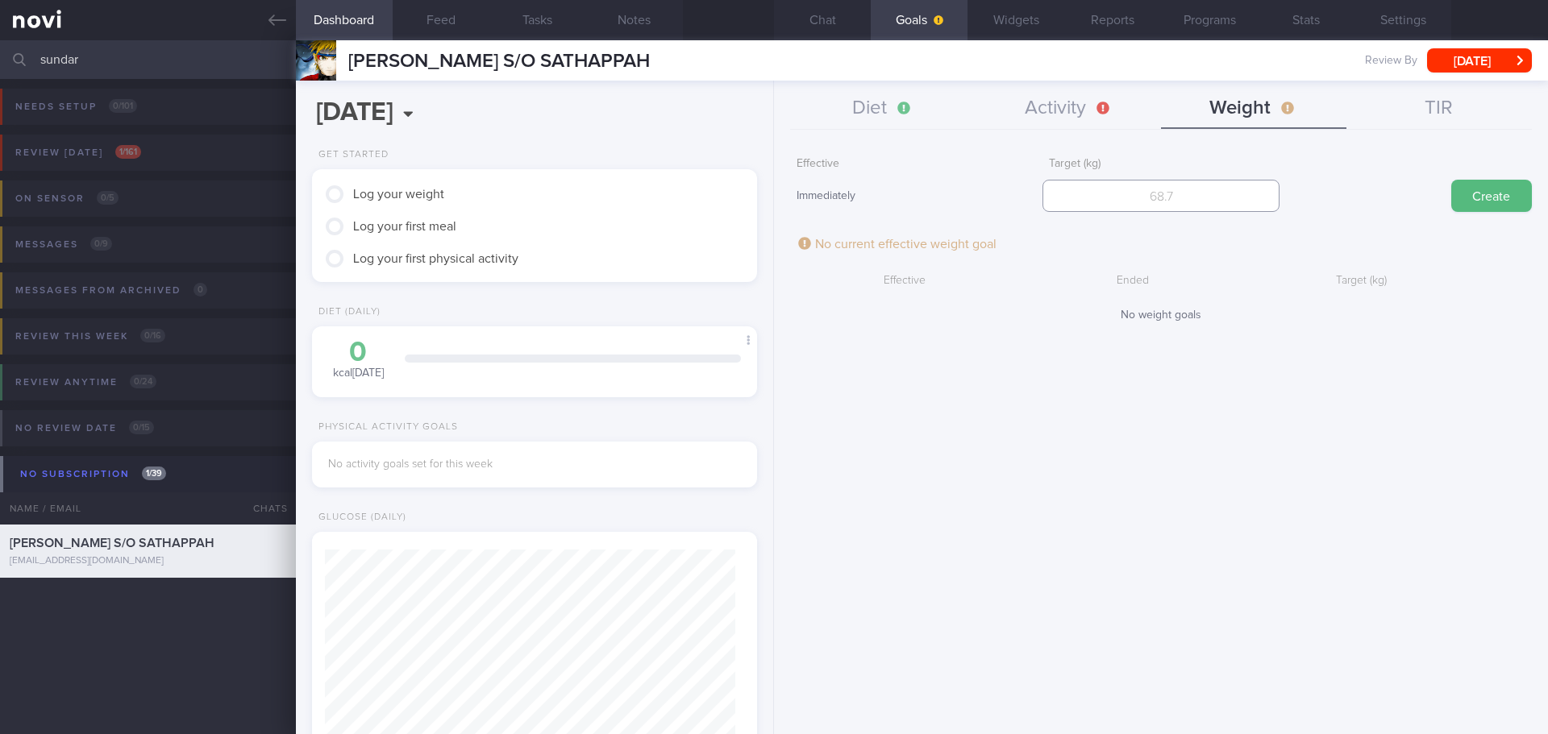
click at [1142, 191] on input "number" at bounding box center [1160, 196] width 236 height 32
click at [1174, 206] on input "number" at bounding box center [1160, 196] width 236 height 32
type input "90"
click at [1489, 189] on button "Create" at bounding box center [1491, 196] width 81 height 32
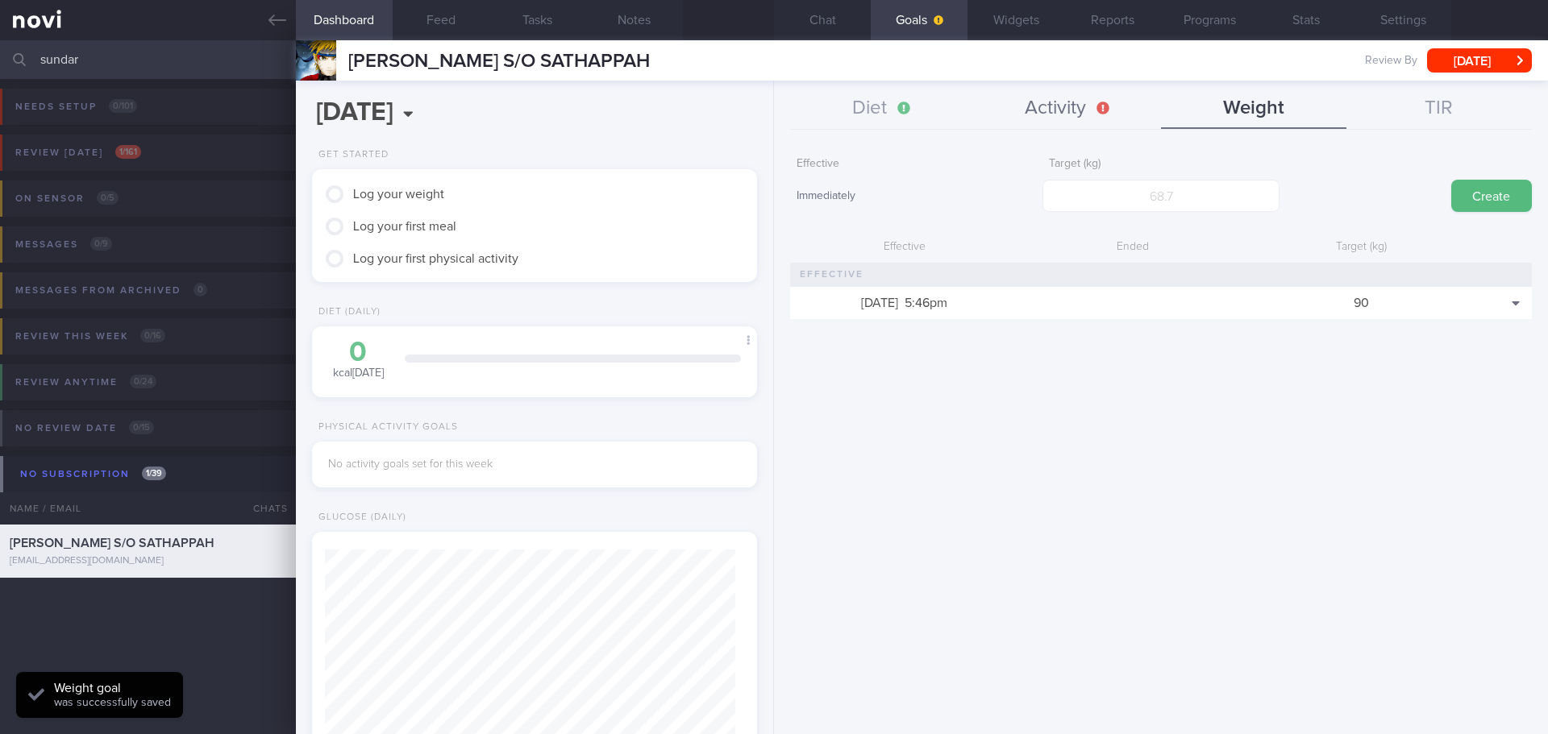
click at [1079, 116] on button "Activity" at bounding box center [1067, 109] width 185 height 40
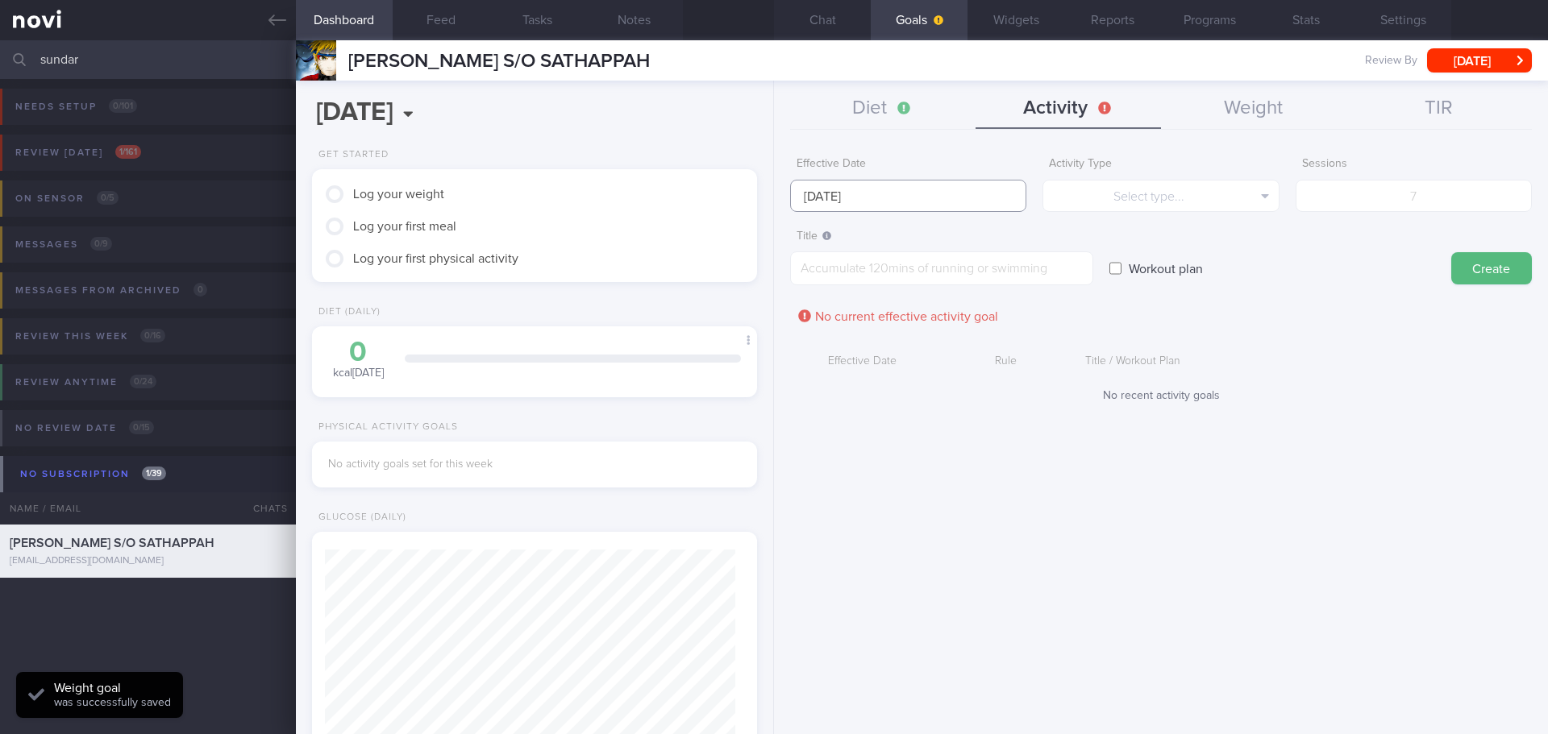
click at [892, 201] on input "29 Sep 2025" at bounding box center [908, 196] width 236 height 32
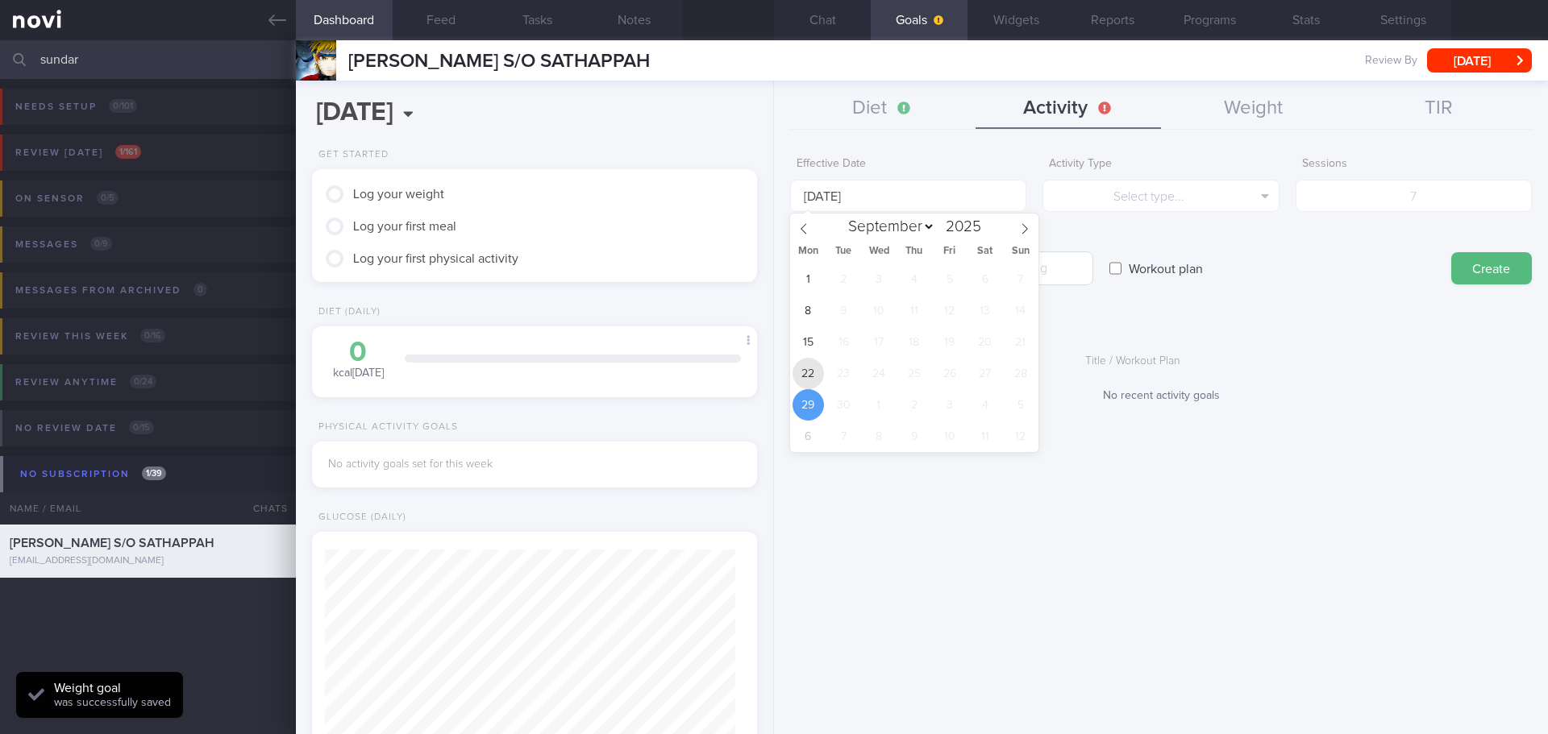
drag, startPoint x: 820, startPoint y: 370, endPoint x: 1015, endPoint y: 279, distance: 215.3
click at [821, 371] on span "22" at bounding box center [807, 373] width 31 height 31
type input "[DATE]"
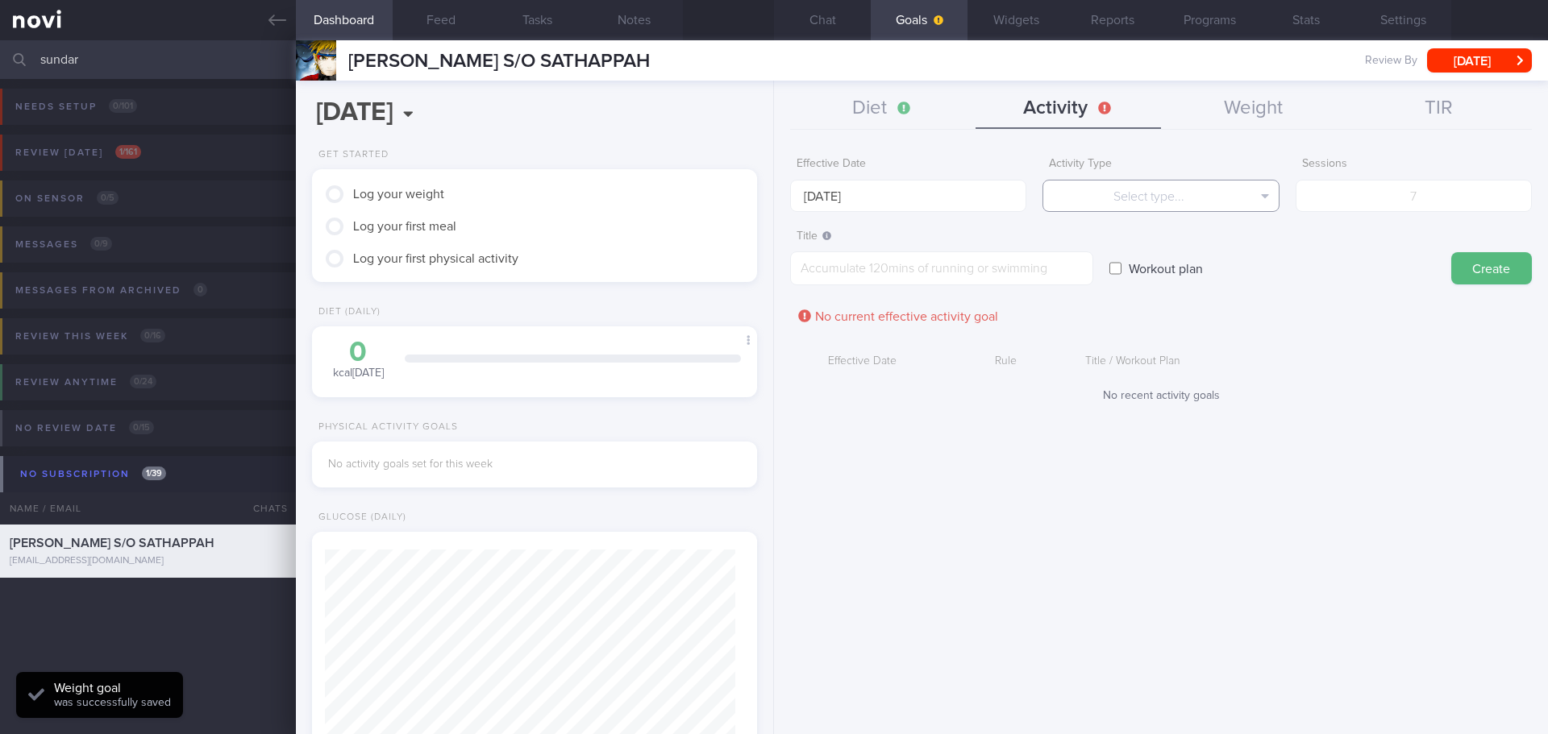
click at [1118, 204] on button "Select type..." at bounding box center [1160, 196] width 236 height 32
drag, startPoint x: 1147, startPoint y: 276, endPoint x: 1404, endPoint y: 230, distance: 261.2
click at [1148, 276] on button "Sessions" at bounding box center [1160, 276] width 235 height 24
click at [1434, 200] on input "number" at bounding box center [1413, 196] width 236 height 32
type input "3"
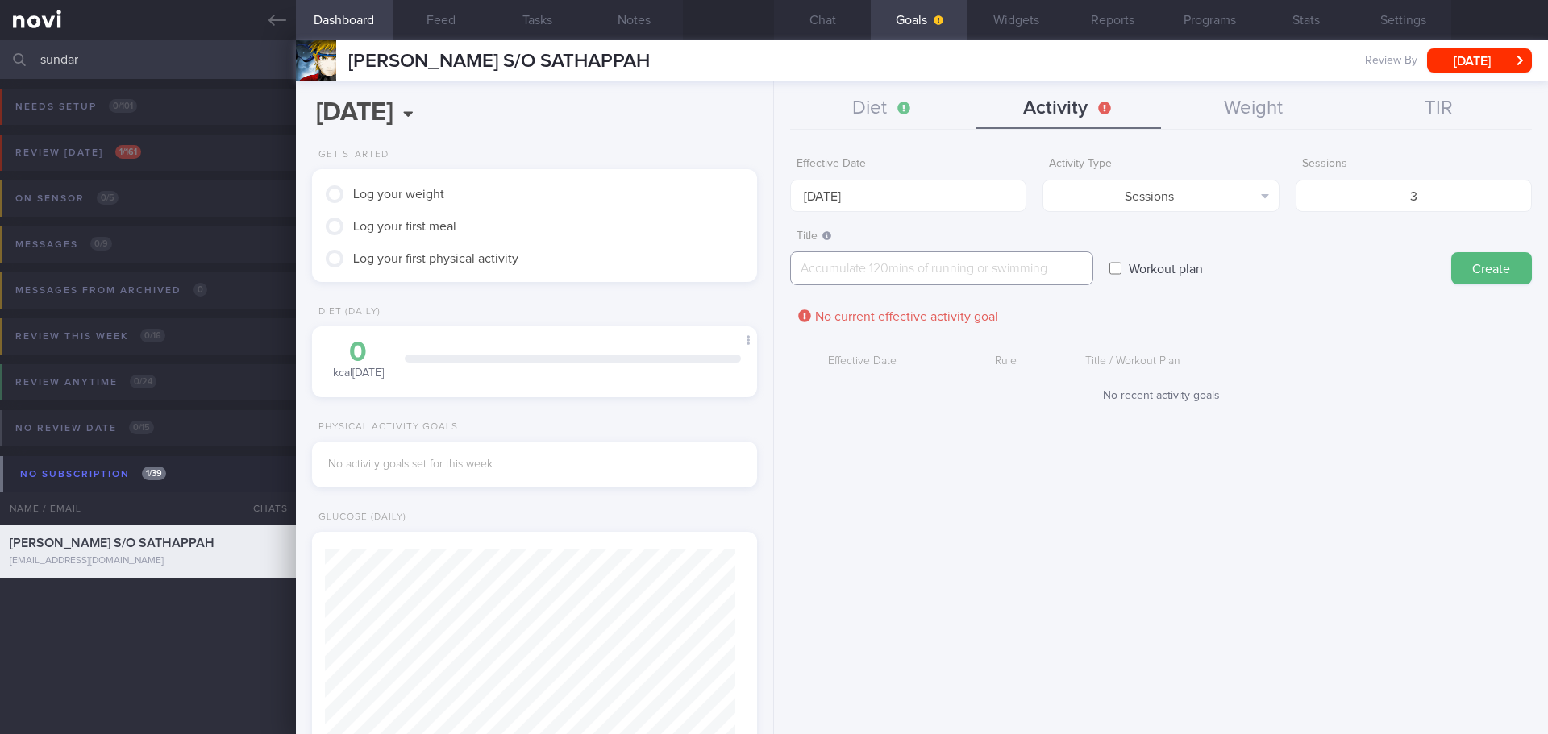
click at [1091, 272] on textarea at bounding box center [941, 268] width 303 height 34
type textarea "Morning walk 1 hour , x3/week"
click at [1455, 260] on button "Create" at bounding box center [1491, 268] width 81 height 32
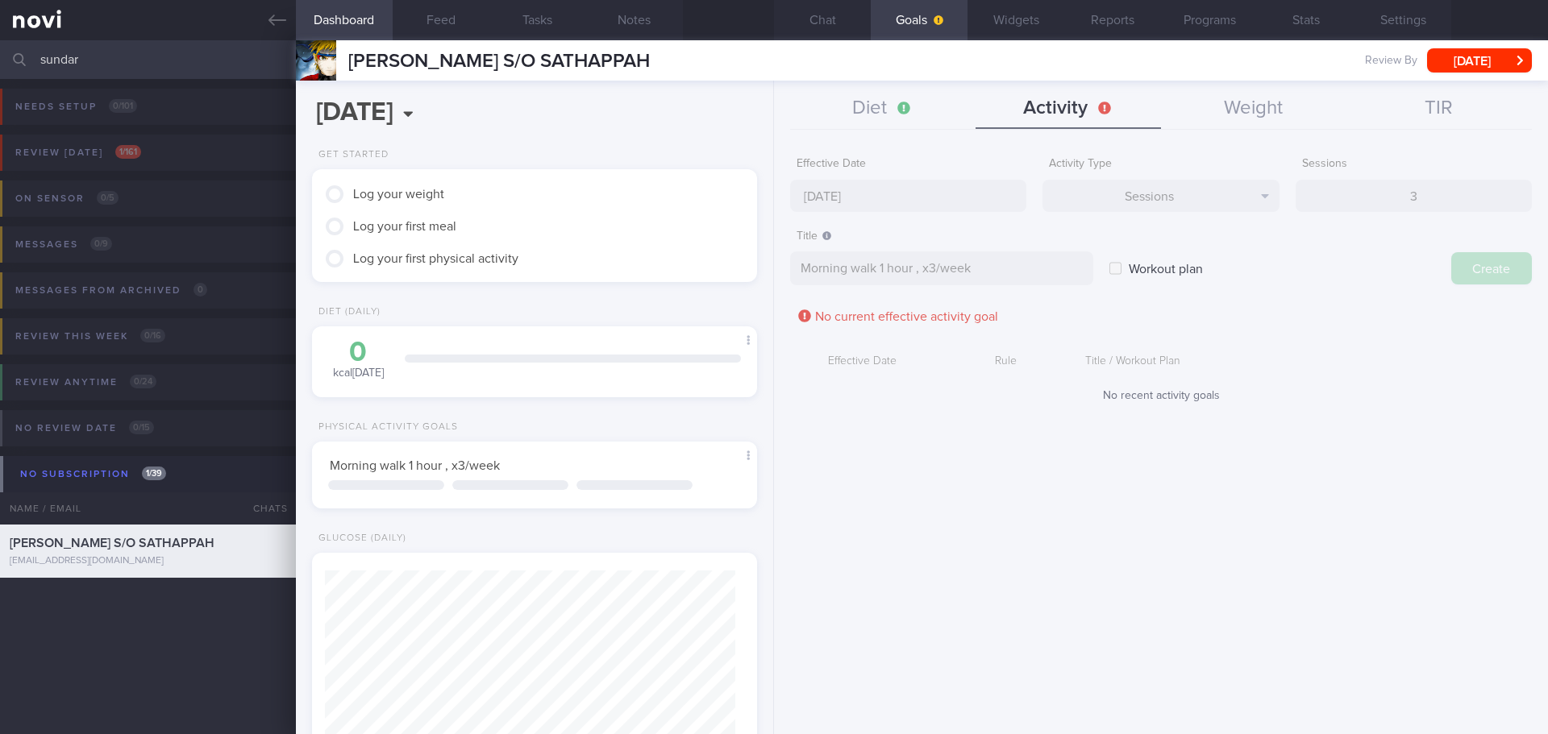
type input "29 Sep 2025"
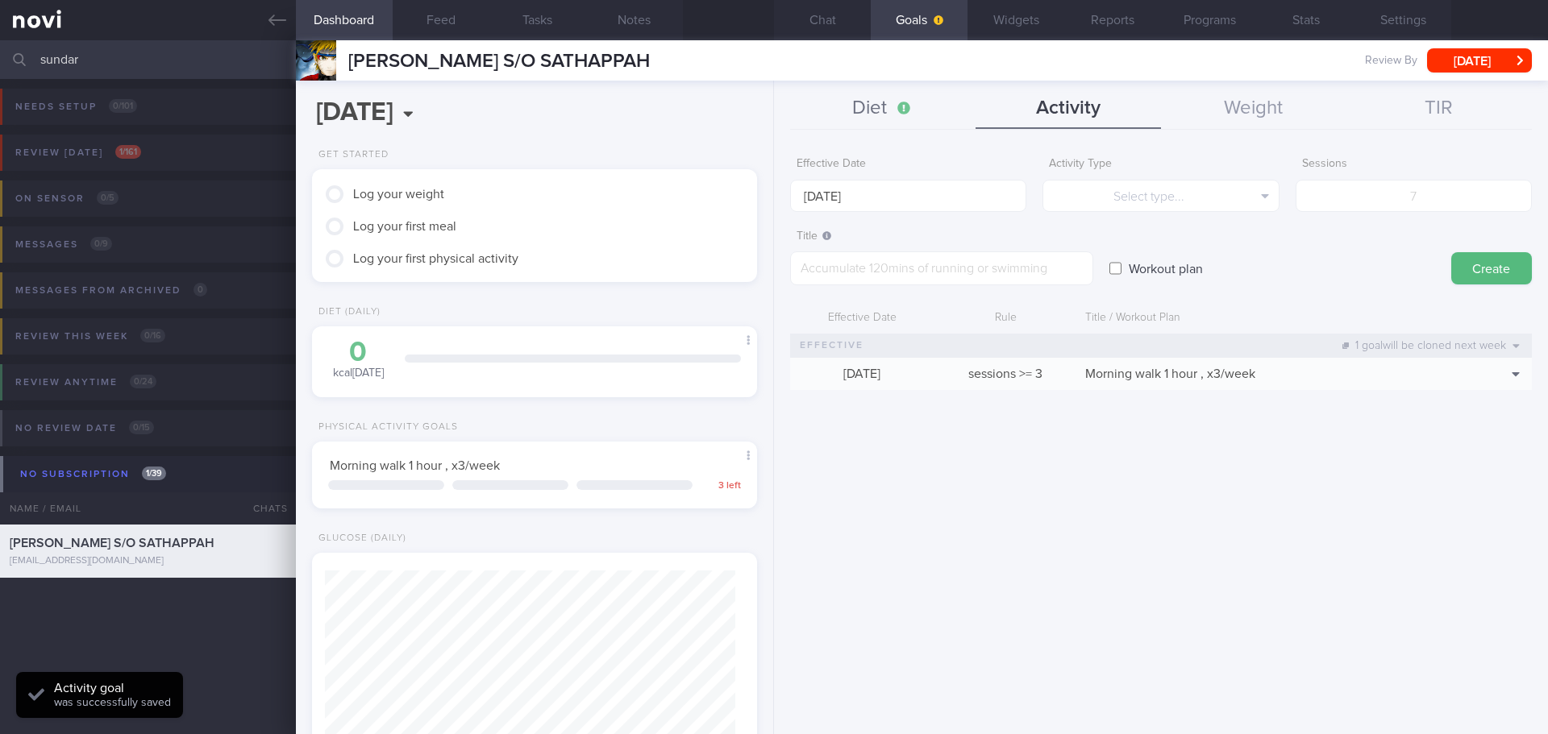
click at [904, 109] on button "Diet" at bounding box center [882, 109] width 185 height 40
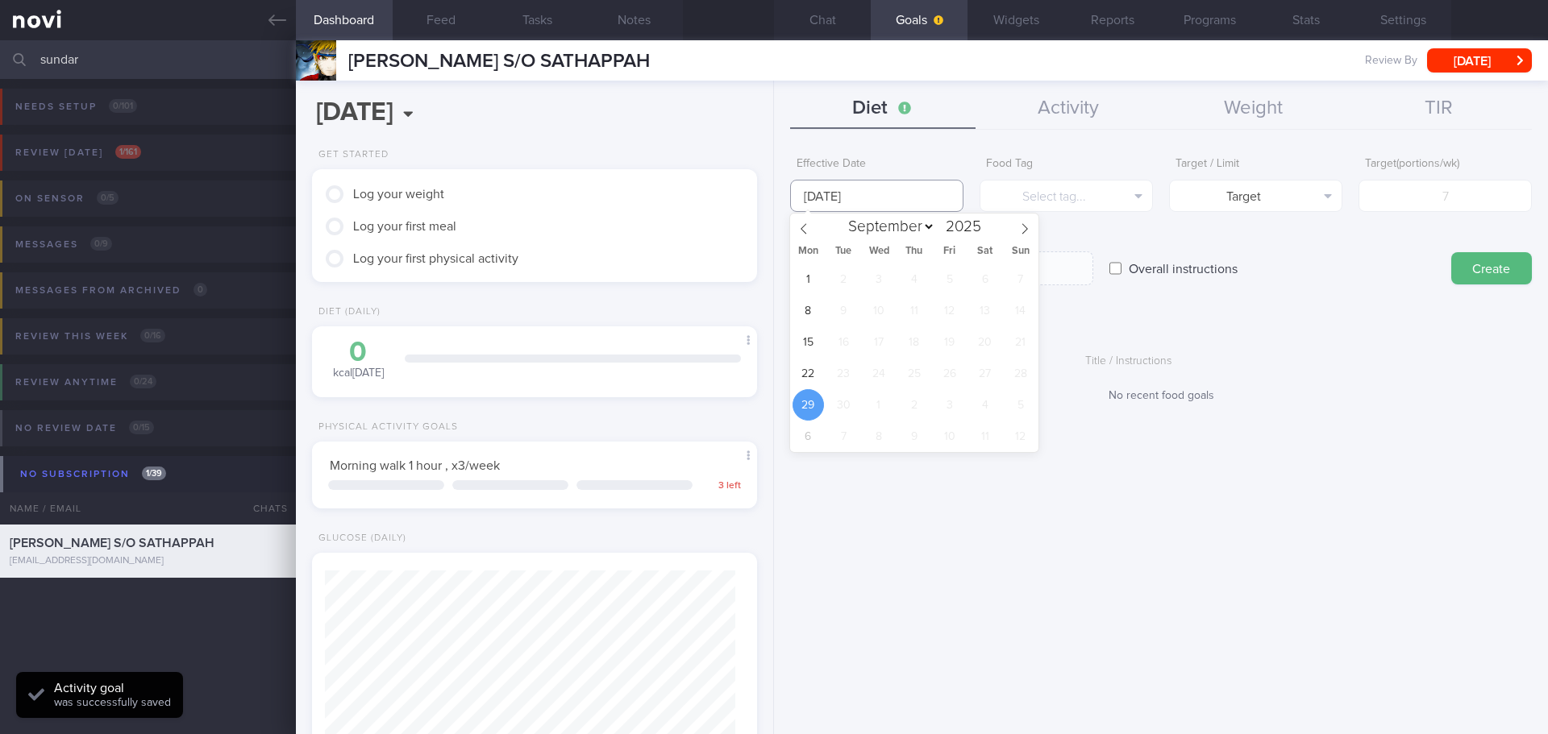
click at [838, 197] on input "29 Sep 2025" at bounding box center [876, 196] width 173 height 32
click at [803, 373] on span "22" at bounding box center [807, 373] width 31 height 31
type input "[DATE]"
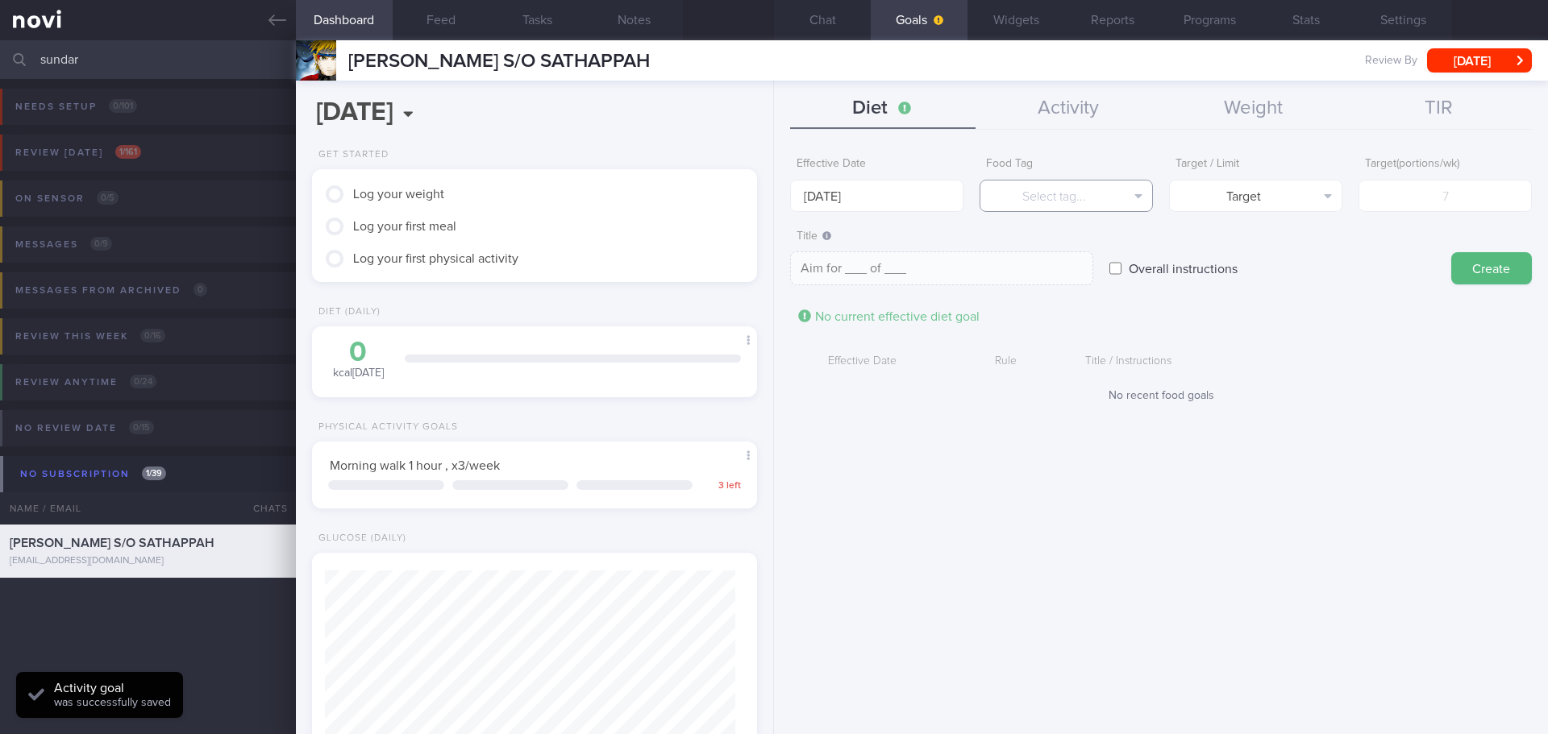
click at [1088, 195] on button "Select tag..." at bounding box center [1065, 196] width 173 height 32
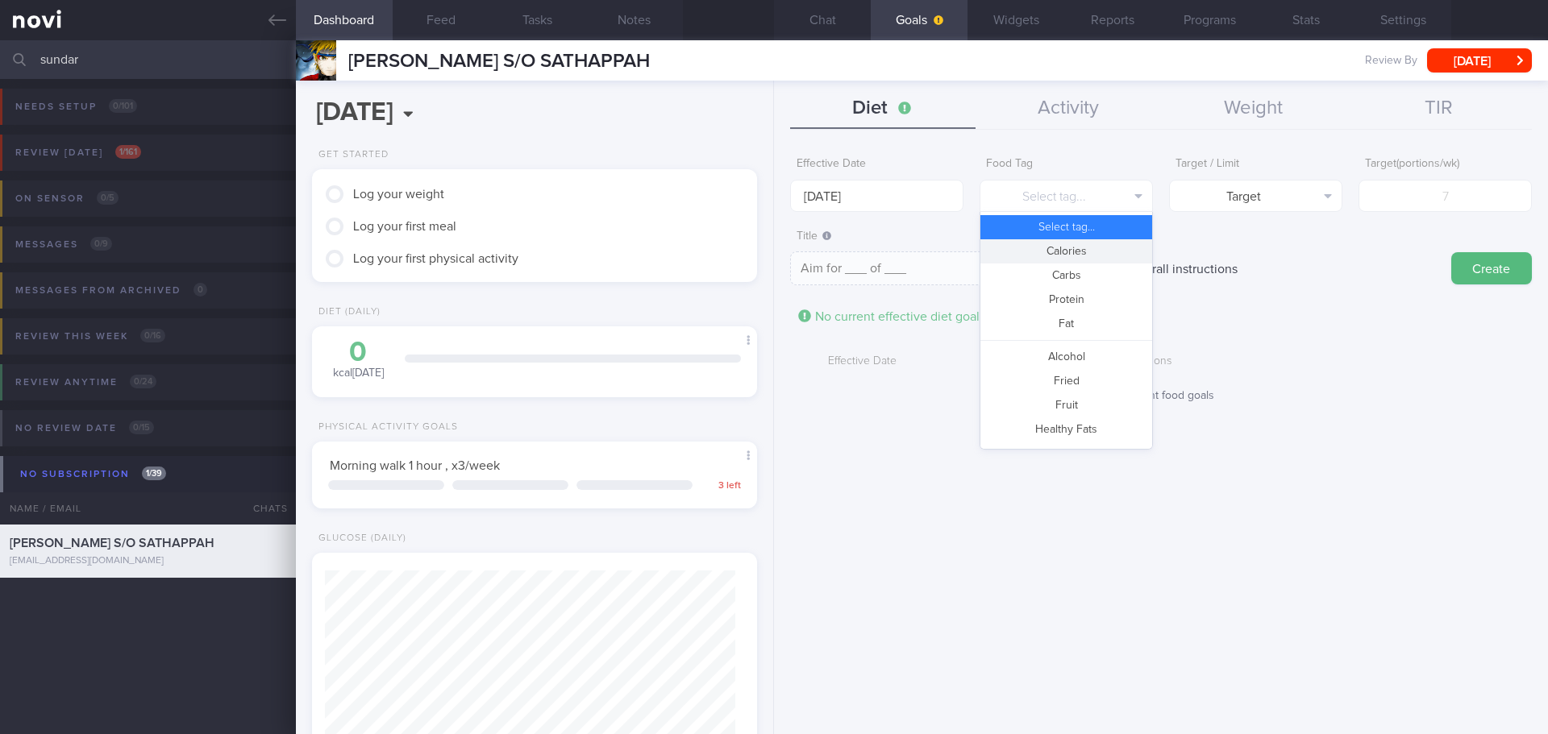
click at [1093, 244] on button "Calories" at bounding box center [1066, 251] width 172 height 24
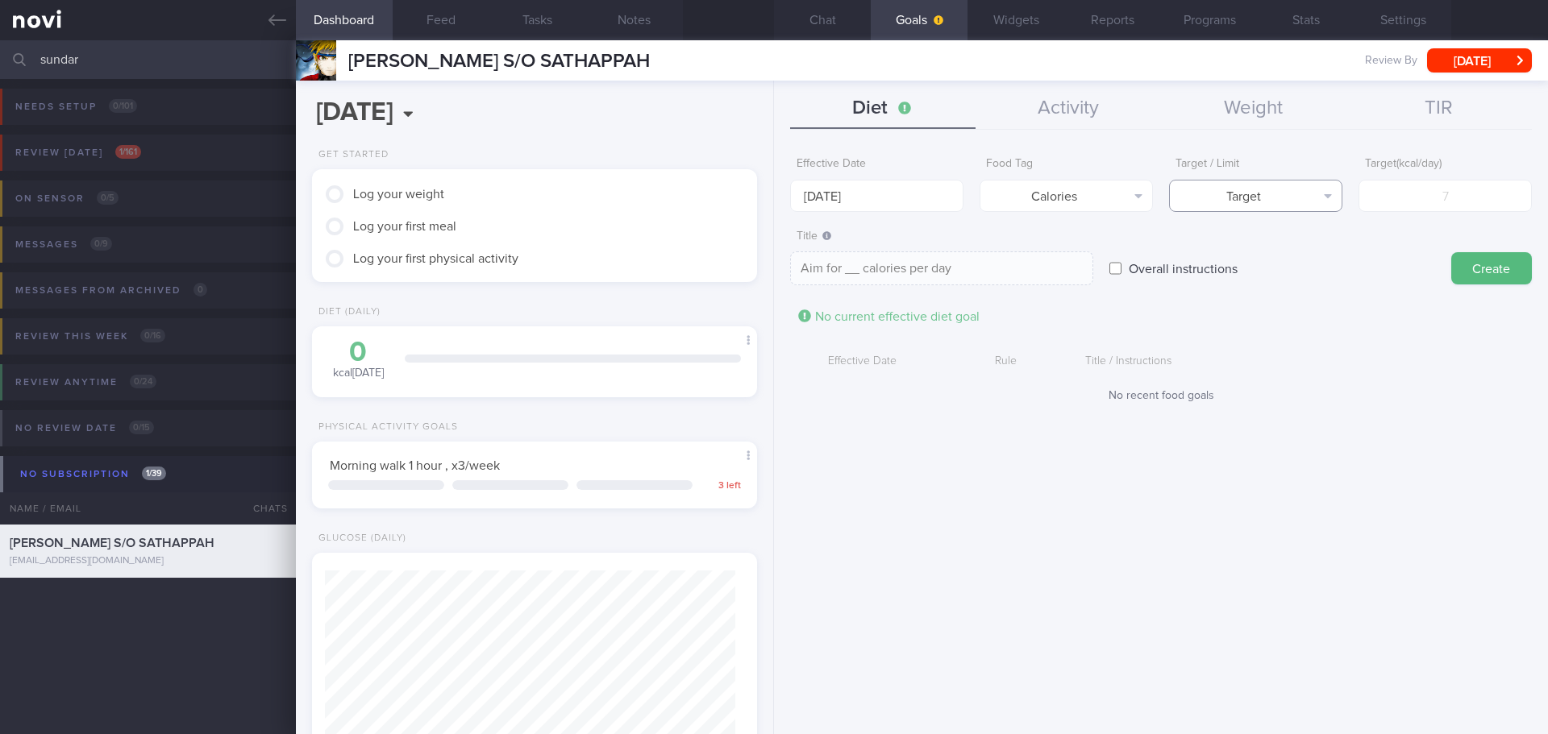
click at [1257, 194] on button "Target" at bounding box center [1255, 196] width 173 height 32
click at [1278, 244] on button "Limit" at bounding box center [1256, 251] width 172 height 24
type textarea "Keep to __ calories per day"
click at [1456, 196] on input "number" at bounding box center [1444, 196] width 173 height 32
click at [1428, 193] on input "number" at bounding box center [1444, 196] width 173 height 32
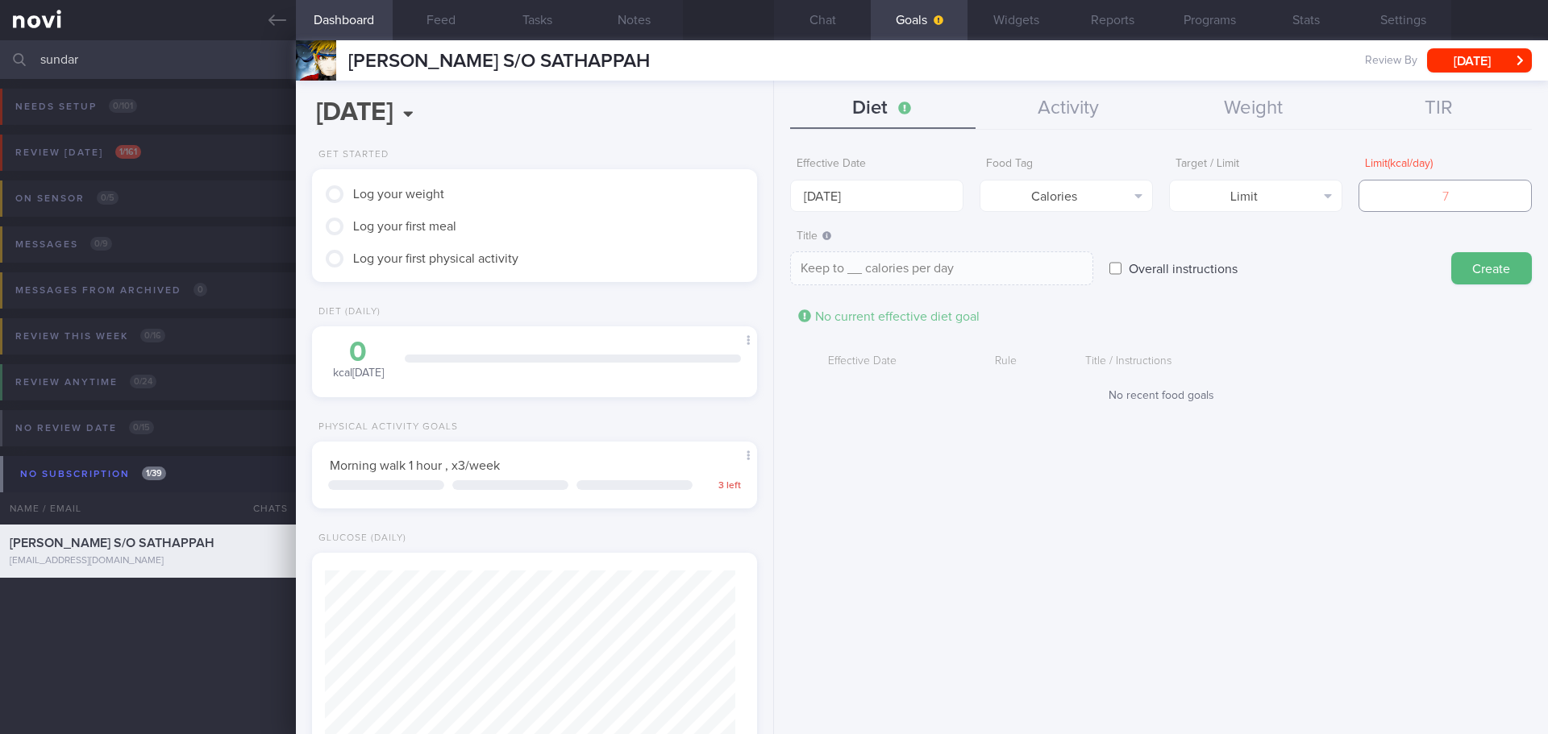
type input "1"
type textarea "Keep to 1 calories per day"
type input "15"
type textarea "Keep to 15 calories per day"
type input "150"
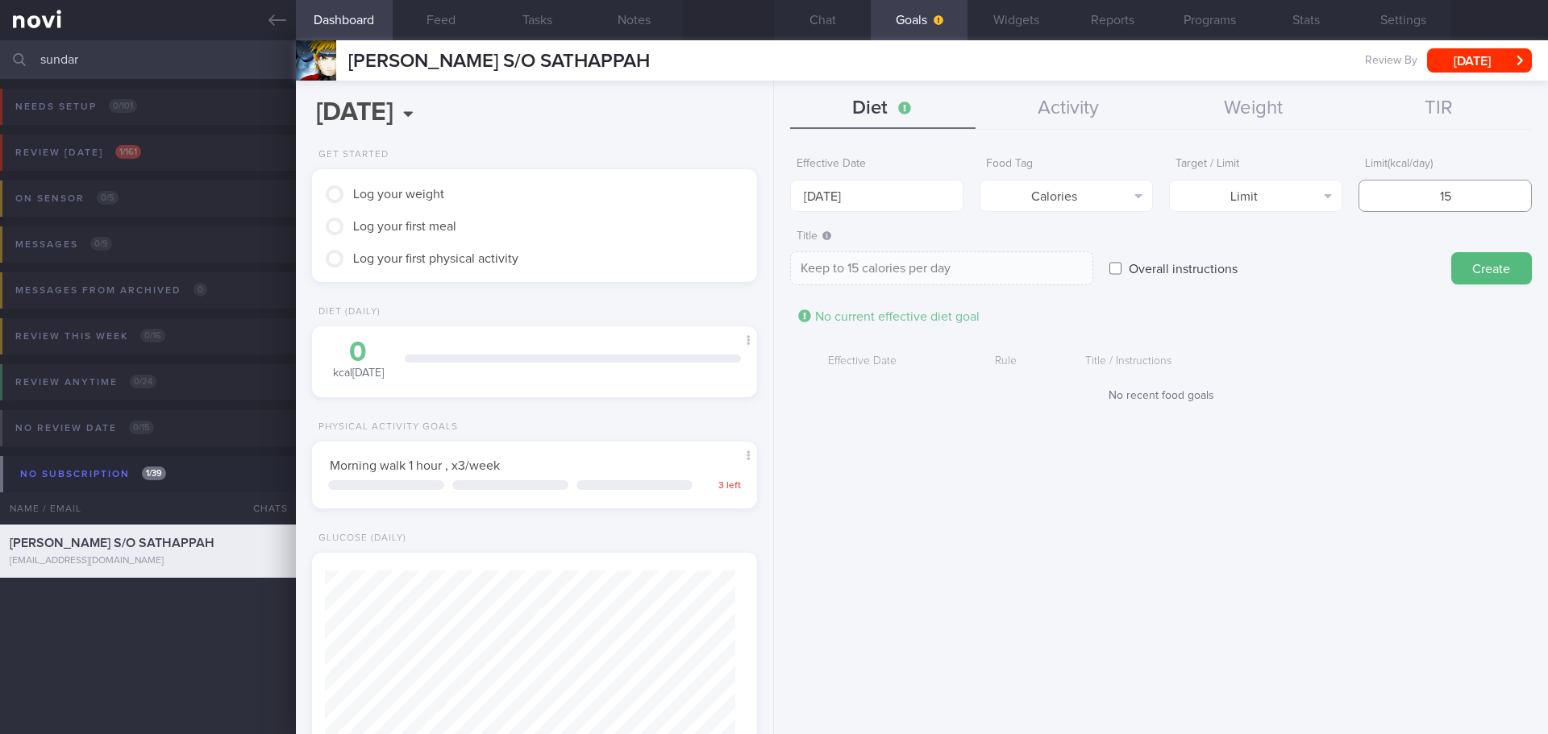
type textarea "Keep to 150 calories per day"
type input "1500"
type textarea "Keep to 1500 calories per day"
type input "1500"
click at [1485, 269] on button "Create" at bounding box center [1491, 268] width 81 height 32
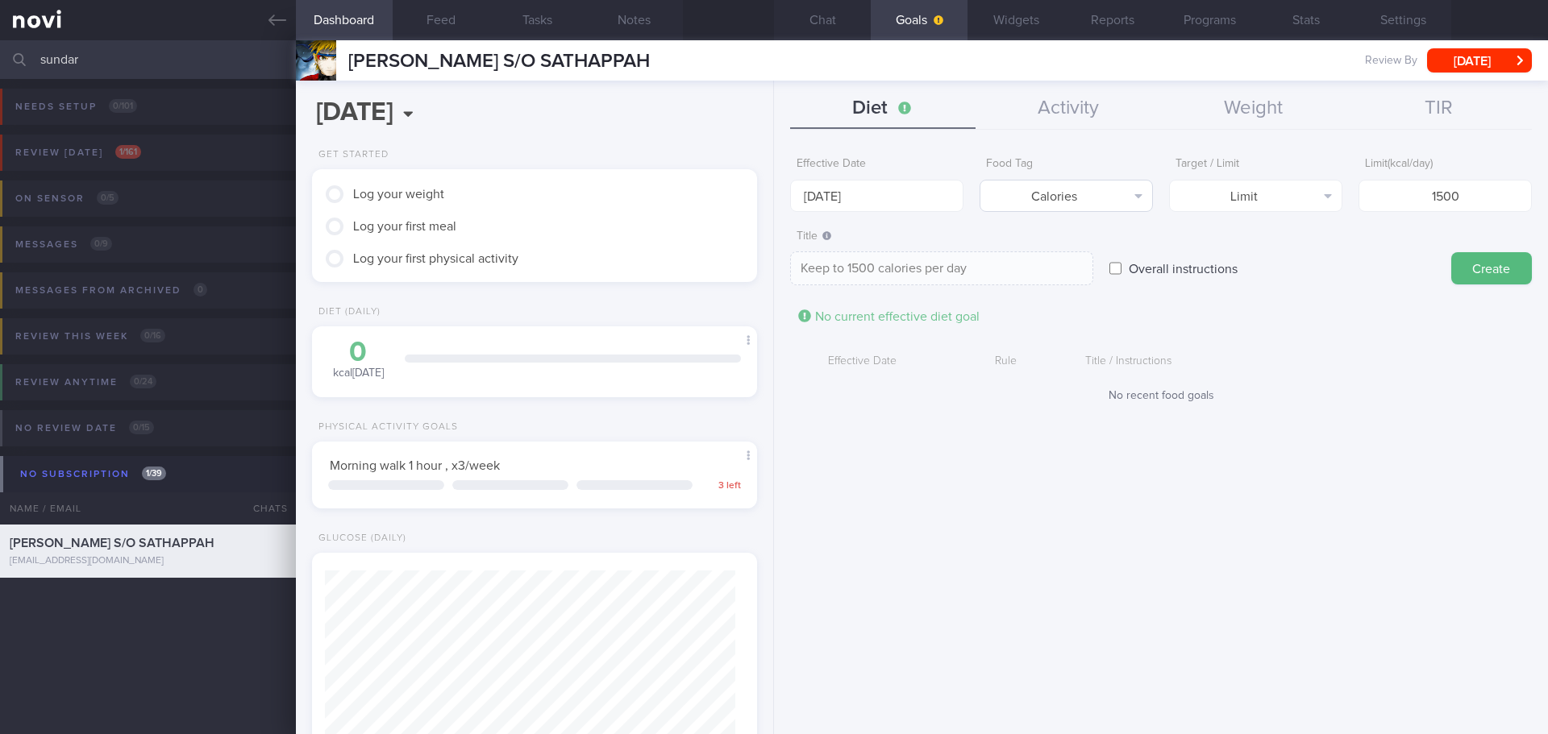
type input "29 Sep 2025"
type textarea "Aim for ___ of ___"
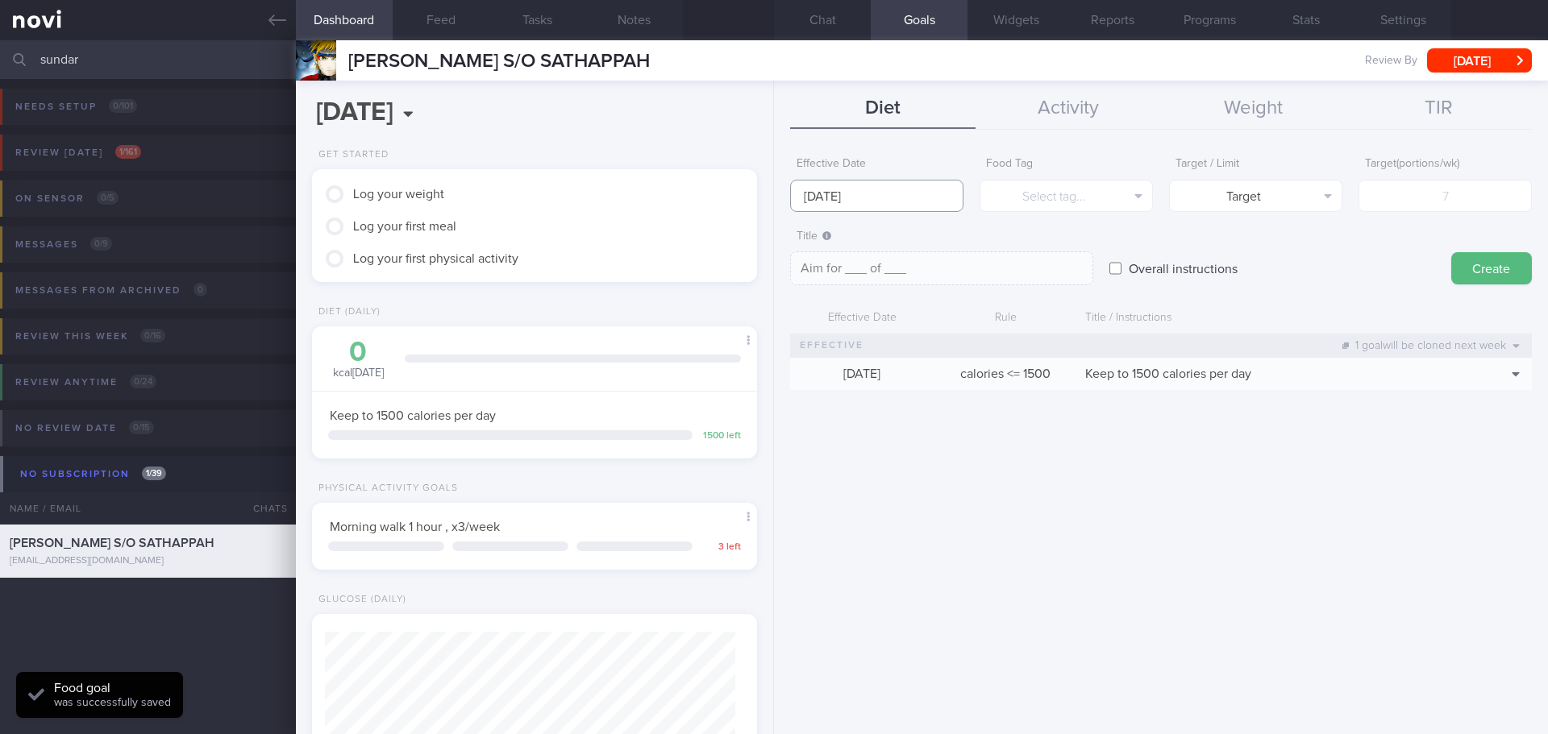
click at [870, 195] on input "29 Sep 2025" at bounding box center [876, 196] width 173 height 32
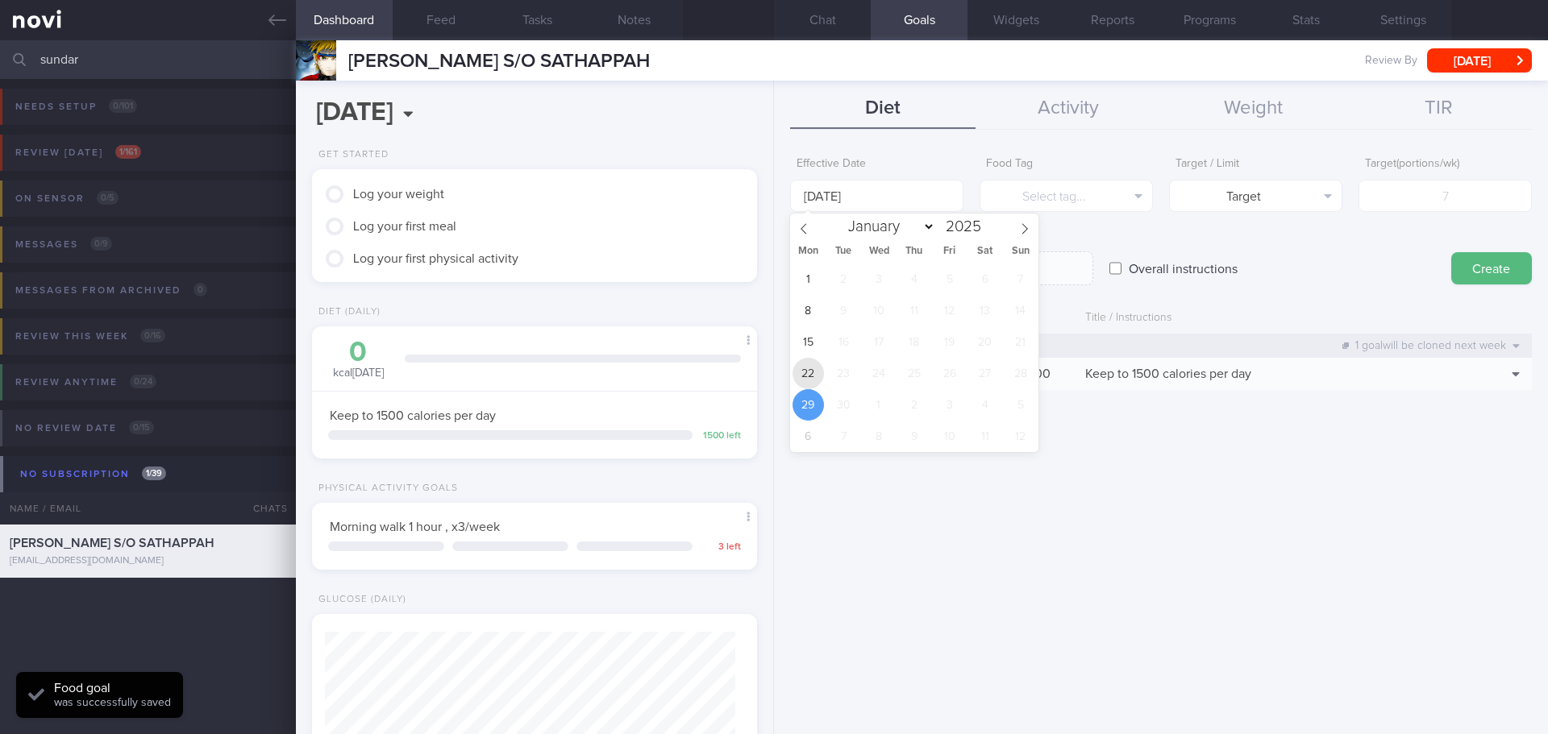
click at [807, 372] on span "22" at bounding box center [807, 373] width 31 height 31
type input "[DATE]"
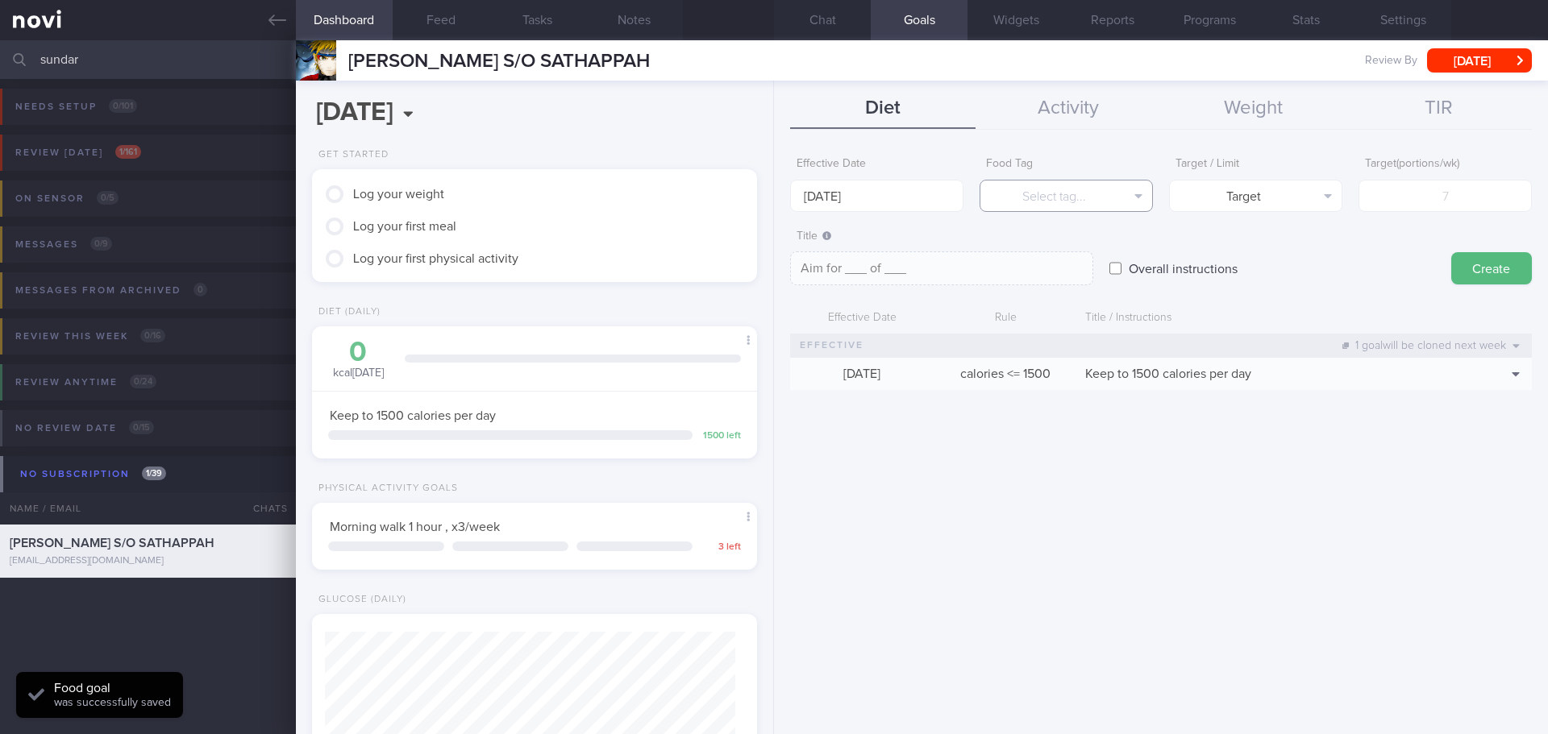
click at [1022, 202] on button "Select tag..." at bounding box center [1065, 196] width 173 height 32
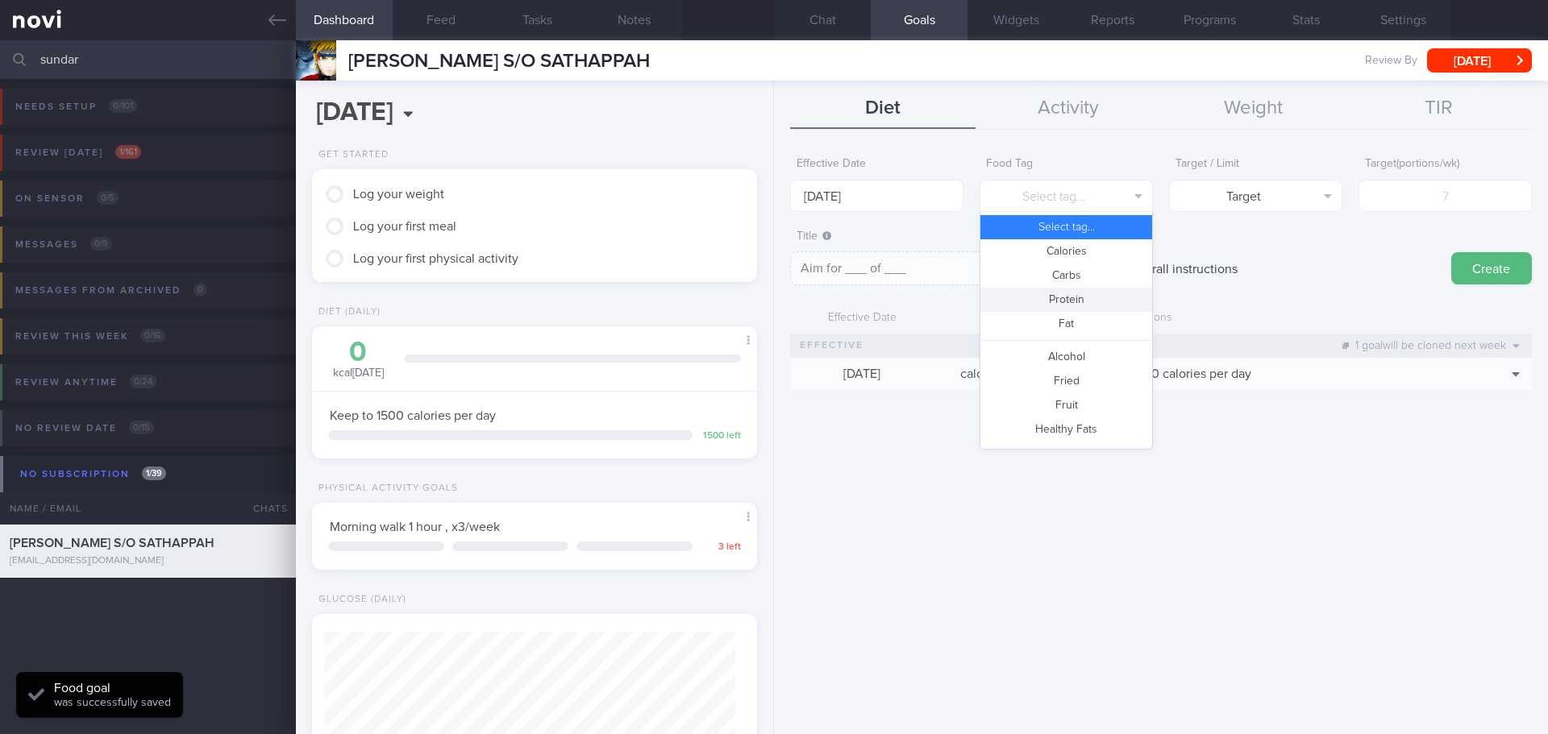
click at [1070, 293] on button "Protein" at bounding box center [1066, 300] width 172 height 24
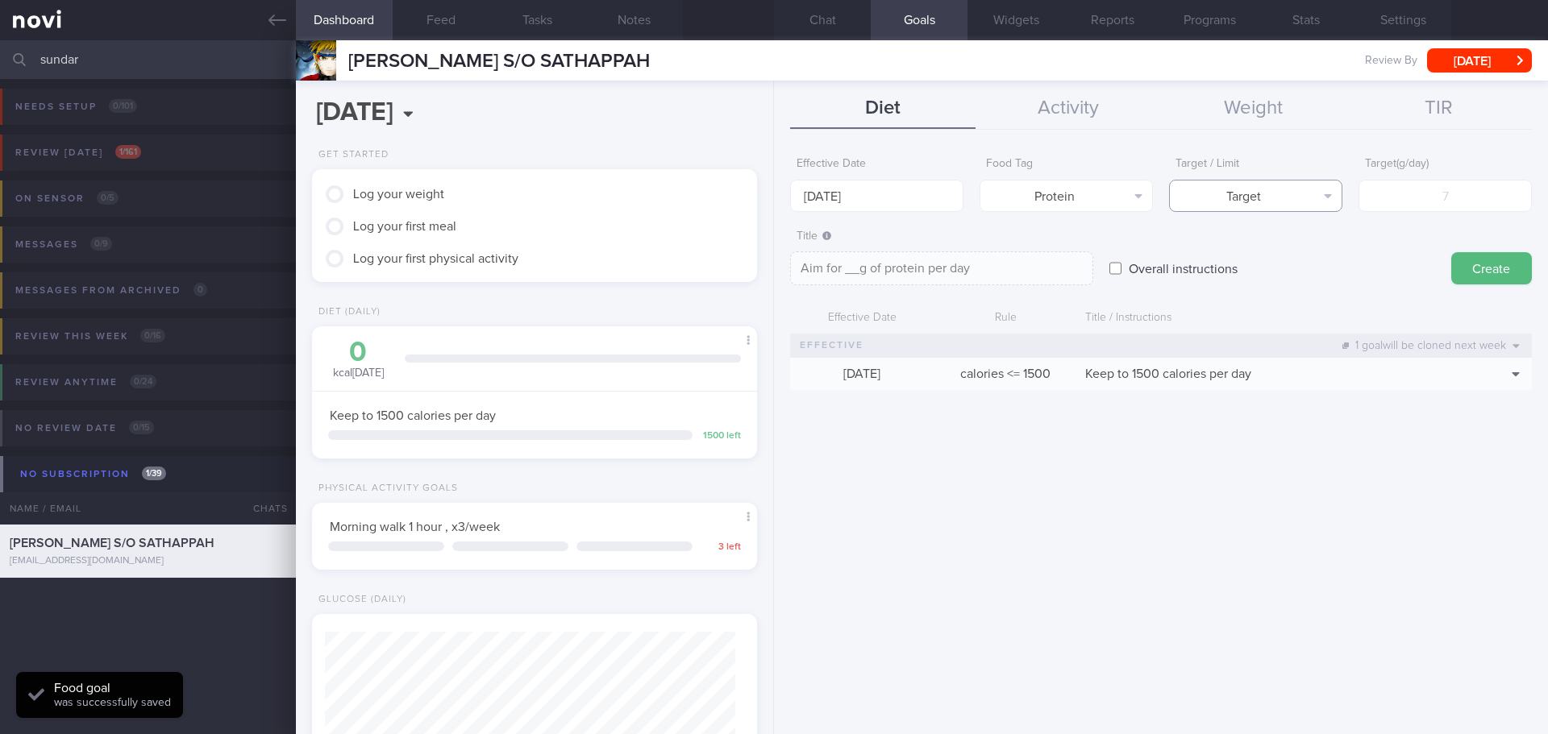
click at [1305, 203] on button "Target" at bounding box center [1255, 196] width 173 height 32
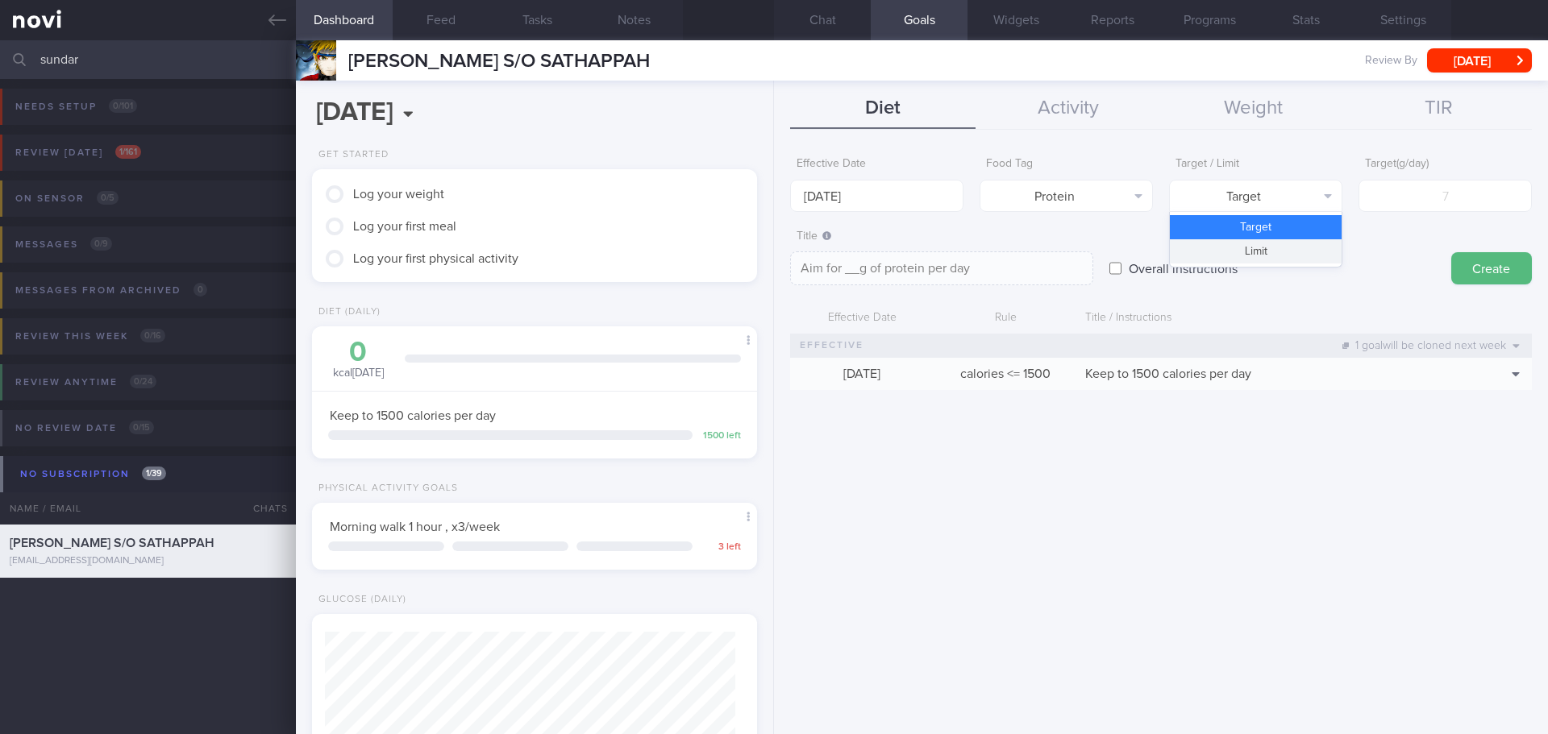
click at [1290, 252] on button "Limit" at bounding box center [1256, 251] width 172 height 24
click at [1404, 210] on input "number" at bounding box center [1444, 196] width 173 height 32
click at [1339, 200] on button "Limit" at bounding box center [1255, 196] width 173 height 32
click at [1312, 230] on button "Target" at bounding box center [1256, 227] width 172 height 24
type textarea "Aim for __g of protein per day"
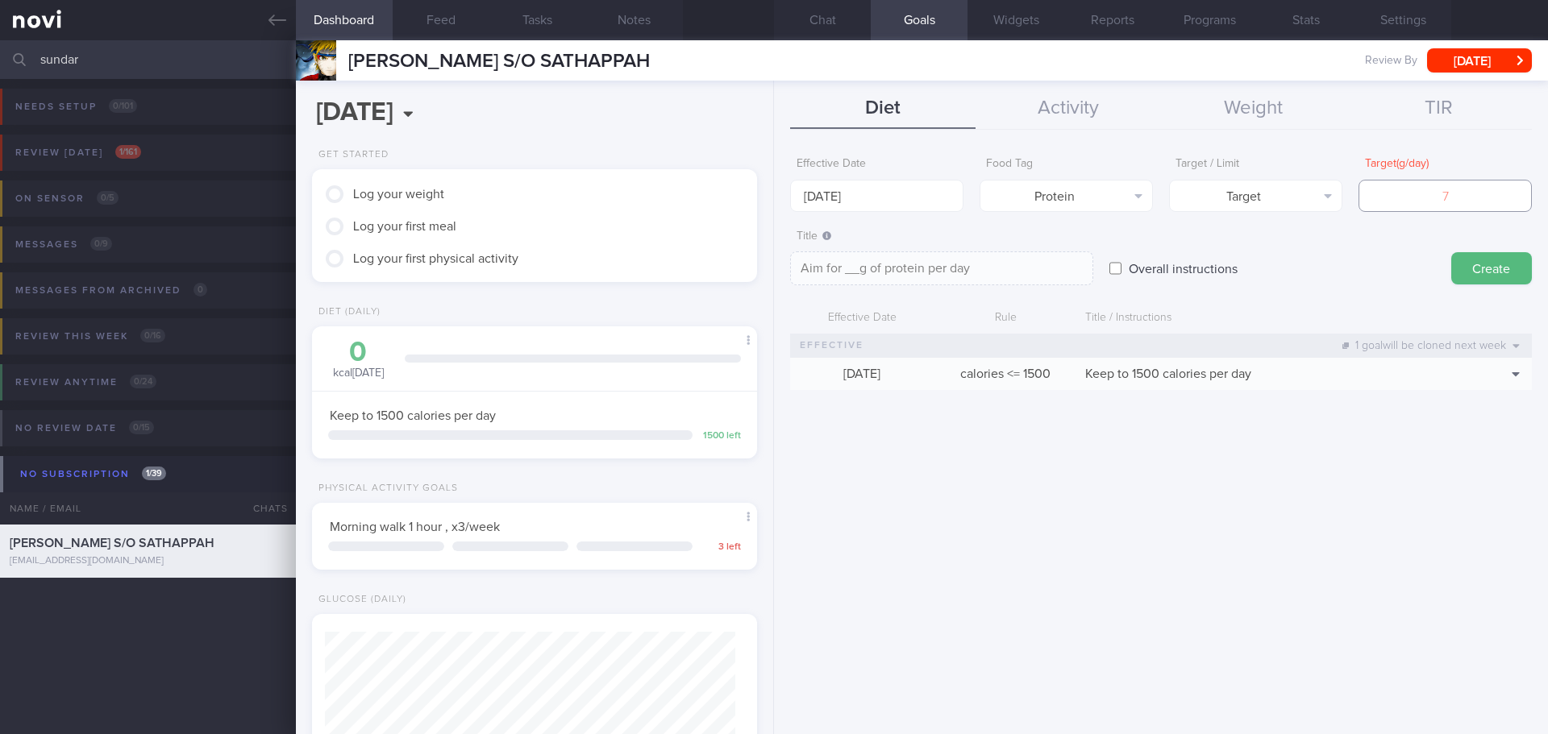
click at [1419, 200] on input "number" at bounding box center [1444, 196] width 173 height 32
type input "12"
type textarea "Aim for 12g of protein per day"
type input "1"
type textarea "Aim for 1g of protein per day"
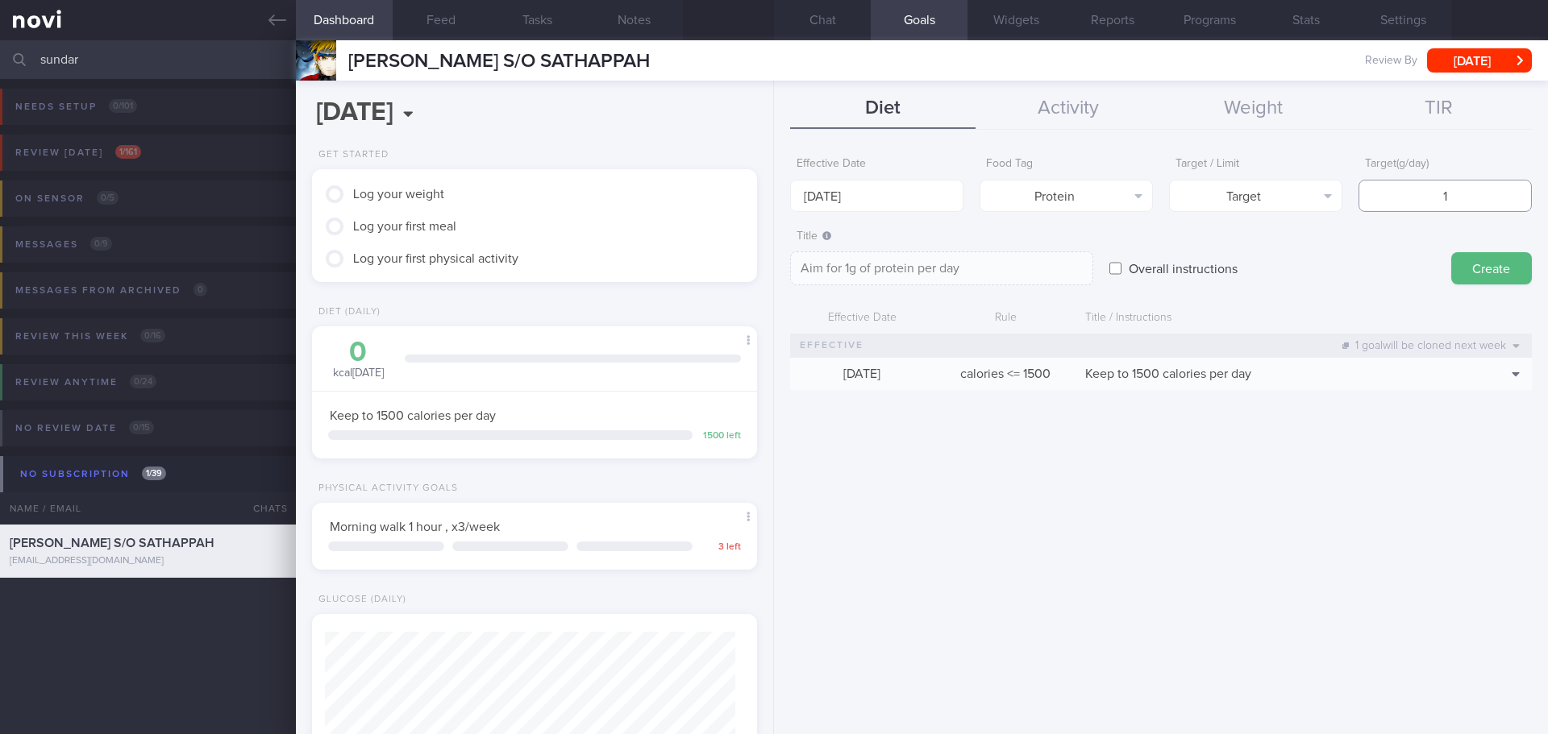
type textarea "Aim for __g of protein per day"
type input "9"
type textarea "Aim for 9g of protein per day"
type input "90"
type textarea "Aim for 90g of protein per day"
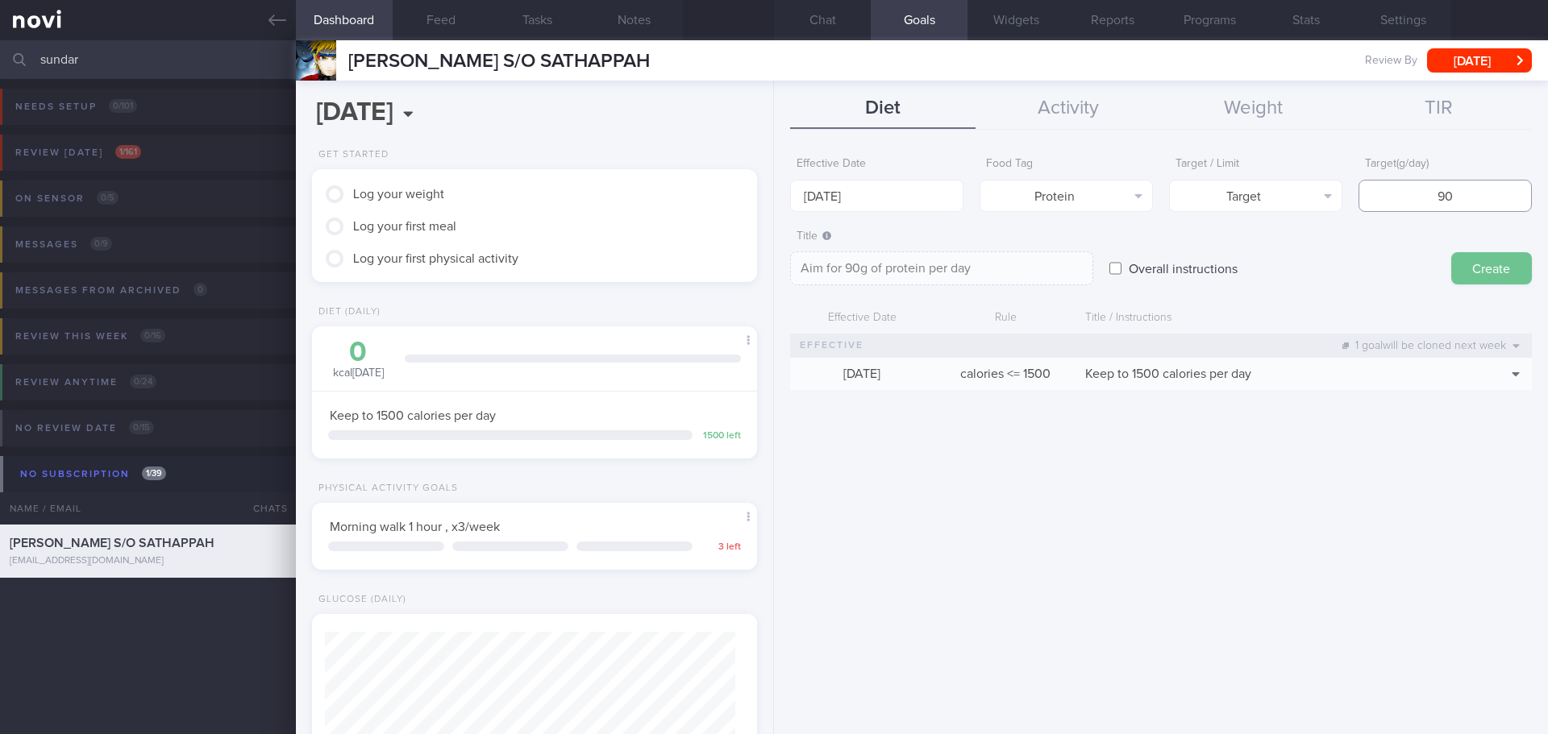
type input "90"
click at [1511, 260] on button "Create" at bounding box center [1491, 268] width 81 height 32
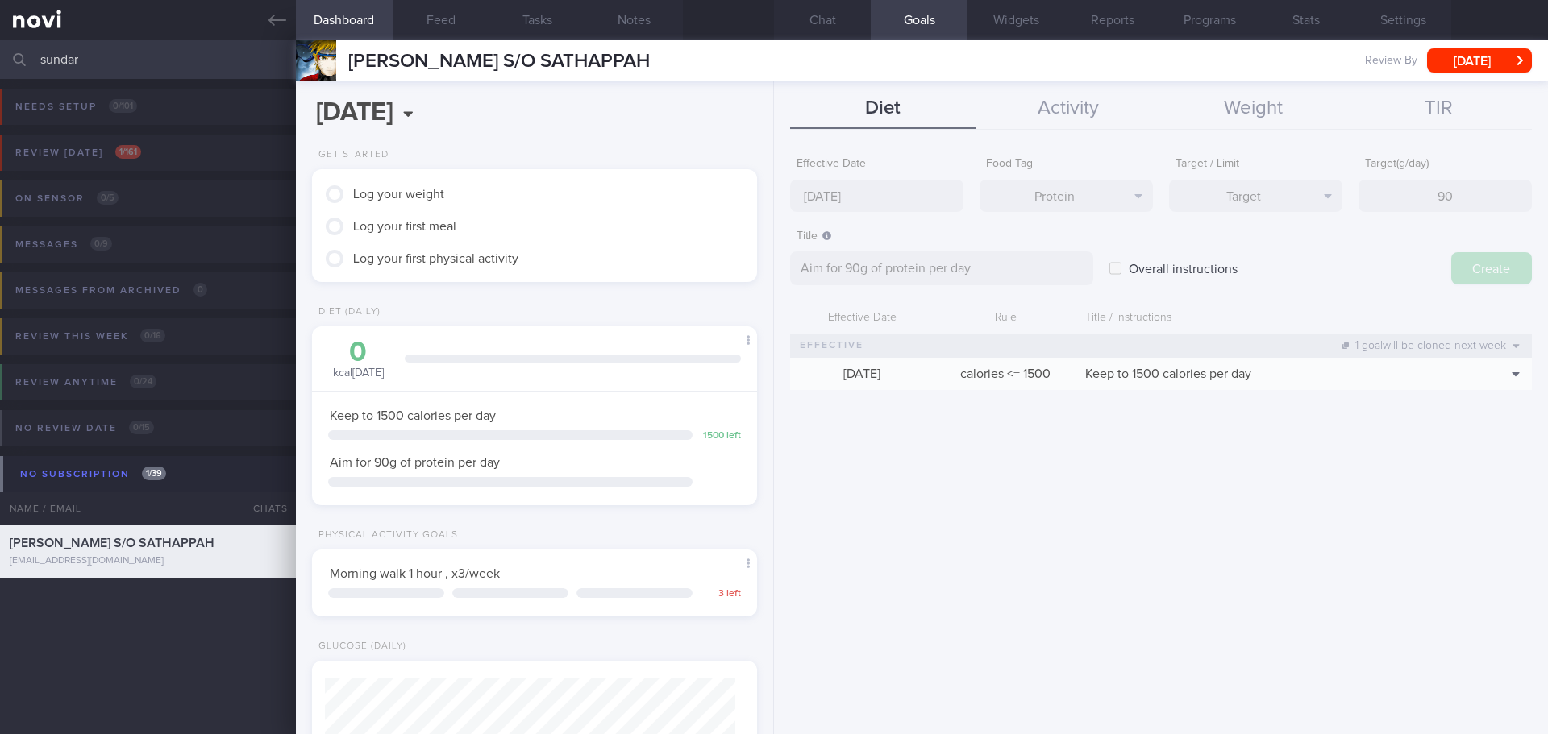
type input "29 Sep 2025"
type textarea "Aim for ___ of ___"
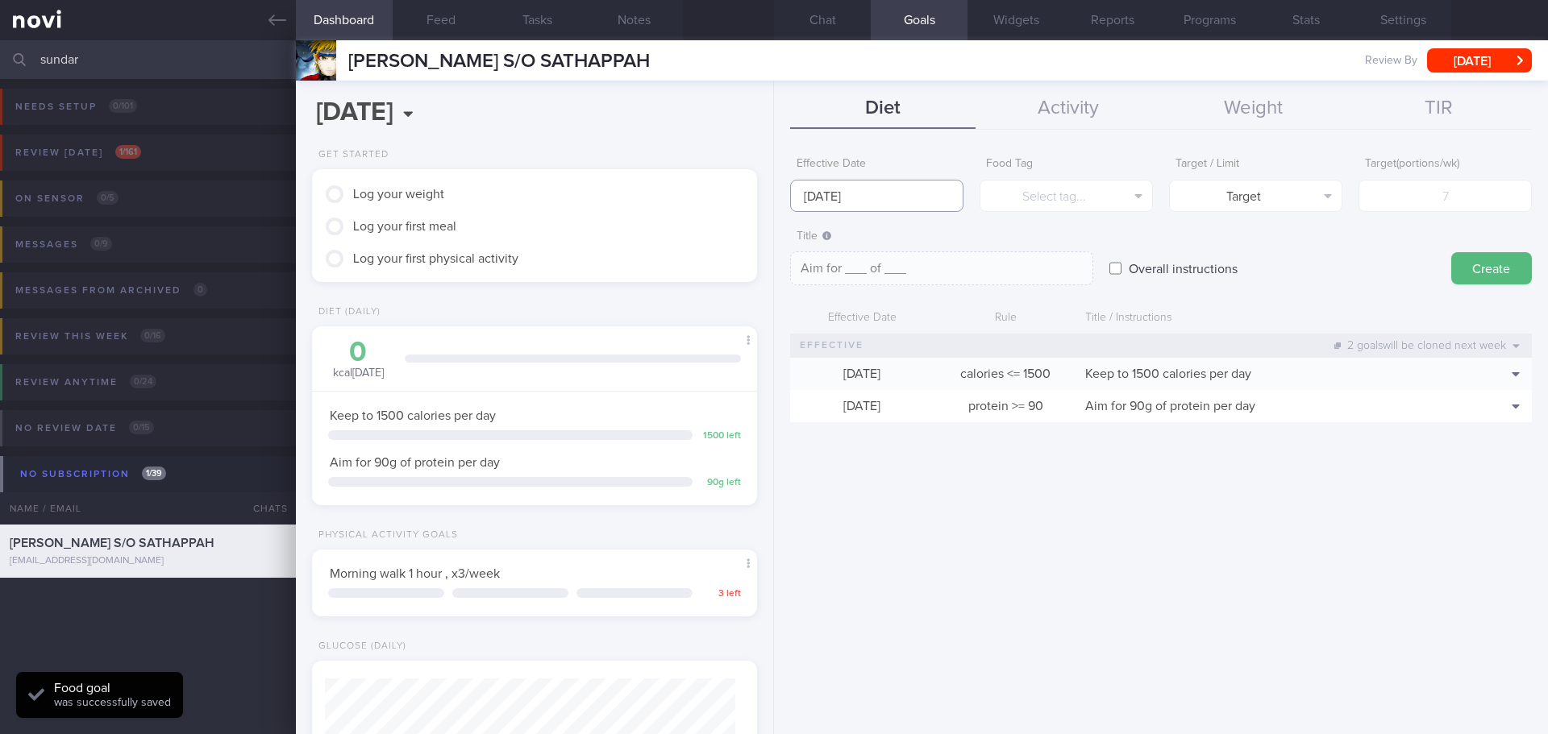
click at [825, 209] on body "You are offline! Some functionality will be unavailable Patients New Users Coac…" at bounding box center [774, 367] width 1548 height 734
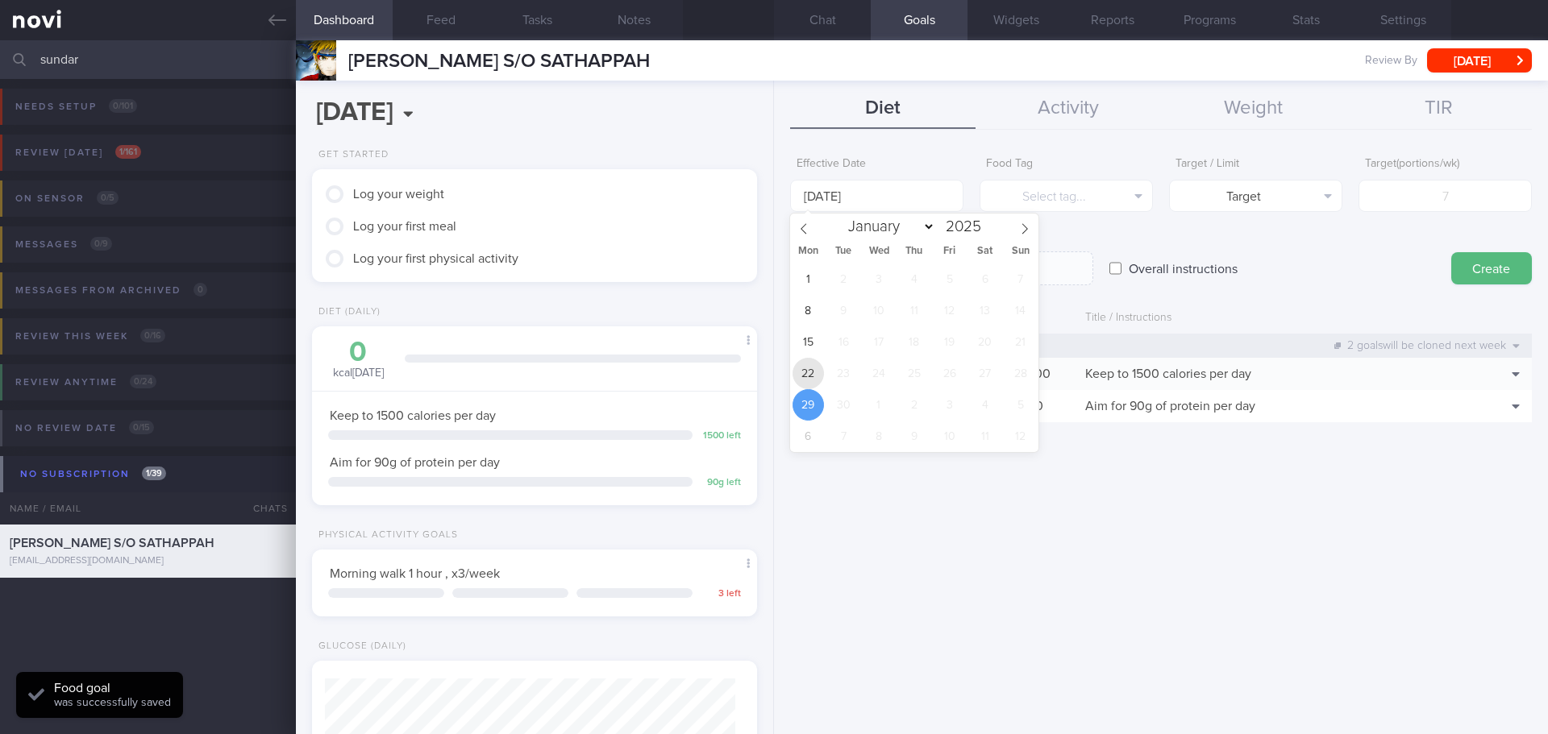
click at [814, 359] on span "22" at bounding box center [807, 373] width 31 height 31
type input "[DATE]"
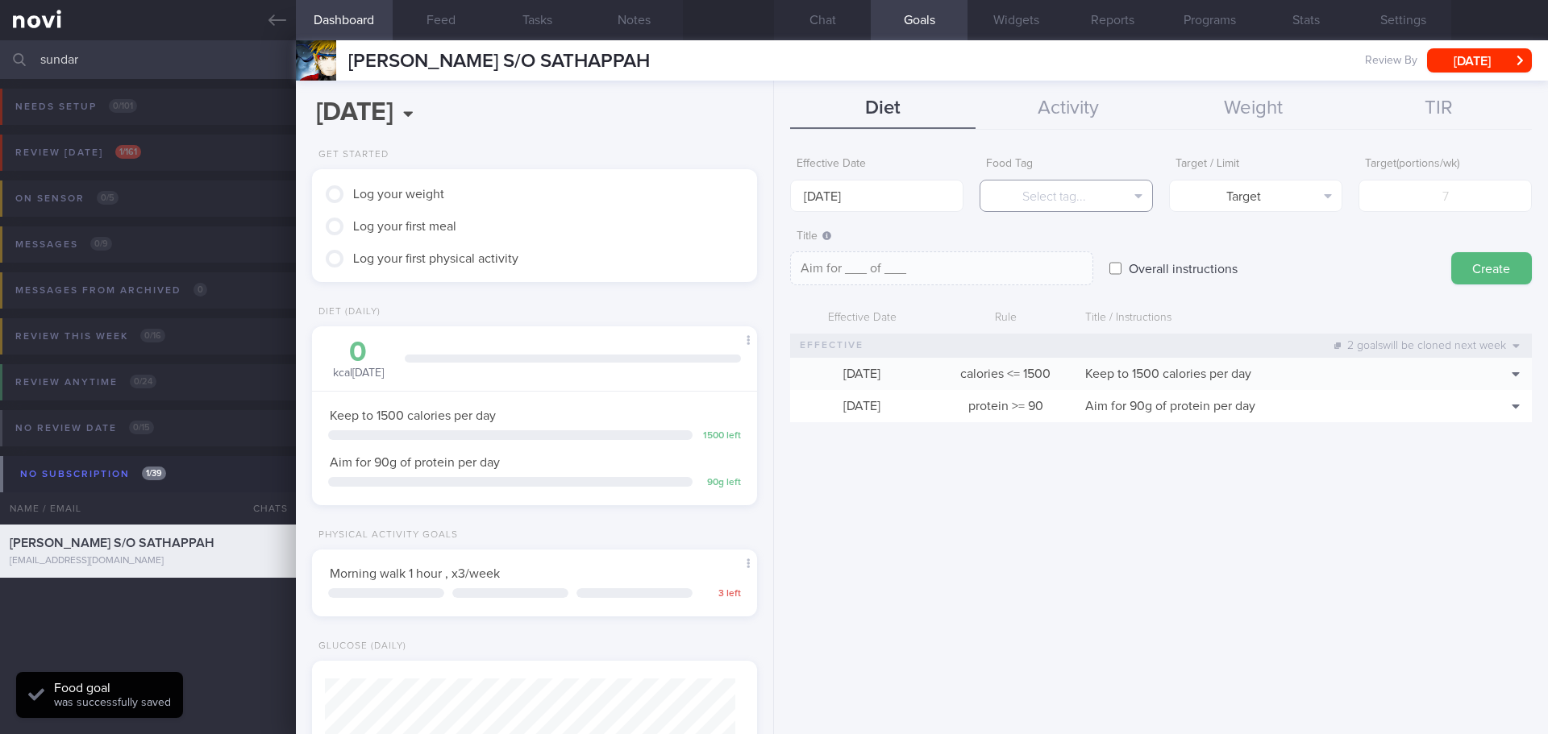
click at [1050, 181] on button "Select tag..." at bounding box center [1065, 196] width 173 height 32
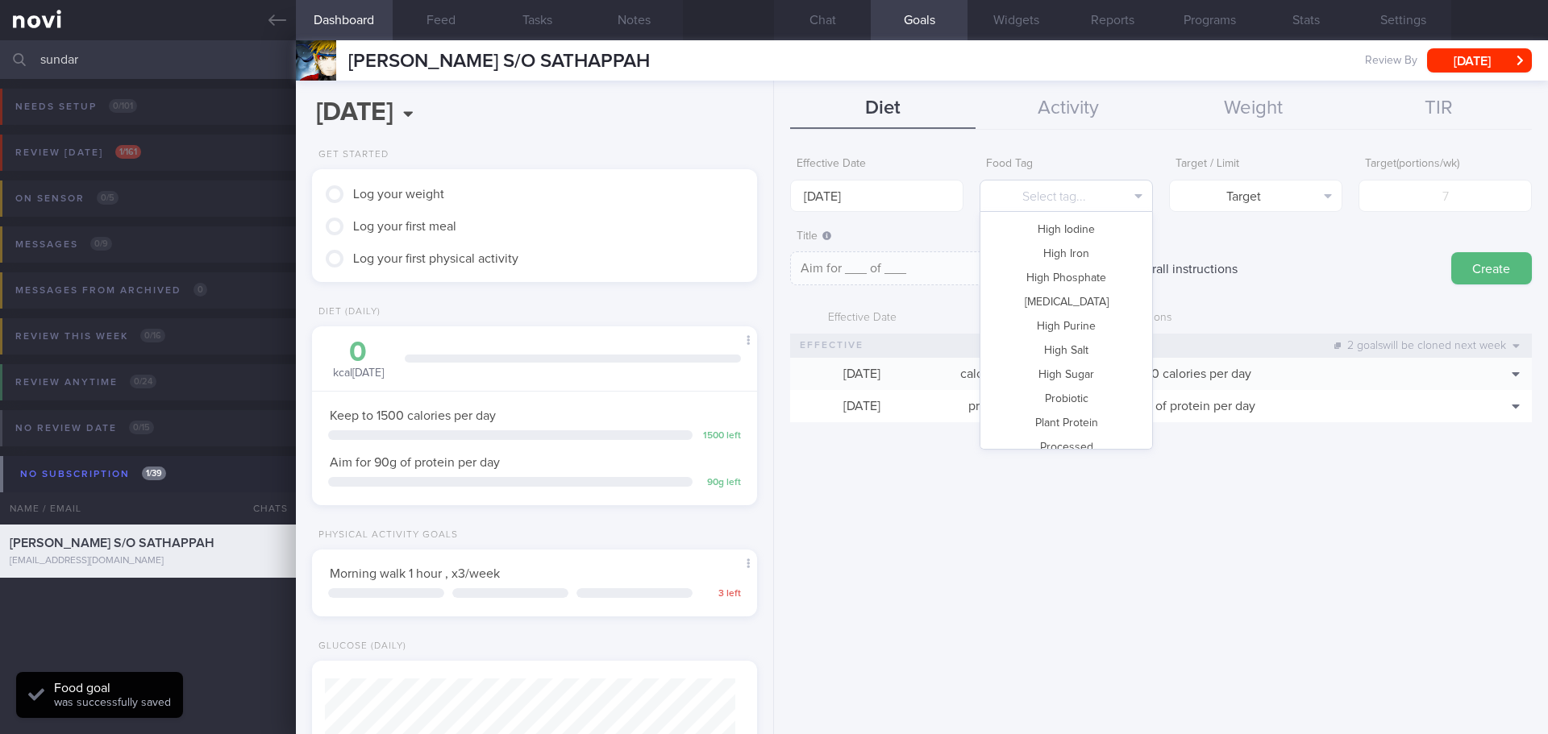
scroll to position [480, 0]
click at [1078, 385] on button "Vegetable" at bounding box center [1066, 385] width 172 height 24
type textarea "Aim for __ portions of vegetables per week"
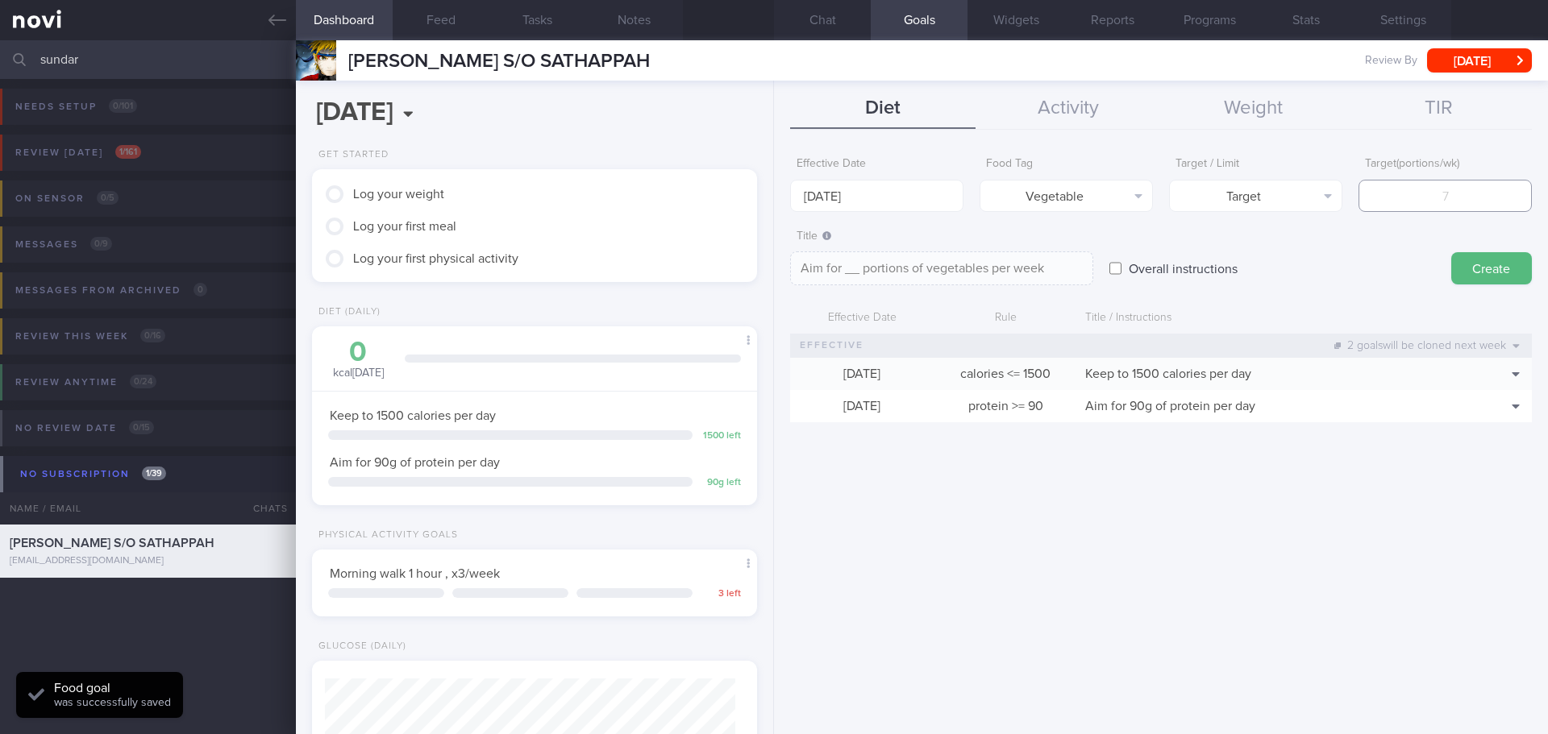
click at [1431, 206] on input "number" at bounding box center [1444, 196] width 173 height 32
type input "1"
type textarea "Aim for 1 portions of vegetables per week"
type input "14"
type textarea "Aim for 14 portions of vegetables per week"
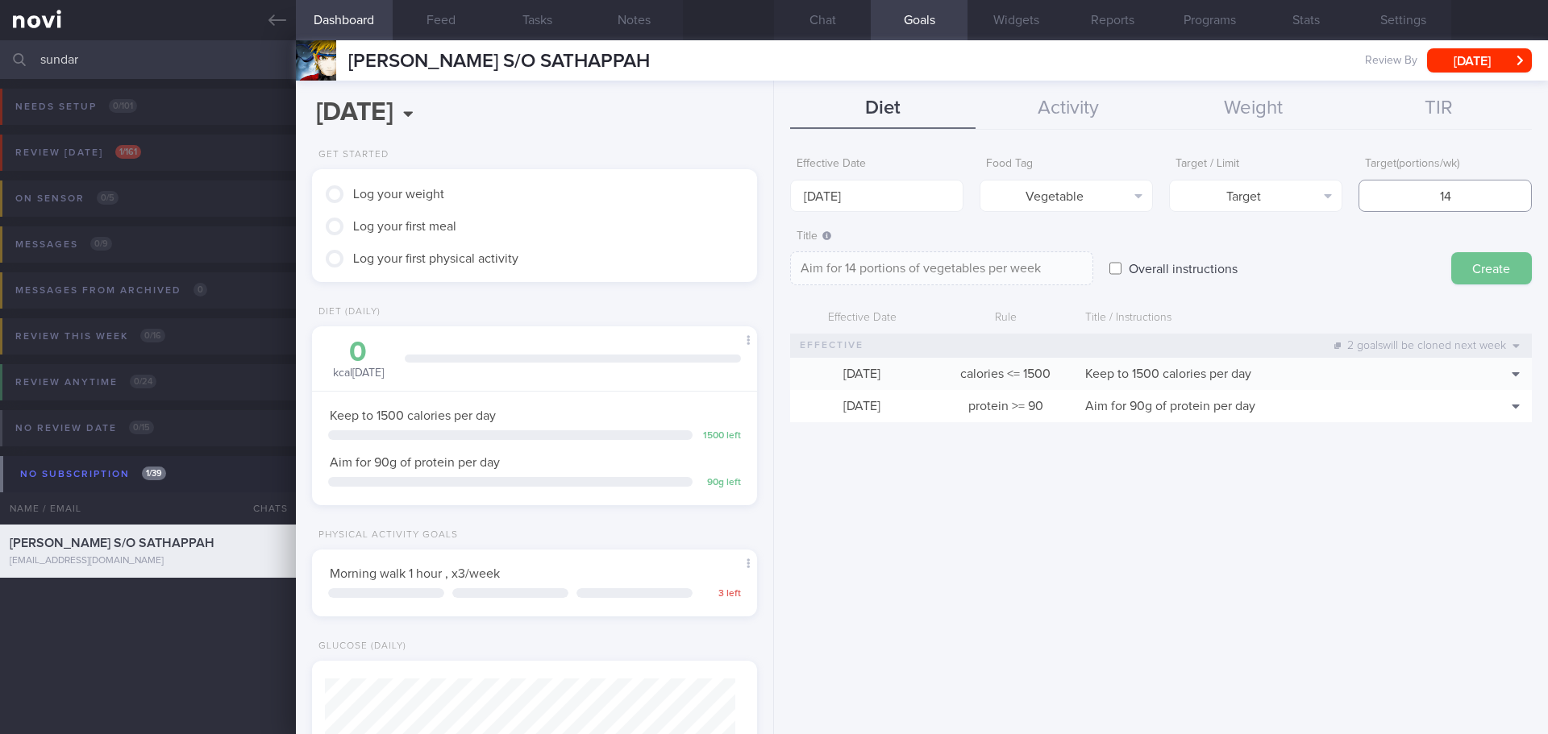
type input "14"
click at [1497, 253] on button "Create" at bounding box center [1491, 268] width 81 height 32
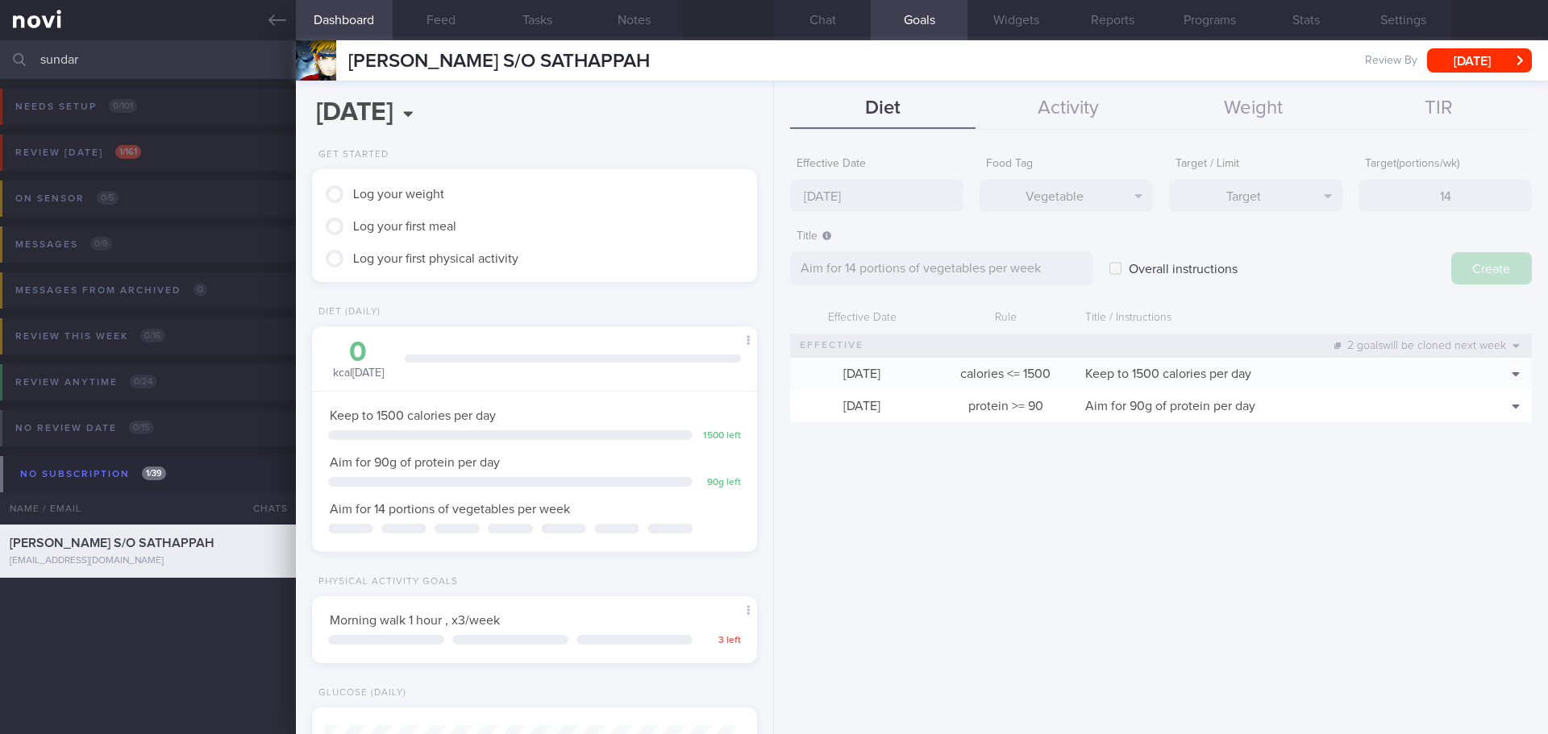
type input "29 Sep 2025"
type textarea "Aim for ___ of ___"
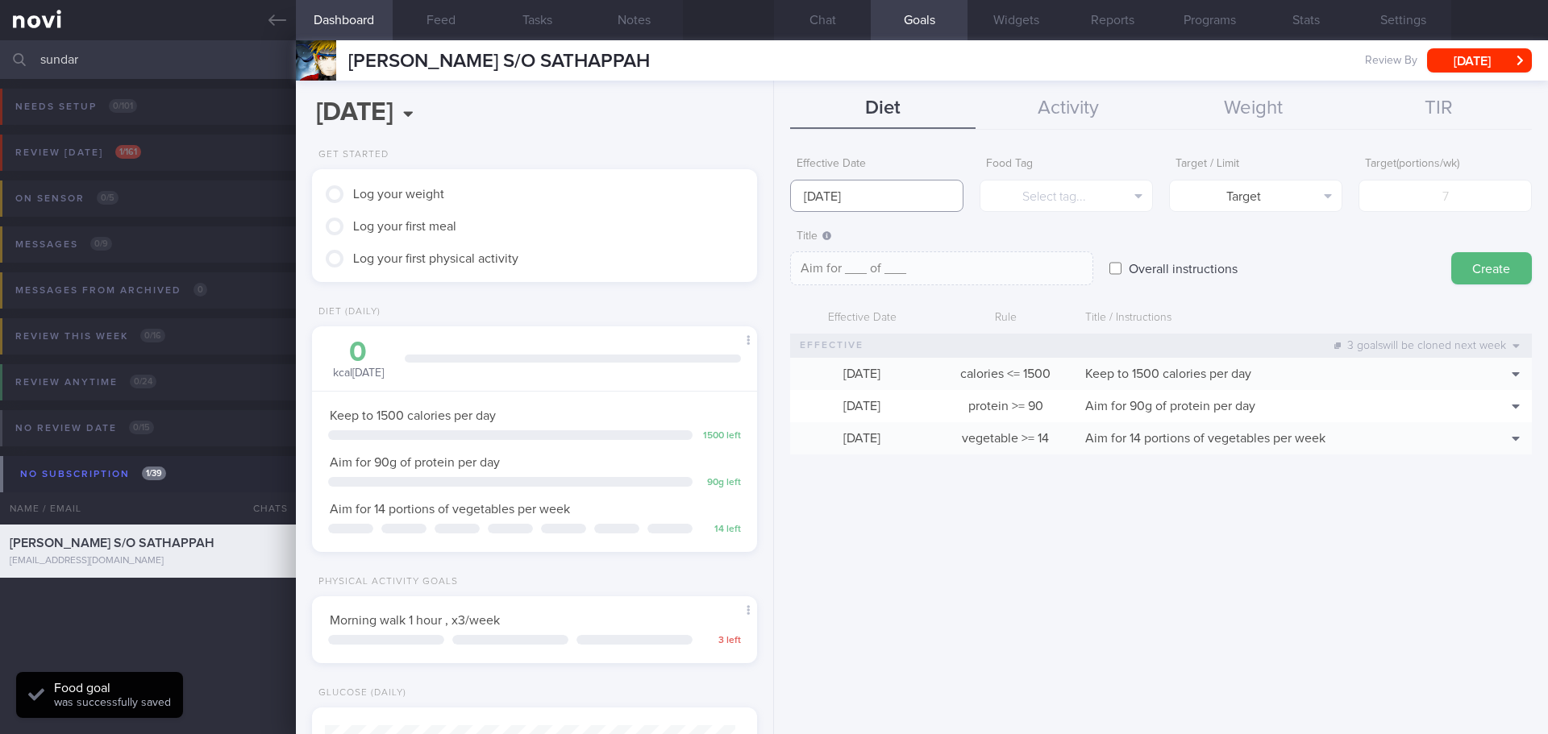
click at [874, 205] on input "29 Sep 2025" at bounding box center [876, 196] width 173 height 32
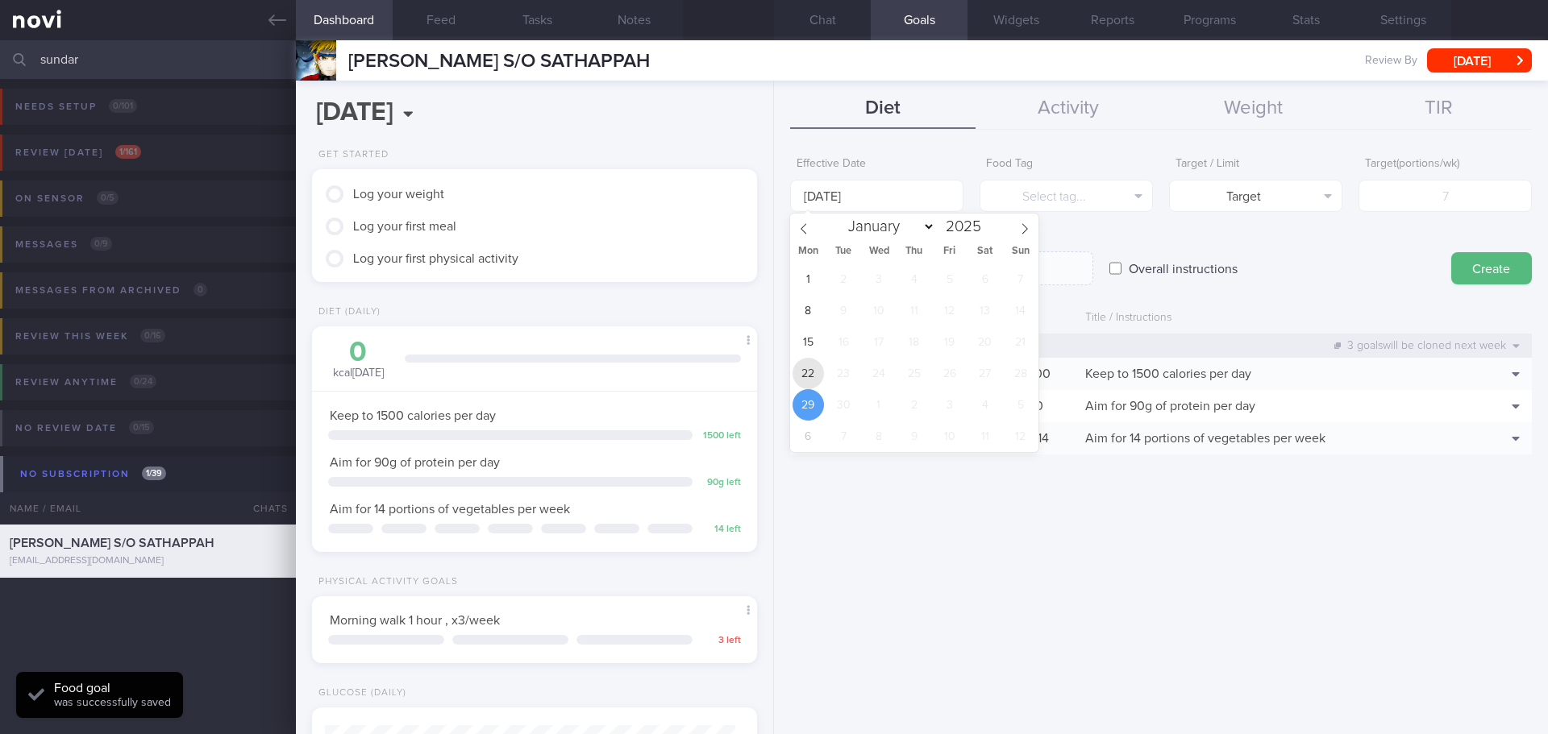
click at [808, 372] on span "22" at bounding box center [807, 373] width 31 height 31
type input "[DATE]"
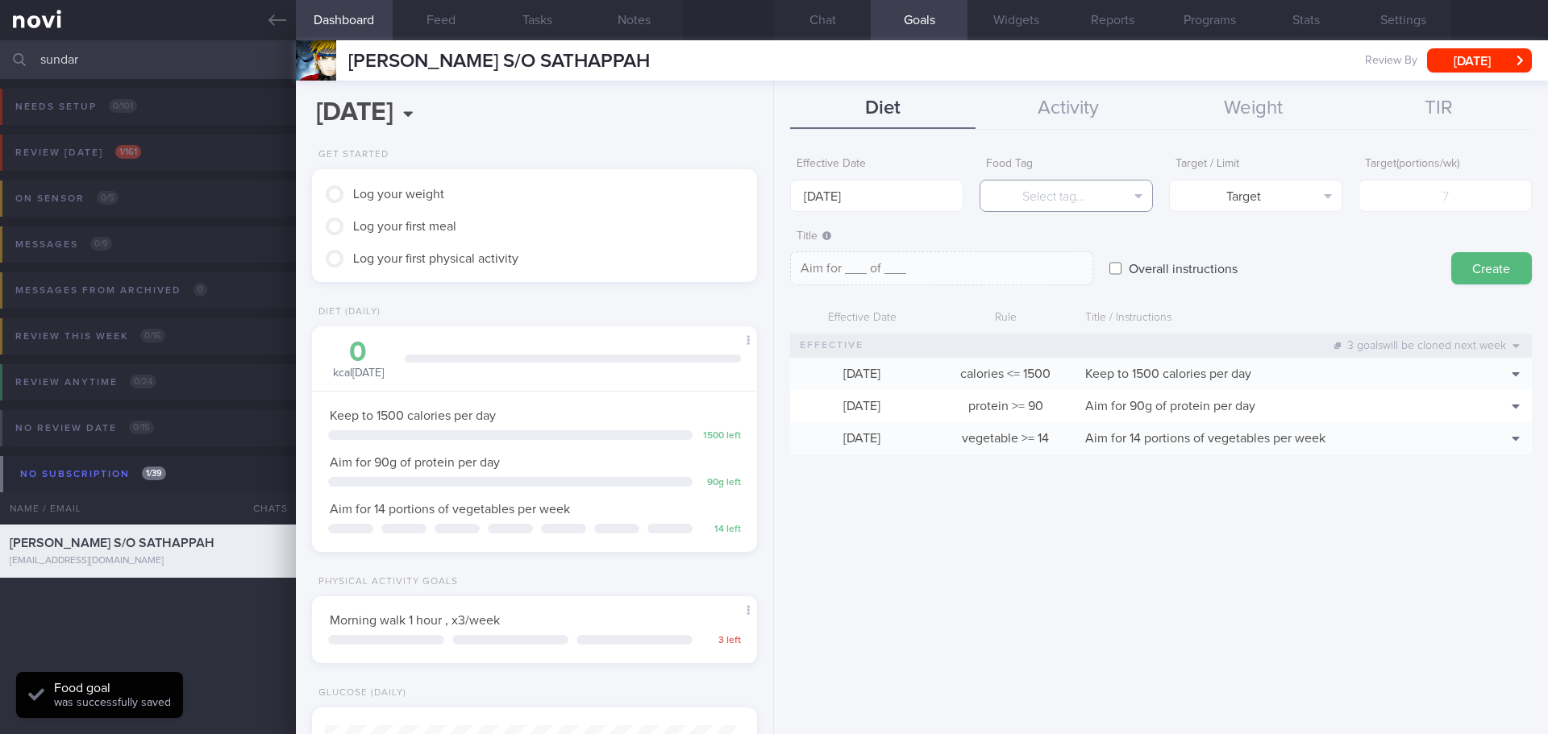
click at [1044, 202] on button "Select tag..." at bounding box center [1065, 196] width 173 height 32
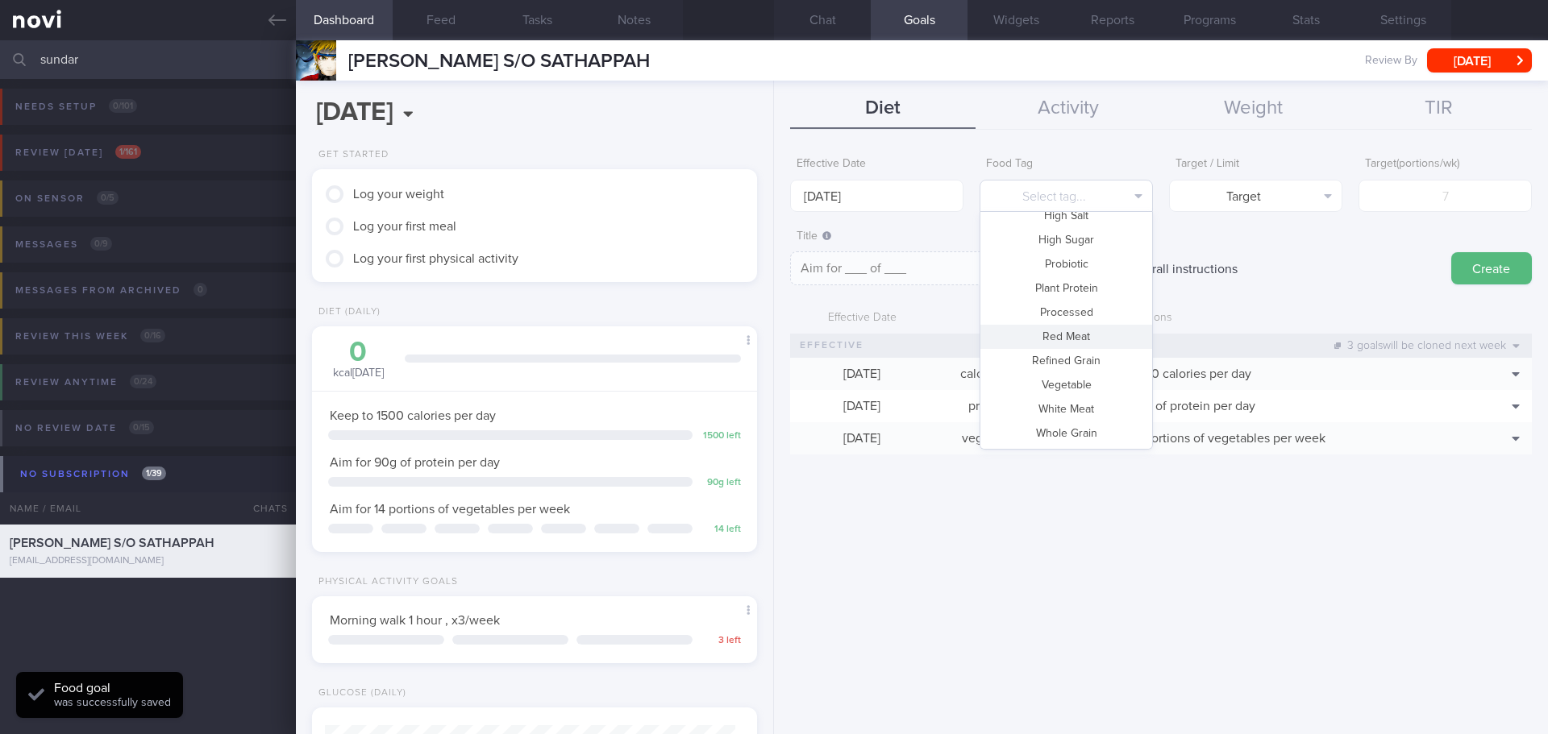
scroll to position [77, 0]
click at [1070, 330] on button "Fruit" at bounding box center [1066, 329] width 172 height 24
type textarea "Aim for __ portions of fruits per week"
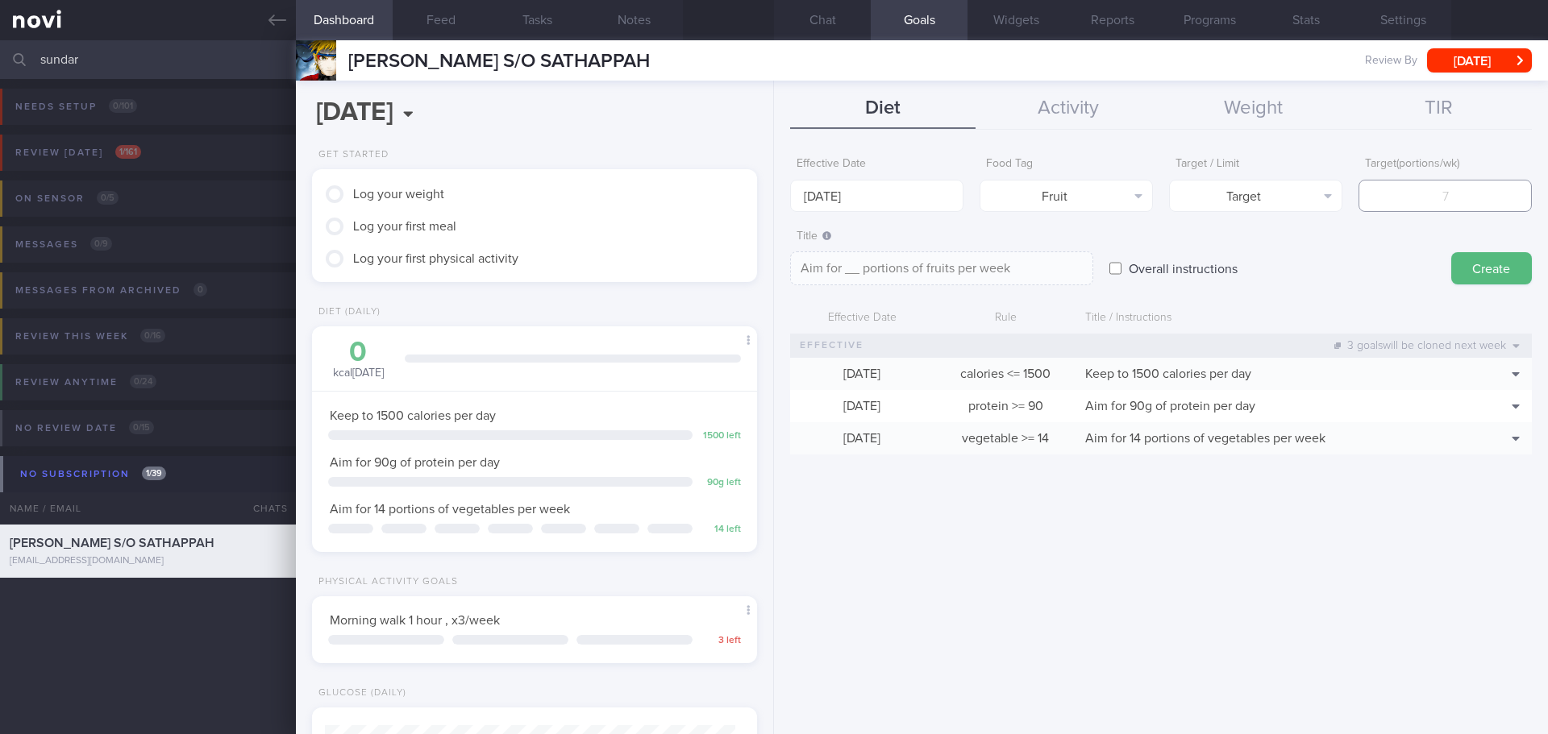
click at [1454, 195] on input "number" at bounding box center [1444, 196] width 173 height 32
type input "1"
type textarea "Aim for 1 portions of fruits per week"
type input "14"
type textarea "Aim for 14 portions of fruits per week"
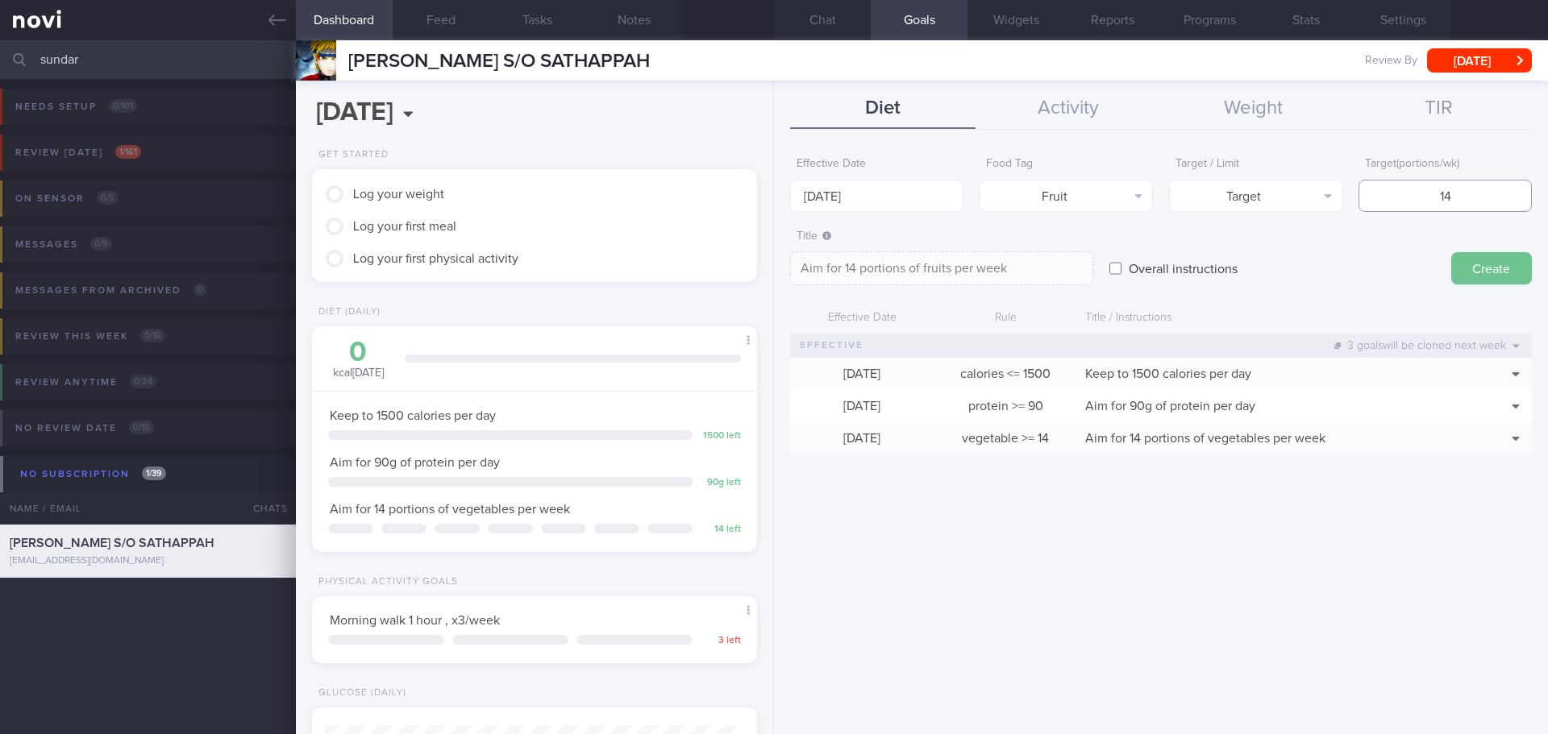
type input "14"
click at [1488, 279] on button "Create" at bounding box center [1491, 268] width 81 height 32
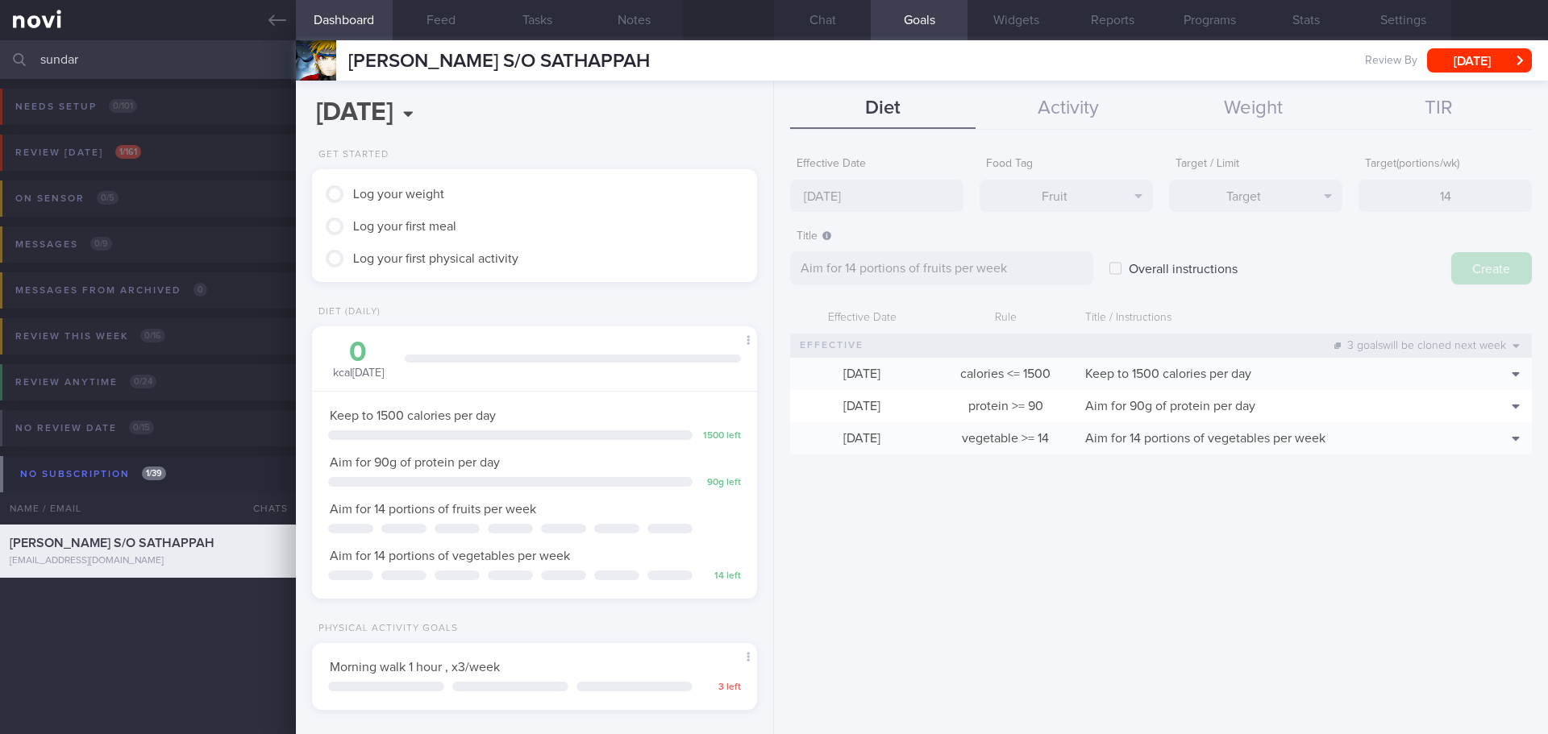
type input "29 Sep 2025"
type textarea "Aim for ___ of ___"
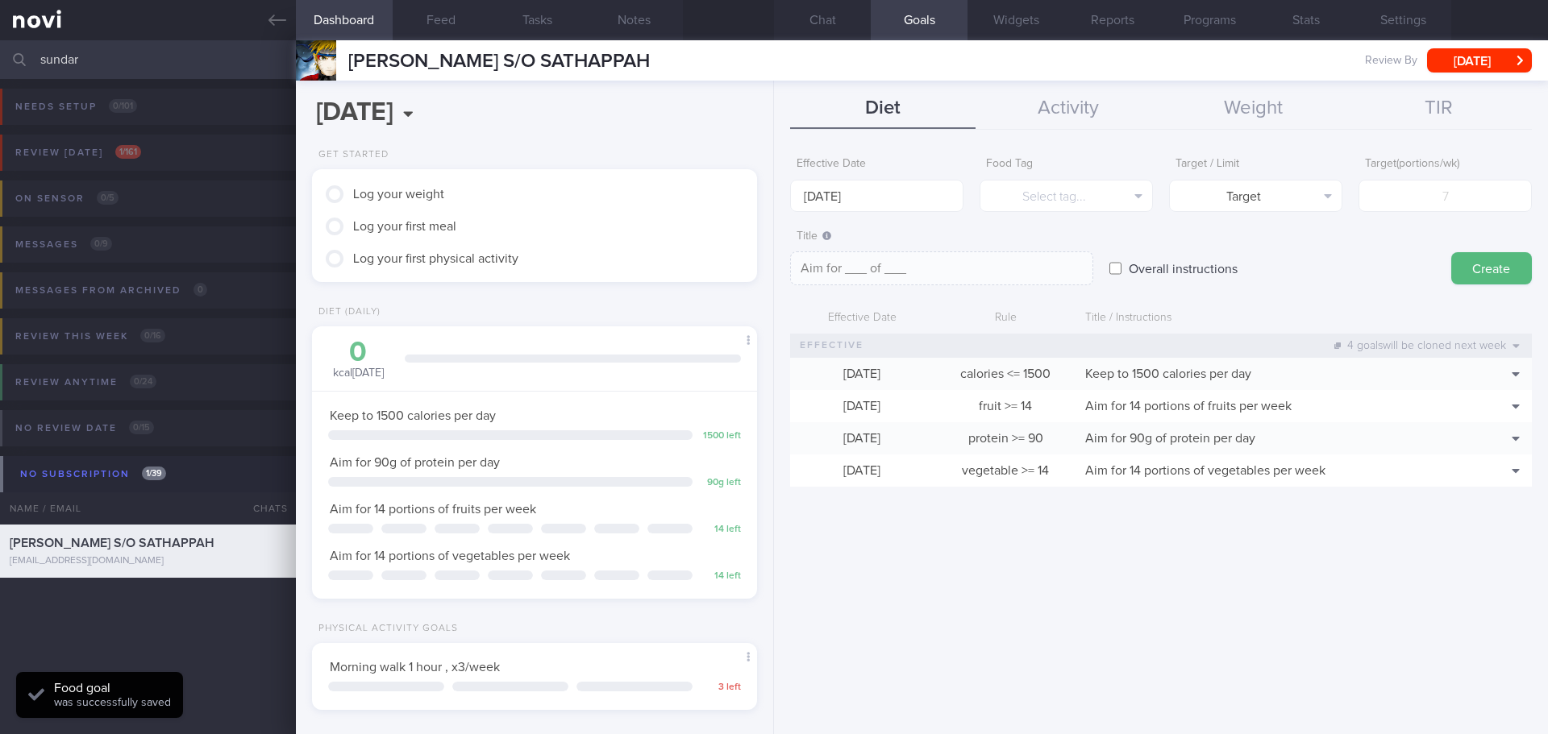
click at [1240, 592] on div "Effective Date 29 Sep 2025 Food Tag Select tag... Select tag... Calories Carbs …" at bounding box center [1161, 435] width 774 height 597
click at [871, 197] on input "29 Sep 2025" at bounding box center [876, 196] width 173 height 32
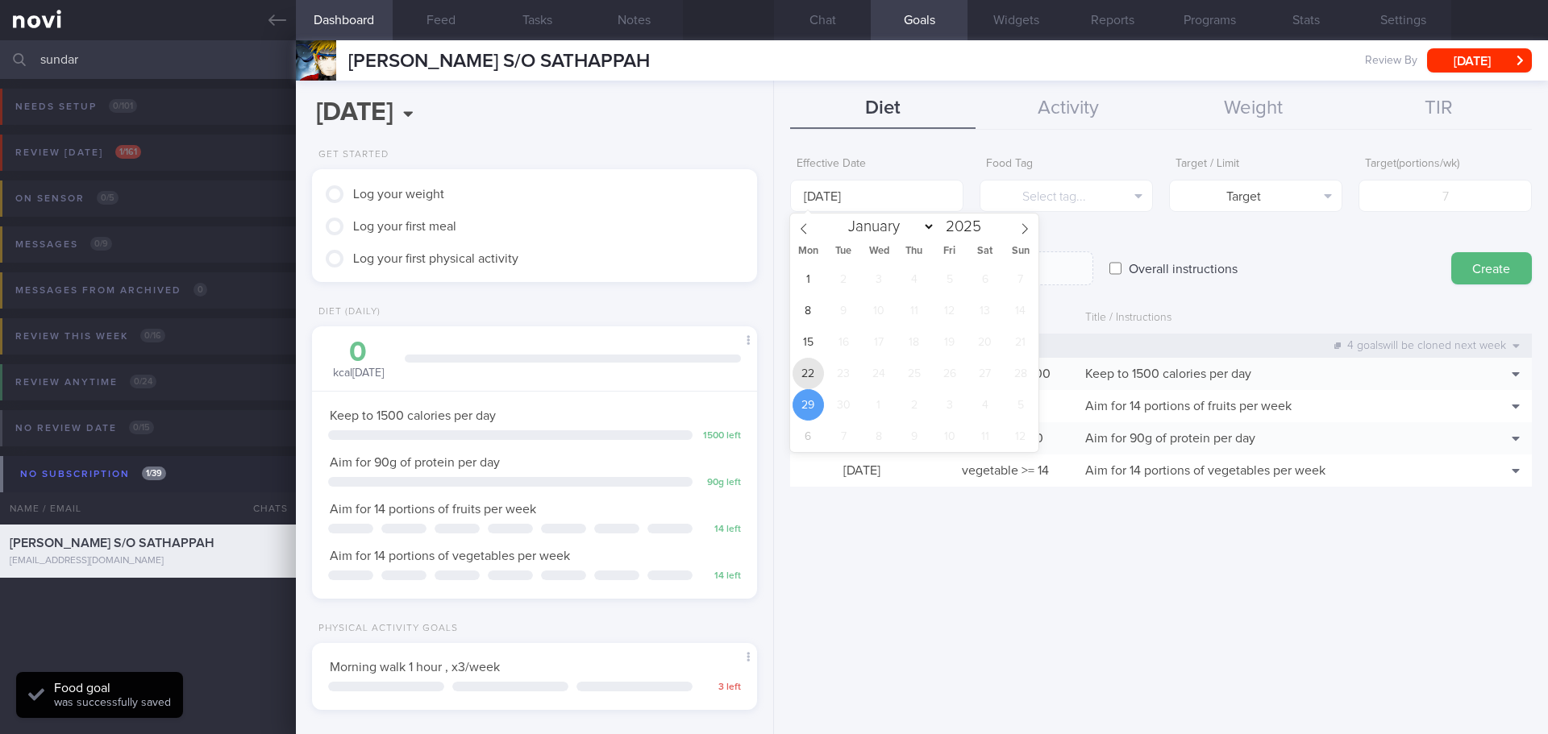
click at [811, 371] on span "22" at bounding box center [807, 373] width 31 height 31
type input "[DATE]"
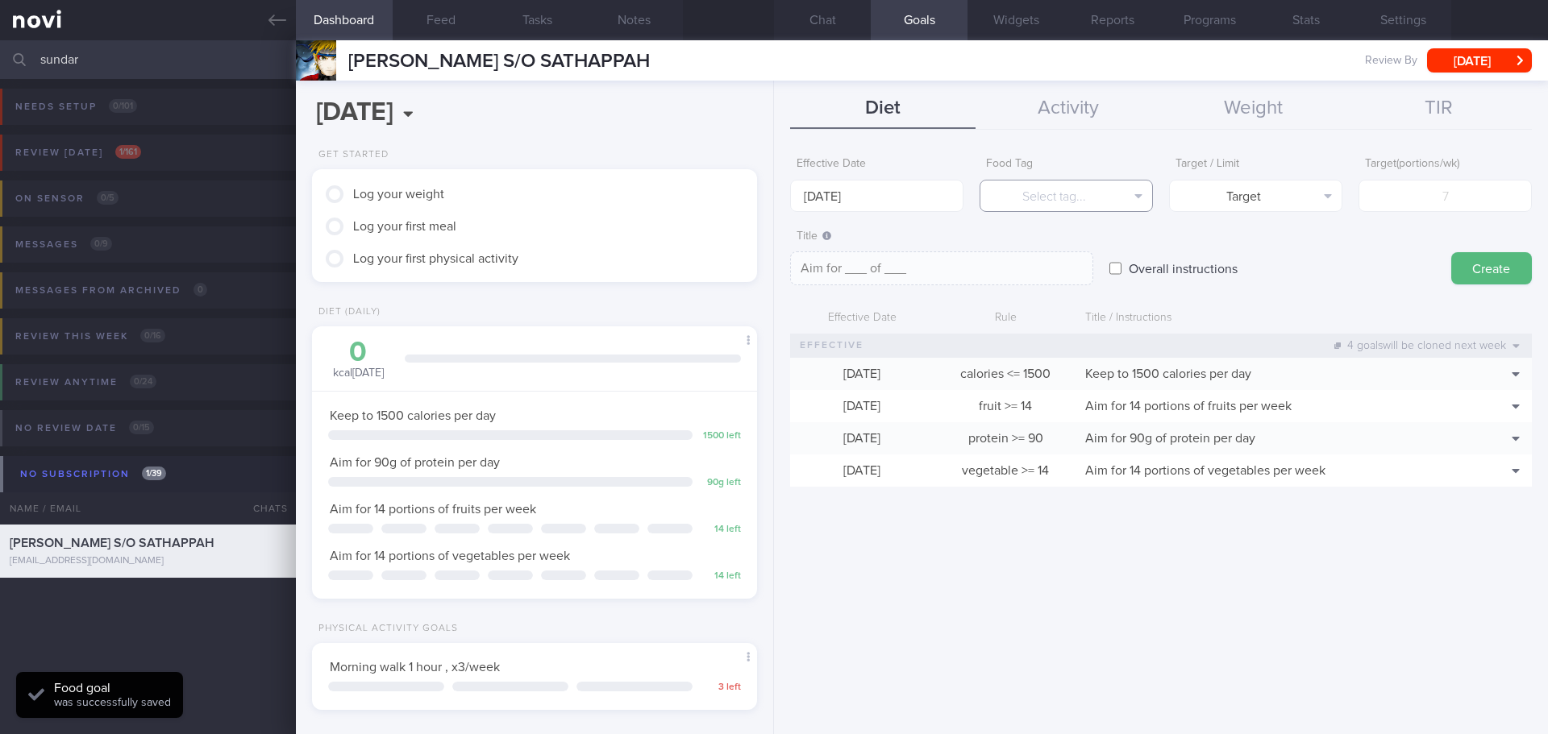
click at [1051, 188] on button "Select tag..." at bounding box center [1065, 196] width 173 height 32
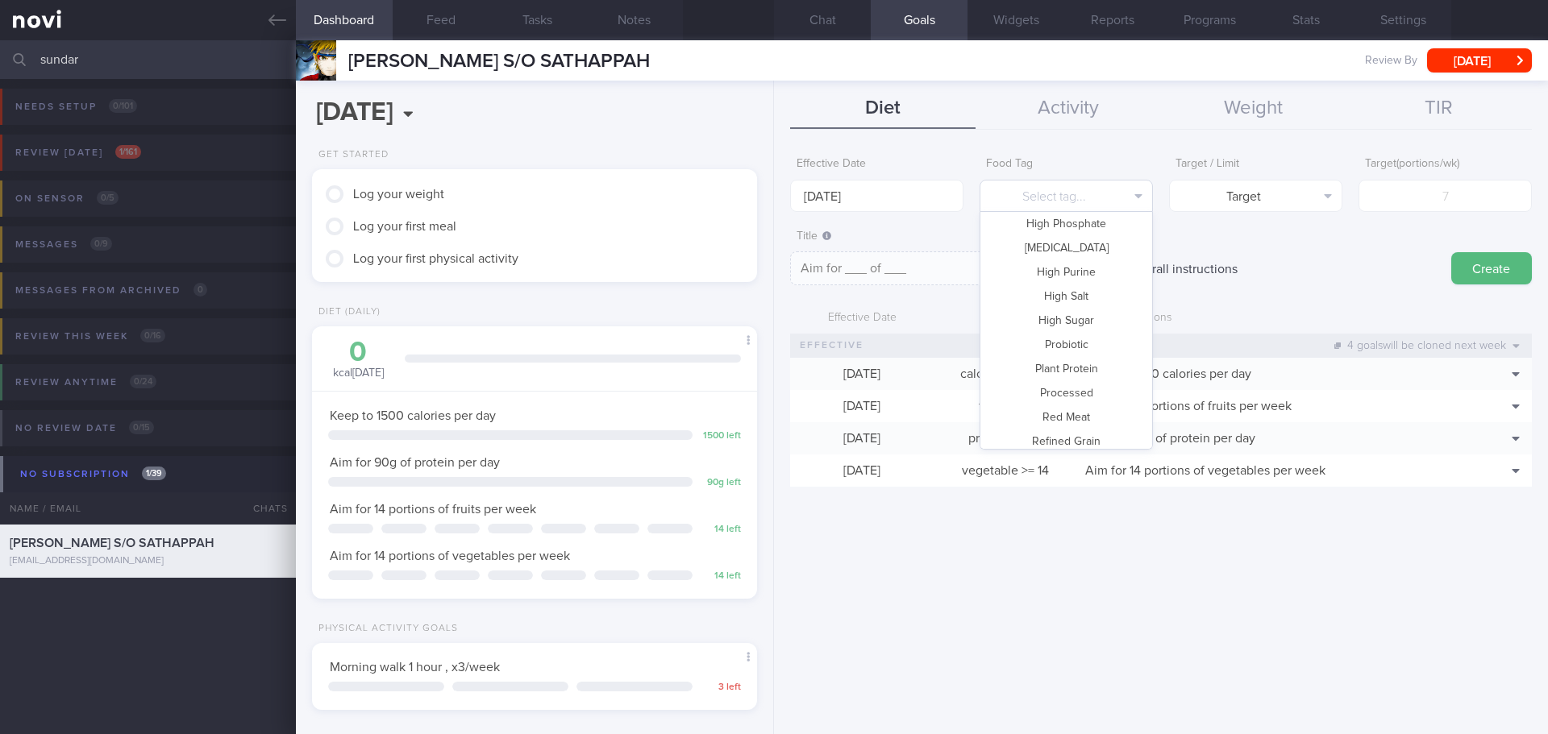
scroll to position [480, 0]
click at [1111, 337] on button "Red Meat" at bounding box center [1066, 337] width 172 height 24
type textarea "Aim for __ portions of red meat per week"
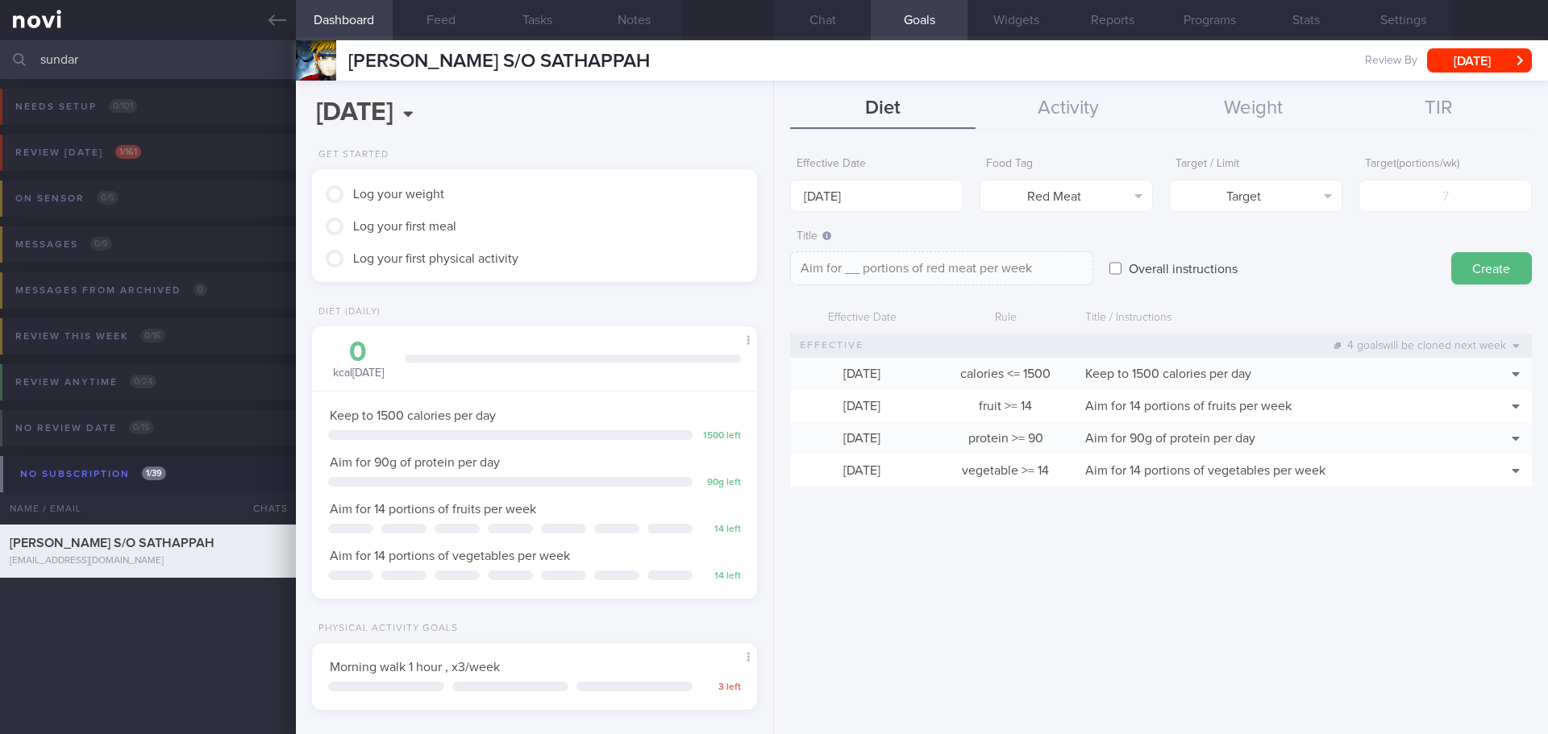
click at [1328, 289] on form "Effective Date 22 Sep 2025 Food Tag Red Meat Select tag... Calories Carbs Prote…" at bounding box center [1161, 326] width 742 height 354
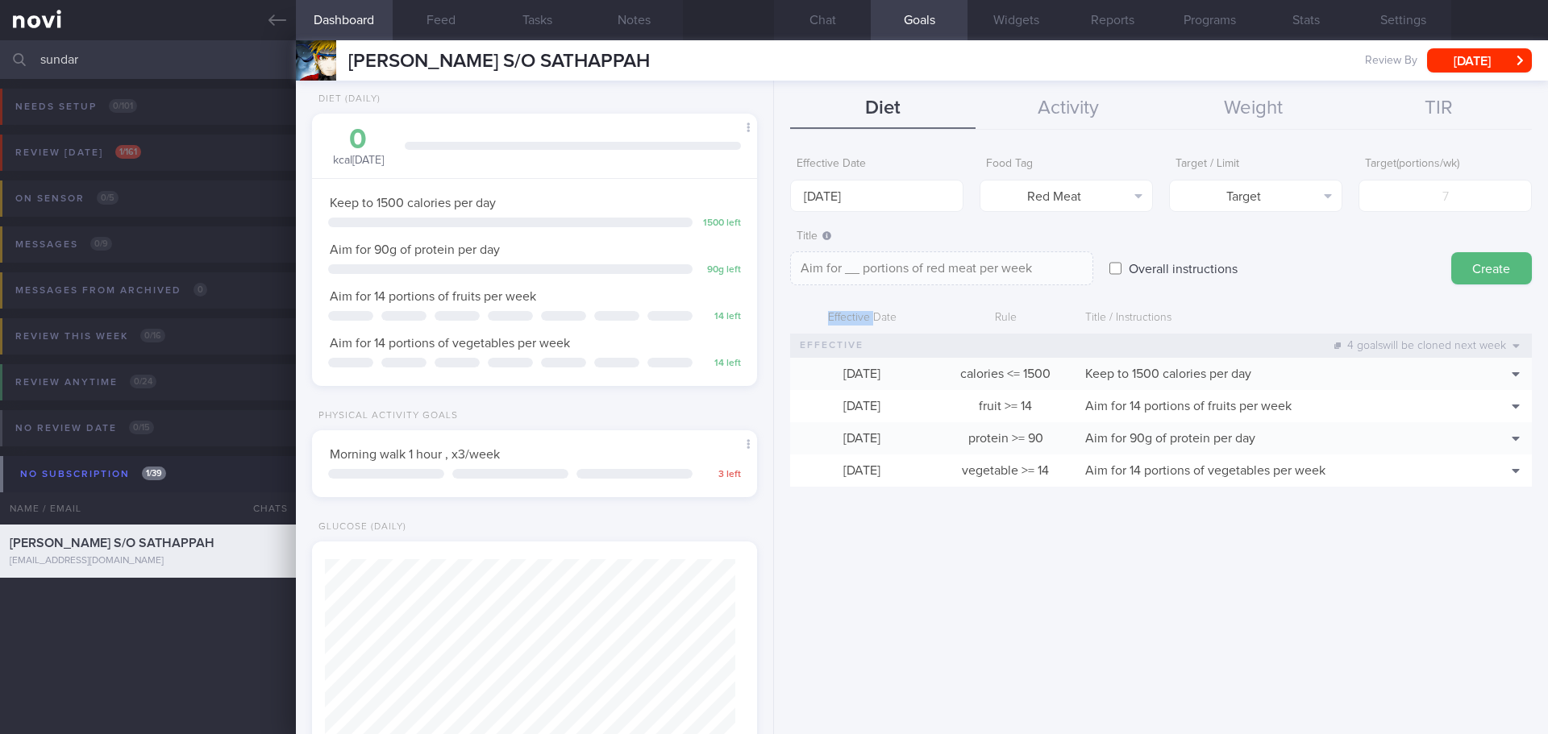
scroll to position [403, 0]
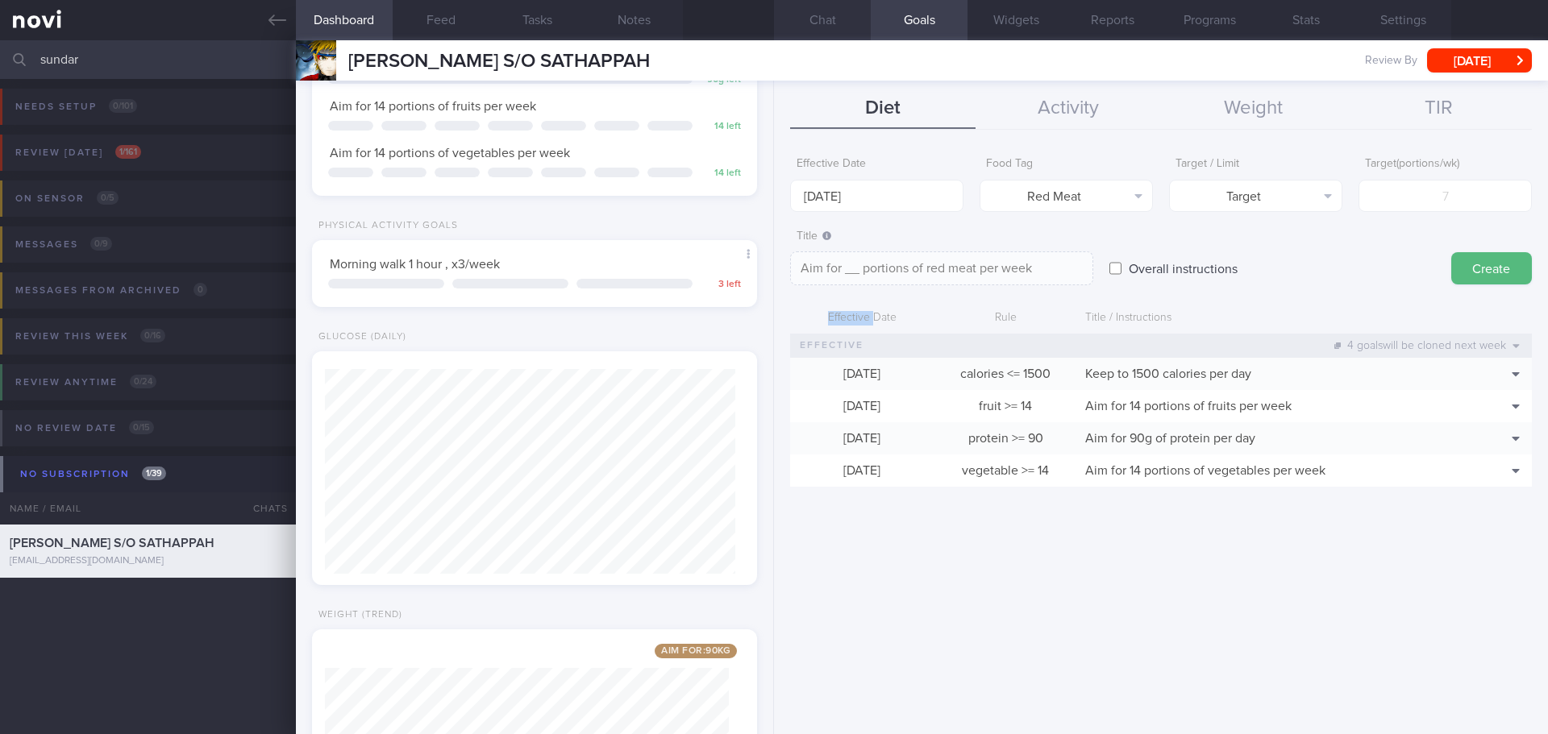
click at [821, 19] on button "Chat" at bounding box center [822, 20] width 97 height 40
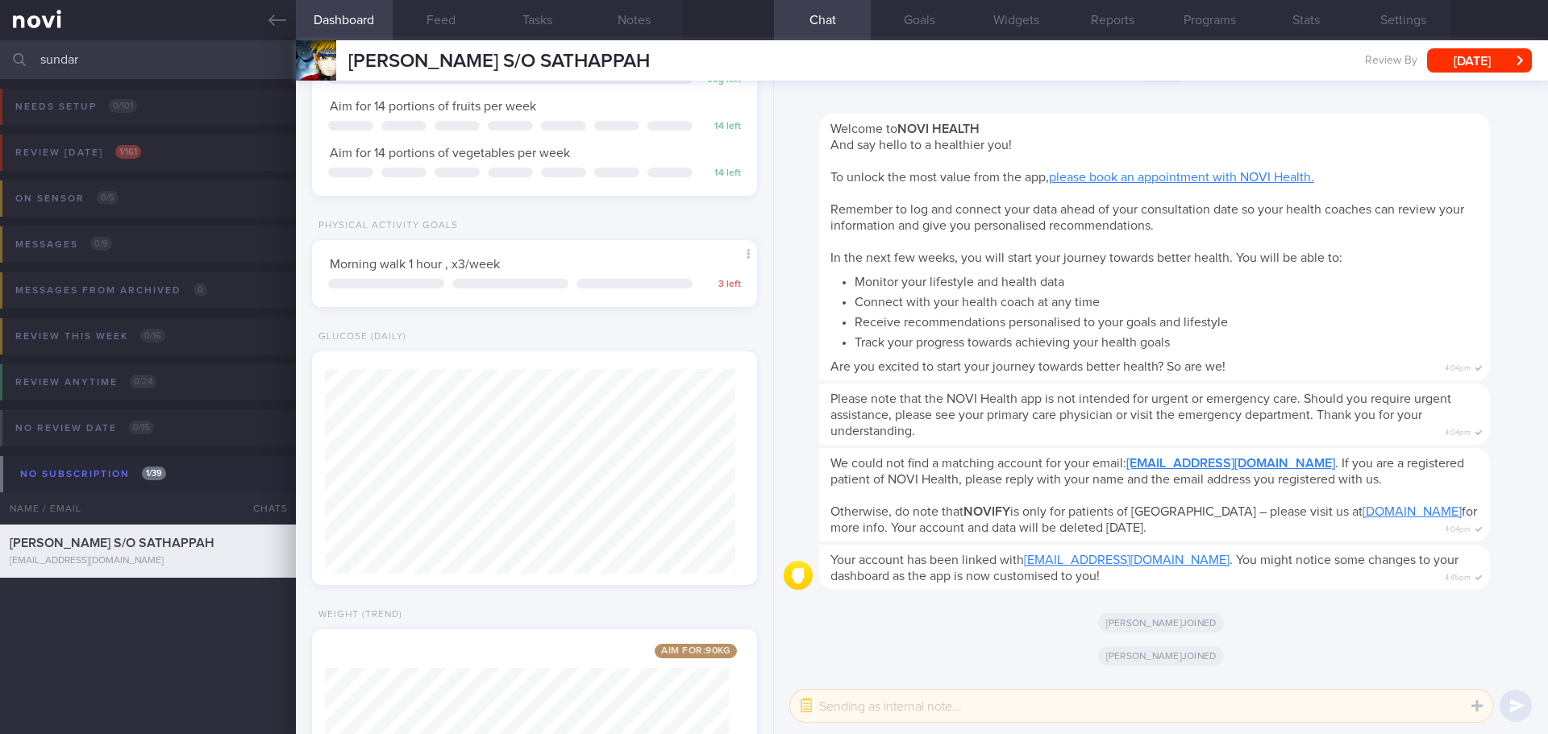
drag, startPoint x: 805, startPoint y: 709, endPoint x: 832, endPoint y: 711, distance: 26.6
click at [805, 709] on button "button" at bounding box center [806, 706] width 29 height 29
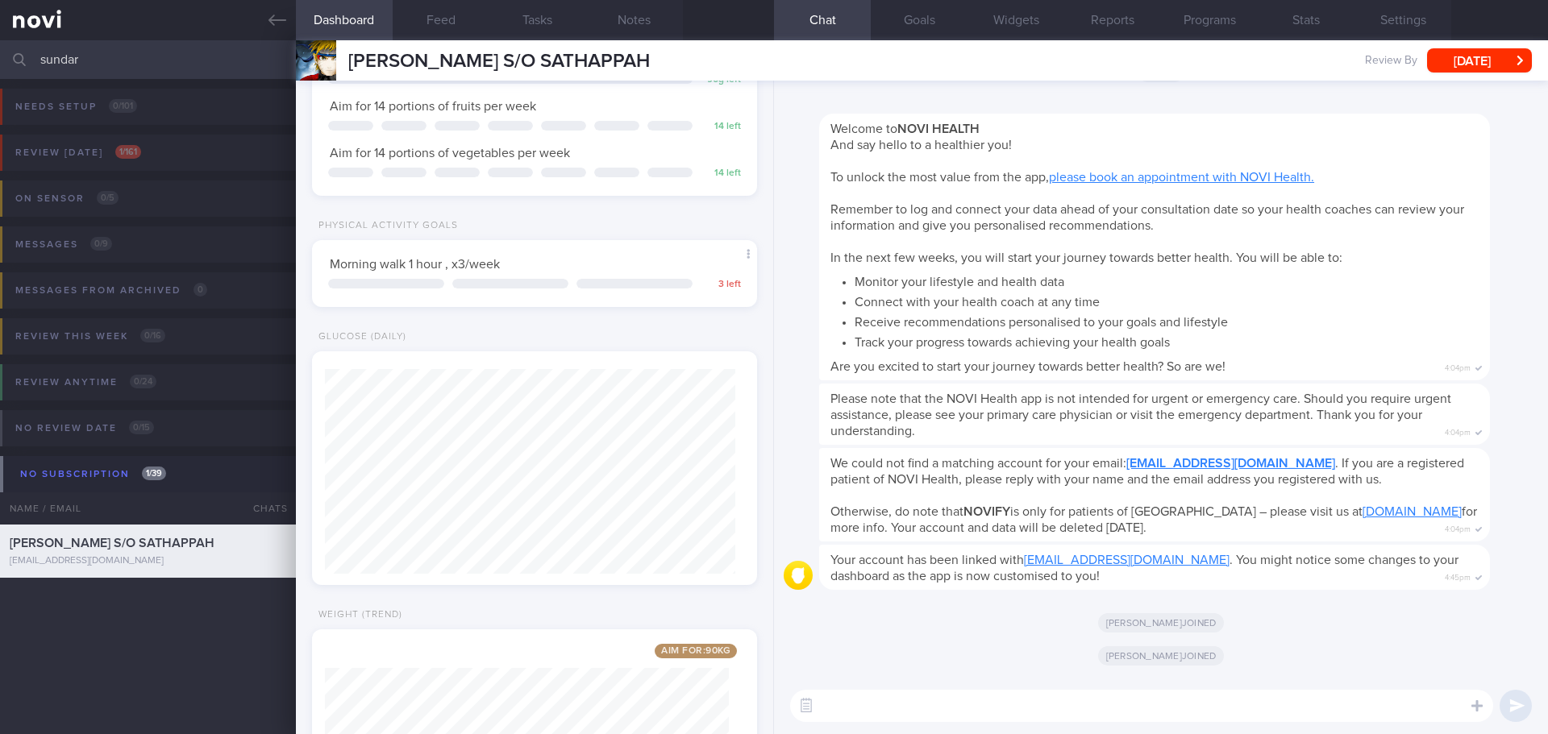
click at [843, 712] on textarea at bounding box center [1141, 706] width 703 height 32
paste textarea "Hi XX, Elizabeth here. It was nice speaking to you today. I will be in touch wi…"
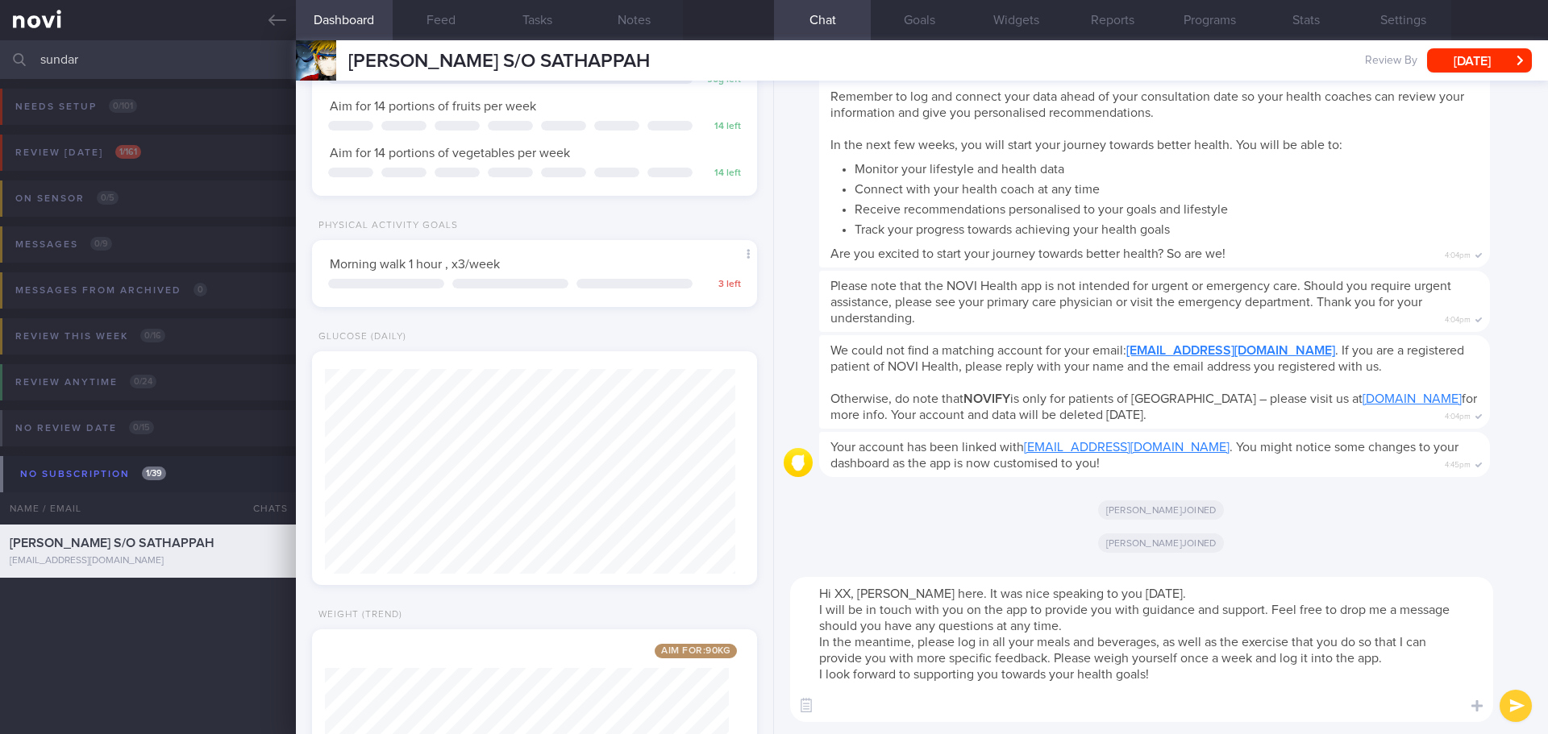
click at [846, 591] on textarea "Hi XX, Elizabeth here. It was nice speaking to you today. I will be in touch wi…" at bounding box center [1141, 649] width 703 height 145
click at [1178, 603] on textarea "Hi Sundar, Elizabeth here. It was nice speaking to you today. I will be in touc…" at bounding box center [1141, 649] width 703 height 145
click at [1187, 591] on textarea "Hi Sundar, Elizabeth here. It was nice speaking to you today. I will be in touc…" at bounding box center [1141, 649] width 703 height 145
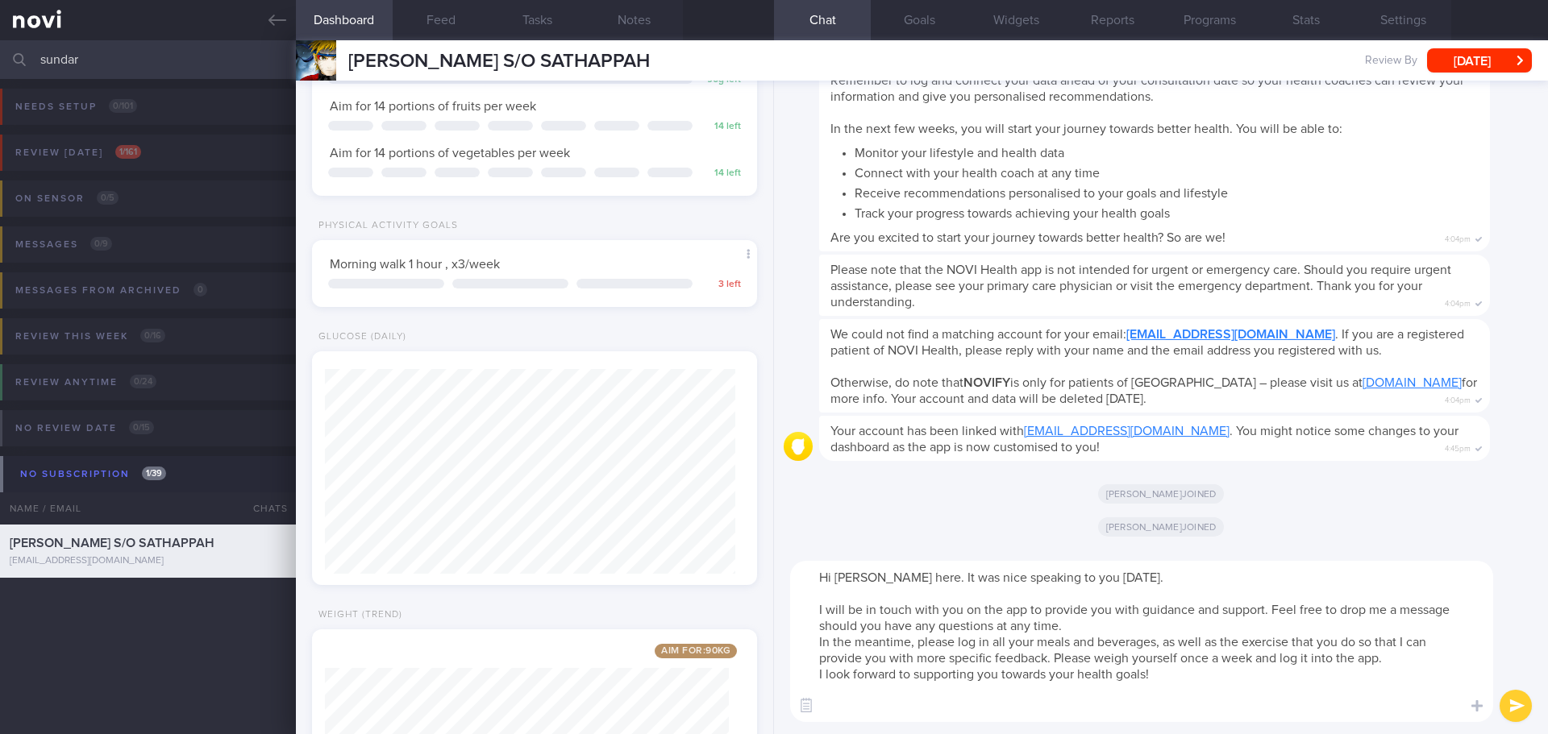
click at [1120, 620] on textarea "Hi Sundar, Elizabeth here. It was nice speaking to you today. I will be in touc…" at bounding box center [1141, 641] width 703 height 161
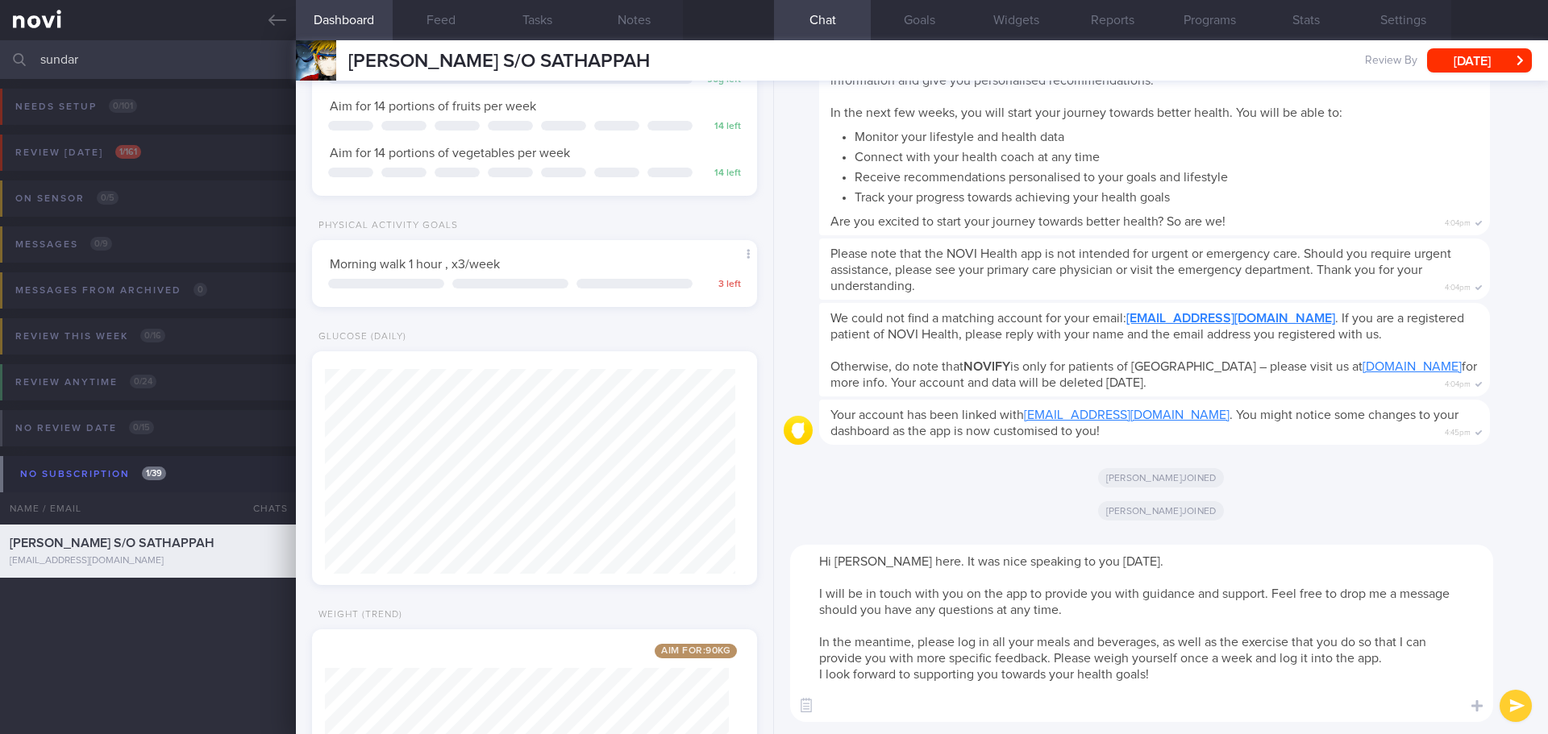
click at [1456, 638] on textarea "Hi Sundar, Elizabeth here. It was nice speaking to you today. I will be in touc…" at bounding box center [1141, 633] width 703 height 177
click at [1427, 658] on textarea "Hi Sundar, Elizabeth here. It was nice speaking to you today. I will be in touc…" at bounding box center [1141, 633] width 703 height 177
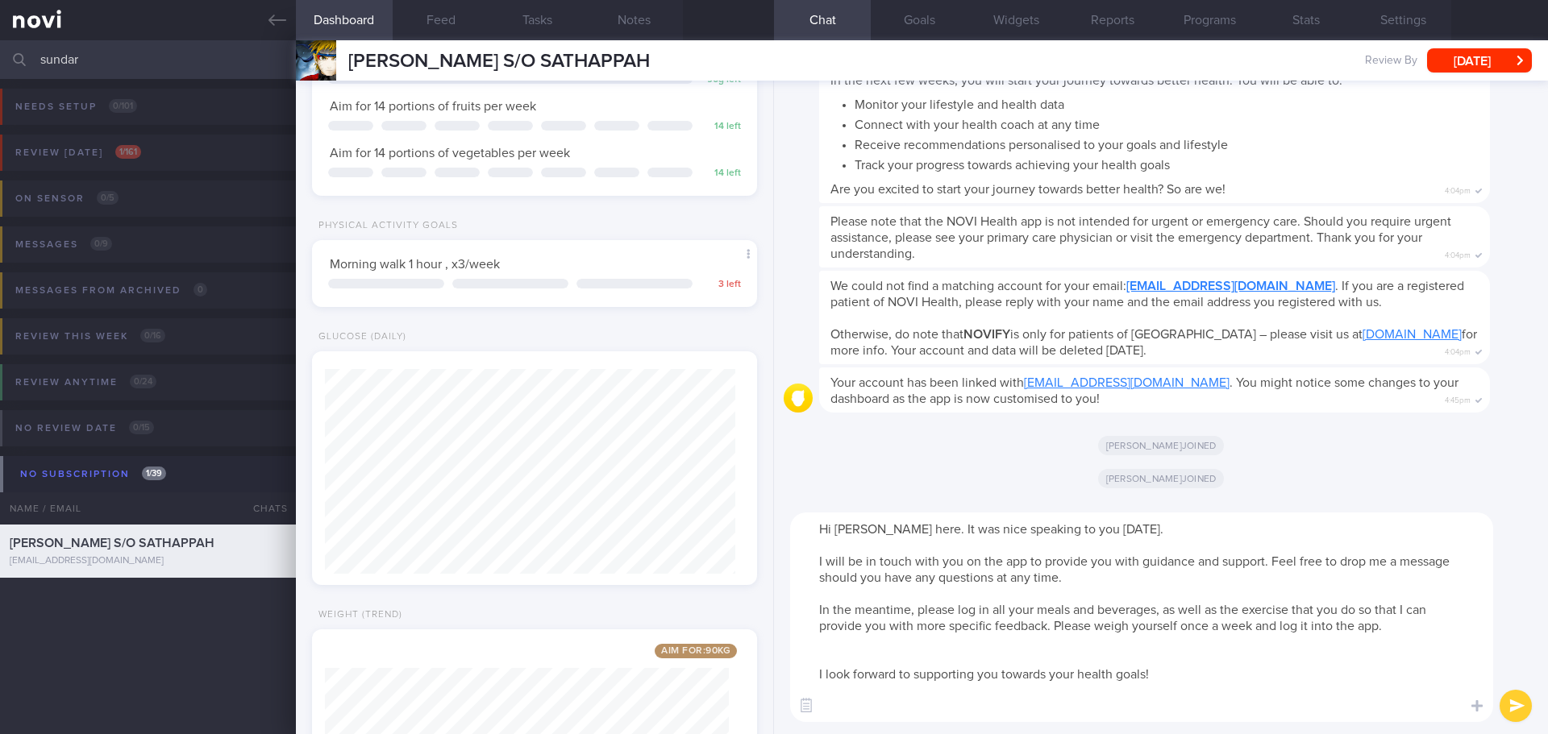
click at [1316, 655] on textarea "Hi Sundar, Elizabeth here. It was nice speaking to you today. I will be in touc…" at bounding box center [1141, 618] width 703 height 210
click at [1109, 719] on textarea "Hi Sundar, Elizabeth here. It was nice speaking to you today. I will be in touc…" at bounding box center [1141, 618] width 703 height 210
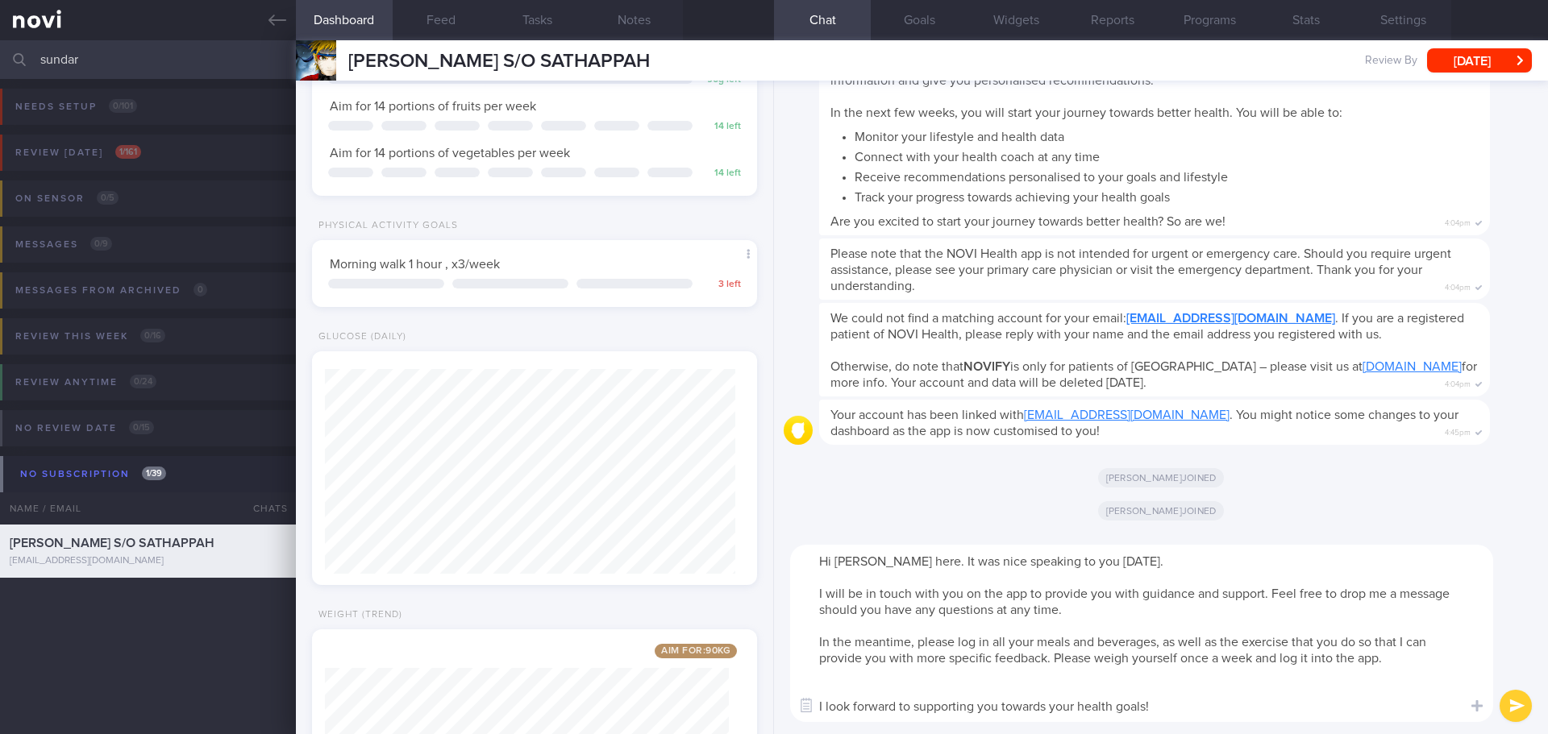
type textarea "Hi Sundar, Elizabeth here. It was nice speaking to you today. I will be in touc…"
click at [1511, 698] on button "submit" at bounding box center [1515, 706] width 32 height 32
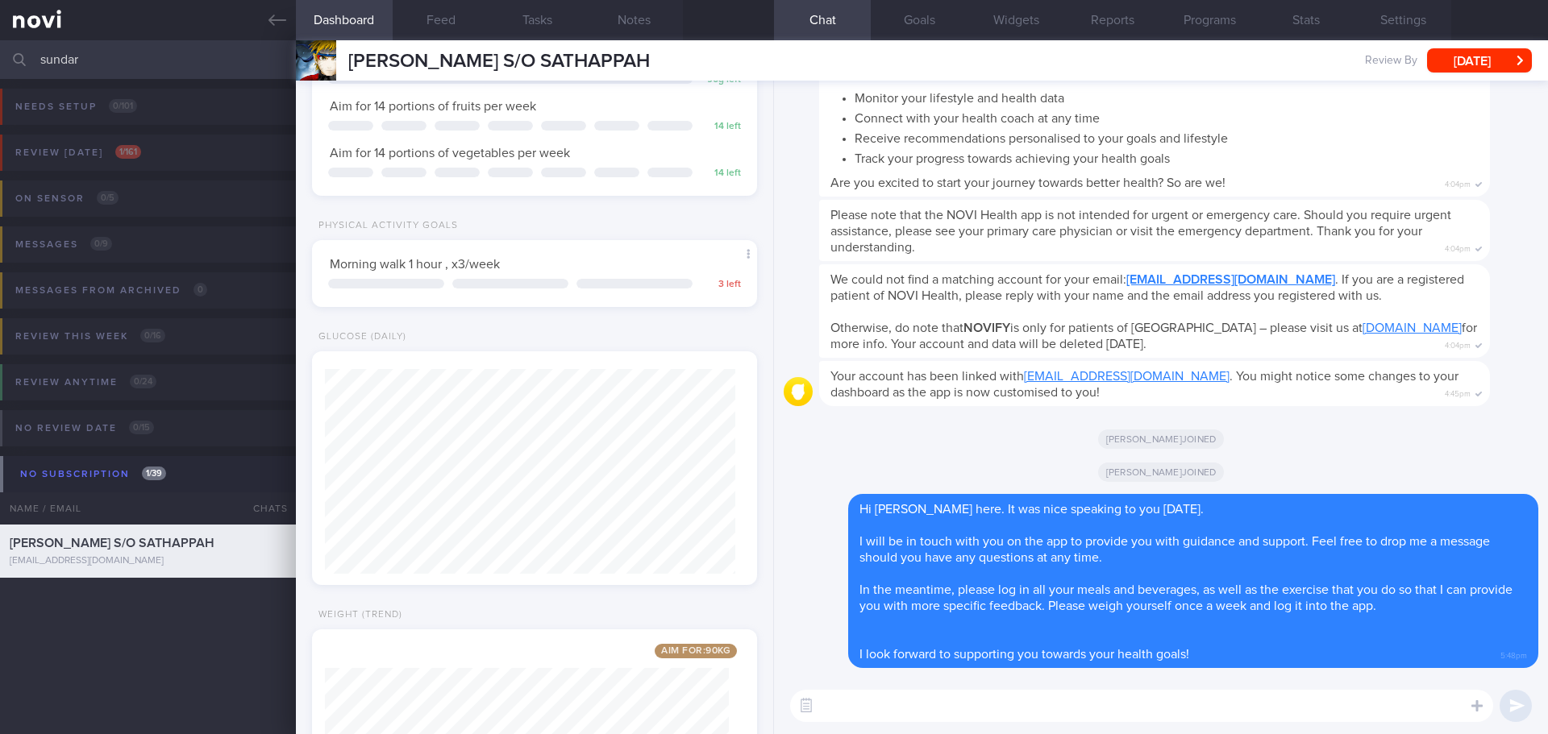
click at [1304, 699] on textarea at bounding box center [1141, 706] width 703 height 32
click at [994, 719] on textarea at bounding box center [1141, 706] width 703 height 32
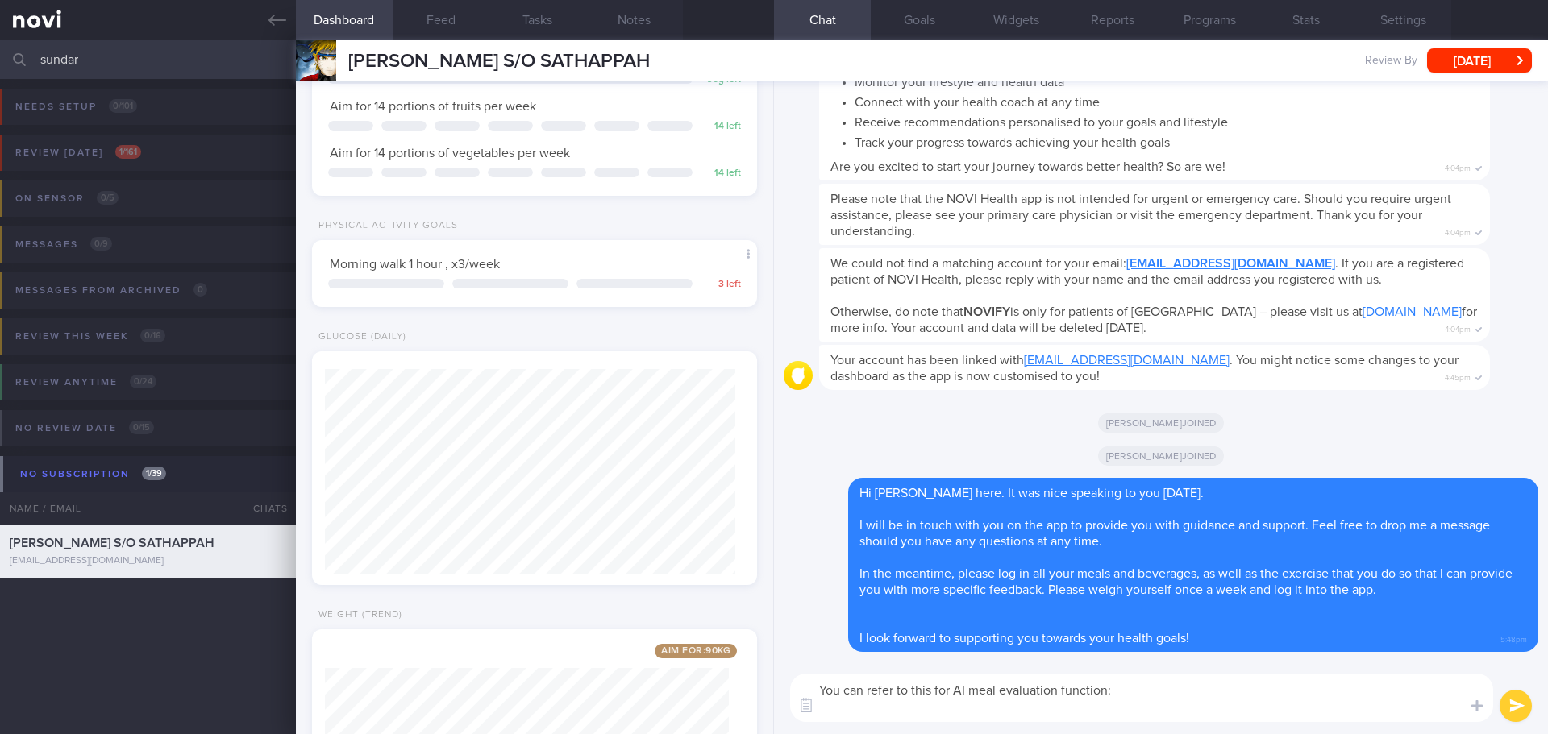
paste textarea "https://novi-health.notion.site/NOVI-Health-App-AI-Food-Logging-Guide-1273ed731…"
type textarea "You can refer to this for AI meal evaluation function: https://novi-health.noti…"
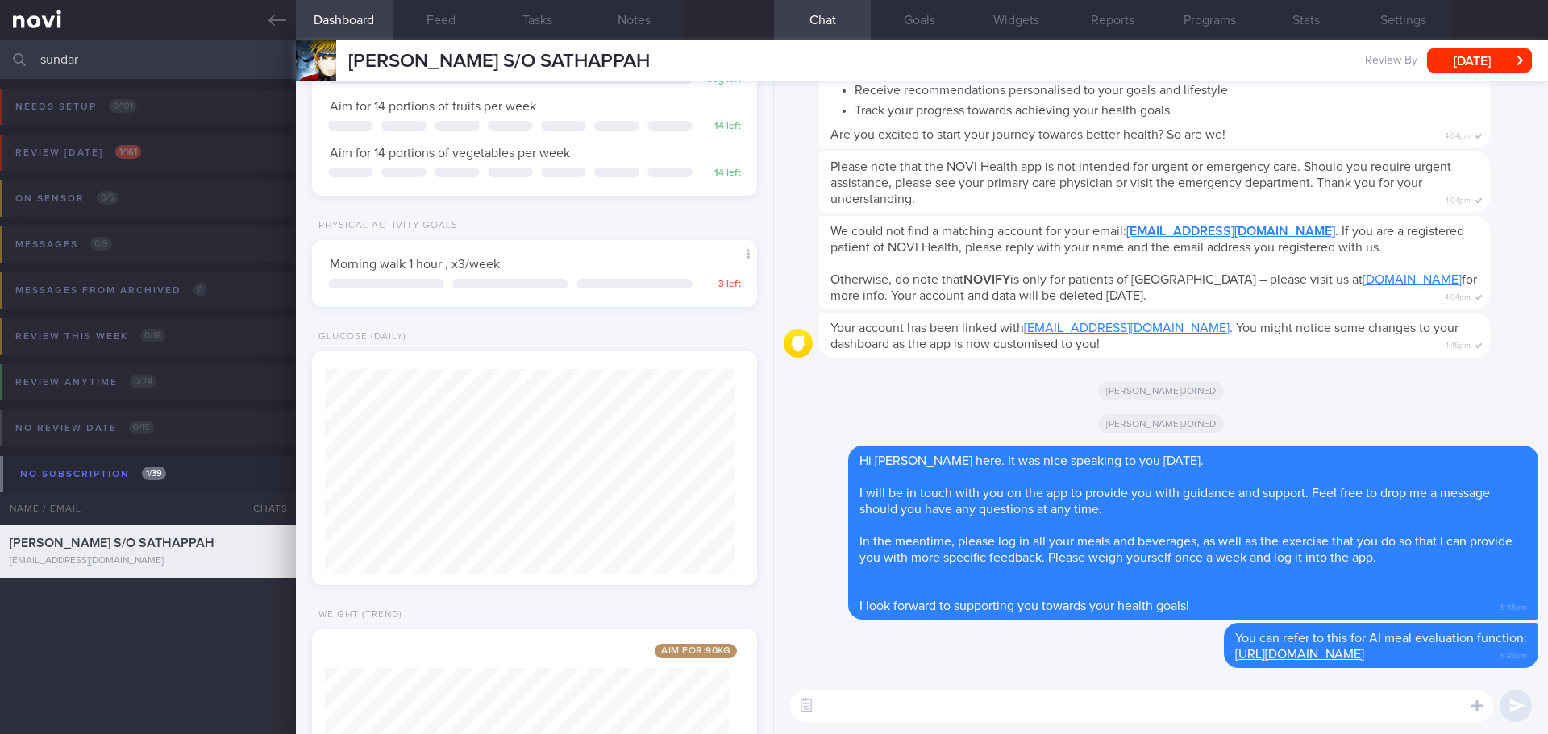
click at [1499, 131] on div "Welcome to NOVI HEALTH And say hello to a healthier you! To unlock the most val…" at bounding box center [1178, 5] width 719 height 286
click at [1510, 152] on div "Please note that the NOVI Health app is not intended for urgent or emergency ca…" at bounding box center [1178, 182] width 719 height 61
drag, startPoint x: 139, startPoint y: 41, endPoint x: -232, endPoint y: 60, distance: 371.3
click at [0, 60] on html "You are offline! Some functionality will be unavailable Patients New Users Coac…" at bounding box center [774, 367] width 1548 height 734
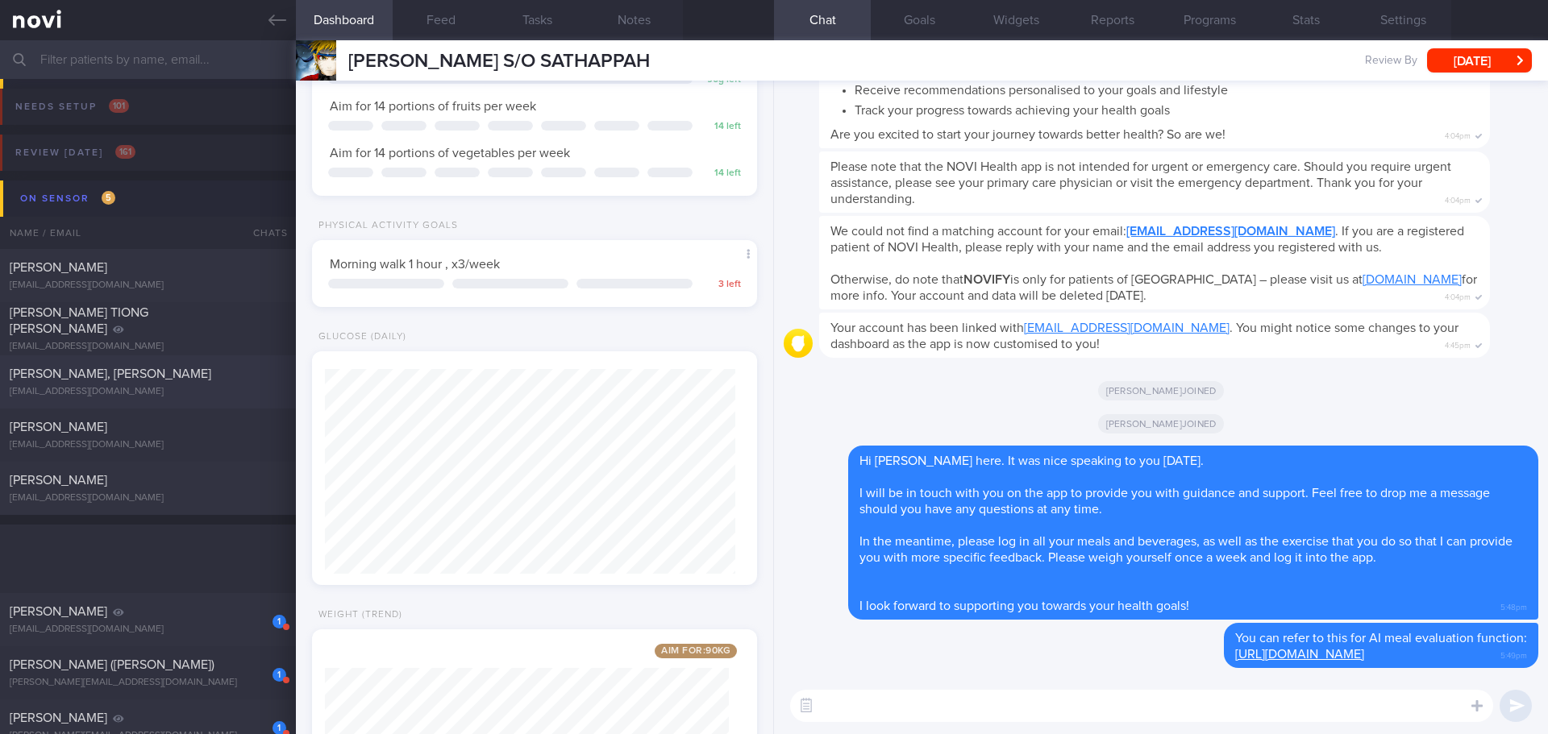
scroll to position [887, 0]
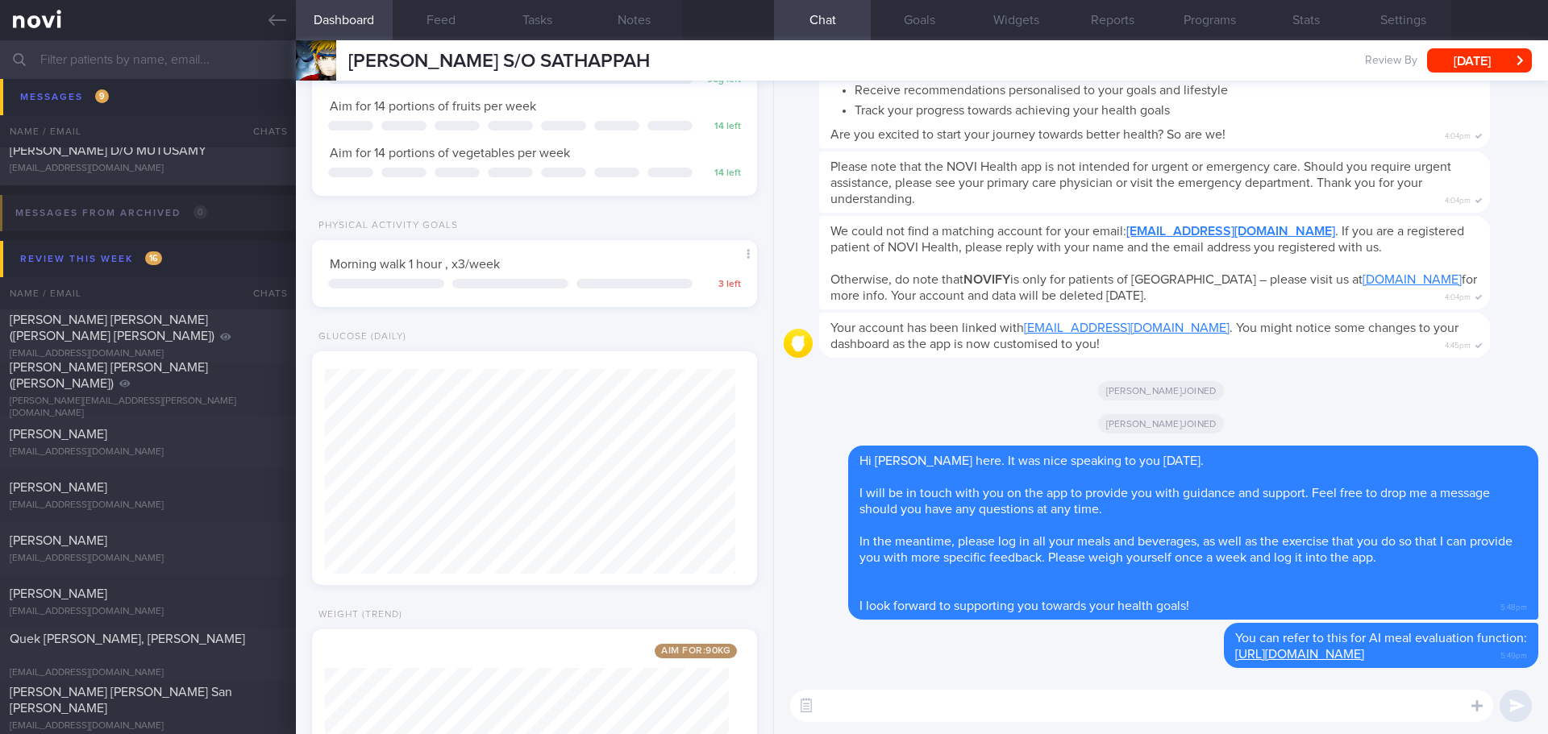
click at [166, 67] on input "text" at bounding box center [774, 59] width 1548 height 39
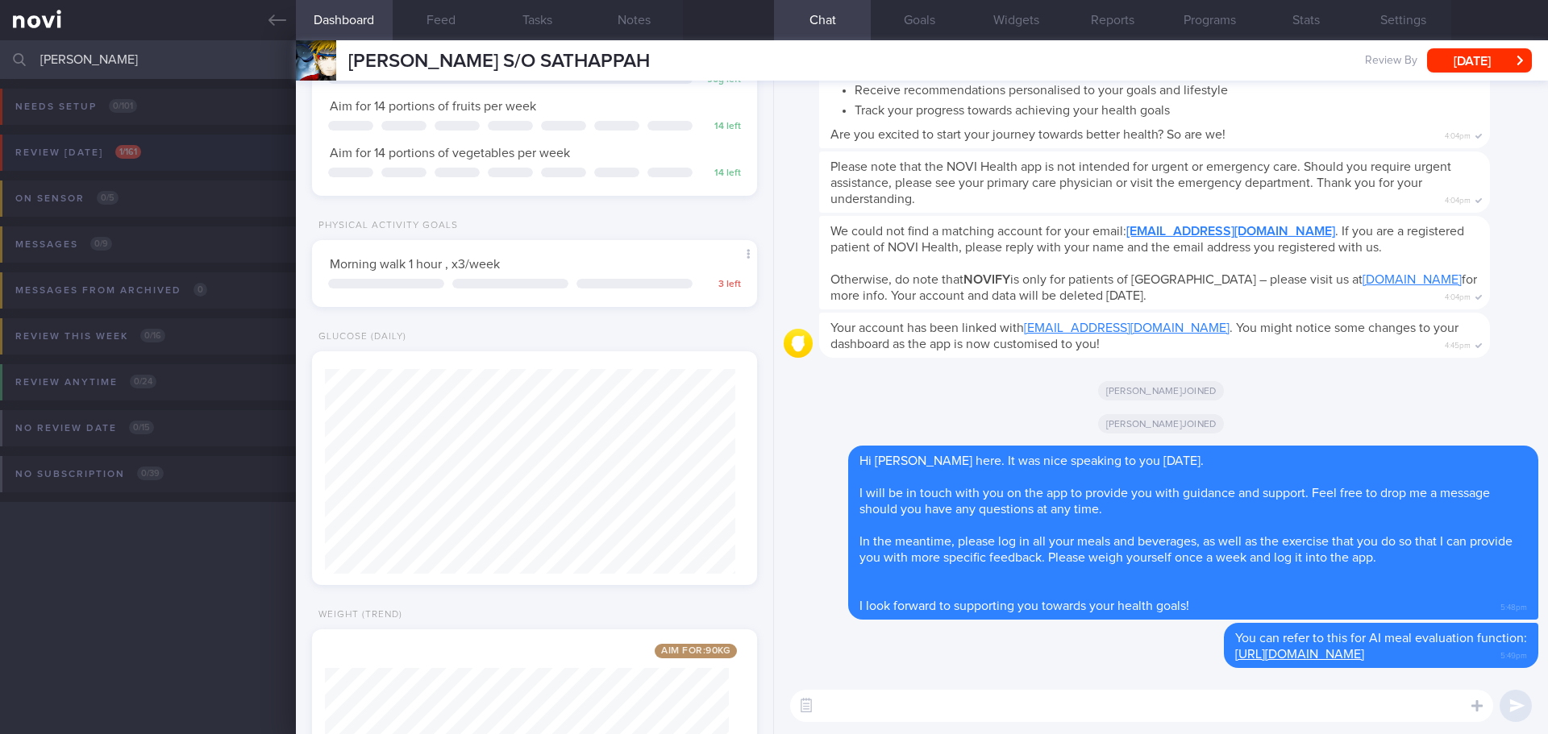
type input "wong hon"
click at [120, 141] on button "Review today 1 / 161" at bounding box center [771, 158] width 1552 height 46
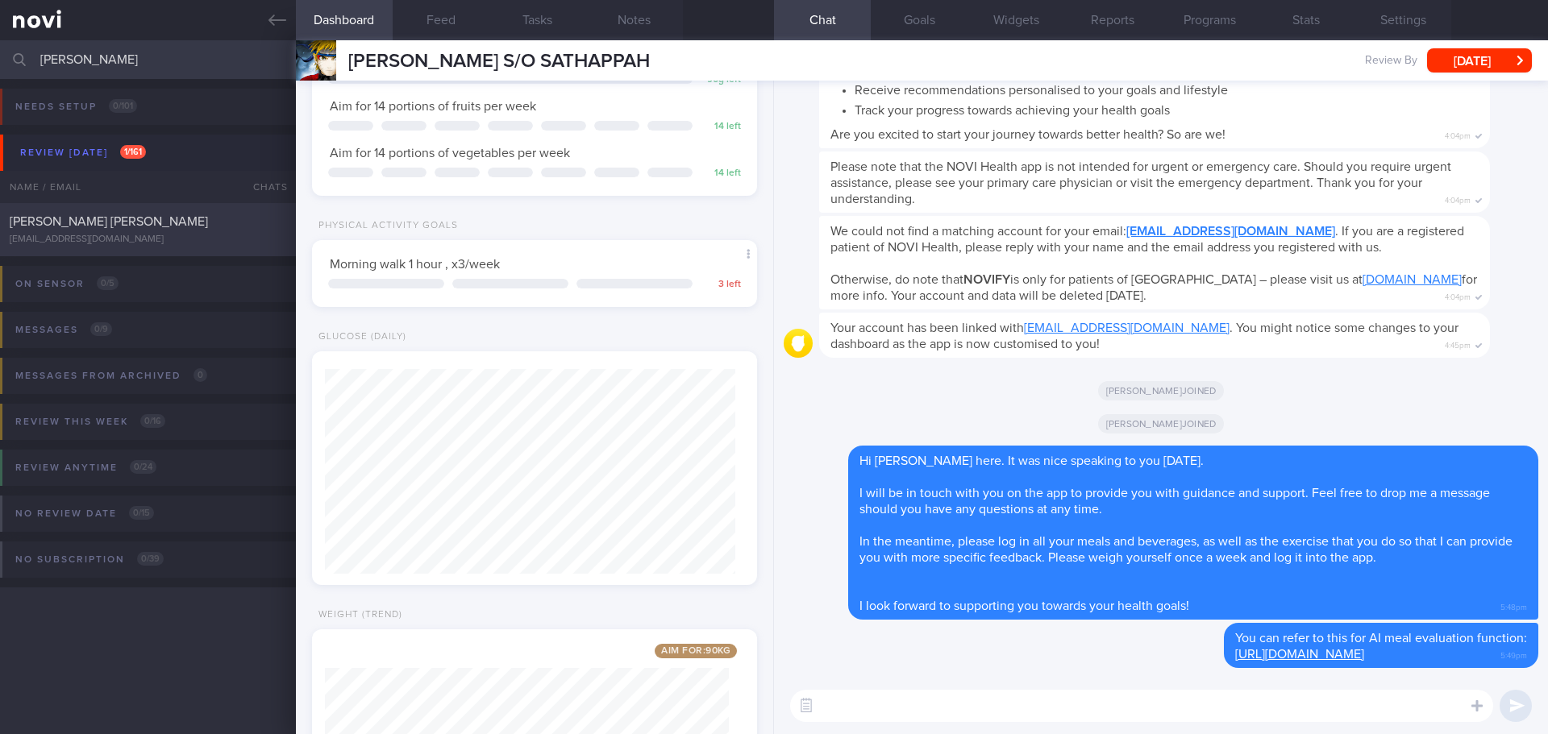
click at [174, 233] on div "WONG HON WAN wonghw121165@gmail.com" at bounding box center [148, 230] width 296 height 32
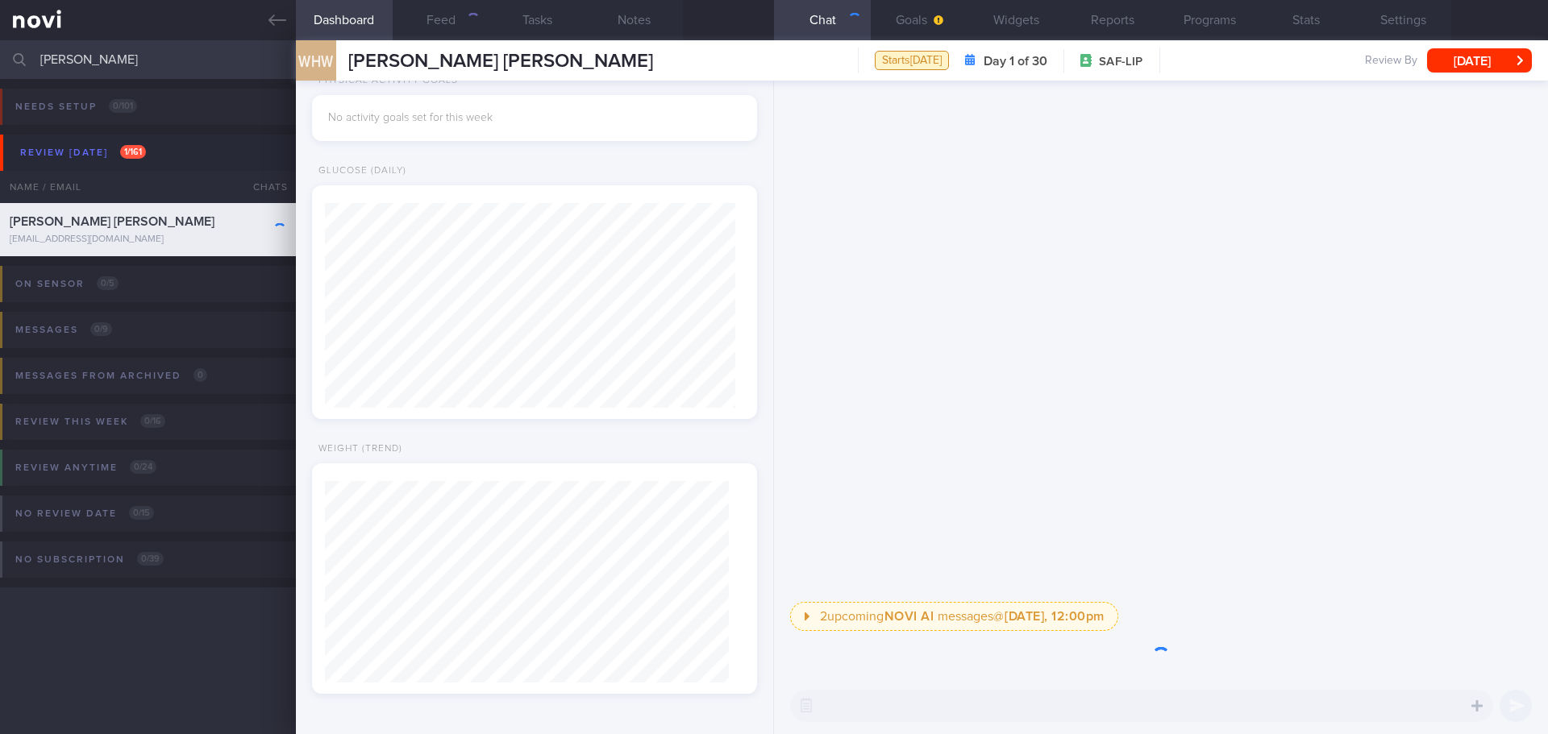
scroll to position [205, 411]
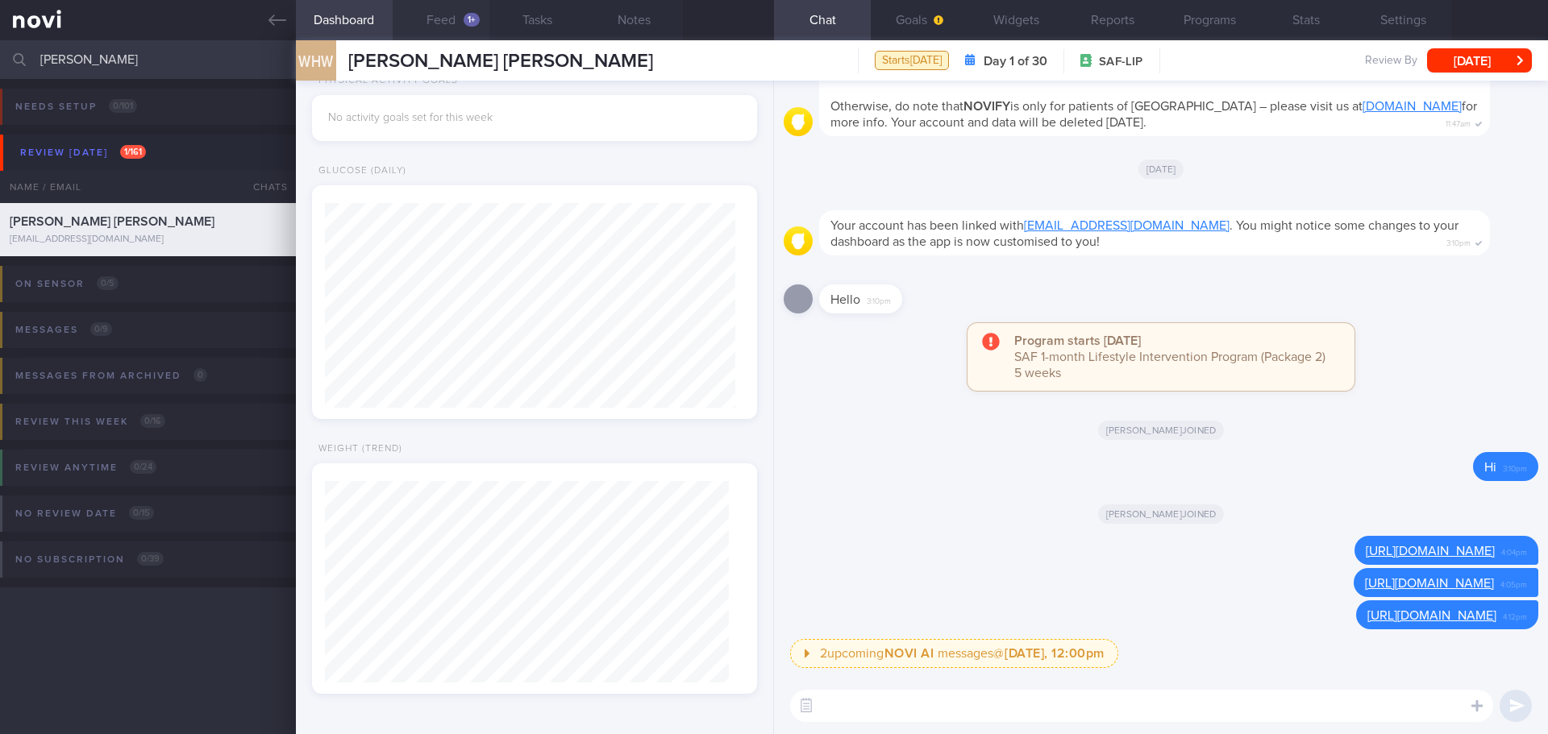
click at [434, 18] on button "Feed 1+" at bounding box center [441, 20] width 97 height 40
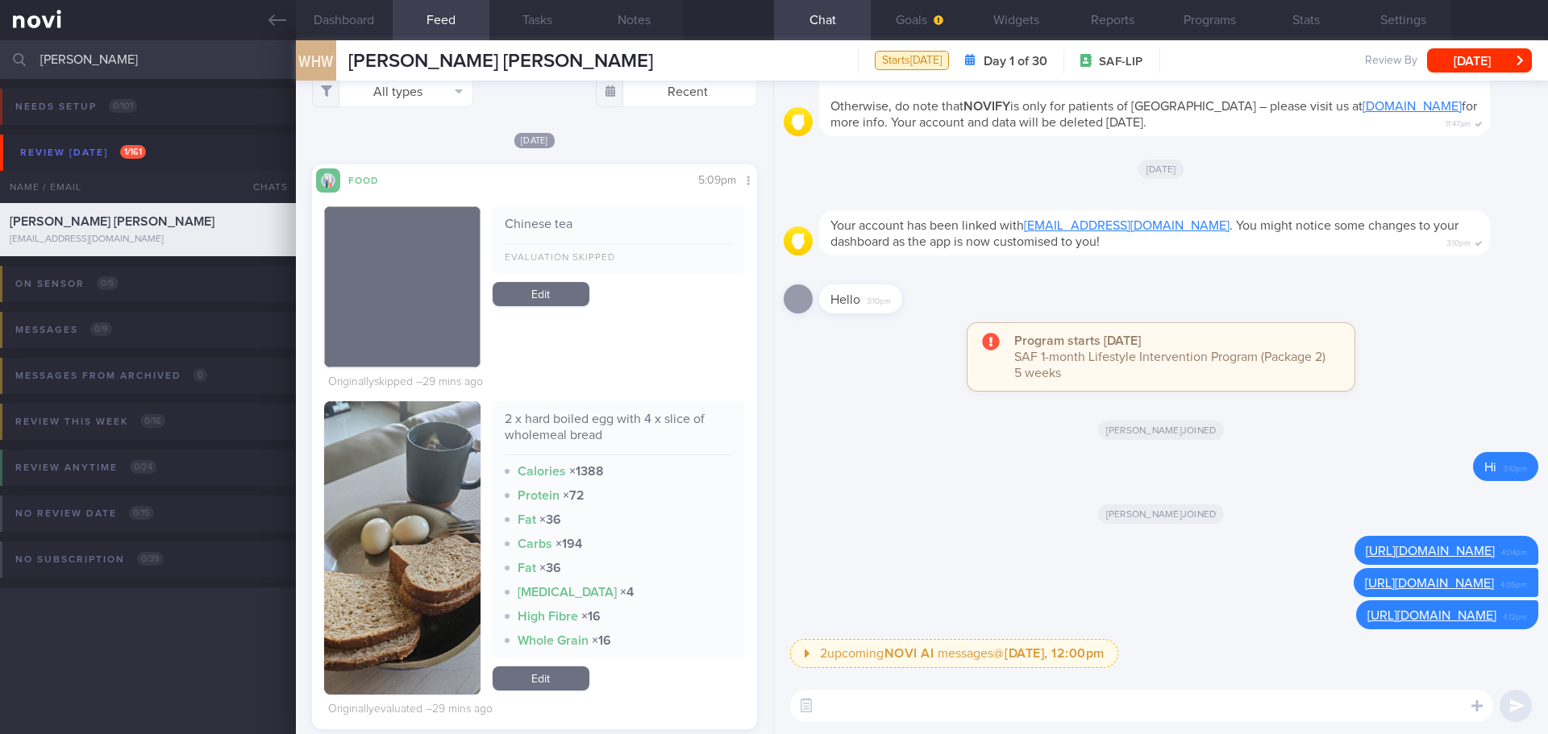
scroll to position [40, 0]
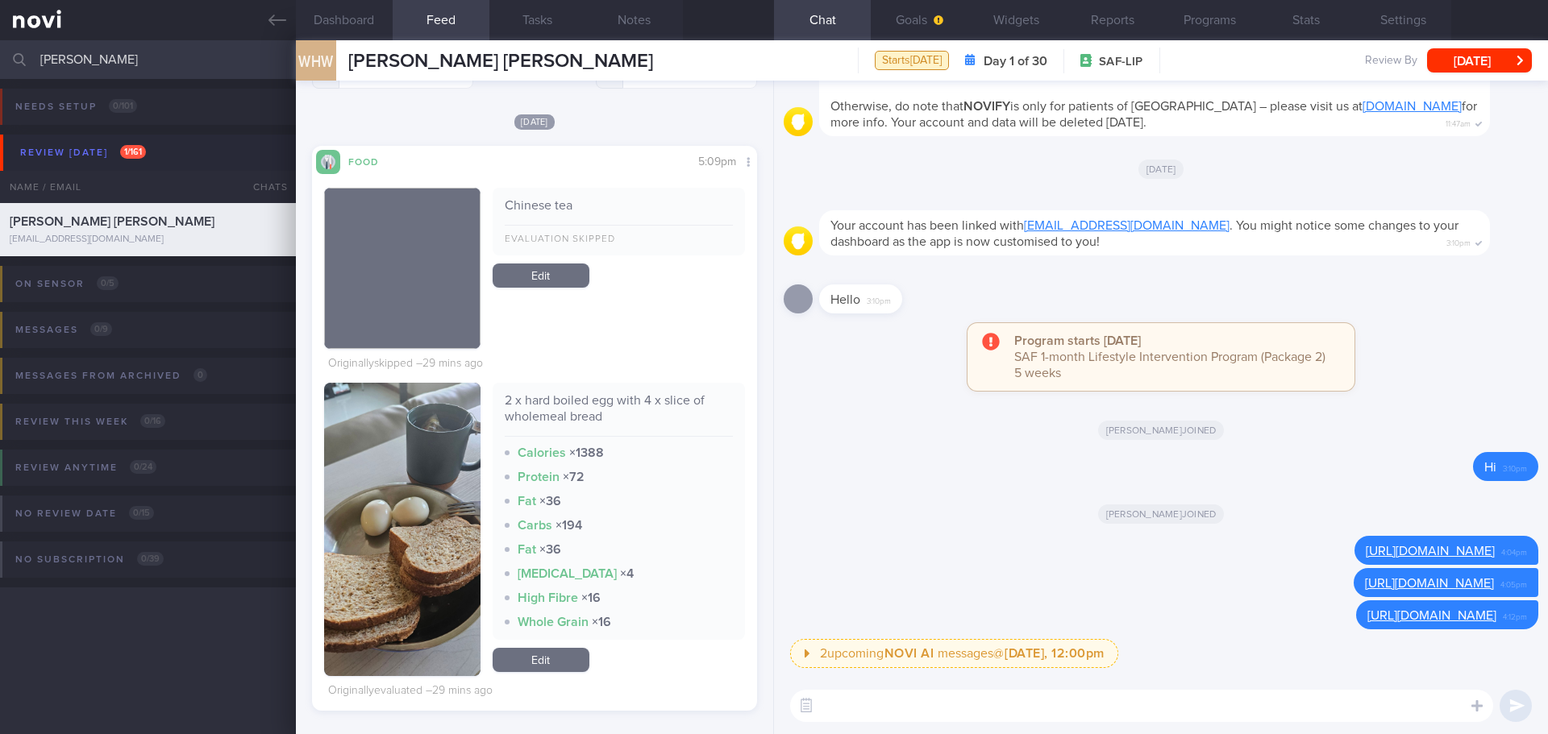
click at [445, 472] on button "button" at bounding box center [402, 529] width 156 height 293
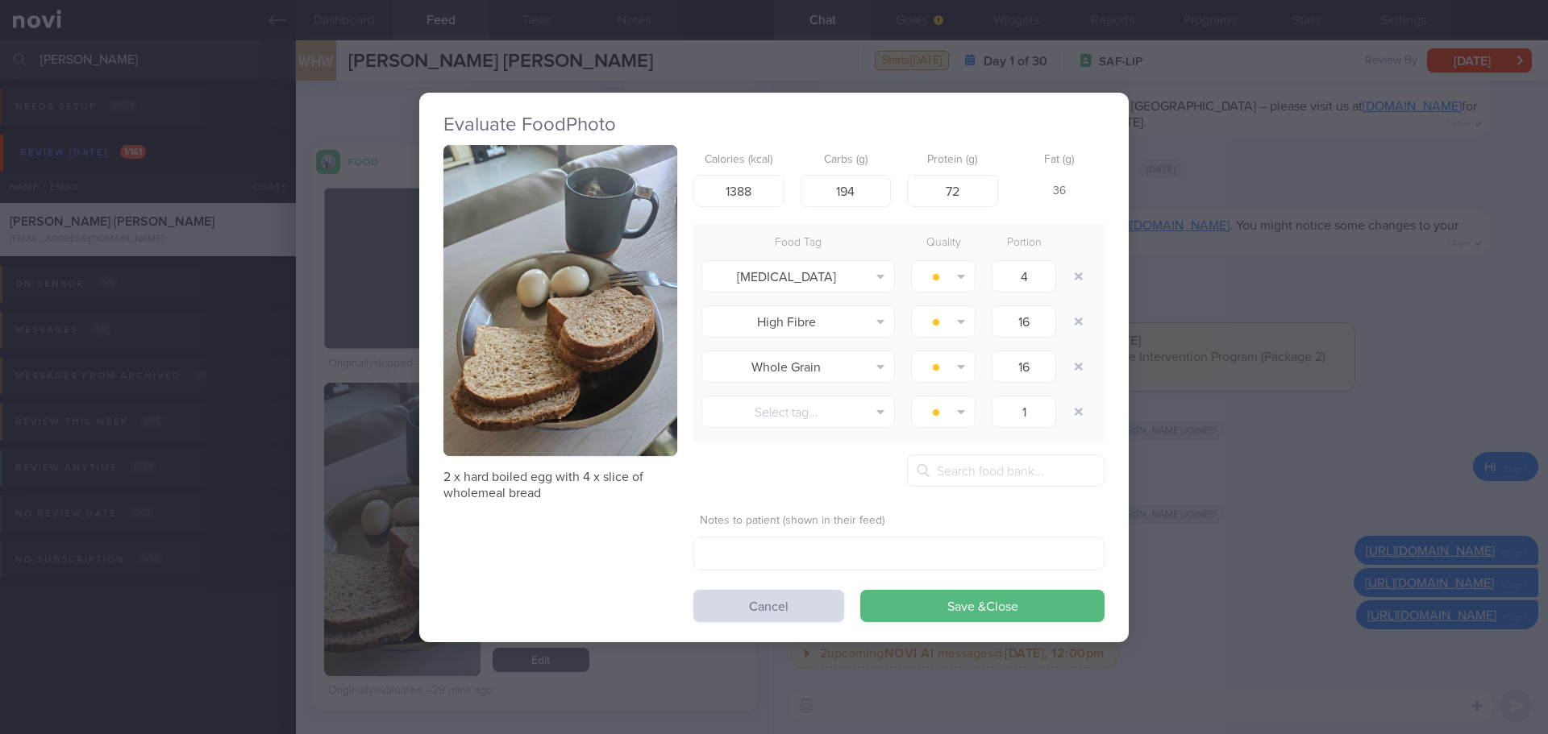
click at [553, 300] on button "button" at bounding box center [560, 301] width 234 height 312
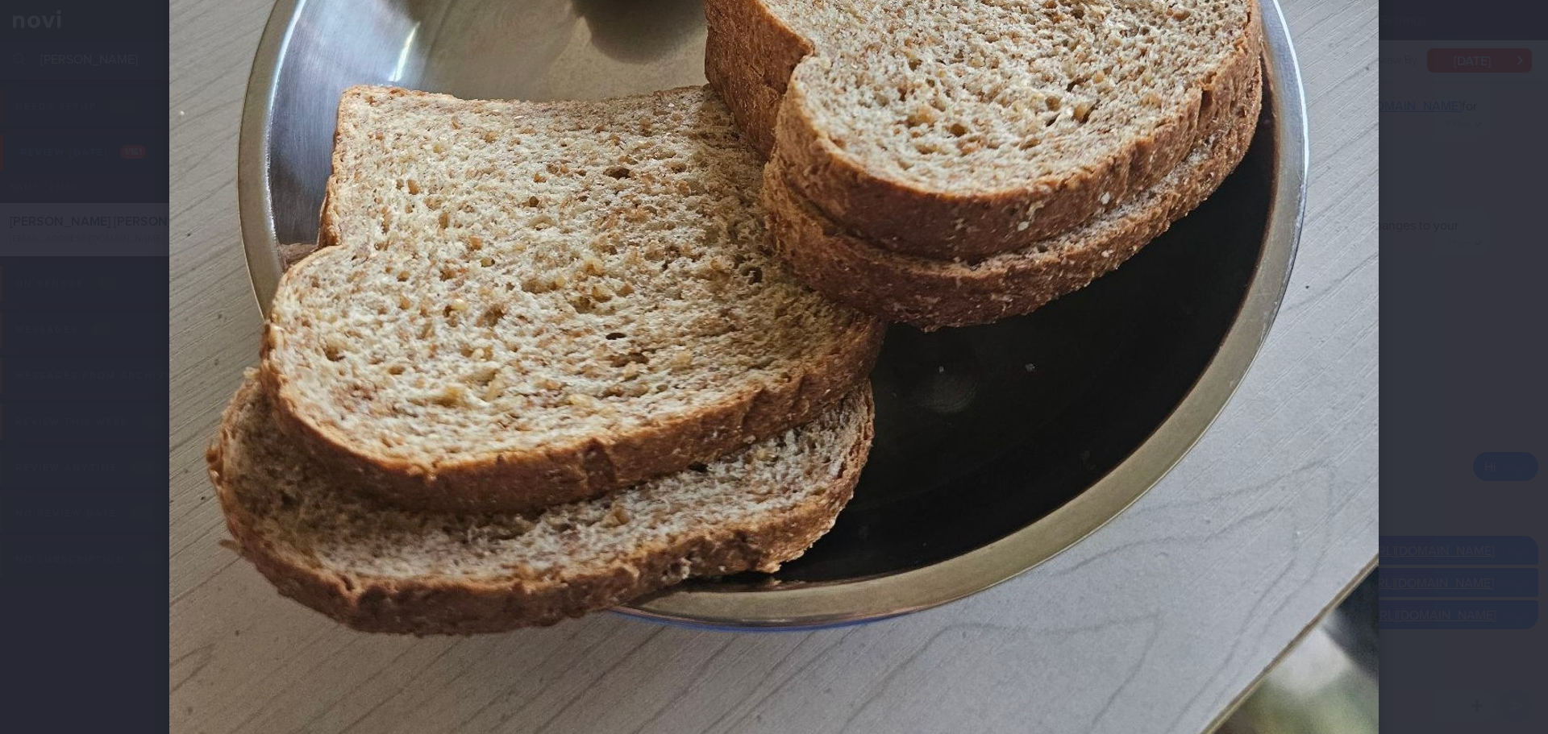
scroll to position [967, 0]
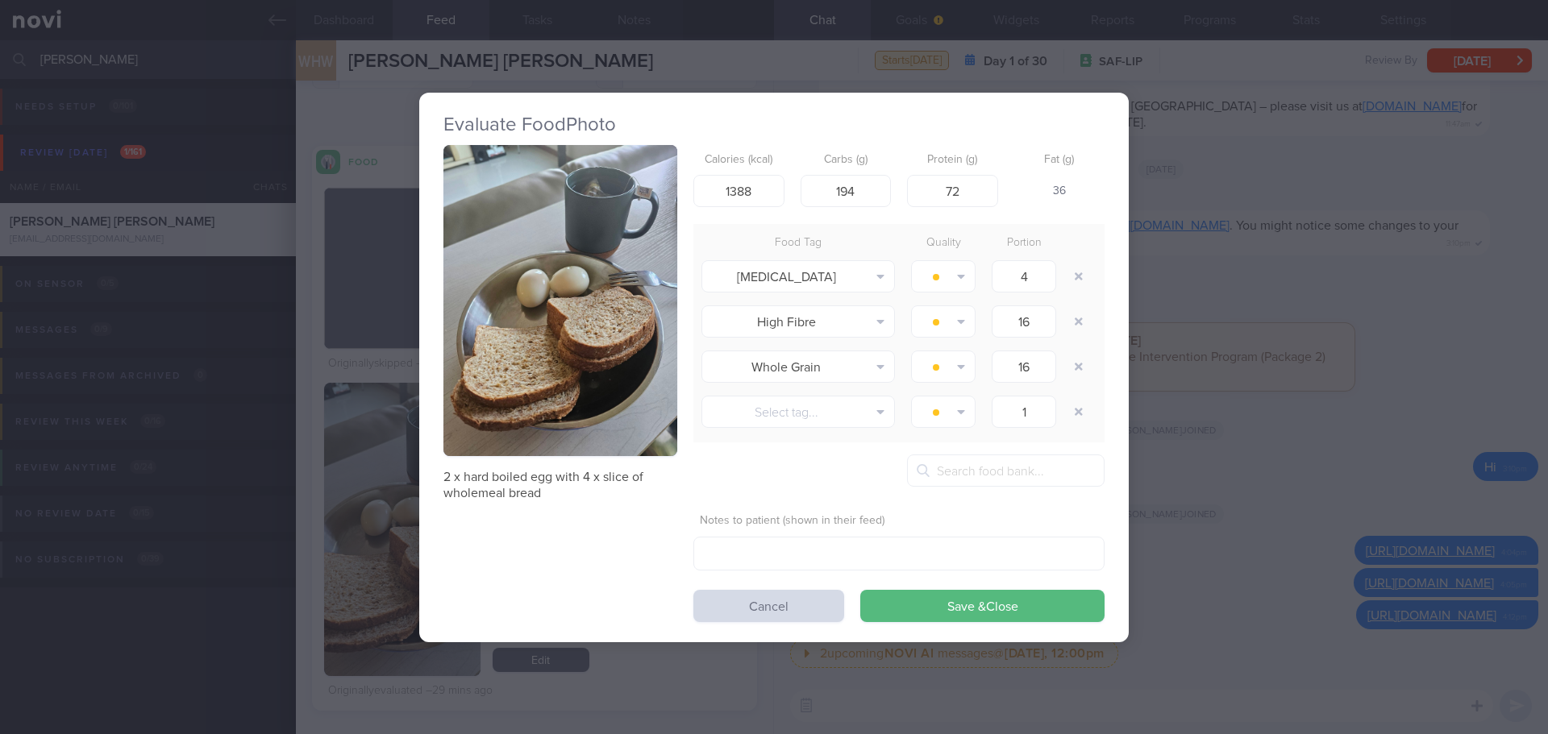
click at [1419, 375] on div "Evaluate Food Photo 2 x hard boiled egg with 4 x slice of wholemeal bread Calor…" at bounding box center [774, 367] width 1548 height 734
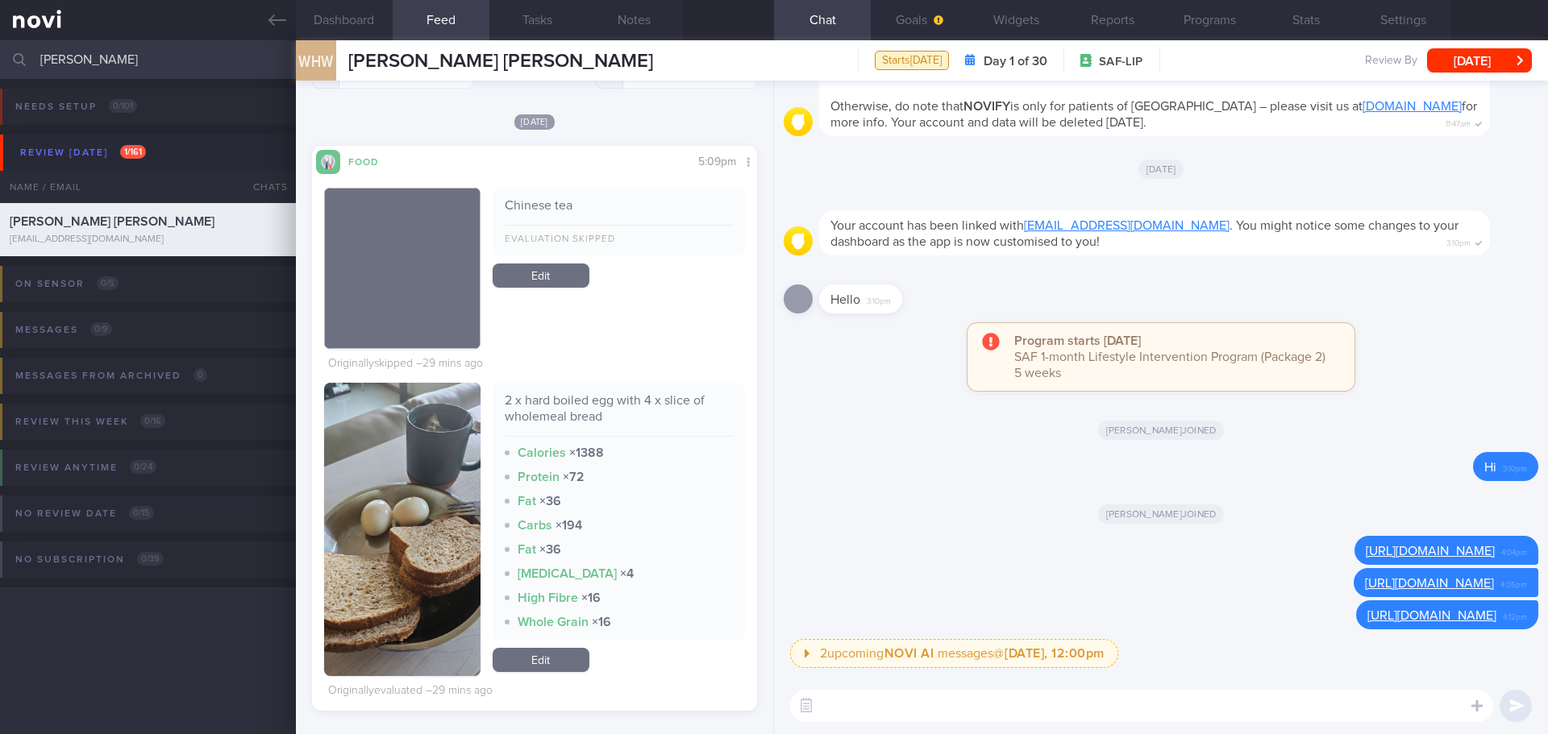
click at [1240, 653] on div "2 upcoming NOVI AI messages @ Tomorrow, 12:00pm Tomorrow, 12:00pm Keeping to th…" at bounding box center [1164, 658] width 748 height 39
click at [1241, 682] on div "​ ​" at bounding box center [1161, 706] width 774 height 56
click at [1235, 696] on textarea at bounding box center [1141, 706] width 703 height 32
paste textarea "https://novi-health.notion.site/NOVI-Health-App-AI-Food-Logging-Guide-1273ed731…"
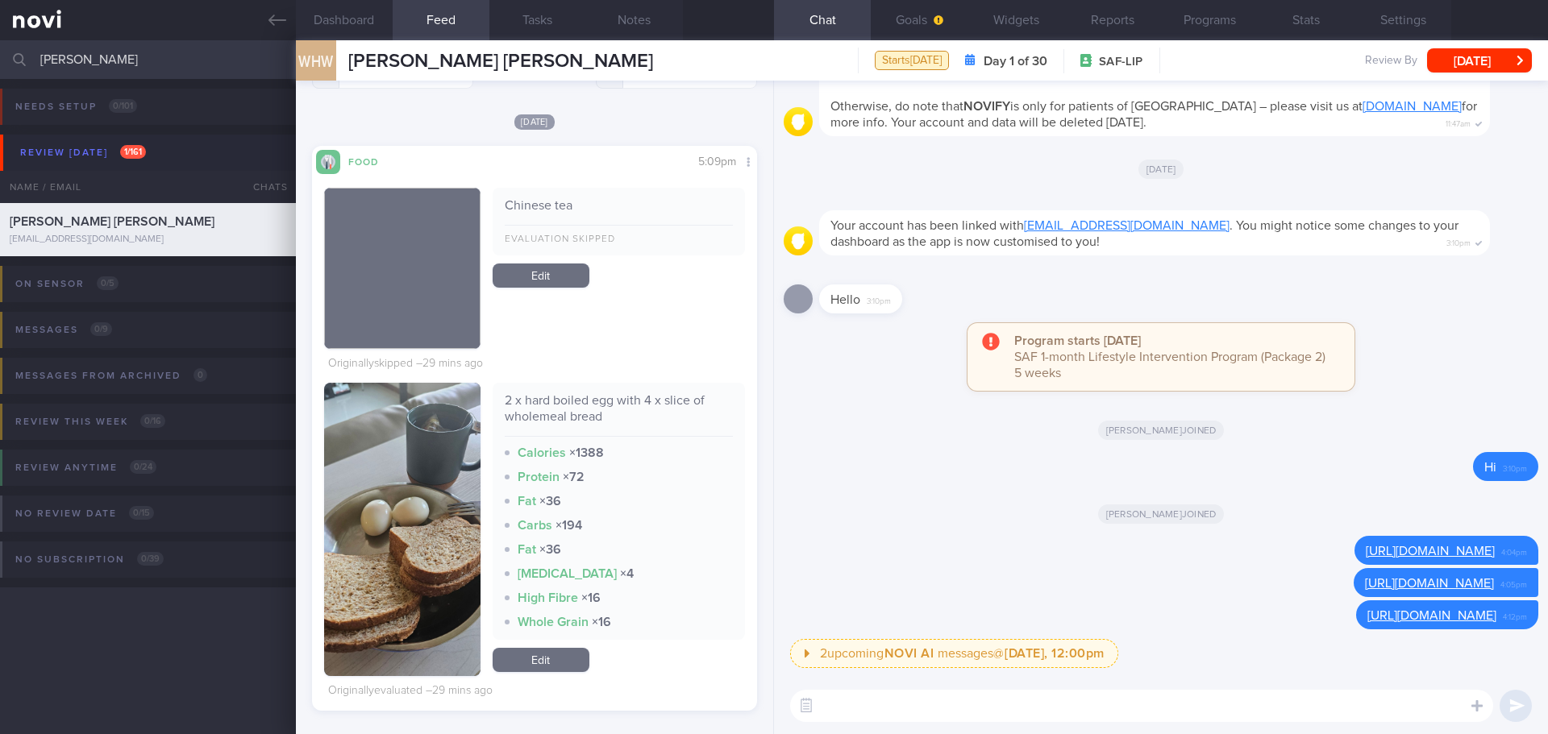
type textarea "https://novi-health.notion.site/NOVI-Health-App-AI-Food-Logging-Guide-1273ed731…"
drag, startPoint x: 1453, startPoint y: 708, endPoint x: 684, endPoint y: 708, distance: 768.9
click at [684, 708] on div "Dashboard Feed 1+ Tasks Notes Chat Goals Widgets Reports Programs Stats Setting…" at bounding box center [922, 387] width 1252 height 694
drag, startPoint x: 1205, startPoint y: 24, endPoint x: 1136, endPoint y: 77, distance: 86.9
click at [1205, 24] on button "Programs" at bounding box center [1209, 20] width 97 height 40
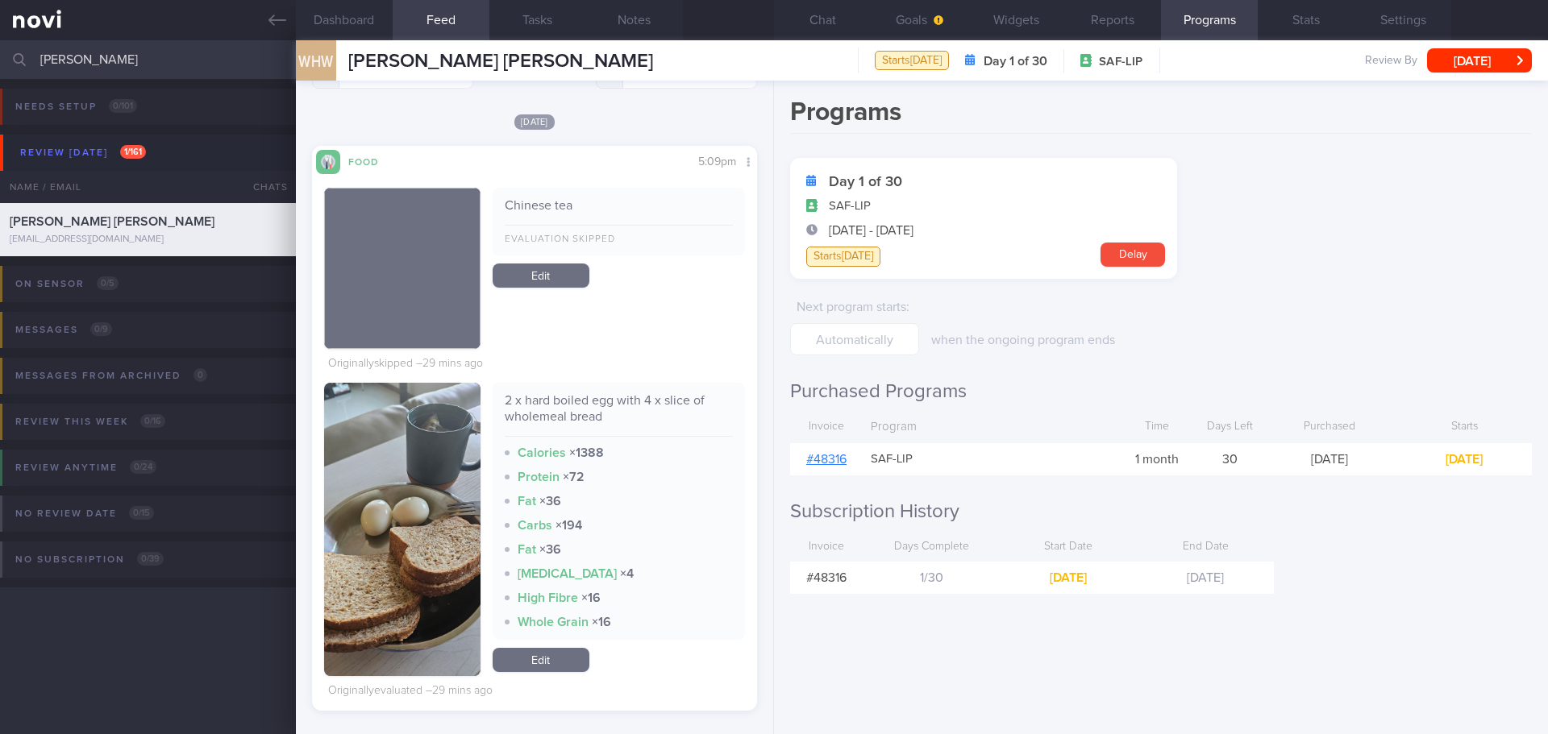
click at [844, 457] on link "# 48316" at bounding box center [826, 459] width 40 height 13
click at [1399, 23] on button "Settings" at bounding box center [1402, 20] width 97 height 40
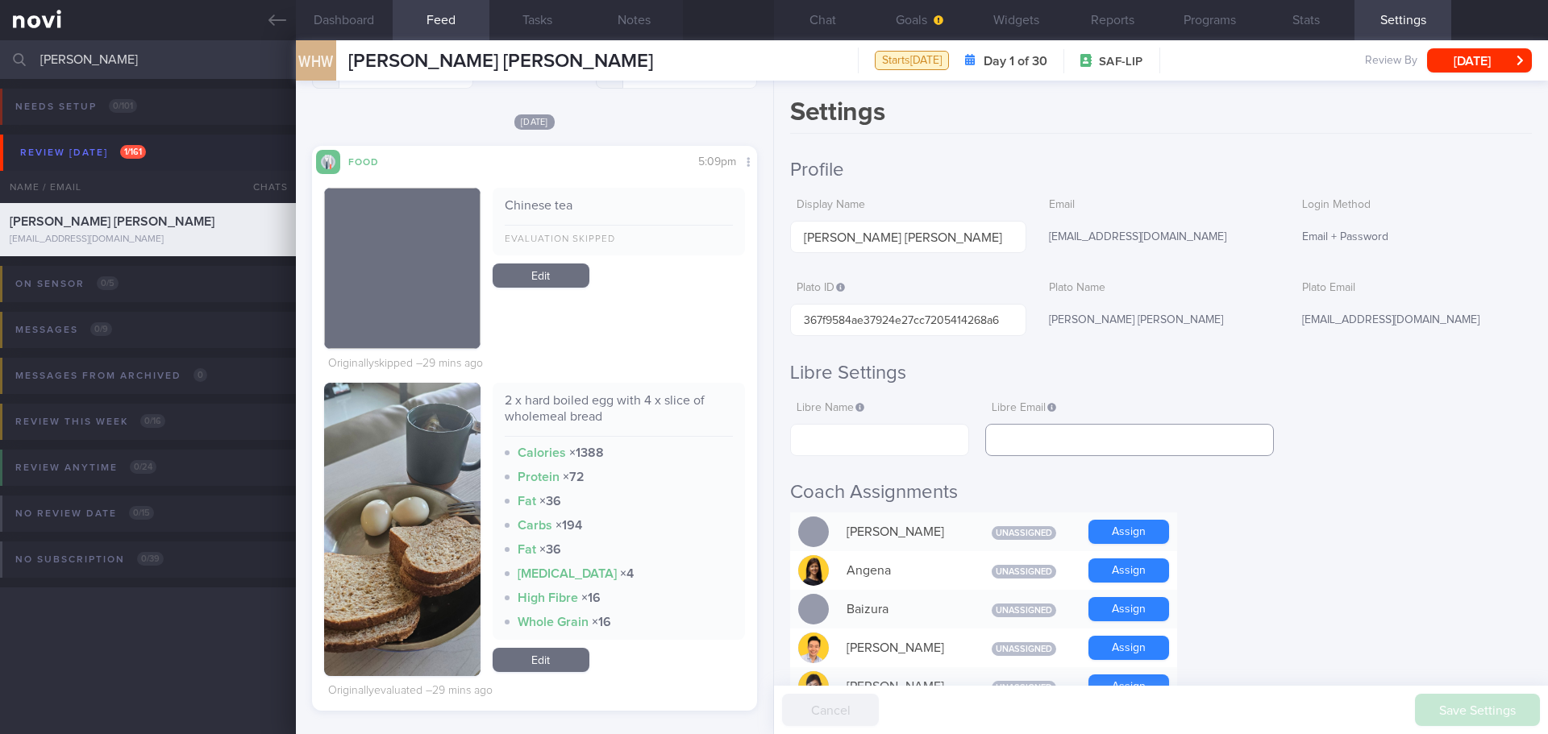
click at [1099, 434] on input "text" at bounding box center [1129, 440] width 289 height 32
paste input "[EMAIL_ADDRESS][DOMAIN_NAME]"
type input "[EMAIL_ADDRESS][DOMAIN_NAME]"
drag, startPoint x: 899, startPoint y: 438, endPoint x: 887, endPoint y: 426, distance: 17.1
click at [899, 438] on input "text" at bounding box center [879, 440] width 179 height 32
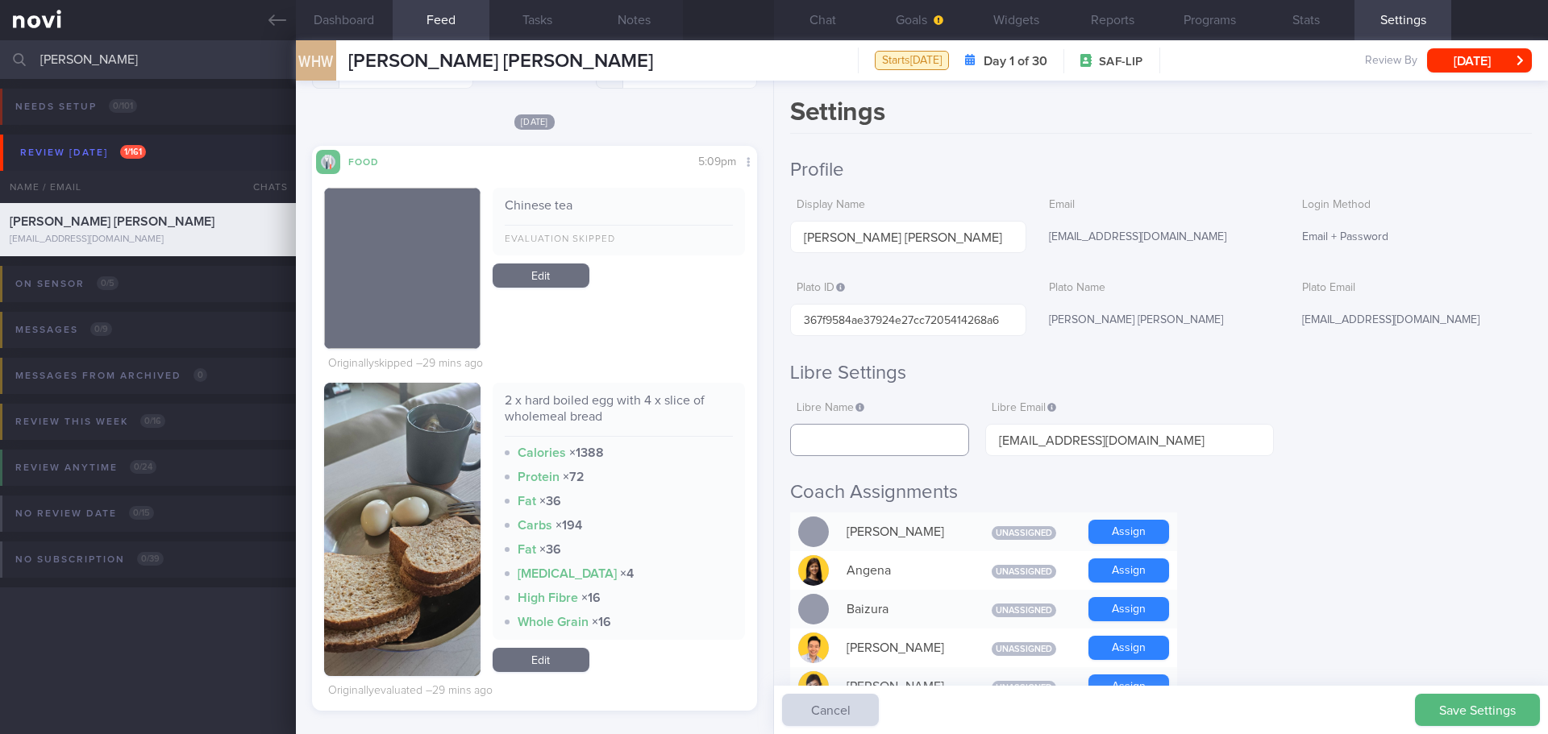
paste input "Hon Wan Wong"
type input "Hon Wan Wong"
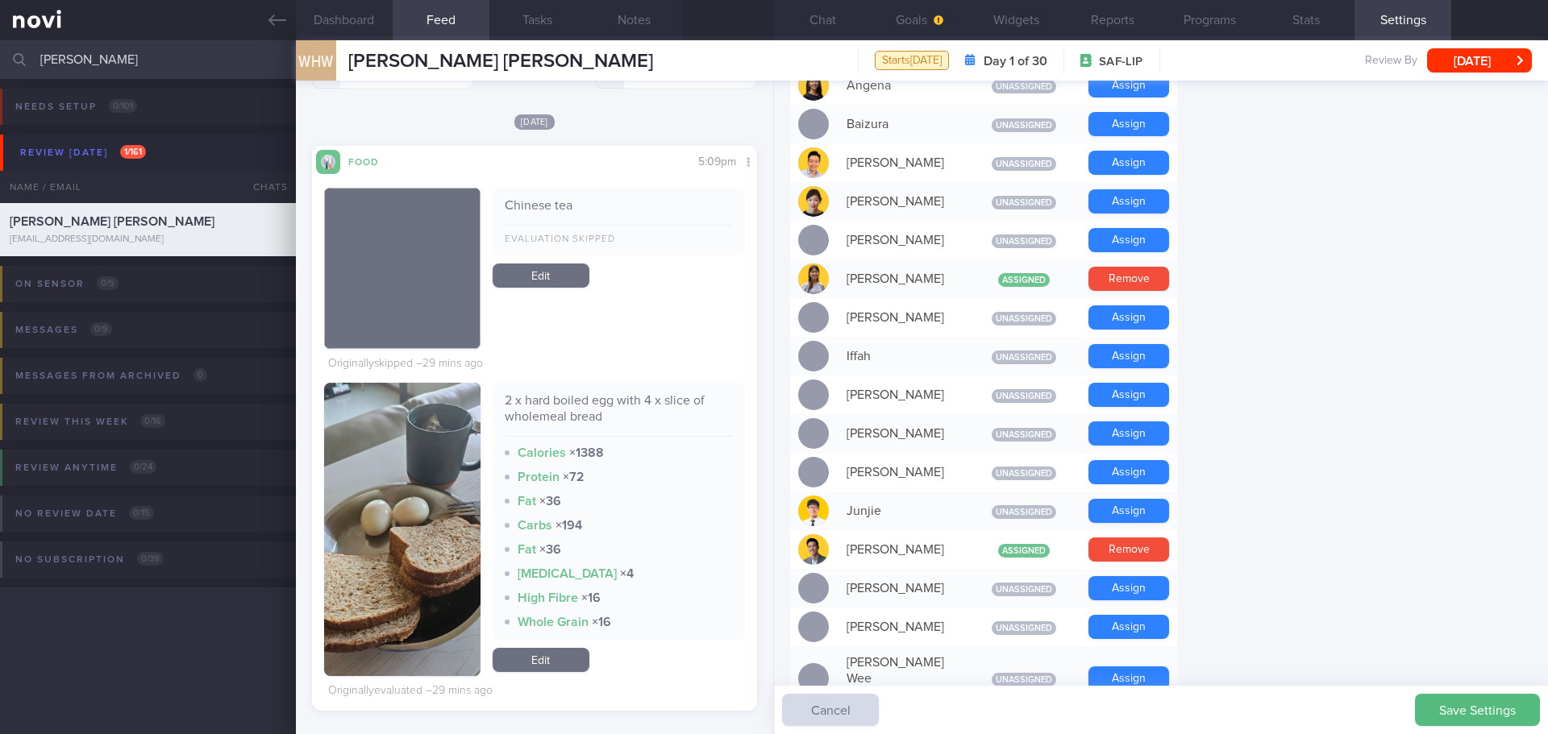
scroll to position [645, 0]
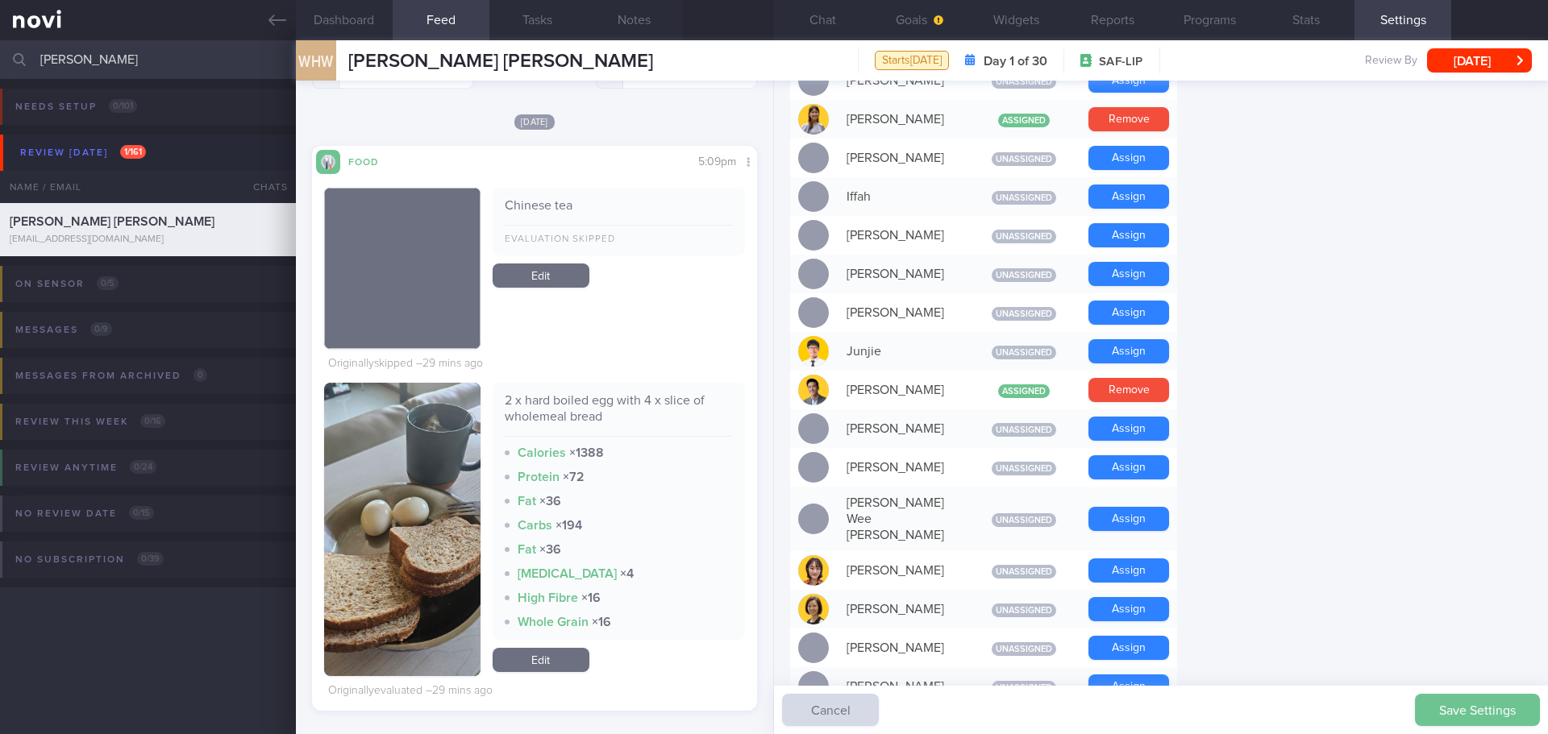
click at [1493, 713] on button "Save Settings" at bounding box center [1477, 710] width 125 height 32
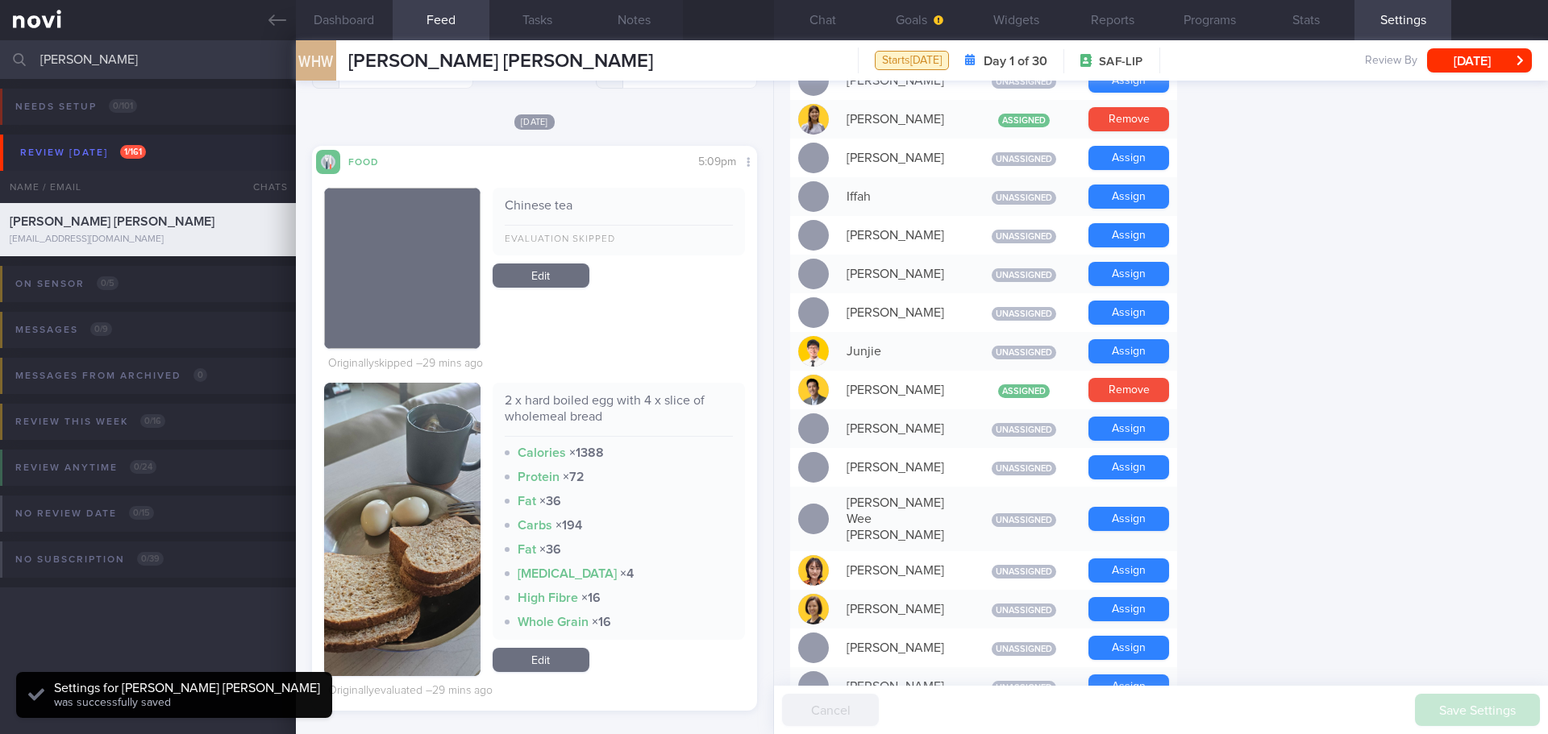
scroll to position [205, 411]
click at [1423, 636] on form "Profile Display Name WONG HON WAN Email wonghw121165@gmail.com Login Method Ema…" at bounding box center [1161, 475] width 742 height 1924
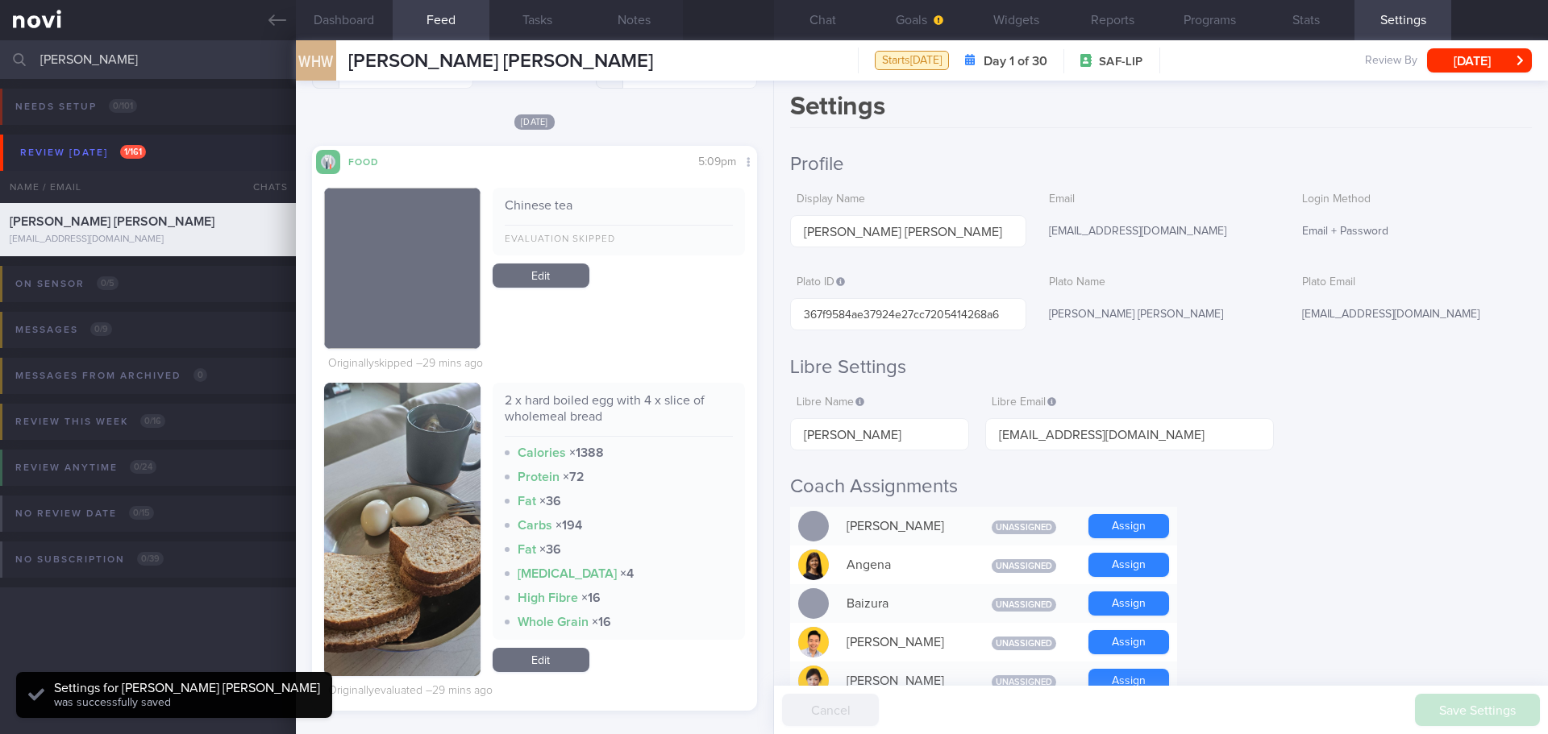
scroll to position [0, 0]
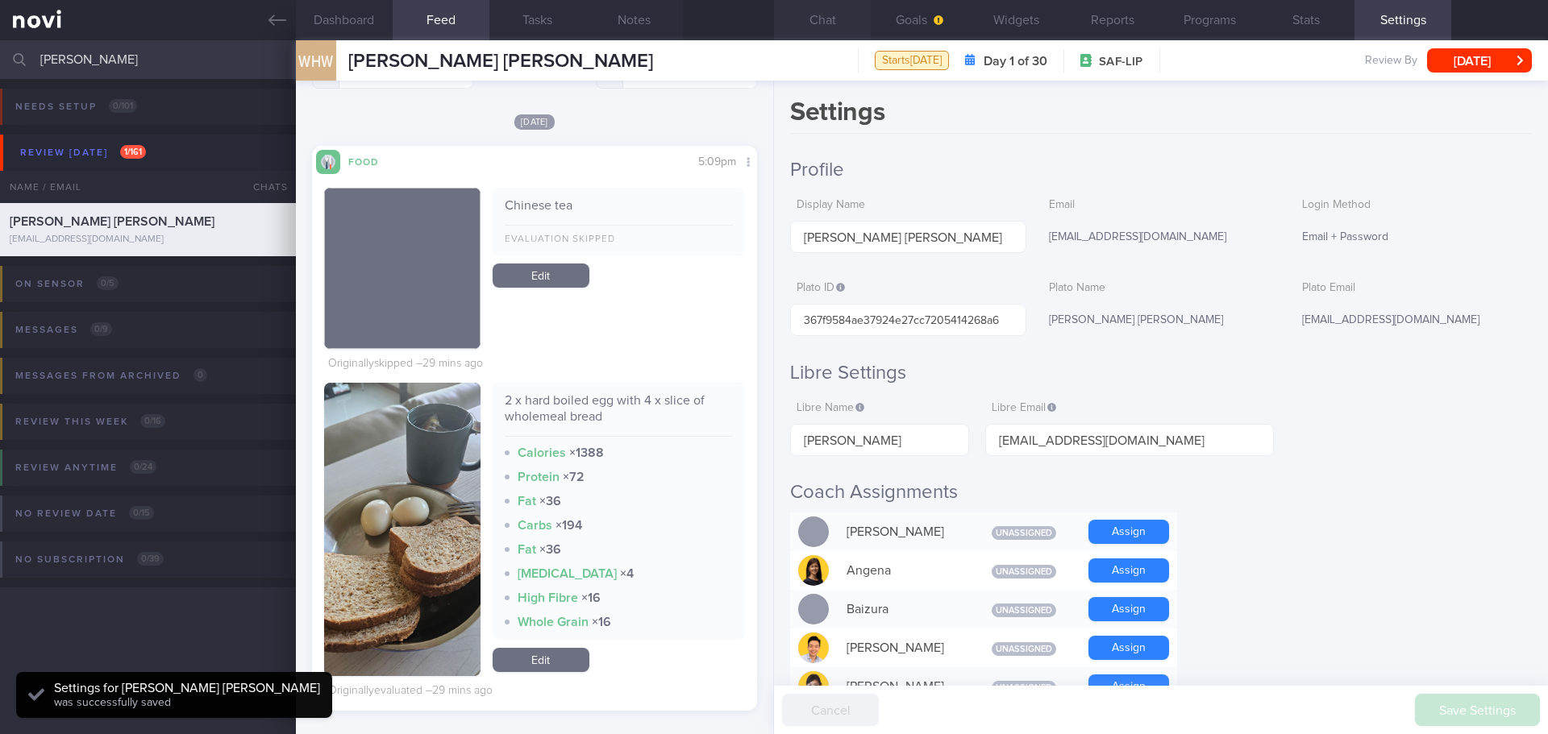
click at [810, 19] on button "Chat" at bounding box center [822, 20] width 97 height 40
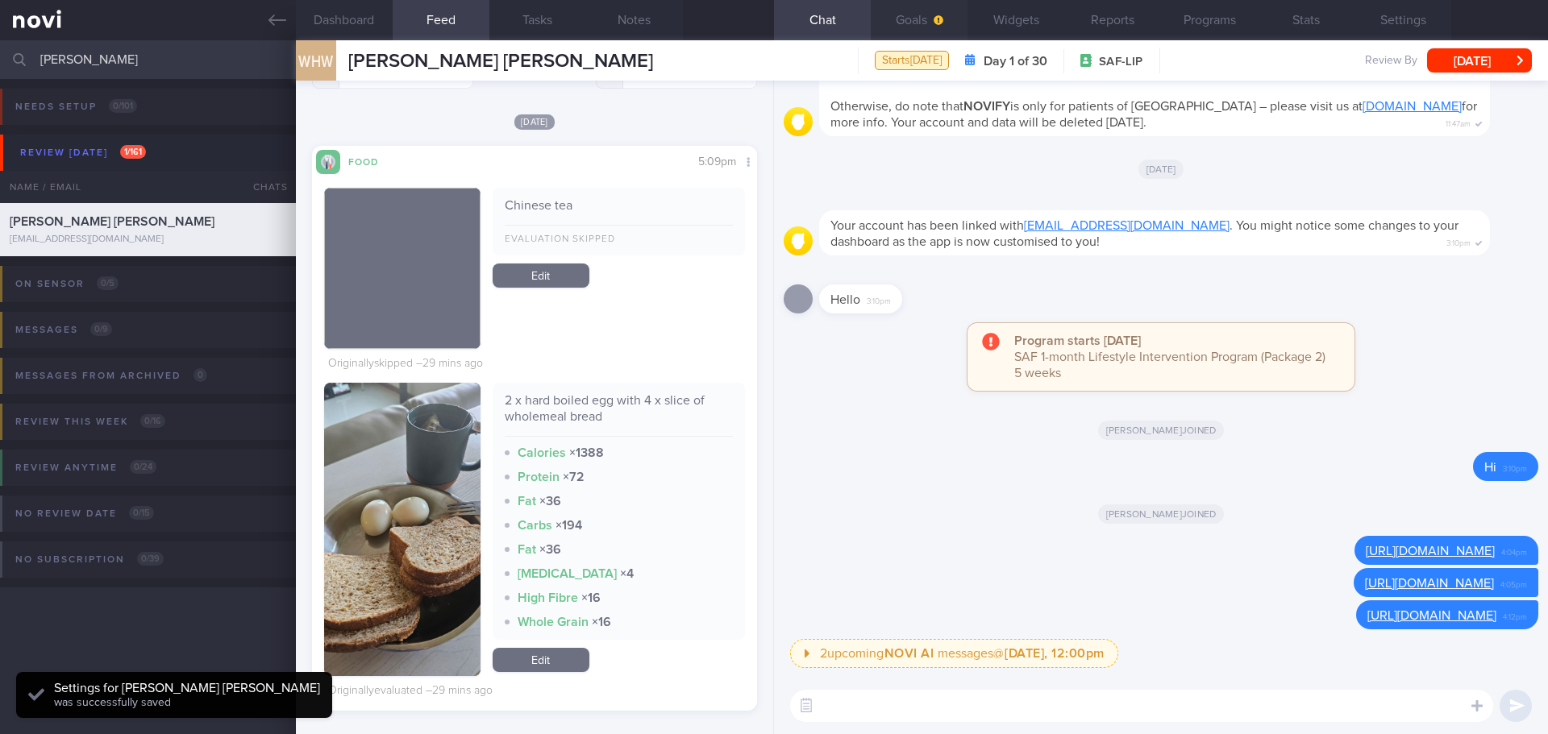
click at [912, 26] on button "Goals" at bounding box center [919, 20] width 97 height 40
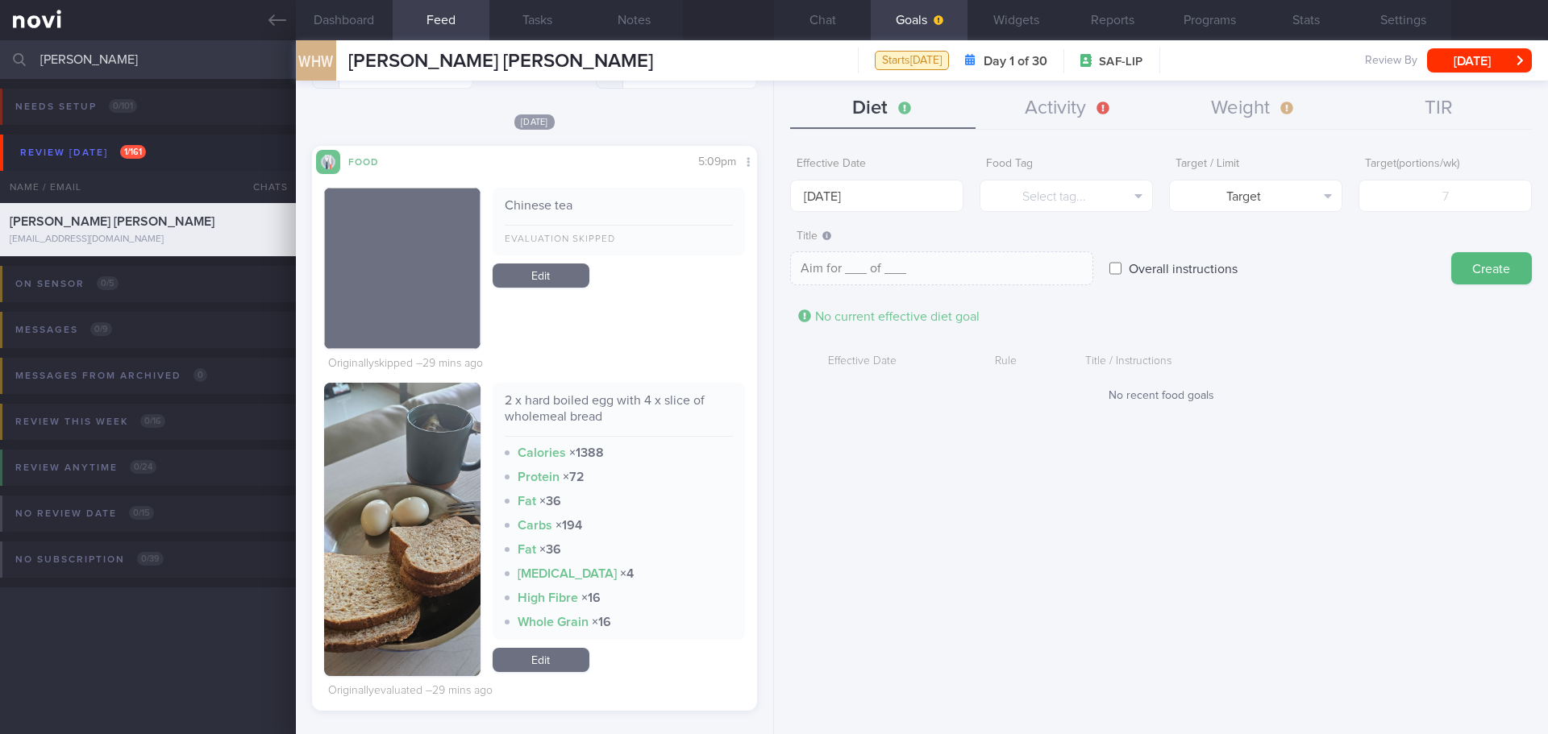
click at [900, 462] on div "Effective Date 29 Sep 2025 Food Tag Select tag... Select tag... Calories Carbs …" at bounding box center [1161, 435] width 774 height 597
drag, startPoint x: 925, startPoint y: 438, endPoint x: 895, endPoint y: 244, distance: 196.7
click at [926, 439] on div "Effective Date 29 Sep 2025 Food Tag Select tag... Select tag... Calories Carbs …" at bounding box center [1161, 435] width 774 height 597
click at [829, 25] on button "Chat" at bounding box center [822, 20] width 97 height 40
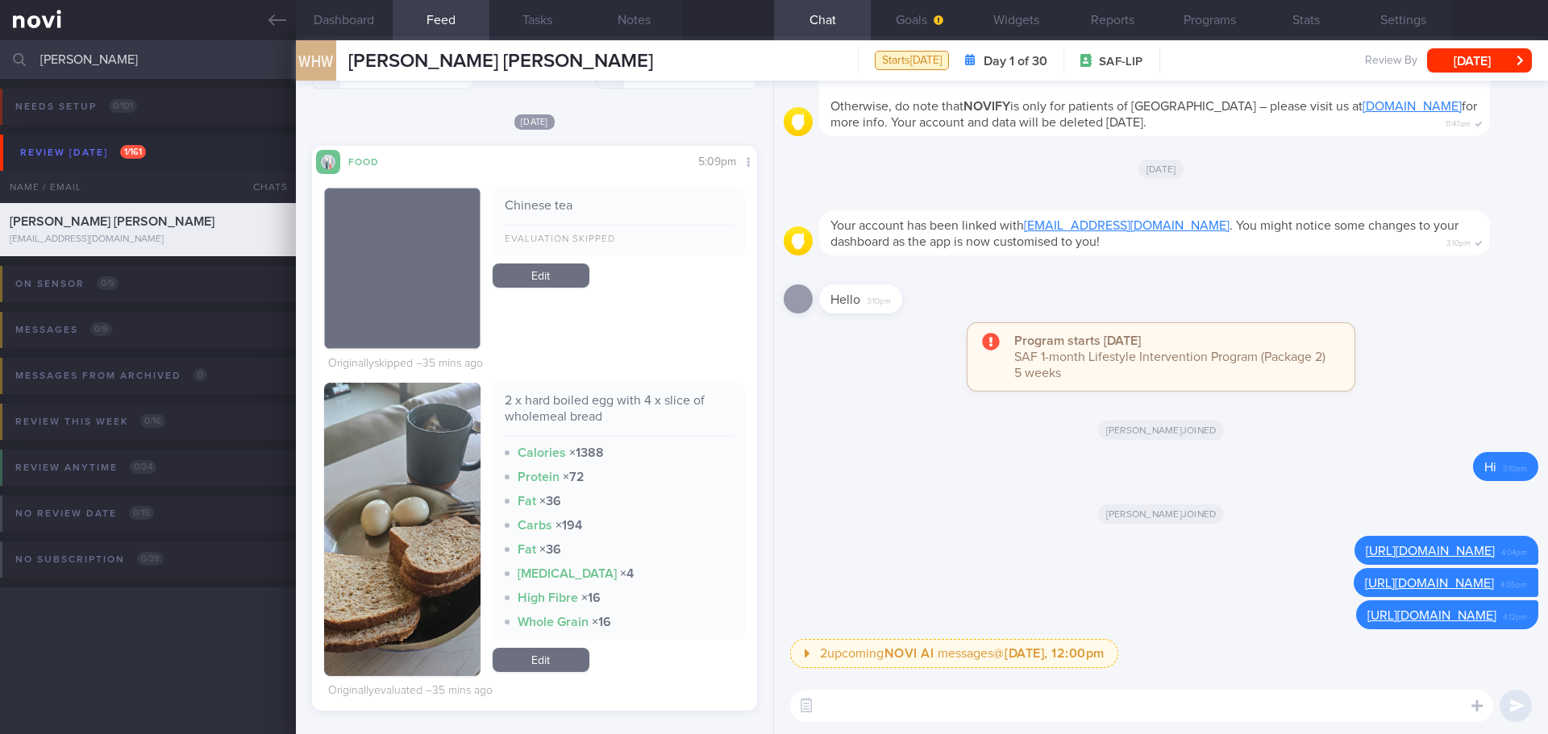
click at [862, 709] on textarea at bounding box center [1141, 706] width 703 height 32
paste textarea "https://www.fairprice.com.sg/product/ayam-brand-tuna-flakes-water-light-150g-13…"
type textarea "https://www.fairprice.com.sg/product/ayam-brand-tuna-flakes-water-light-150g-13…"
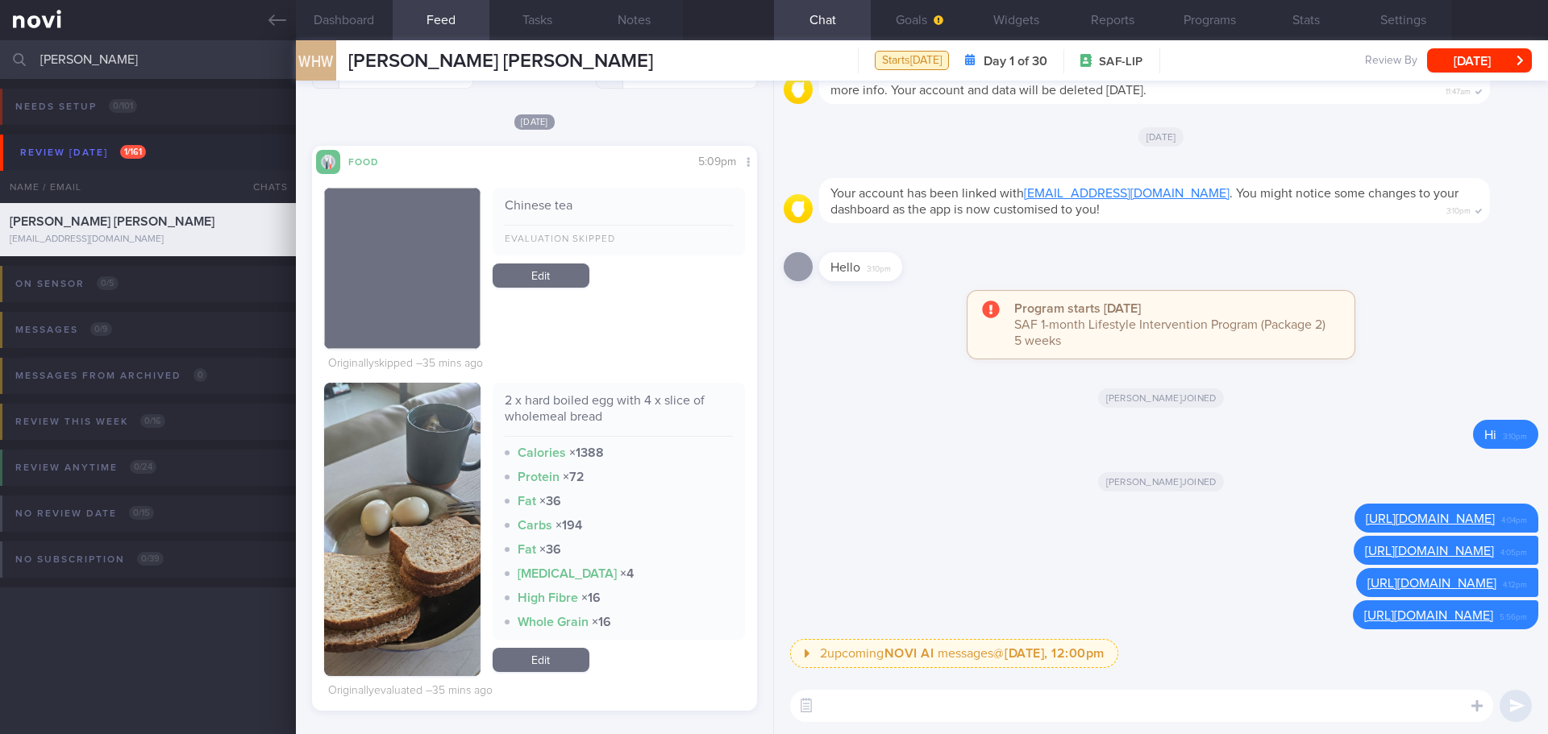
click at [1057, 706] on textarea at bounding box center [1141, 706] width 703 height 32
paste textarea "https://www.fairprice.com.sg/product/ayam-brand-tuna-chunks-olive-oil-light-150…"
type textarea "https://www.fairprice.com.sg/product/ayam-brand-tuna-chunks-olive-oil-light-150…"
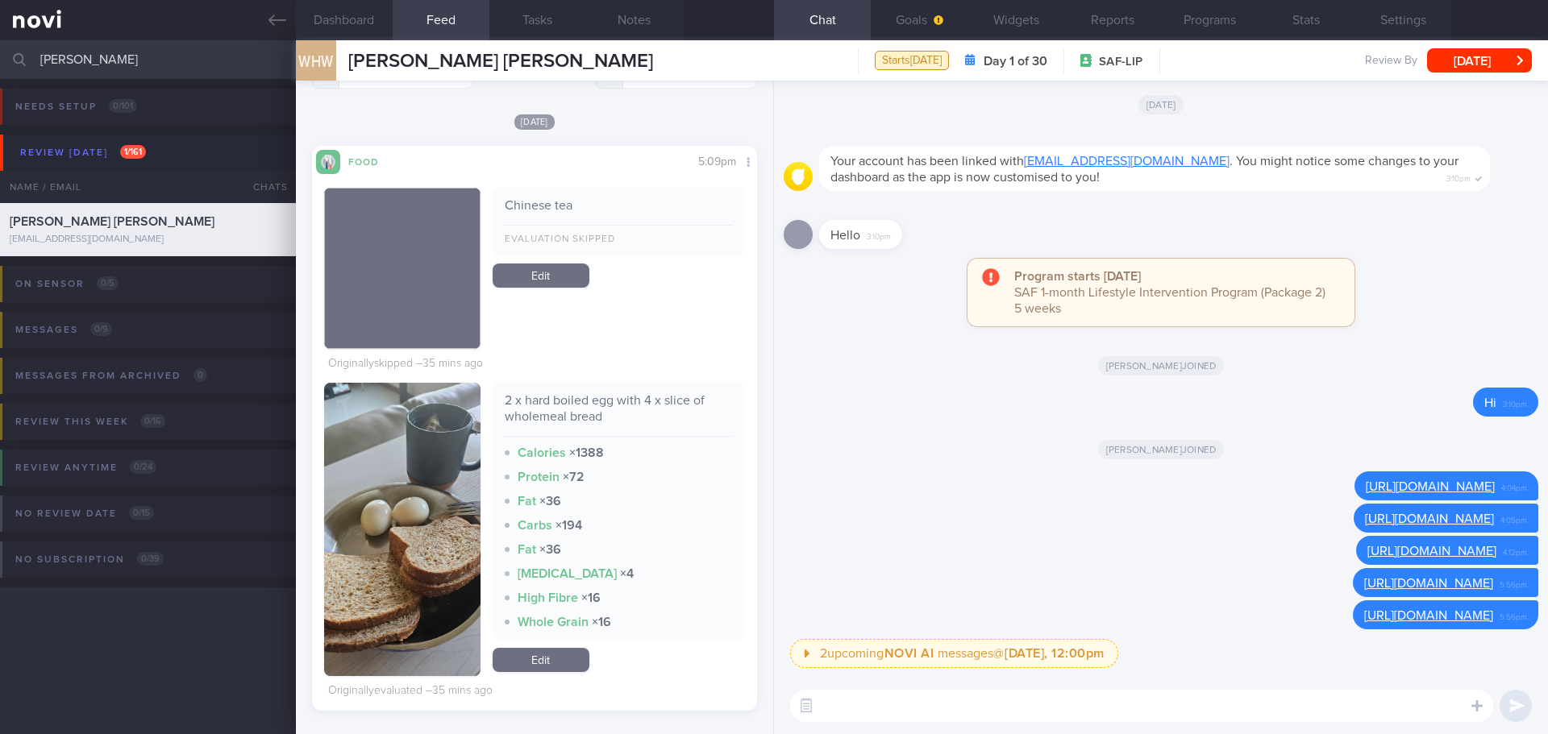
click at [1357, 426] on div "Kyle joined" at bounding box center [1160, 448] width 754 height 45
click at [921, 27] on button "Goals" at bounding box center [919, 20] width 97 height 40
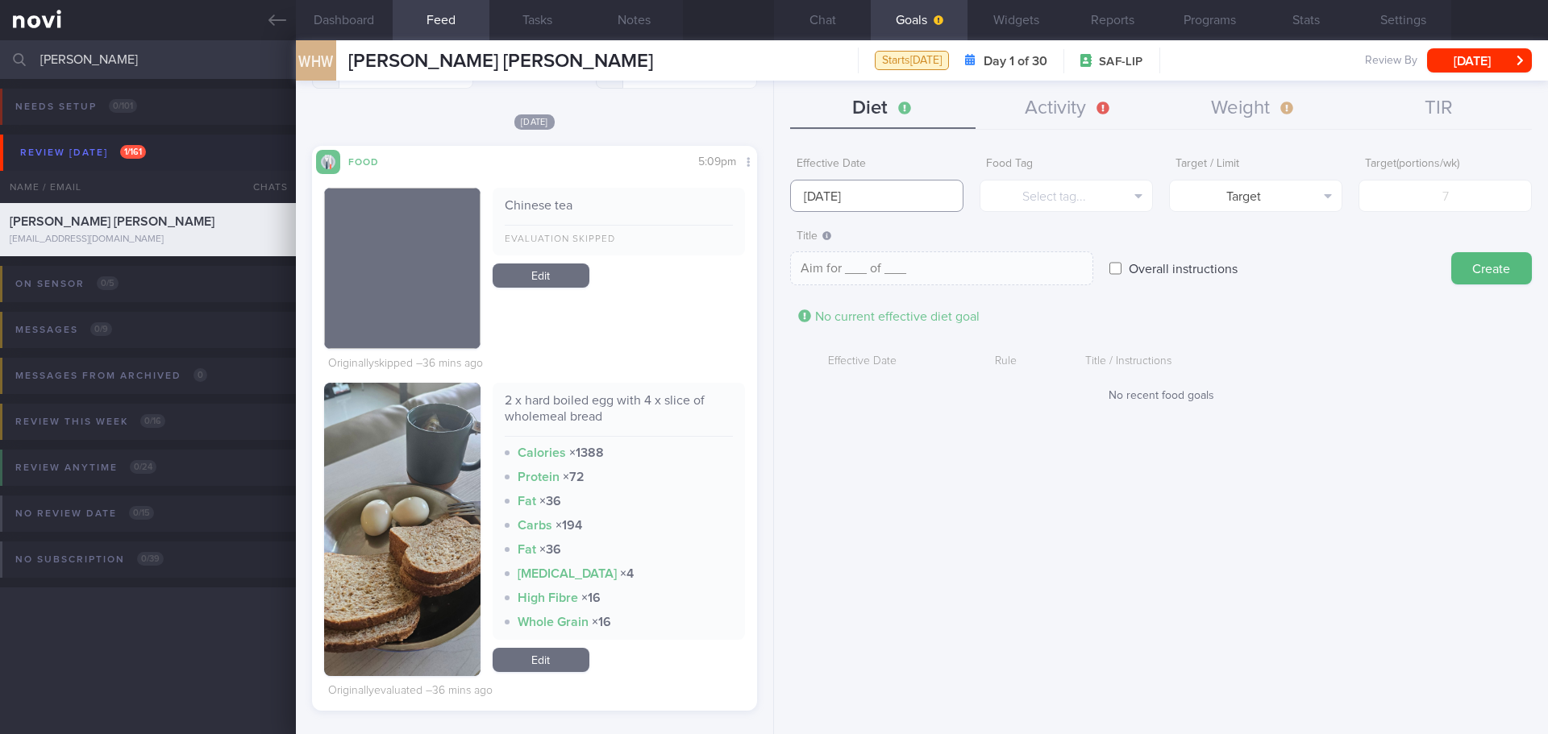
click at [854, 204] on input "29 Sep 2025" at bounding box center [876, 196] width 173 height 32
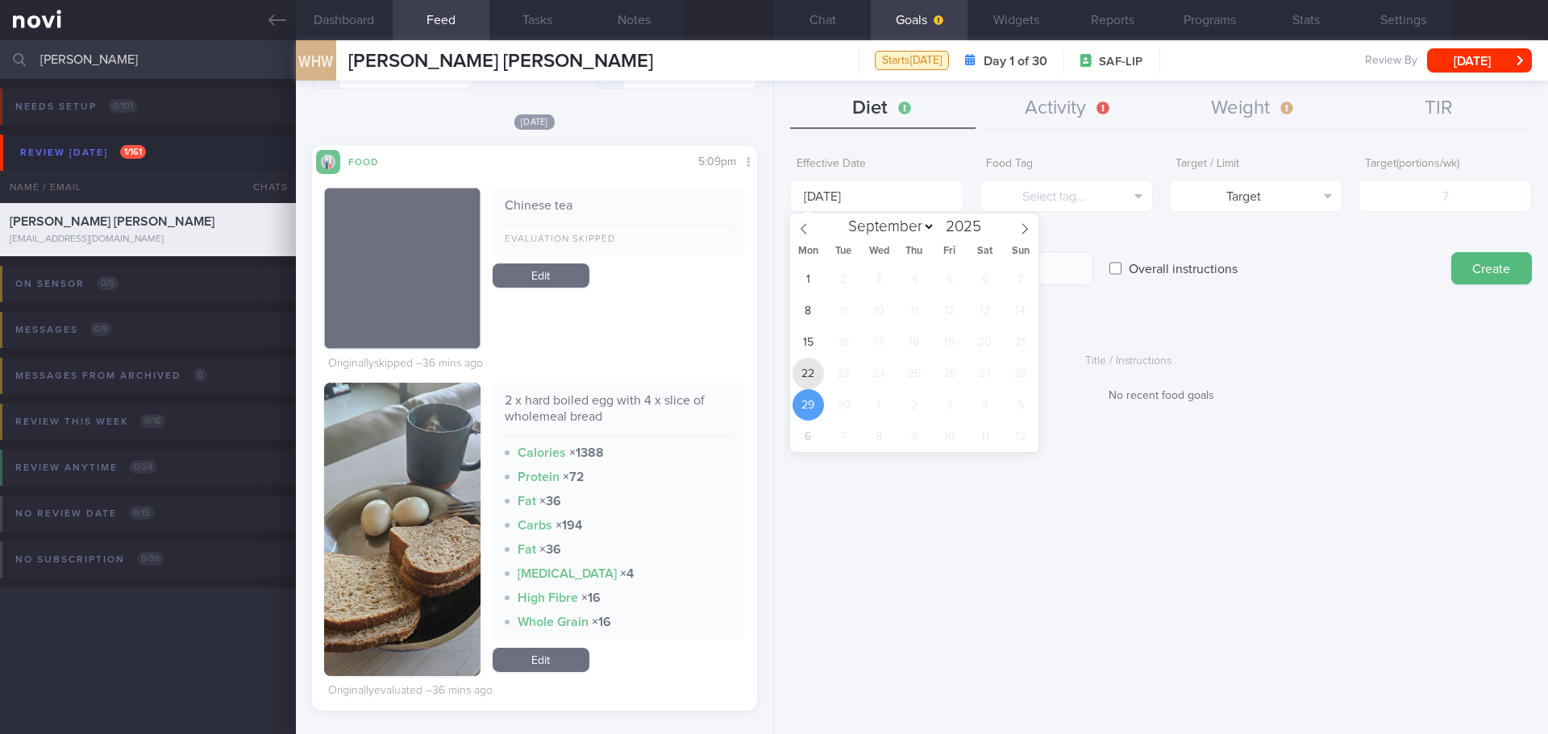
click at [814, 362] on span "22" at bounding box center [807, 373] width 31 height 31
type input "[DATE]"
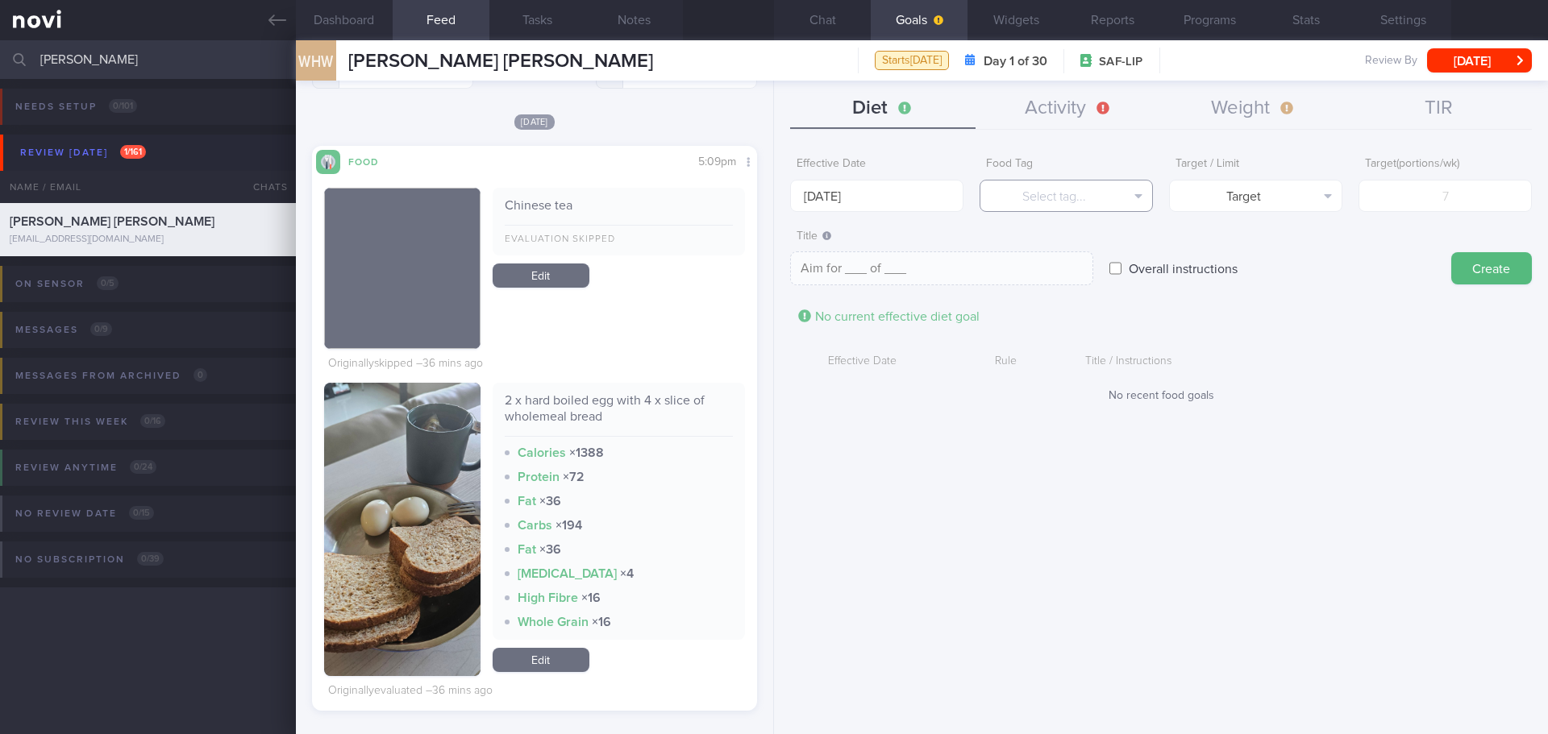
click at [1040, 197] on button "Select tag..." at bounding box center [1065, 196] width 173 height 32
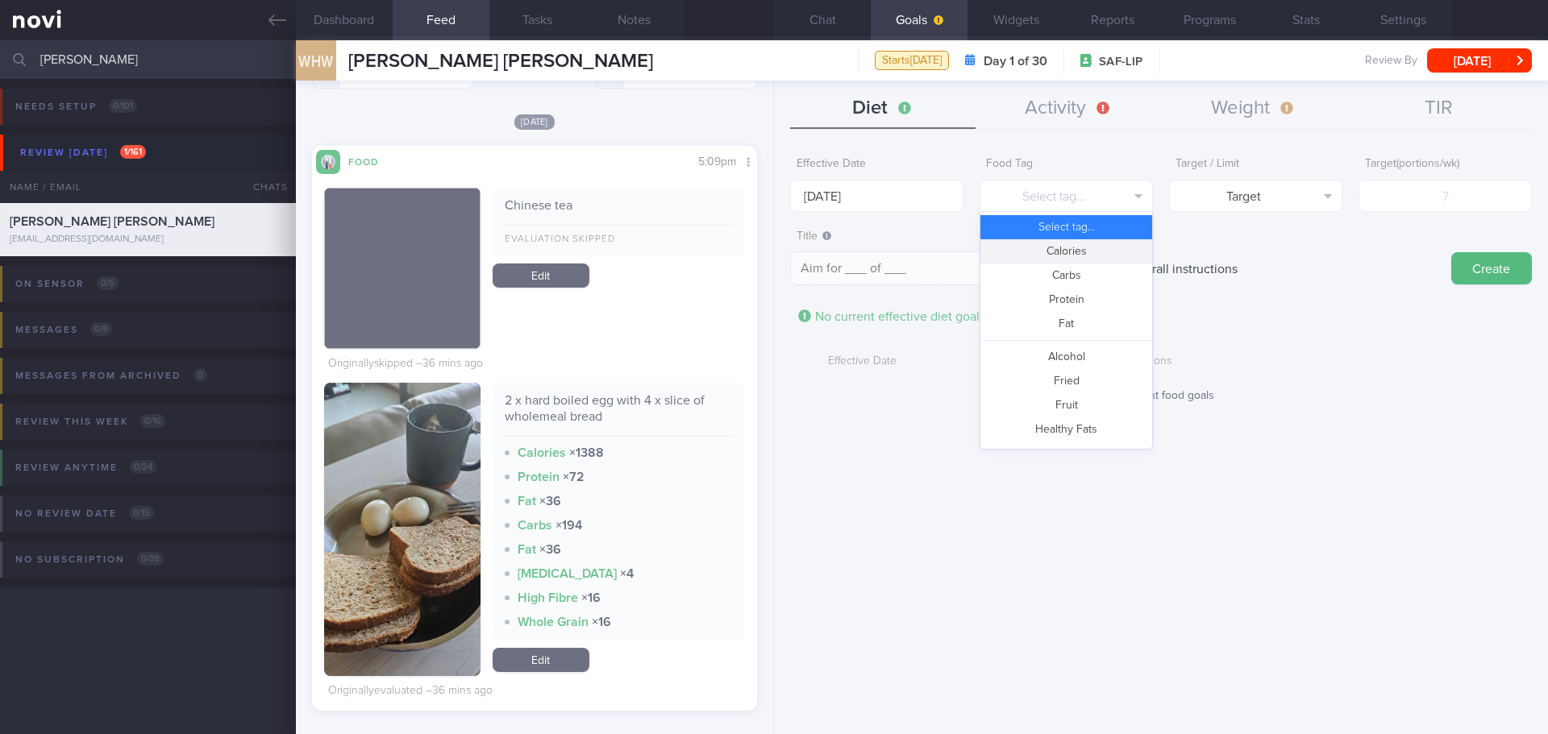
click at [1052, 257] on button "Calories" at bounding box center [1066, 251] width 172 height 24
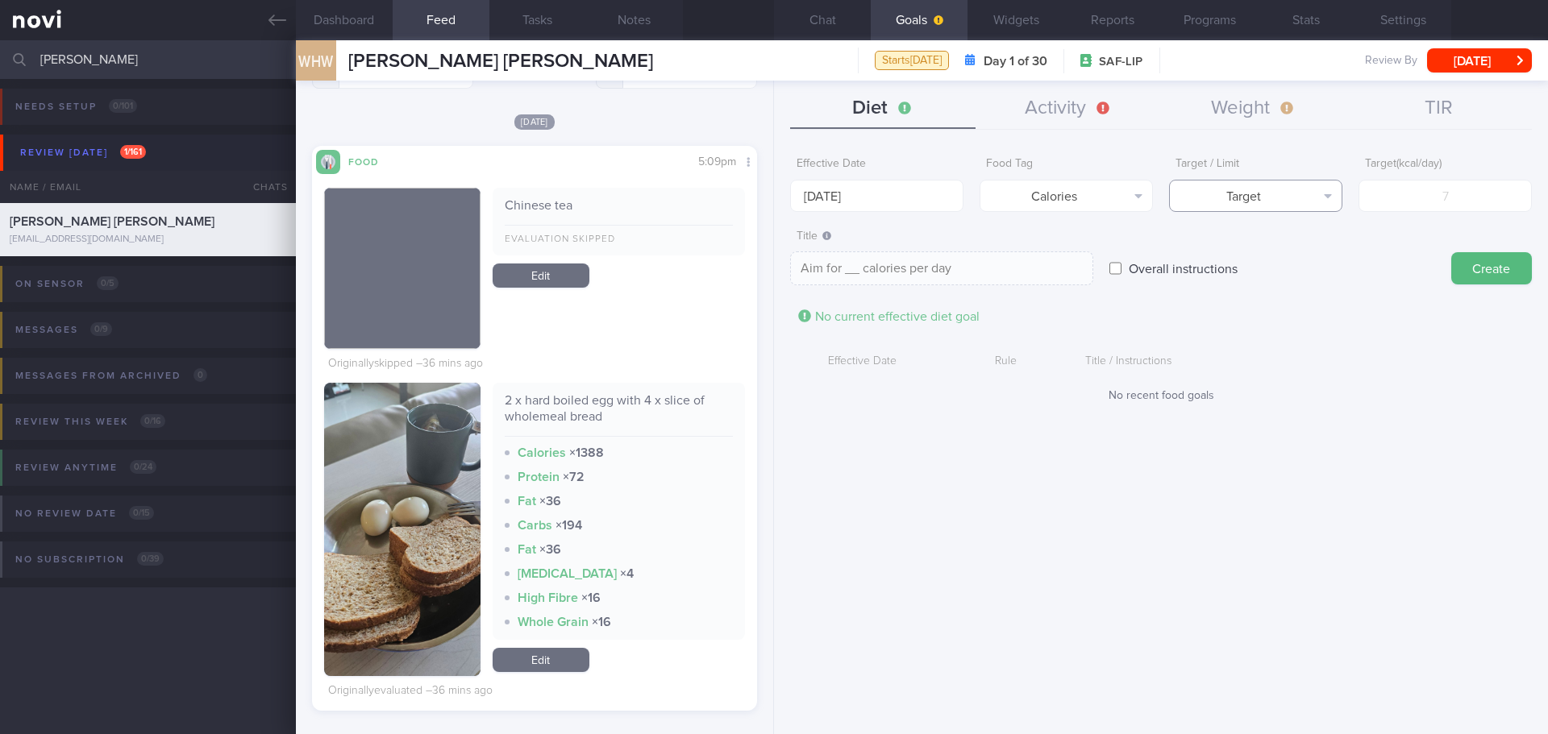
click at [1237, 197] on button "Target" at bounding box center [1255, 196] width 173 height 32
click at [1248, 252] on button "Limit" at bounding box center [1256, 251] width 172 height 24
type textarea "Keep to __ calories per day"
click at [1415, 197] on input "number" at bounding box center [1444, 196] width 173 height 32
type input "1"
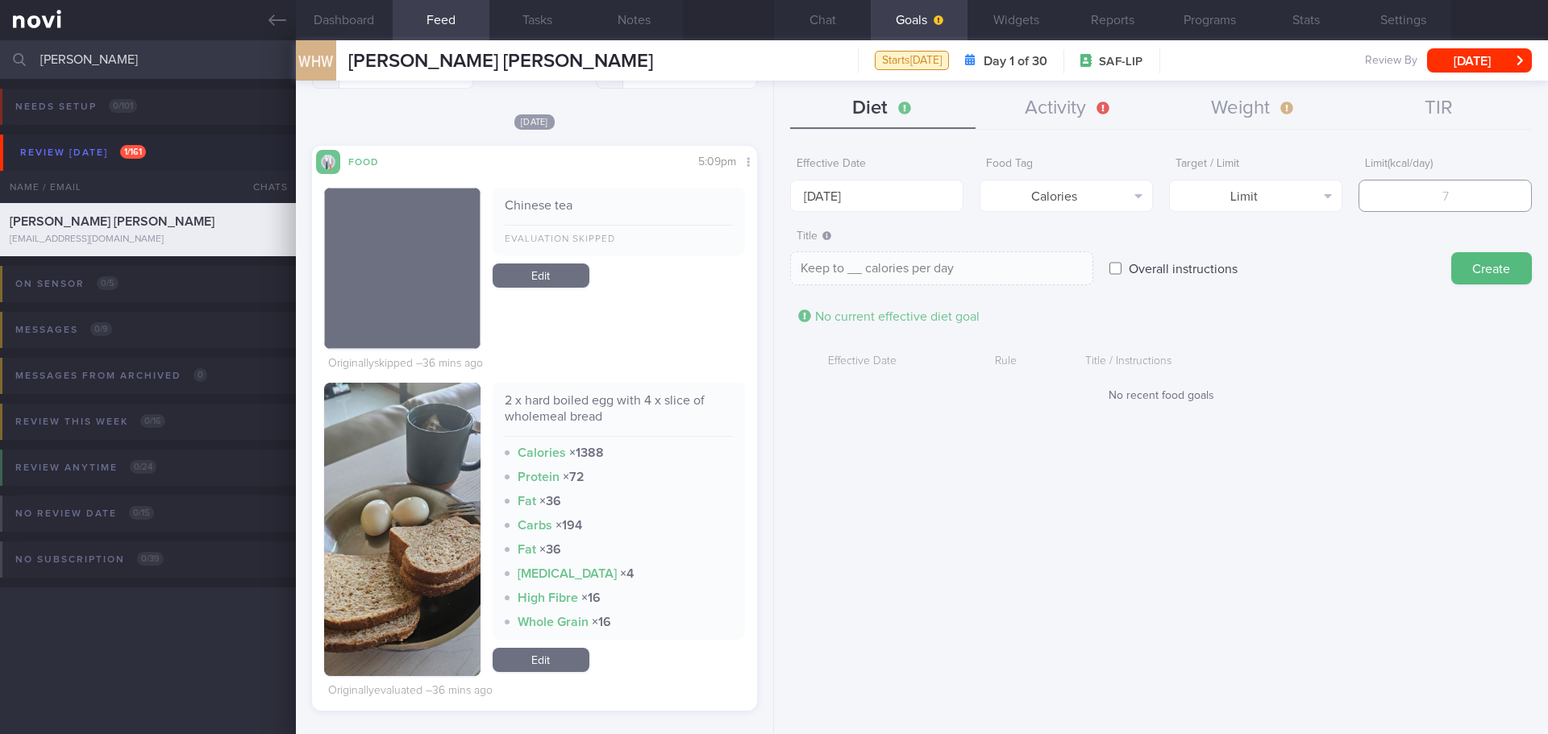
type textarea "Keep to 1 calories per day"
type input "16"
type textarea "Keep to 16 calories per day"
type input "160"
type textarea "Keep to 160 calories per day"
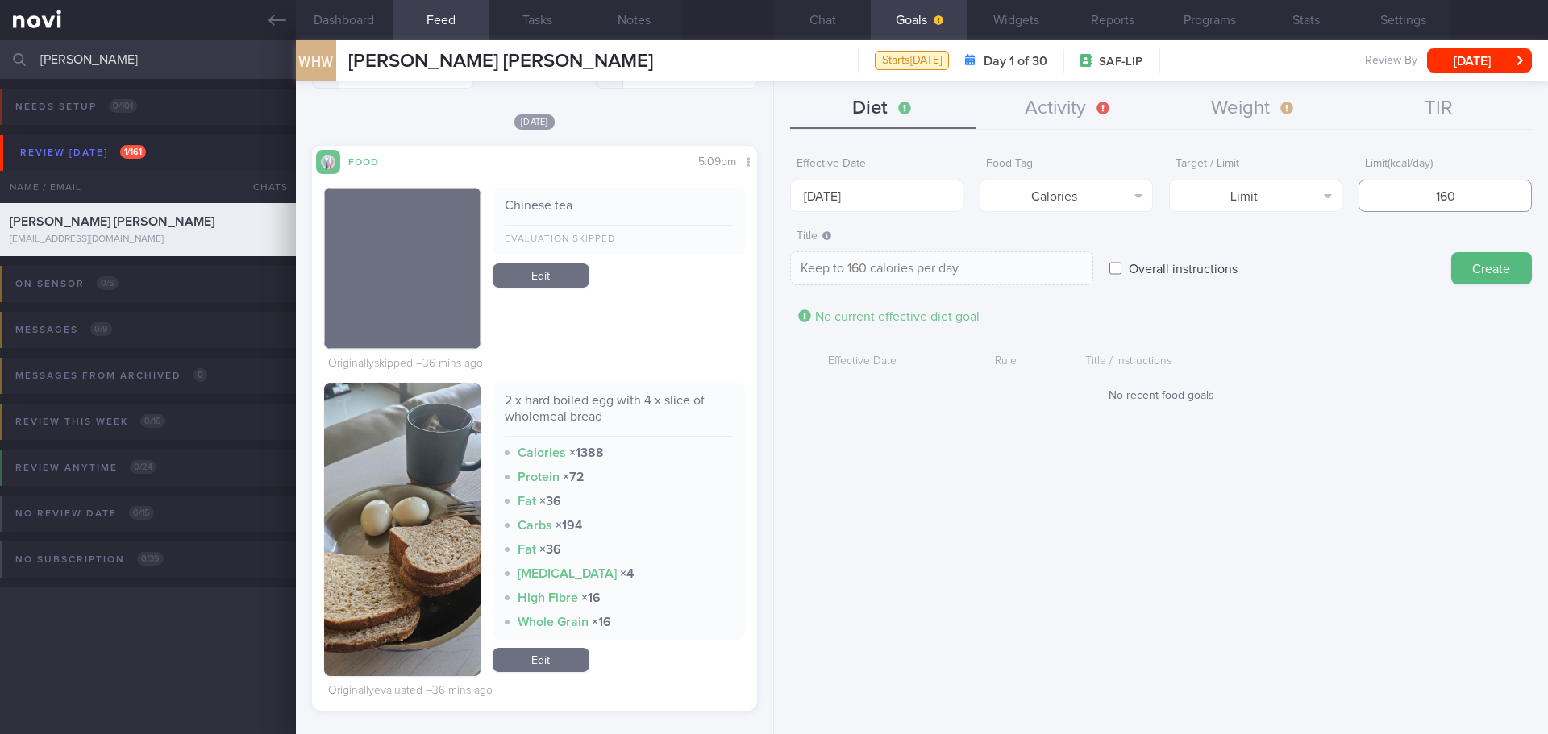
type input "1600"
type textarea "Keep to 1600 calories per day"
click at [1444, 195] on input "1600" at bounding box center [1444, 196] width 173 height 32
type input "100"
type textarea "Keep to 100 calories per day"
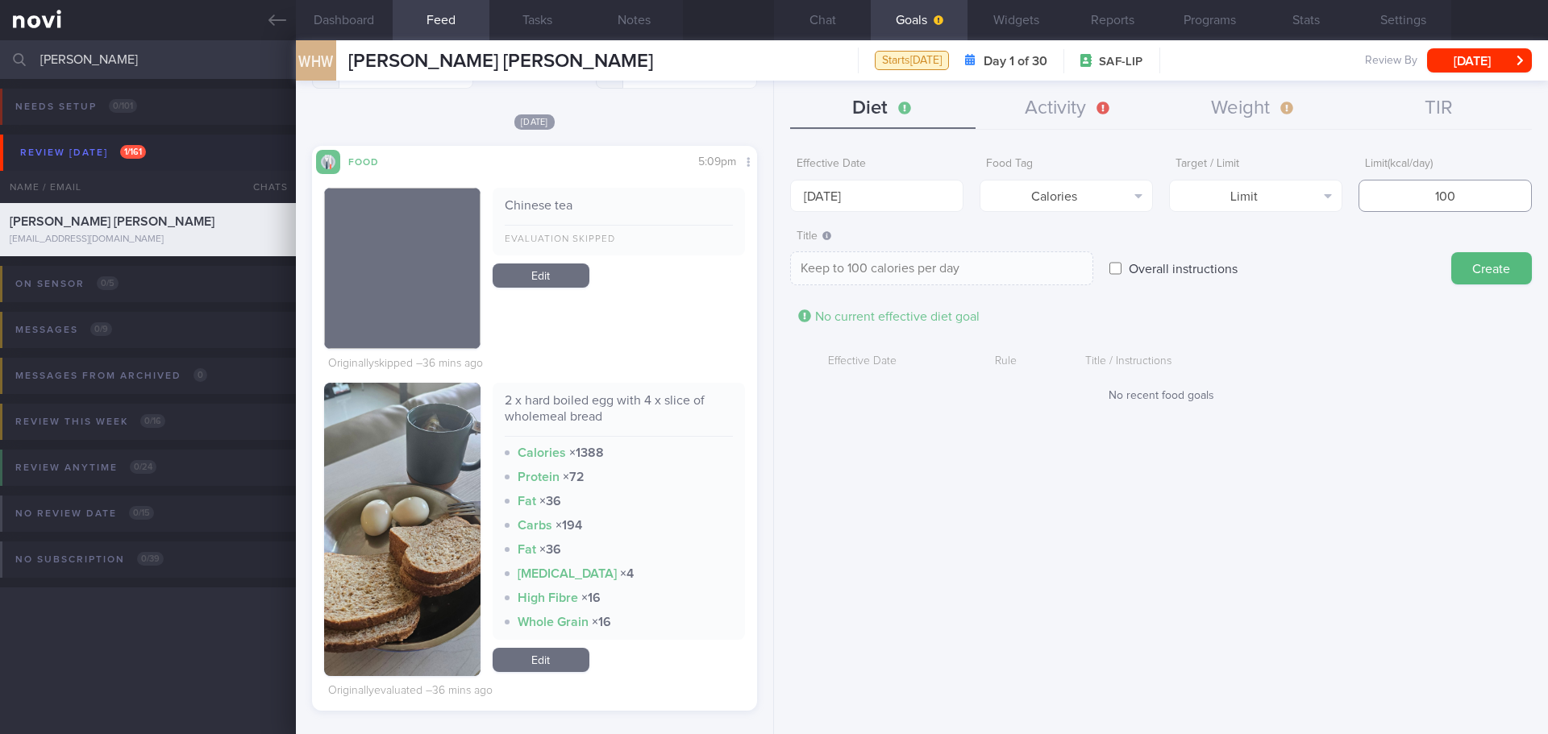
type input "1500"
type textarea "Keep to 1500 calories per day"
type input "1500"
click at [1492, 266] on button "Create" at bounding box center [1491, 268] width 81 height 32
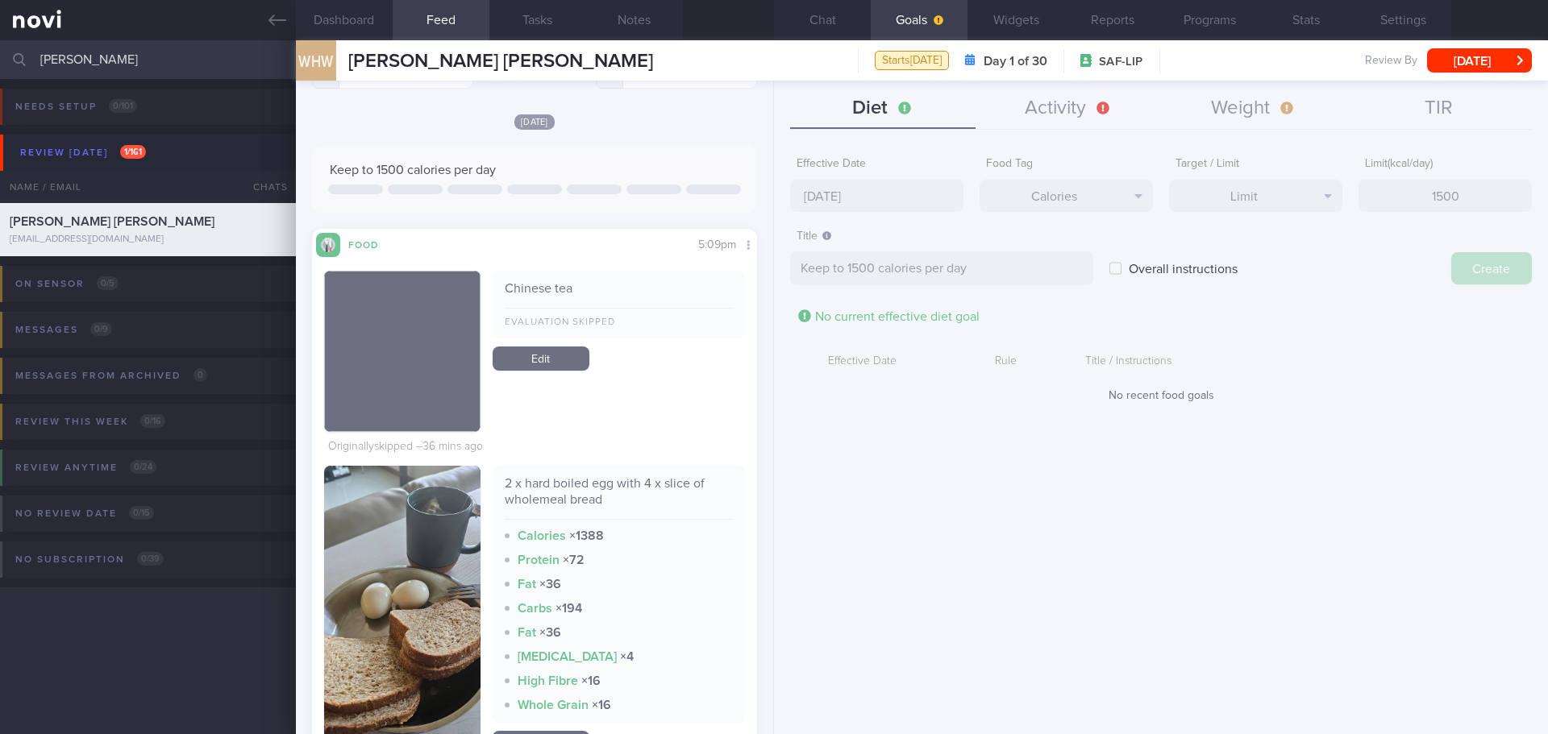
scroll to position [408, 0]
type input "29 Sep 2025"
type textarea "Aim for ___ of ___"
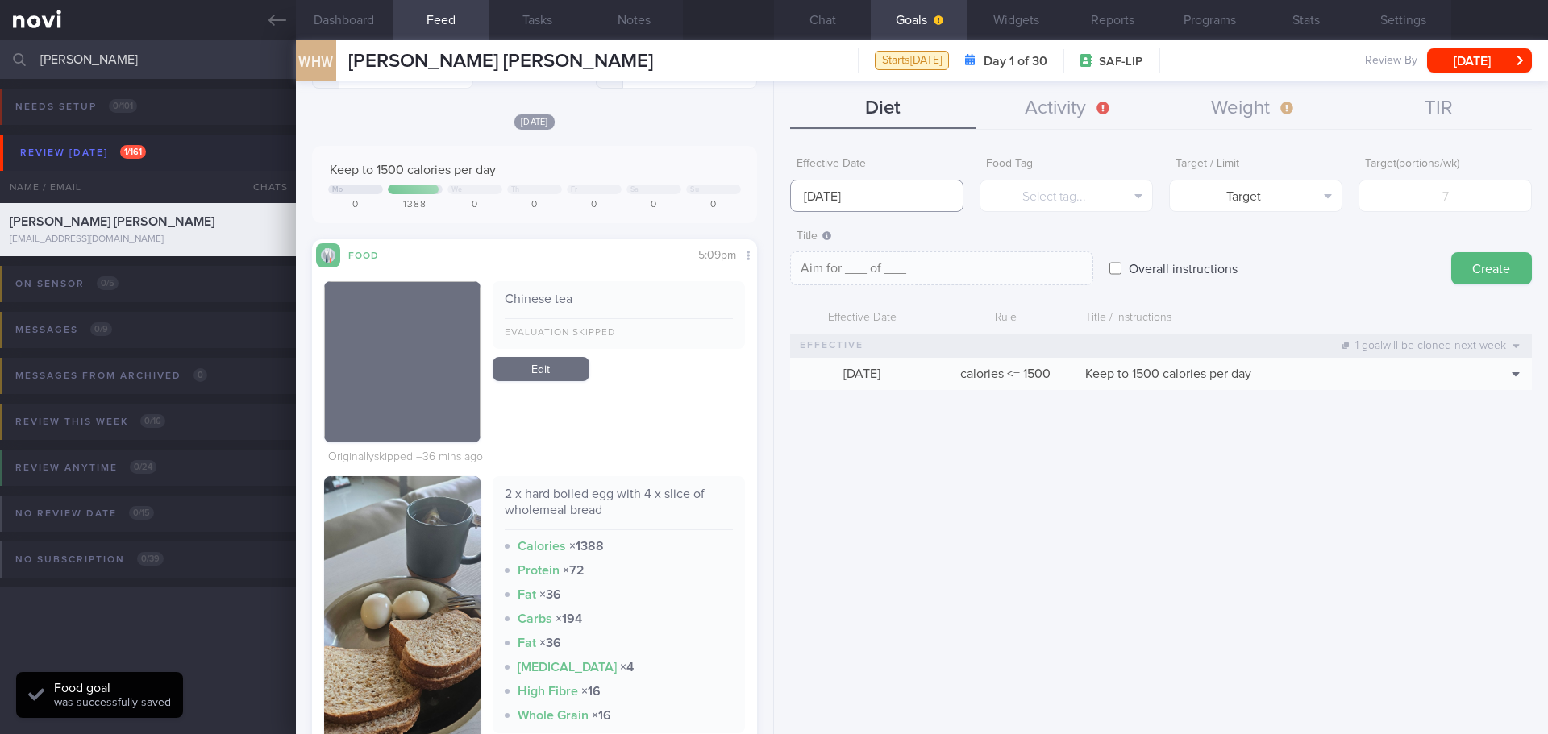
click at [849, 193] on input "29 Sep 2025" at bounding box center [876, 196] width 173 height 32
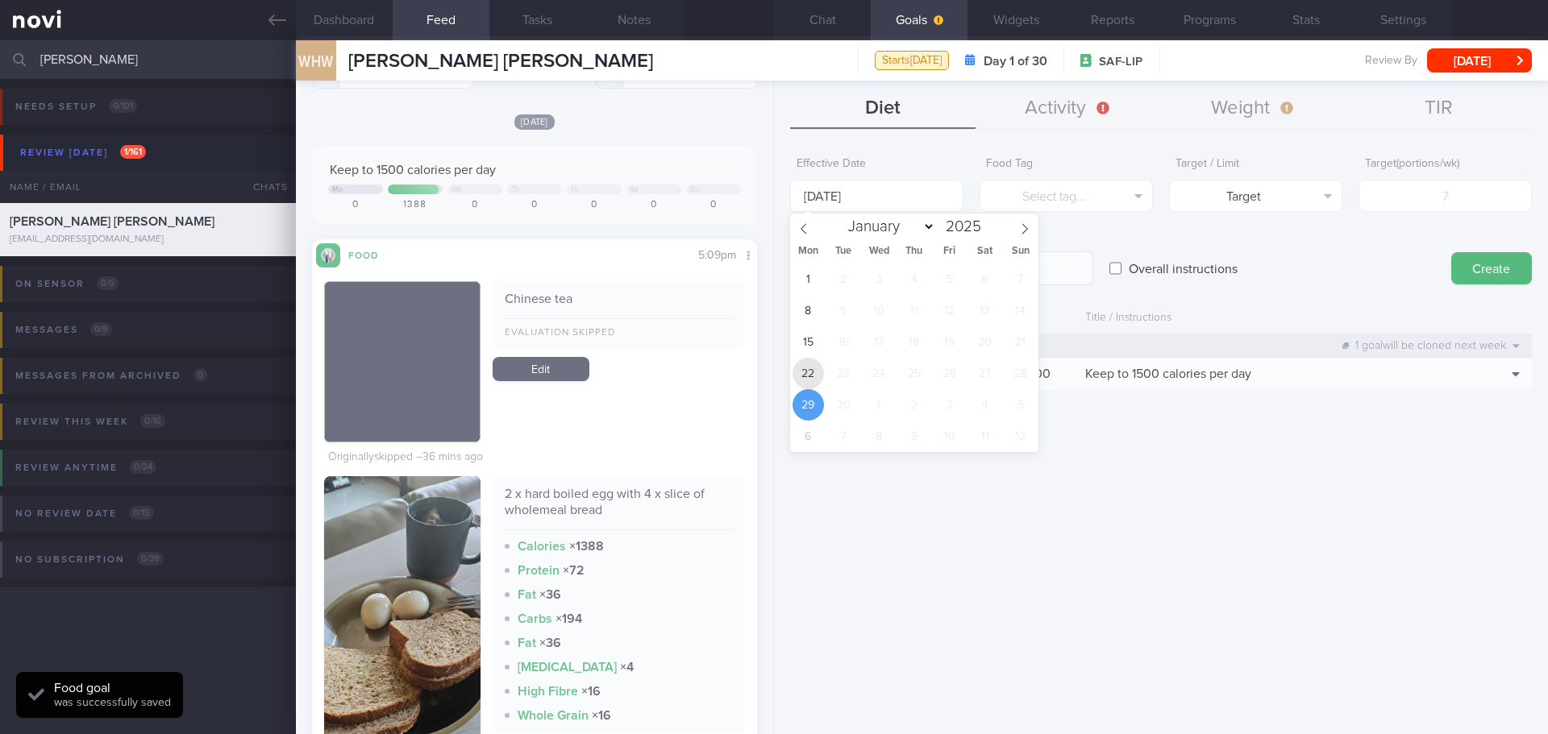
drag, startPoint x: 817, startPoint y: 372, endPoint x: 842, endPoint y: 336, distance: 43.4
click at [816, 371] on span "22" at bounding box center [807, 373] width 31 height 31
type input "[DATE]"
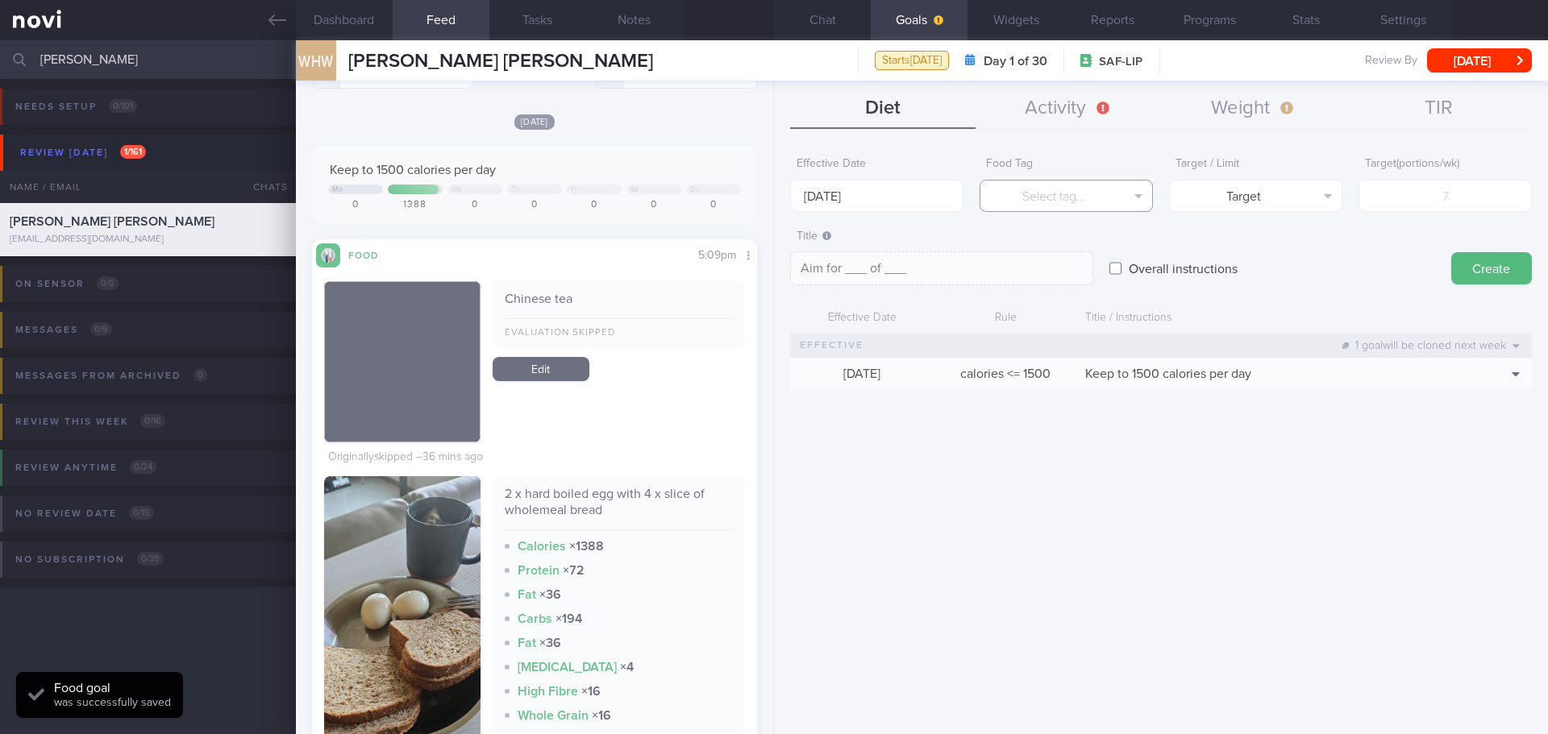
click at [1050, 197] on button "Select tag..." at bounding box center [1065, 196] width 173 height 32
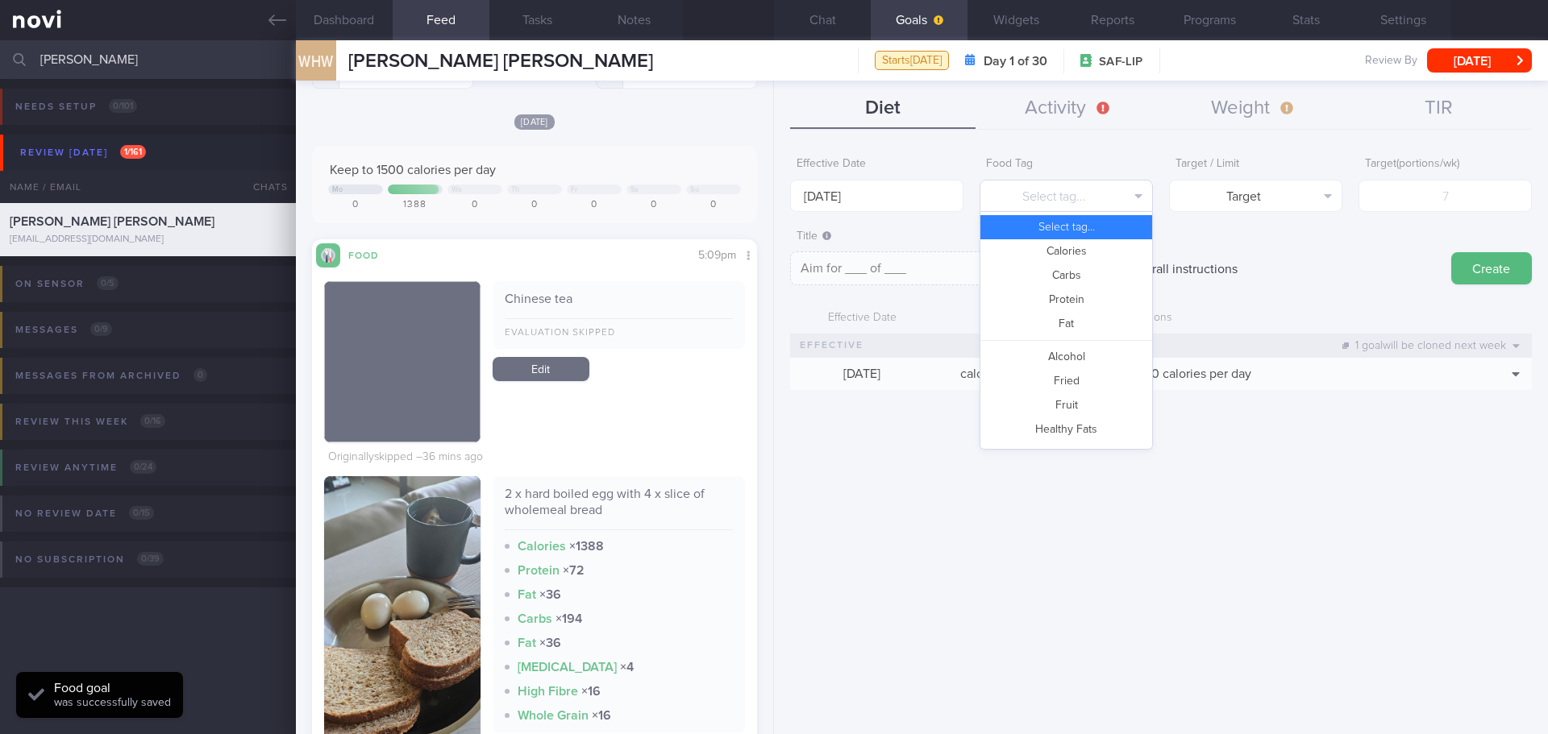
scroll to position [403, 0]
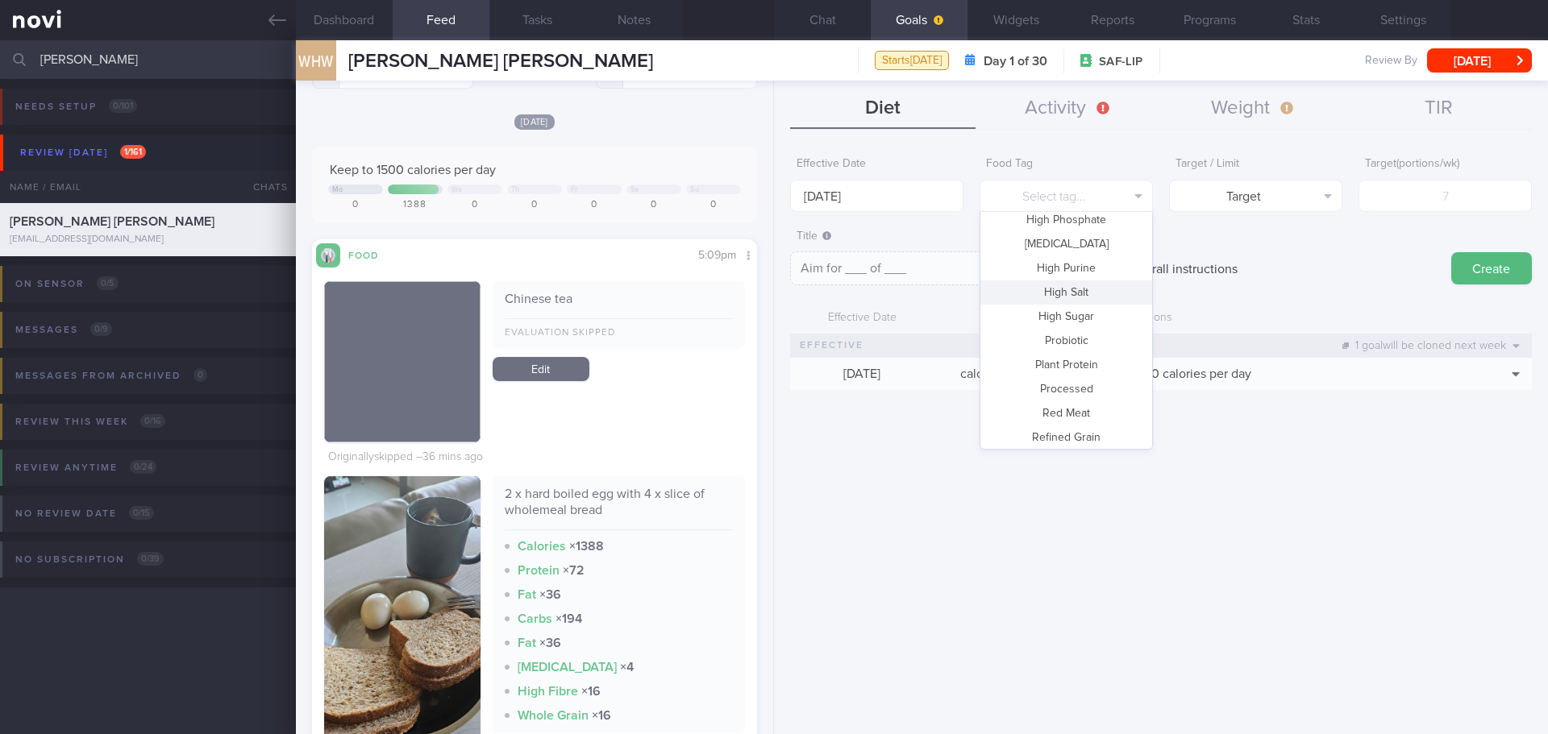
click at [1092, 289] on button "High Salt" at bounding box center [1066, 292] width 172 height 24
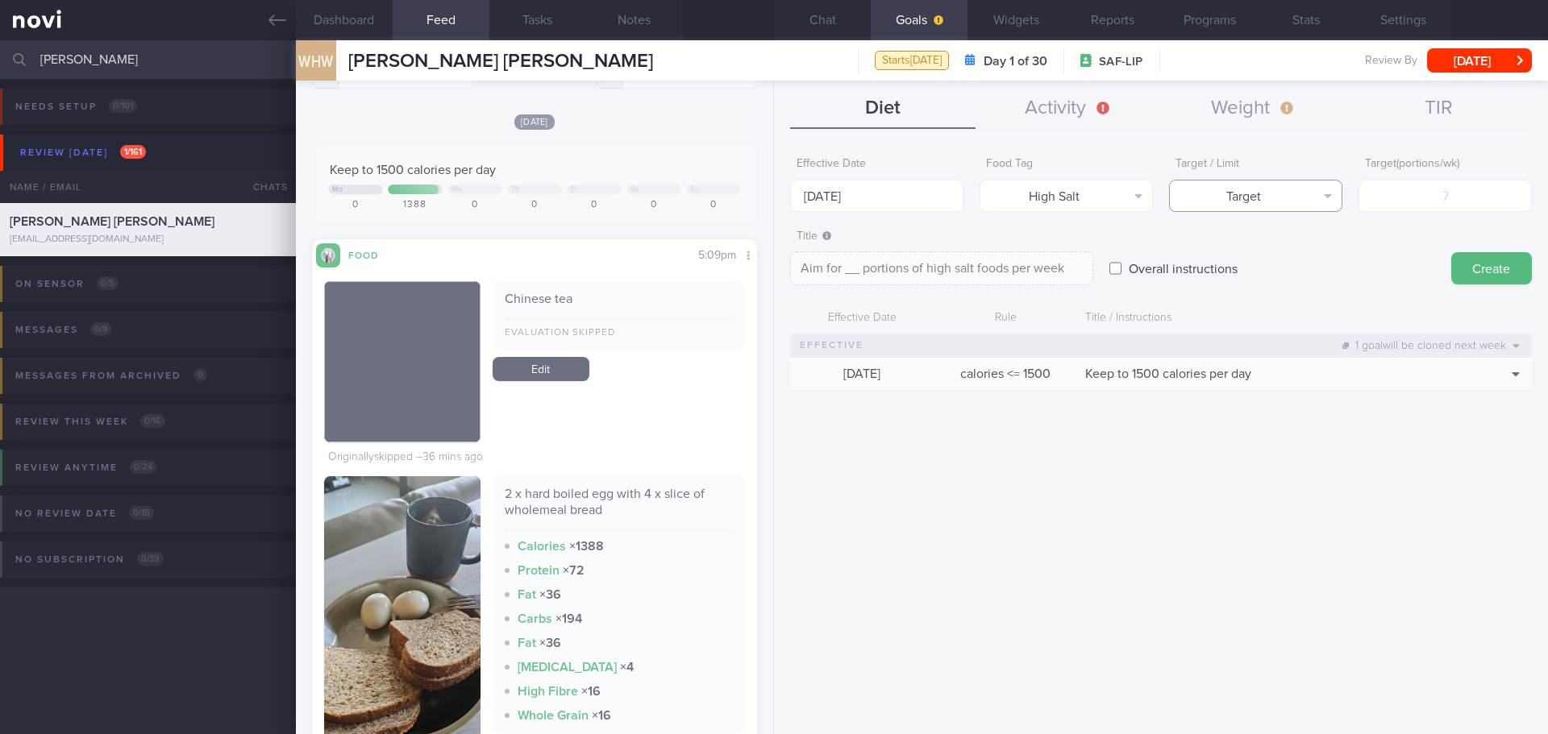
click at [1254, 193] on button "Target" at bounding box center [1255, 196] width 173 height 32
click at [1260, 252] on button "Limit" at bounding box center [1256, 251] width 172 height 24
type textarea "Keep to __ portions of high salt foods per week"
click at [1411, 198] on input "number" at bounding box center [1444, 196] width 173 height 32
type input "4"
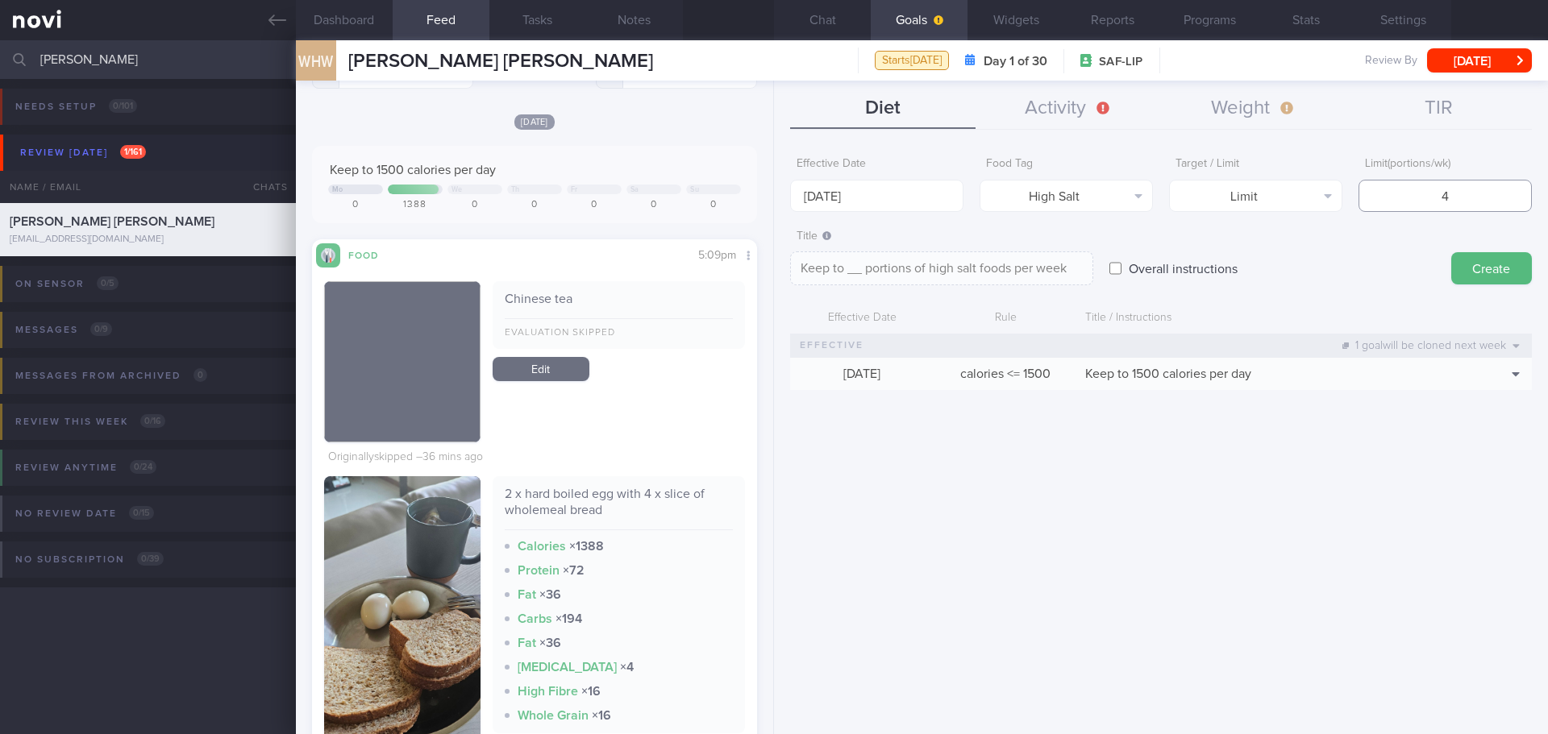
type textarea "Keep to 4 portions of high salt foods per week"
type input "4"
click at [1462, 267] on button "Create" at bounding box center [1491, 268] width 81 height 32
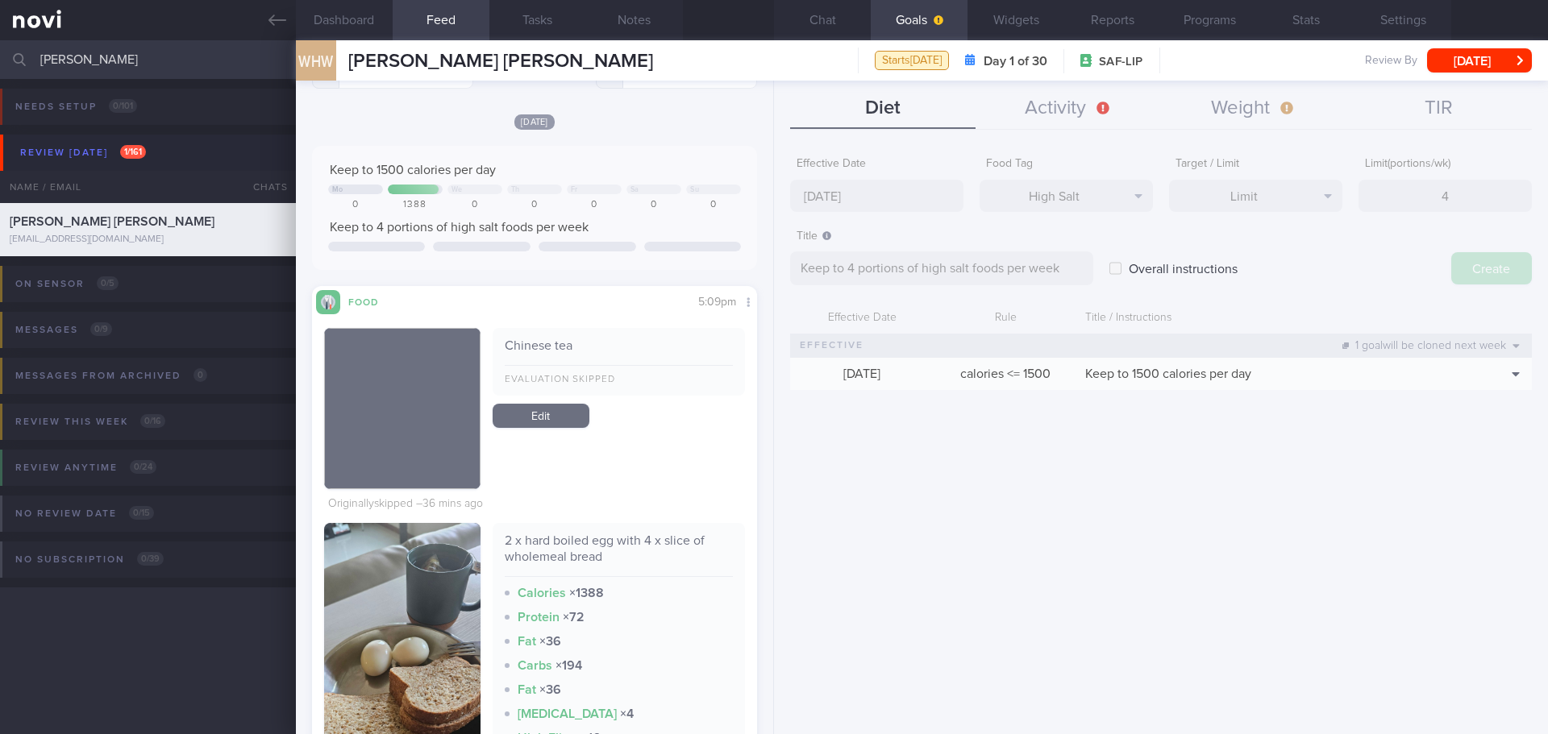
type input "29 Sep 2025"
type textarea "Aim for ___ of ___"
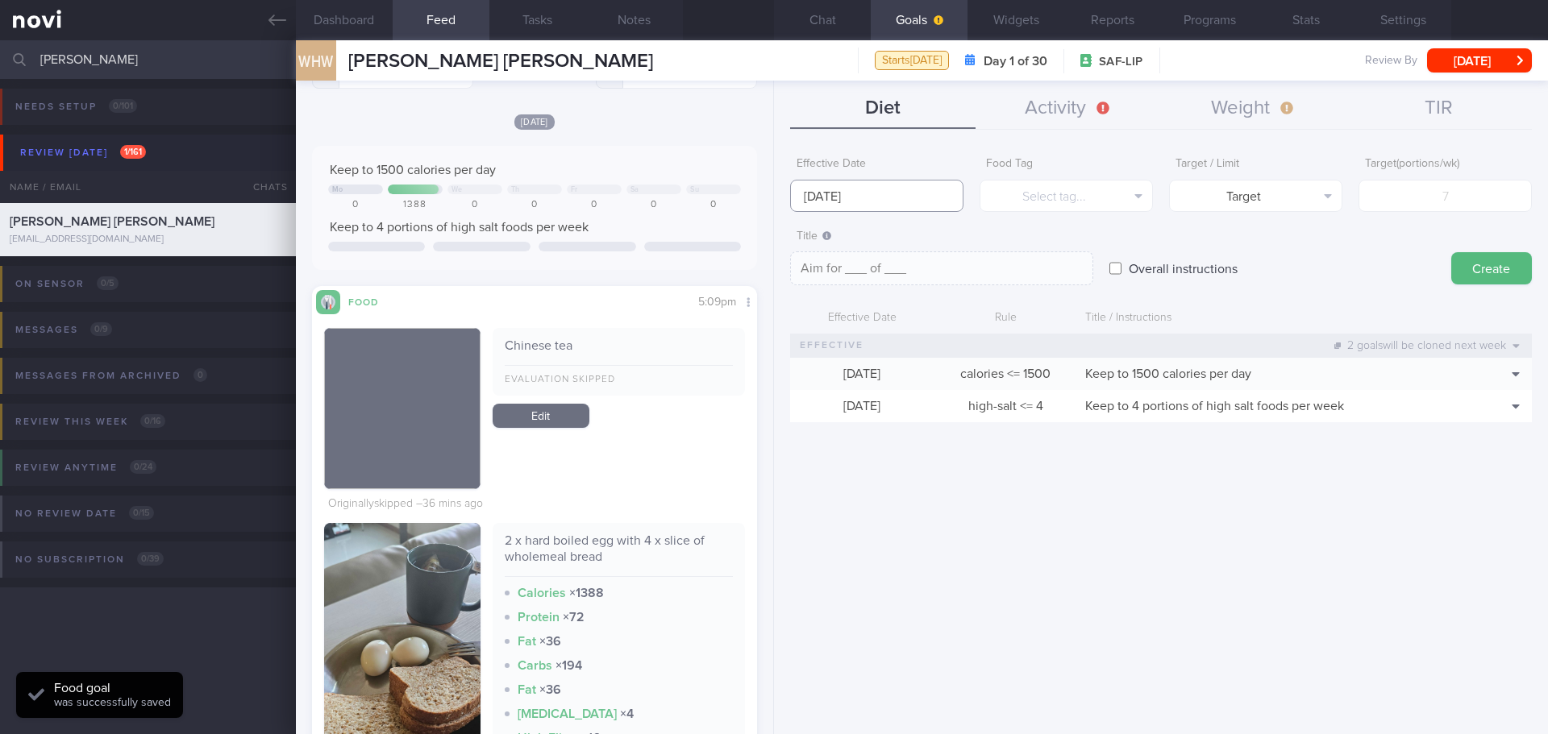
click at [885, 197] on input "29 Sep 2025" at bounding box center [876, 196] width 173 height 32
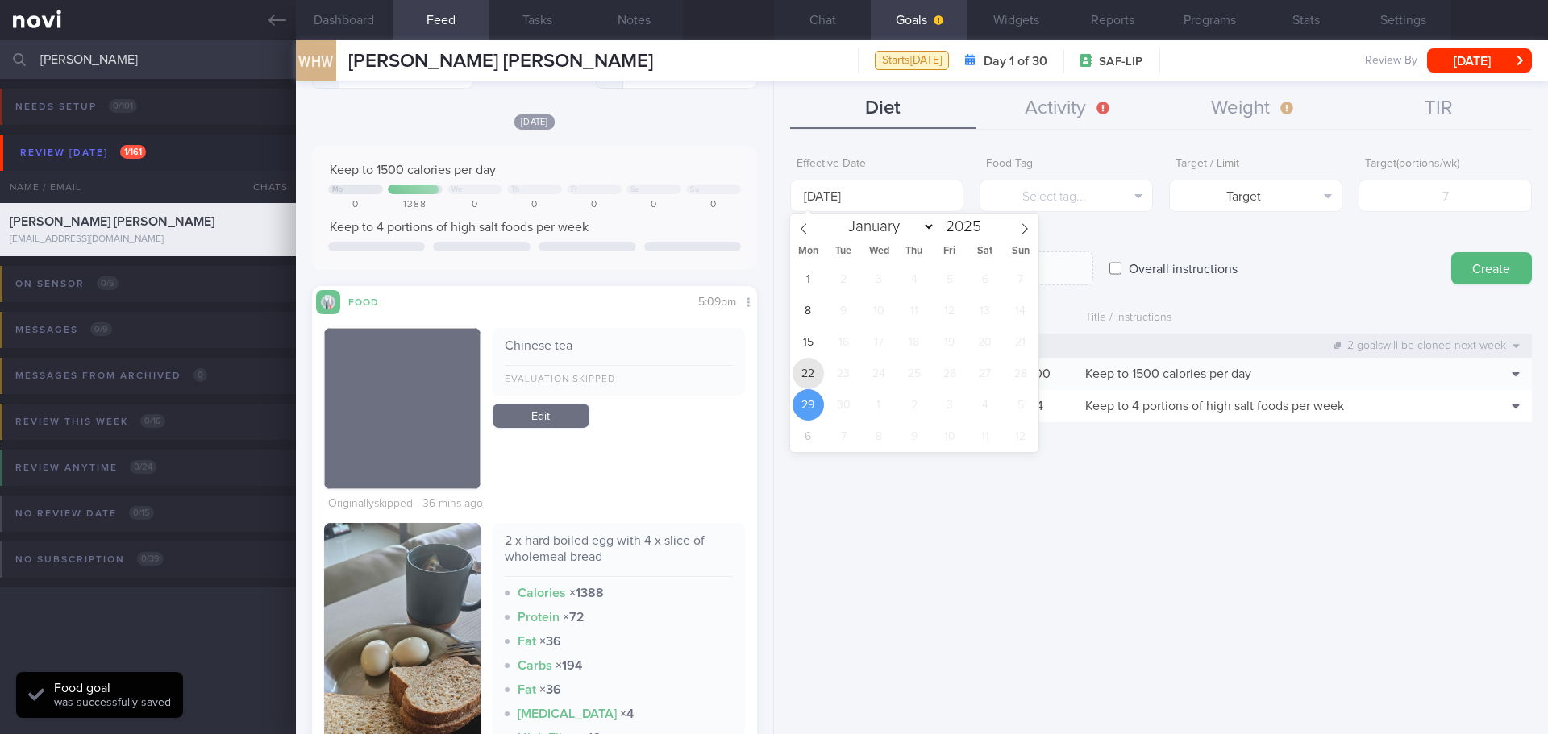
drag, startPoint x: 800, startPoint y: 376, endPoint x: 980, endPoint y: 244, distance: 223.3
click at [800, 374] on span "22" at bounding box center [807, 373] width 31 height 31
type input "[DATE]"
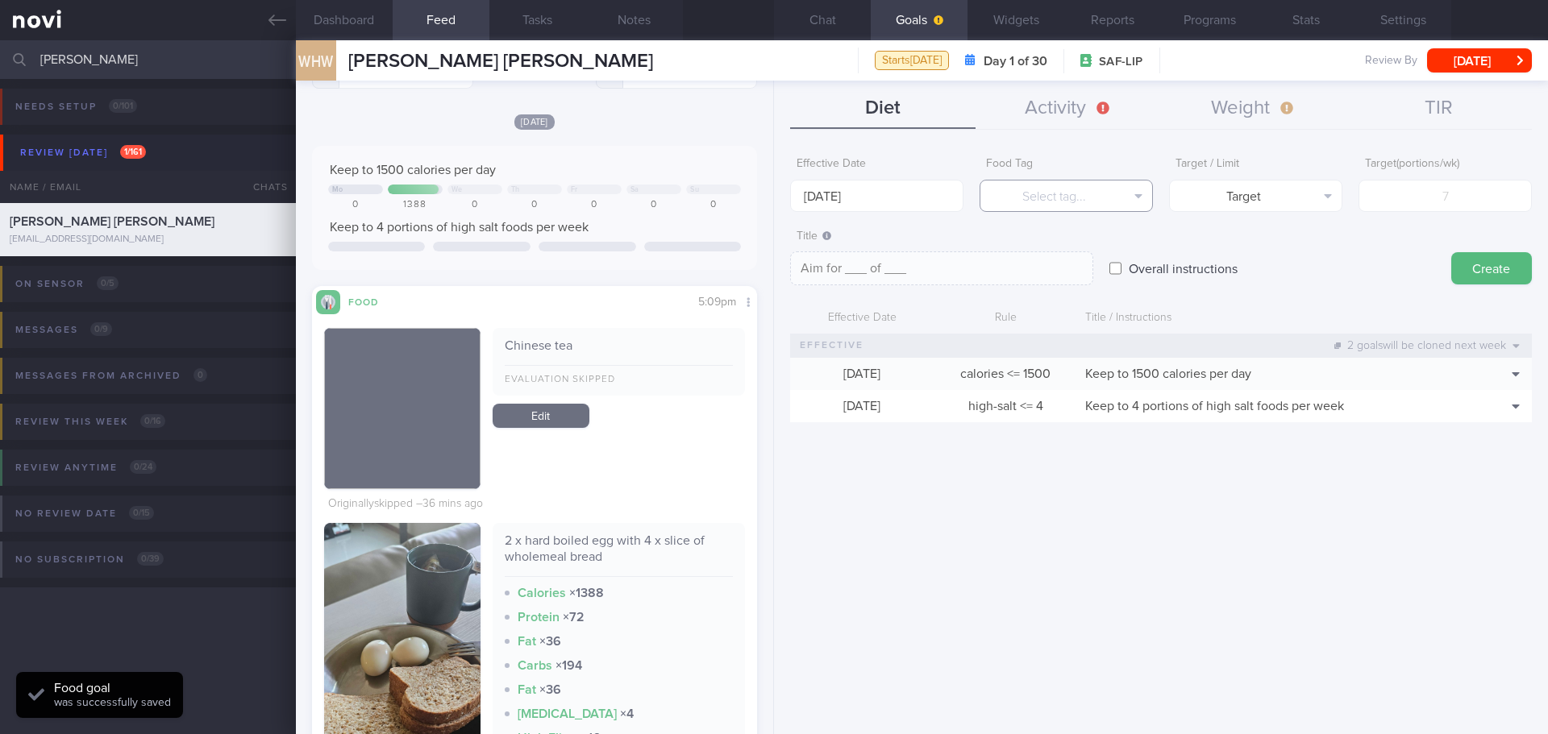
click at [1090, 193] on button "Select tag..." at bounding box center [1065, 196] width 173 height 32
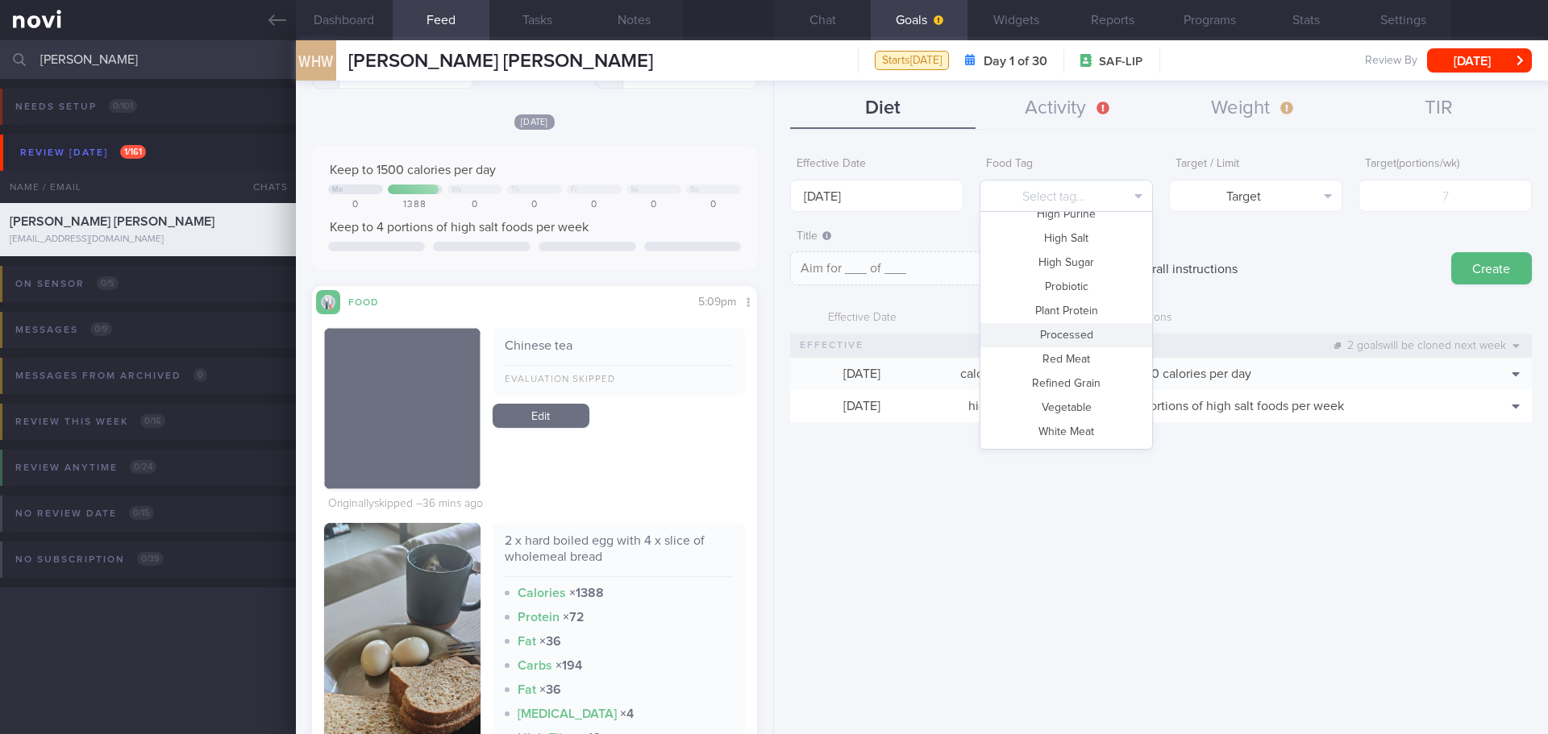
scroll to position [480, 0]
click at [1080, 384] on button "Vegetable" at bounding box center [1066, 385] width 172 height 24
type textarea "Aim for __ portions of vegetables per week"
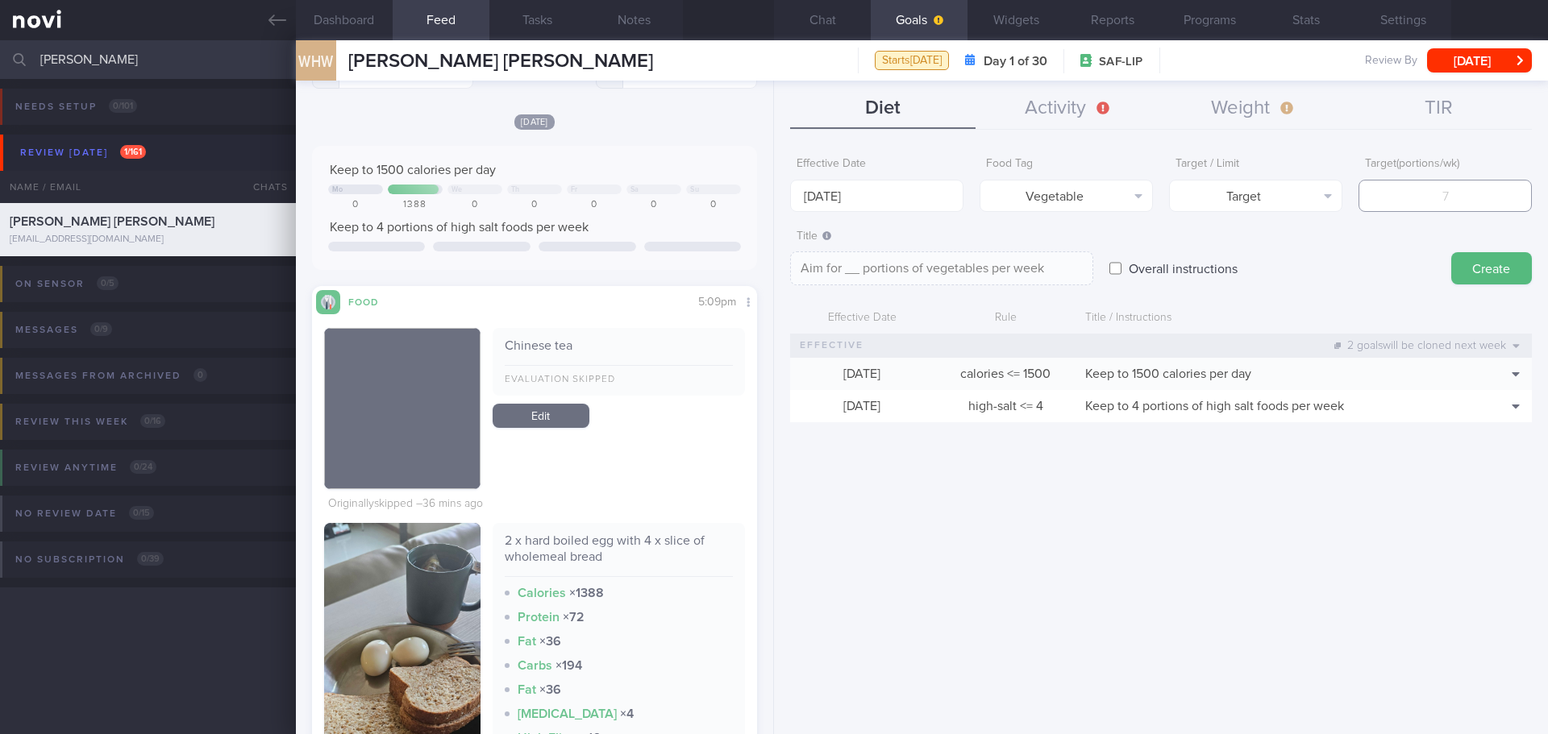
click at [1433, 195] on input "number" at bounding box center [1444, 196] width 173 height 32
type input "14"
type textarea "Aim for 14 portions of vegetables per week"
type input "14"
click at [1481, 264] on button "Create" at bounding box center [1491, 268] width 81 height 32
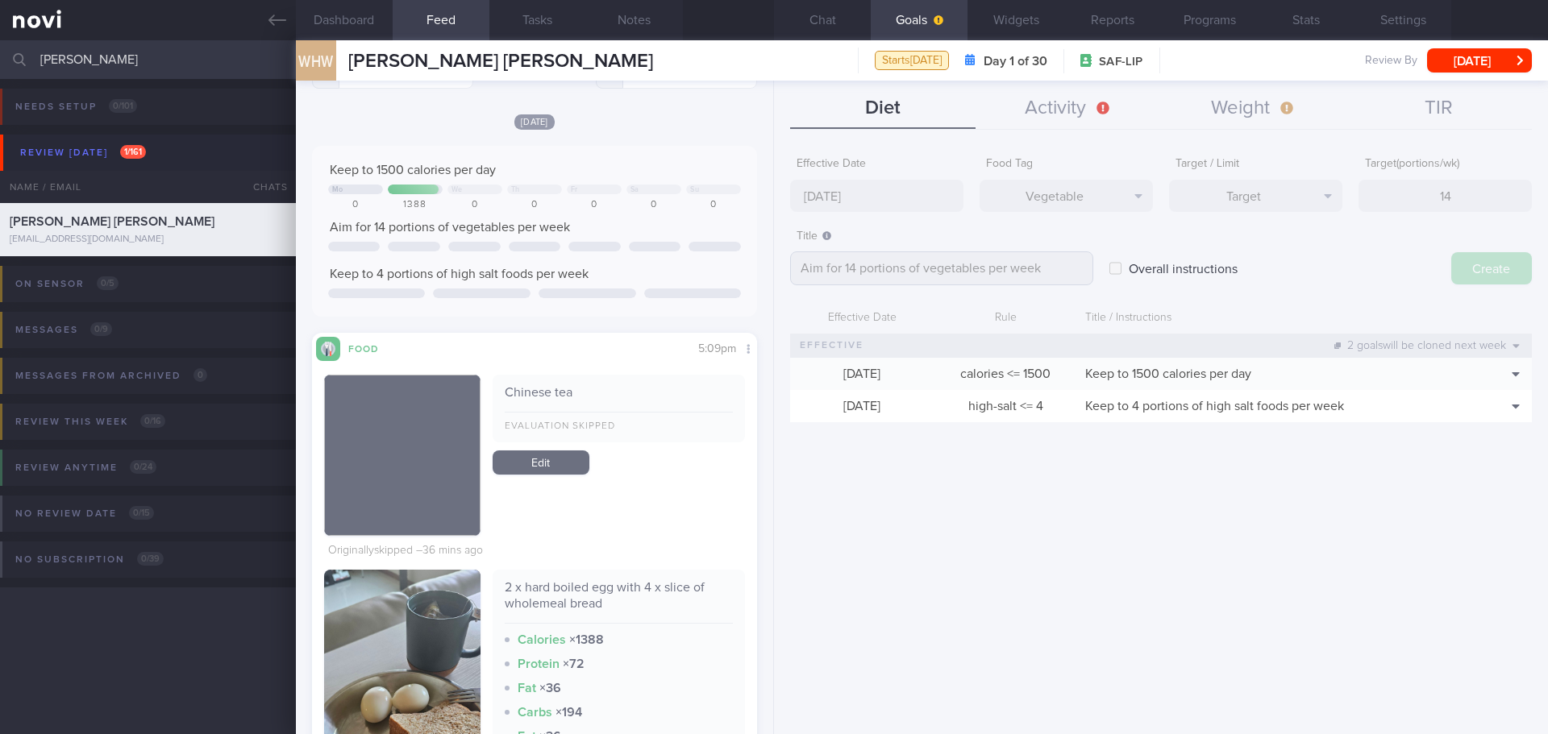
type input "29 Sep 2025"
type textarea "Aim for ___ of ___"
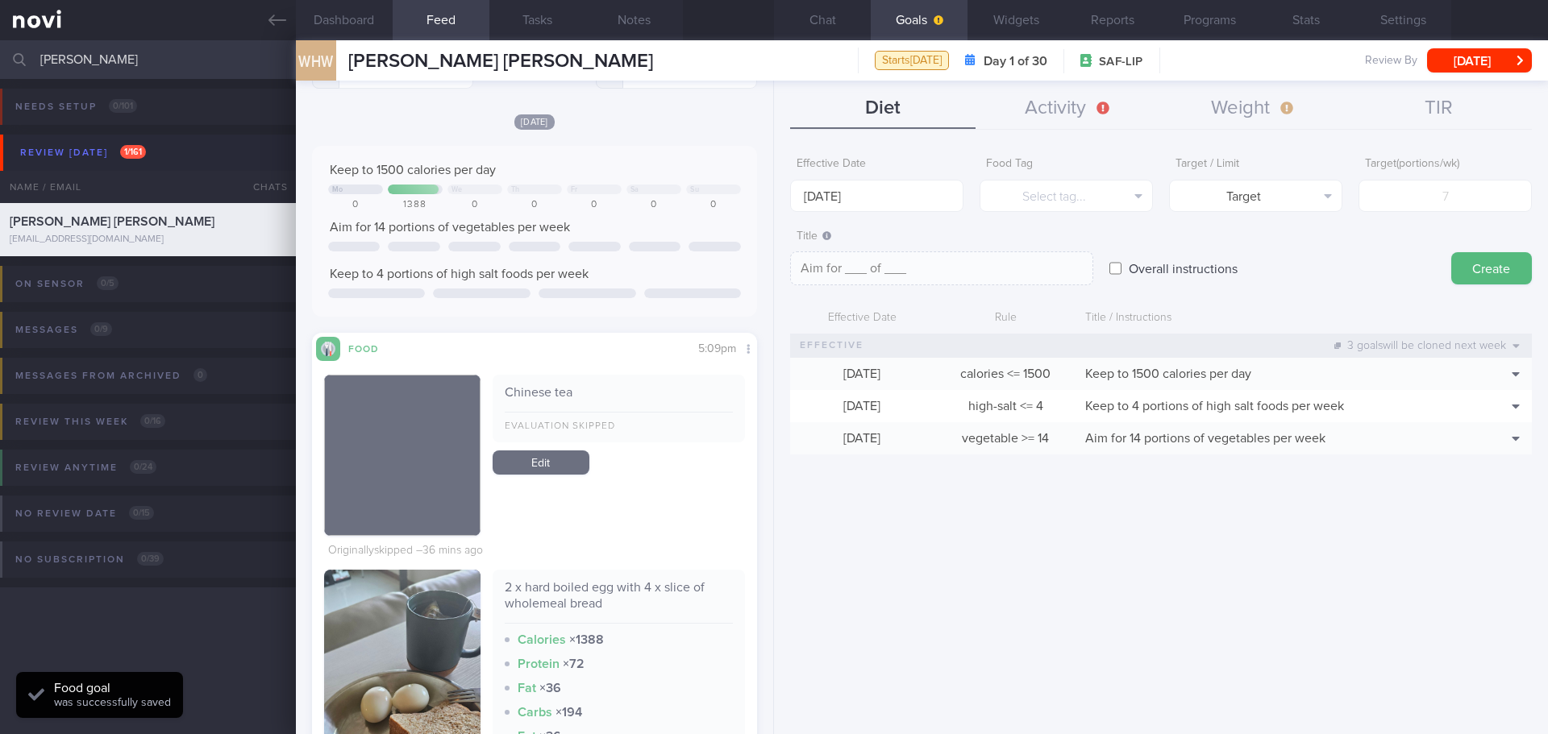
scroll to position [501, 0]
click at [833, 201] on input "29 Sep 2025" at bounding box center [876, 196] width 173 height 32
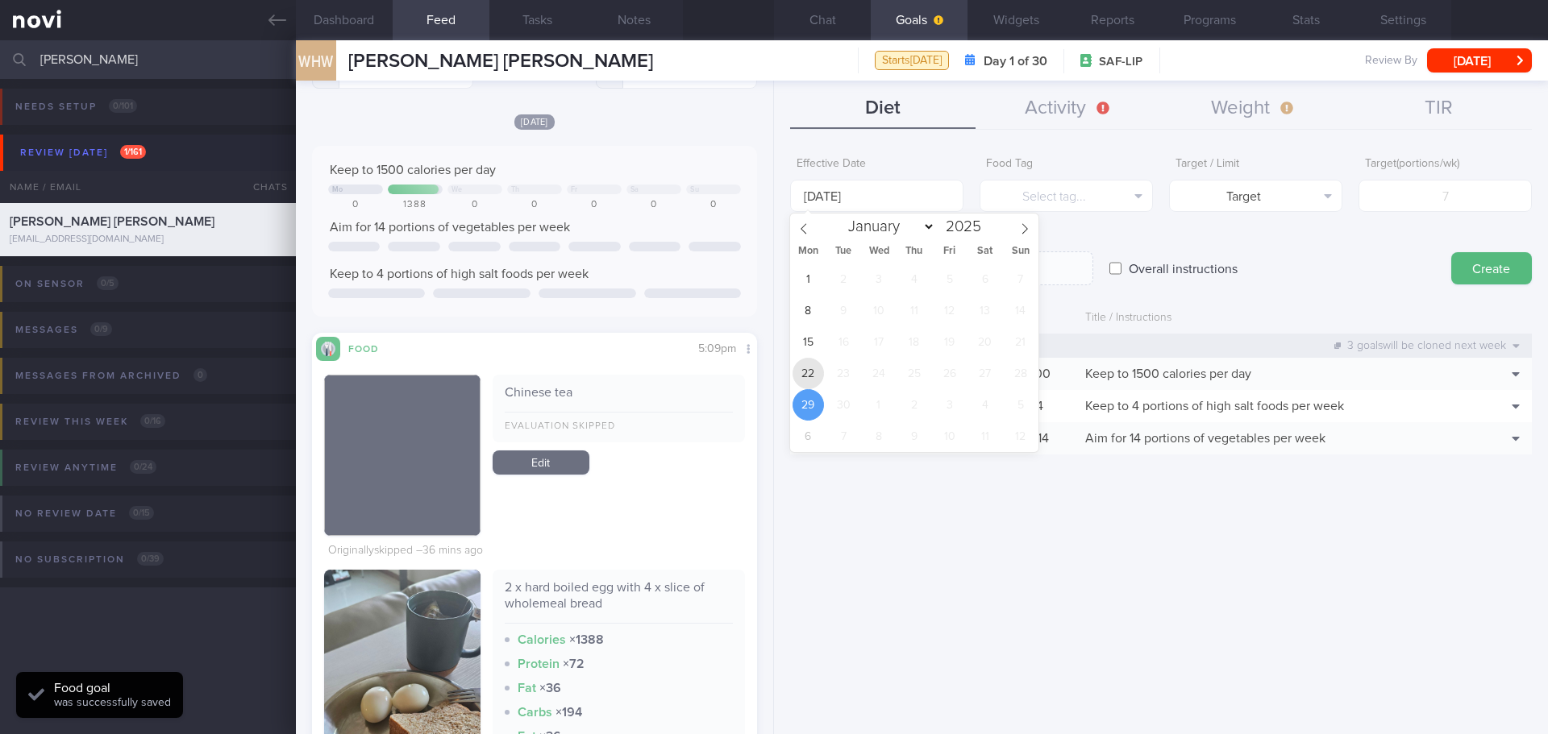
click at [804, 372] on span "22" at bounding box center [807, 373] width 31 height 31
type input "[DATE]"
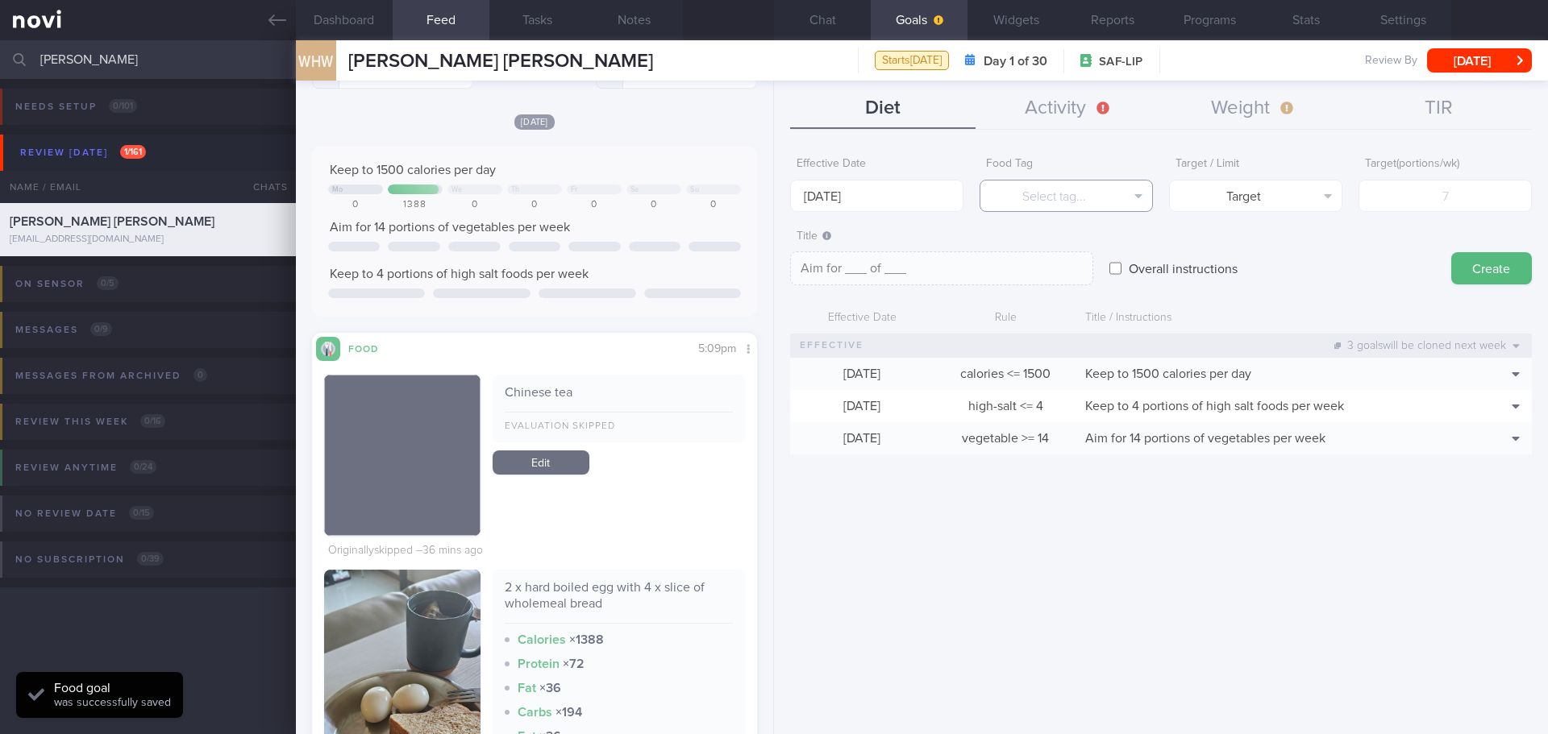
click at [1057, 200] on button "Select tag..." at bounding box center [1065, 196] width 173 height 32
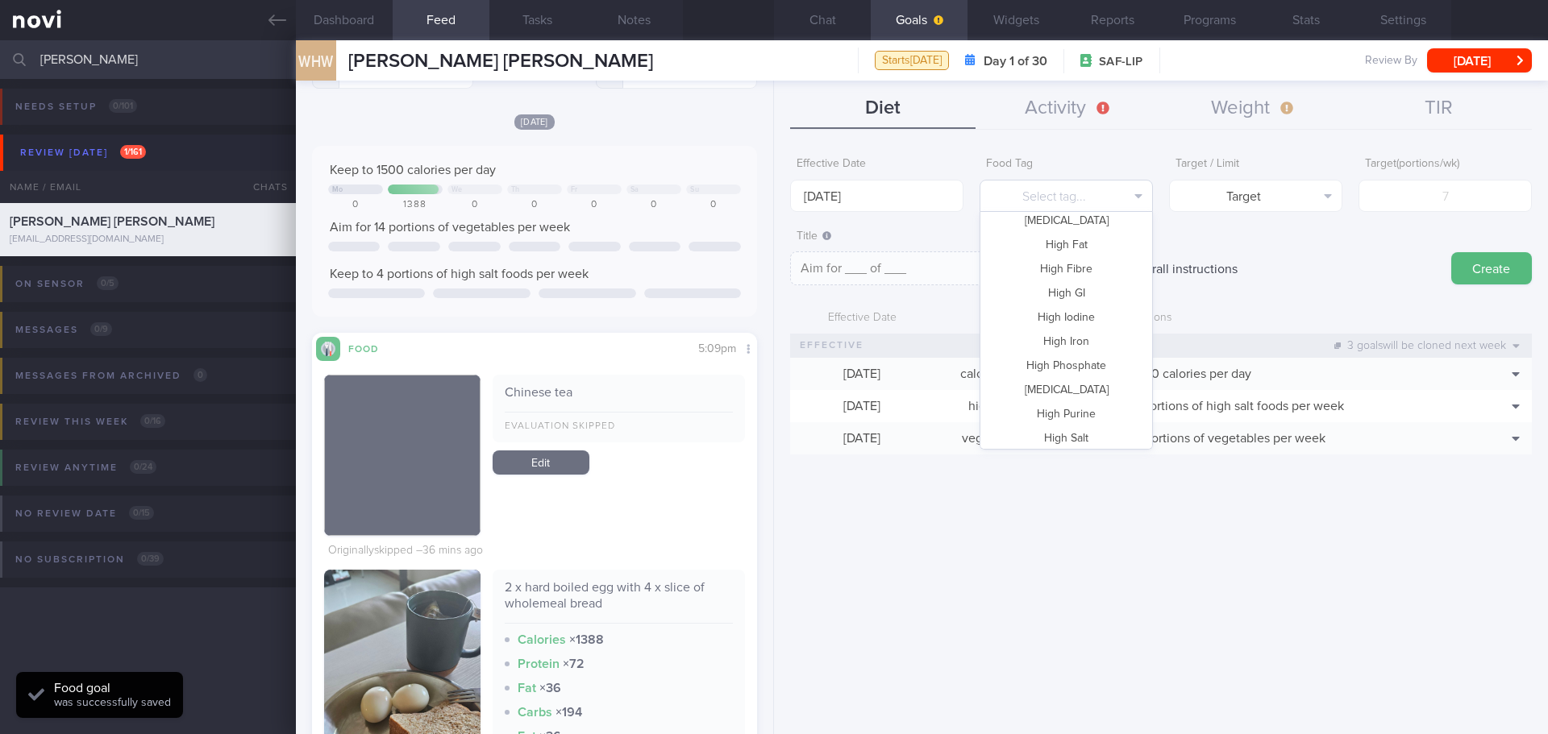
scroll to position [77, 0]
click at [1053, 322] on button "Fruit" at bounding box center [1066, 329] width 172 height 24
type textarea "Aim for __ portions of fruits per week"
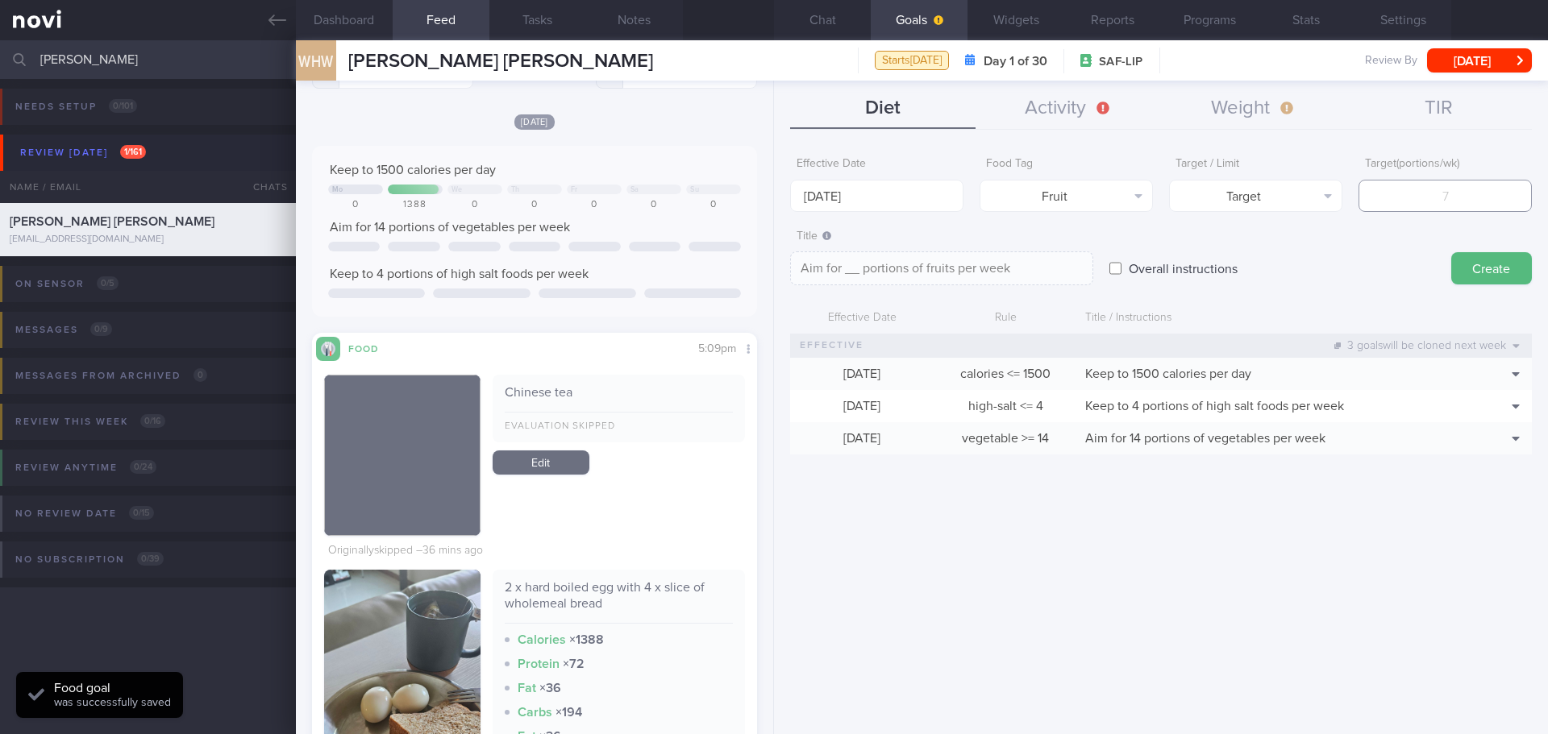
click at [1407, 198] on input "number" at bounding box center [1444, 196] width 173 height 32
type input "14"
type textarea "Aim for 14 portions of fruits per week"
type input "14"
click at [1480, 265] on button "Create" at bounding box center [1491, 268] width 81 height 32
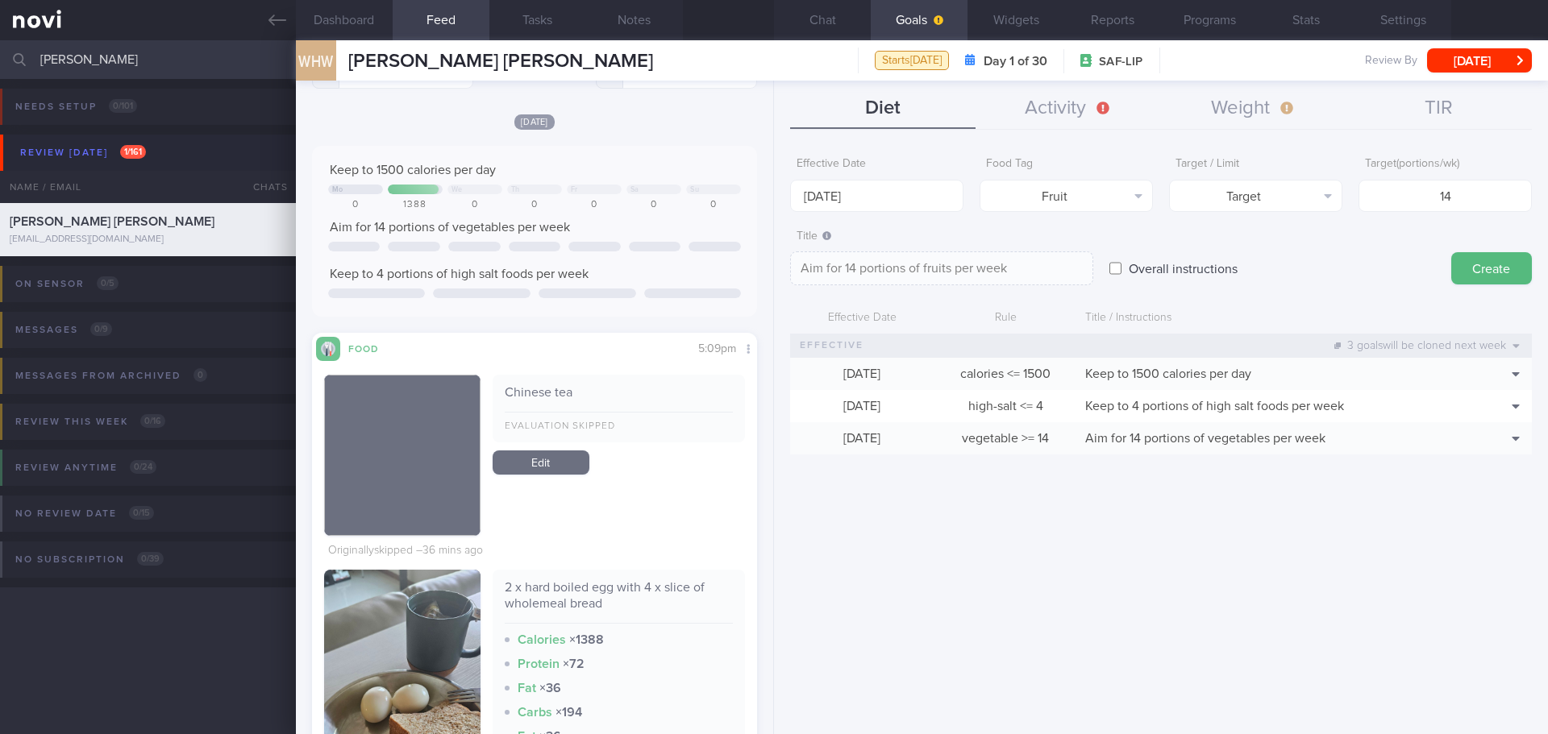
type input "29 Sep 2025"
type textarea "Aim for ___ of ___"
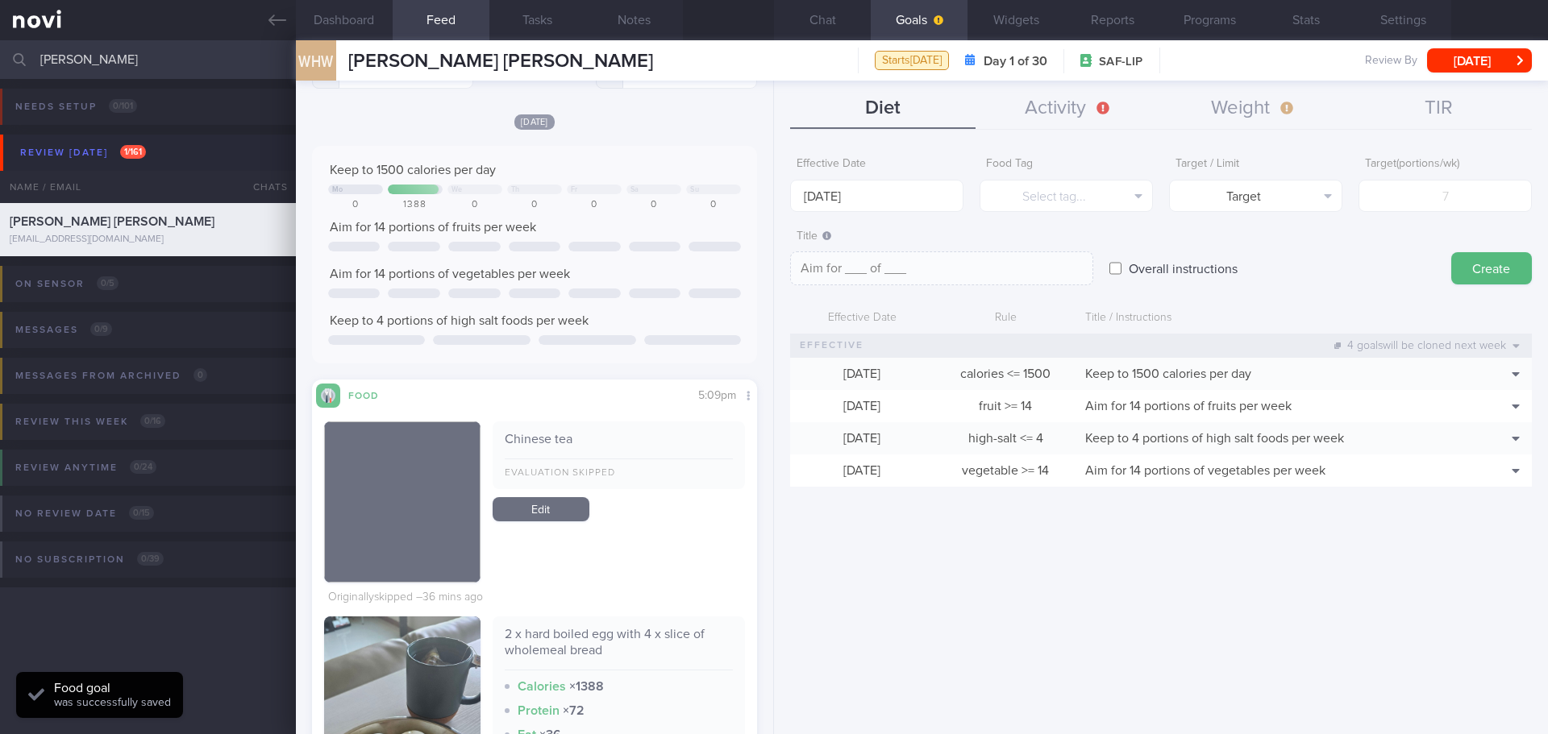
scroll to position [548, 0]
click at [871, 202] on input "29 Sep 2025" at bounding box center [876, 196] width 173 height 32
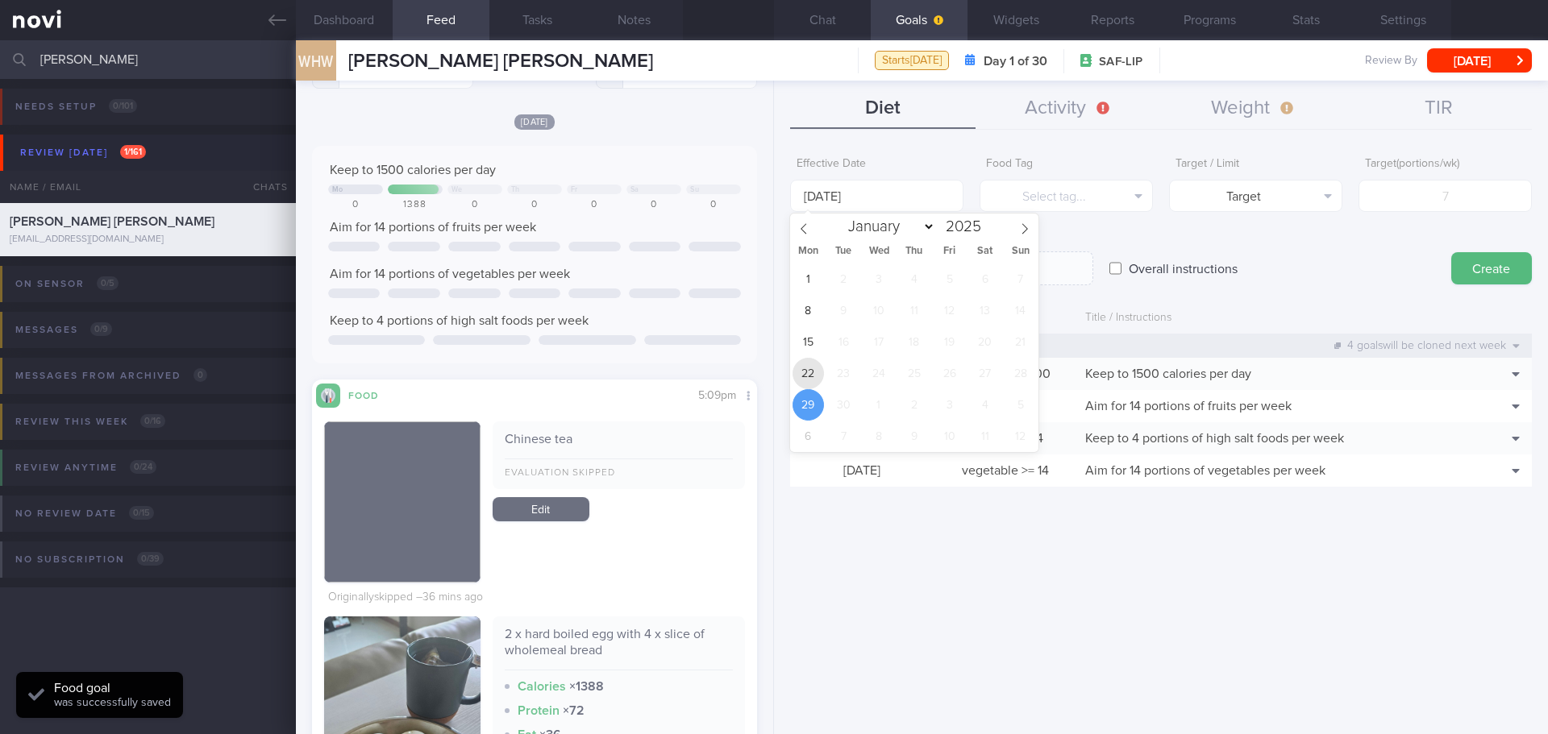
click at [821, 368] on span "22" at bounding box center [807, 373] width 31 height 31
type input "[DATE]"
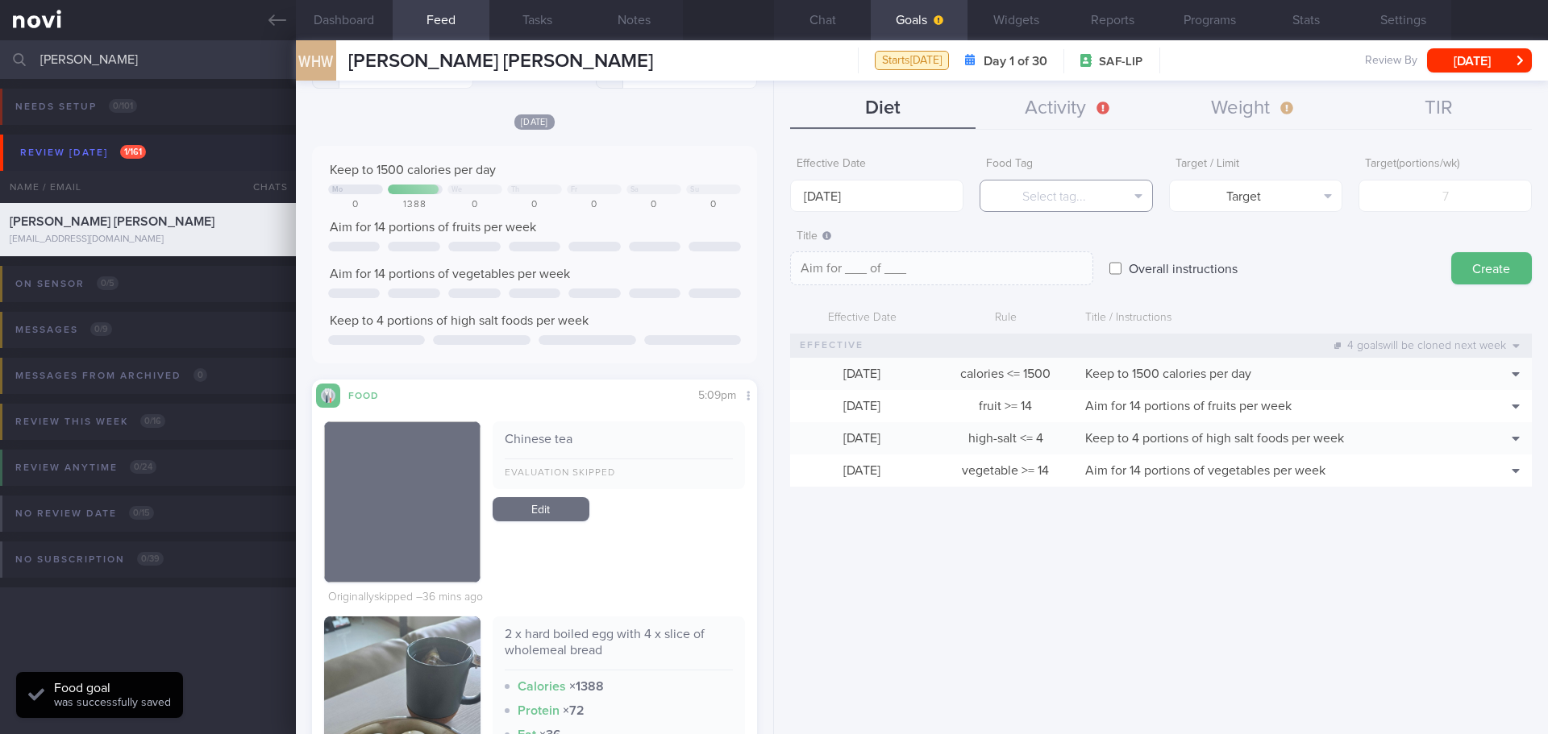
click at [1037, 202] on button "Select tag..." at bounding box center [1065, 196] width 173 height 32
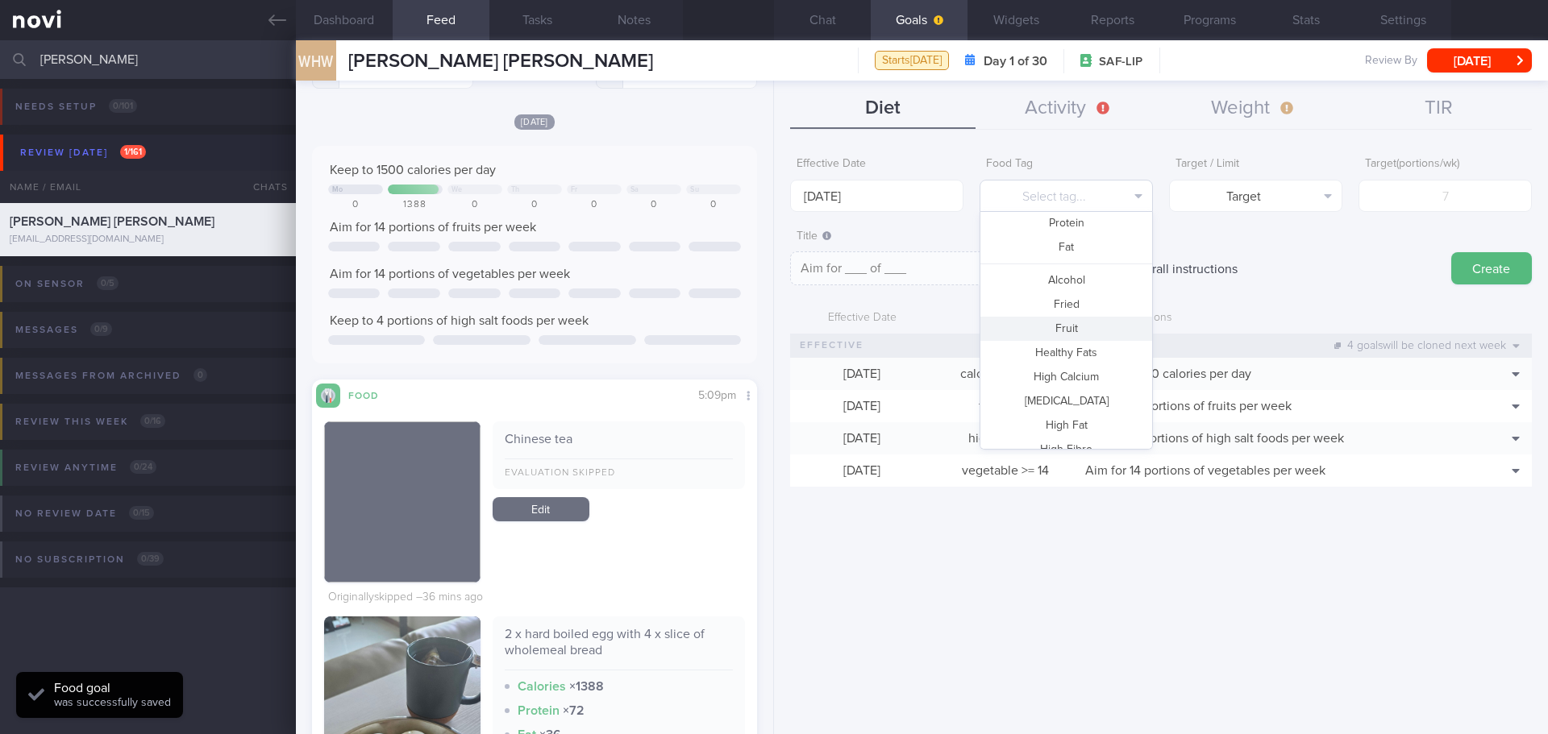
scroll to position [0, 0]
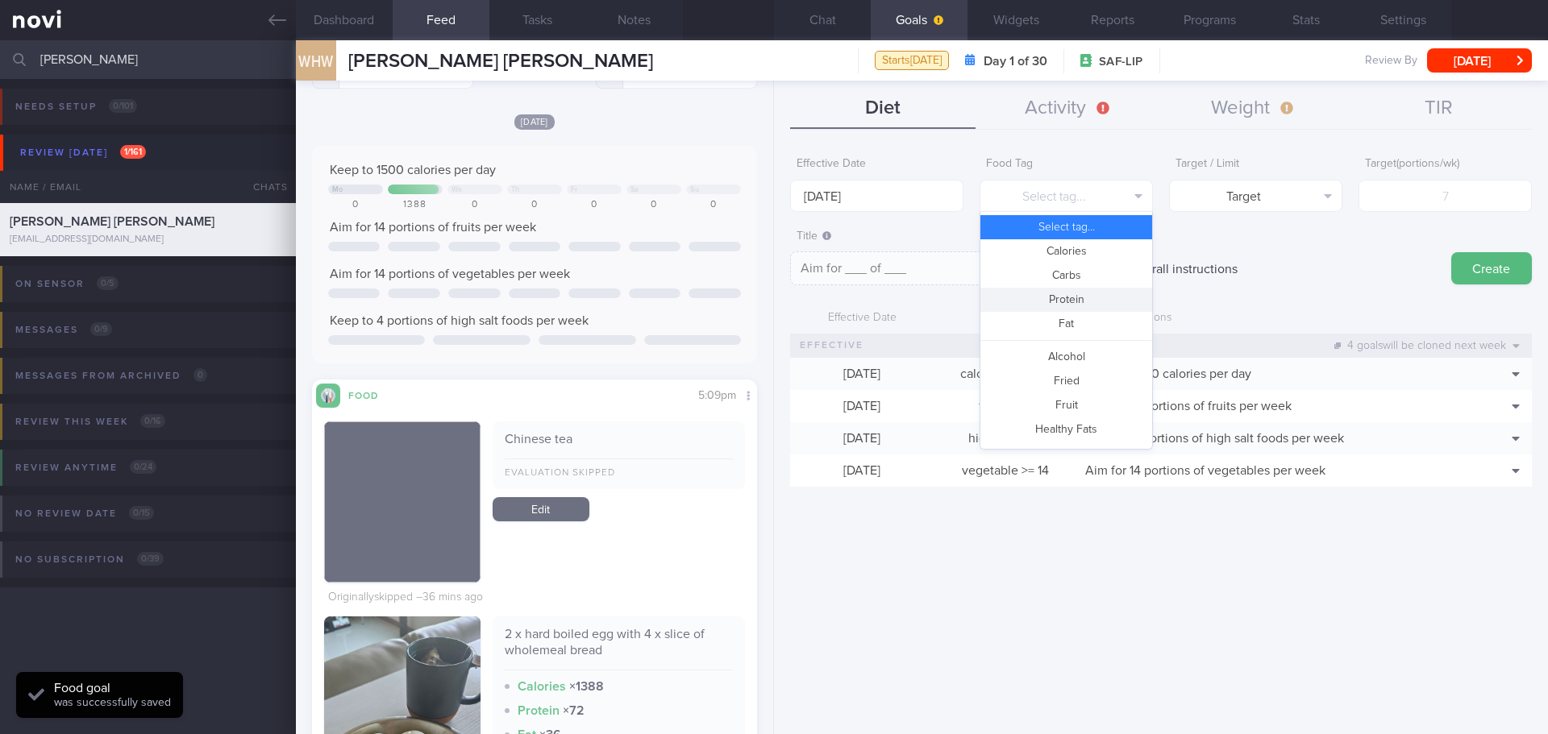
click at [1094, 304] on button "Protein" at bounding box center [1066, 300] width 172 height 24
type textarea "Aim for __g of protein per day"
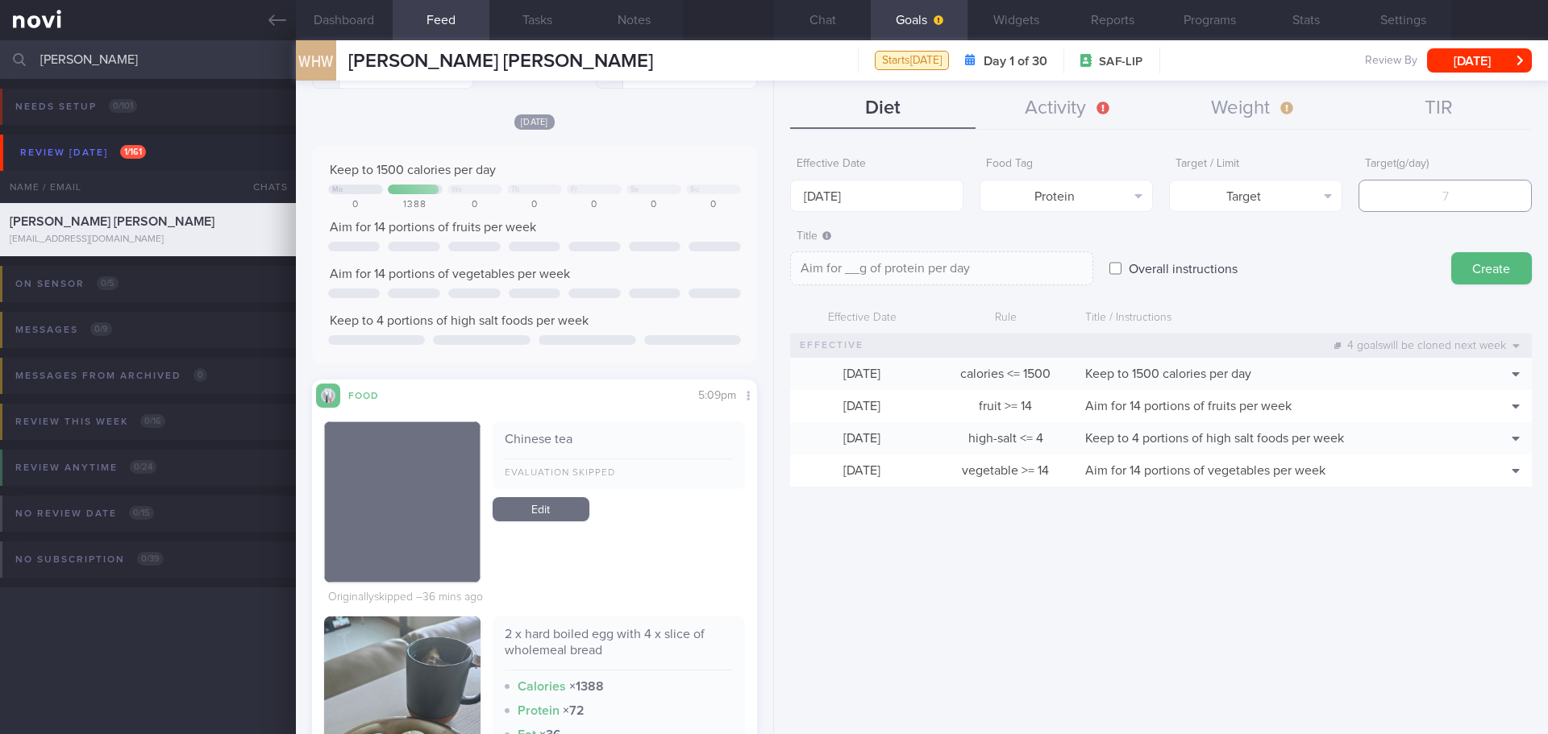
click at [1427, 198] on input "number" at bounding box center [1444, 196] width 173 height 32
click at [1445, 193] on input "number" at bounding box center [1444, 196] width 173 height 32
type input "8"
type textarea "Aim for 8g of protein per day"
type input "85"
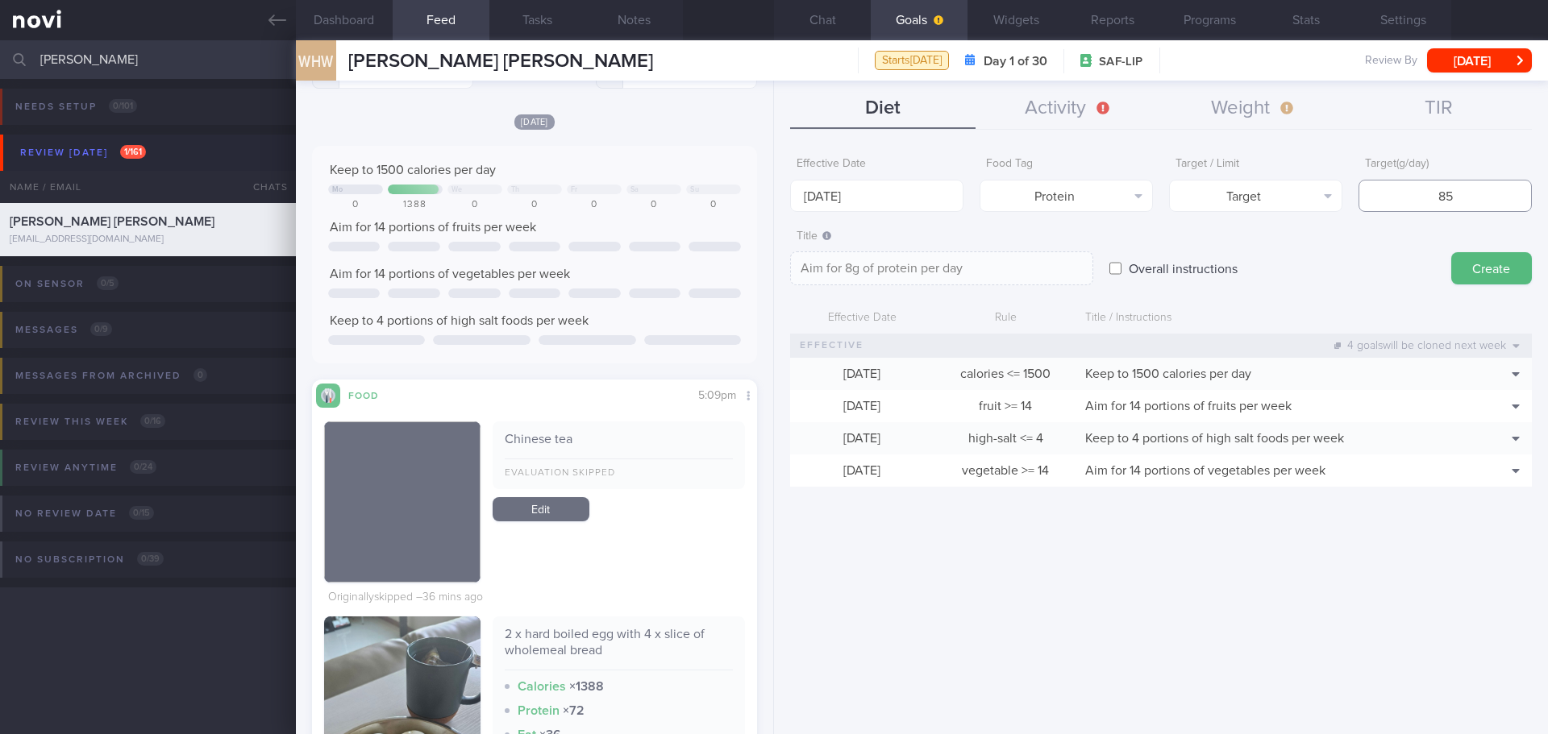
type textarea "Aim for 85g of protein per day"
type input "85"
click at [1485, 268] on button "Create" at bounding box center [1491, 268] width 81 height 32
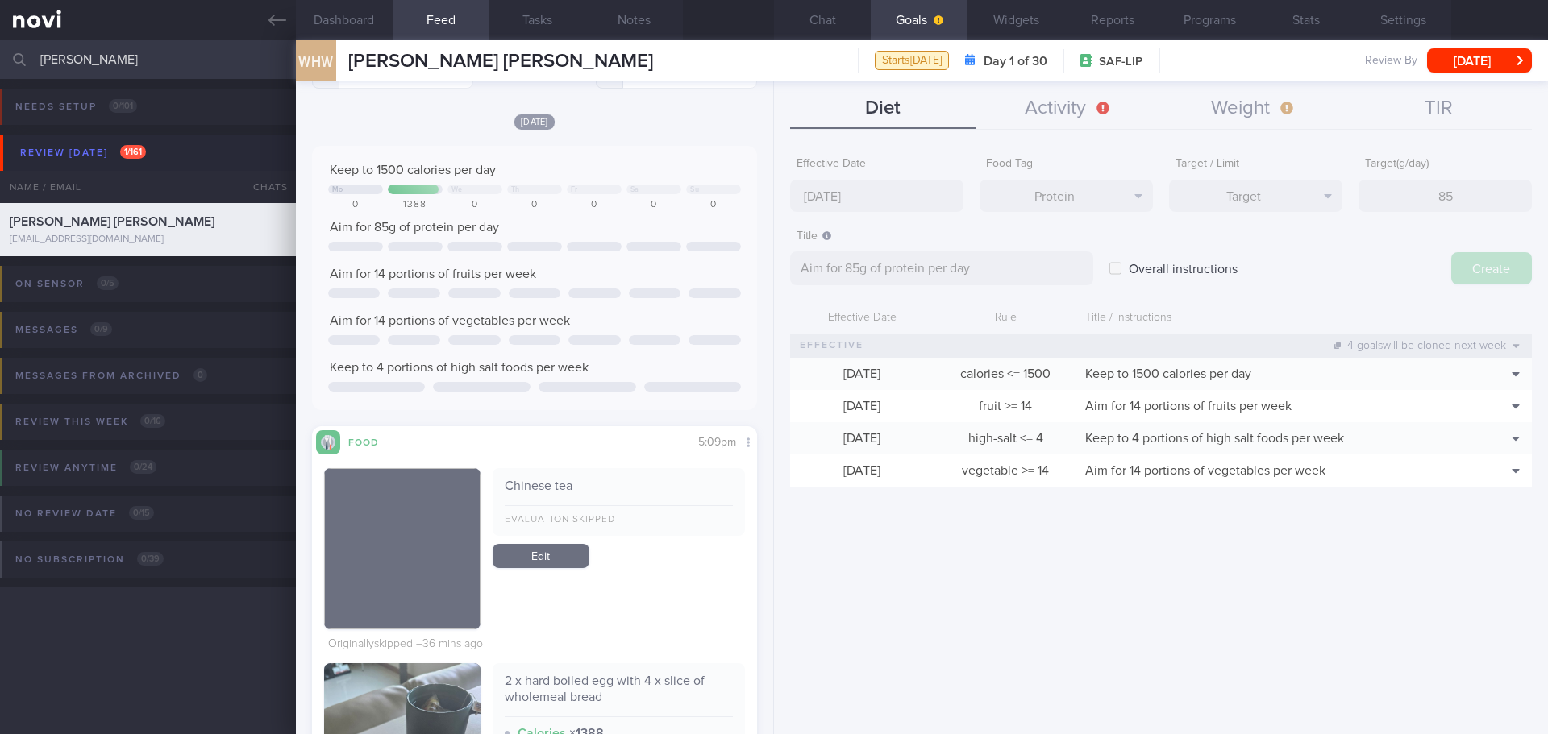
type input "29 Sep 2025"
type textarea "Aim for ___ of ___"
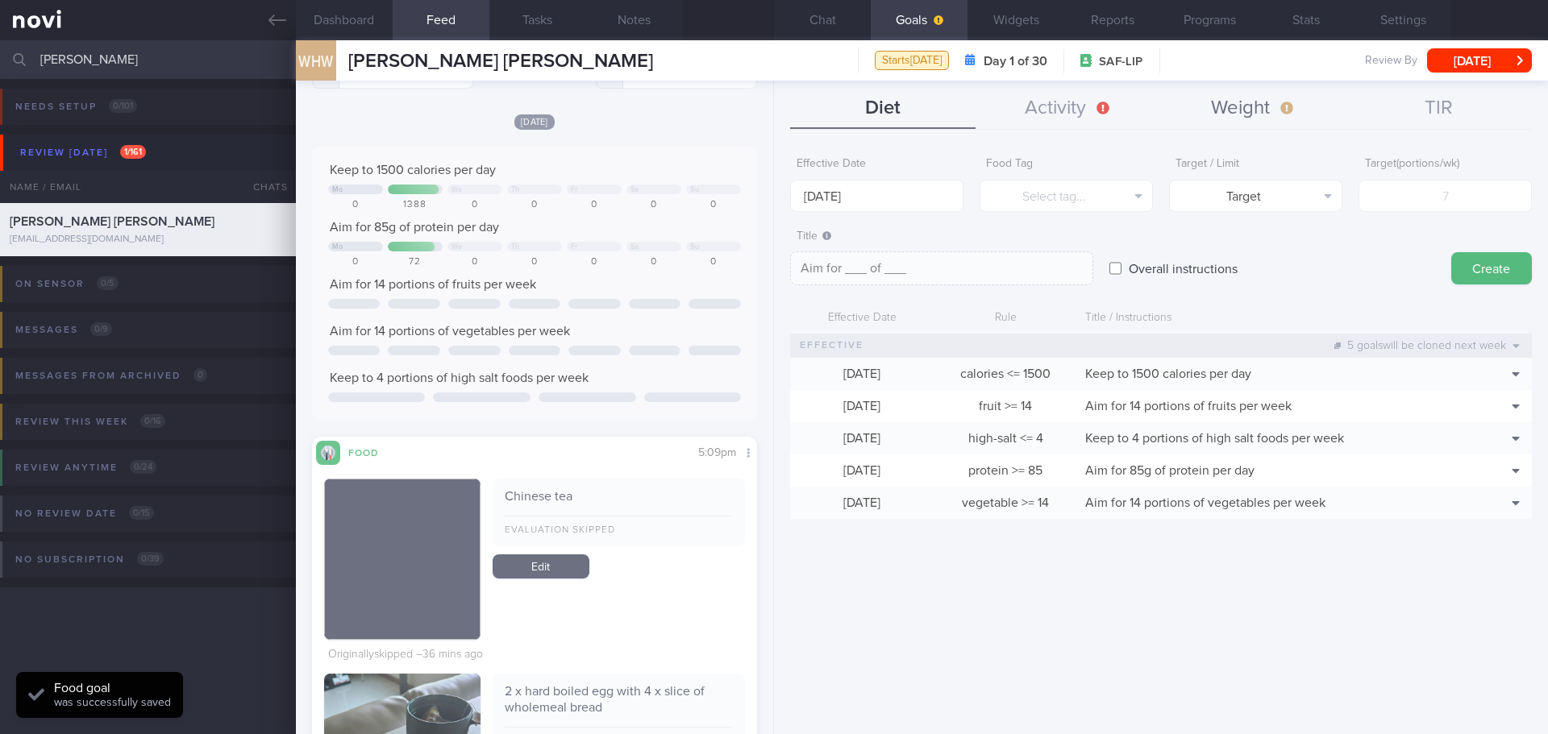
click at [1278, 102] on button "Weight" at bounding box center [1253, 109] width 185 height 40
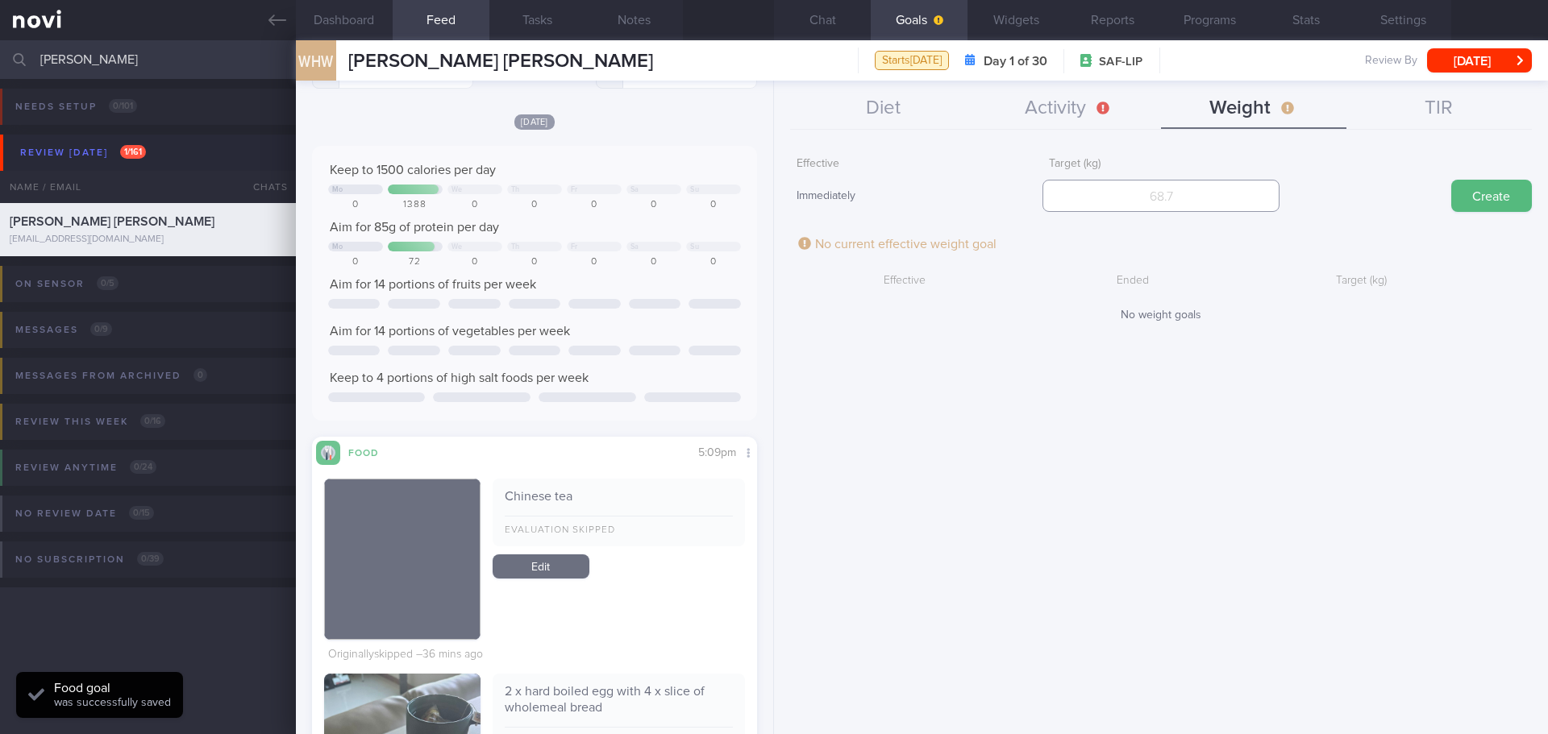
click at [1219, 205] on input "number" at bounding box center [1160, 196] width 236 height 32
type input "81"
click at [1490, 196] on button "Create" at bounding box center [1491, 196] width 81 height 32
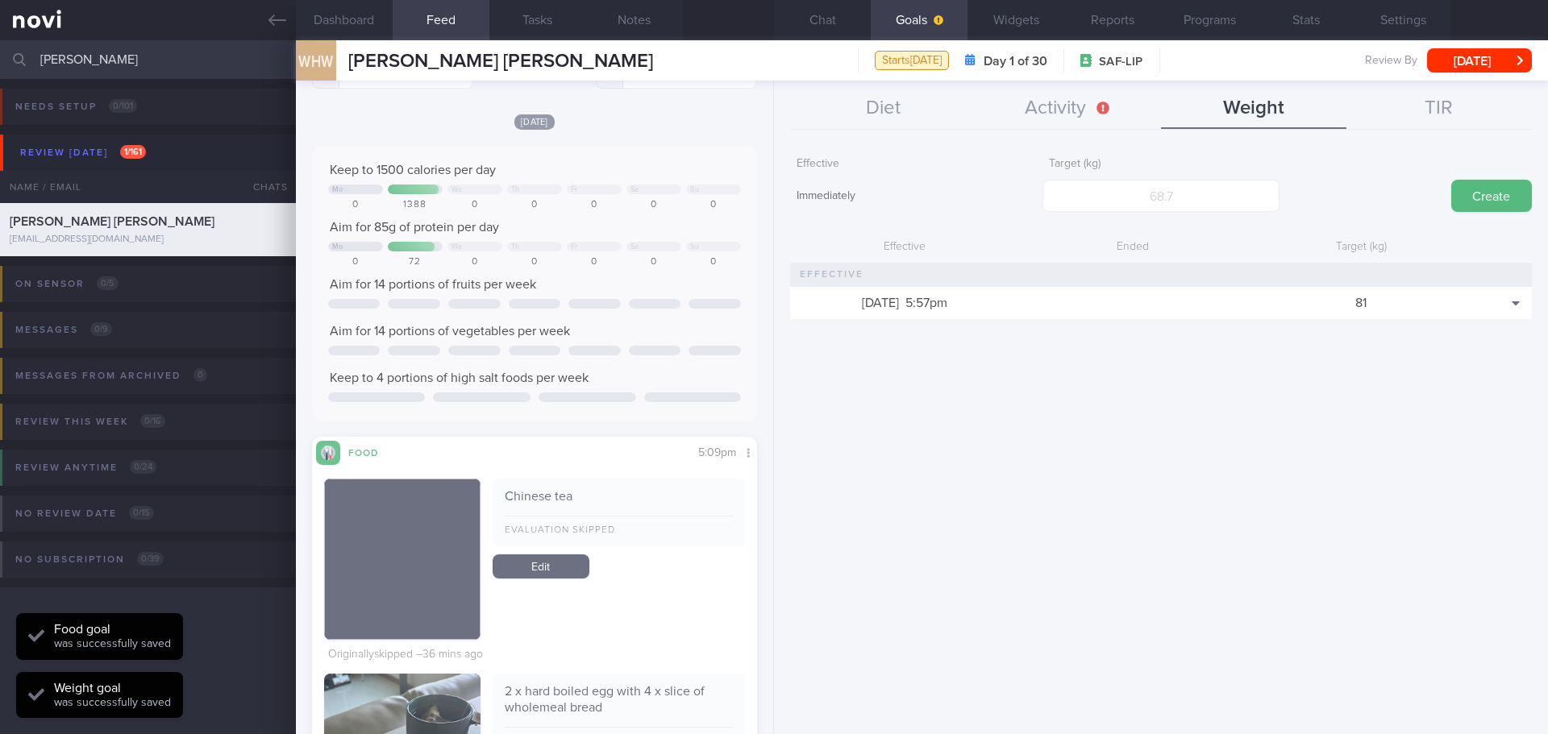
scroll to position [225, 405]
click at [1069, 120] on button "Activity" at bounding box center [1067, 109] width 185 height 40
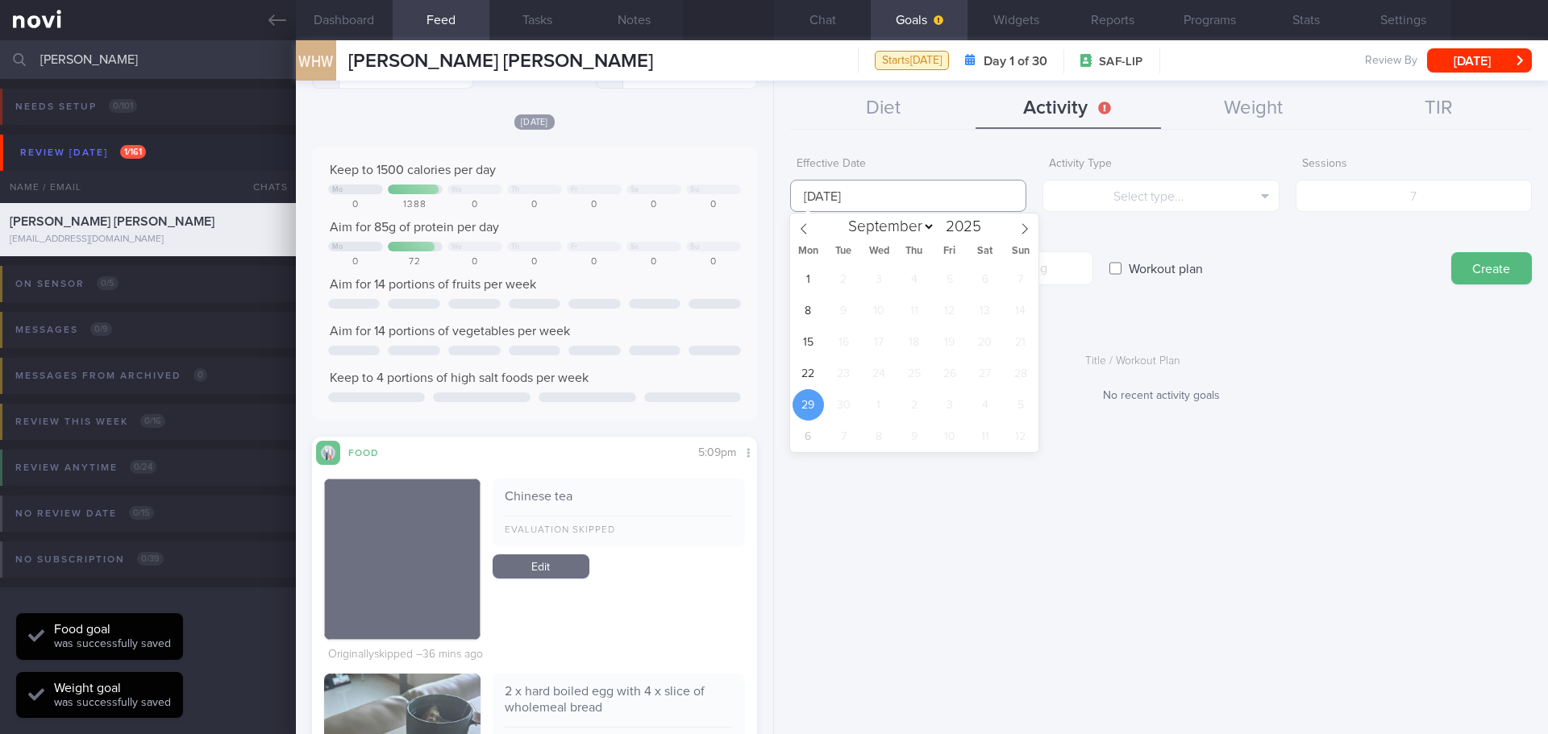
click at [950, 193] on input "29 Sep 2025" at bounding box center [908, 196] width 236 height 32
click at [811, 364] on span "22" at bounding box center [807, 373] width 31 height 31
type input "[DATE]"
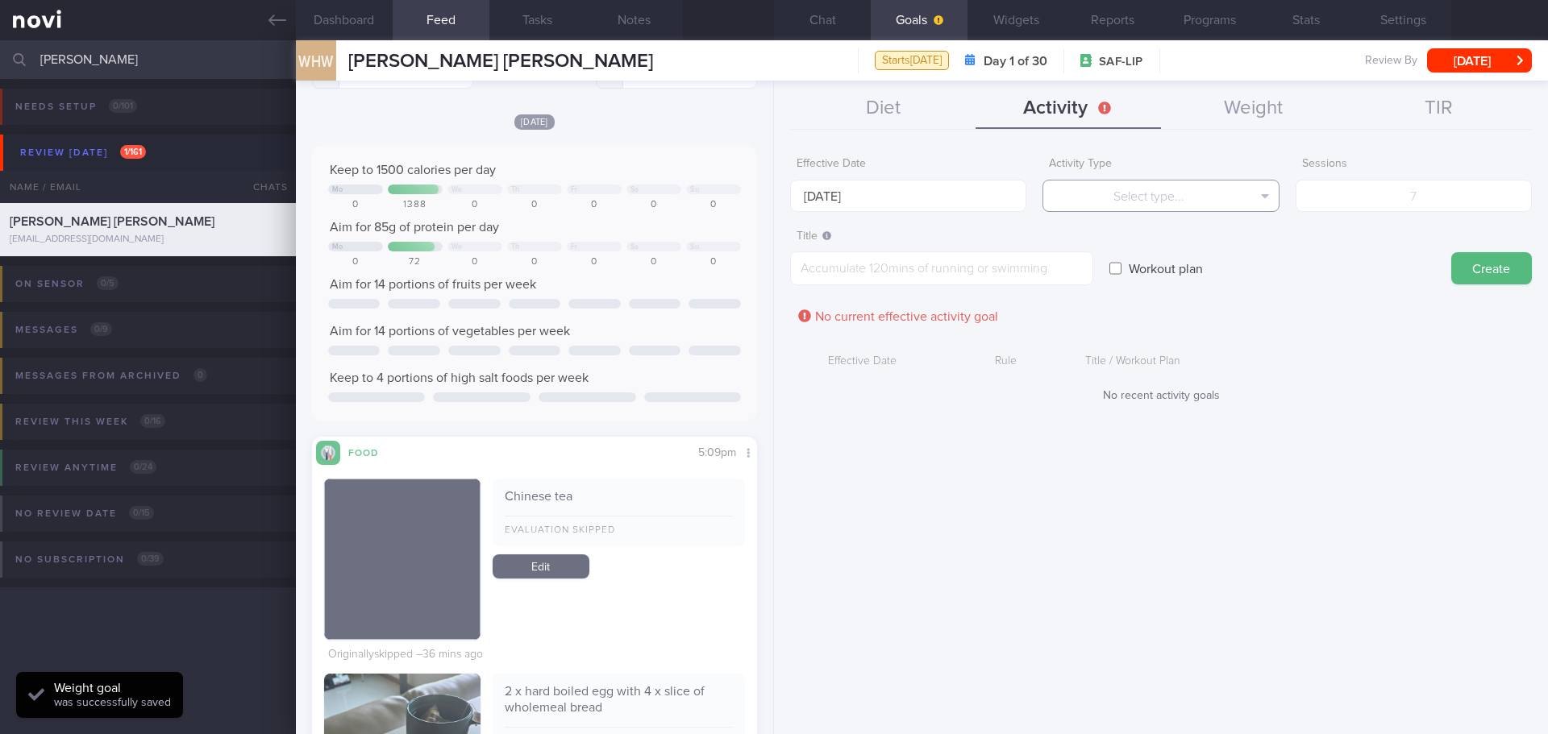
click at [1107, 185] on button "Select type..." at bounding box center [1160, 196] width 236 height 32
click at [1146, 276] on button "Sessions" at bounding box center [1160, 276] width 235 height 24
click at [1375, 206] on input "number" at bounding box center [1413, 196] width 236 height 32
type input "3"
click at [1015, 256] on textarea at bounding box center [941, 268] width 303 height 34
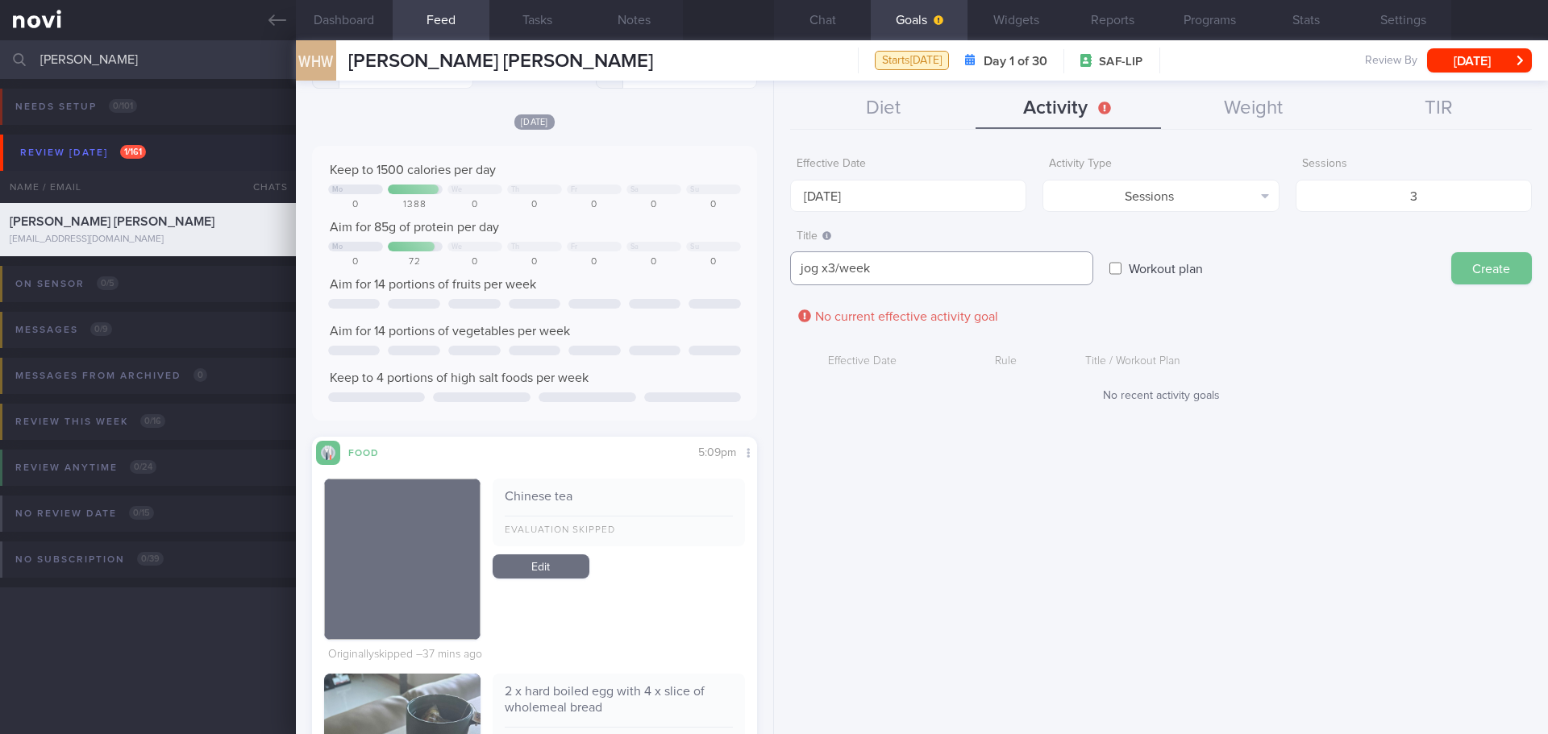
type textarea "jog x3/week"
click at [1494, 275] on button "Create" at bounding box center [1491, 268] width 81 height 32
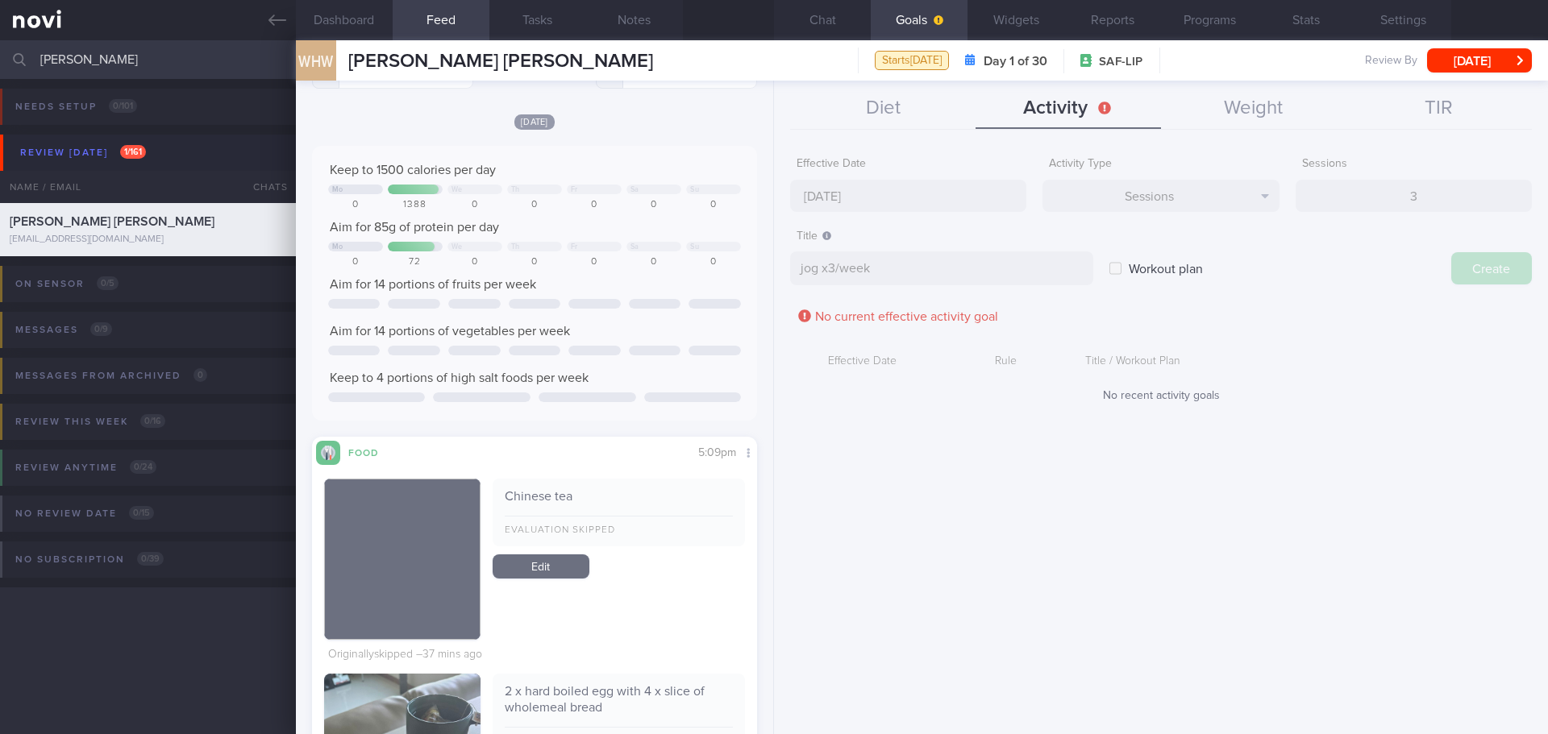
type input "29 Sep 2025"
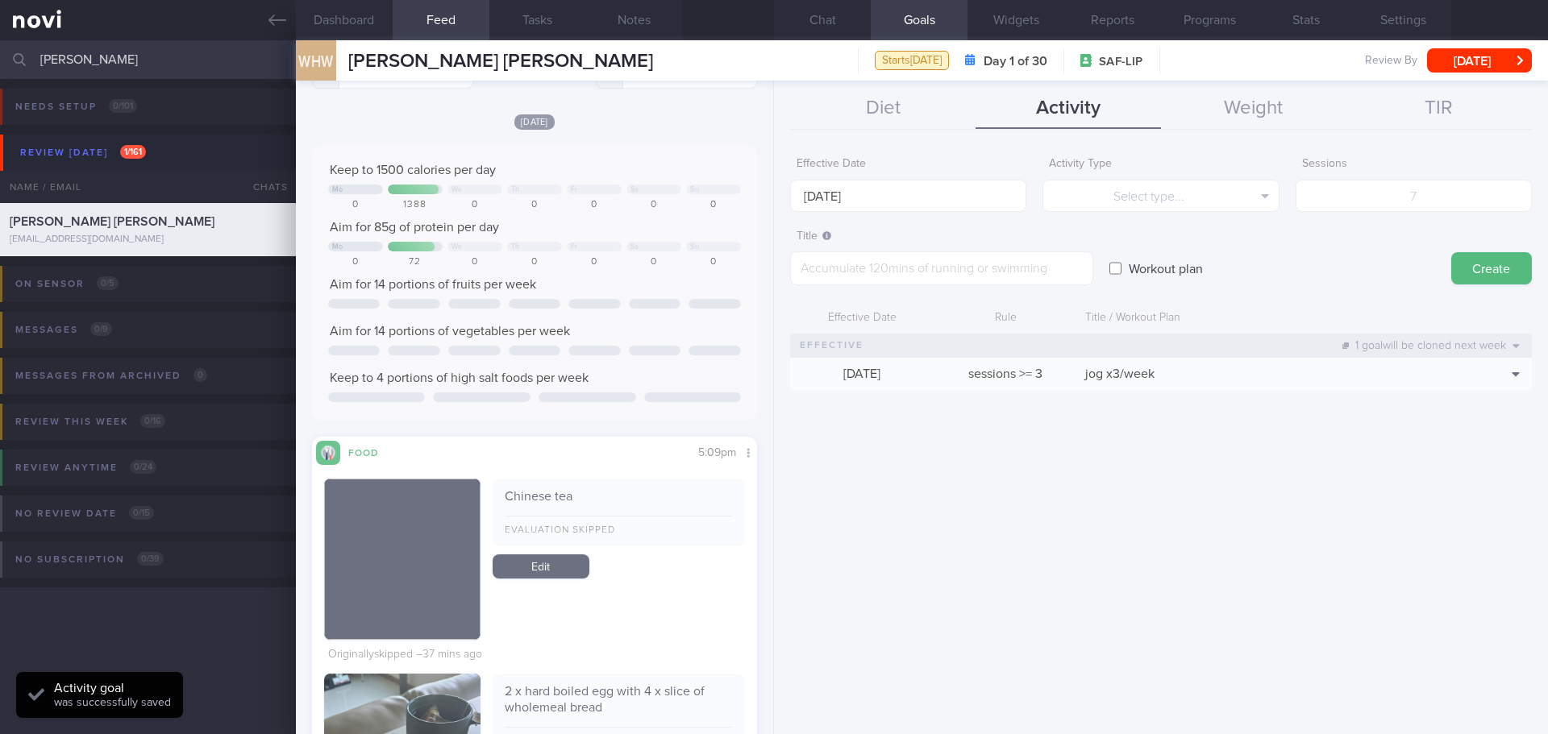
drag, startPoint x: 1299, startPoint y: 522, endPoint x: 1299, endPoint y: 513, distance: 8.9
click at [1299, 514] on div "Effective Date 29 Sep 2025 Activity Type Select type... Select type... Duration…" at bounding box center [1161, 435] width 774 height 597
click at [1299, 513] on div "Effective Date 29 Sep 2025 Activity Type Select type... Select type... Duration…" at bounding box center [1161, 435] width 774 height 597
click at [1279, 510] on div "Effective Date 29 Sep 2025 Activity Type Select type... Select type... Duration…" at bounding box center [1161, 435] width 774 height 597
click at [1257, 505] on div "Effective Date 29 Sep 2025 Activity Type Select type... Select type... Duration…" at bounding box center [1161, 435] width 774 height 597
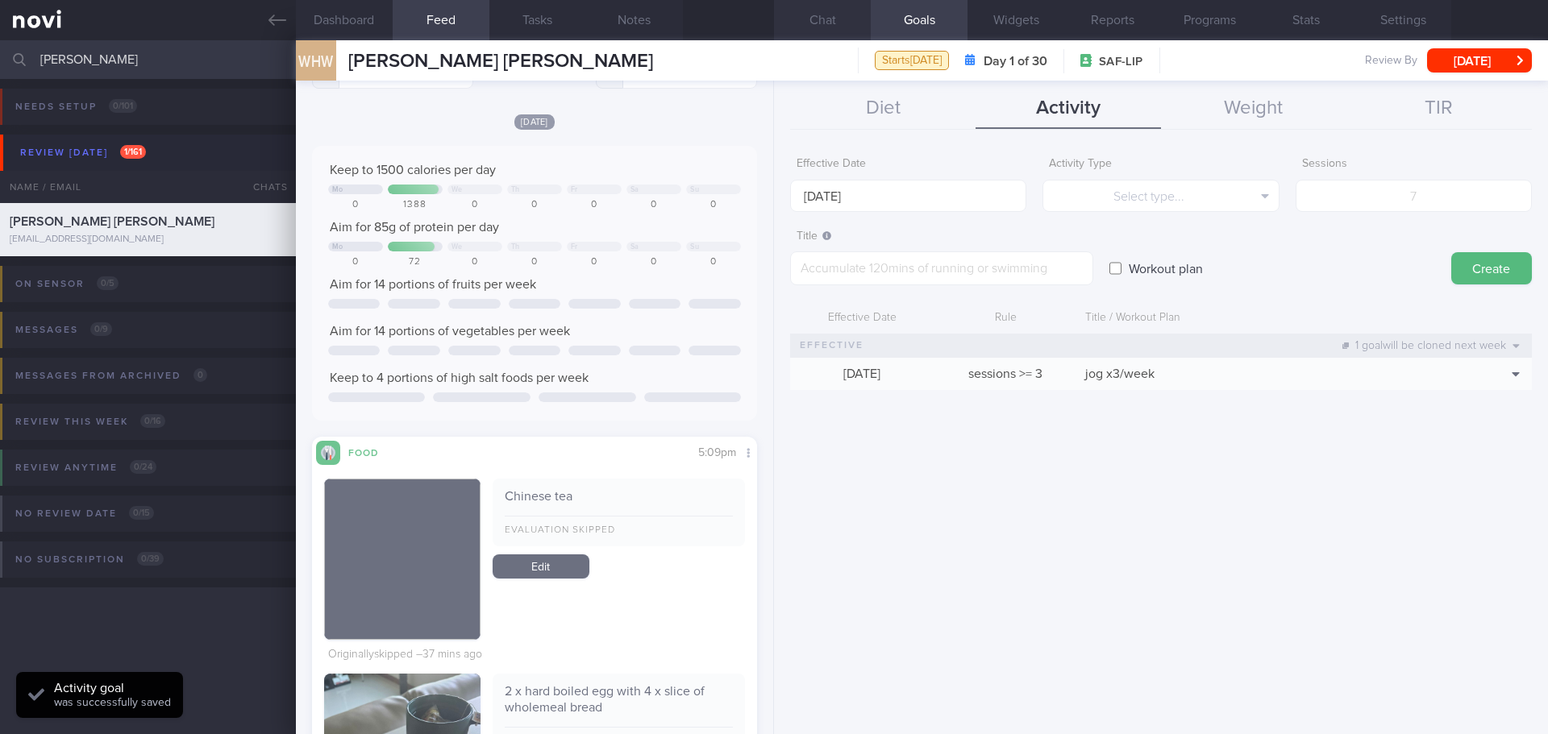
click at [838, 17] on button "Chat" at bounding box center [822, 20] width 97 height 40
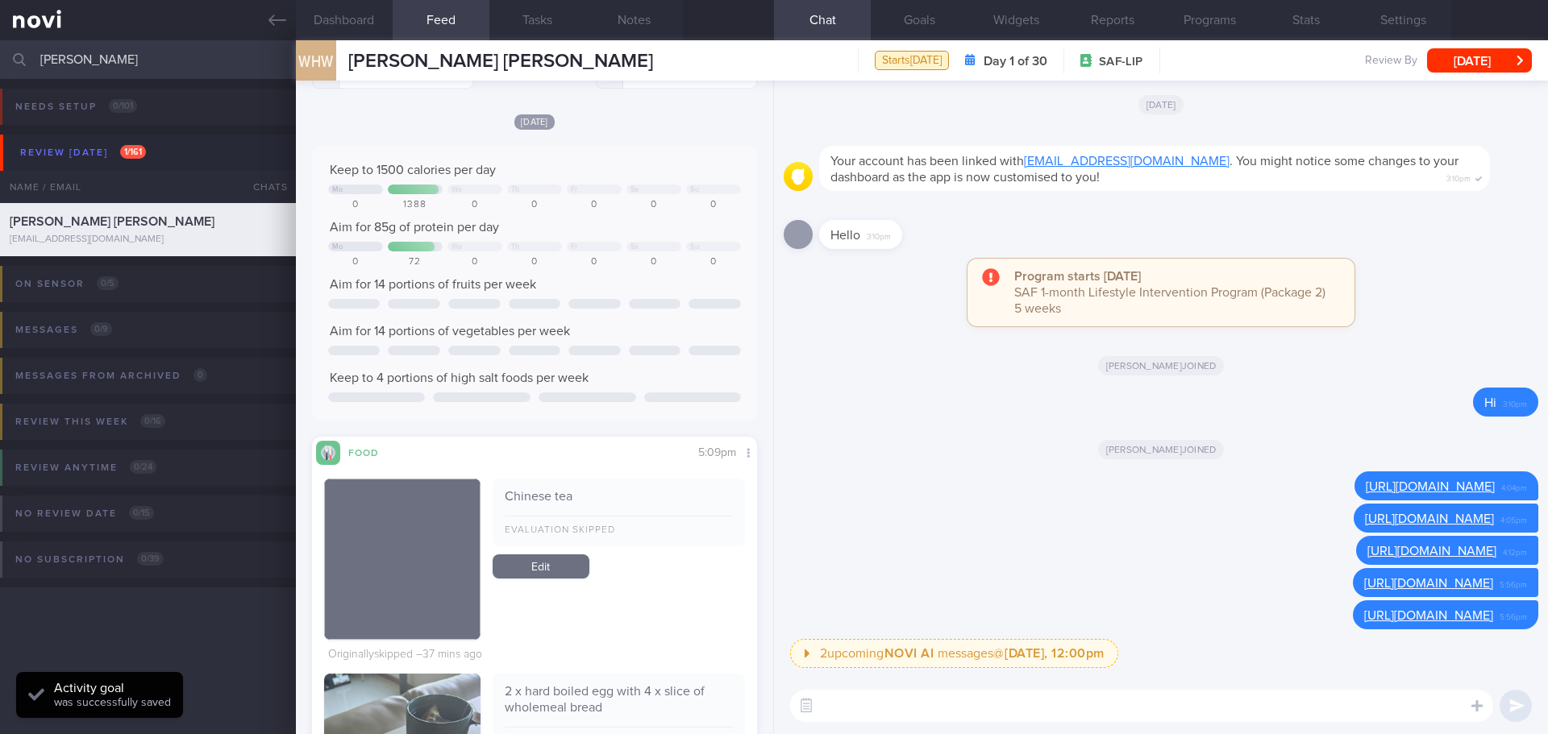
drag, startPoint x: 143, startPoint y: 50, endPoint x: -135, endPoint y: 83, distance: 279.2
click at [0, 83] on html "You are offline! Some functionality will be unavailable Patients New Users Coac…" at bounding box center [774, 367] width 1548 height 734
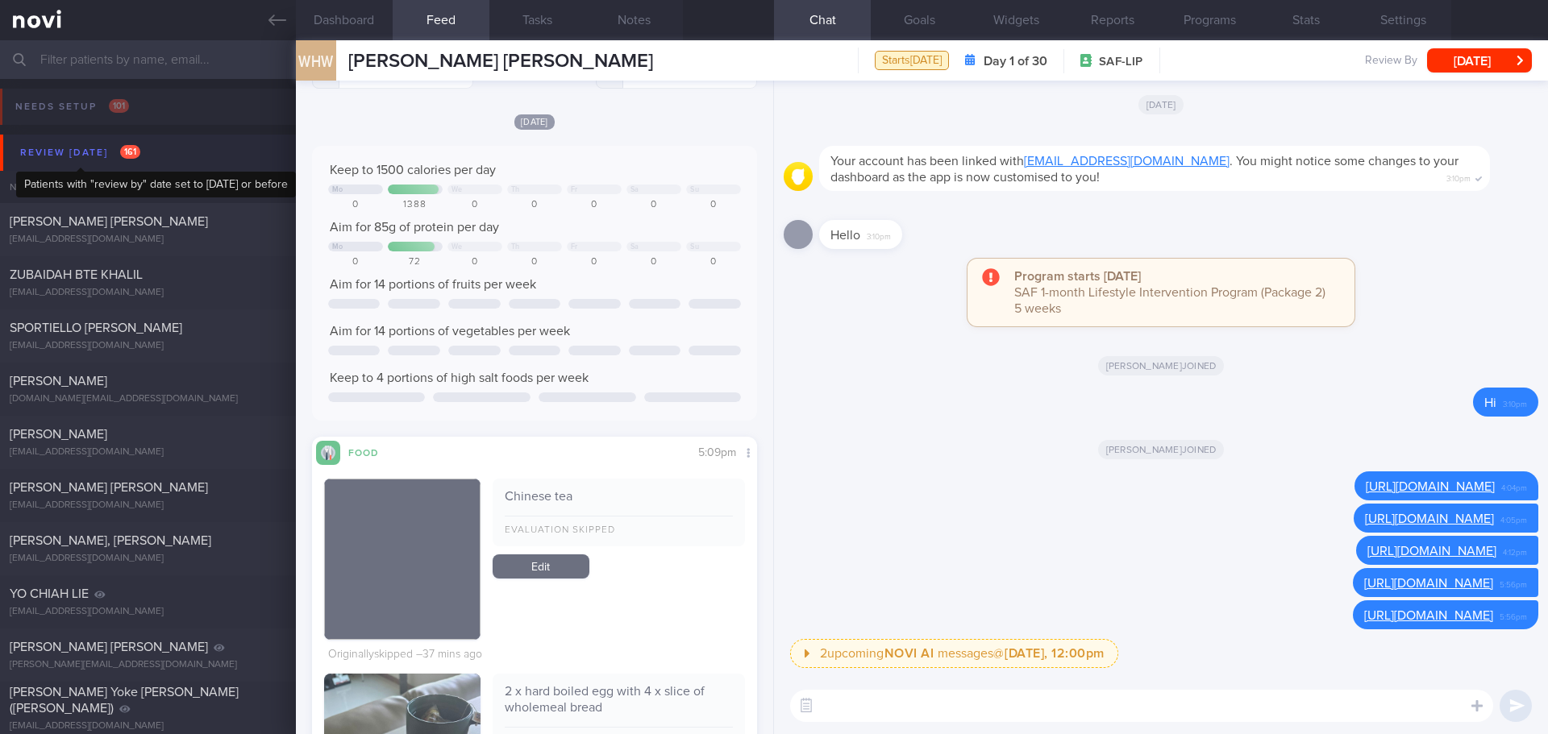
click at [105, 145] on div "Review today 161" at bounding box center [80, 153] width 128 height 22
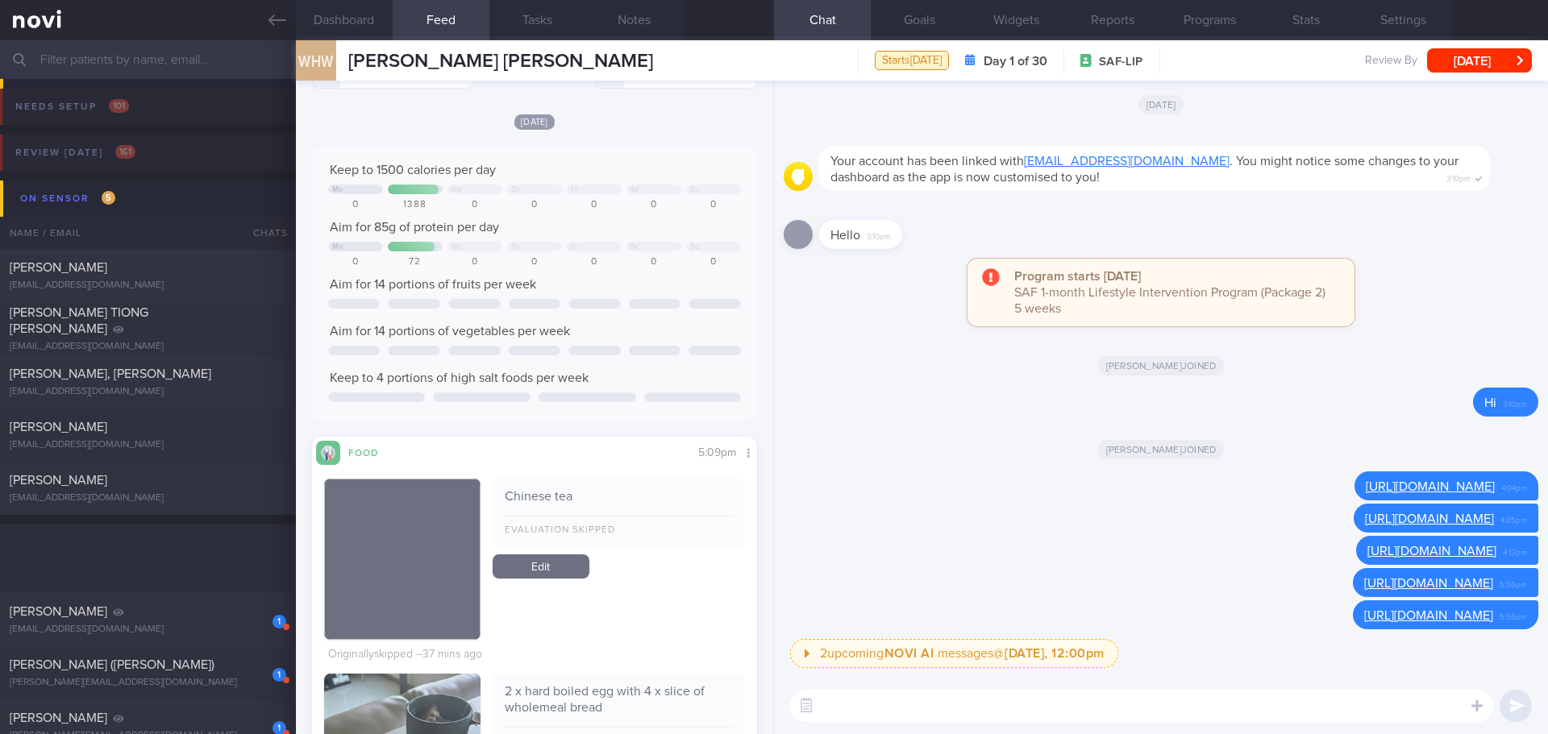
scroll to position [484, 0]
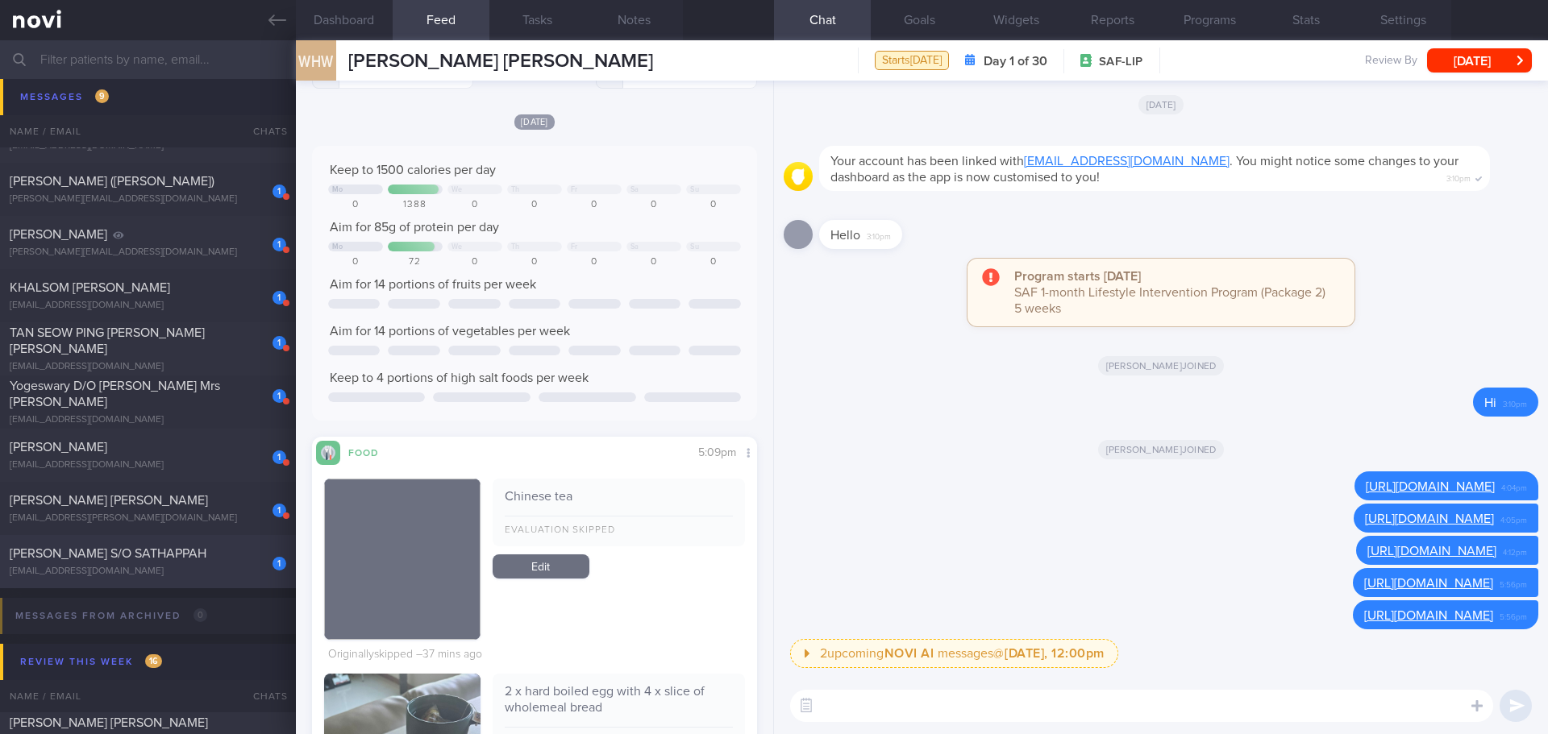
click at [166, 571] on div "sunnyboi9523@gmail.com" at bounding box center [148, 572] width 276 height 12
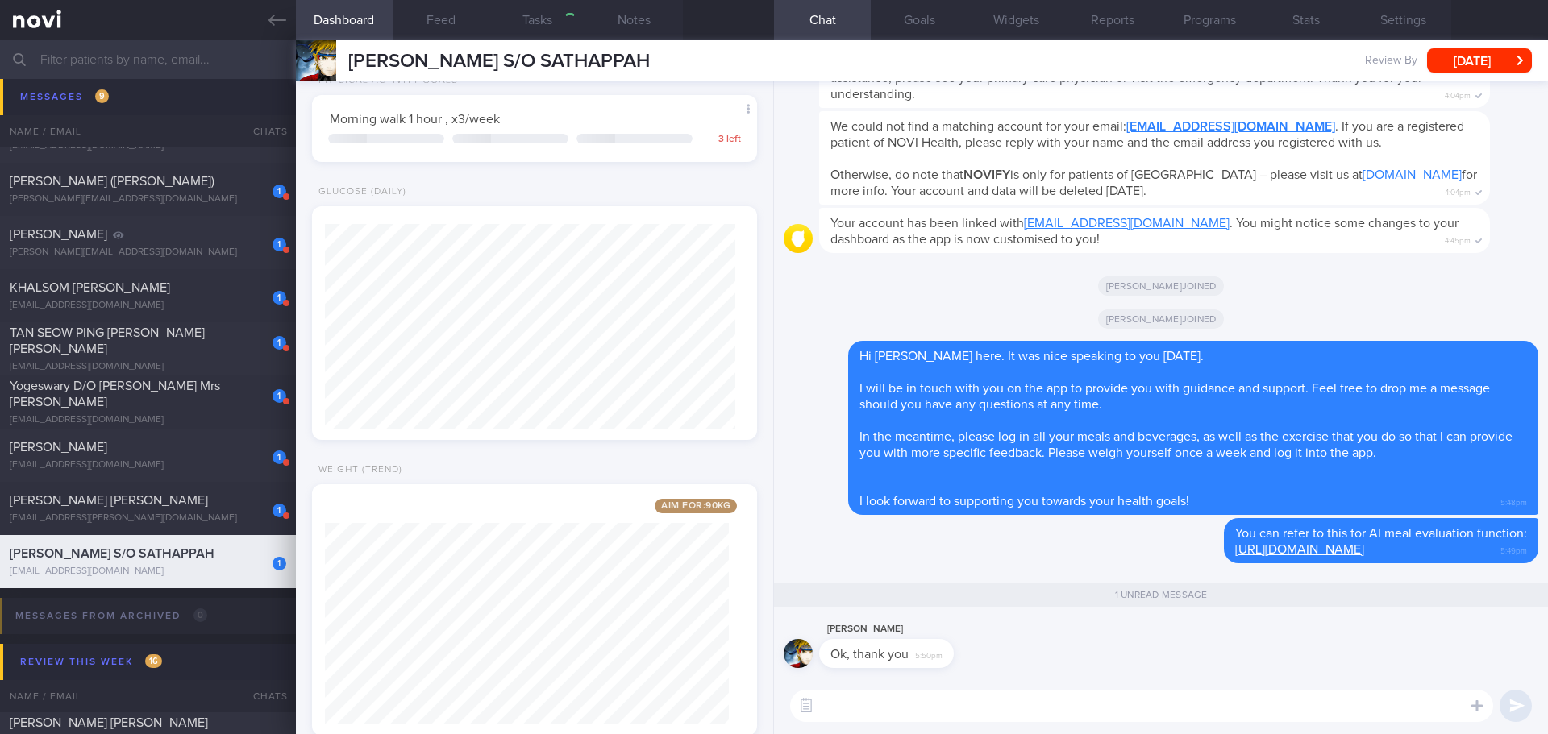
scroll to position [225, 405]
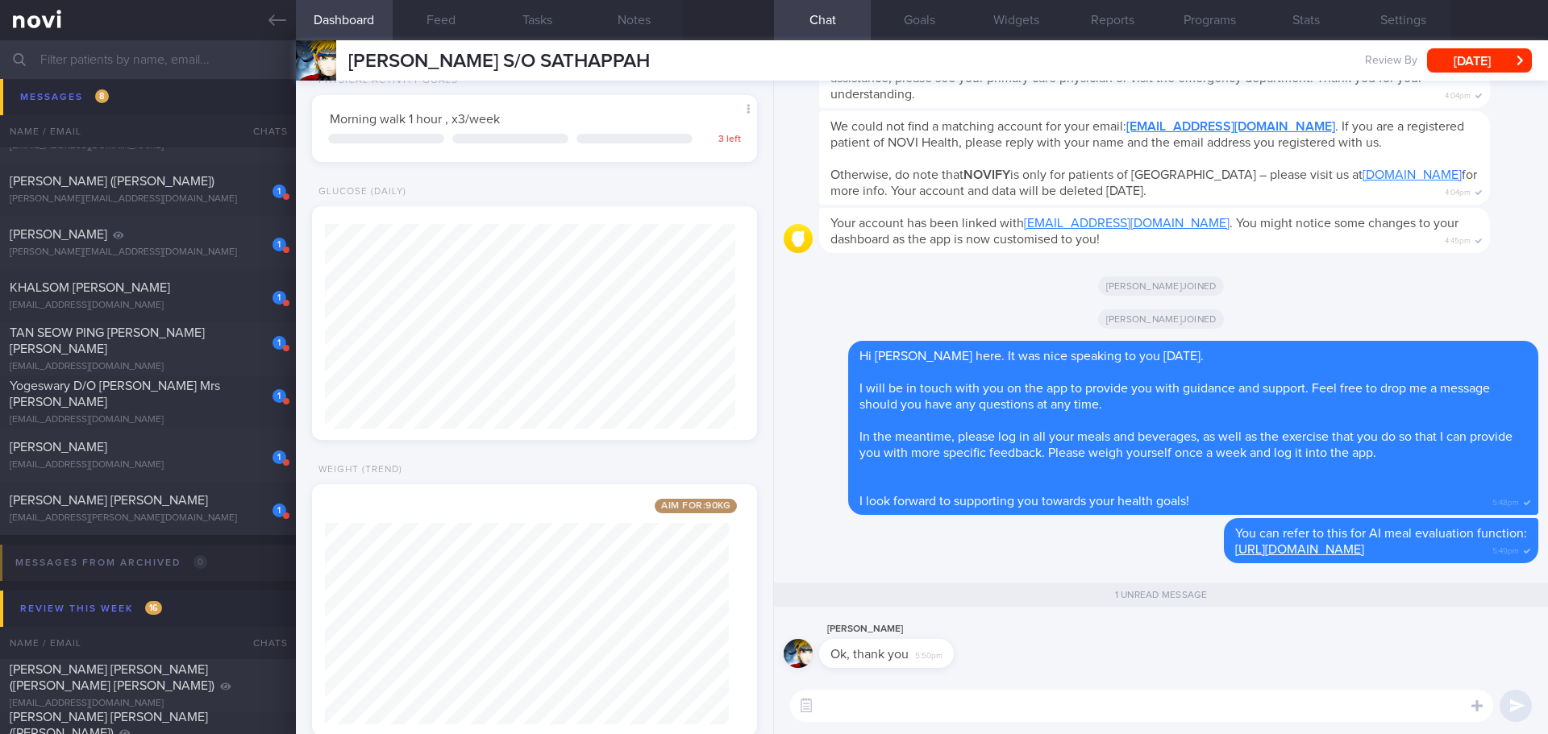
click at [878, 715] on textarea at bounding box center [1141, 706] width 703 height 32
paste textarea "Your calories goal is 1600kcal (calories in) and aim for 70g protein per day."
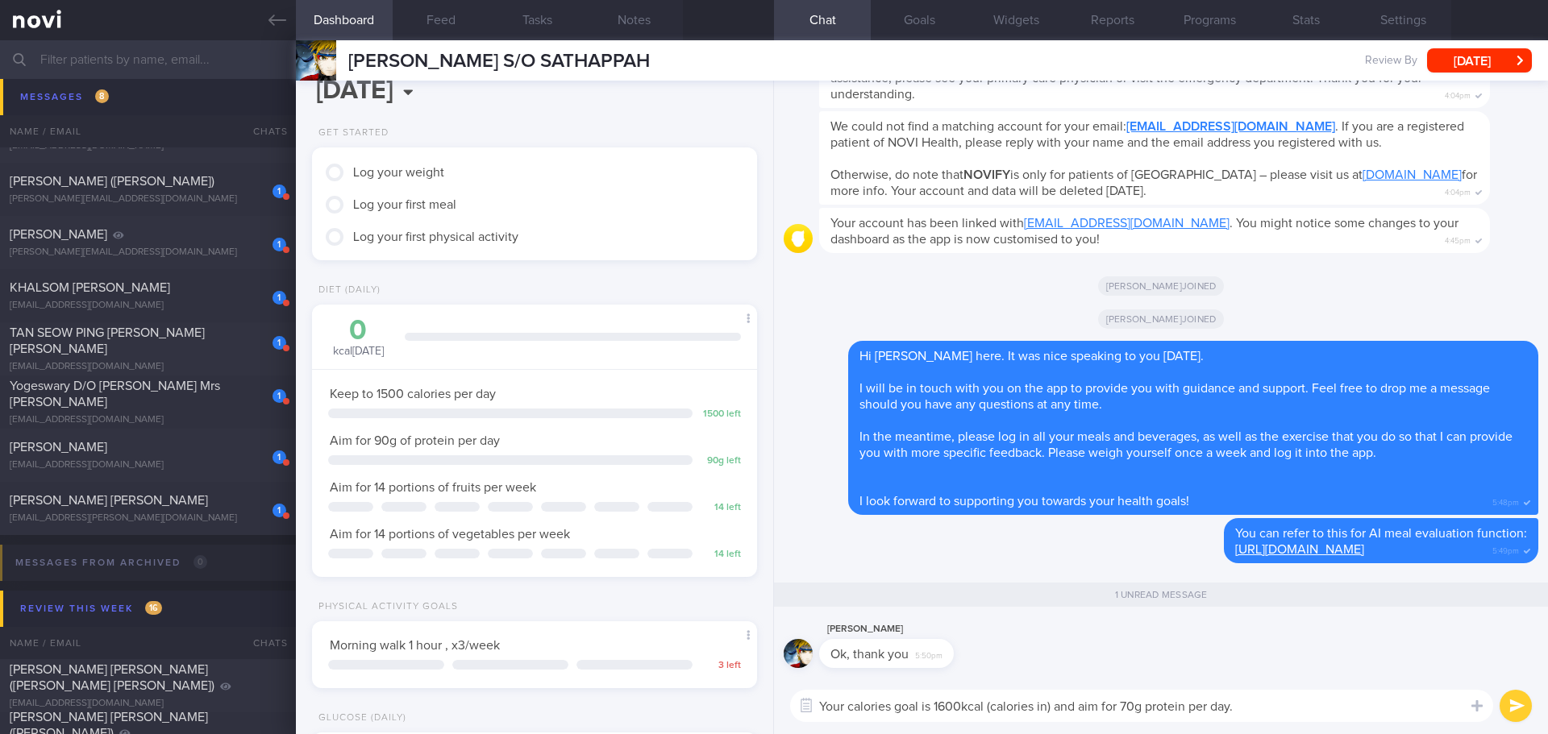
scroll to position [0, 0]
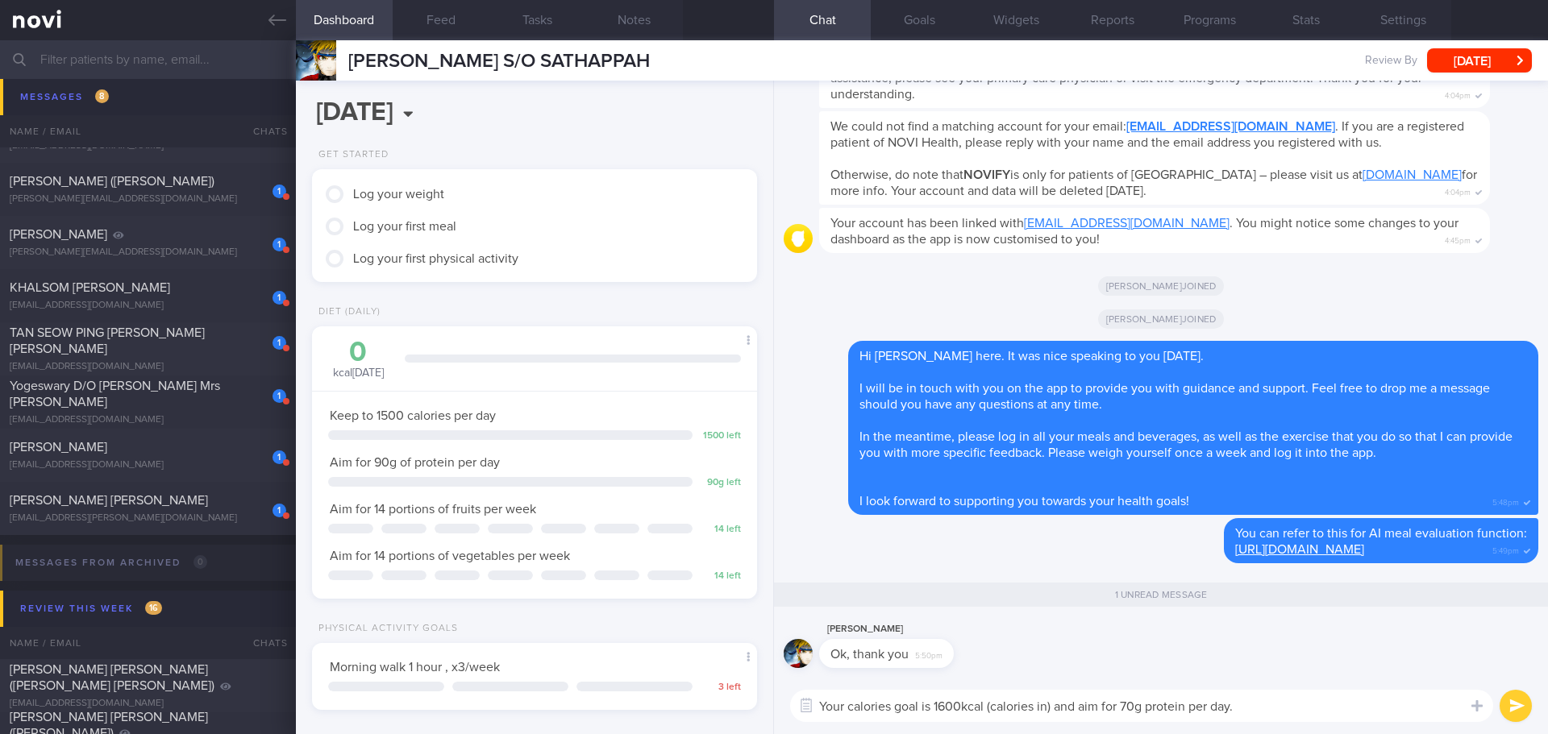
click at [946, 701] on textarea "Your calories goal is 1600kcal (calories in) and aim for 70g protein per day." at bounding box center [1141, 706] width 703 height 32
click at [1137, 709] on textarea "Your calories goal is 1500kcal (calories in) and aim for 70g protein per day." at bounding box center [1141, 706] width 703 height 32
click at [1298, 710] on textarea "Your calories goal is 1500kcal (calories in) and aim for 90g protein per day." at bounding box center [1141, 706] width 703 height 32
click at [937, 718] on textarea "Your calories goal is 1500kcal (calories in) and aim for 90g protein per day." at bounding box center [1141, 698] width 703 height 48
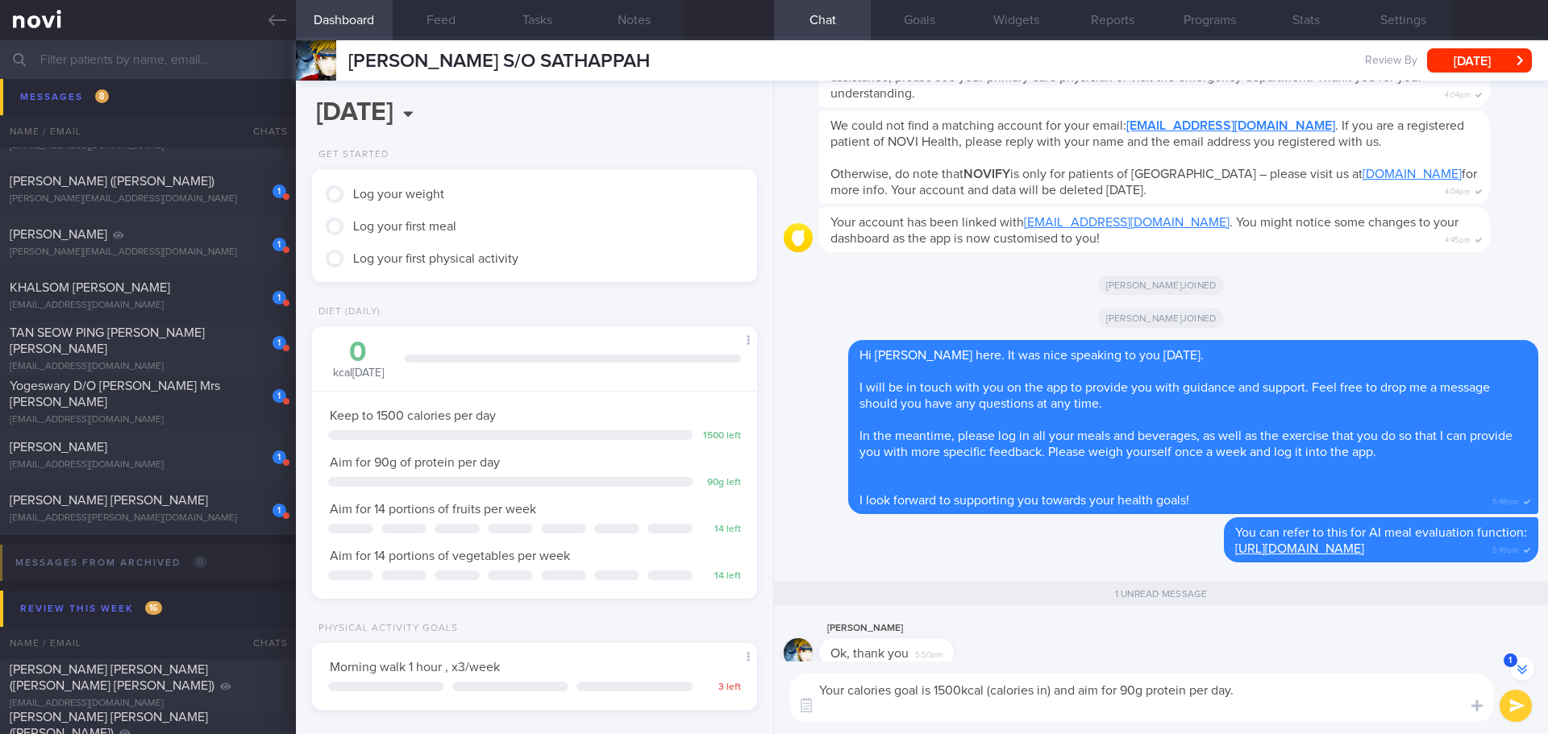
paste textarea "Focus on cutting down hidden fats as fats is calorie dense, 1g = 9kcal - remove…"
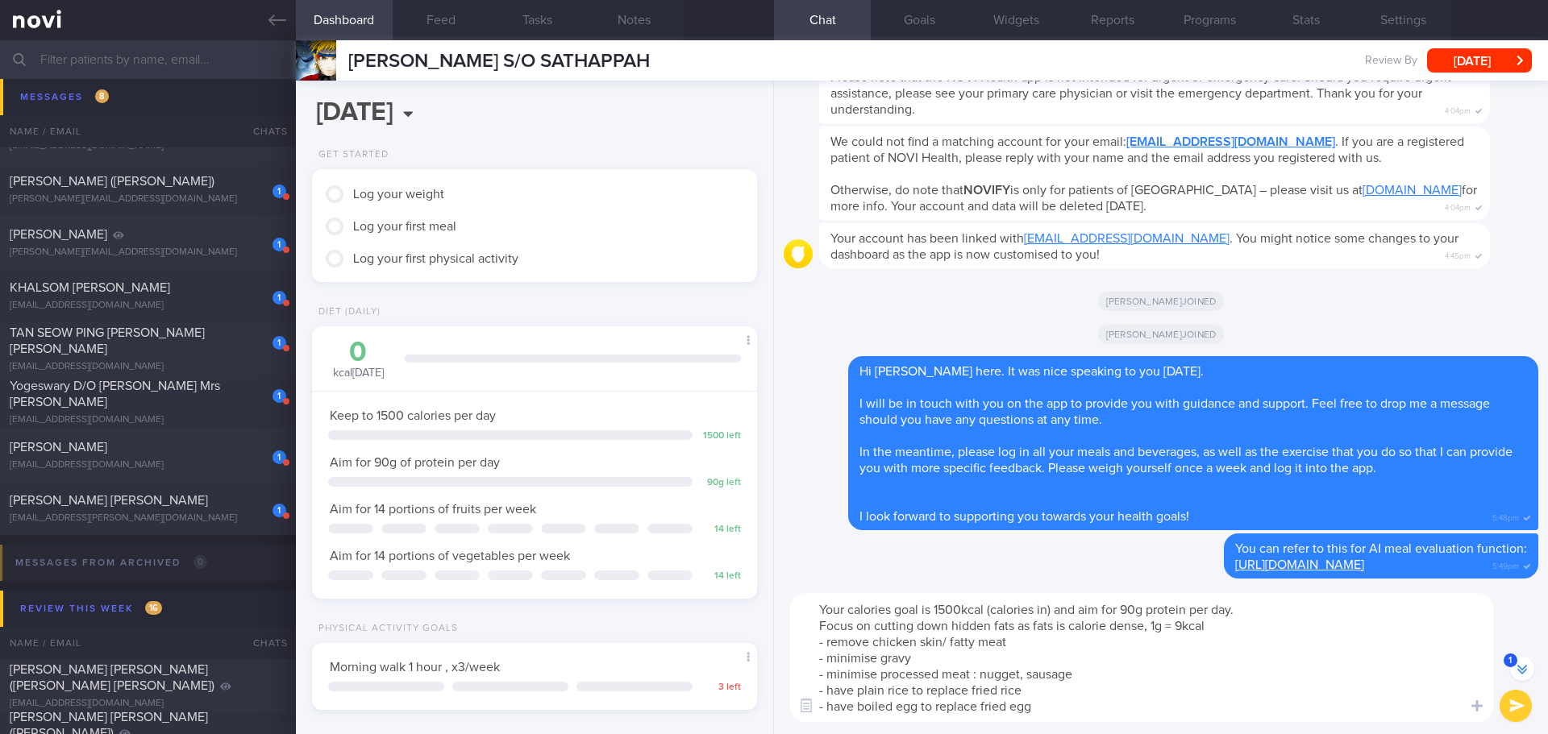
scroll to position [-96, 0]
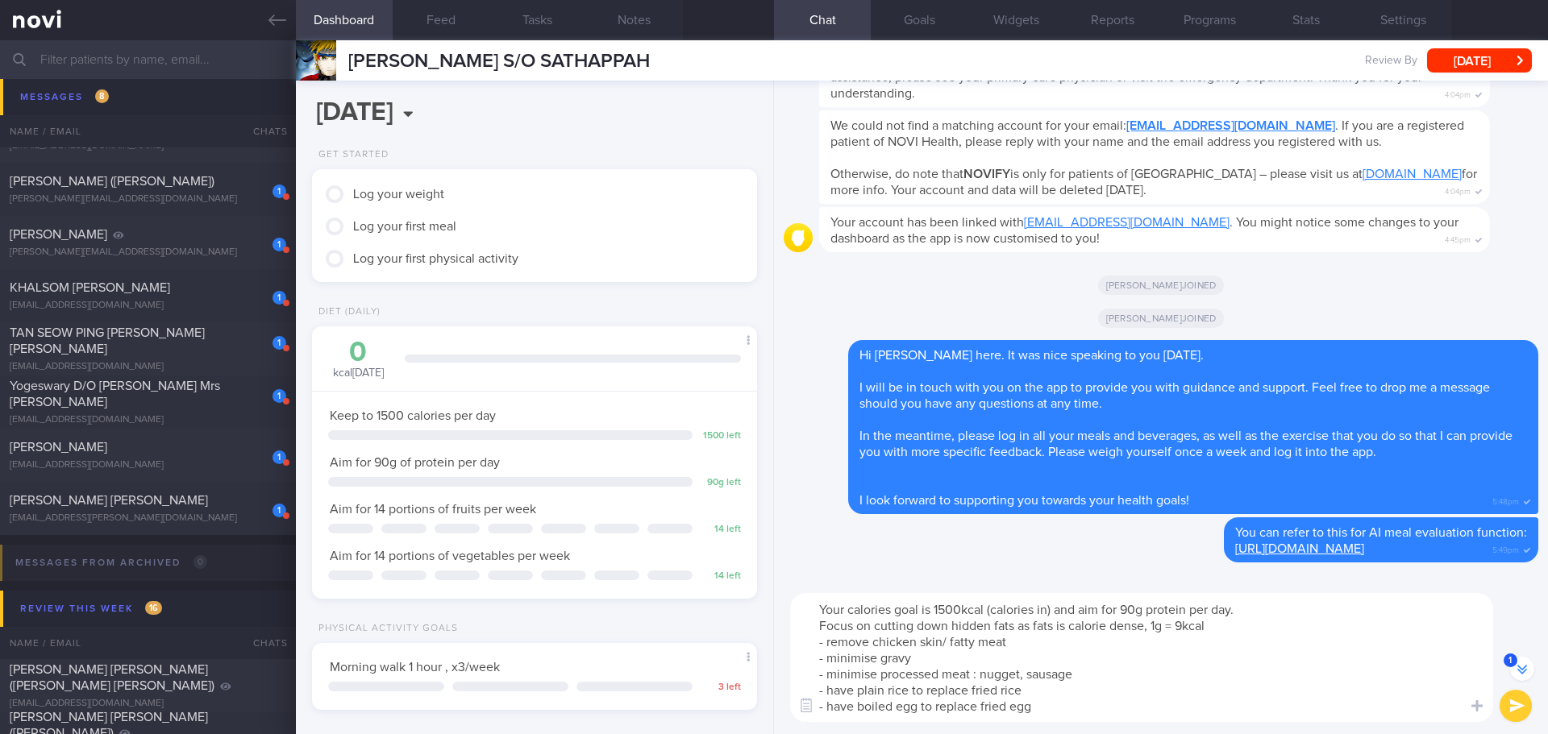
click at [1062, 714] on textarea "Your calories goal is 1500kcal (calories in) and aim for 90g protein per day. F…" at bounding box center [1141, 657] width 703 height 129
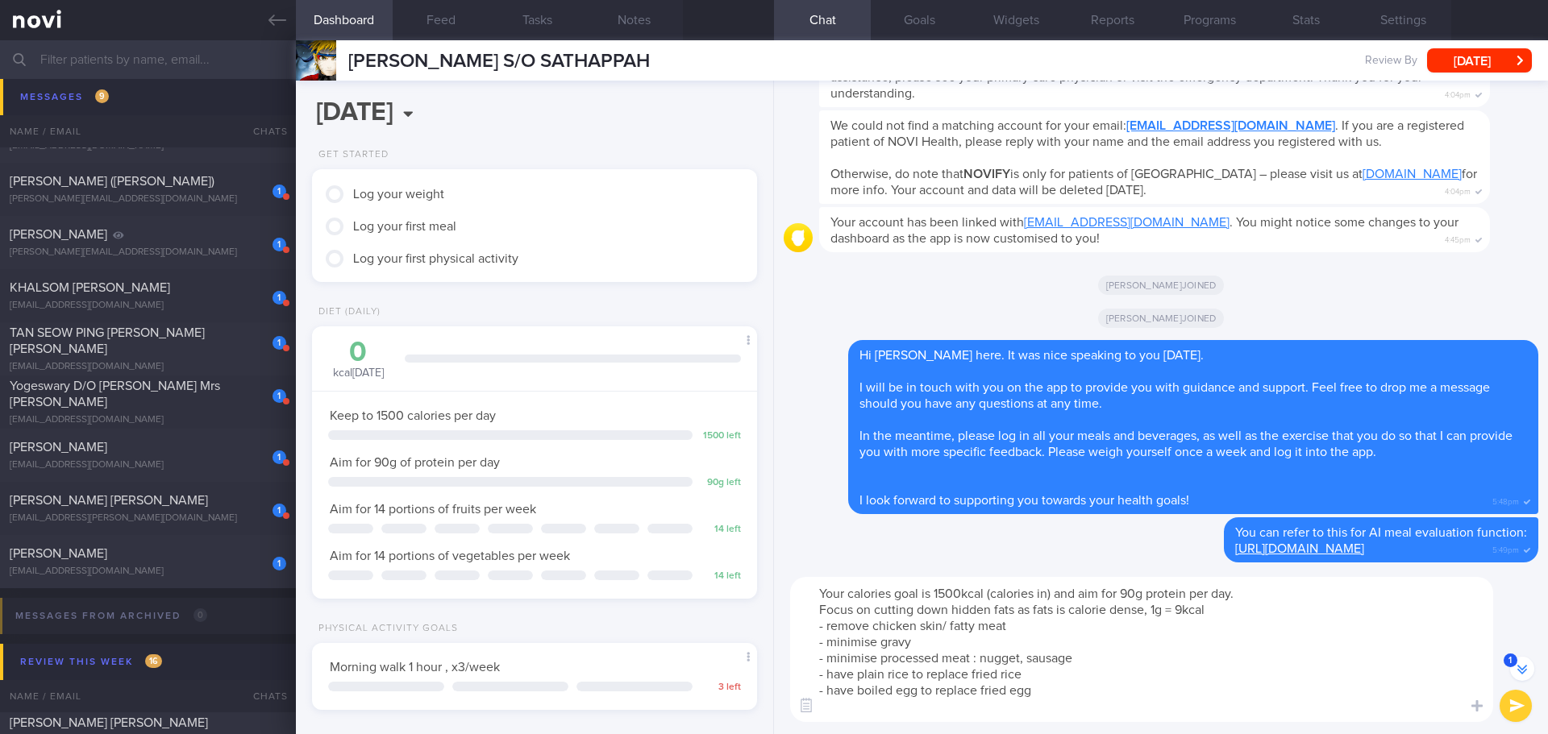
scroll to position [-128, 0]
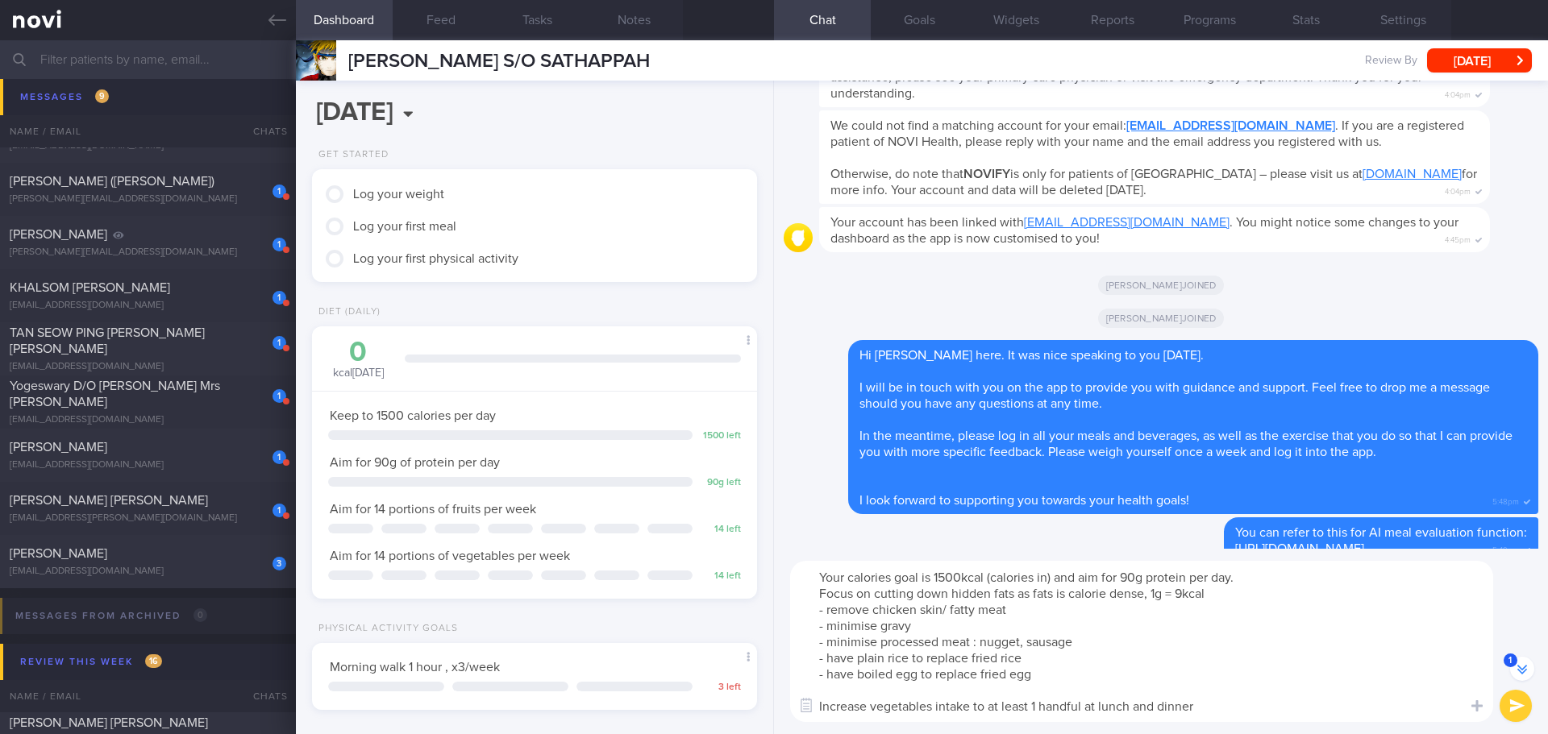
click at [1113, 655] on textarea "Your calories goal is 1500kcal (calories in) and aim for 90g protein per day. F…" at bounding box center [1141, 641] width 703 height 161
click at [1108, 642] on textarea "Your calories goal is 1500kcal (calories in) and aim for 90g protein per day. F…" at bounding box center [1141, 641] width 703 height 161
click at [1260, 649] on textarea "Your calories goal is 1500kcal (calories in) and aim for 90g protein per day. F…" at bounding box center [1141, 641] width 703 height 161
click at [1310, 632] on textarea "Your calories goal is 1500kcal (calories in) and aim for 90g protein per day. F…" at bounding box center [1141, 641] width 703 height 161
click at [1311, 659] on textarea "Your calories goal is 1500kcal (calories in) and aim for 90g protein per day. F…" at bounding box center [1141, 641] width 703 height 161
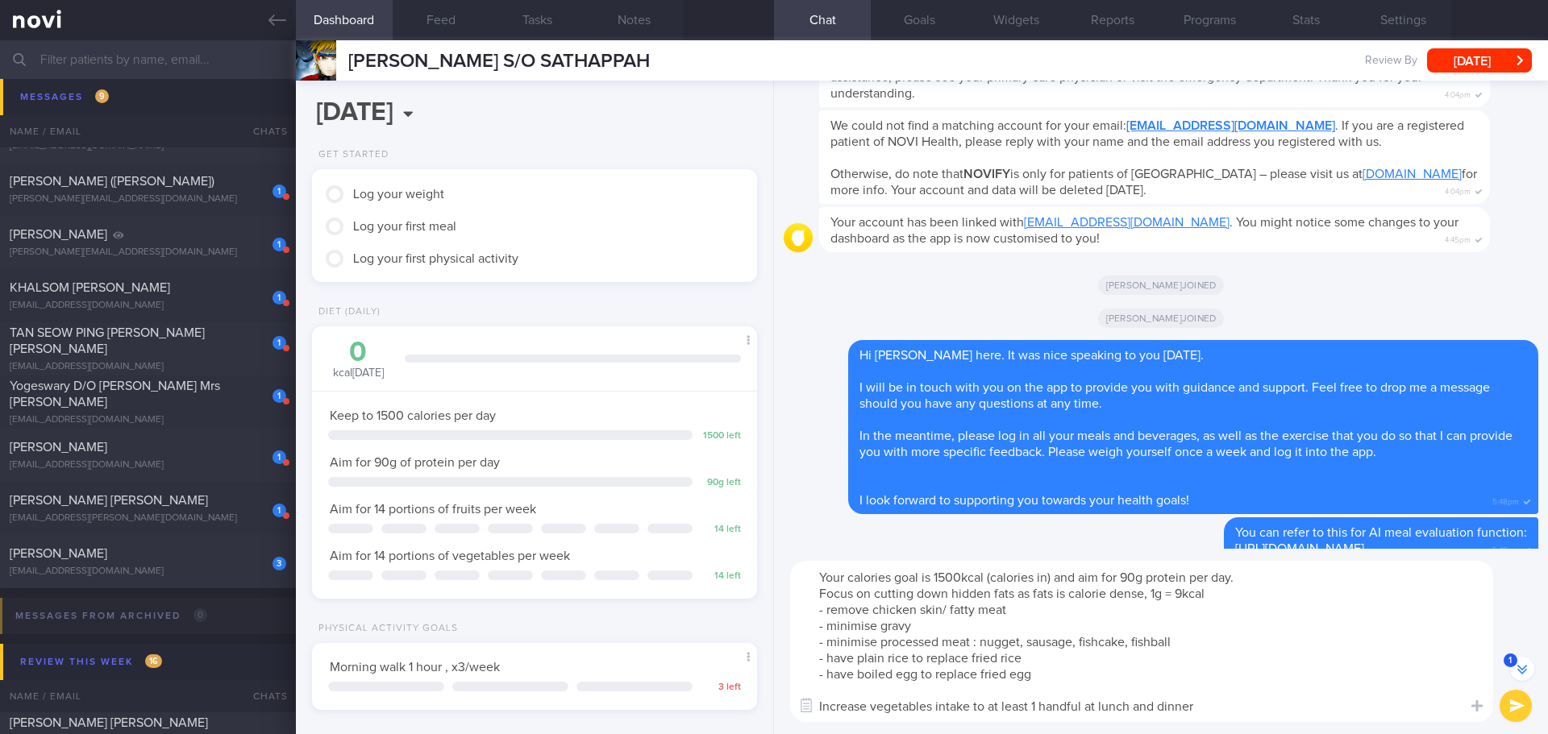
click at [1346, 663] on textarea "Your calories goal is 1500kcal (calories in) and aim for 90g protein per day. F…" at bounding box center [1141, 641] width 703 height 161
click at [1361, 635] on textarea "Your calories goal is 1500kcal (calories in) and aim for 90g protein per day. F…" at bounding box center [1141, 641] width 703 height 161
type textarea "Your calories goal is 1500kcal (calories in) and aim for 90g protein per day. F…"
click at [1506, 699] on button "submit" at bounding box center [1515, 706] width 32 height 32
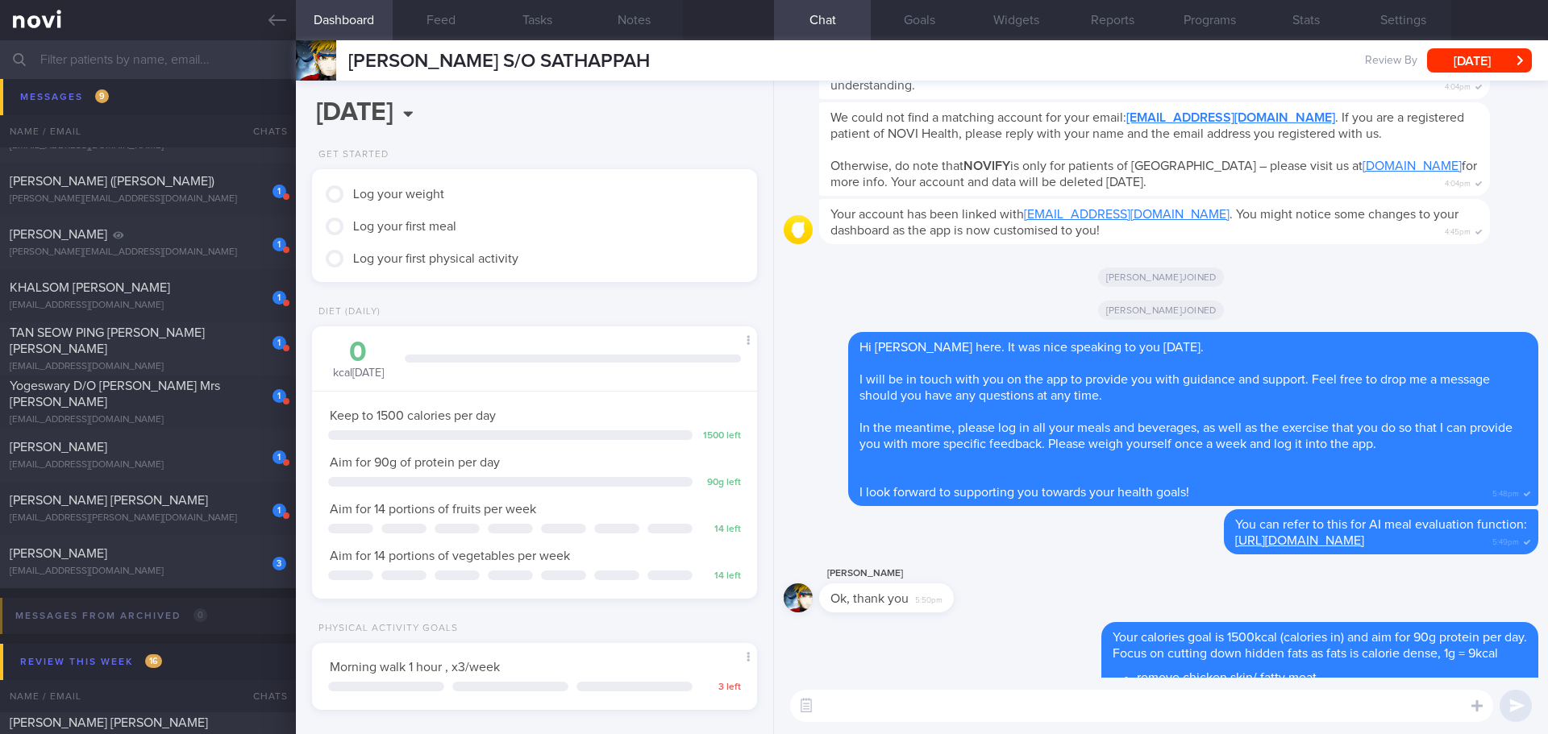
scroll to position [0, 0]
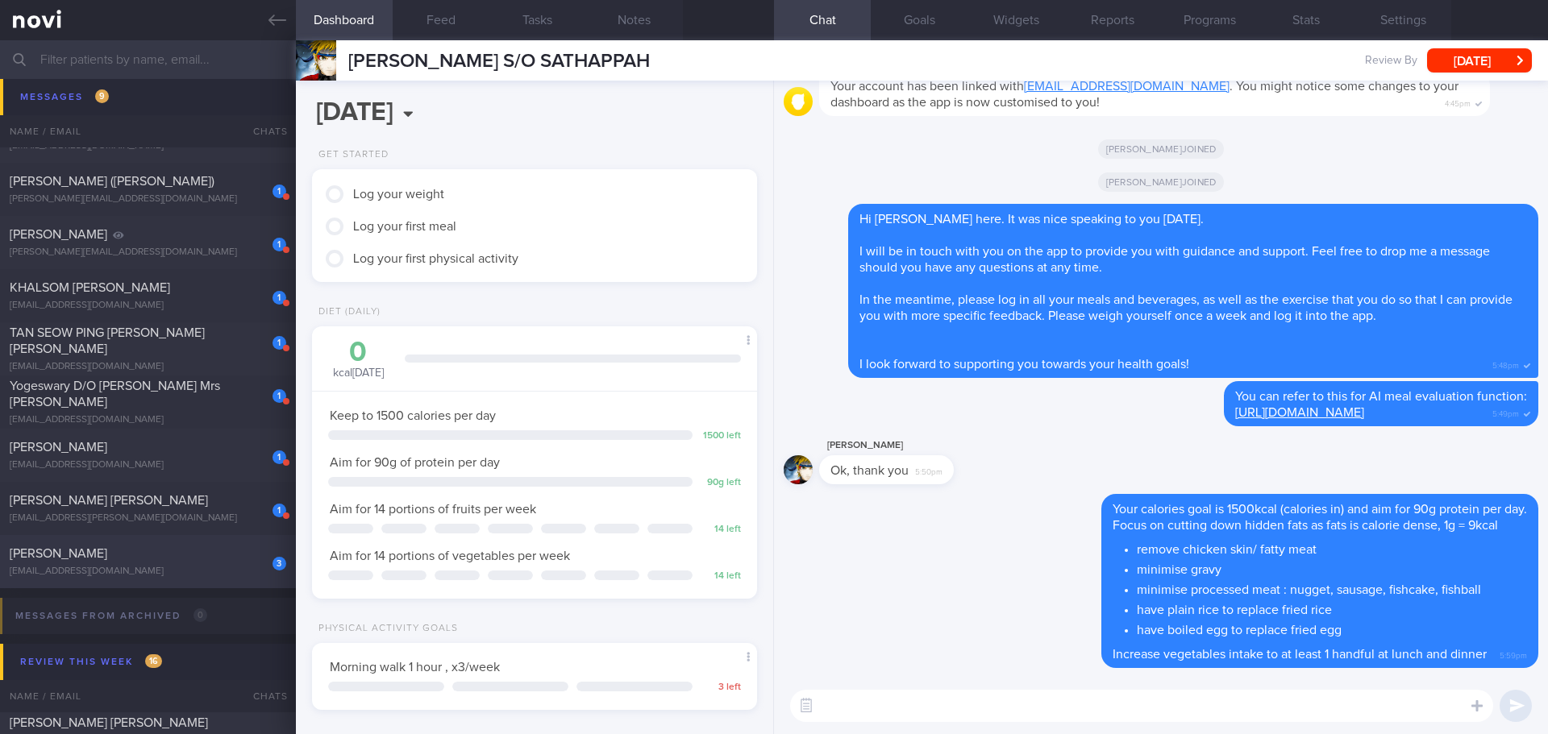
click at [69, 550] on span "[PERSON_NAME]" at bounding box center [59, 553] width 98 height 13
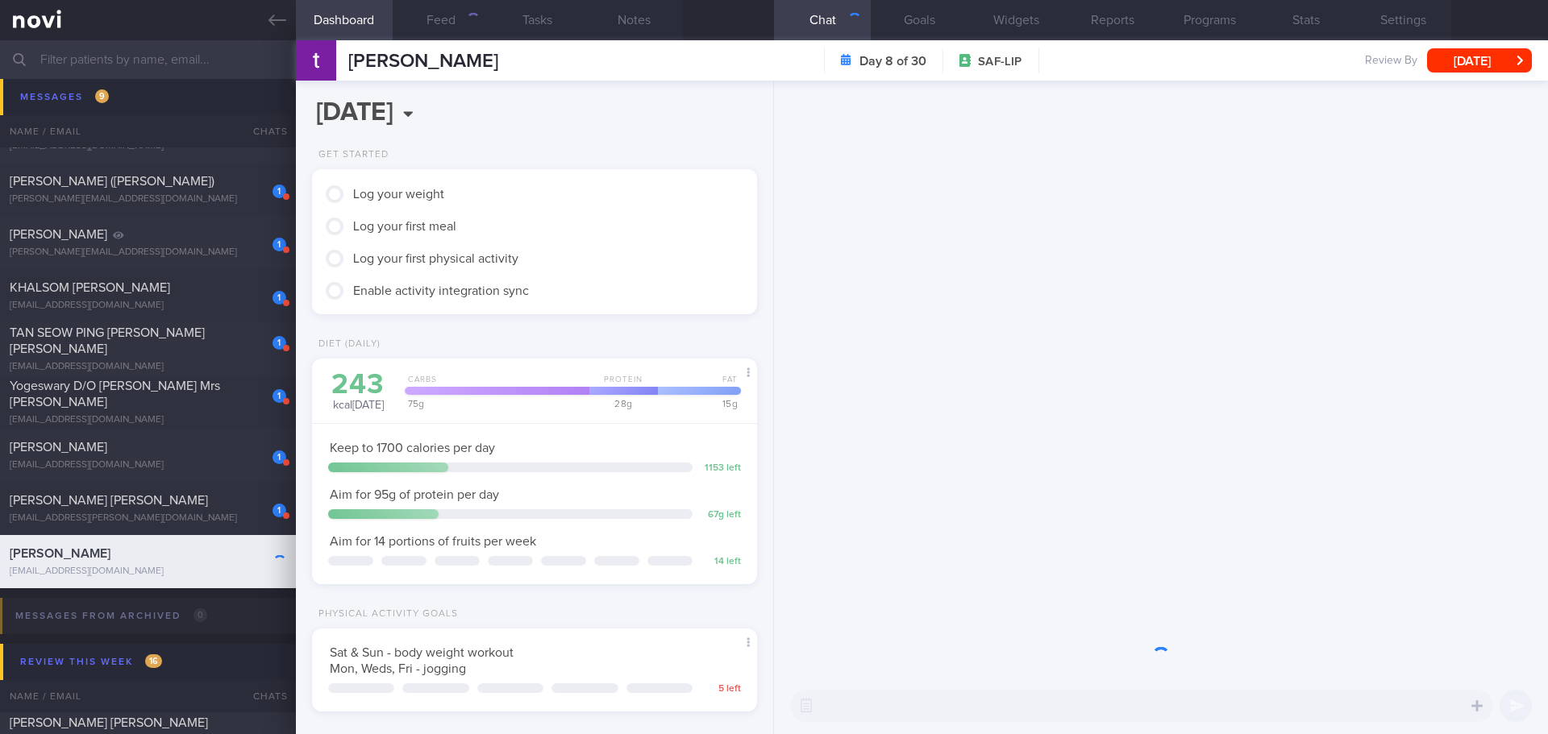
scroll to position [205, 411]
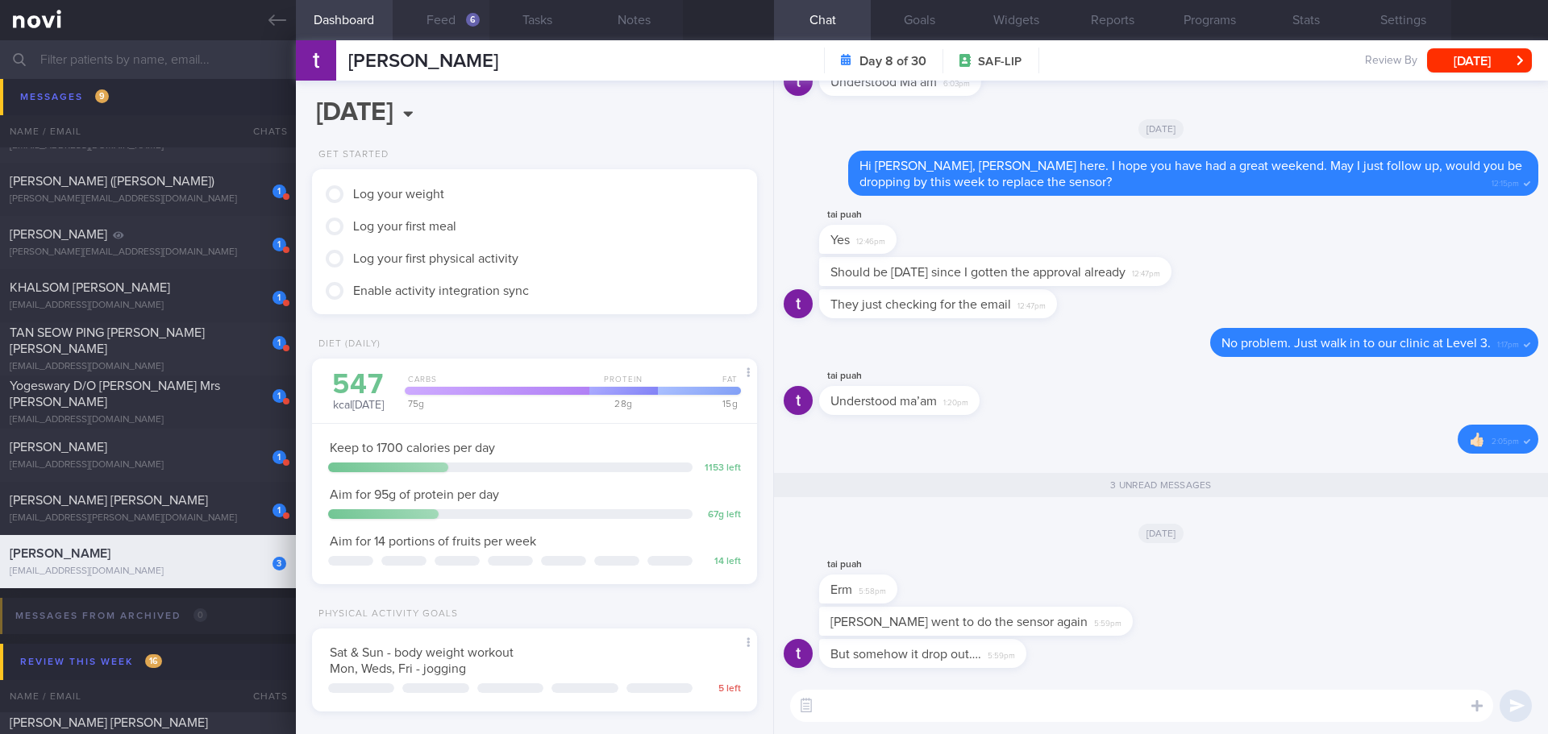
click at [462, 17] on button "Feed 6" at bounding box center [441, 20] width 97 height 40
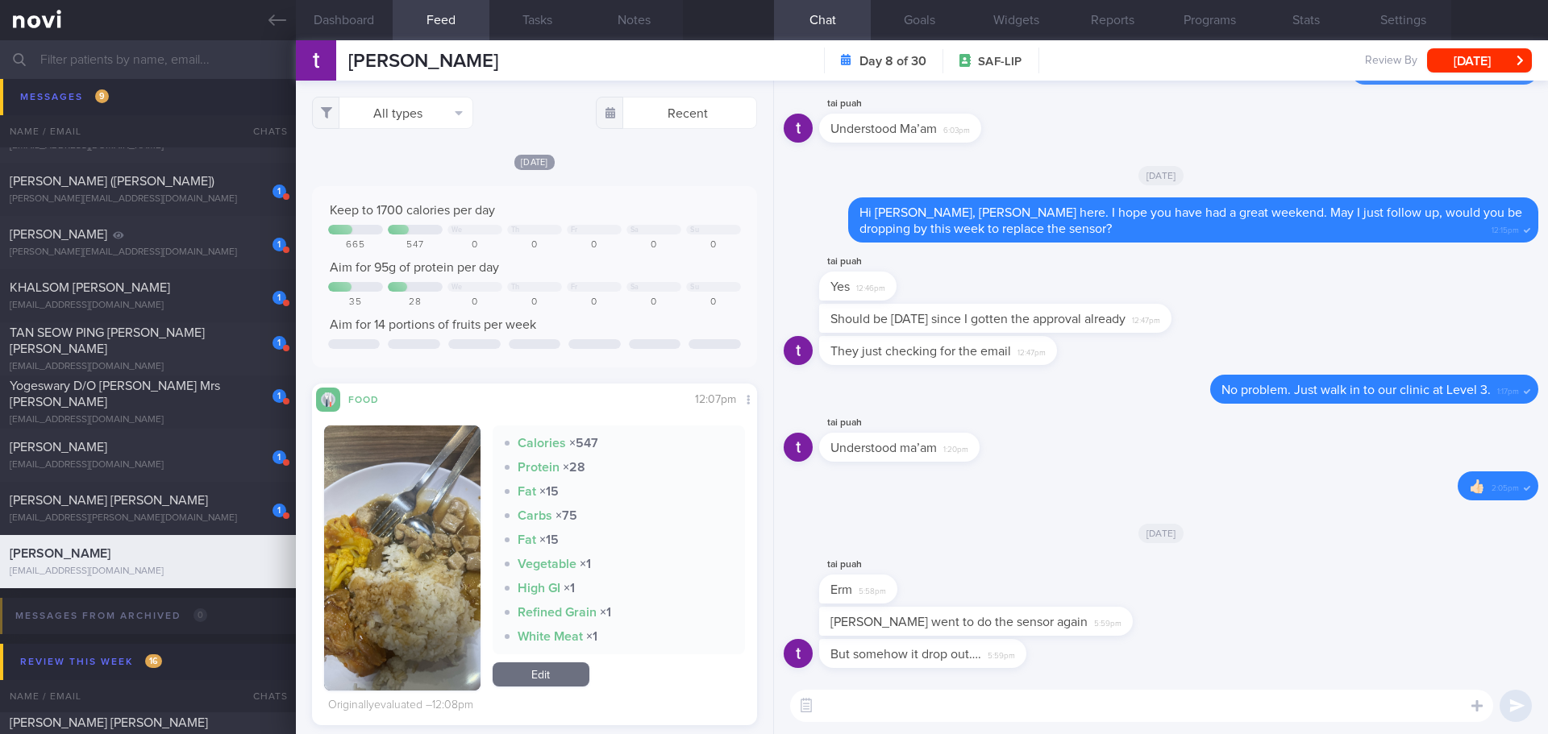
scroll to position [403, 0]
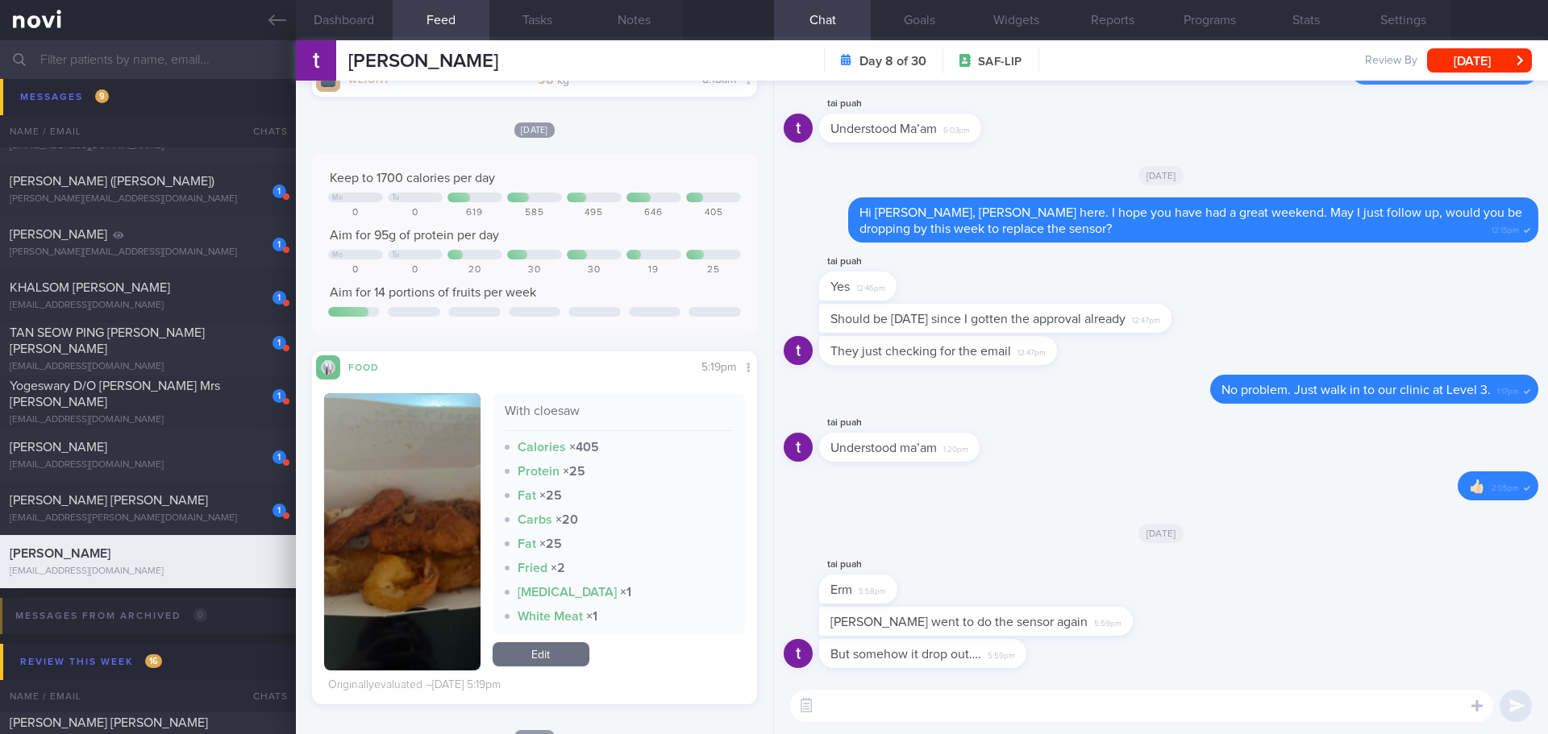
scroll to position [264, 419]
click at [422, 453] on button "button" at bounding box center [402, 531] width 156 height 277
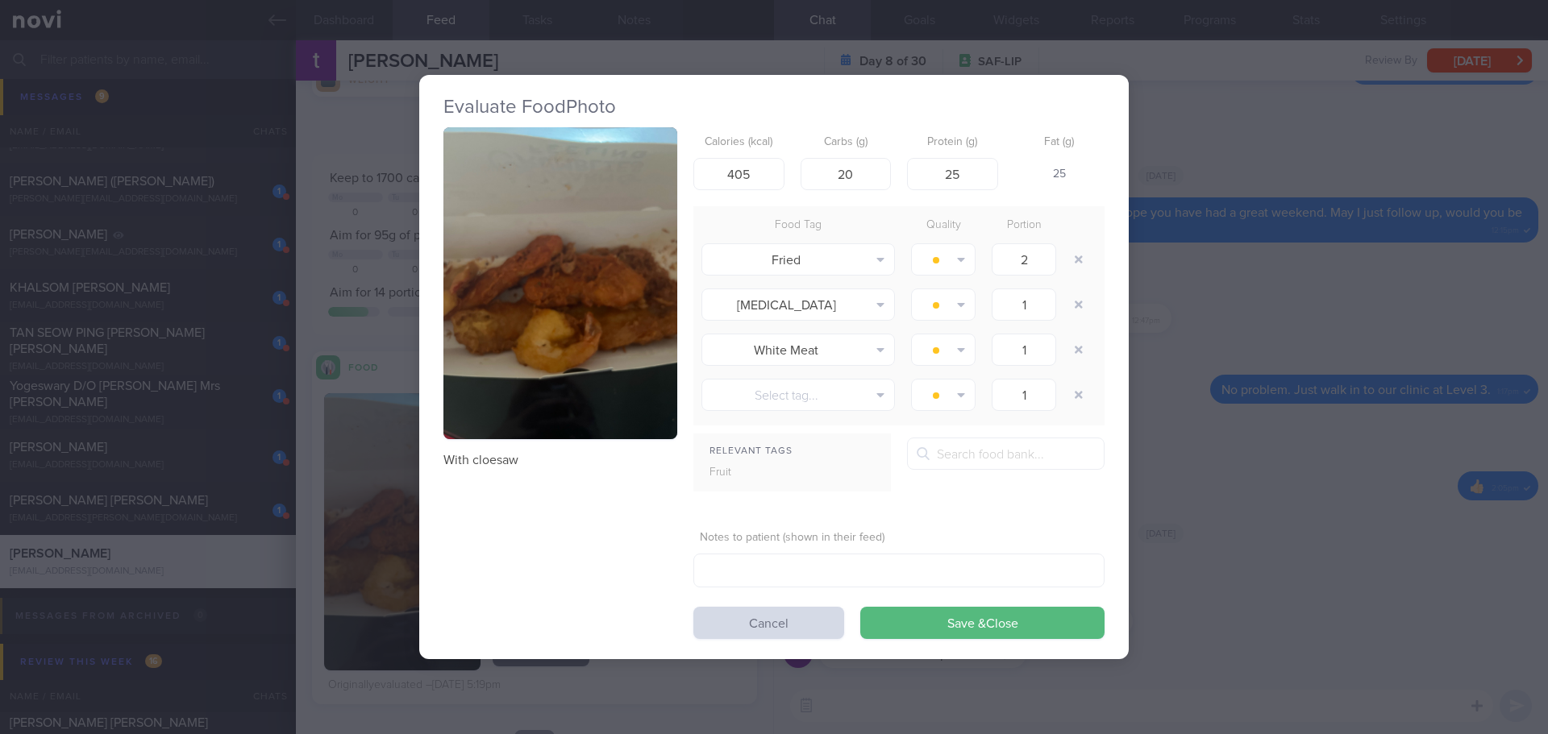
click at [518, 285] on button "button" at bounding box center [560, 283] width 234 height 312
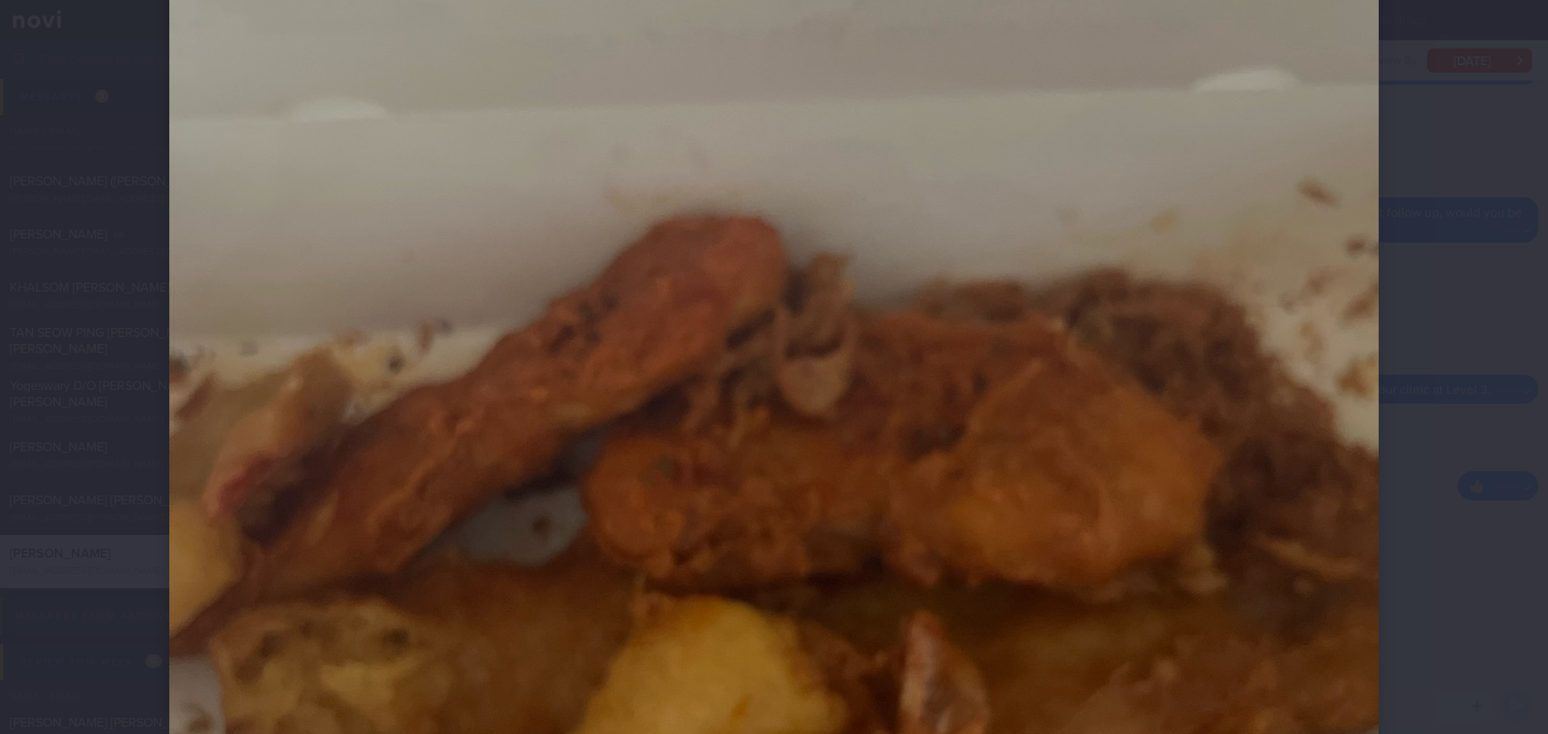
scroll to position [403, 0]
click at [1401, 273] on div at bounding box center [774, 467] width 1338 height 1741
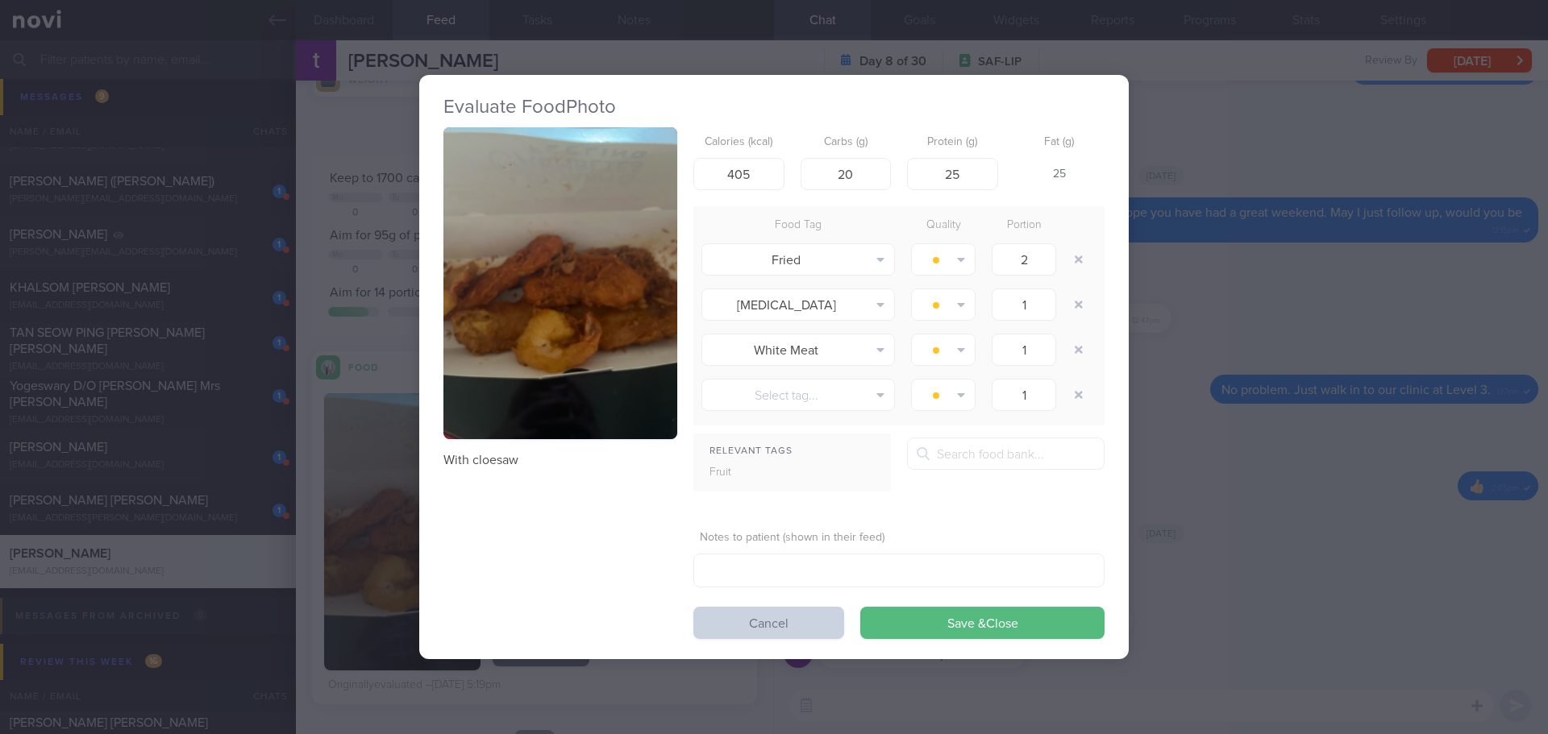
click at [761, 621] on button "Cancel" at bounding box center [768, 623] width 151 height 32
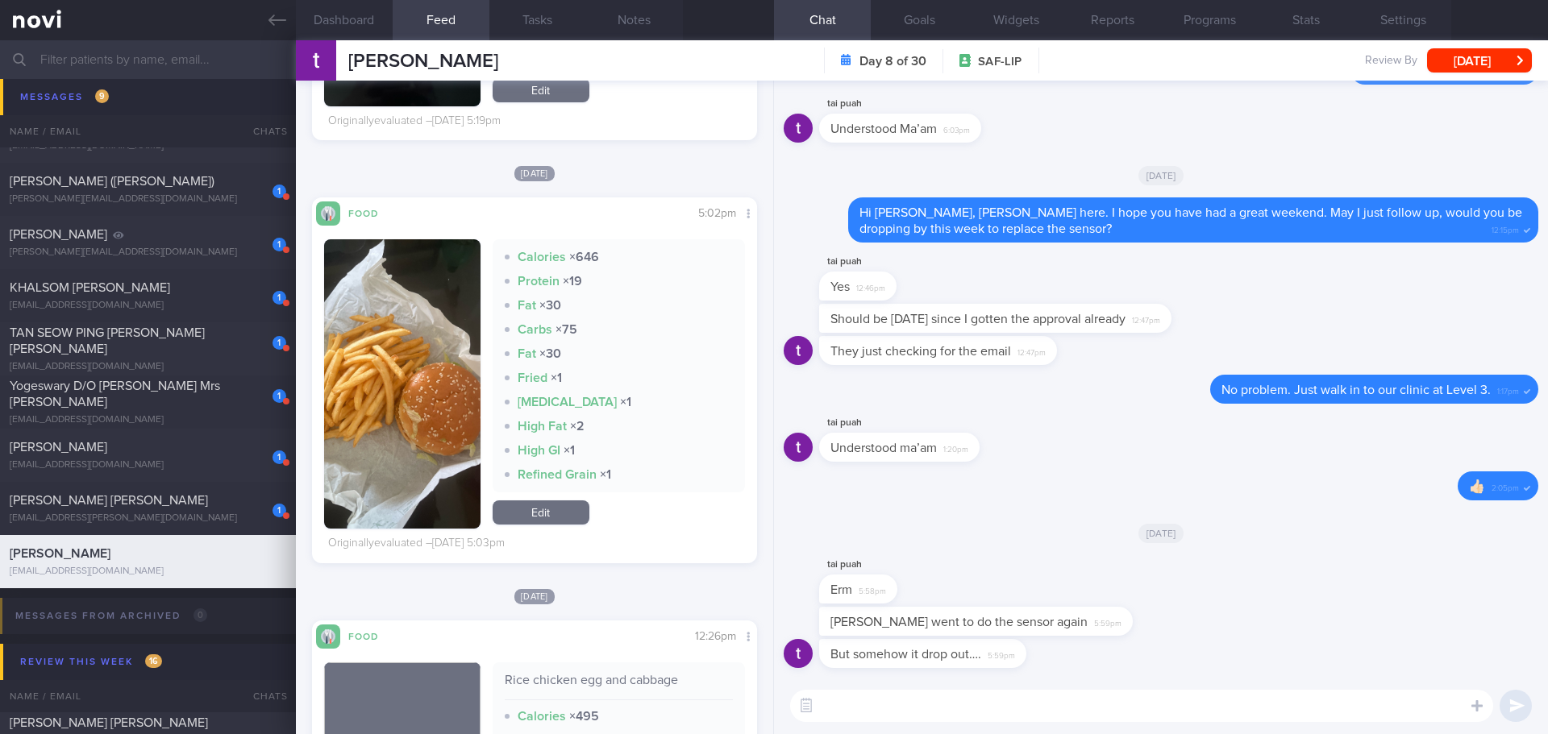
scroll to position [1531, 0]
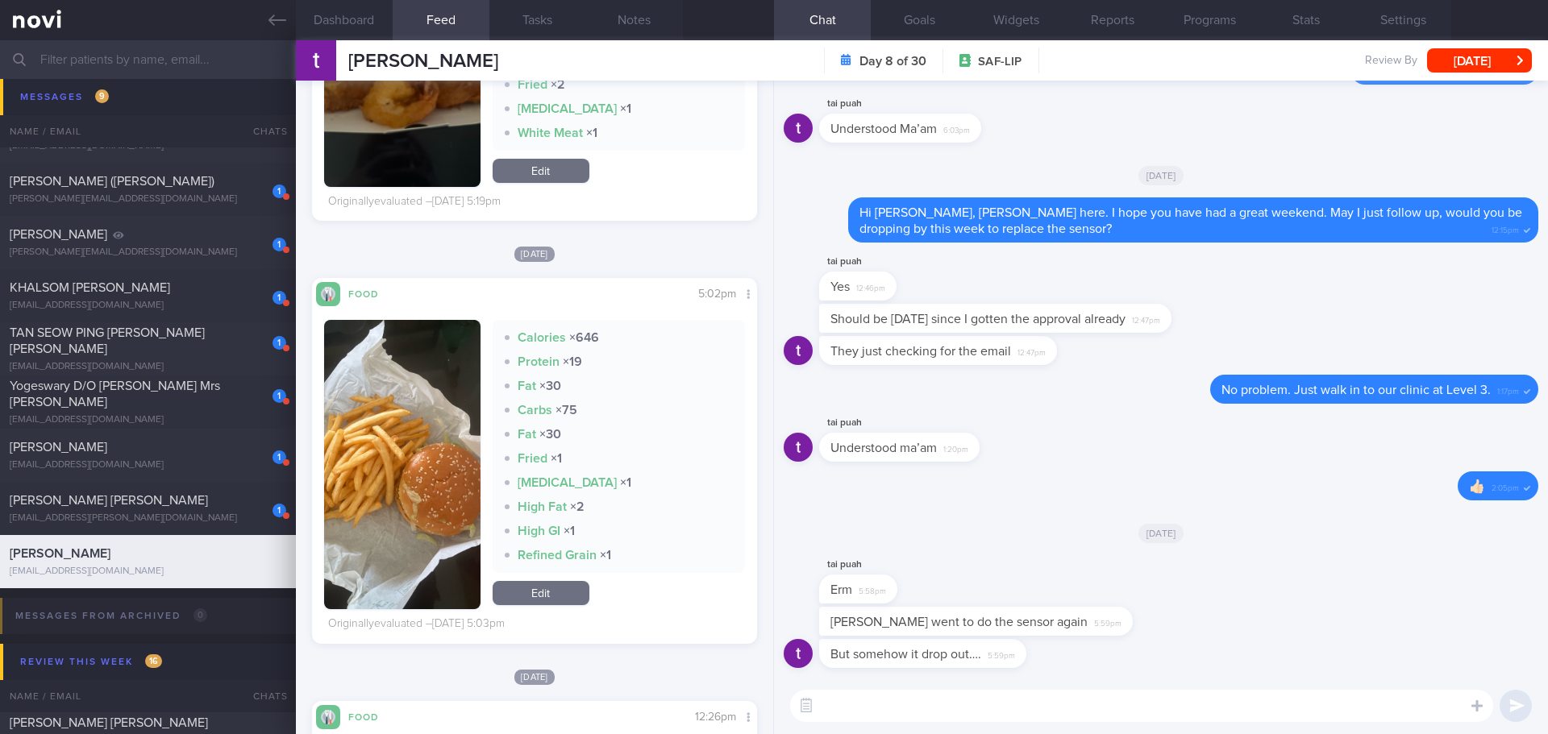
click at [416, 469] on button "button" at bounding box center [402, 464] width 156 height 289
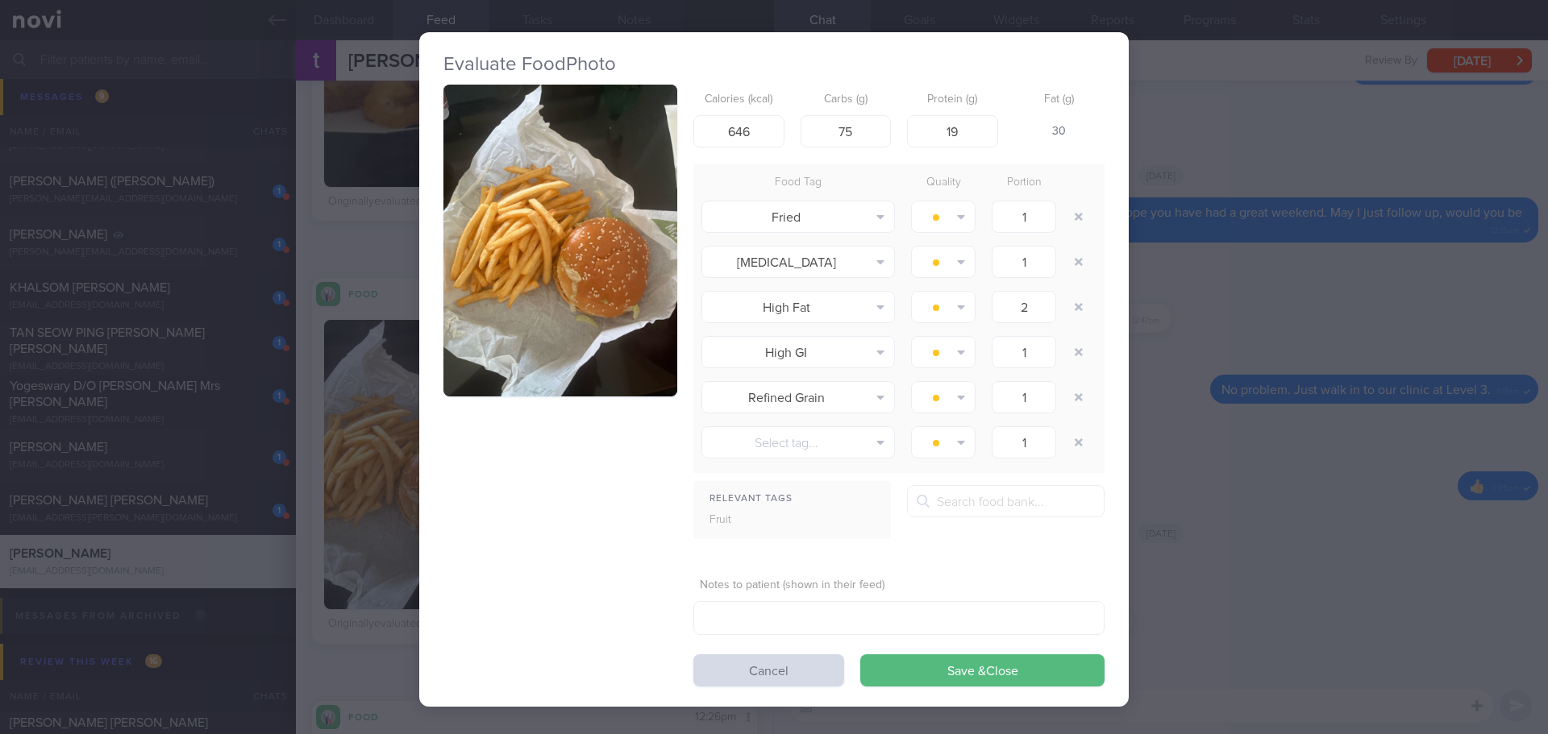
click at [513, 344] on button "button" at bounding box center [560, 241] width 234 height 312
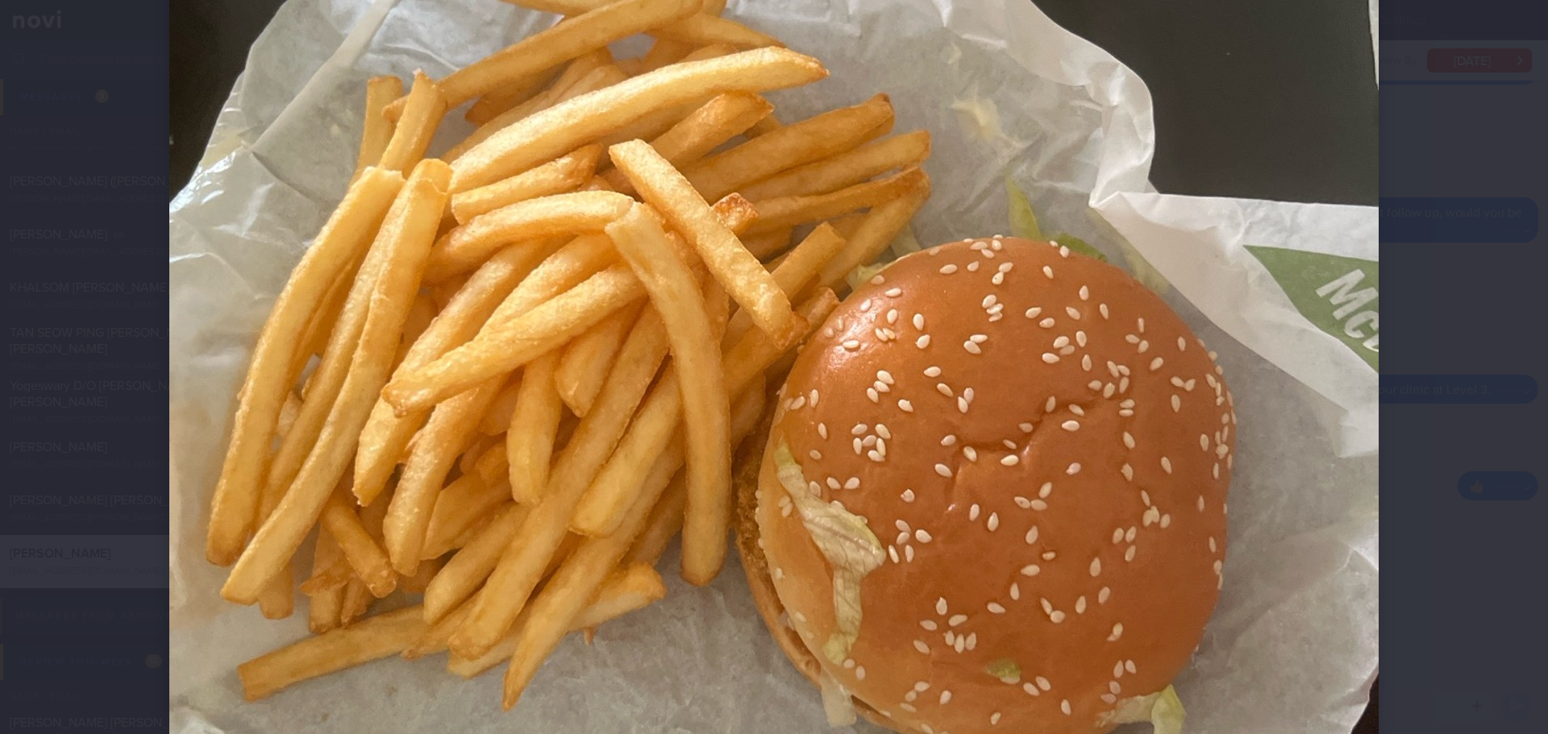
scroll to position [645, 0]
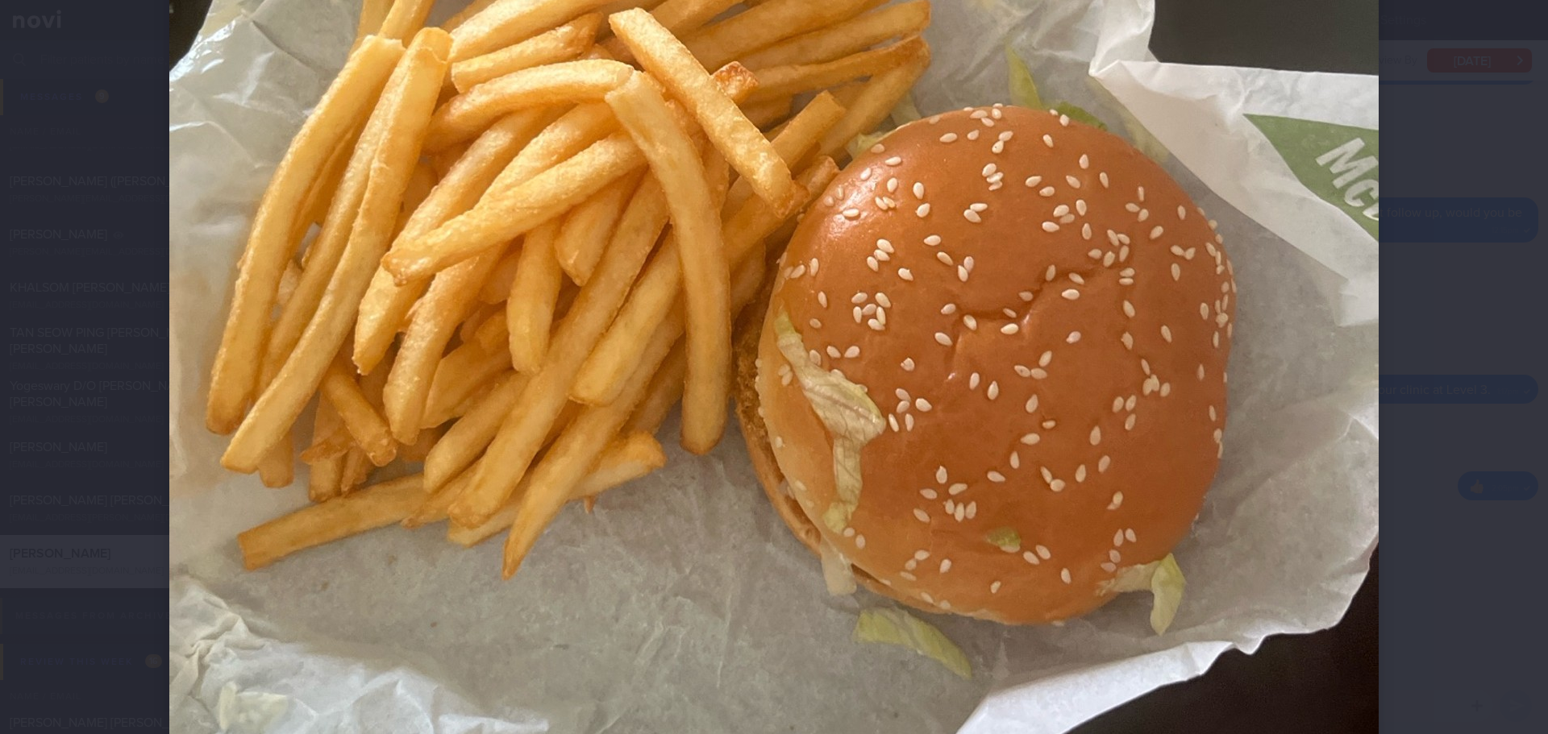
click at [1402, 386] on div at bounding box center [774, 225] width 1338 height 1741
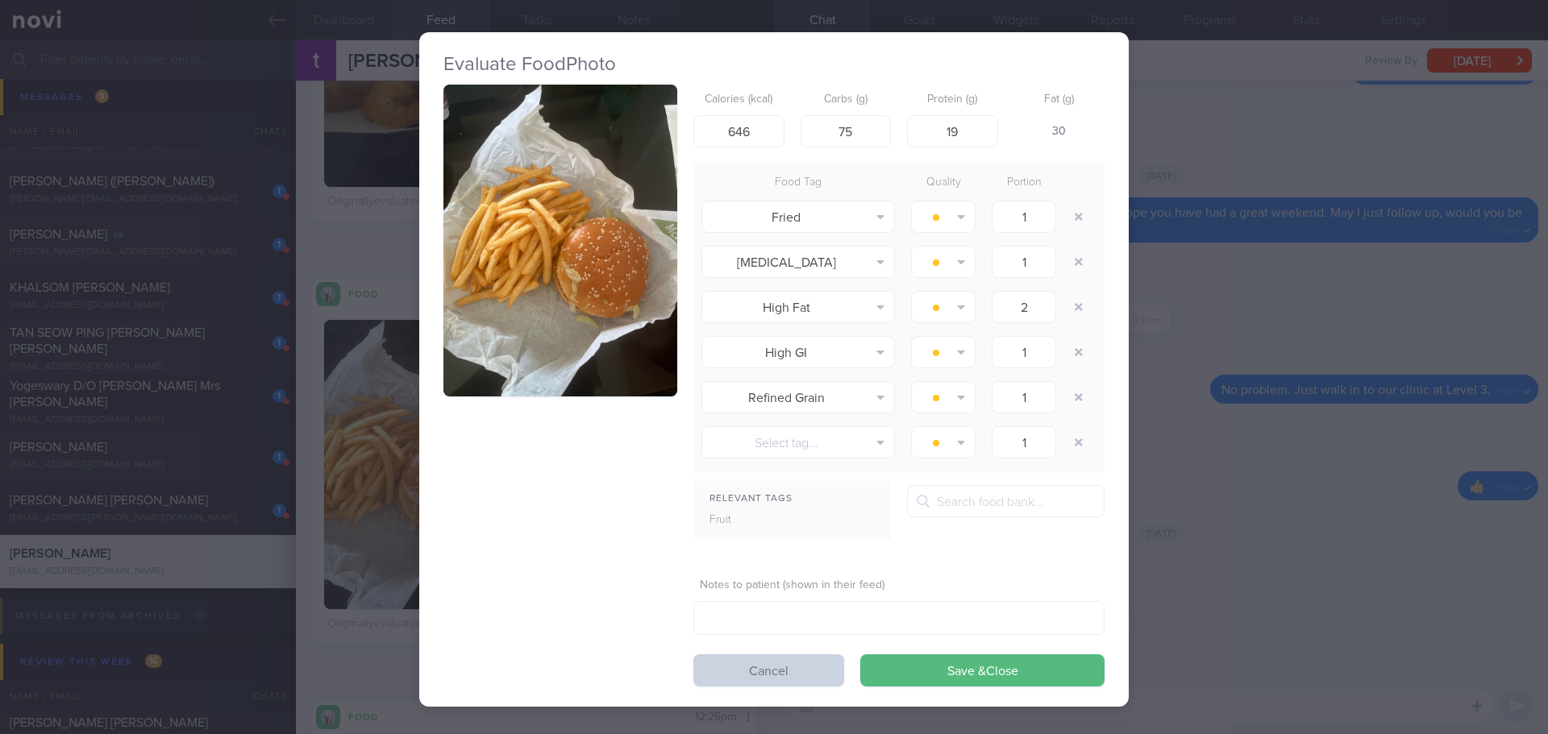
click at [808, 670] on button "Cancel" at bounding box center [768, 670] width 151 height 32
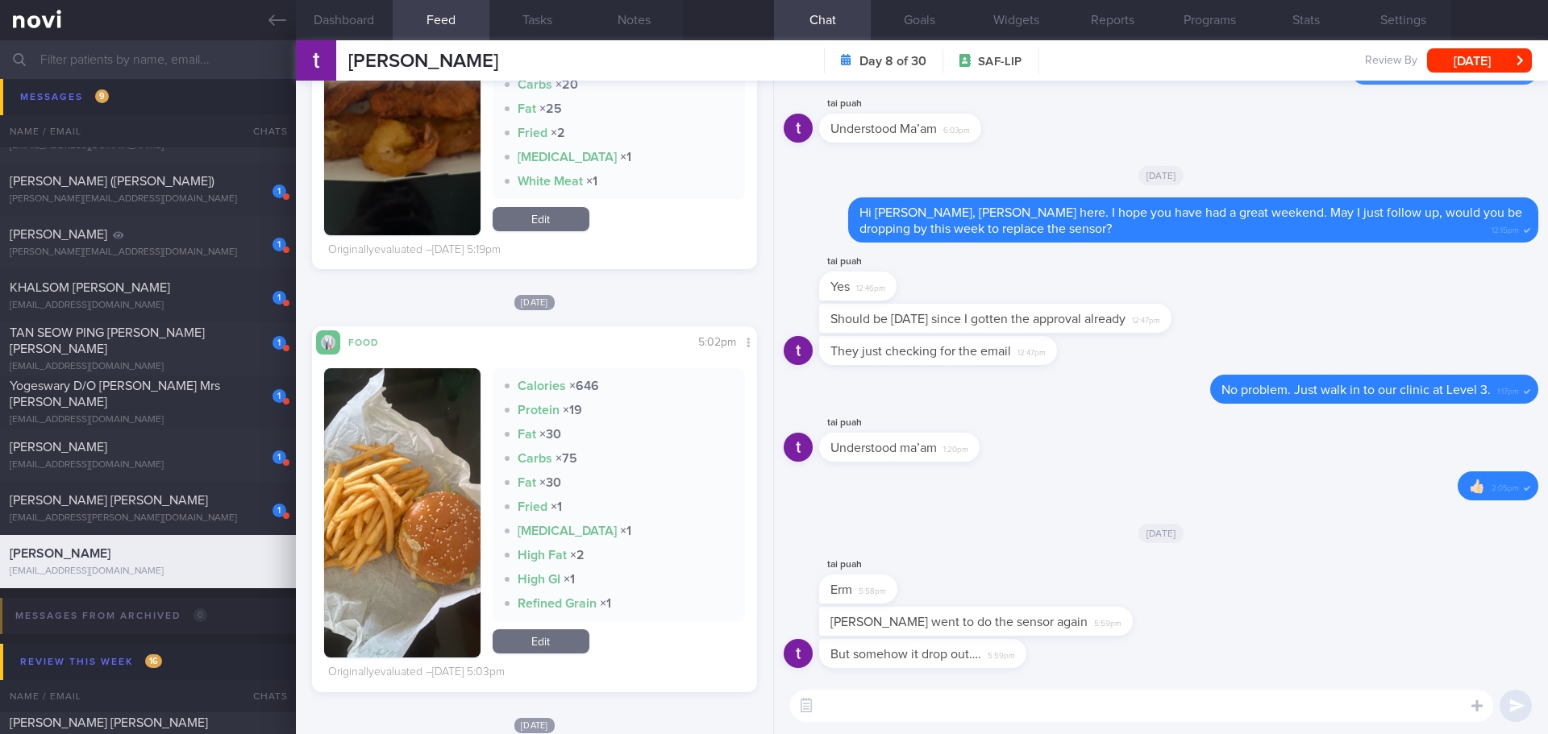
scroll to position [1209, 0]
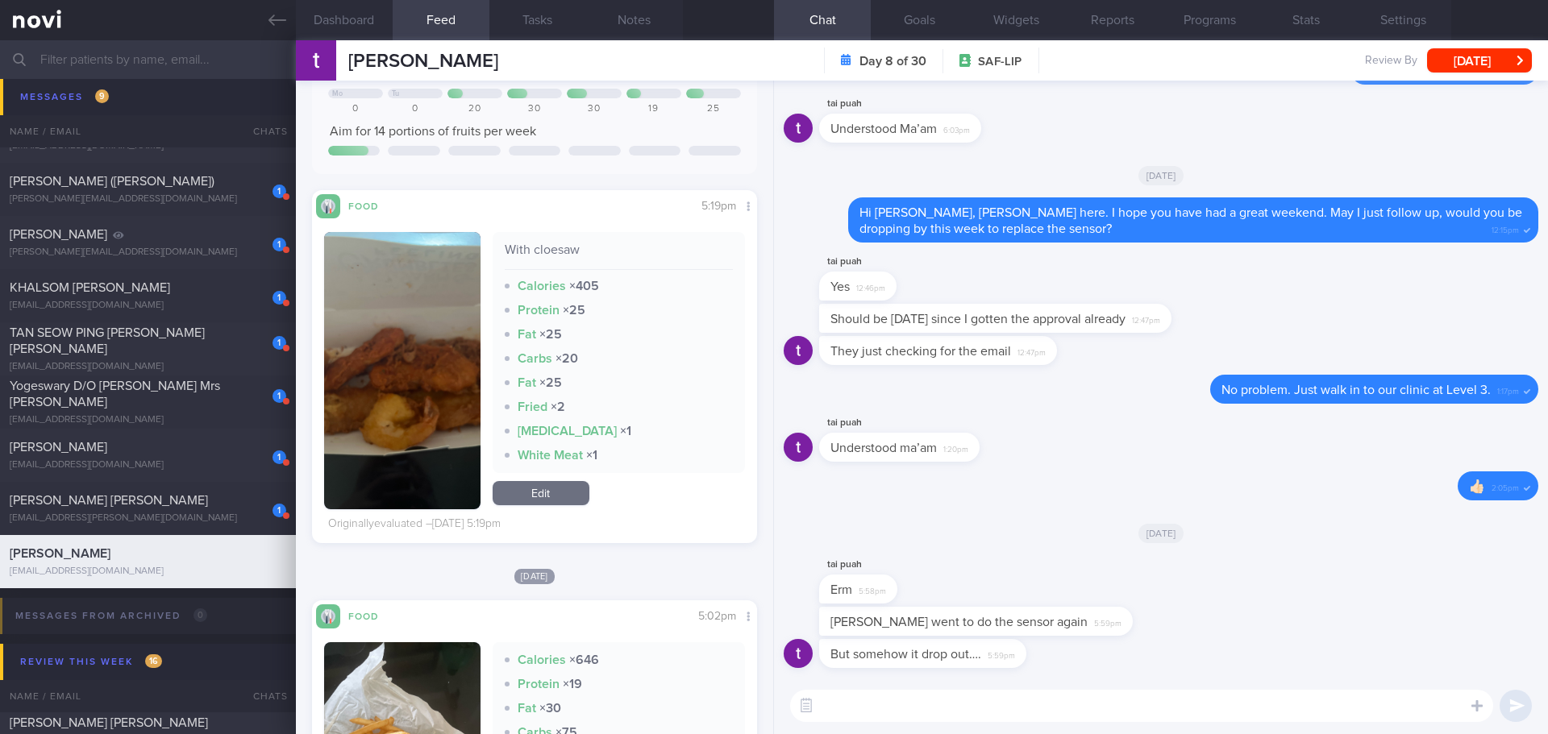
click at [423, 302] on button "button" at bounding box center [402, 370] width 156 height 277
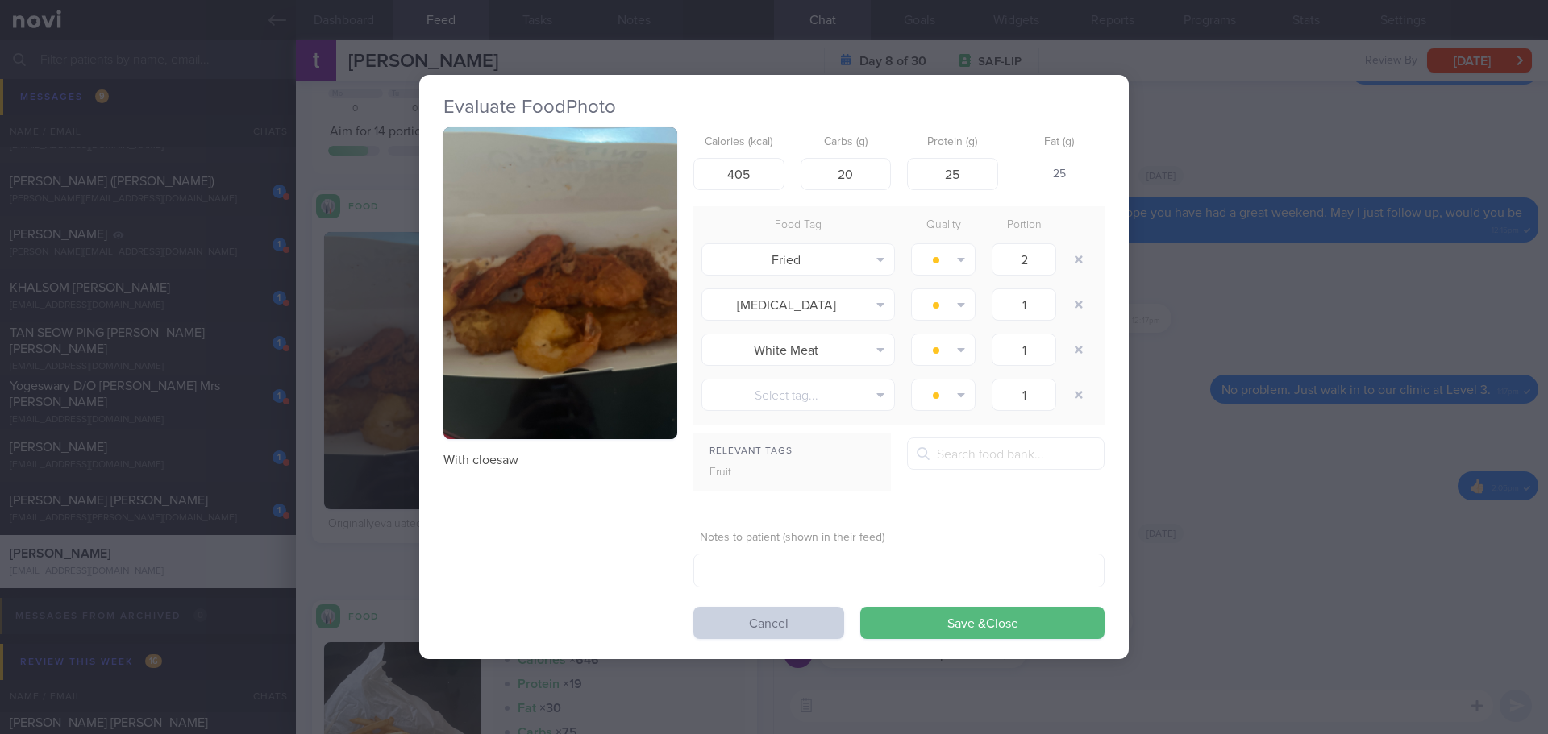
click at [820, 615] on button "Cancel" at bounding box center [768, 623] width 151 height 32
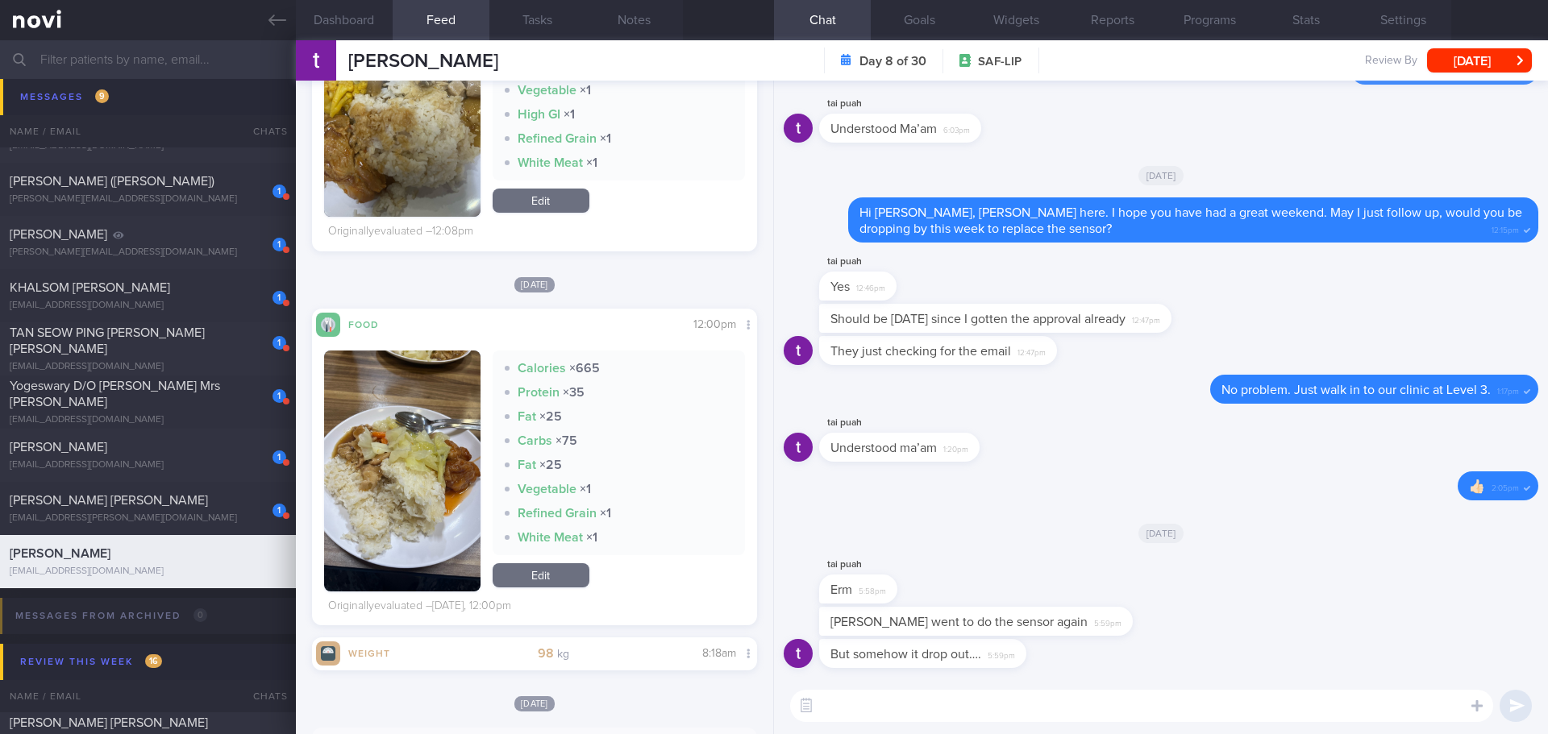
scroll to position [322, 0]
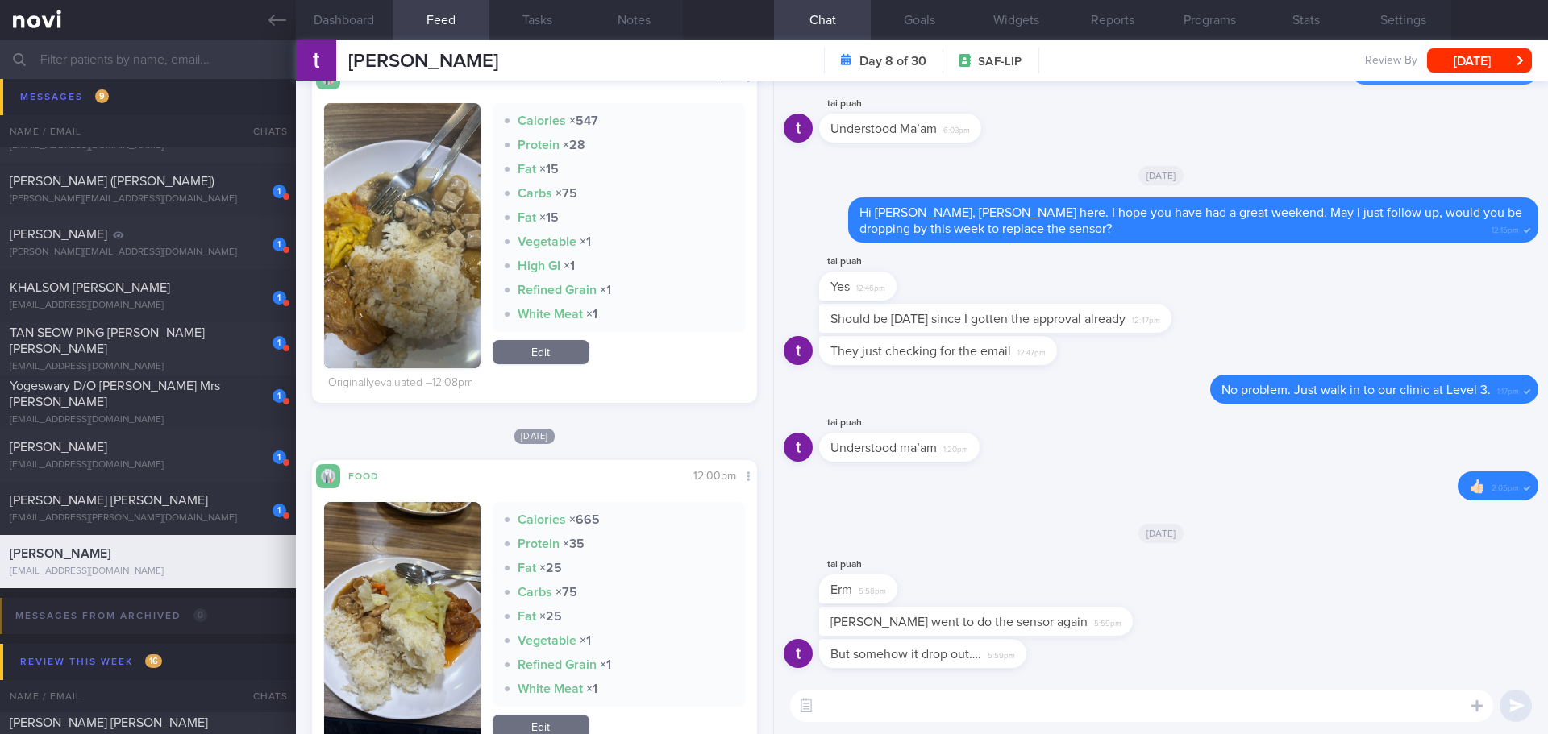
click at [421, 294] on button "button" at bounding box center [402, 235] width 156 height 265
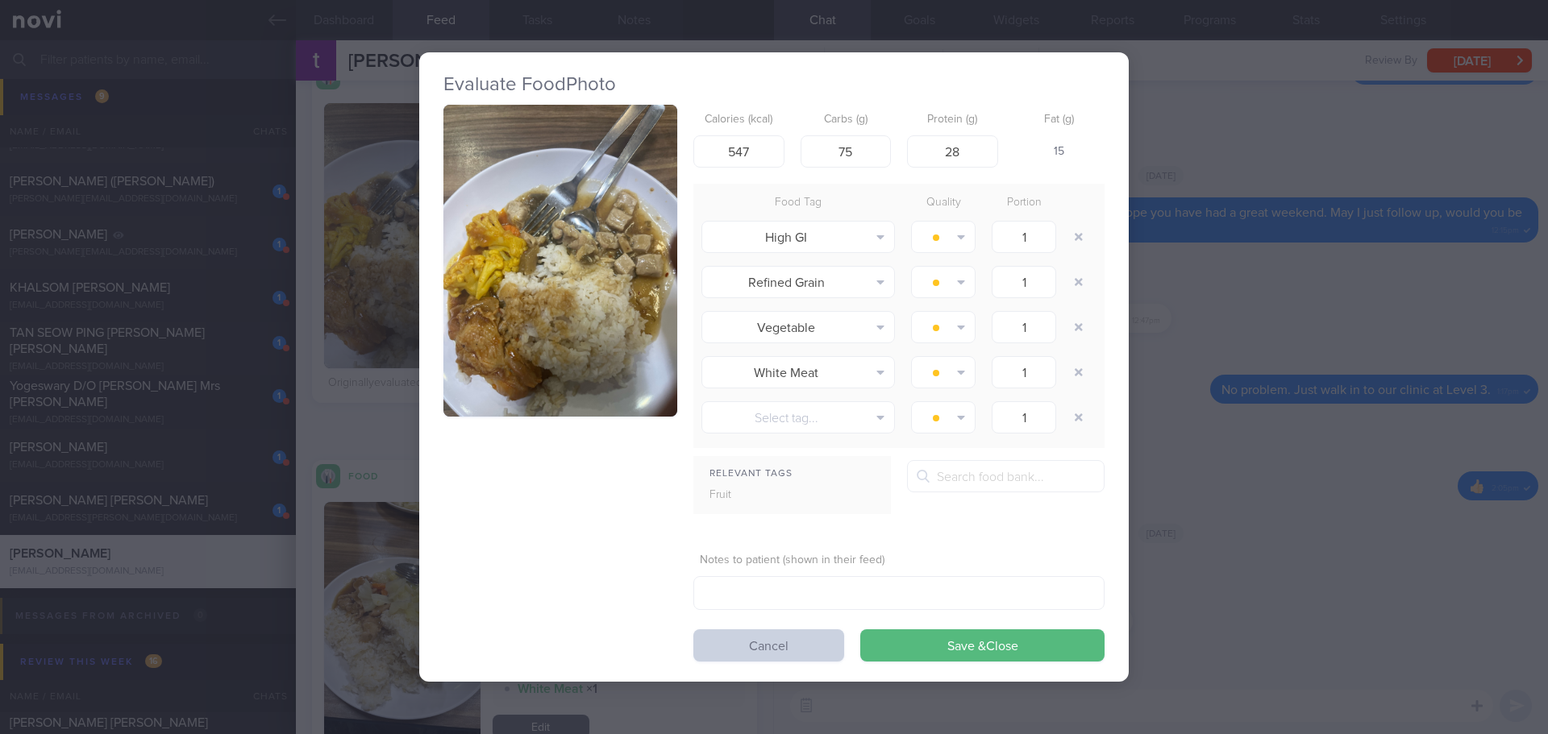
click at [758, 634] on button "Cancel" at bounding box center [768, 646] width 151 height 32
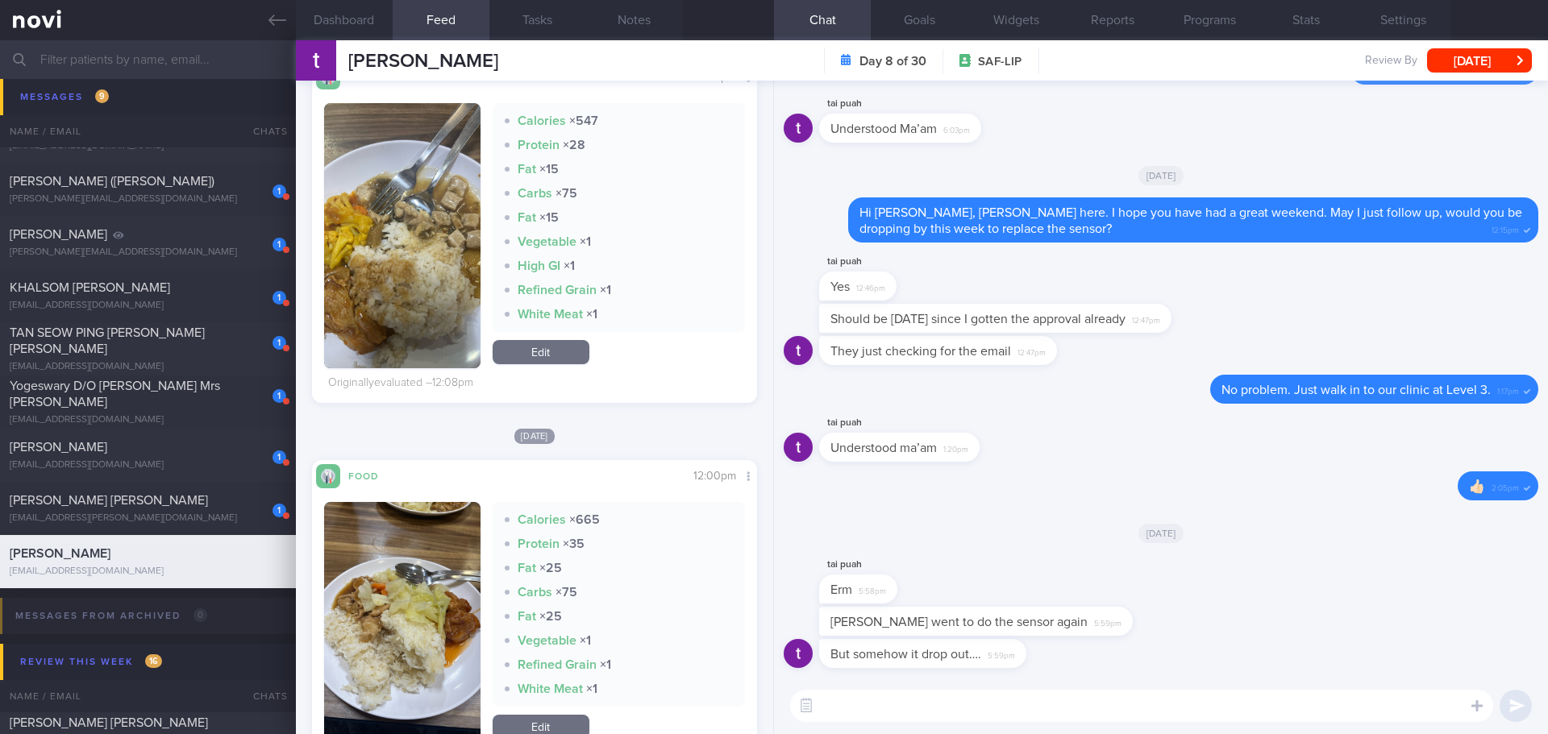
click at [937, 700] on textarea at bounding box center [1141, 706] width 703 height 32
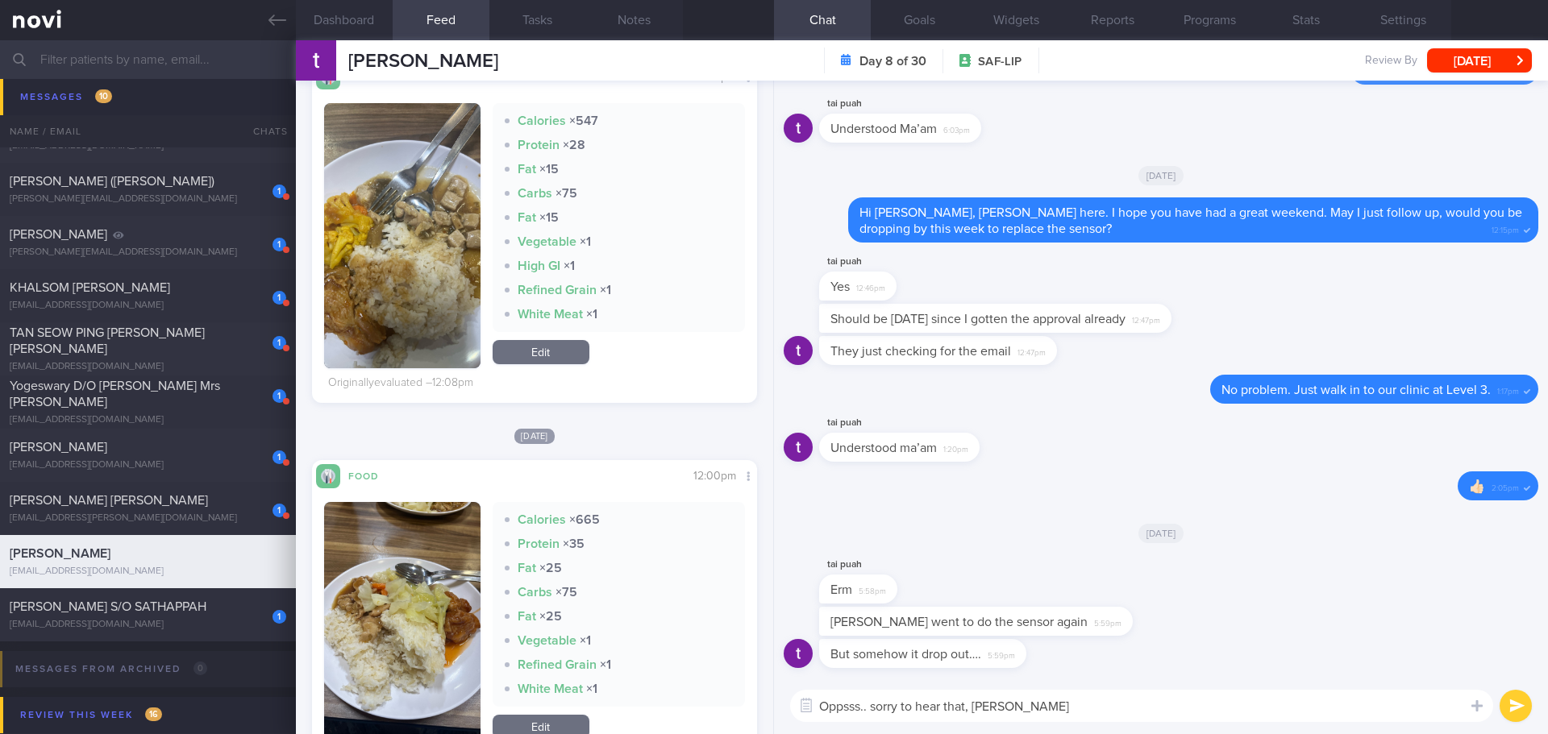
type textarea "Oppsss.. sorry to hear that, Tai Xing"
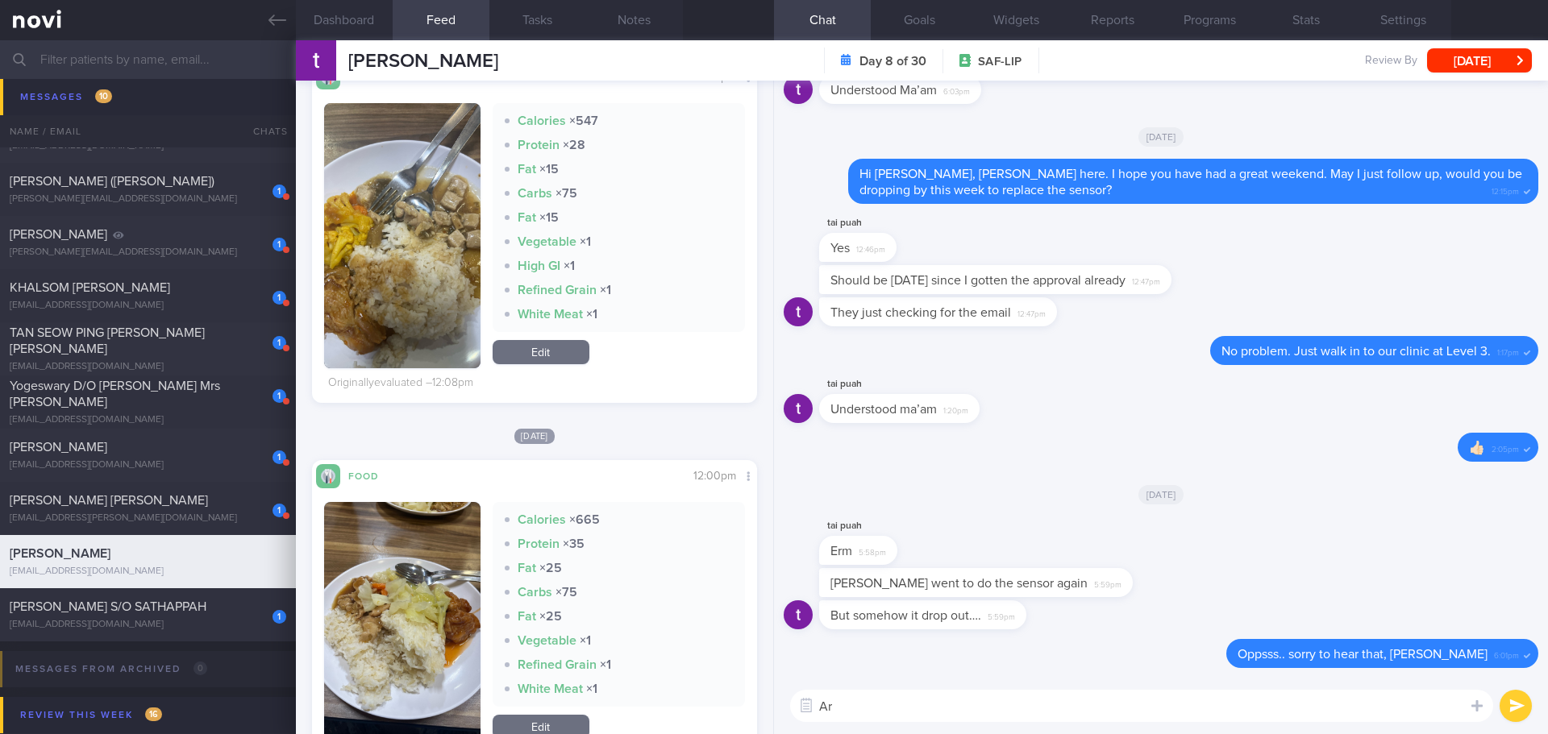
type textarea "A"
type textarea "D"
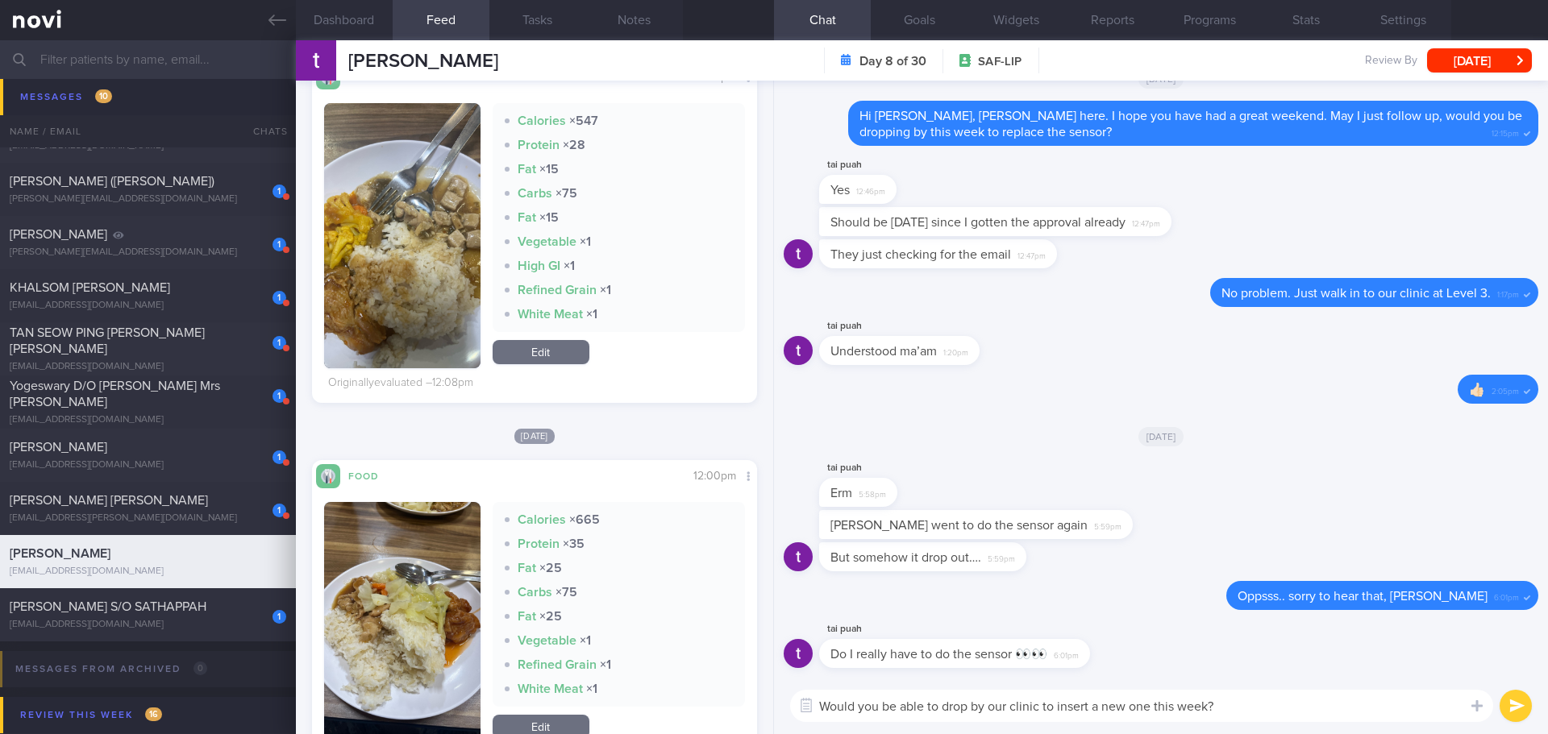
type textarea "Would you be able to drop by our clinic to insert a new one this week?"
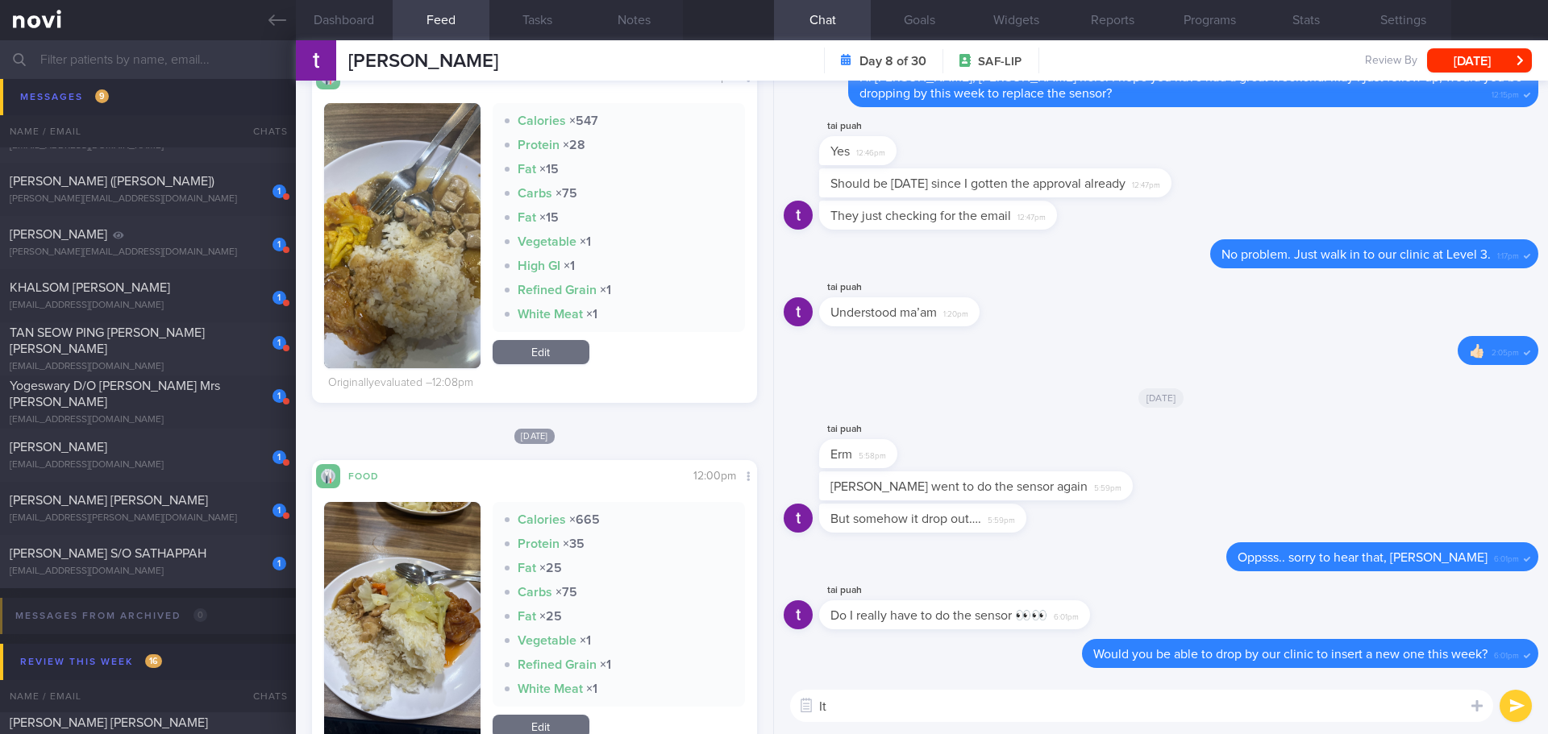
type textarea "I"
drag, startPoint x: 1090, startPoint y: 619, endPoint x: 1160, endPoint y: 615, distance: 70.2
click at [1160, 615] on div "tai puah Do I really have to do the sensor 👀👀 6:01pm" at bounding box center [1160, 610] width 754 height 58
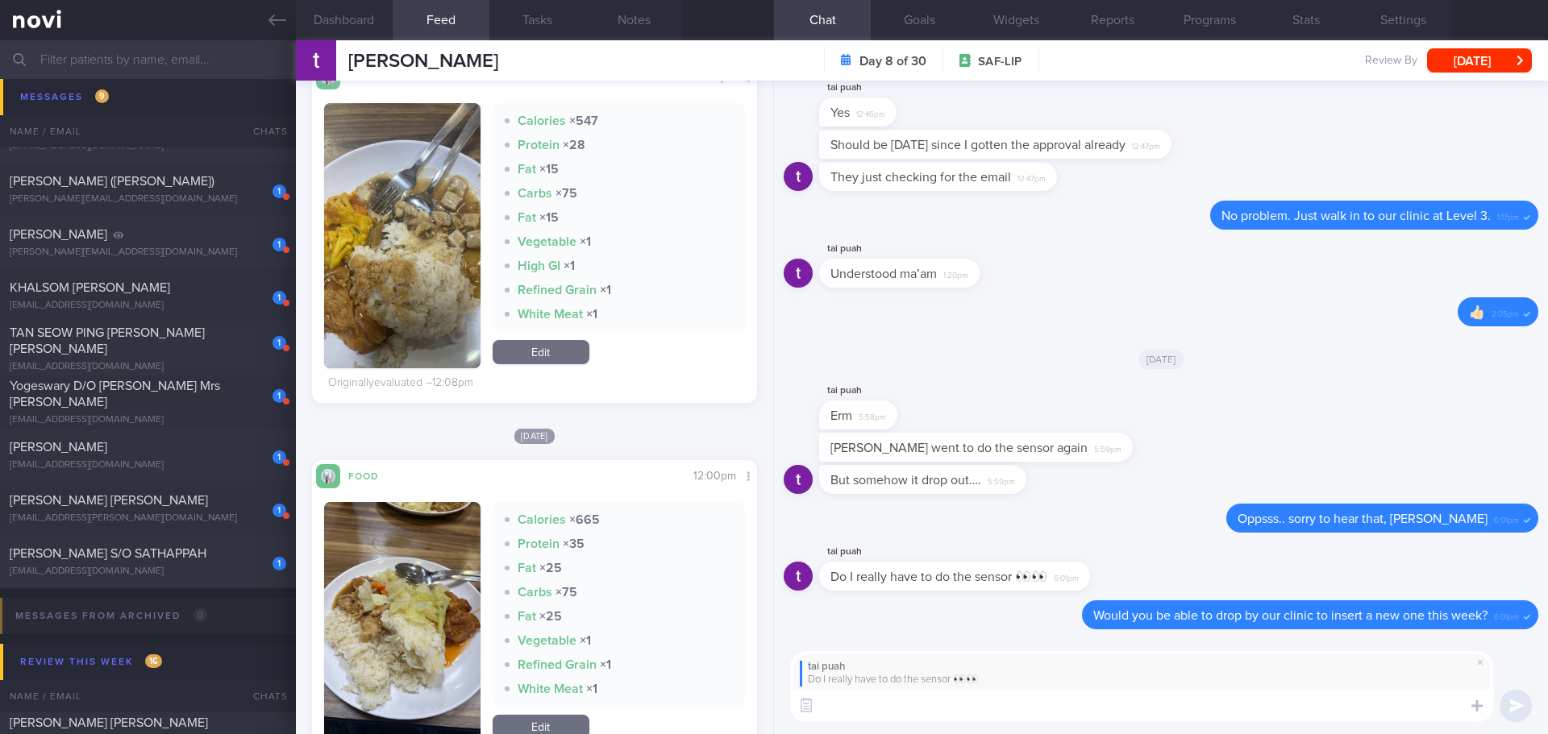
click at [1107, 697] on textarea at bounding box center [1141, 706] width 703 height 32
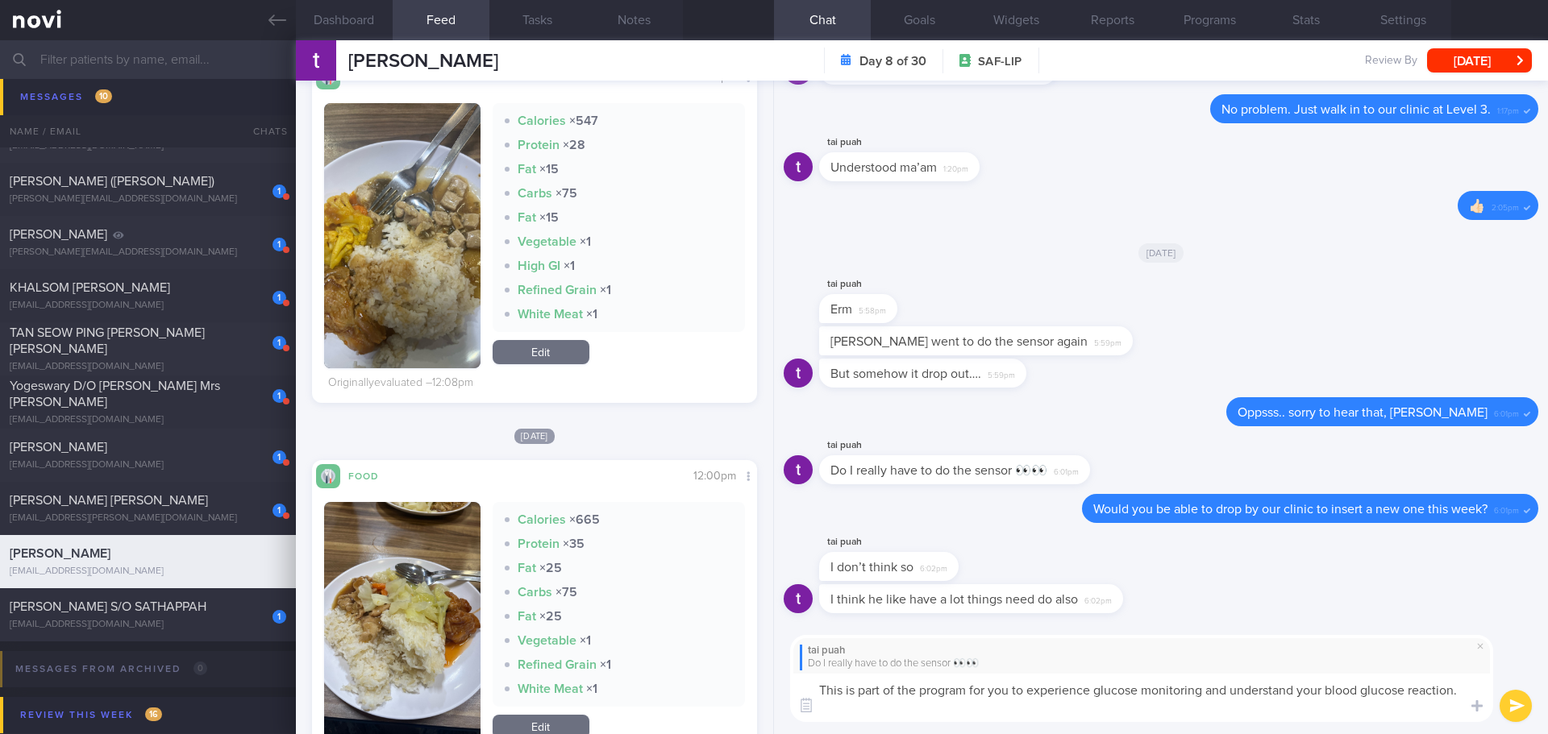
type textarea "This is part of the program for you to experience glucose monitoring and unders…"
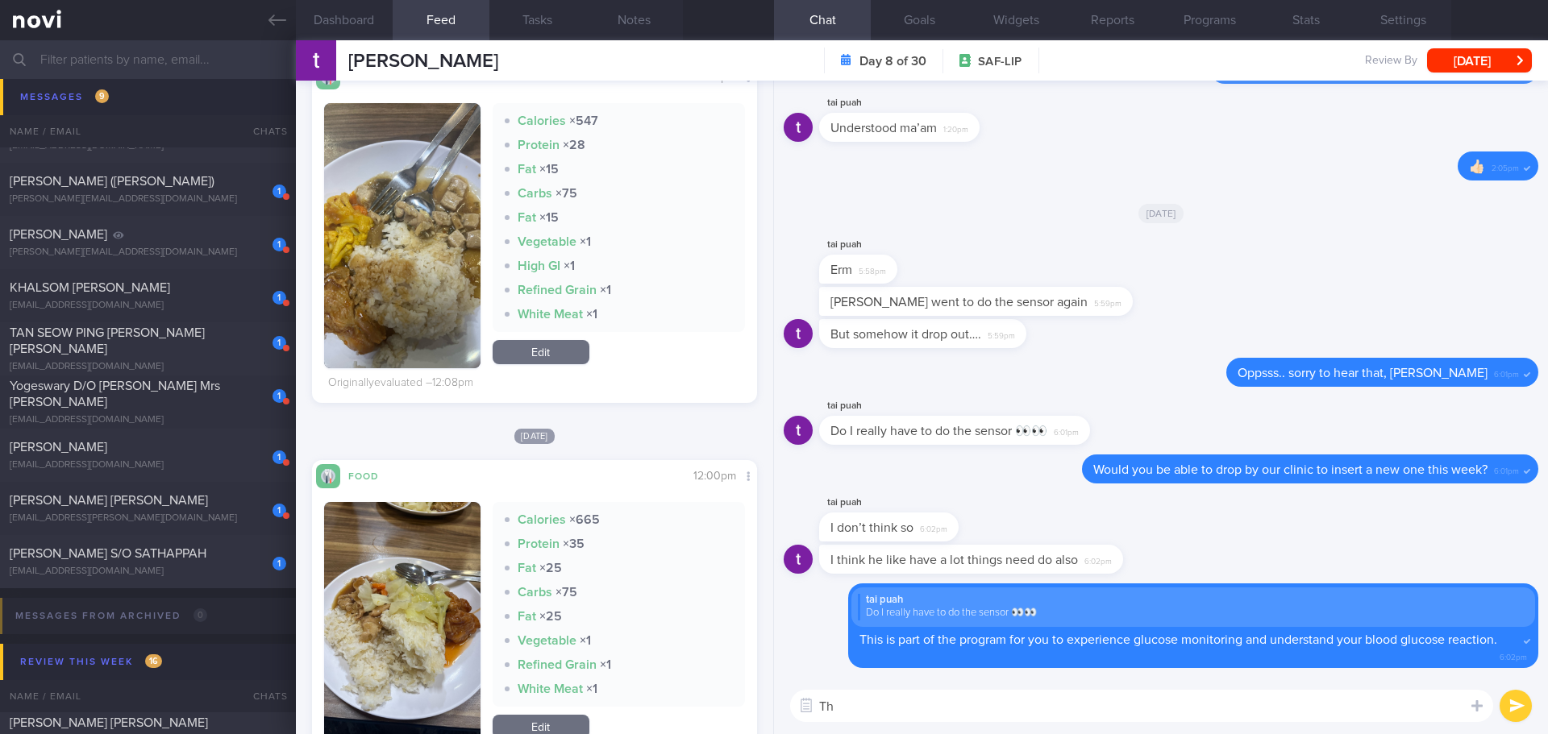
type textarea "T"
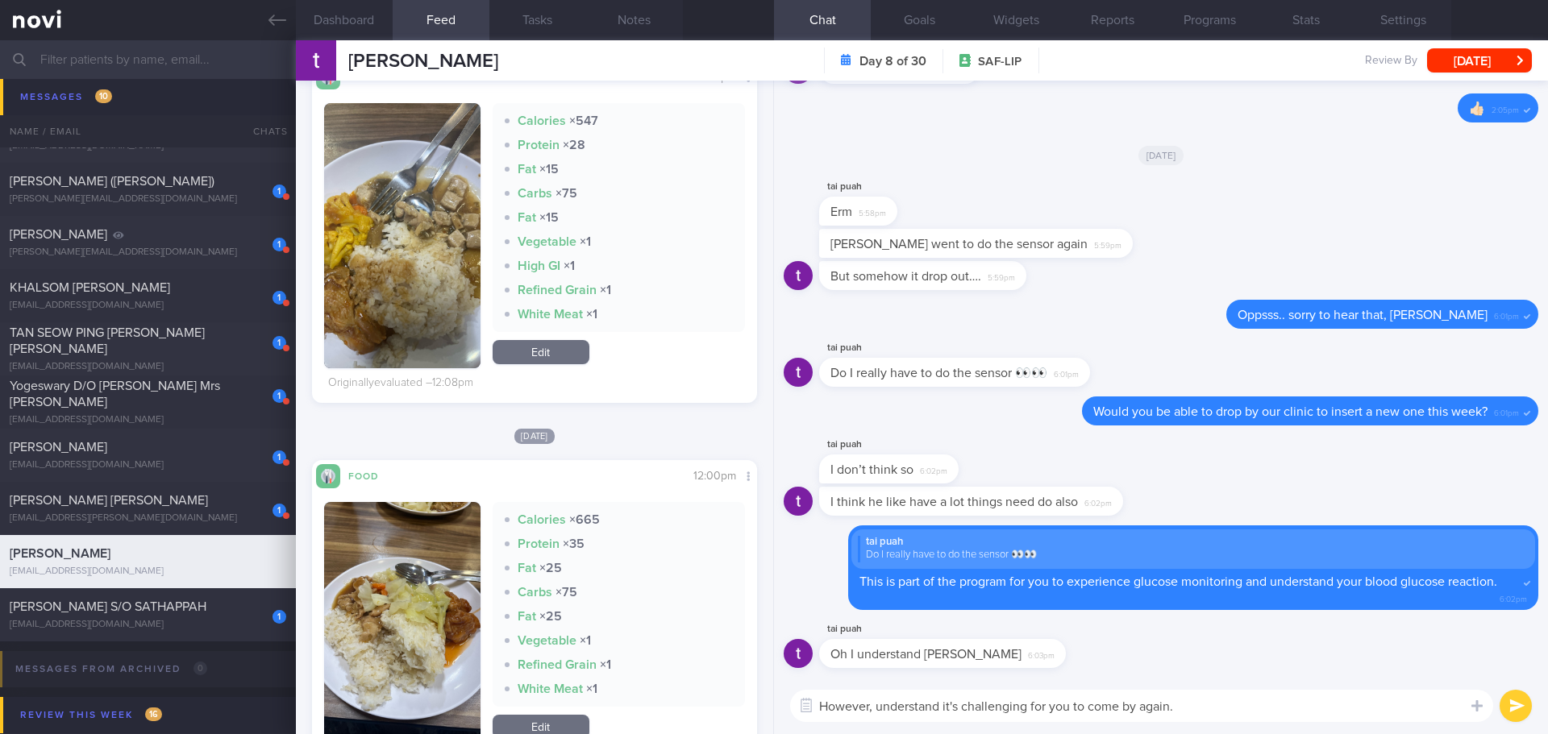
type textarea "However, understand it's challenging for you to come by again."
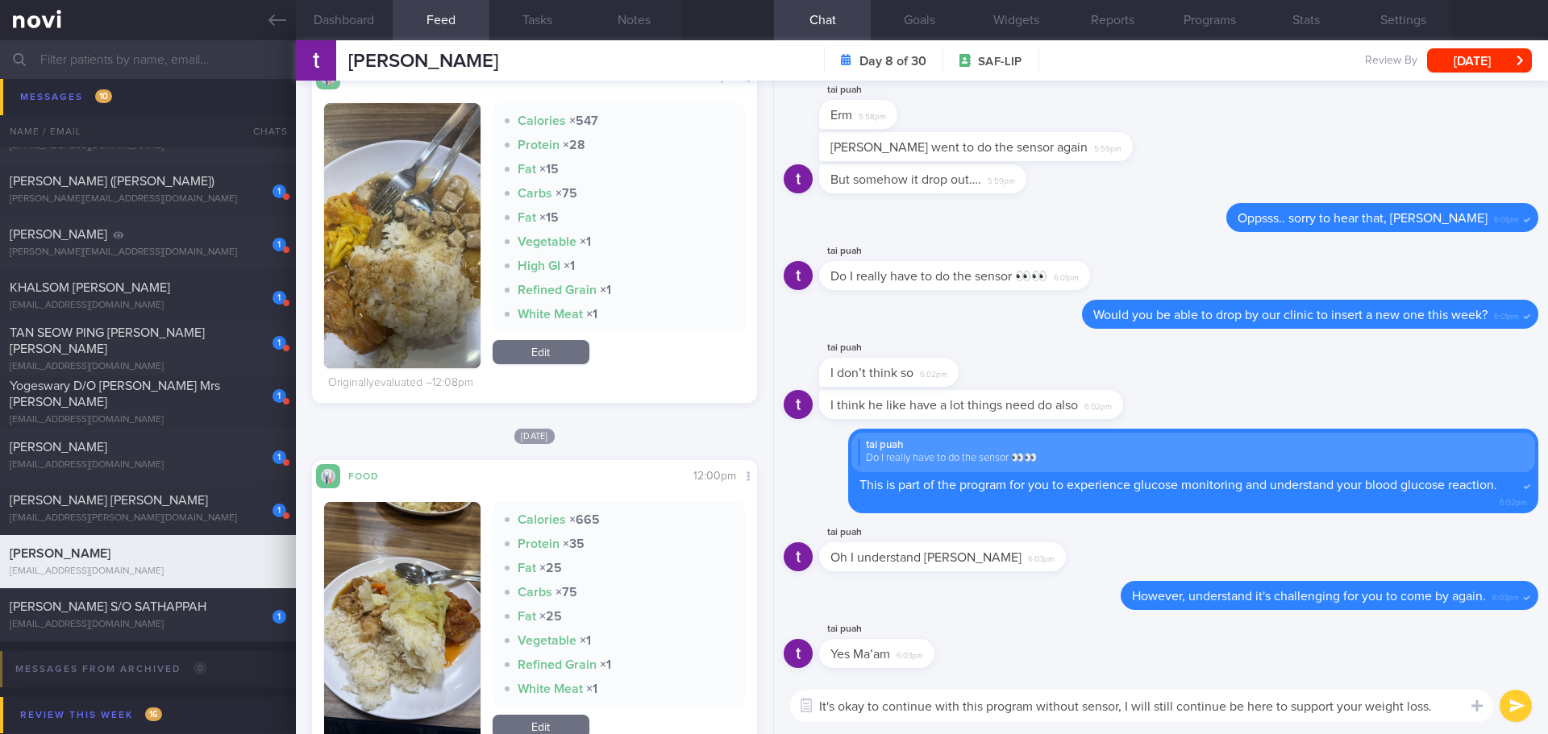
type textarea "It's okay to continue with this program without sensor, I will still continue b…"
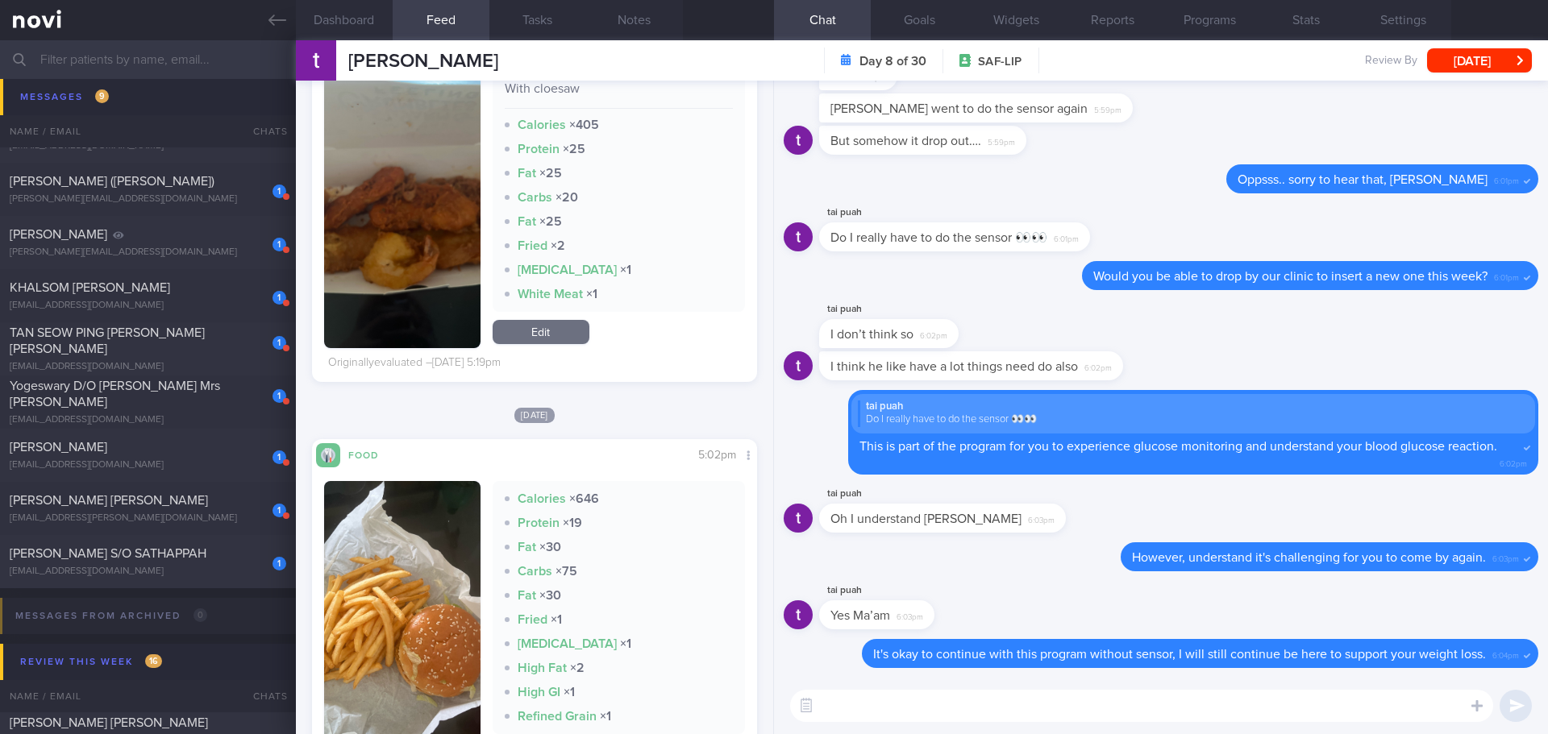
scroll to position [264, 419]
click at [127, 563] on div "1 SUNDARESWARAN S/O SATHAPPAH sunnyboi9523@gmail.com" at bounding box center [148, 562] width 296 height 32
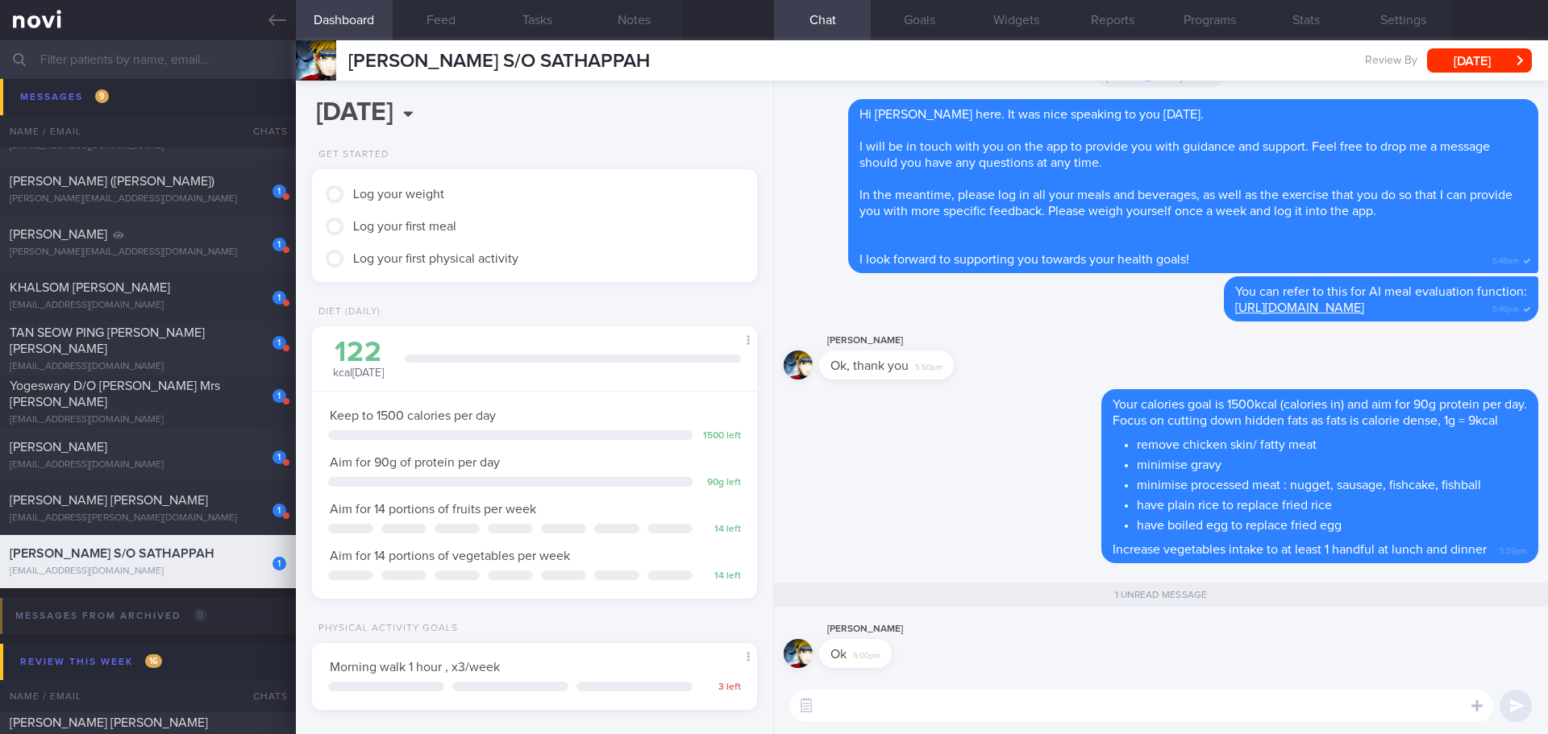
scroll to position [205, 411]
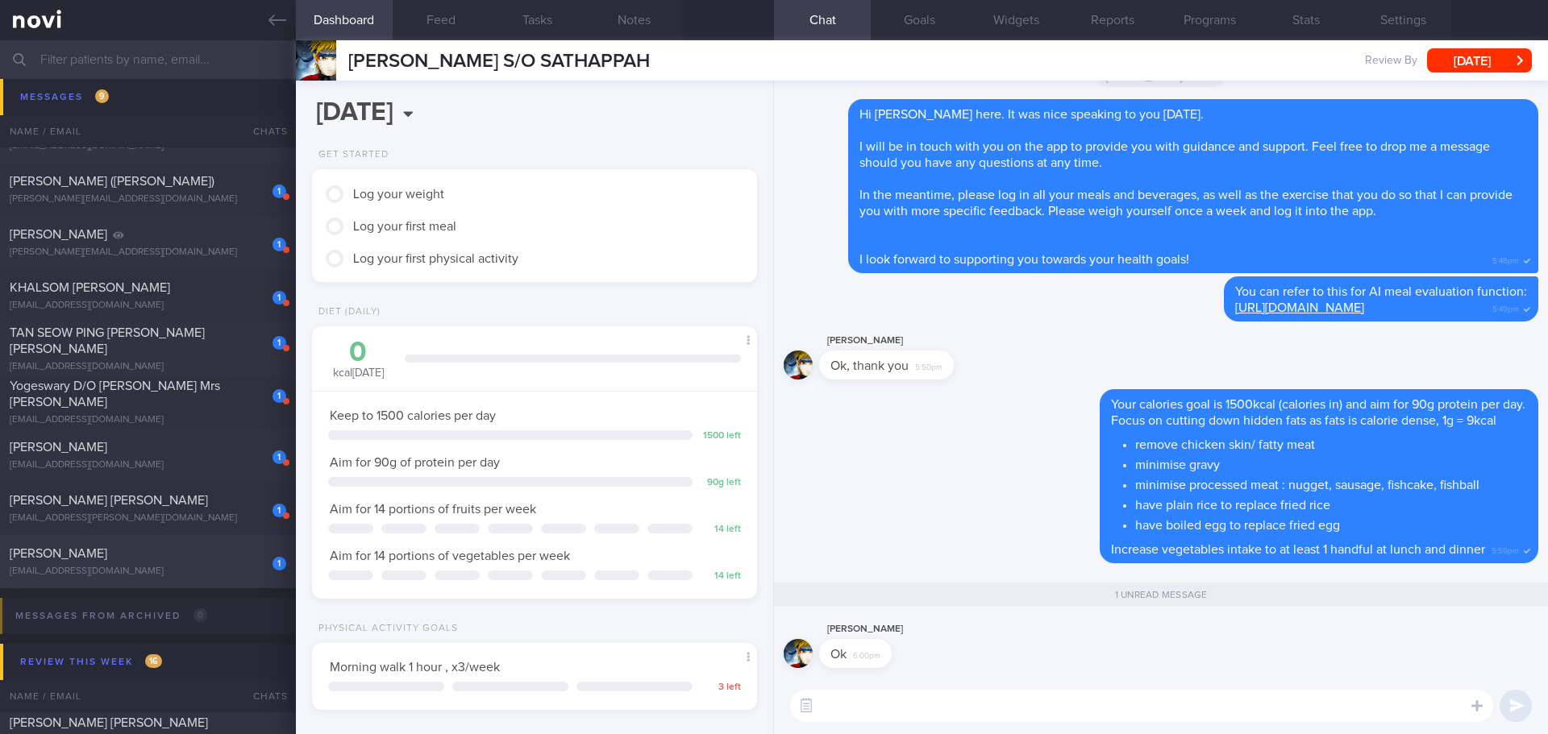
click at [246, 575] on div "[EMAIL_ADDRESS][DOMAIN_NAME]" at bounding box center [148, 572] width 276 height 12
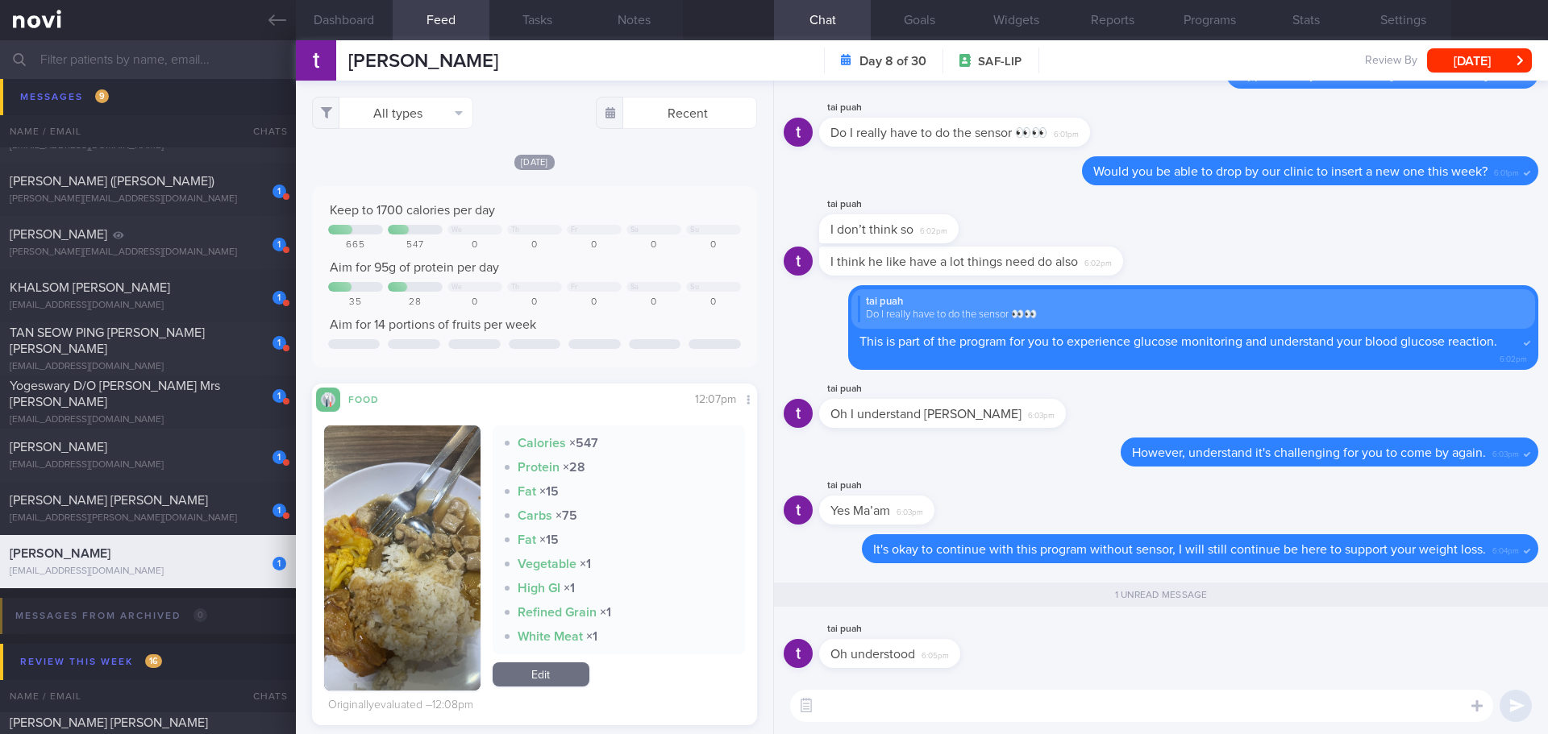
scroll to position [264, 419]
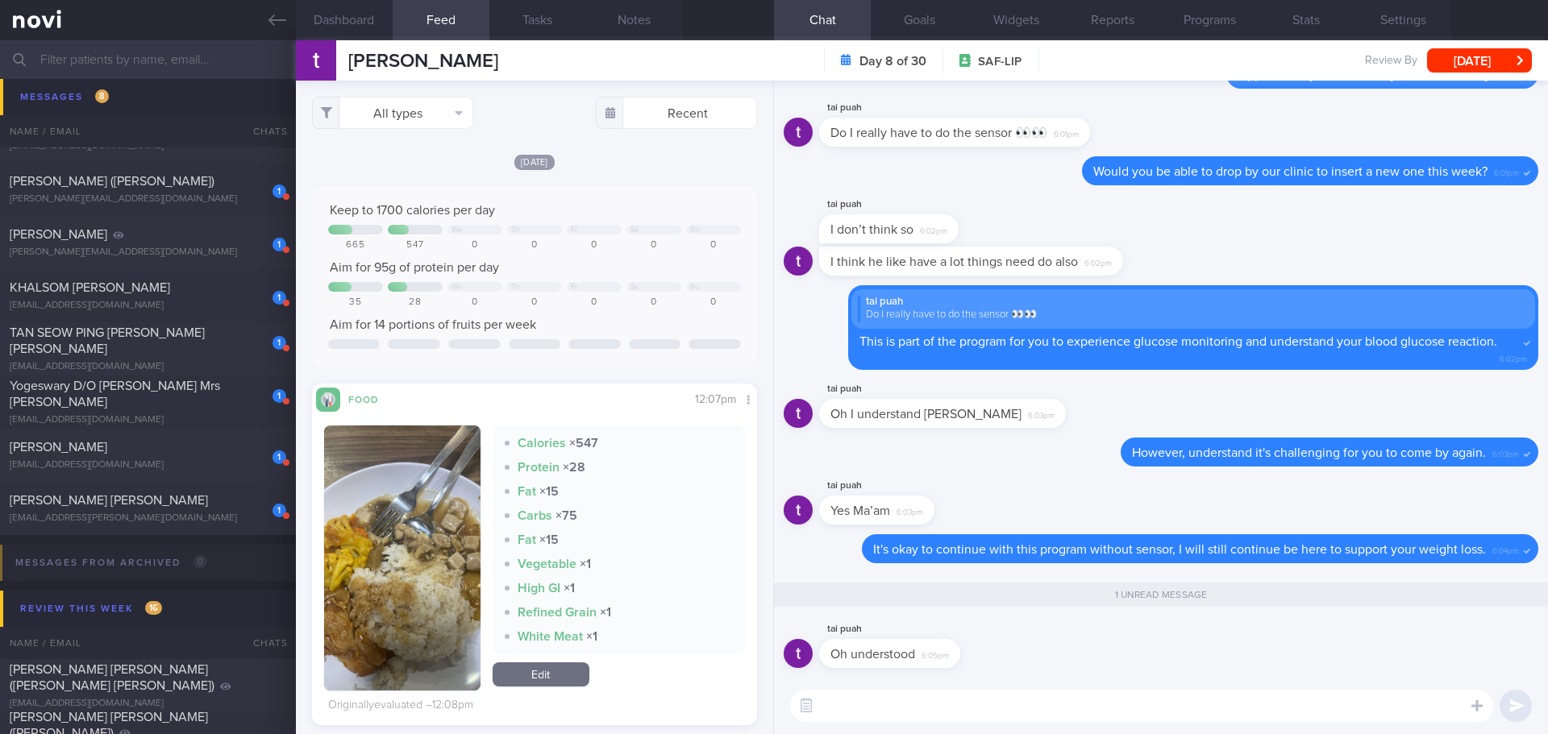
click at [985, 697] on textarea at bounding box center [1141, 706] width 703 height 32
type textarea "😊🙌🏻"
click at [1516, 711] on button "submit" at bounding box center [1515, 706] width 32 height 32
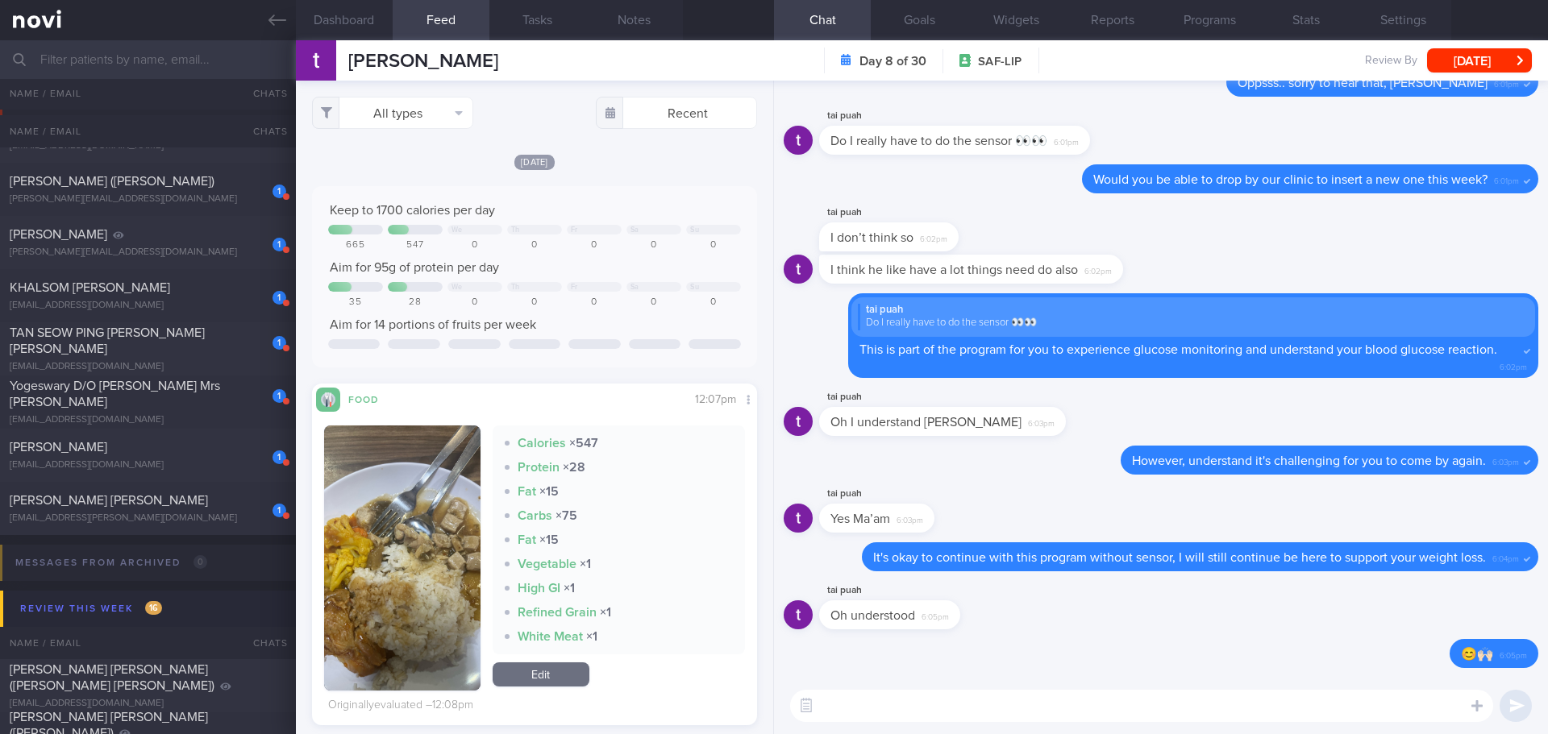
scroll to position [0, 0]
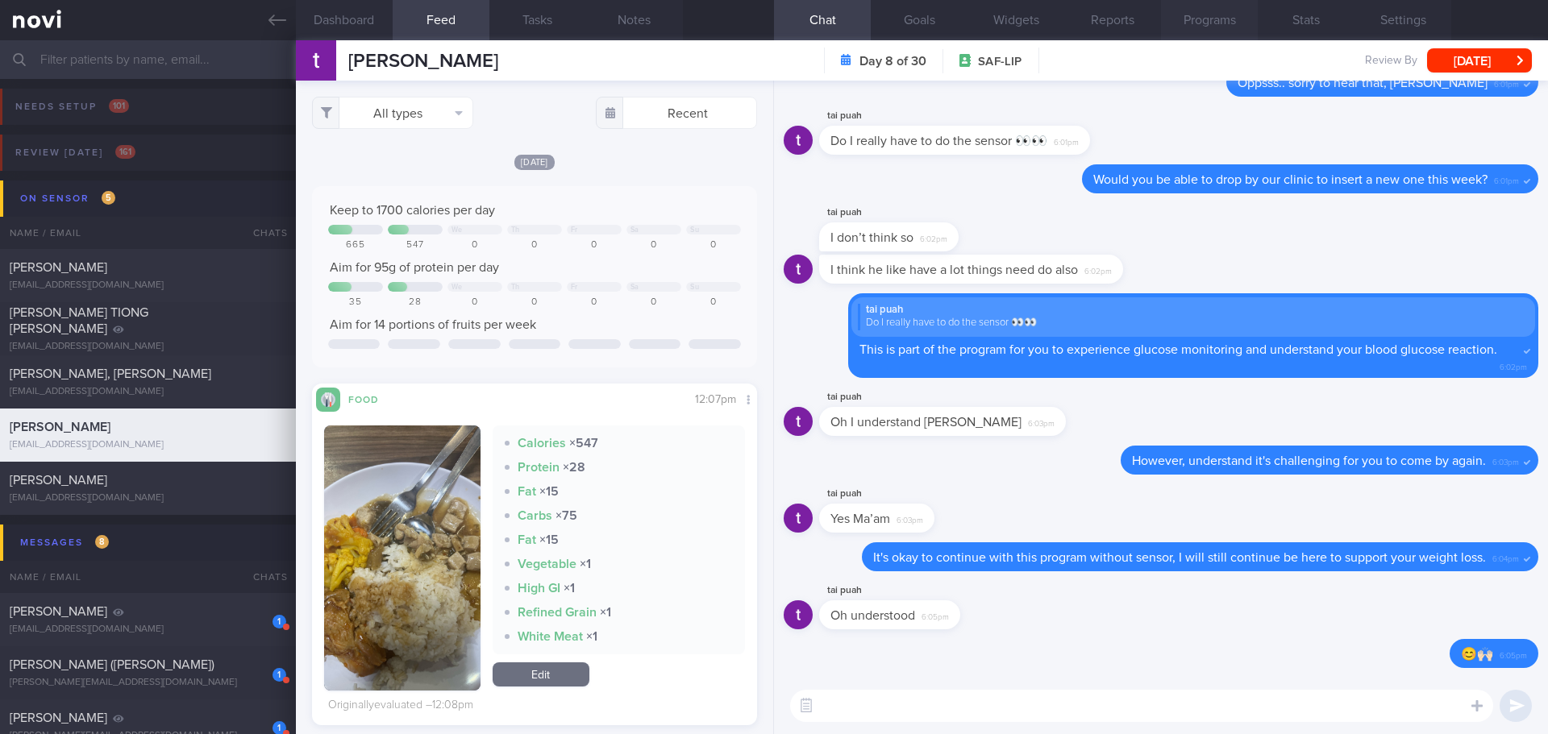
click at [1185, 14] on button "Programs" at bounding box center [1209, 20] width 97 height 40
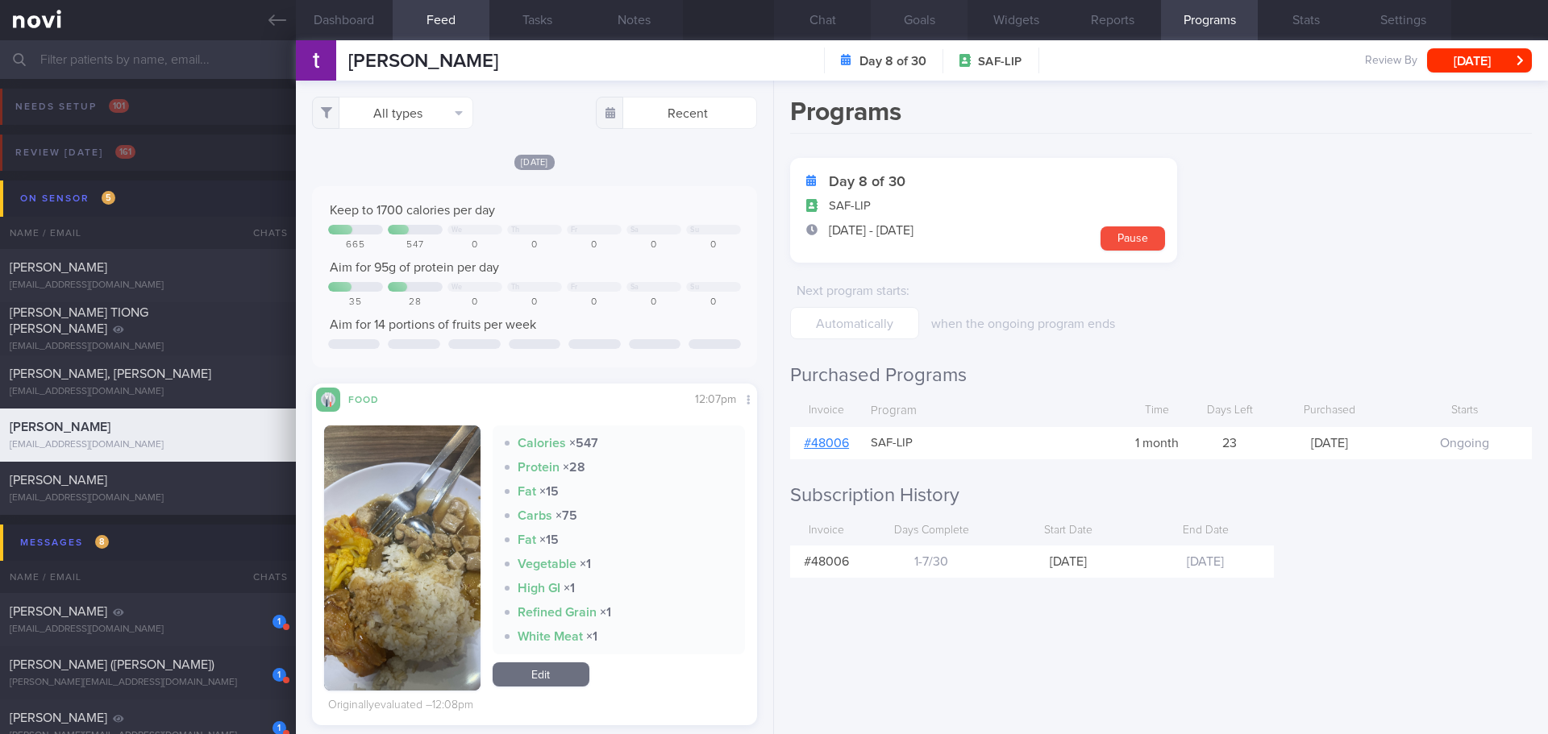
click at [921, 15] on button "Goals" at bounding box center [919, 20] width 97 height 40
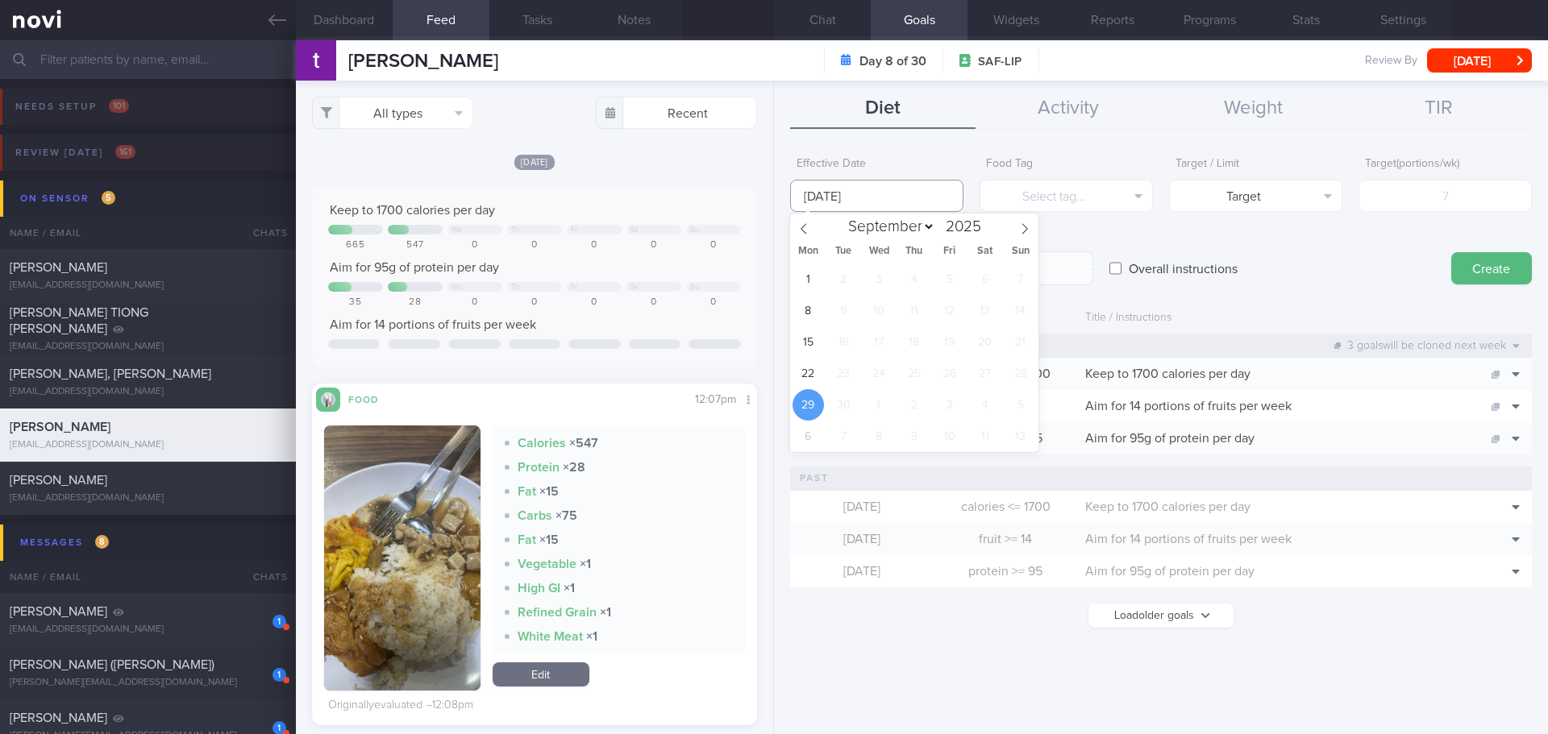
click at [825, 193] on input "29 Sep 2025" at bounding box center [876, 196] width 173 height 32
click at [812, 364] on span "22" at bounding box center [807, 373] width 31 height 31
type input "[DATE]"
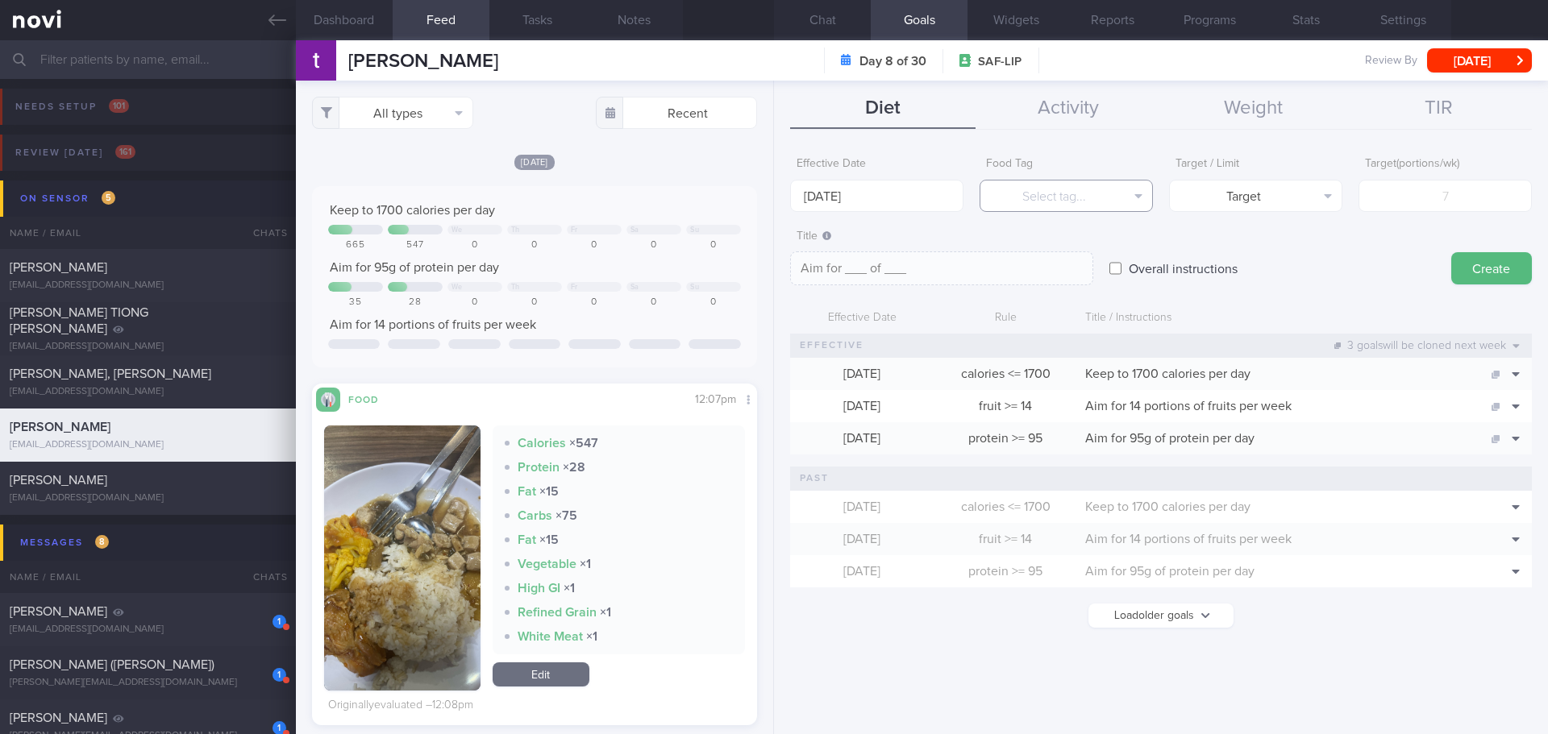
click at [1099, 188] on button "Select tag..." at bounding box center [1065, 196] width 173 height 32
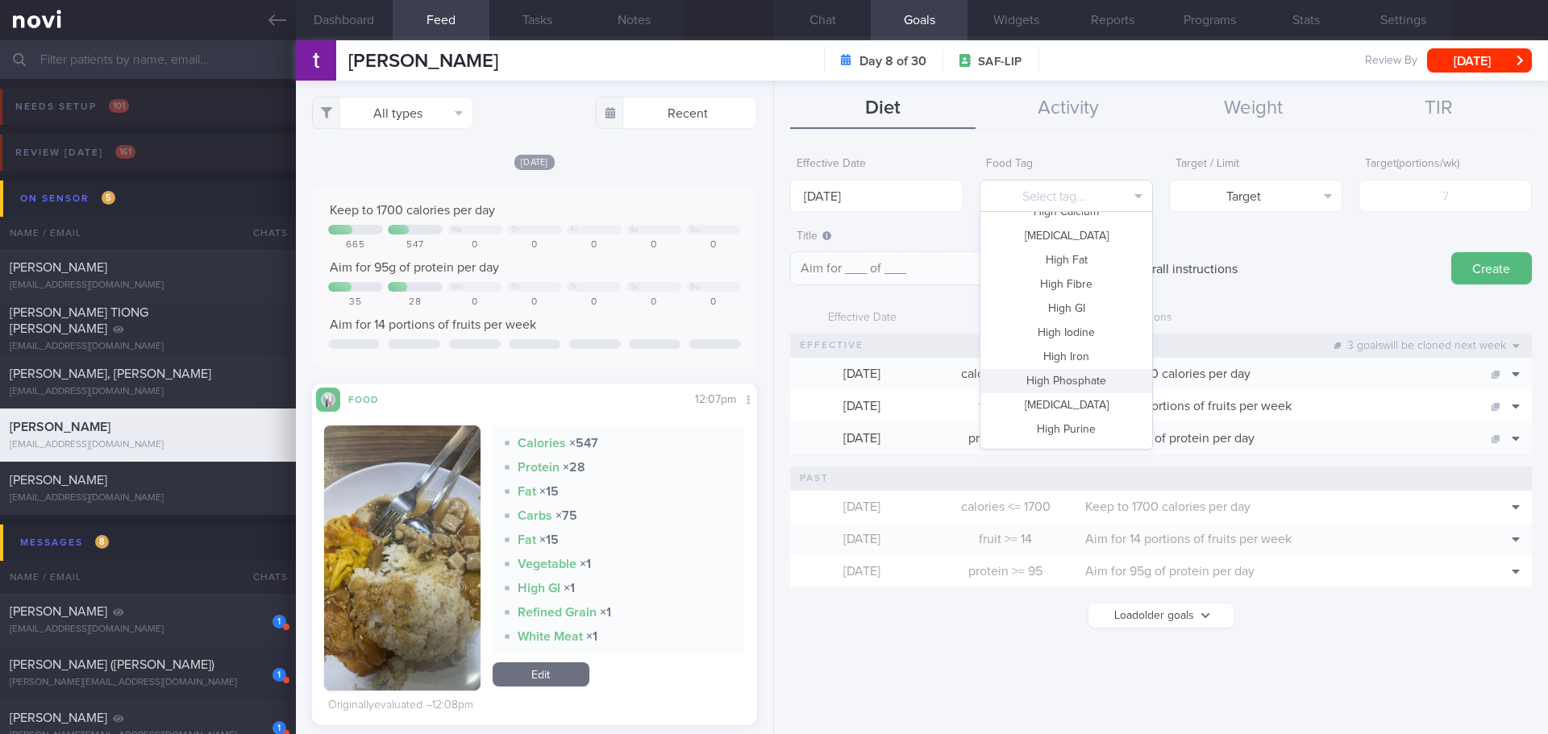
scroll to position [480, 0]
click at [1079, 382] on button "Vegetable" at bounding box center [1066, 385] width 172 height 24
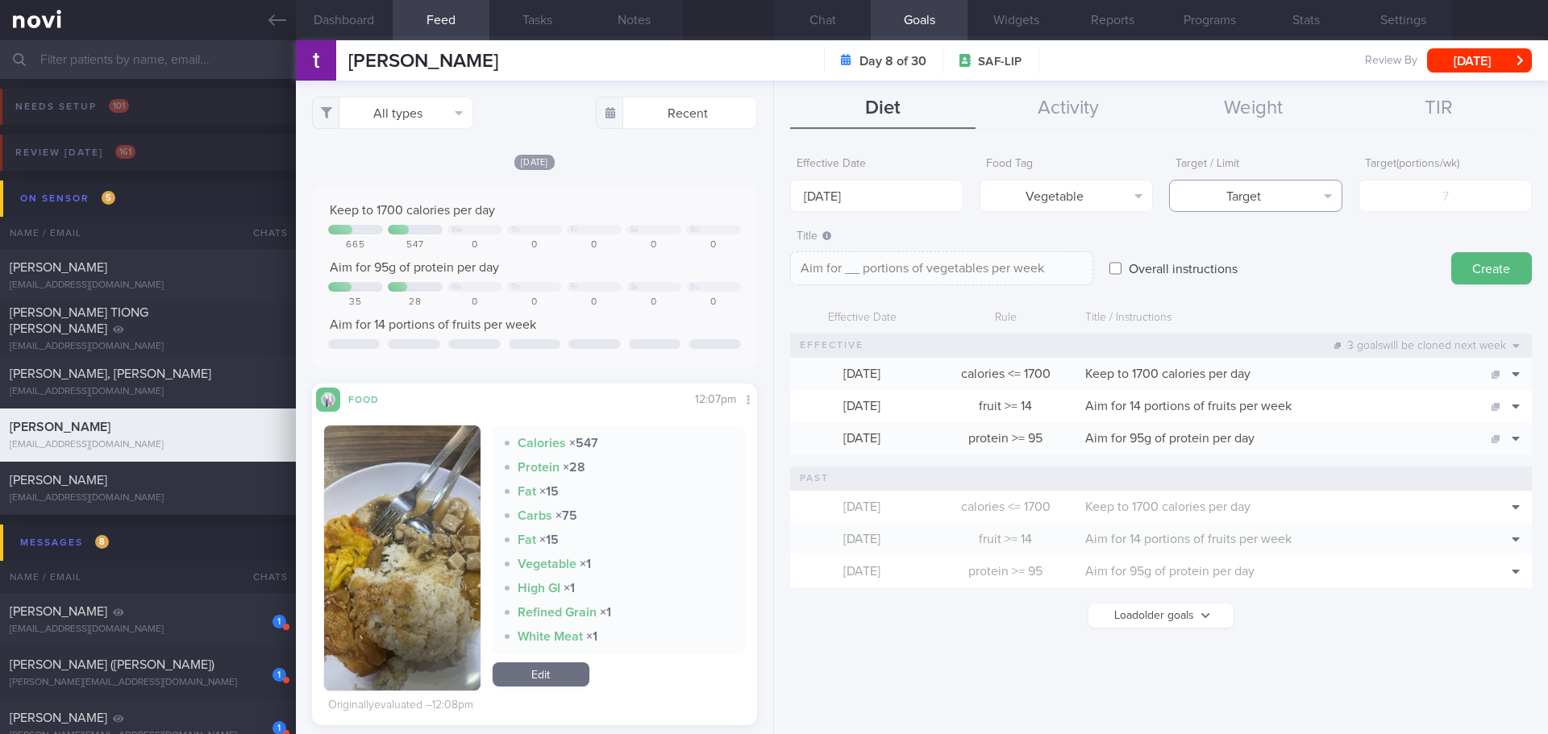
click at [1260, 189] on button "Target" at bounding box center [1255, 196] width 173 height 32
click at [1271, 251] on button "Limit" at bounding box center [1256, 251] width 172 height 24
click at [1286, 199] on button "Limit" at bounding box center [1255, 196] width 173 height 32
click at [1284, 231] on button "Target" at bounding box center [1256, 227] width 172 height 24
type textarea "Aim for __ portions of vegetables per week"
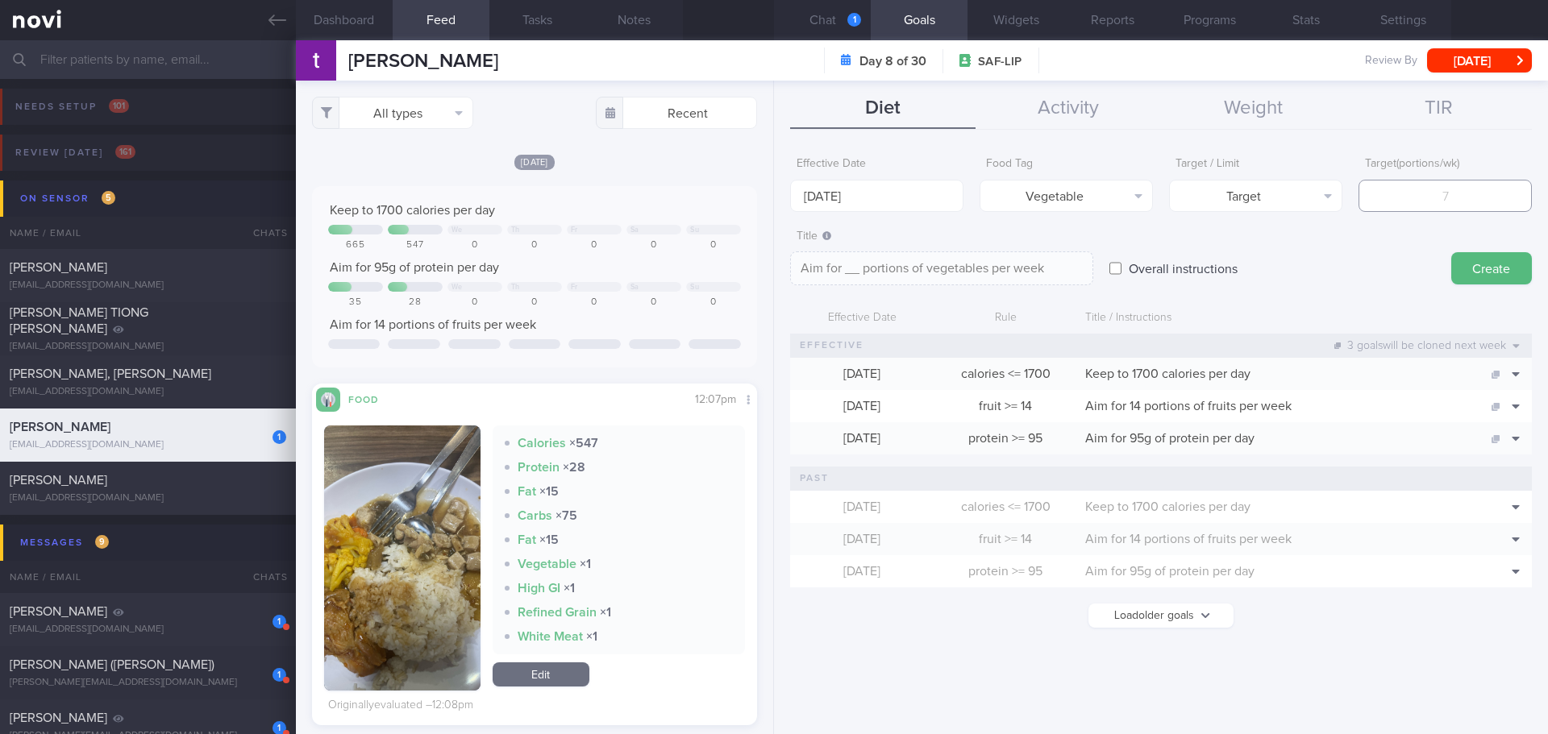
click at [1423, 189] on input "number" at bounding box center [1444, 196] width 173 height 32
type input "14"
type textarea "Aim for 14 portions of vegetables per week"
type input "14"
click at [1473, 272] on button "Create" at bounding box center [1491, 268] width 81 height 32
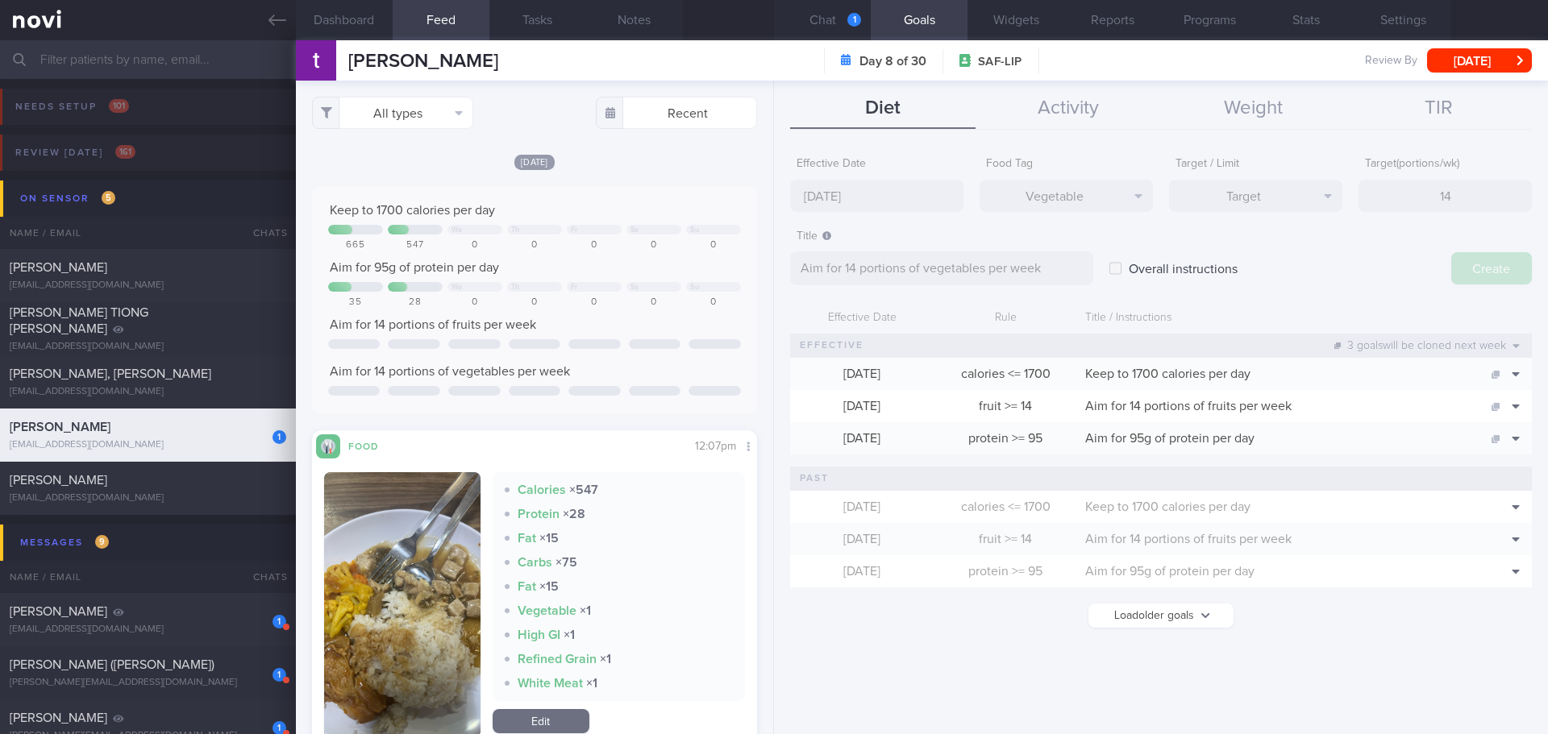
type input "29 Sep 2025"
type textarea "Aim for ___ of ___"
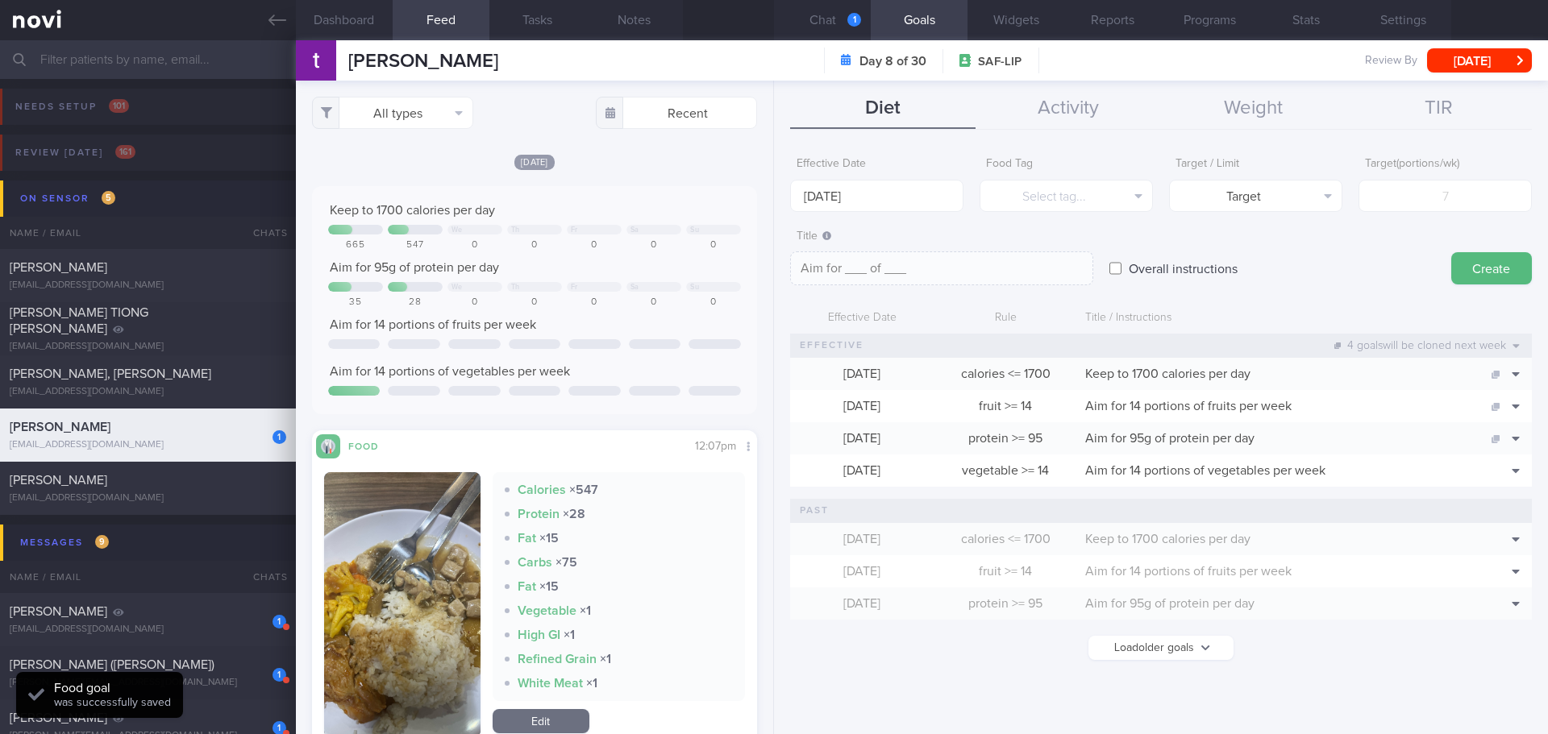
click at [1319, 272] on div "Overall instructions" at bounding box center [1272, 253] width 326 height 63
click at [839, 24] on button "Chat 1" at bounding box center [822, 20] width 97 height 40
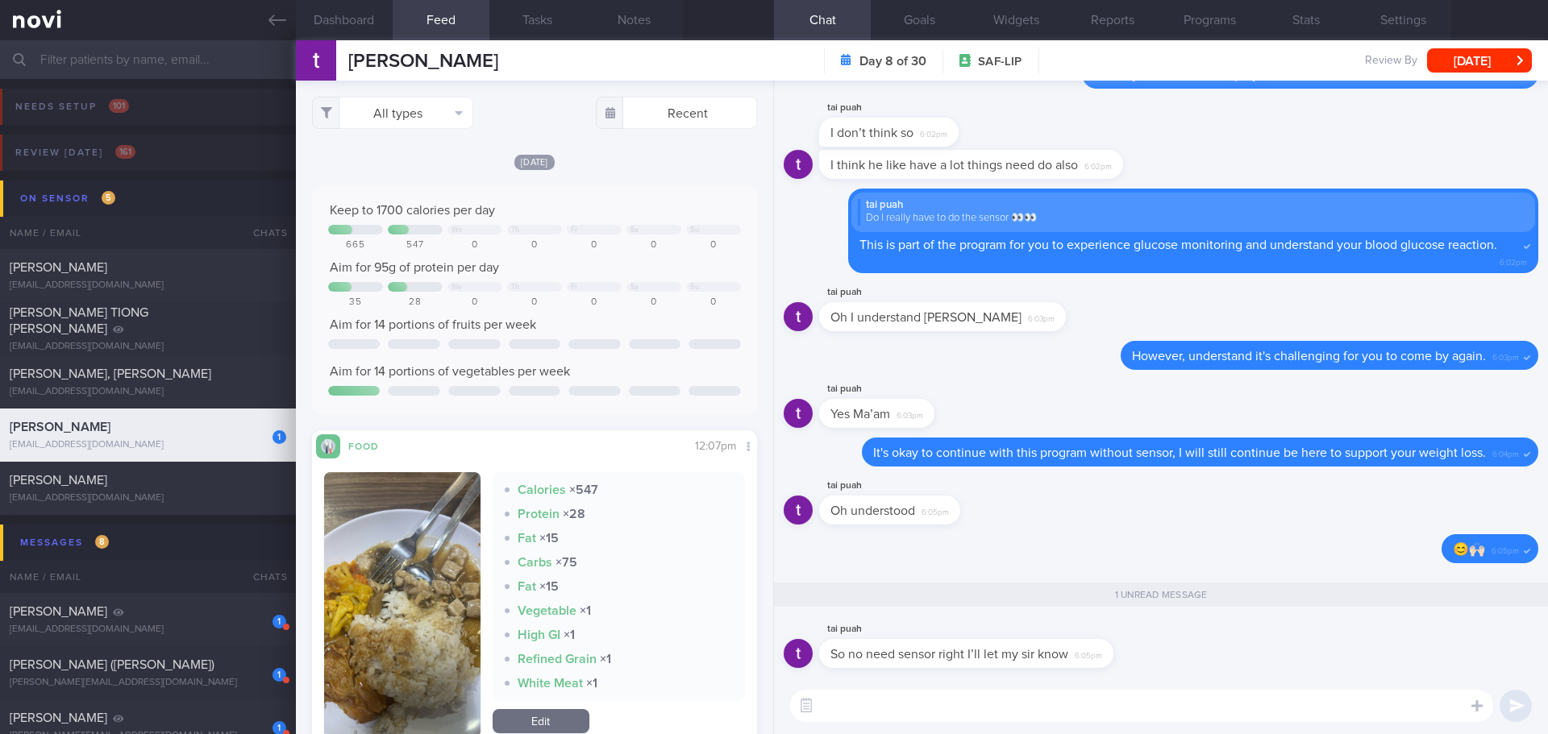
click at [1140, 701] on textarea at bounding box center [1141, 706] width 703 height 32
type textarea "Yes, no need sensor, that's fine."
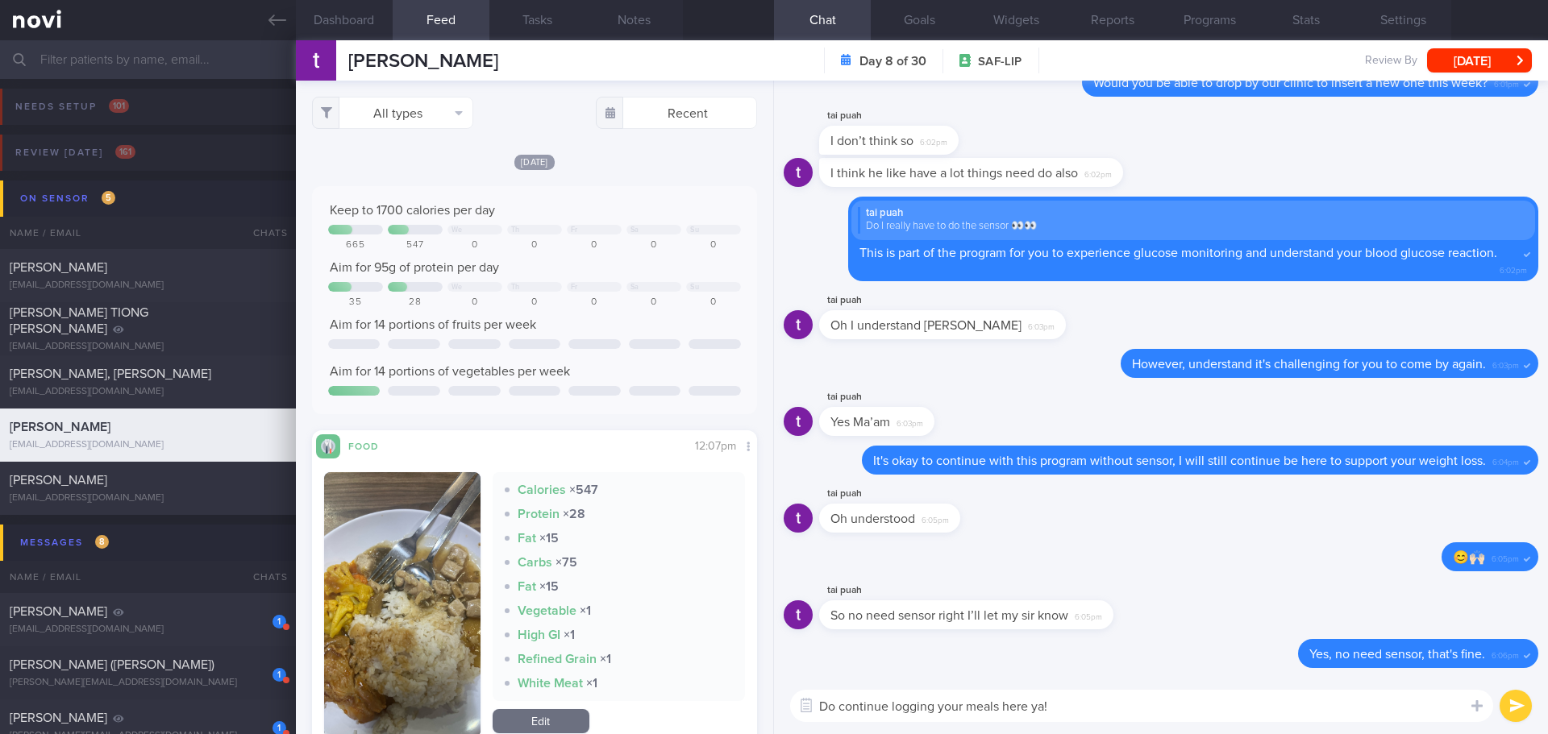
type textarea "Do continue logging your meals here ya! 🙂"
click at [1137, 709] on textarea "Do continue logging your meals here ya! 🙂" at bounding box center [1141, 706] width 703 height 32
drag, startPoint x: 1290, startPoint y: 709, endPoint x: 566, endPoint y: 716, distance: 724.6
click at [566, 716] on div "Dashboard Feed Tasks Notes Chat Goals Widgets Reports Programs Stats Settings P…" at bounding box center [922, 387] width 1252 height 694
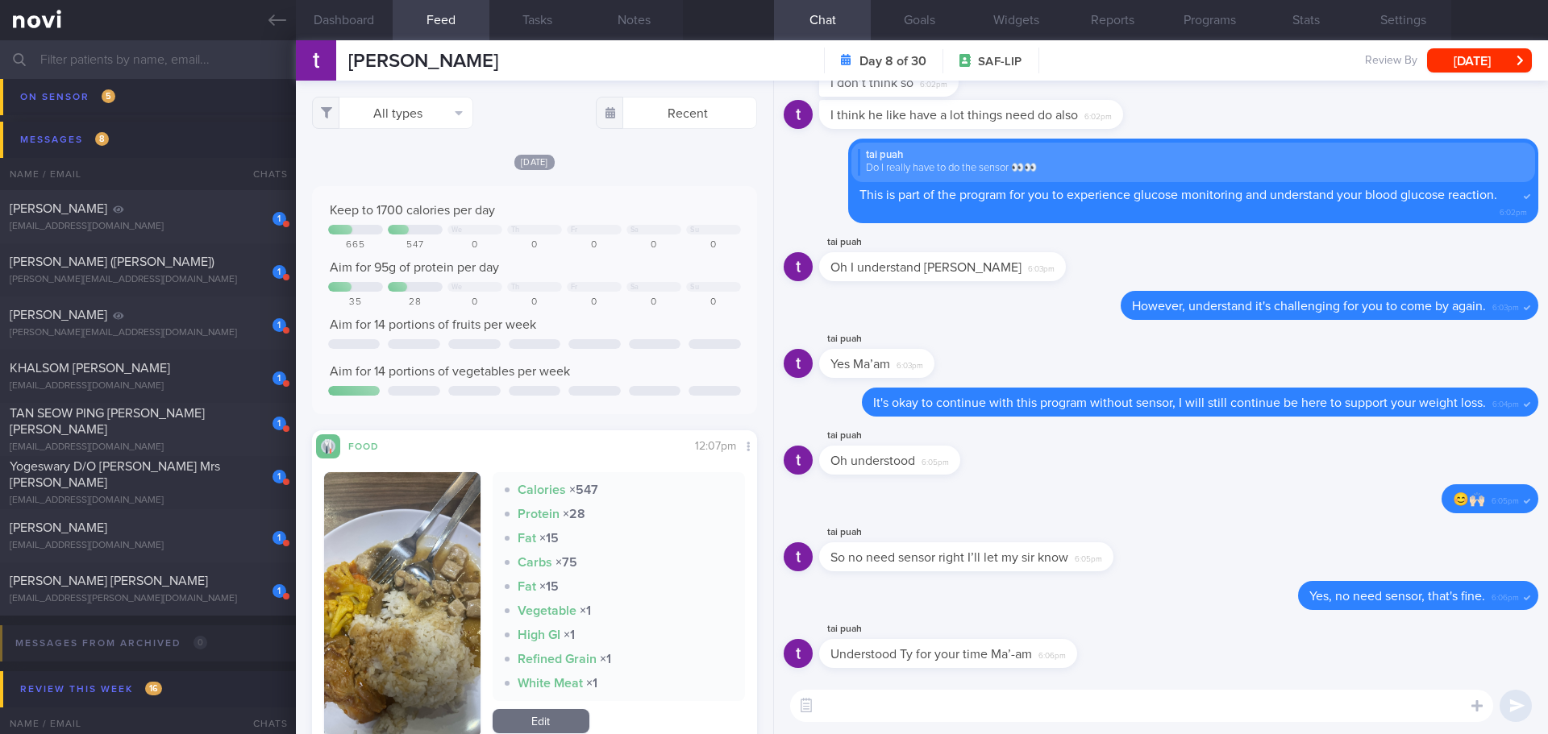
click at [177, 63] on input "text" at bounding box center [774, 59] width 1548 height 39
click at [986, 704] on textarea at bounding box center [1141, 706] width 703 height 32
type textarea "👍🏻You are welcome!"
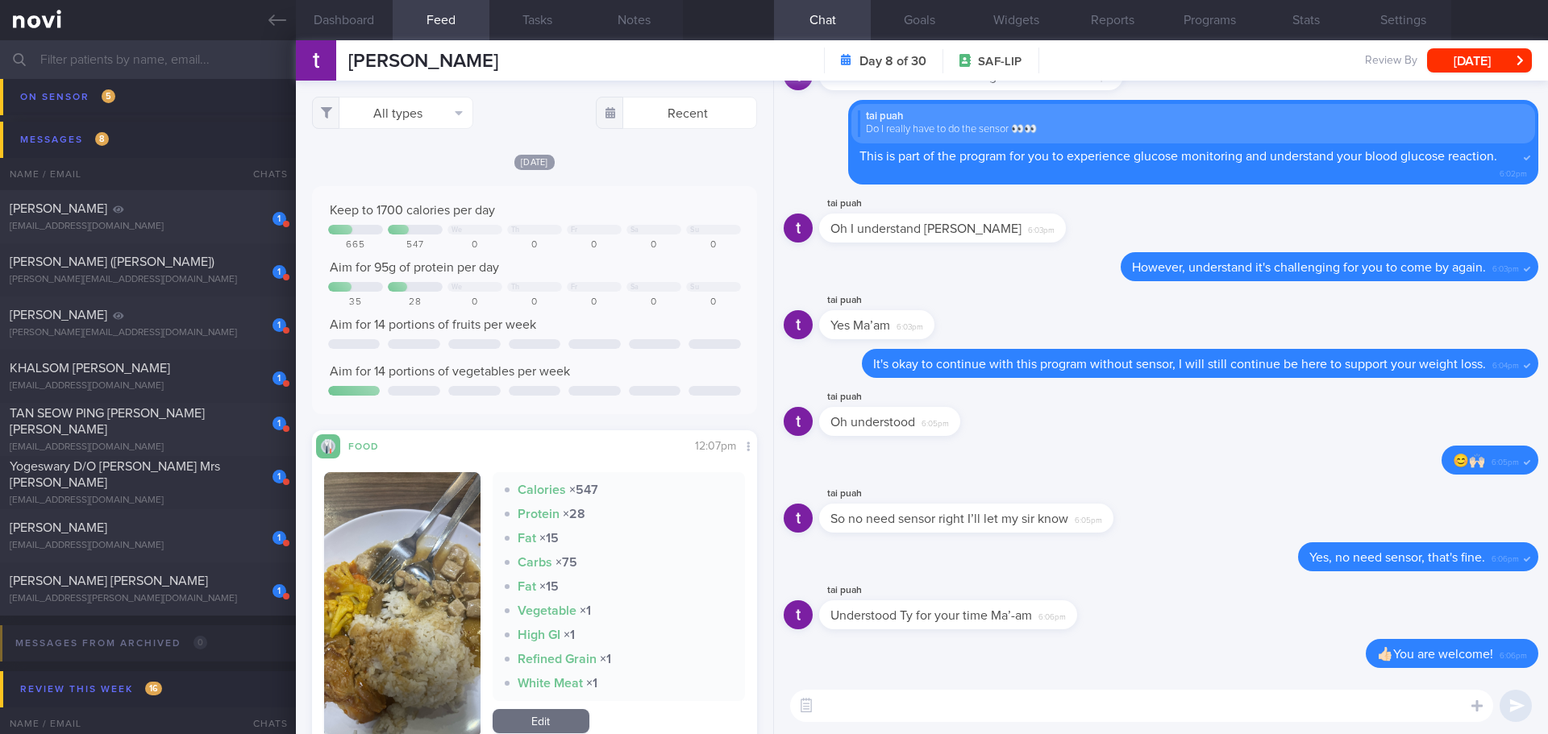
click at [191, 69] on input "text" at bounding box center [774, 59] width 1548 height 39
type input "d"
click at [191, 69] on input "wong" at bounding box center [774, 59] width 1548 height 39
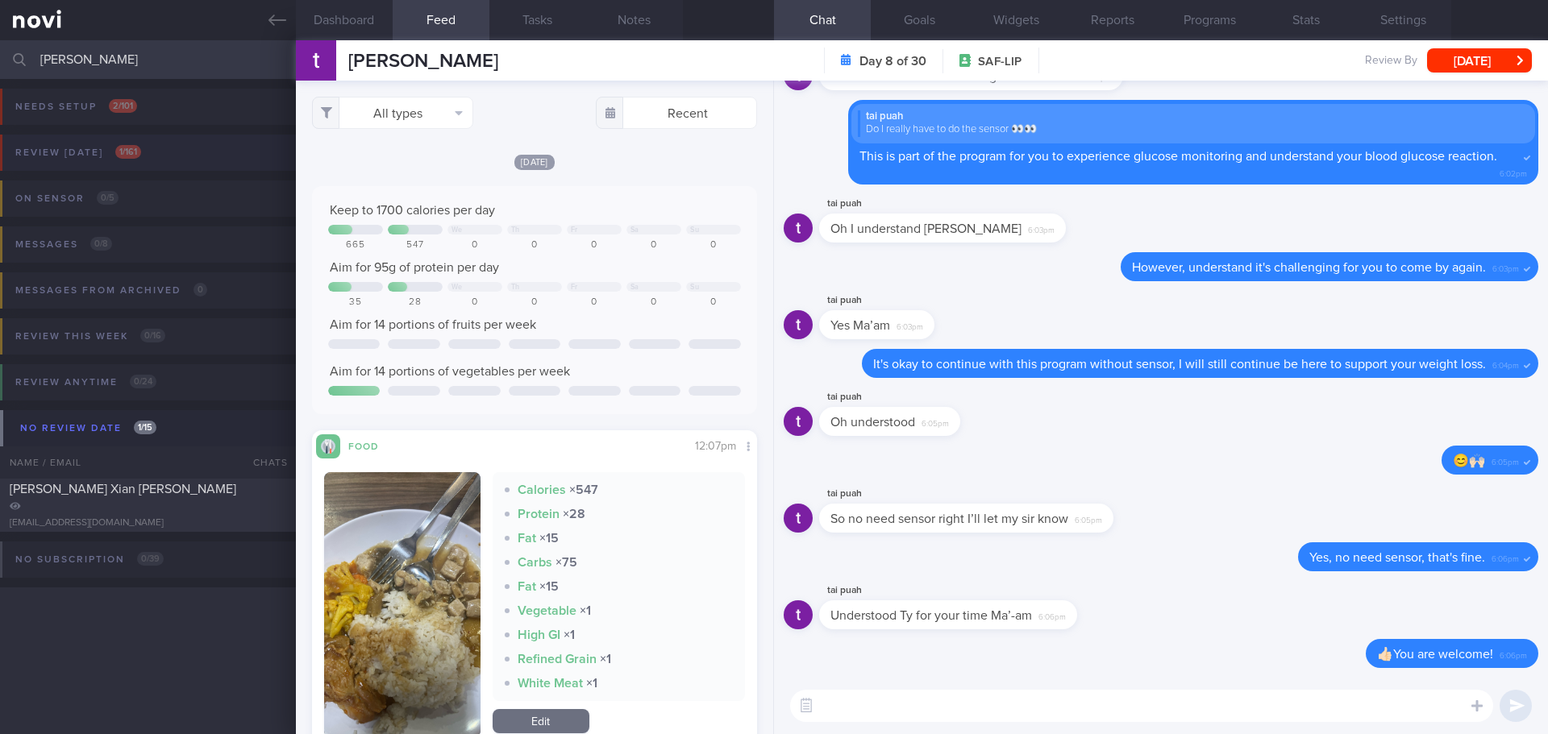
type input "wong"
click at [163, 163] on button "Review today 1 / 161" at bounding box center [771, 158] width 1552 height 46
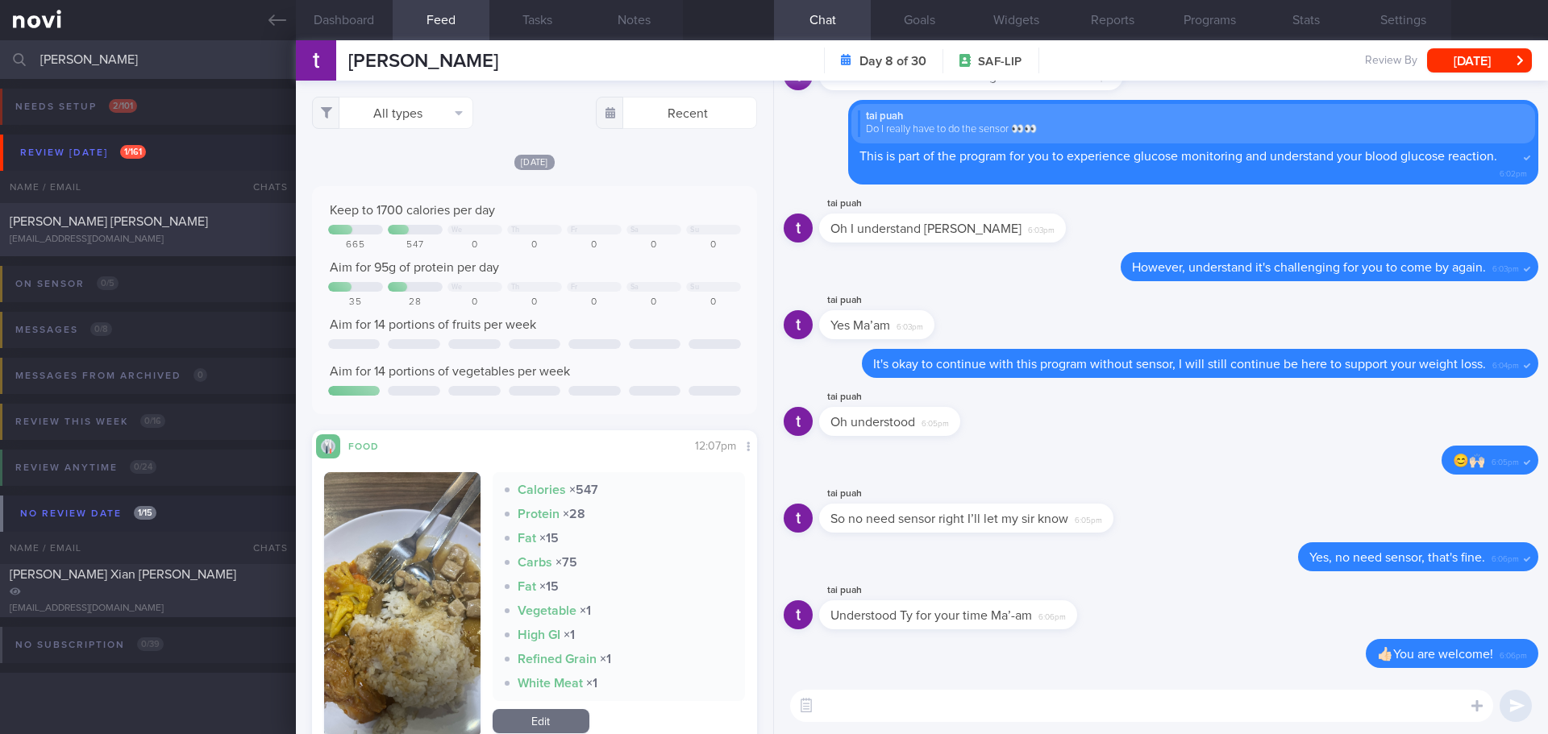
click at [170, 228] on div "WONG HON WAN" at bounding box center [146, 222] width 272 height 16
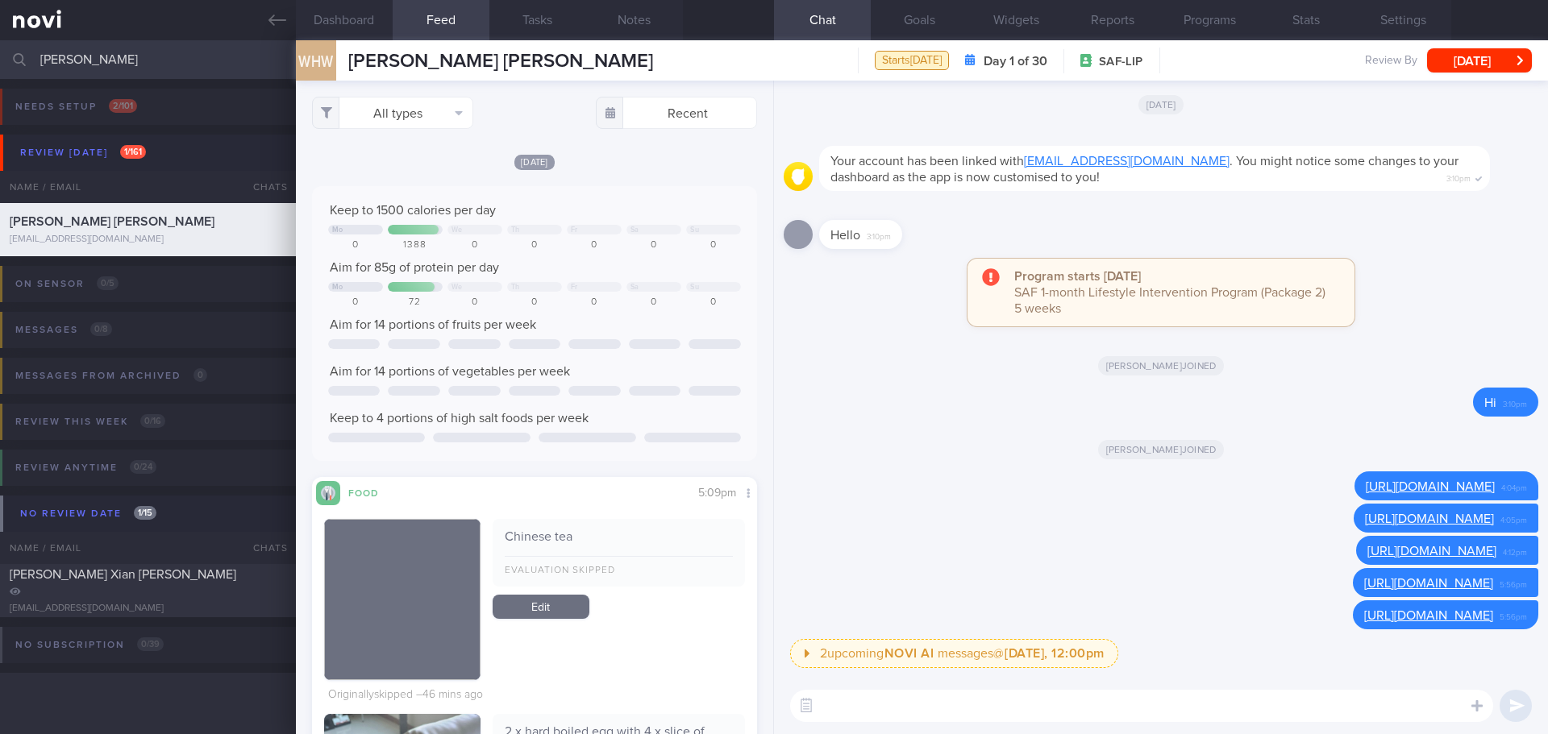
click at [1029, 712] on textarea at bounding box center [1141, 706] width 703 height 32
click at [1044, 696] on textarea "Hi Mr Wong, Elizabeth here." at bounding box center [1141, 706] width 703 height 32
paste textarea "It was nice speaking to you today."
type textarea "Hi Mr Wong, Elizabeth here. It was nice speaking to you today."
click at [1505, 703] on button "submit" at bounding box center [1515, 706] width 32 height 32
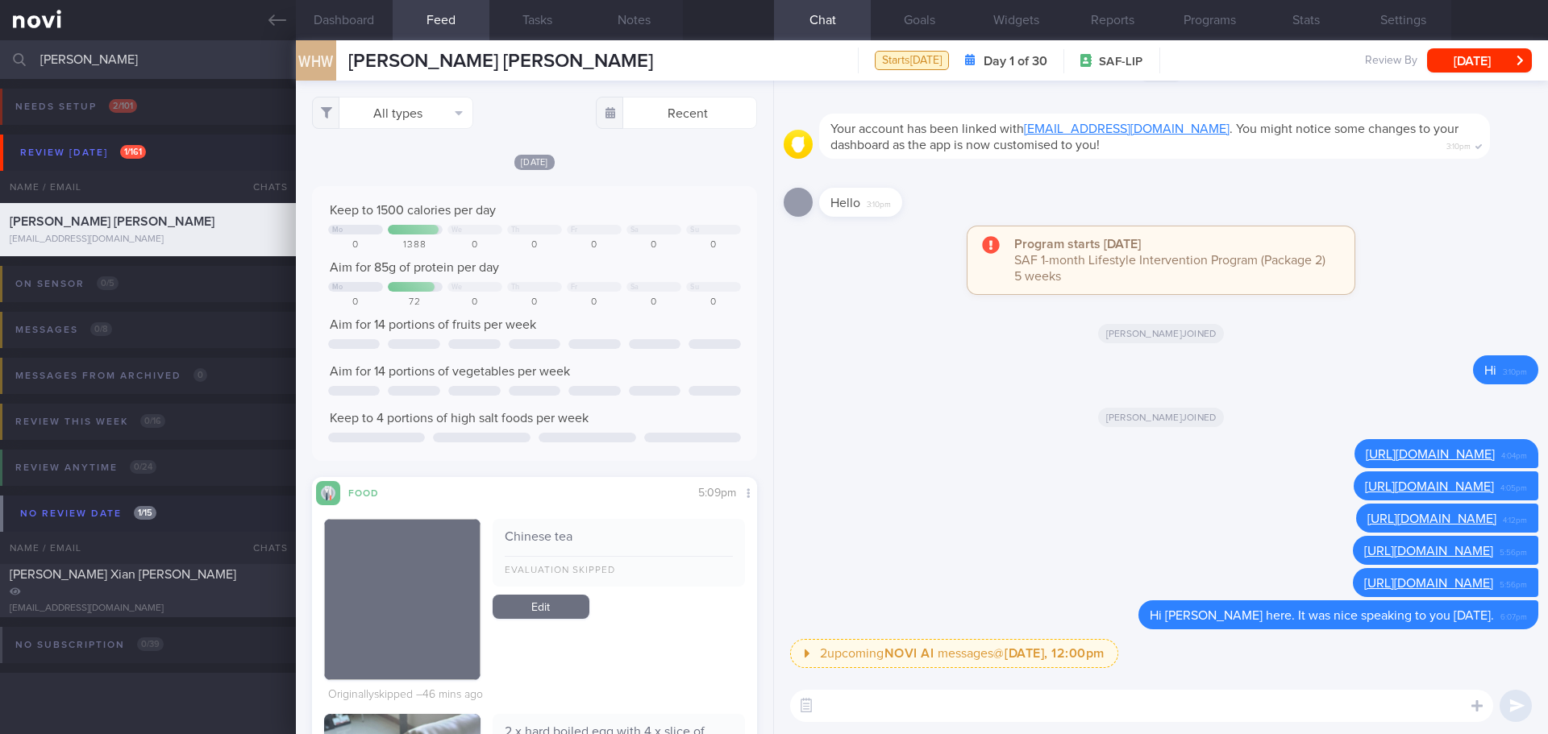
click at [1378, 708] on textarea at bounding box center [1141, 706] width 703 height 32
type textarea "May I trouble you to send in the photo of your medications when you have time?"
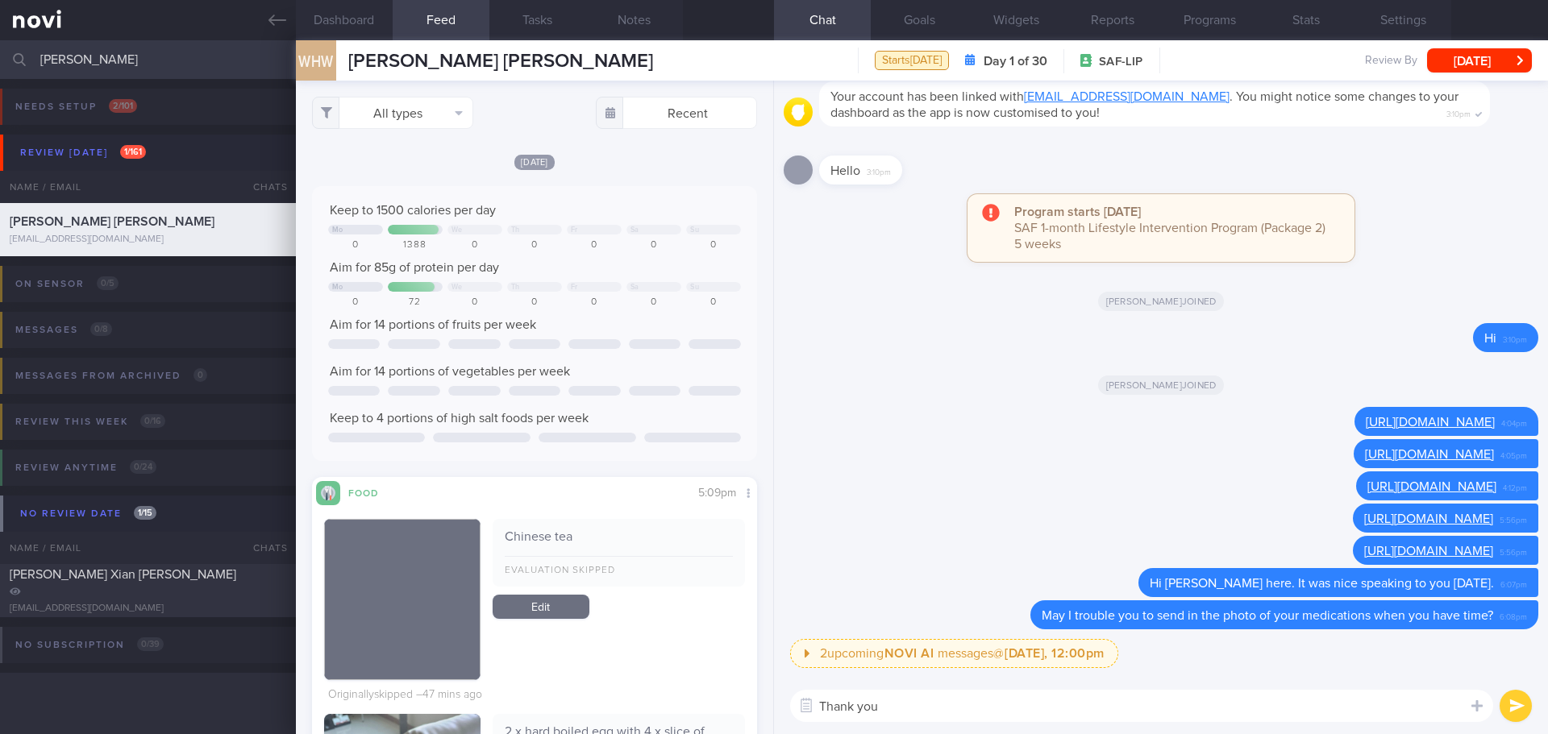
type textarea "Thank you"
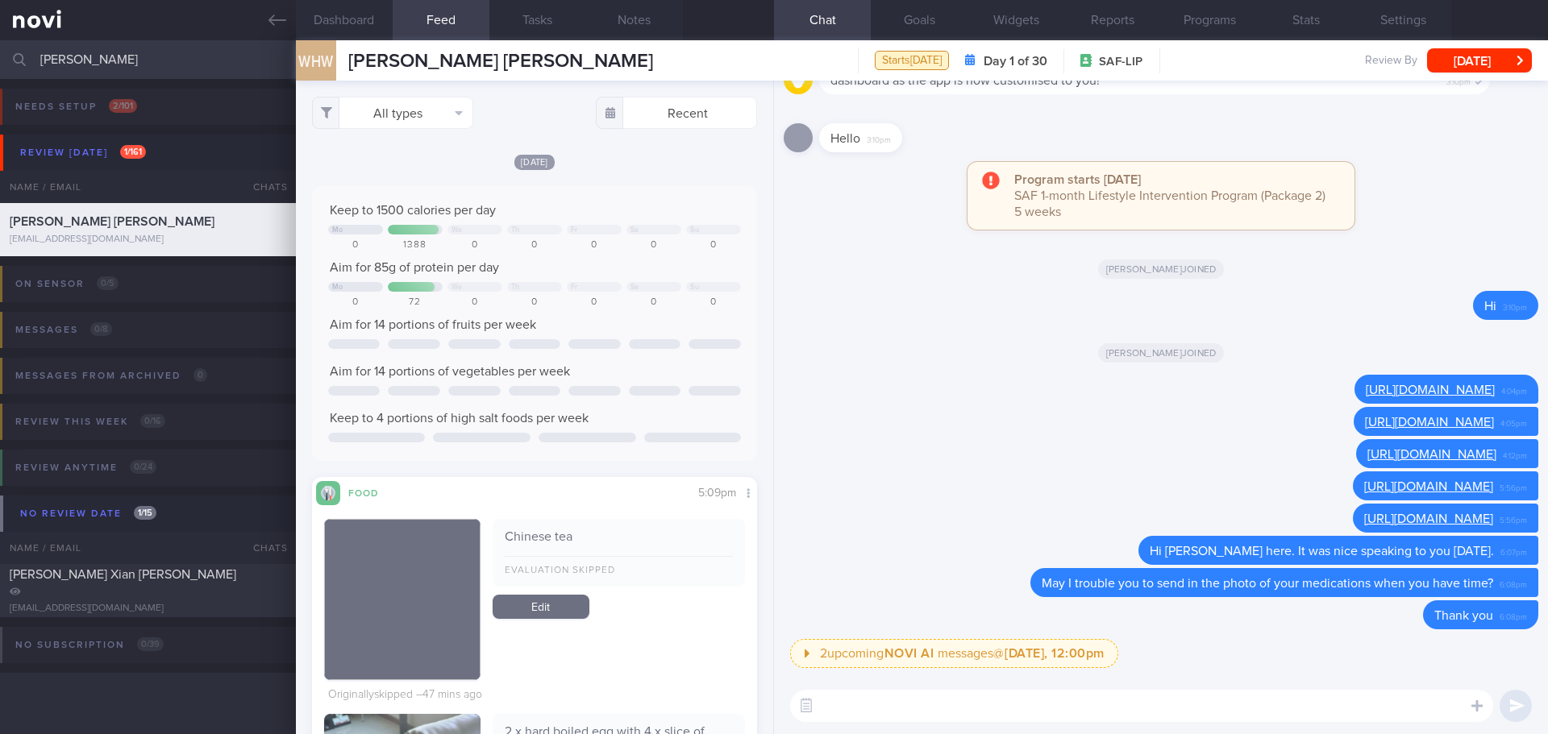
drag, startPoint x: 96, startPoint y: 56, endPoint x: -140, endPoint y: 89, distance: 238.6
click at [0, 89] on html "You are offline! Some functionality will be unavailable Patients New Users Coac…" at bounding box center [774, 367] width 1548 height 734
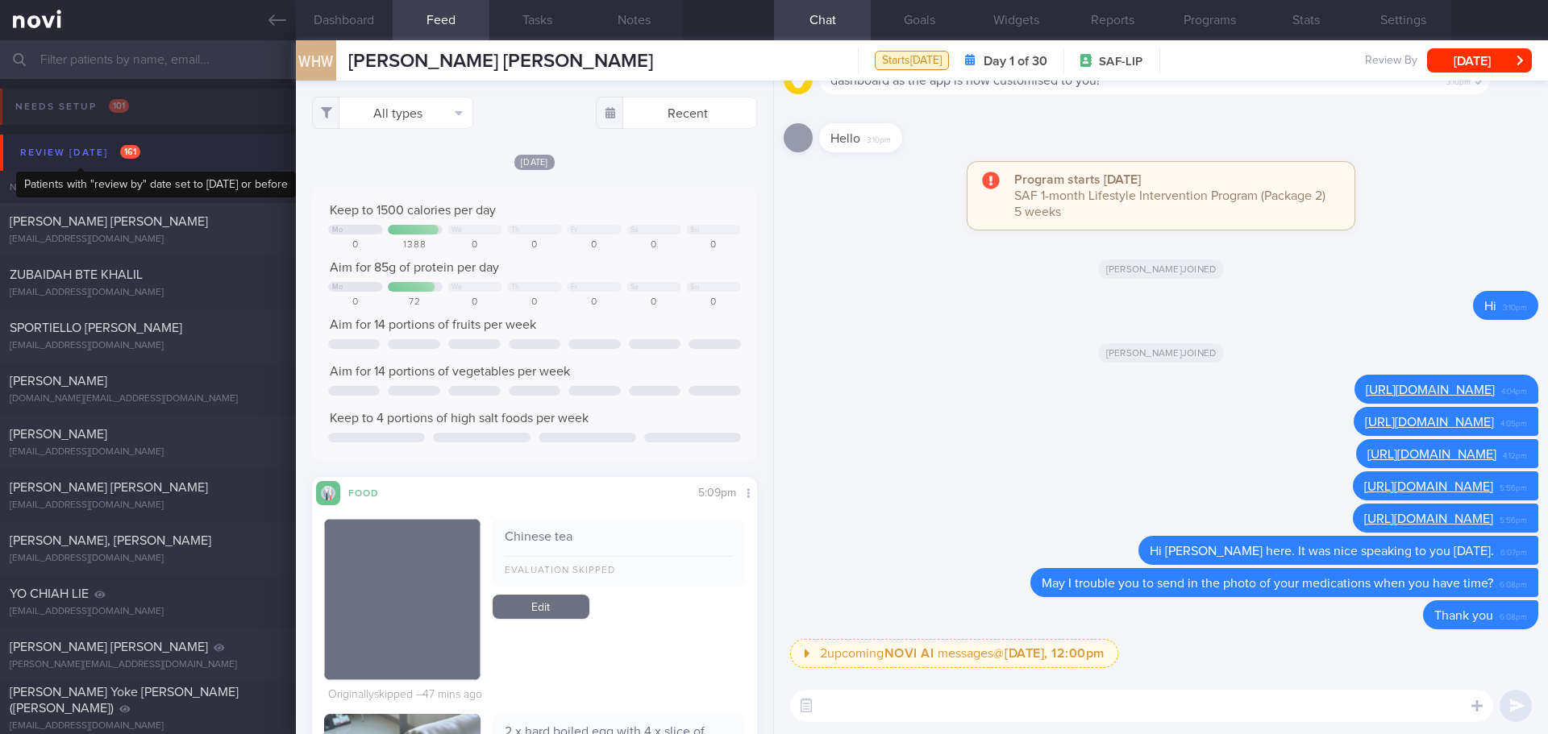
click at [120, 148] on div "Review today 161" at bounding box center [80, 153] width 128 height 22
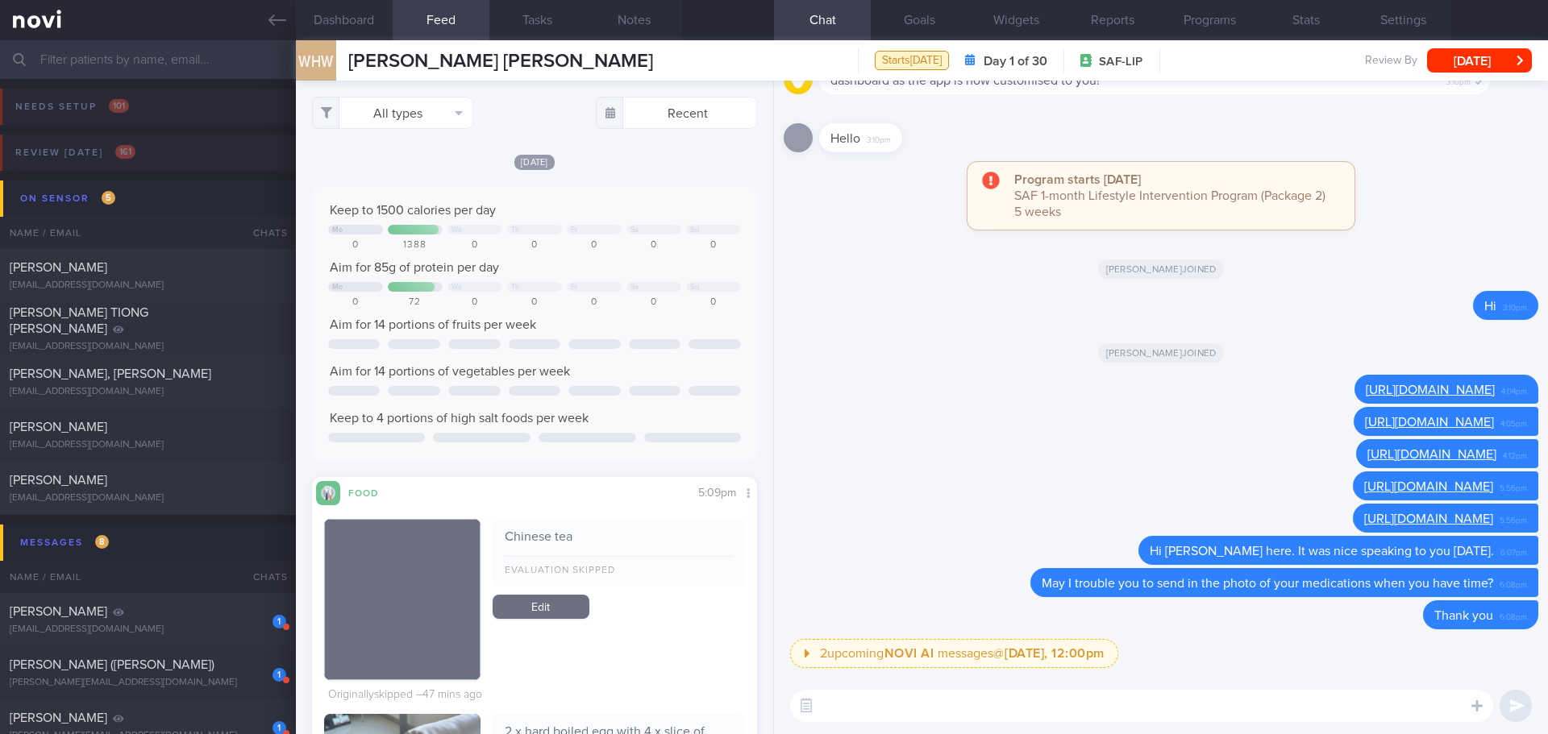
click at [163, 73] on input "text" at bounding box center [774, 59] width 1548 height 39
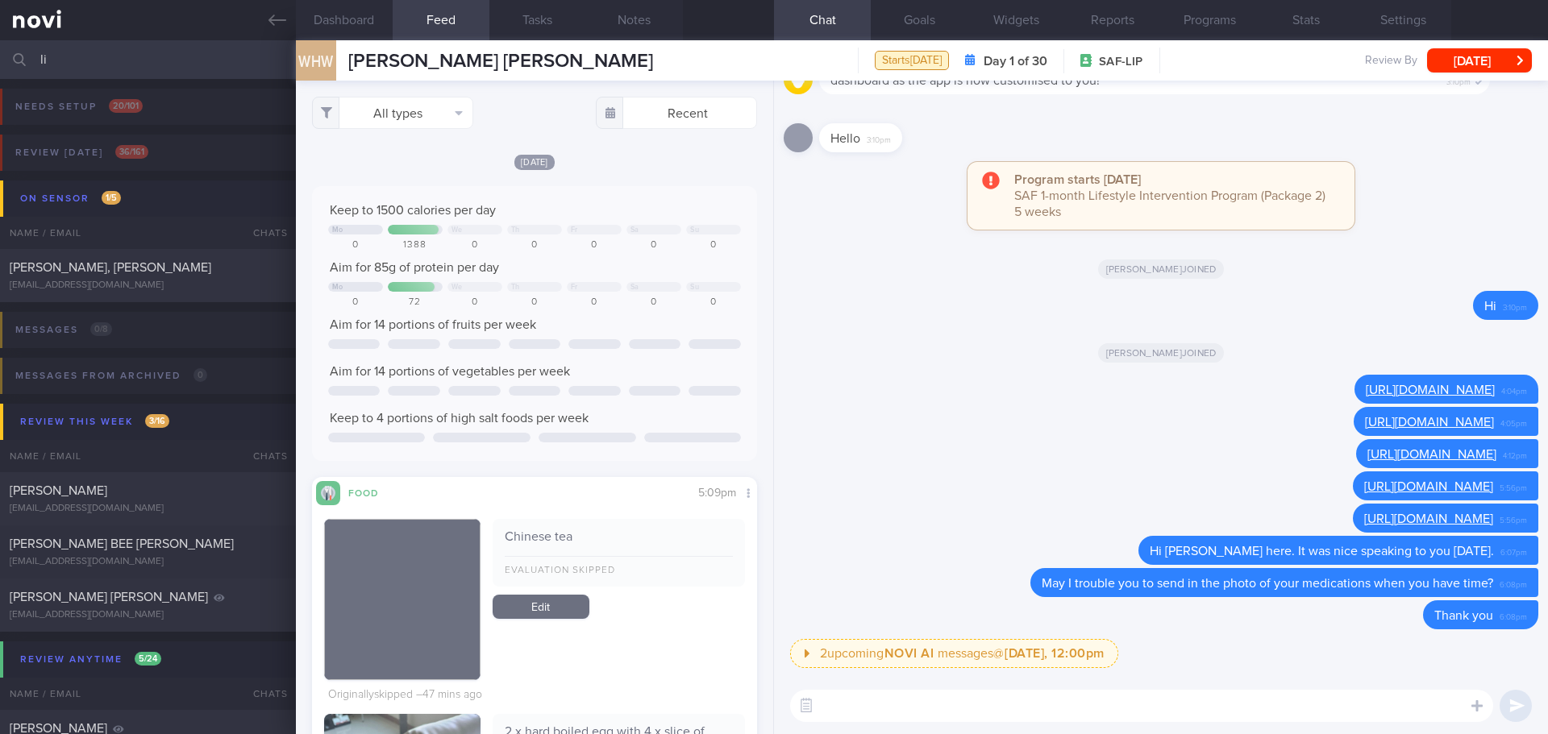
type input "l"
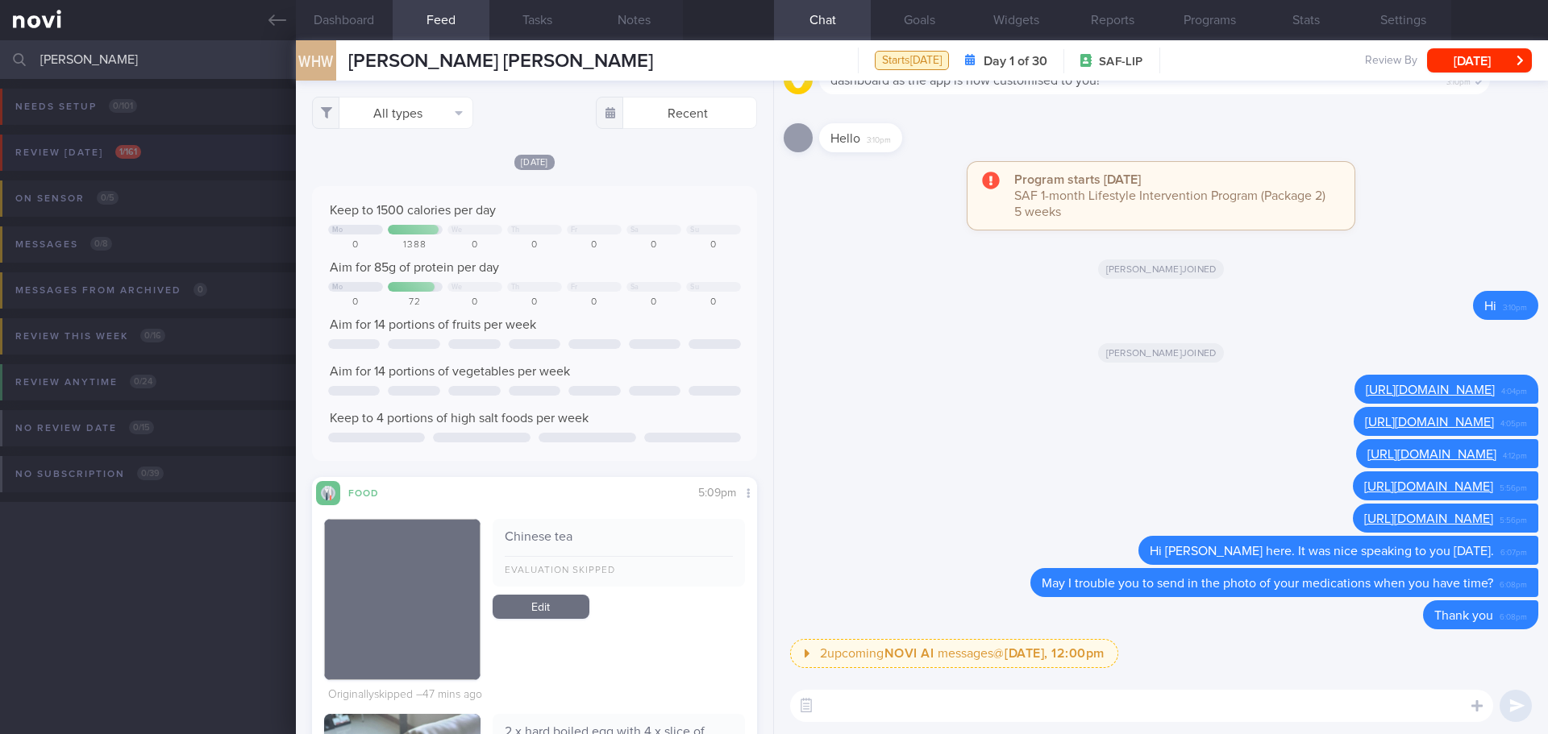
type input "lance"
click at [186, 166] on button "Review today 1 / 161" at bounding box center [771, 158] width 1552 height 46
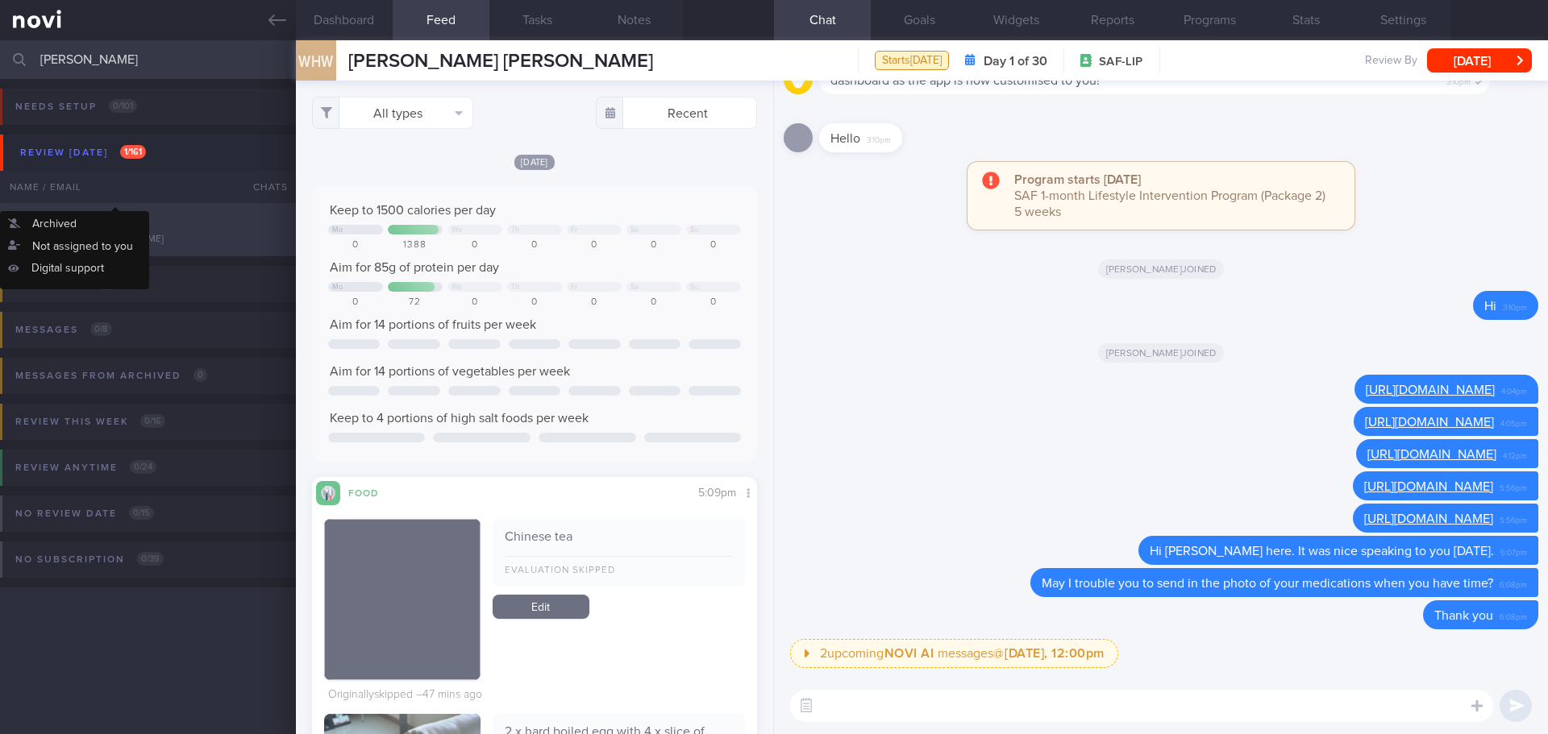
click at [127, 224] on div "LO YI FENG, LANCE" at bounding box center [146, 222] width 272 height 16
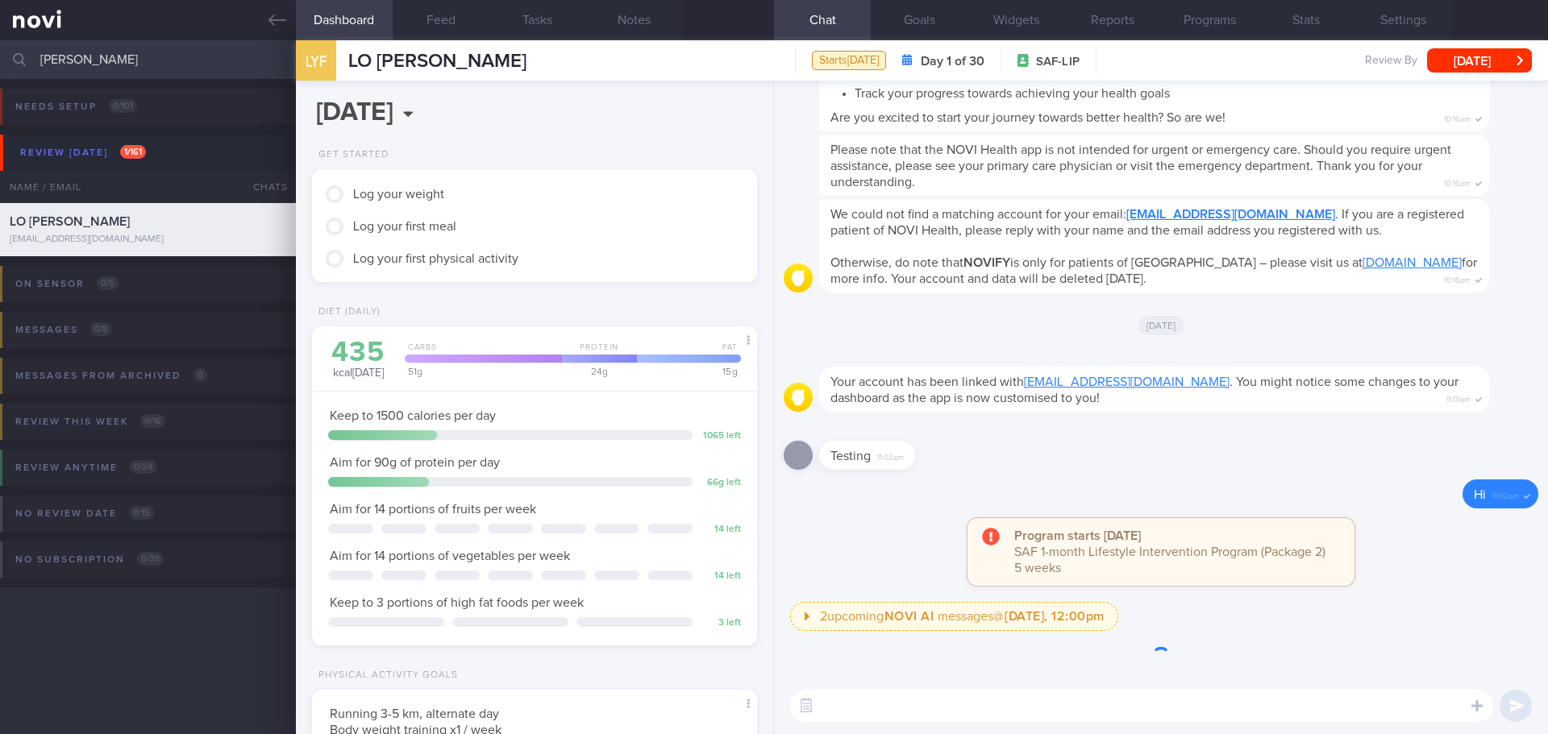
scroll to position [205, 411]
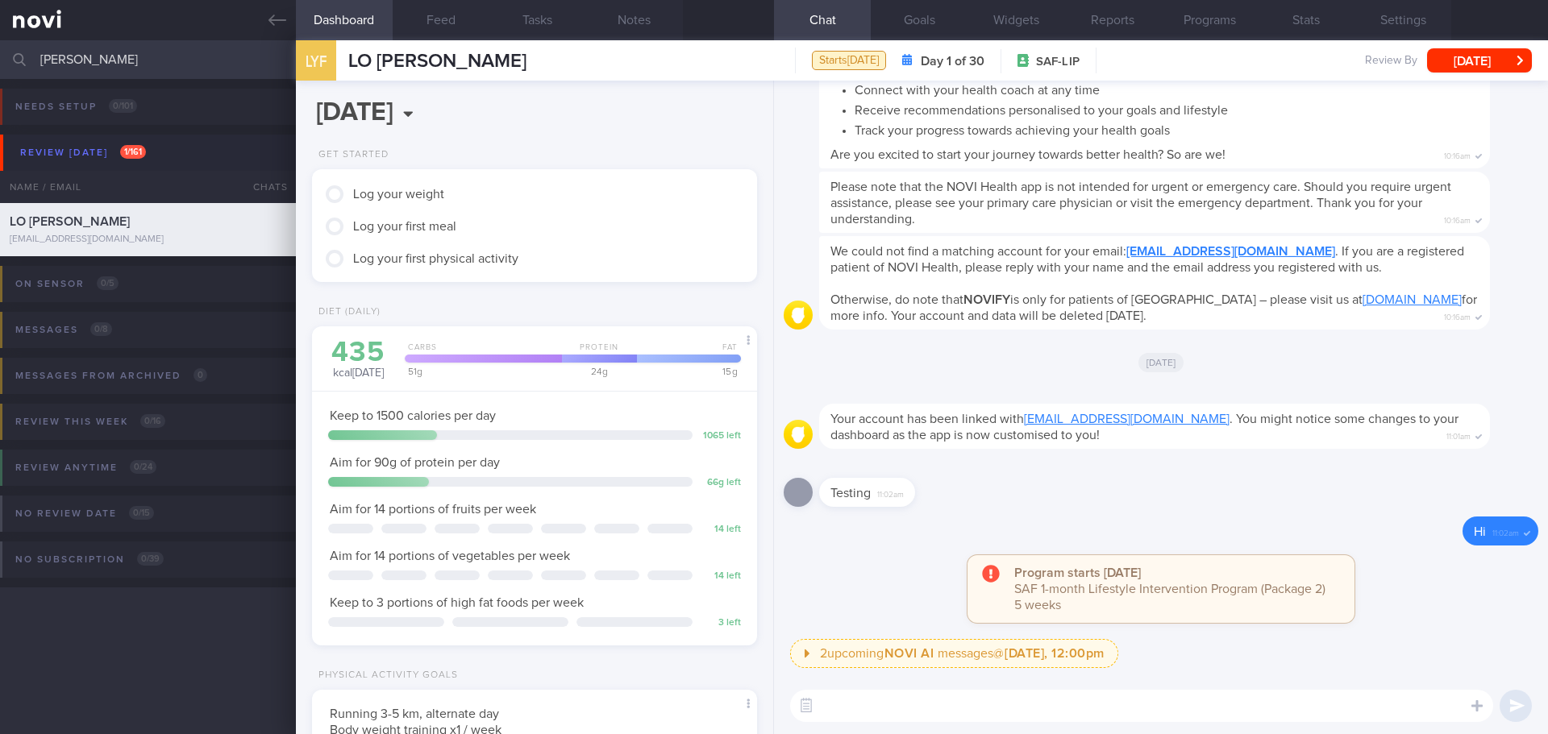
click at [1073, 462] on div "Testing 11:02am" at bounding box center [1160, 488] width 754 height 58
click at [1361, 15] on button "Settings" at bounding box center [1402, 20] width 97 height 40
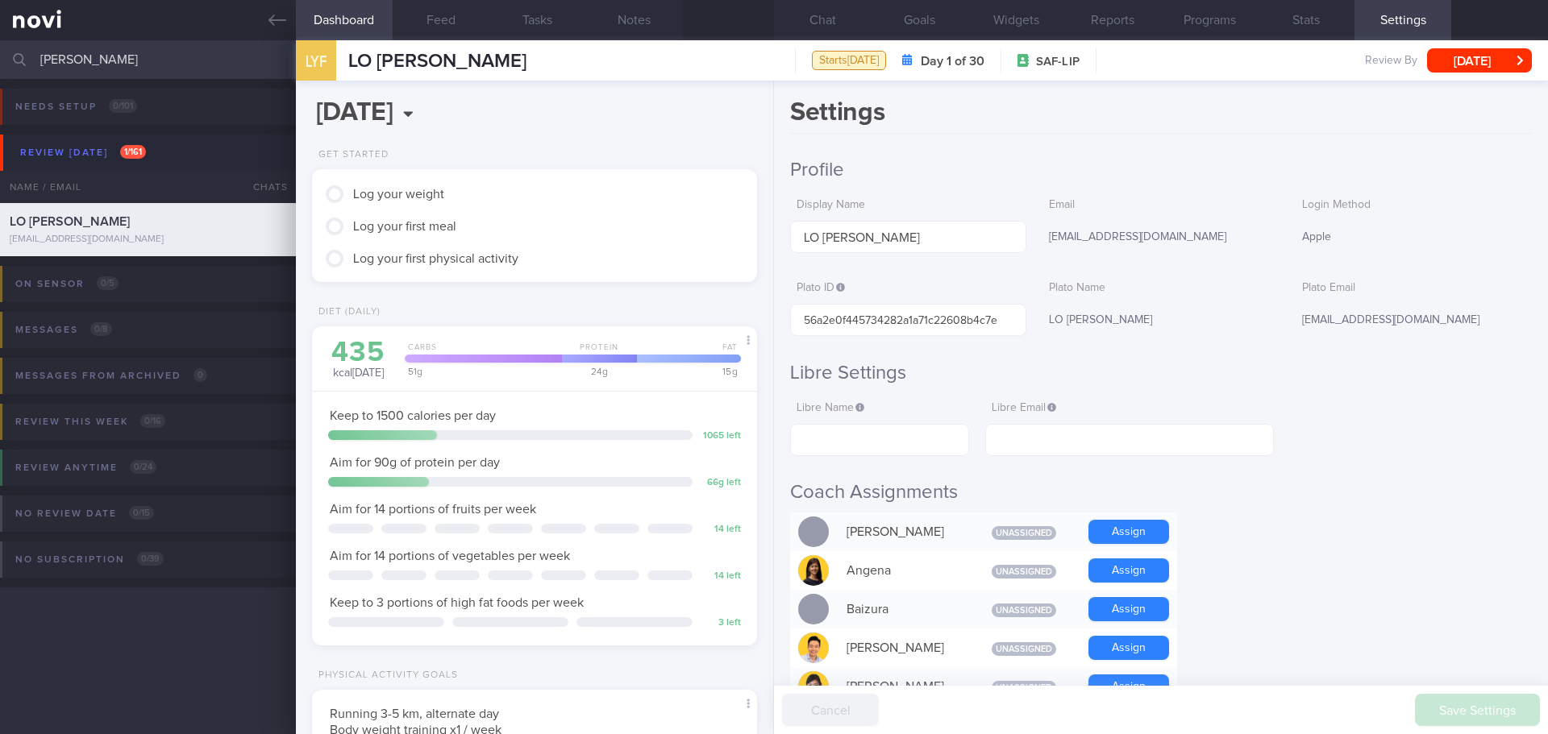
click at [1196, 450] on input "text" at bounding box center [1129, 440] width 289 height 32
paste input "lance83godspeed@gmail.com"
type input "lance83godspeed@gmail.com"
click at [855, 436] on input "text" at bounding box center [879, 440] width 179 height 32
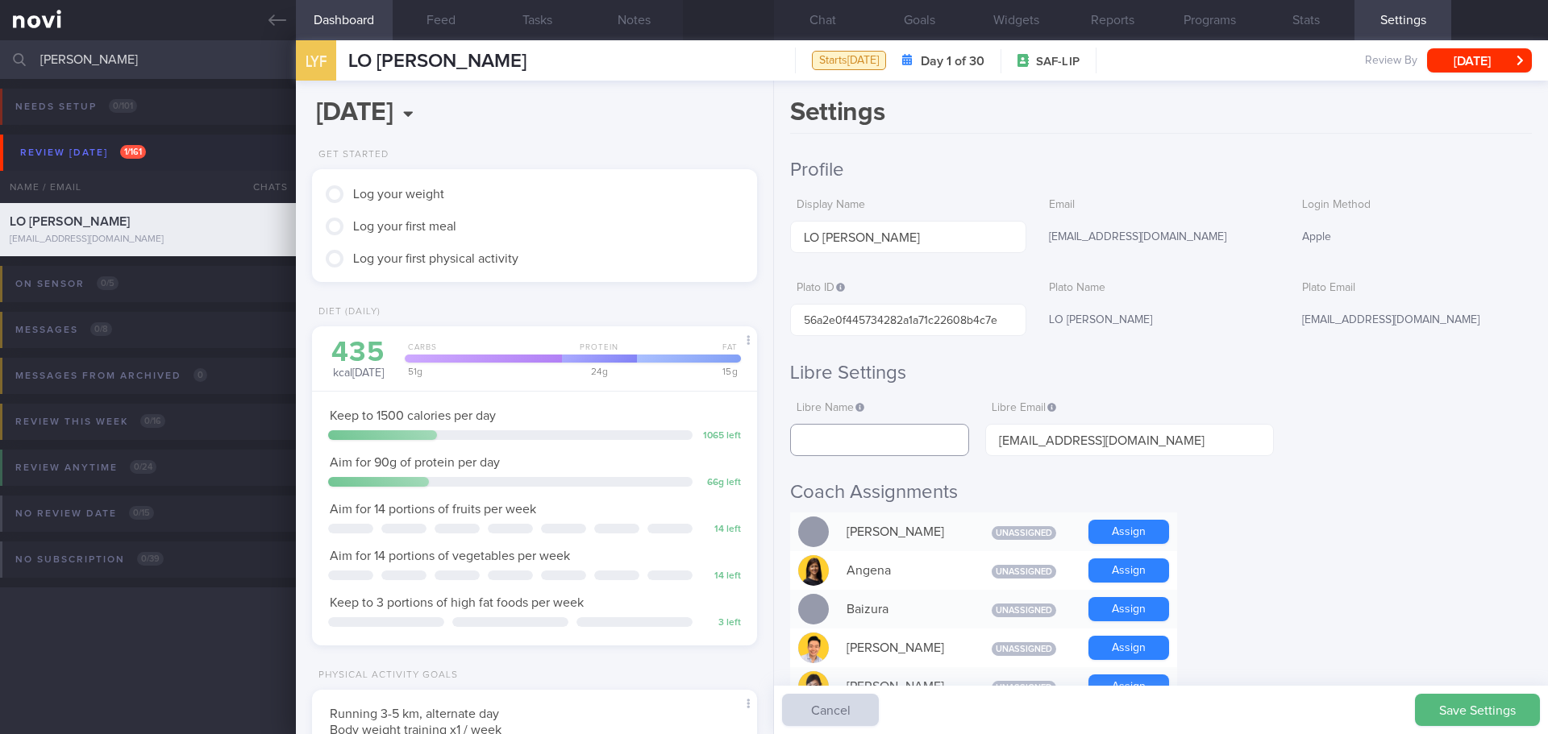
paste input "Lance Lo"
type input "Lance Lo"
click at [1482, 703] on button "Save Settings" at bounding box center [1477, 710] width 125 height 32
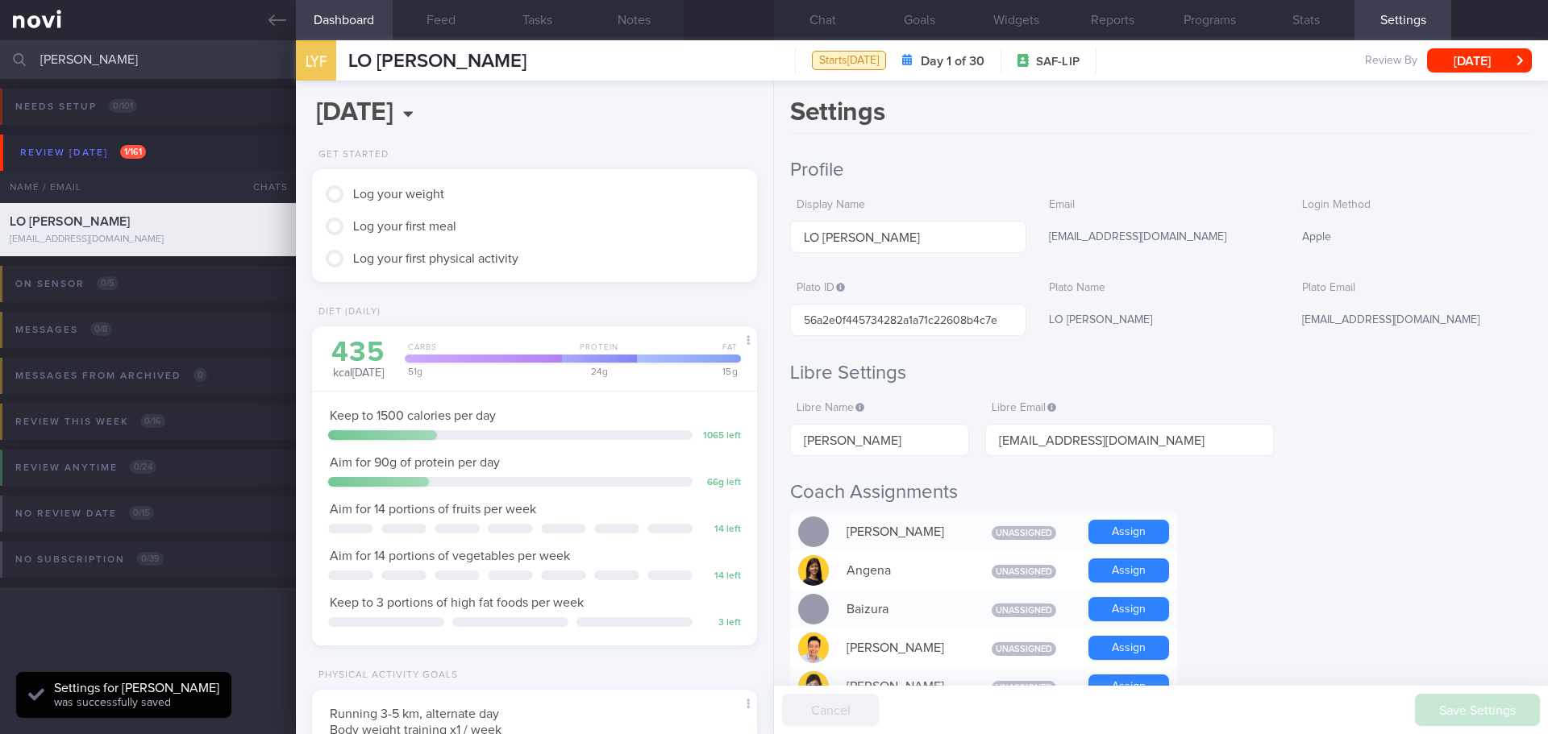
scroll to position [205, 411]
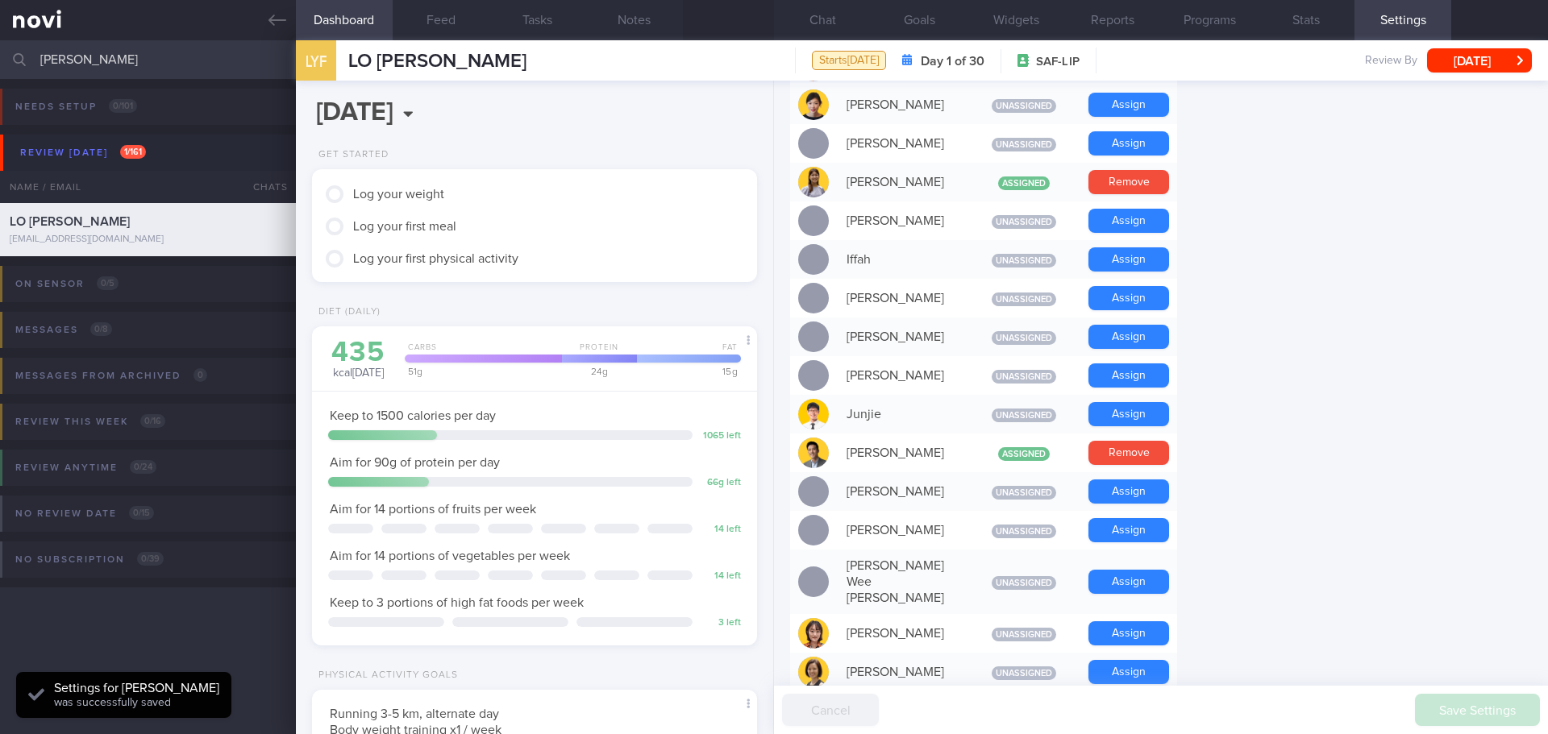
scroll to position [967, 0]
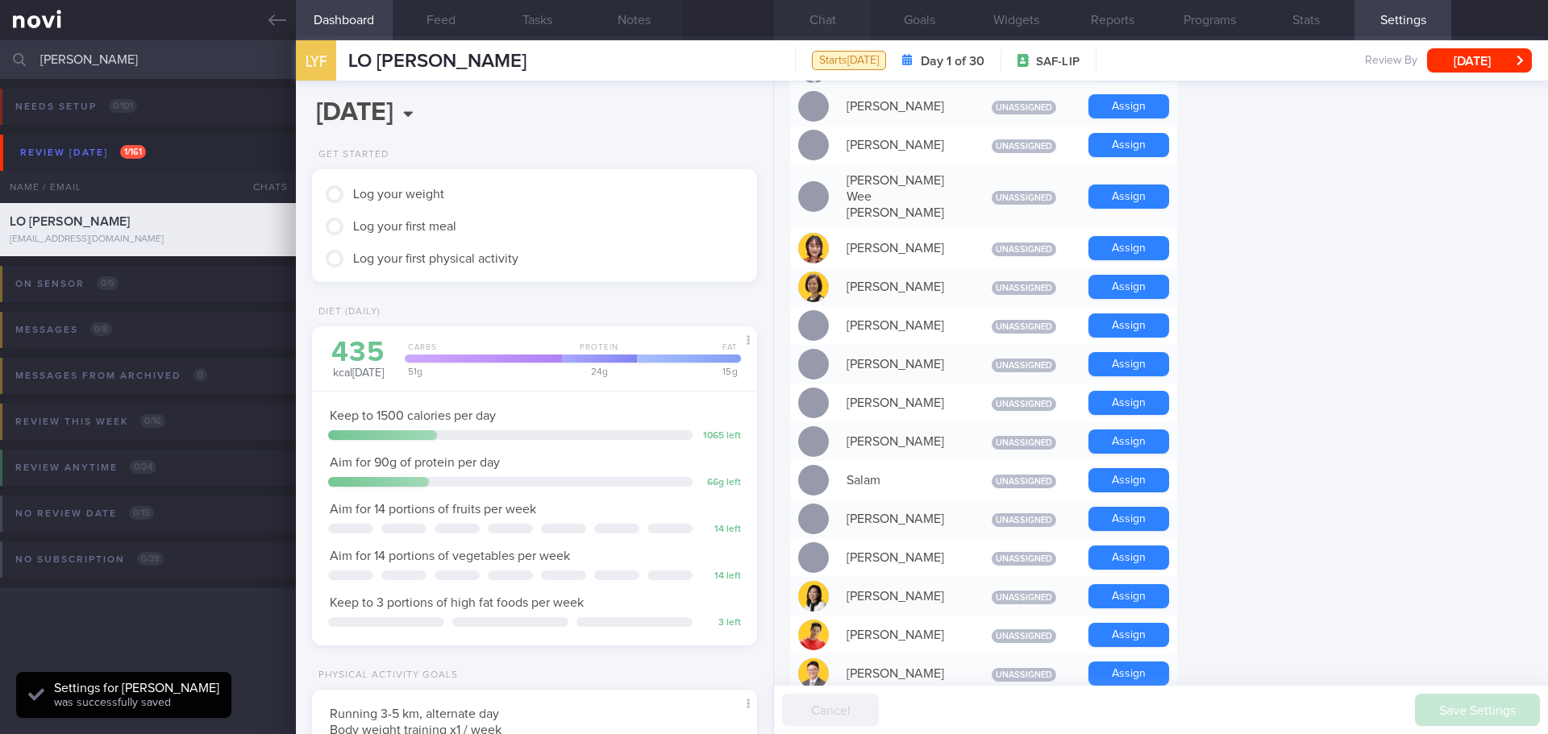
click at [846, 12] on button "Chat" at bounding box center [822, 20] width 97 height 40
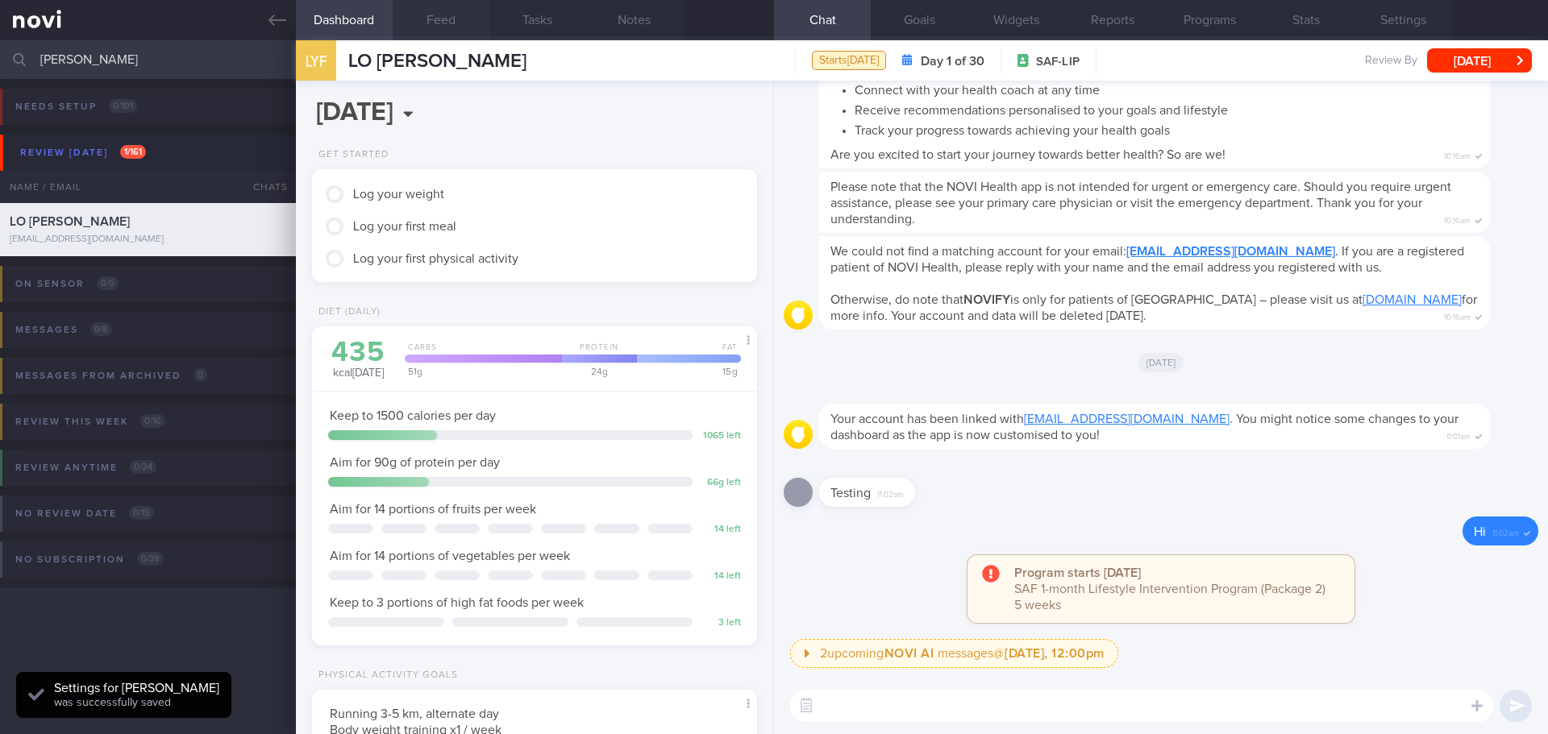
drag, startPoint x: 445, startPoint y: 10, endPoint x: 432, endPoint y: 5, distance: 13.8
click at [445, 10] on button "Feed" at bounding box center [441, 20] width 97 height 40
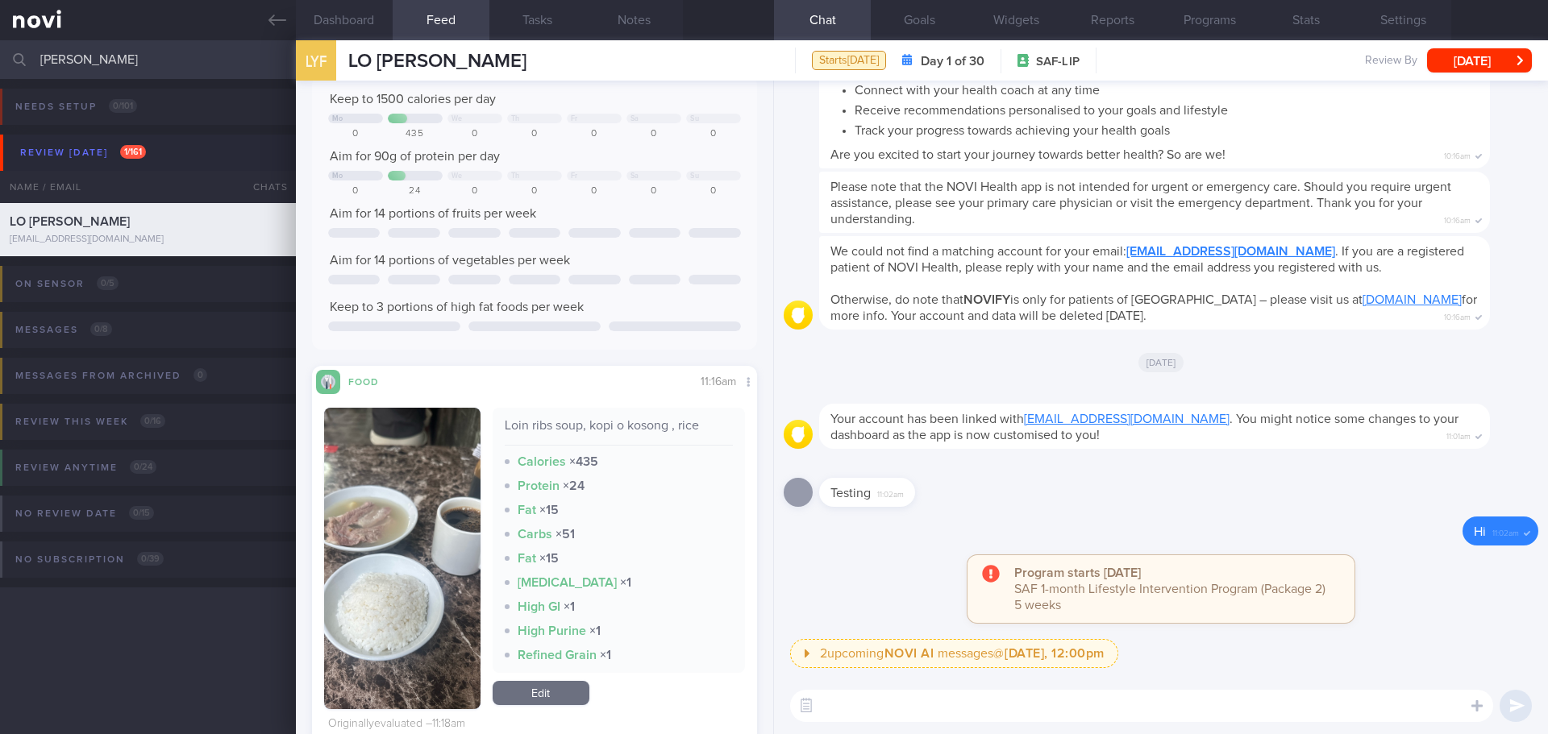
scroll to position [149, 0]
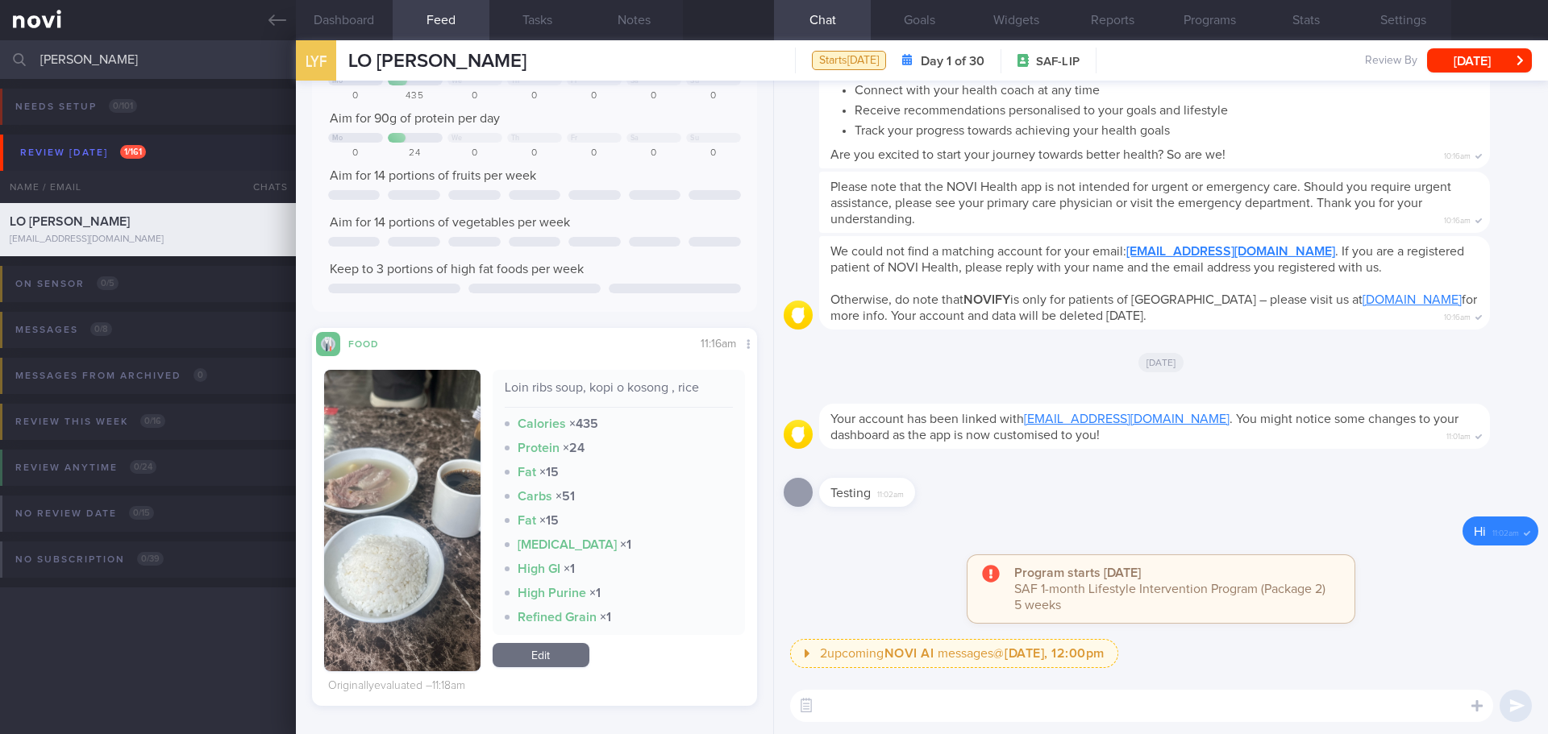
click at [945, 713] on textarea at bounding box center [1141, 706] width 703 height 32
paste textarea "Hi XX, Elizabeth here. It was nice speaking to you today. I will be in touch wi…"
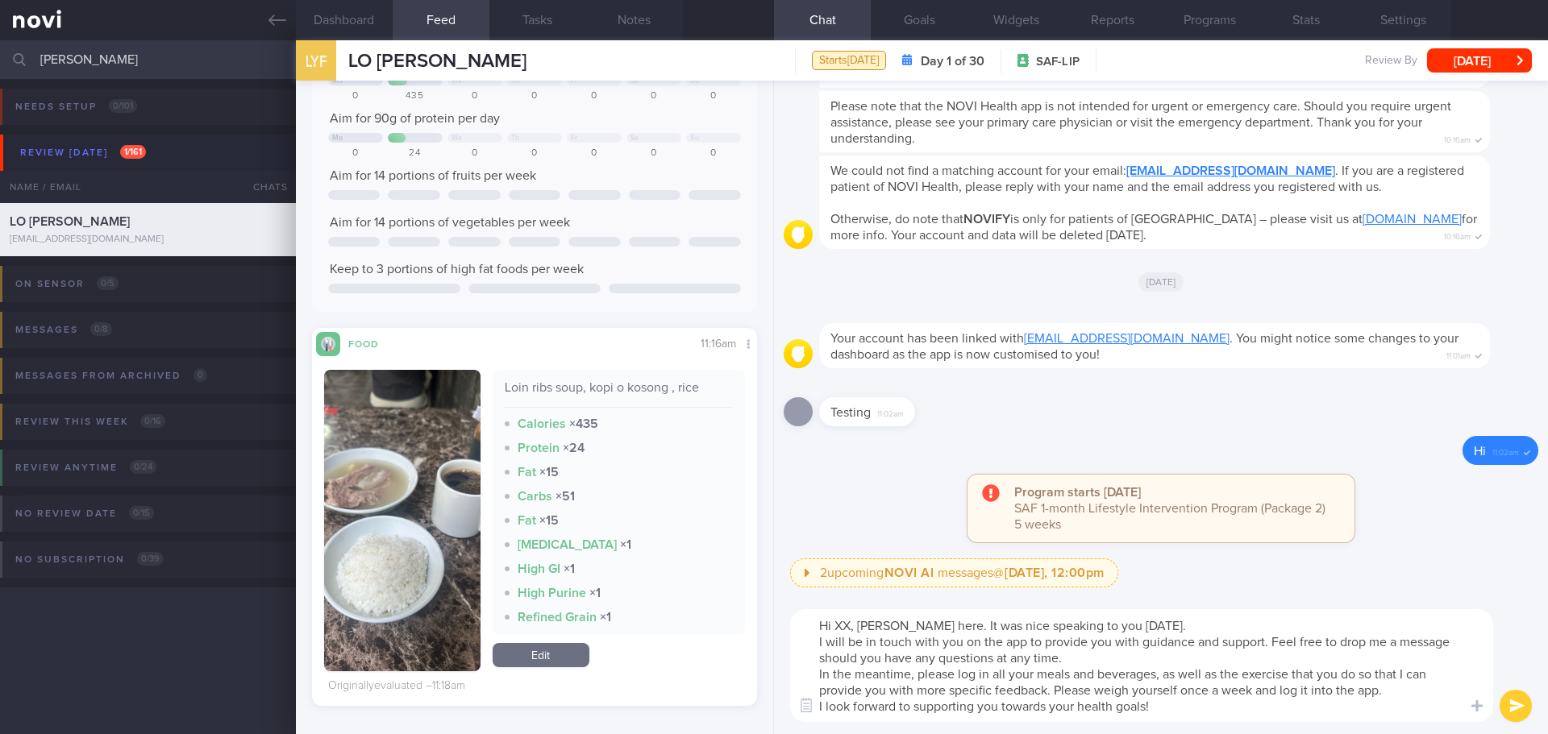
scroll to position [0, 0]
click at [850, 625] on textarea "Hi XX, Elizabeth here. It was nice speaking to you today. I will be in touch wi…" at bounding box center [1141, 665] width 703 height 113
click at [1170, 620] on textarea "Hi Lance, Elizabeth here. It was nice speaking to you today. I will be in touch…" at bounding box center [1141, 665] width 703 height 113
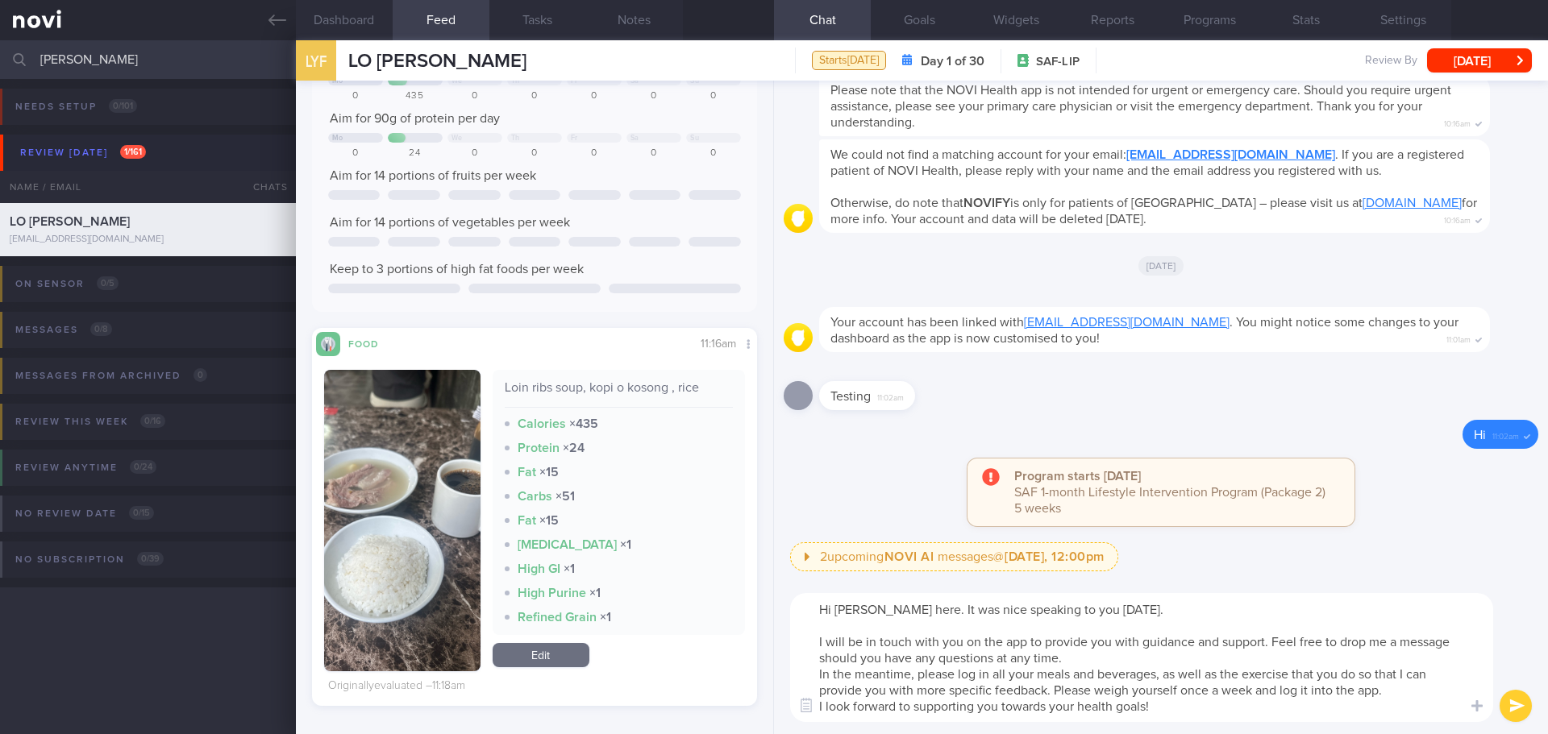
click at [1113, 664] on textarea "Hi Lance, Elizabeth here. It was nice speaking to you today. I will be in touch…" at bounding box center [1141, 657] width 703 height 129
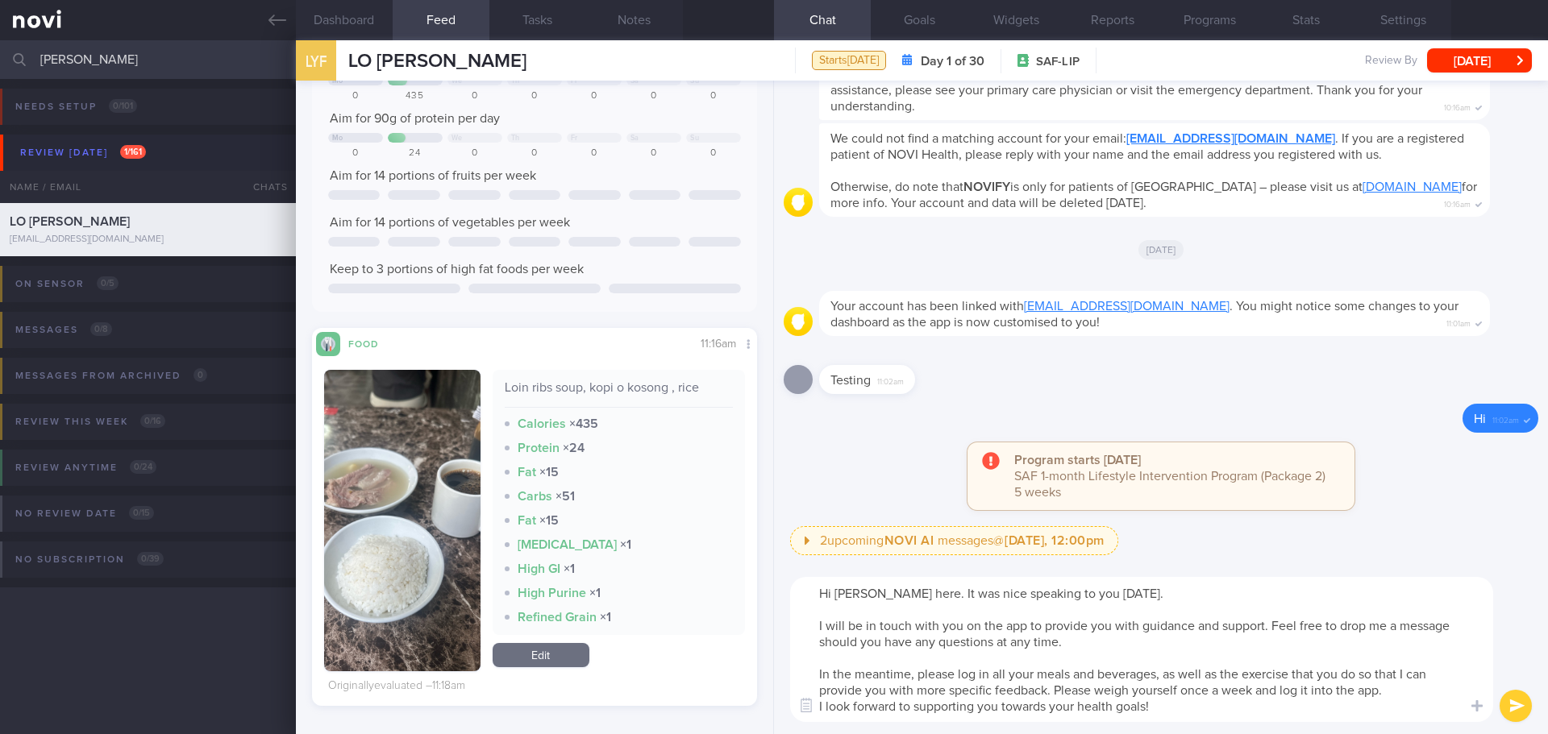
click at [1432, 691] on textarea "Hi Lance, Elizabeth here. It was nice speaking to you today. I will be in touch…" at bounding box center [1141, 649] width 703 height 145
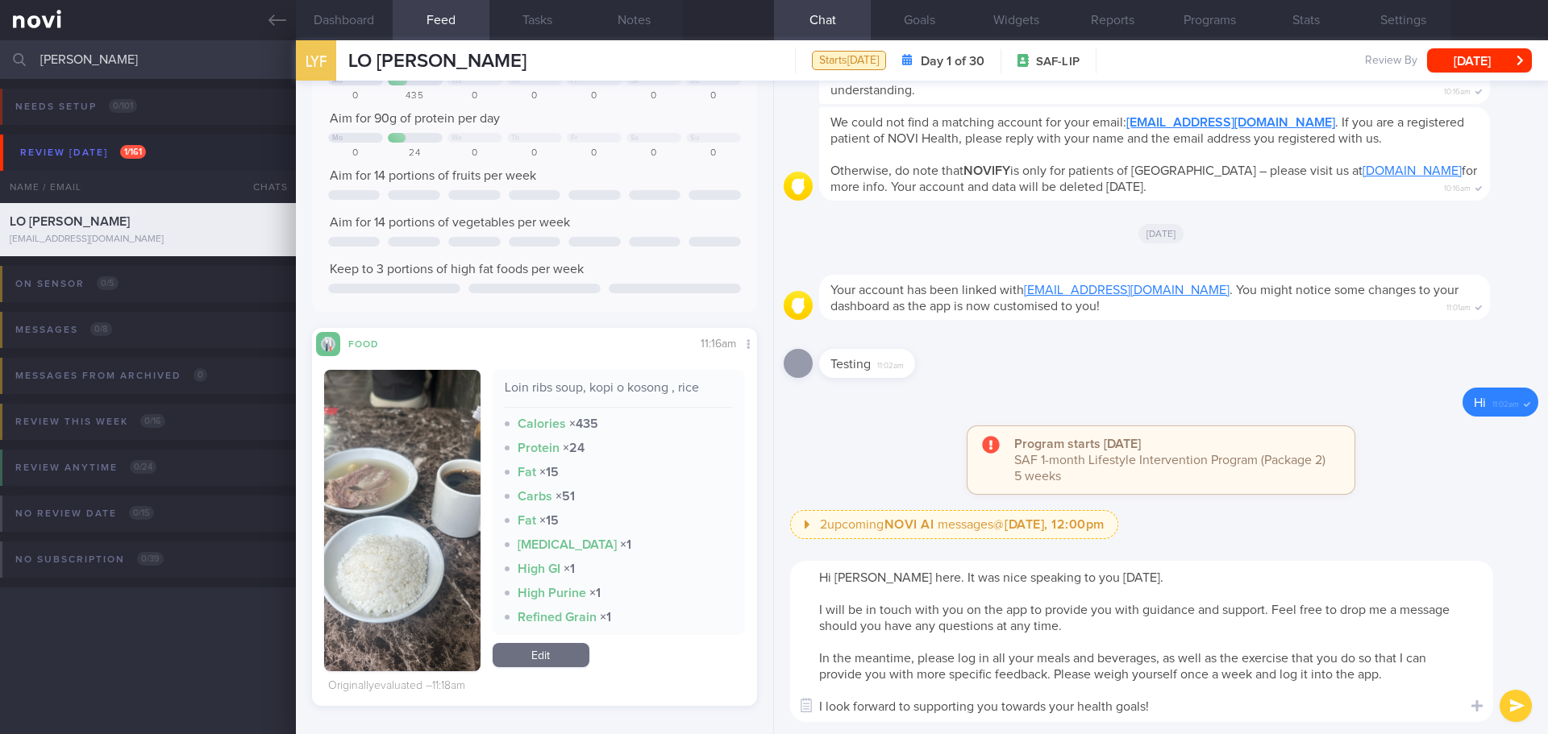
type textarea "Hi Lance, Elizabeth here. It was nice speaking to you today. I will be in touch…"
click at [1509, 706] on button "submit" at bounding box center [1515, 706] width 32 height 32
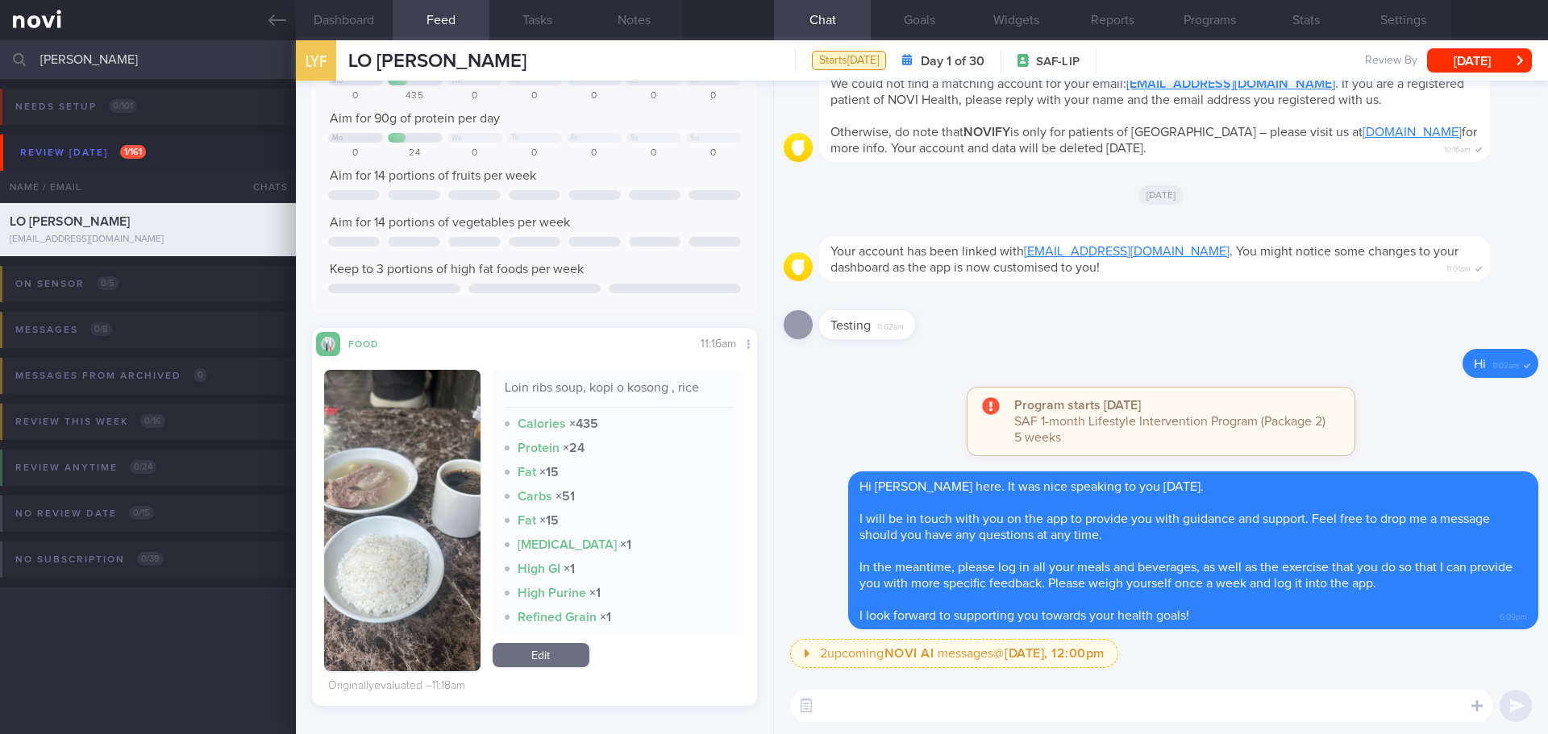
click at [1317, 707] on textarea at bounding box center [1141, 706] width 703 height 32
click at [1139, 705] on textarea at bounding box center [1141, 706] width 703 height 32
paste textarea "https://www.fairprice.com.sg/product/a-max-prt-f-vnl4x330-13214918"
type textarea "https://www.fairprice.com.sg/product/a-max-prt-f-vnl4x330-13214918"
click at [1510, 703] on button "submit" at bounding box center [1515, 706] width 32 height 32
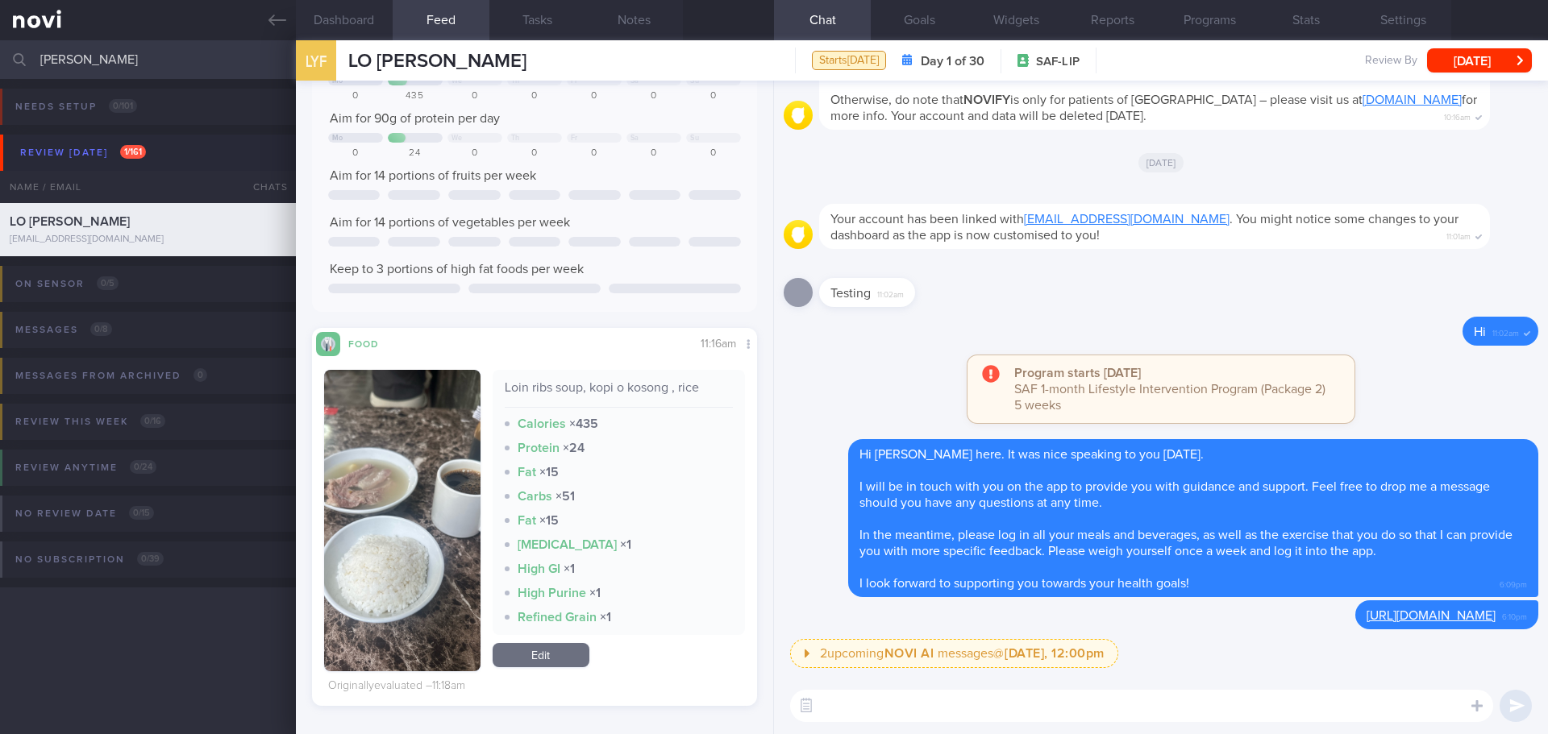
click at [1393, 709] on textarea at bounding box center [1141, 706] width 703 height 32
type textarea "F"
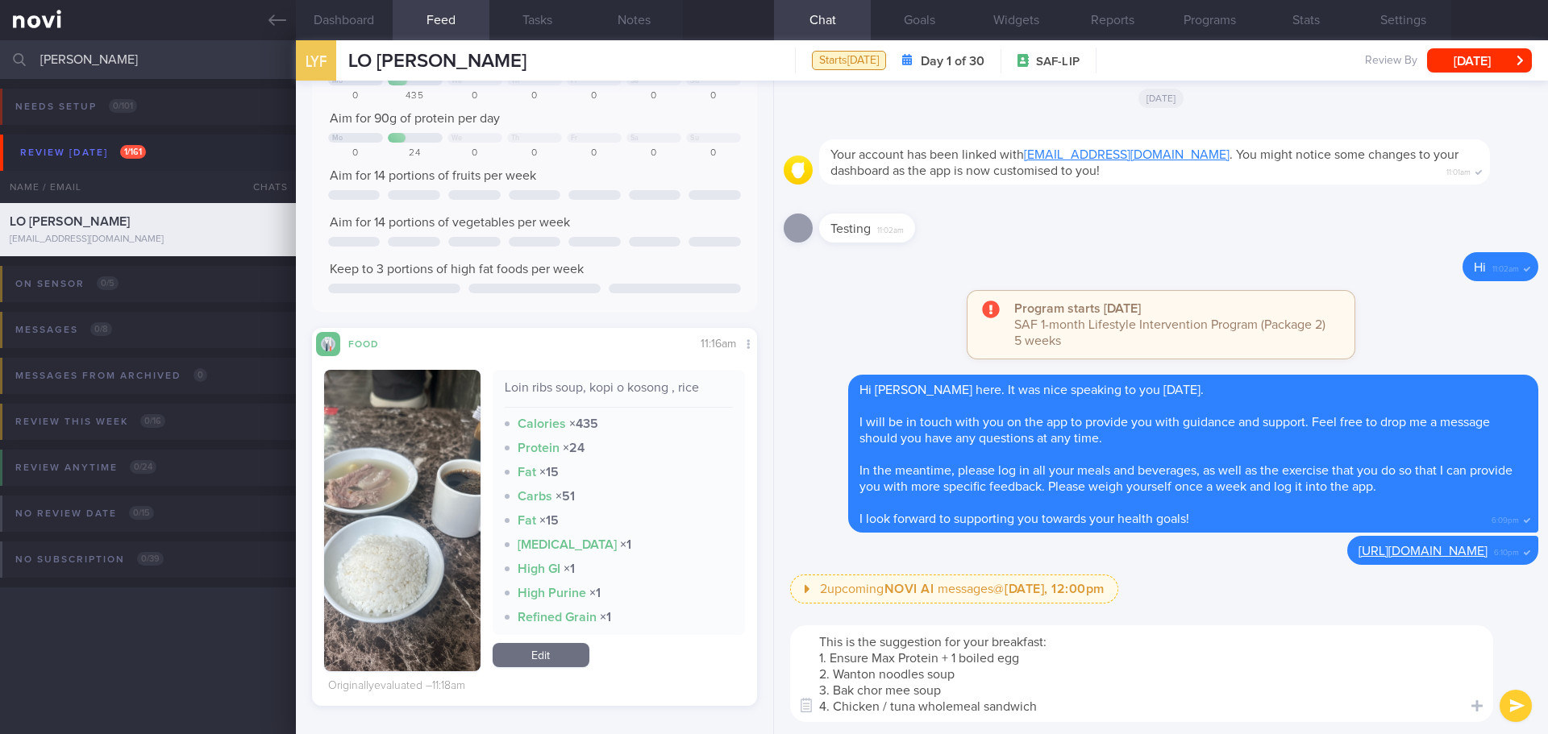
drag, startPoint x: 845, startPoint y: 637, endPoint x: 766, endPoint y: 650, distance: 80.2
click at [766, 650] on div "Dashboard Feed Tasks Notes Chat Goals Widgets Reports Programs Stats Settings L…" at bounding box center [922, 387] width 1252 height 694
click at [842, 638] on textarea "This is the suggestion for your breakfast: 1. Ensure Max Protein + 1 boiled egg…" at bounding box center [1141, 673] width 703 height 97
drag, startPoint x: 843, startPoint y: 642, endPoint x: 811, endPoint y: 648, distance: 32.9
click at [811, 648] on textarea "This is the suggestion for your breakfast: 1. Ensure Max Protein + 1 boiled egg…" at bounding box center [1141, 673] width 703 height 97
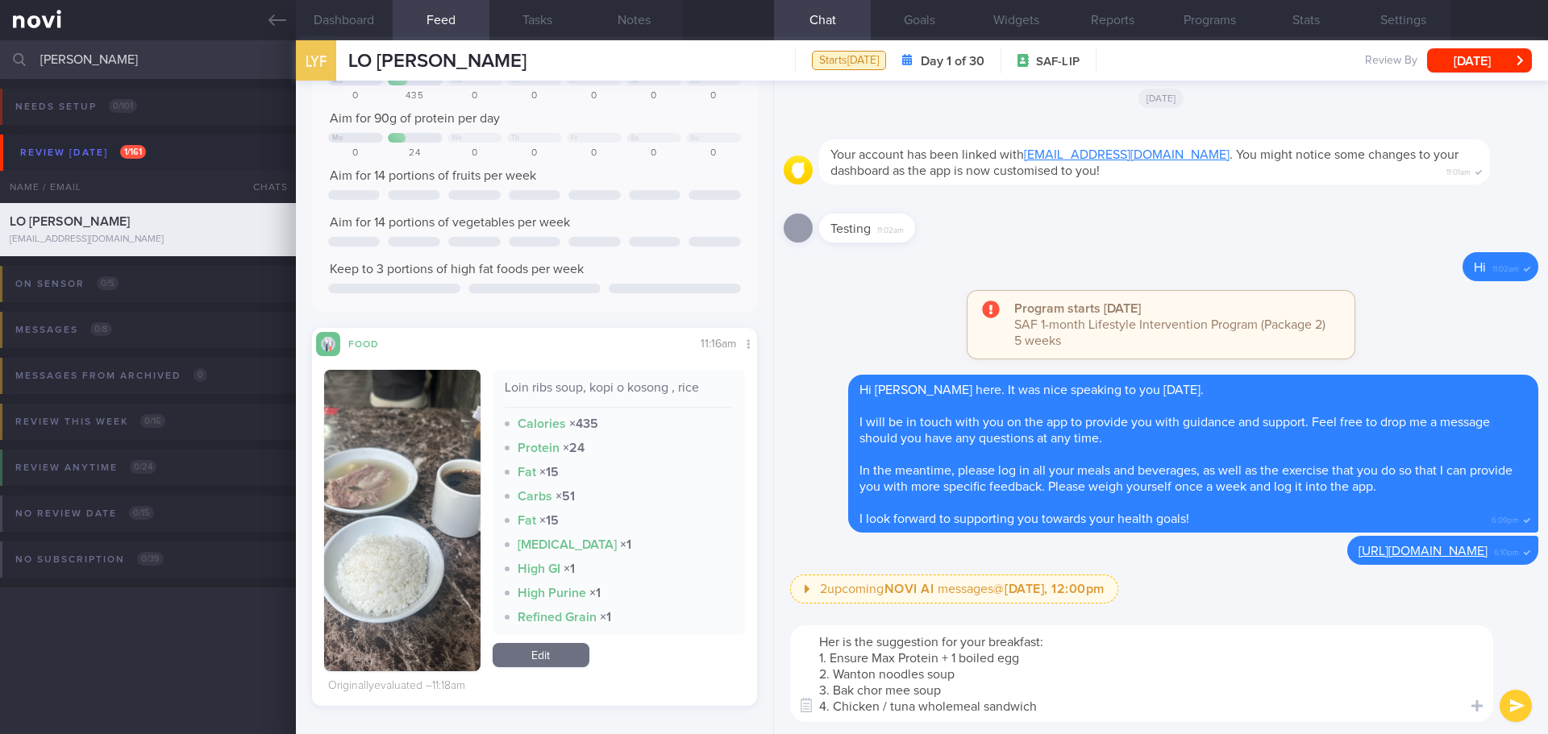
type textarea "Here is the suggestion for your breakfast: 1. Ensure Max Protein + 1 boiled egg…"
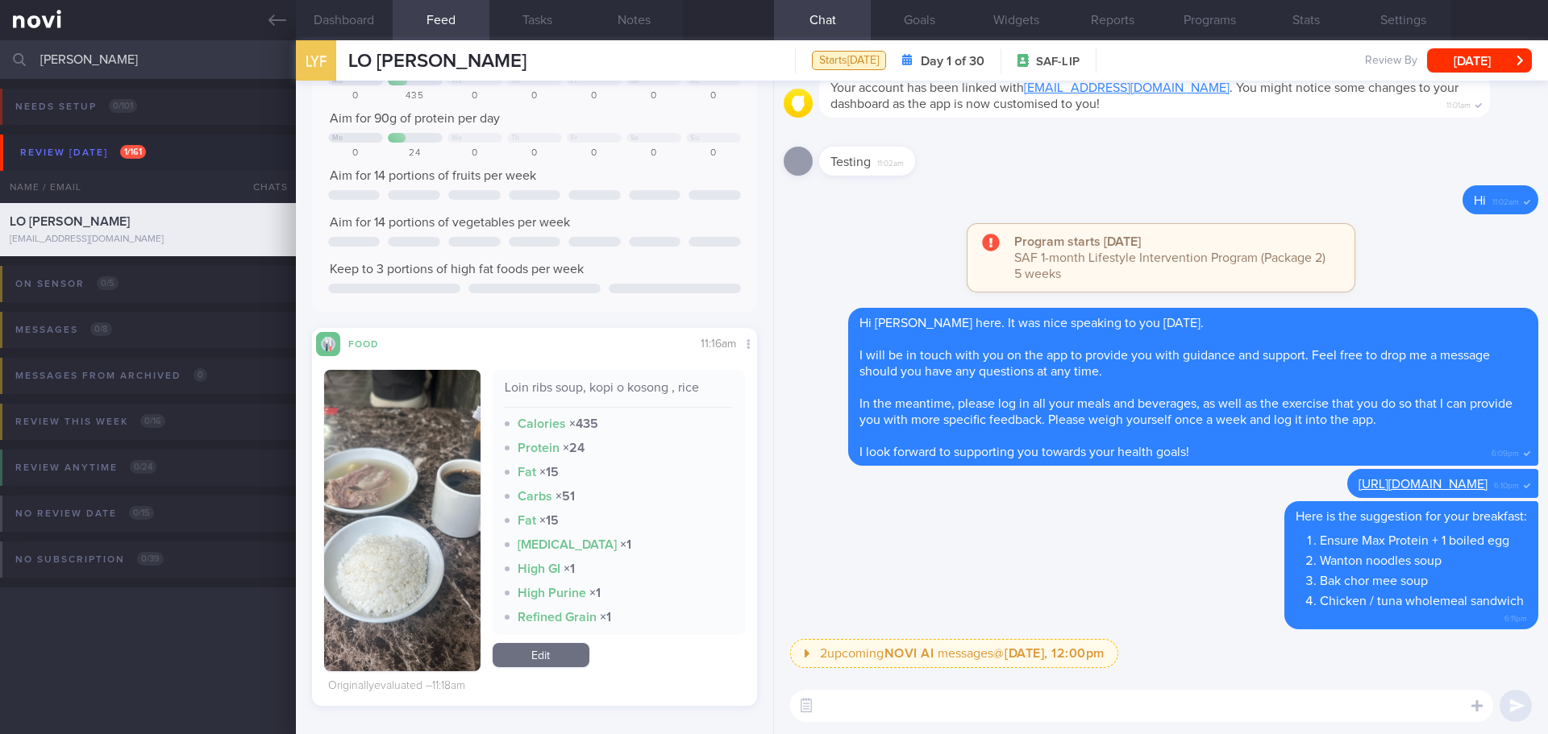
click at [386, 429] on button "button" at bounding box center [402, 520] width 156 height 301
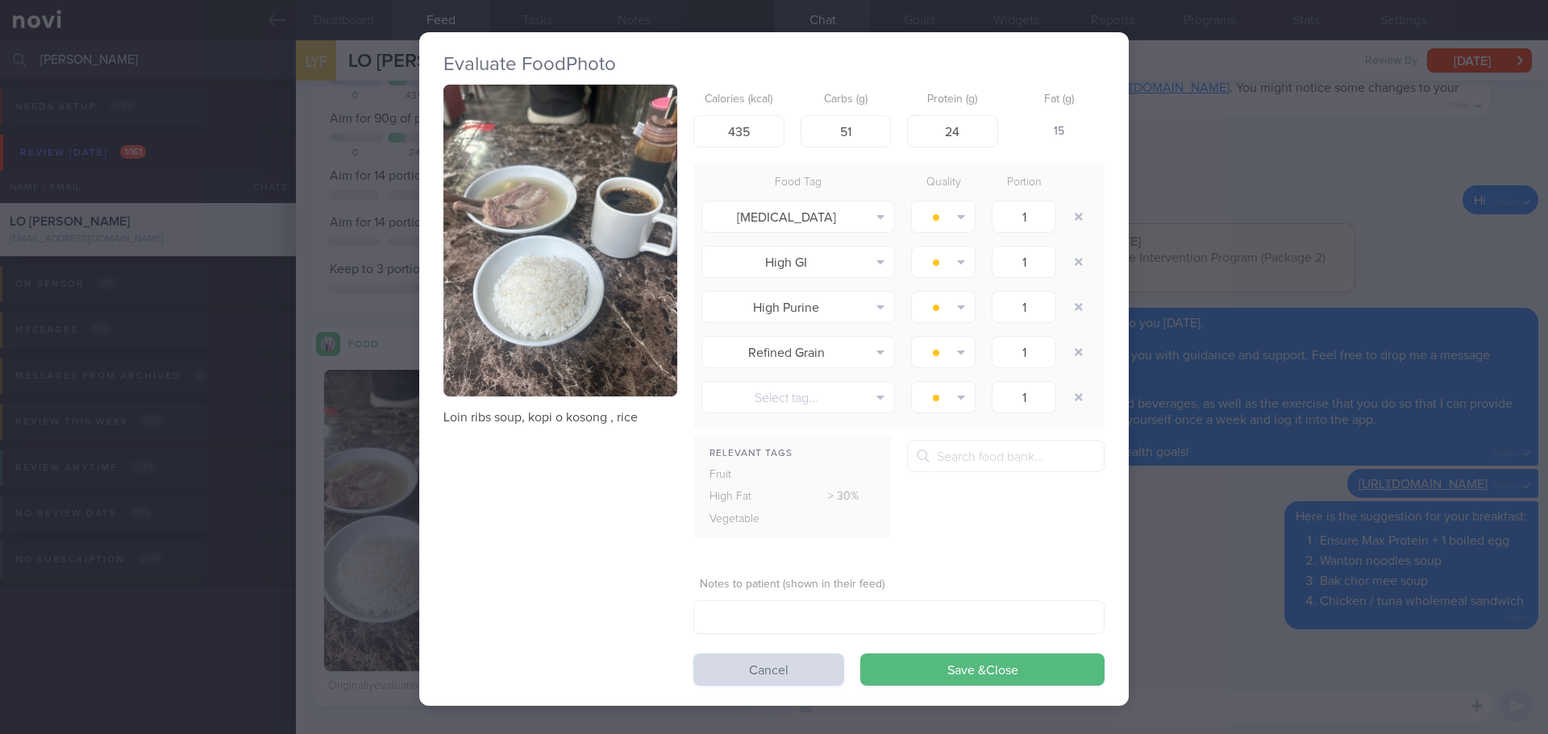
click at [627, 164] on button "button" at bounding box center [560, 241] width 234 height 312
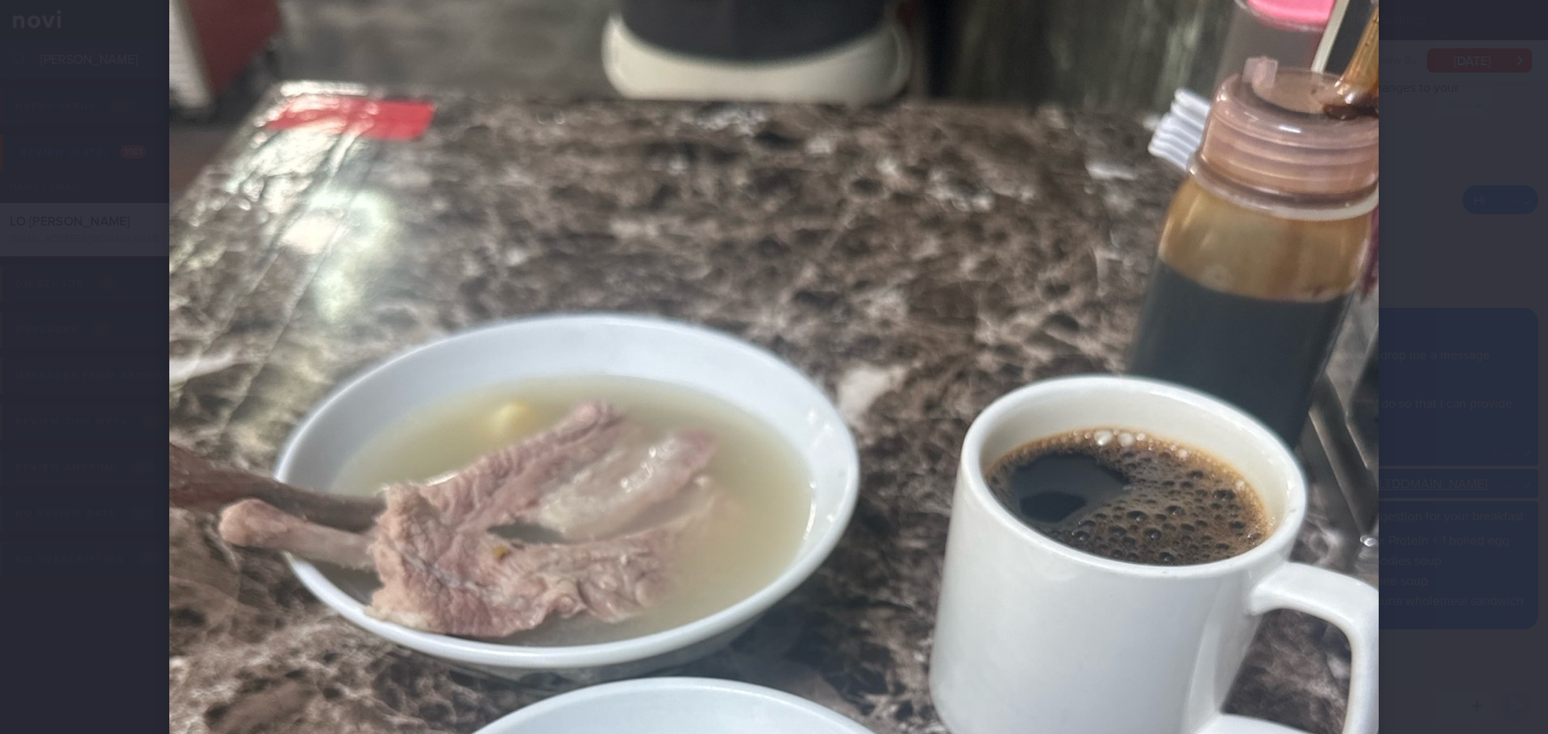
scroll to position [161, 0]
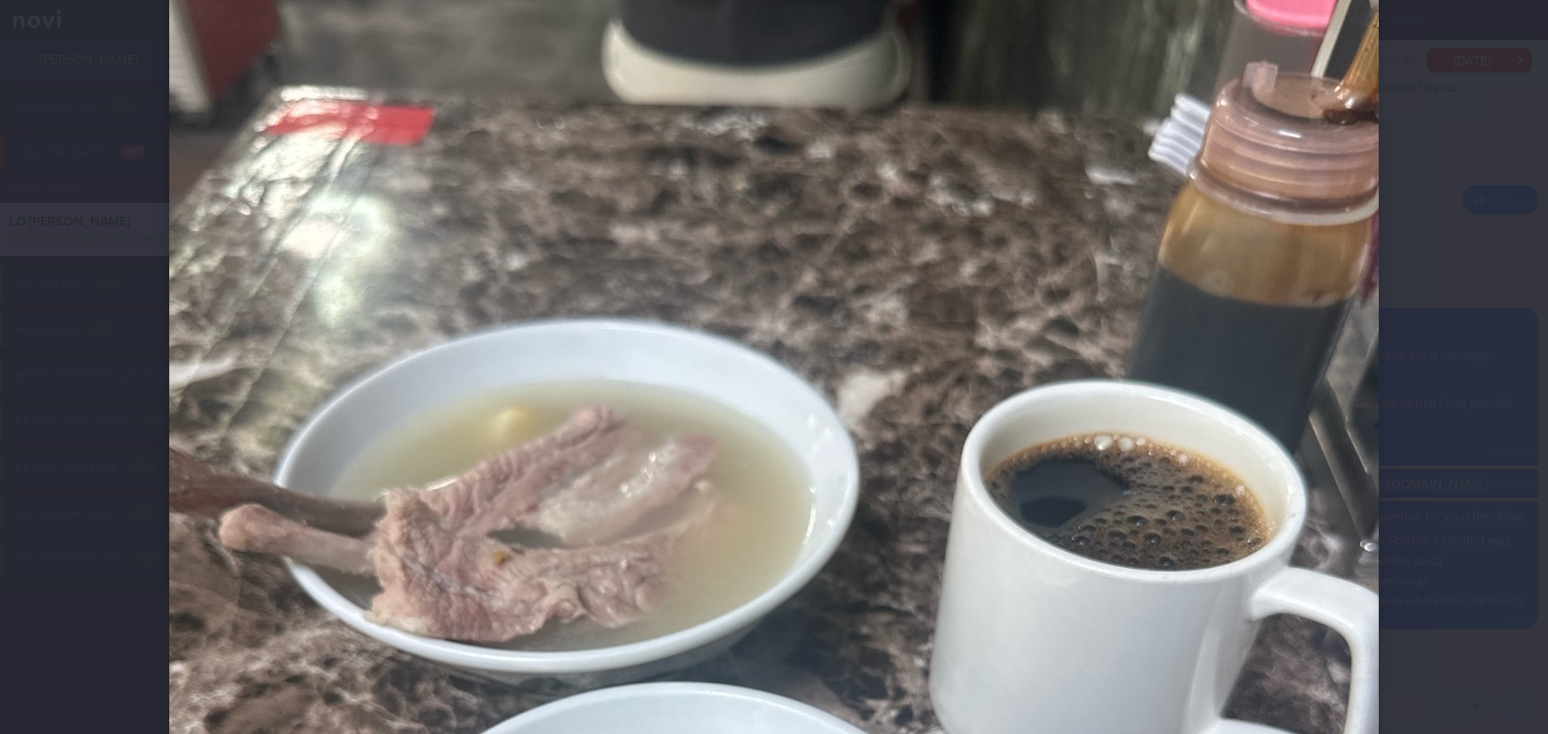
click at [1393, 449] on div at bounding box center [774, 709] width 1338 height 1741
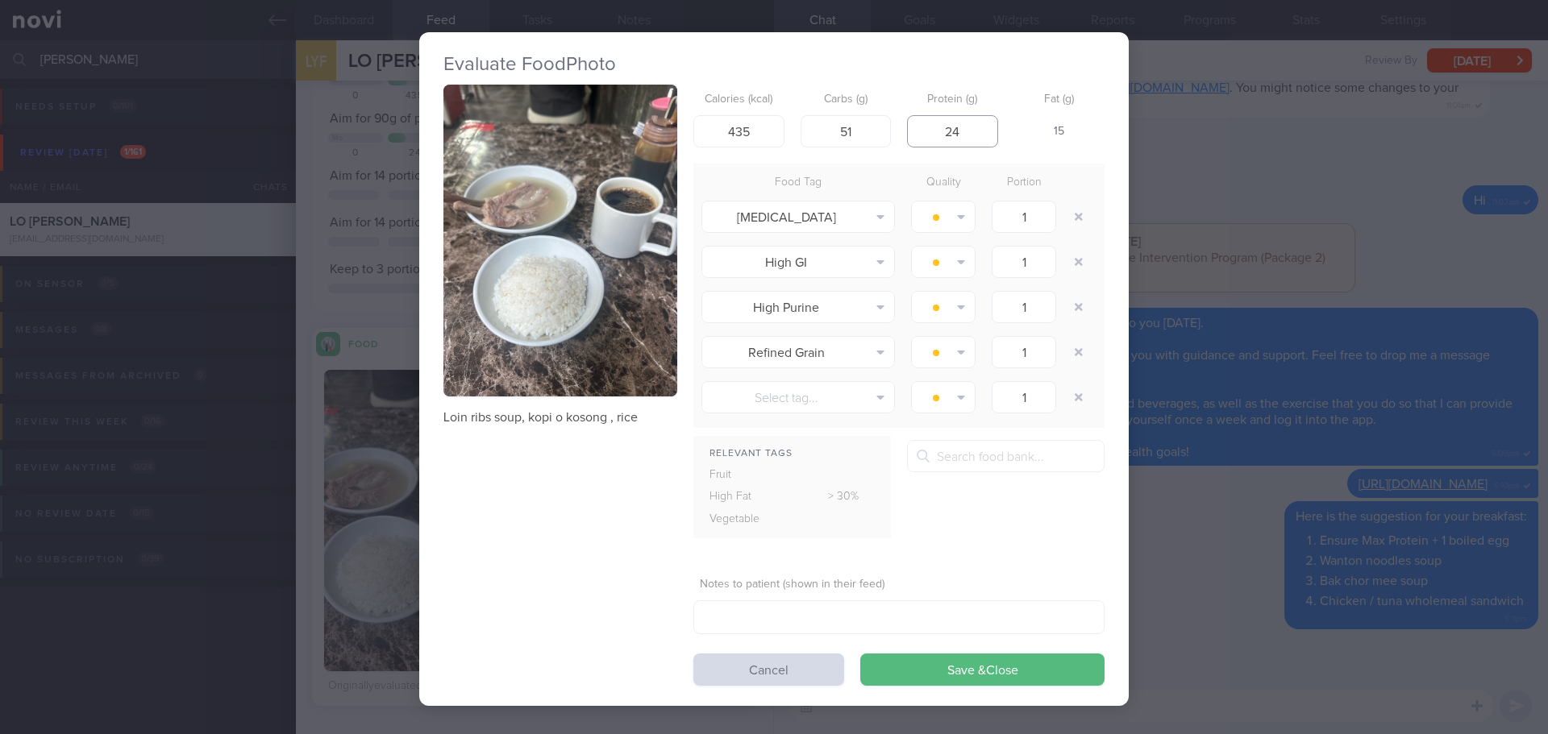
click at [957, 135] on input "24" at bounding box center [952, 131] width 91 height 32
type input "2"
type input "18"
click at [972, 669] on button "Save & Close" at bounding box center [982, 670] width 244 height 32
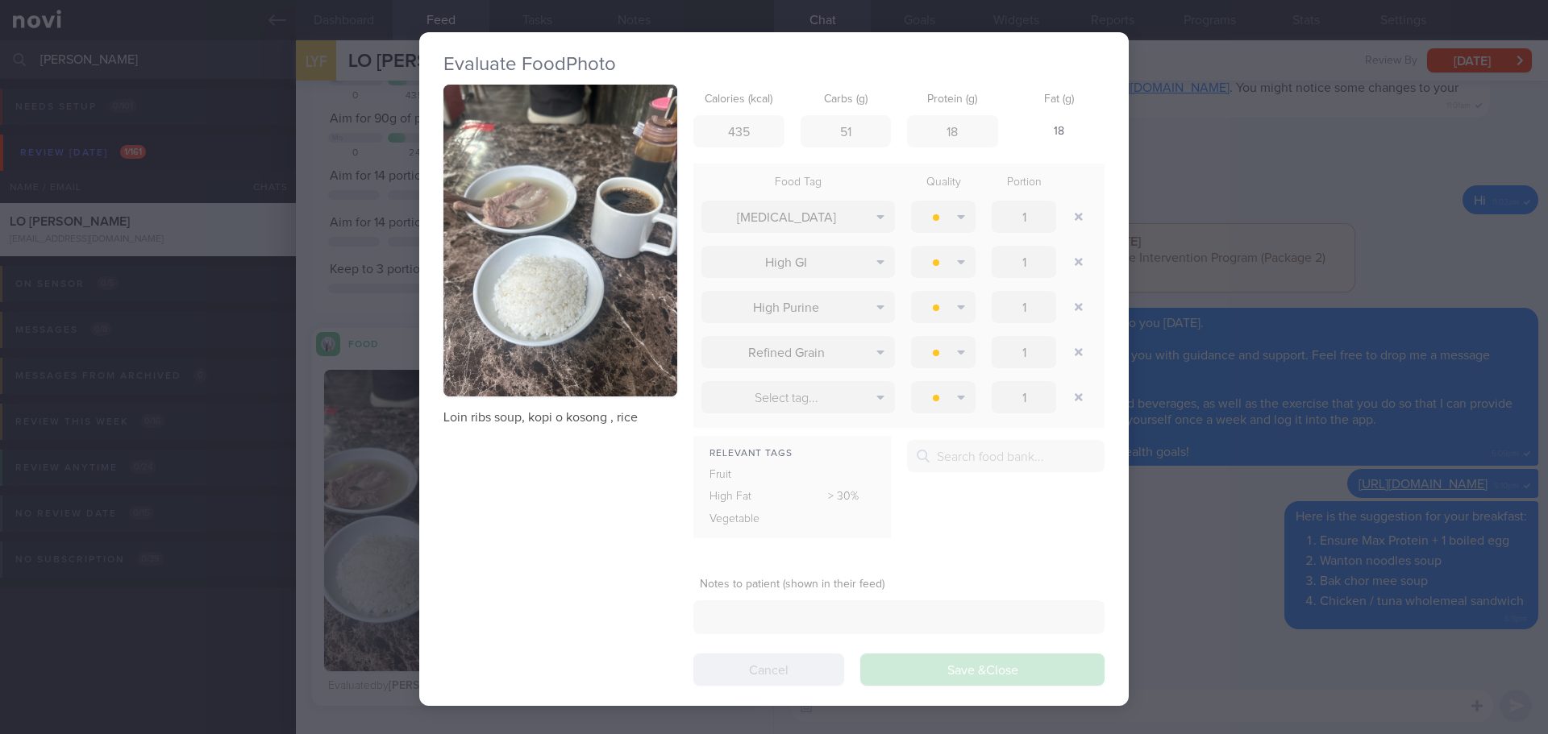
scroll to position [205, 411]
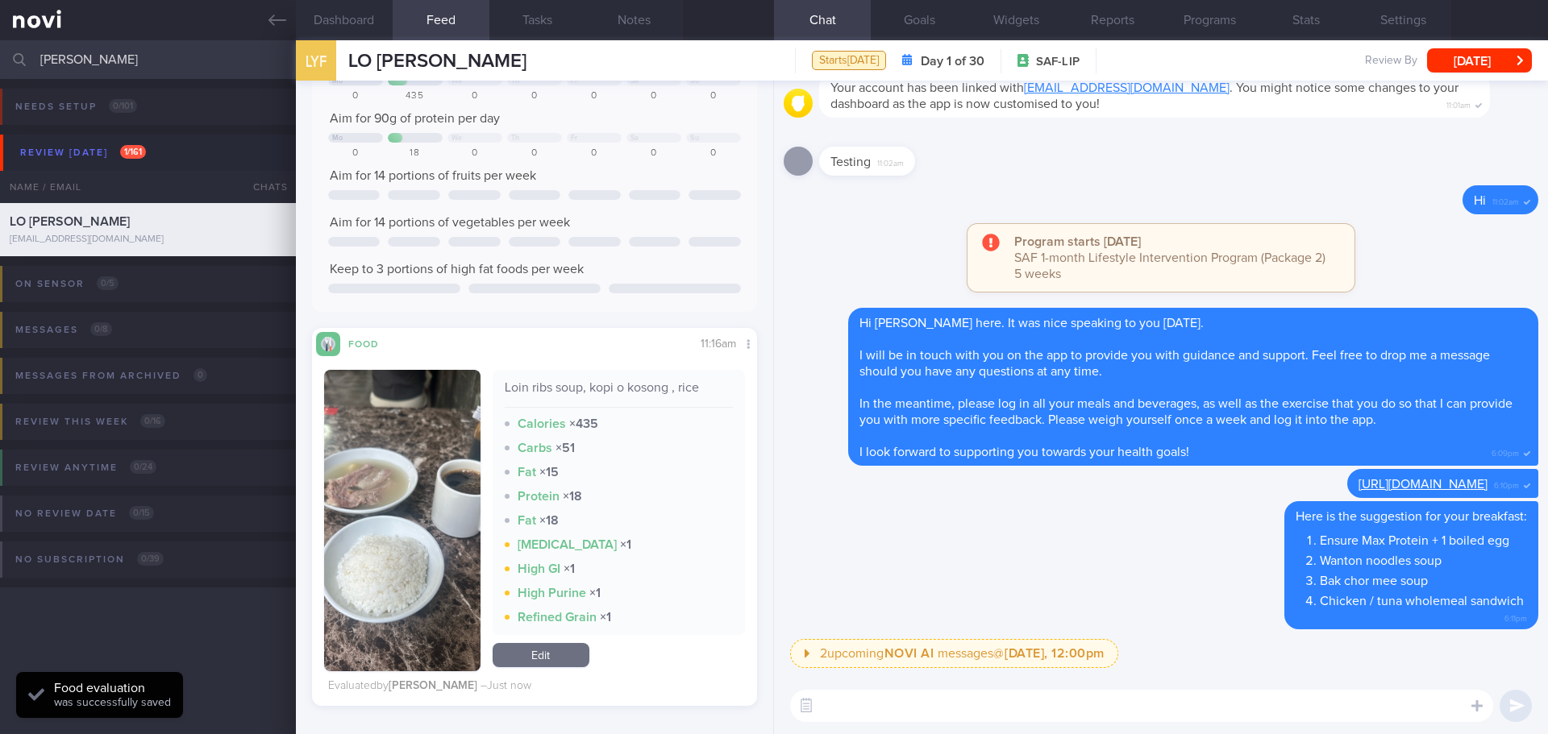
scroll to position [205, 411]
drag, startPoint x: 132, startPoint y: 63, endPoint x: -233, endPoint y: 70, distance: 365.2
click at [0, 70] on html "You are offline! Some functionality will be unavailable Patients New Users Coac…" at bounding box center [774, 367] width 1548 height 734
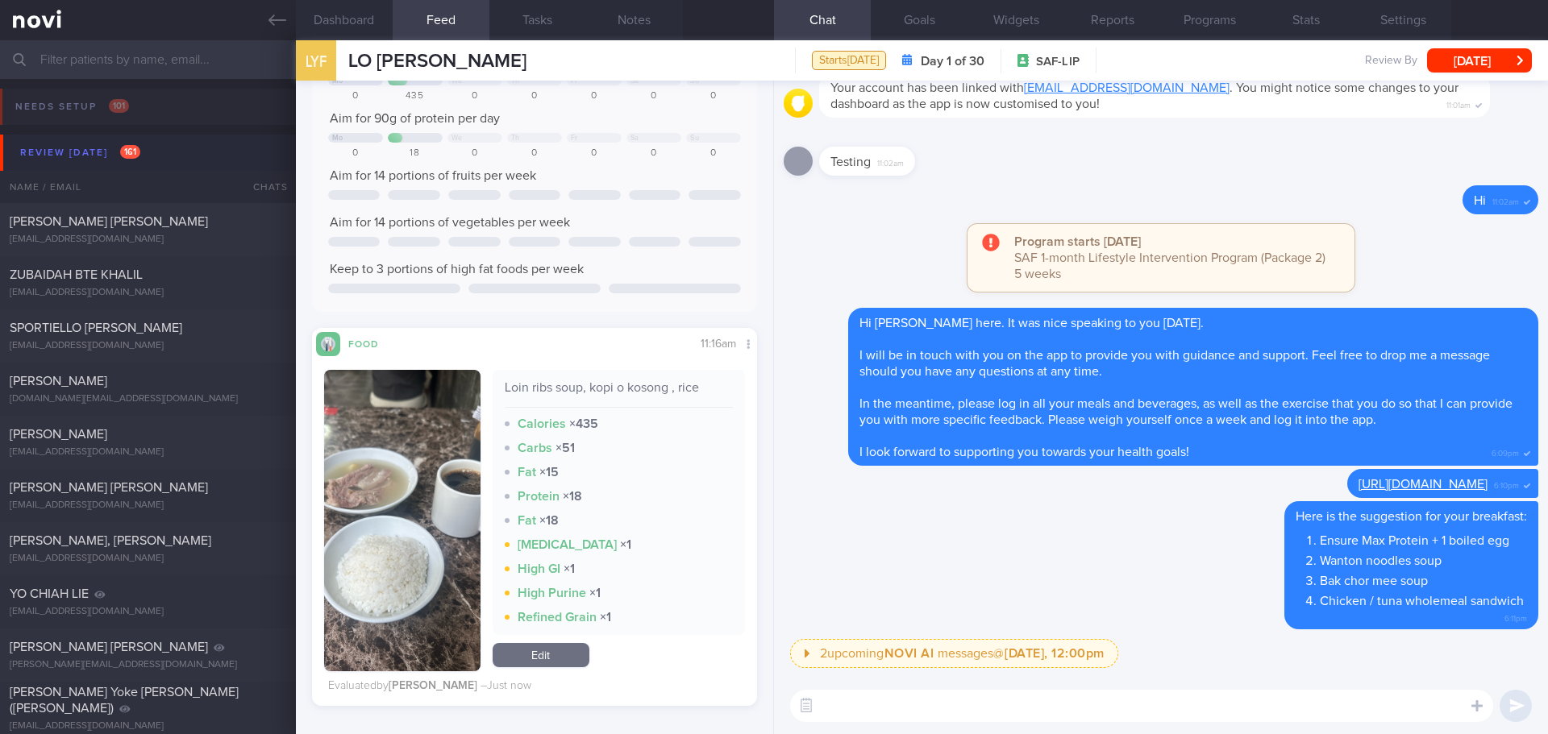
click at [73, 145] on div "Review today 161" at bounding box center [80, 153] width 128 height 22
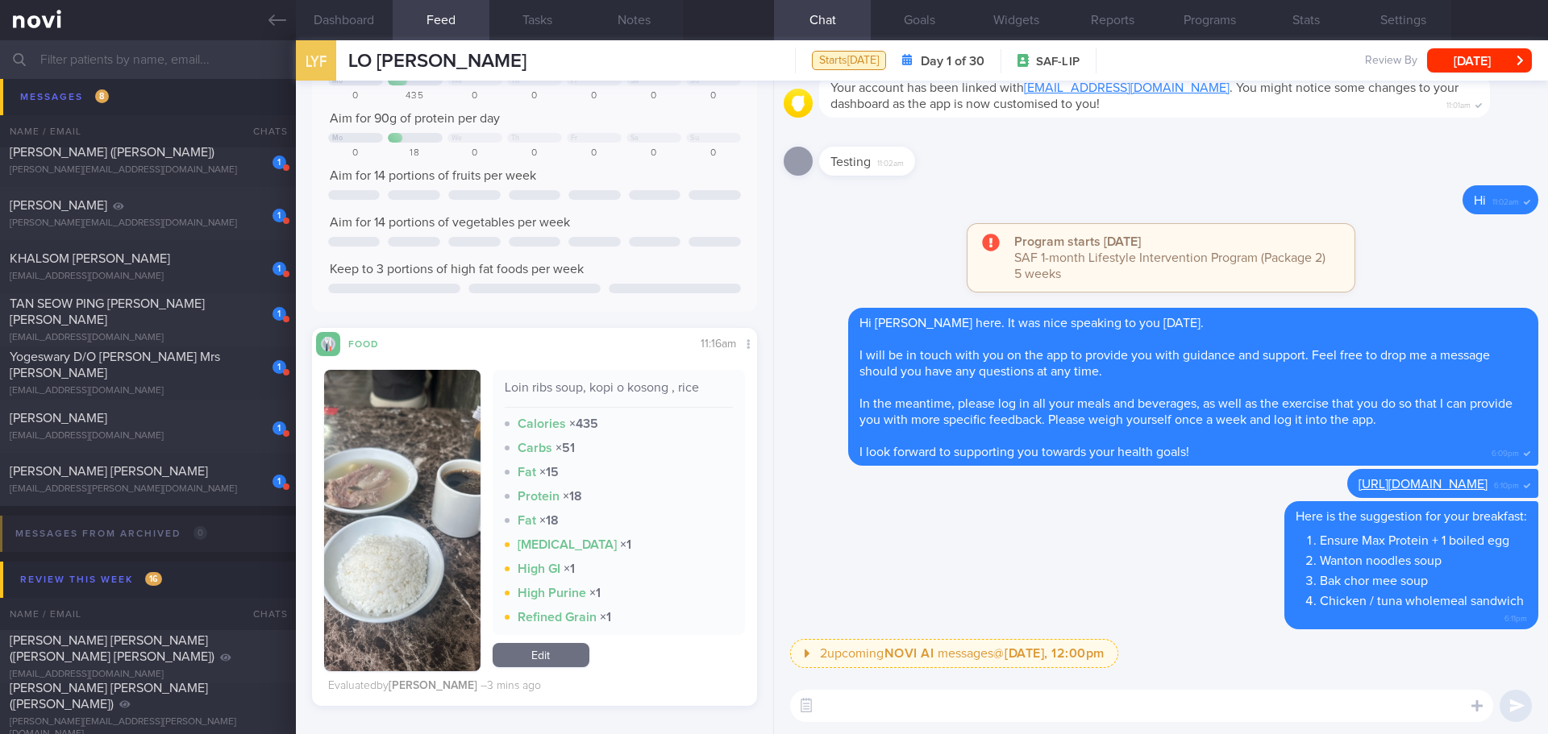
scroll to position [806, 0]
